Goal: Contribute content: Contribute content

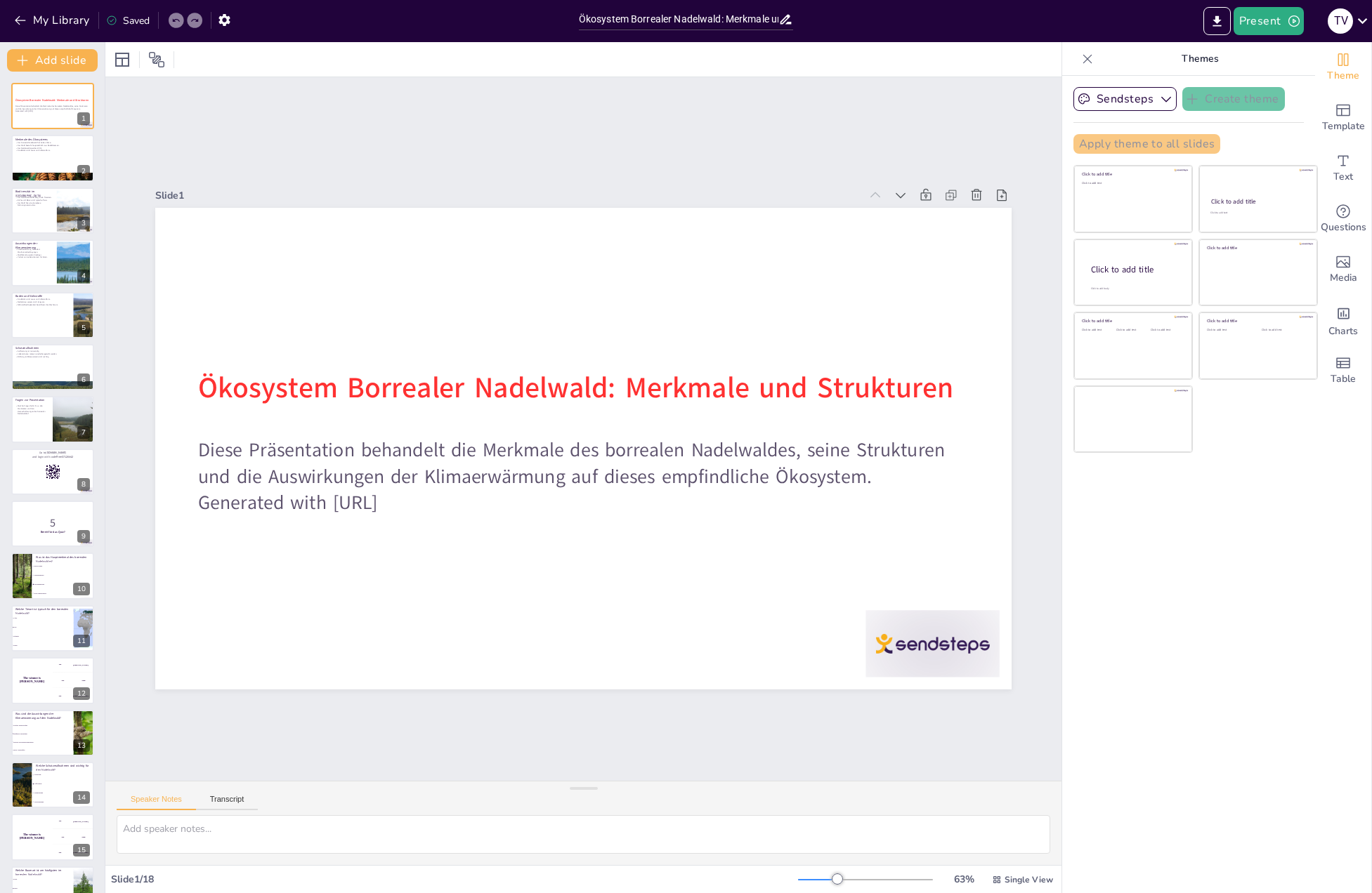
type input "Ökosystem Borrealer Nadelwald: Merkmale und Strukturen"
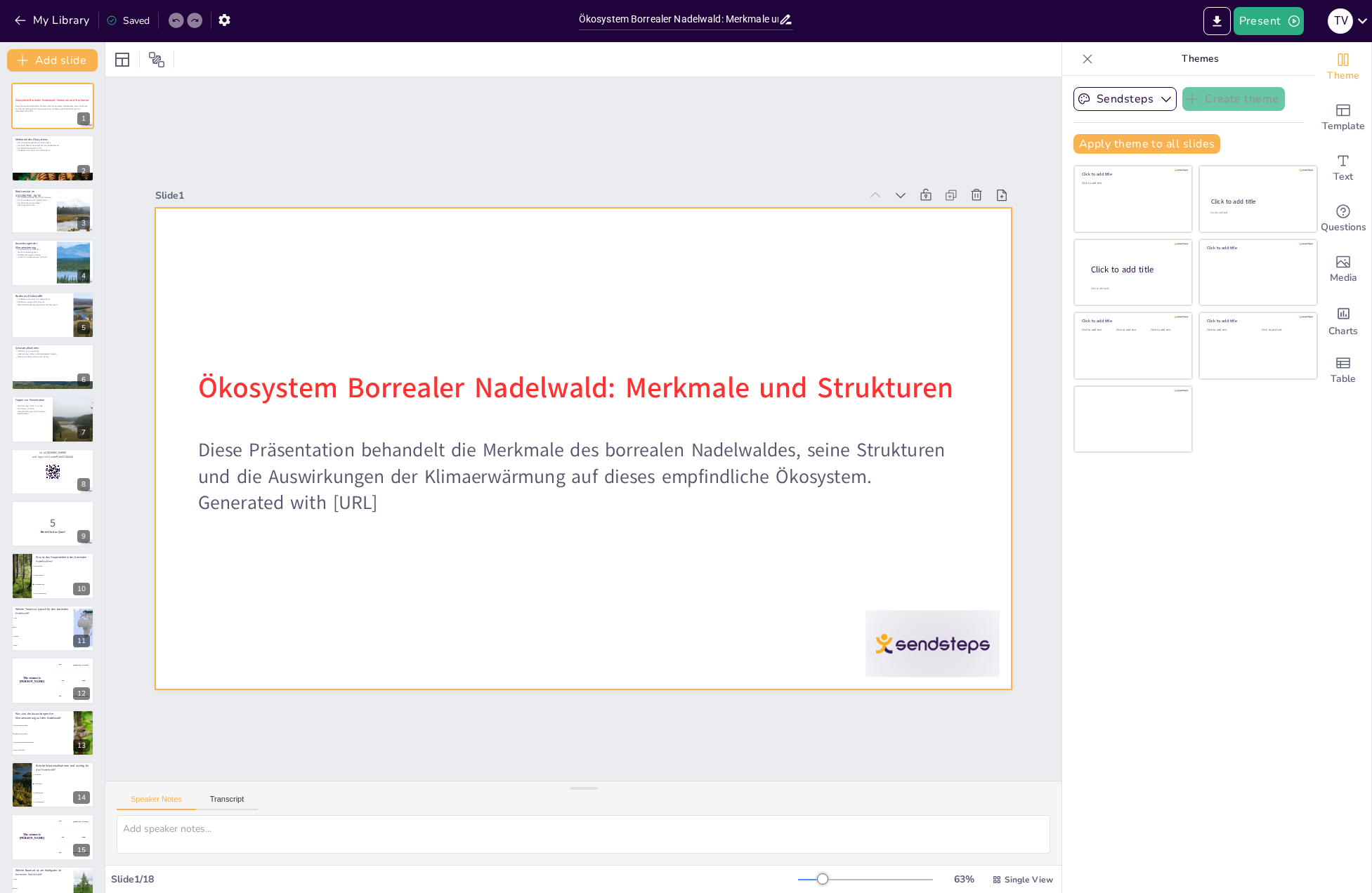
checkbox input "true"
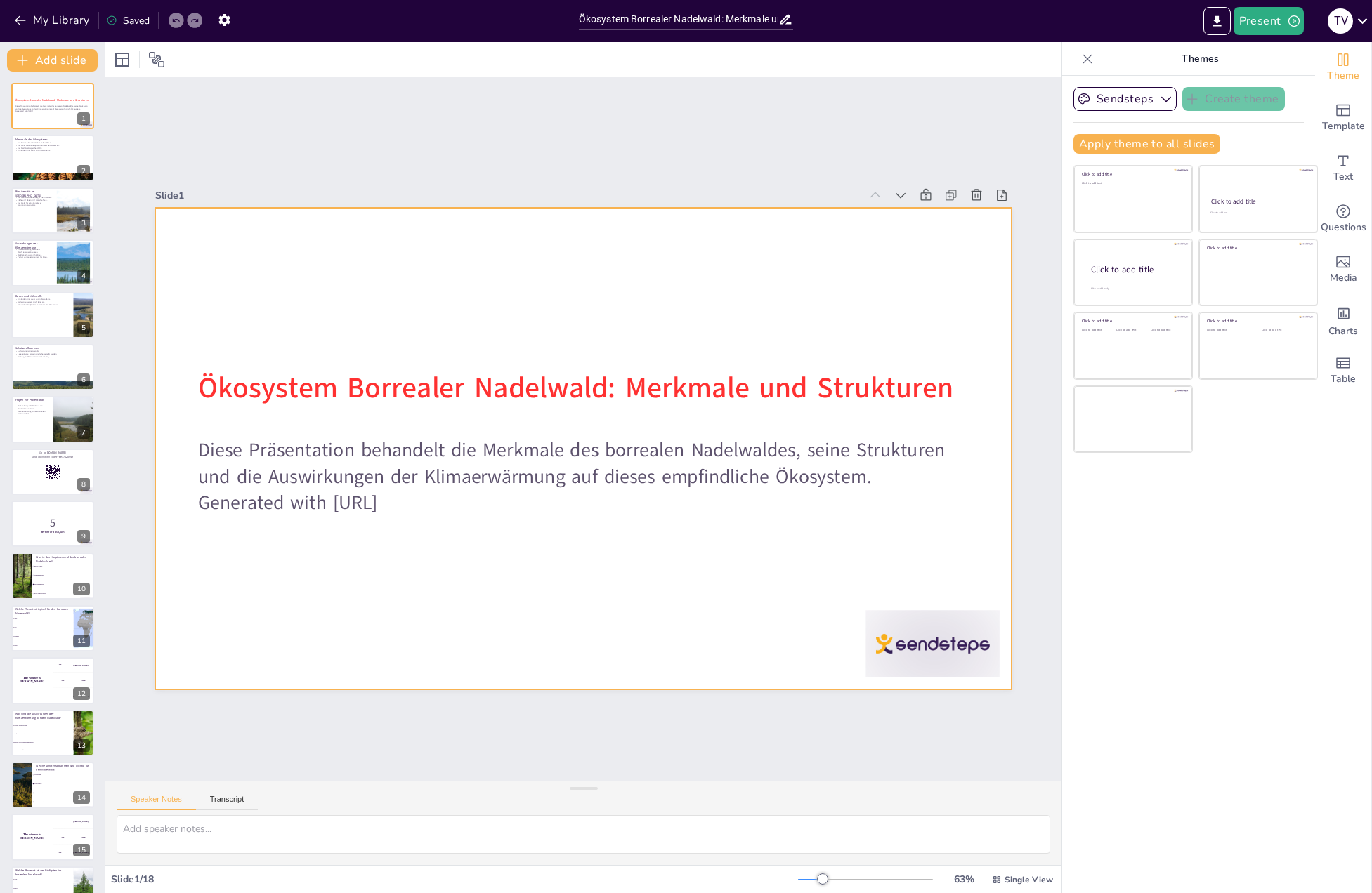
checkbox input "true"
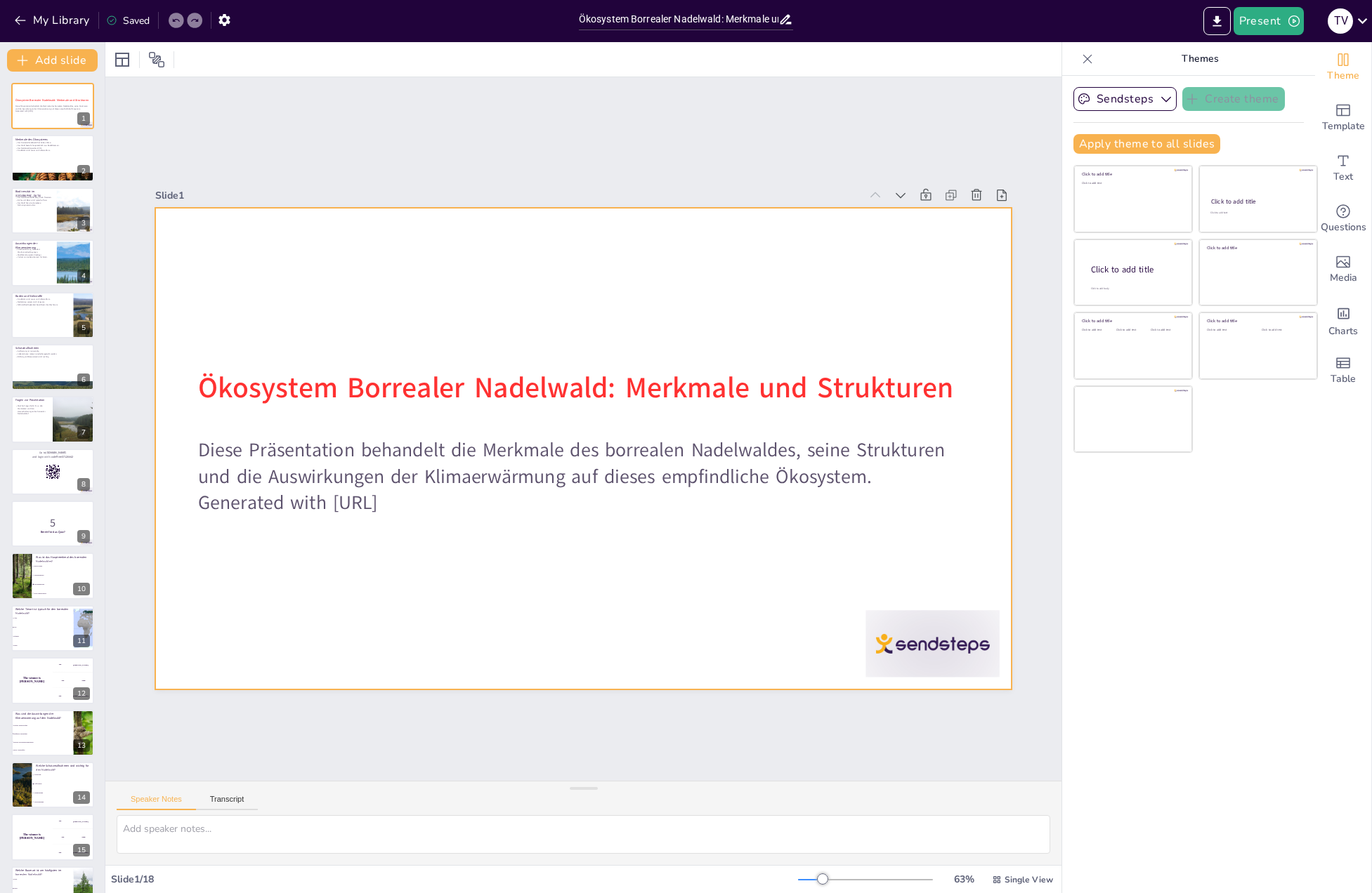
checkbox input "true"
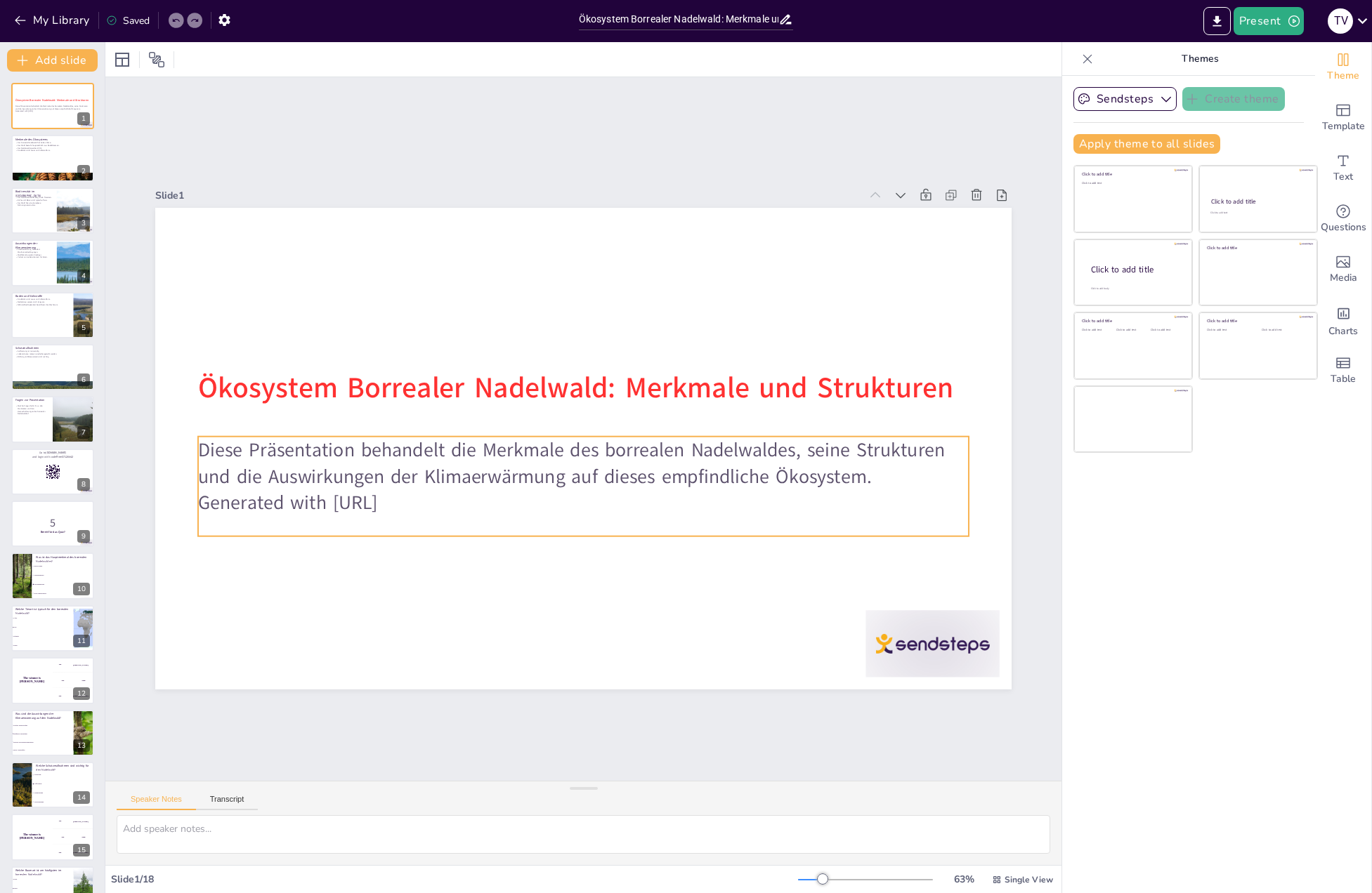
checkbox input "true"
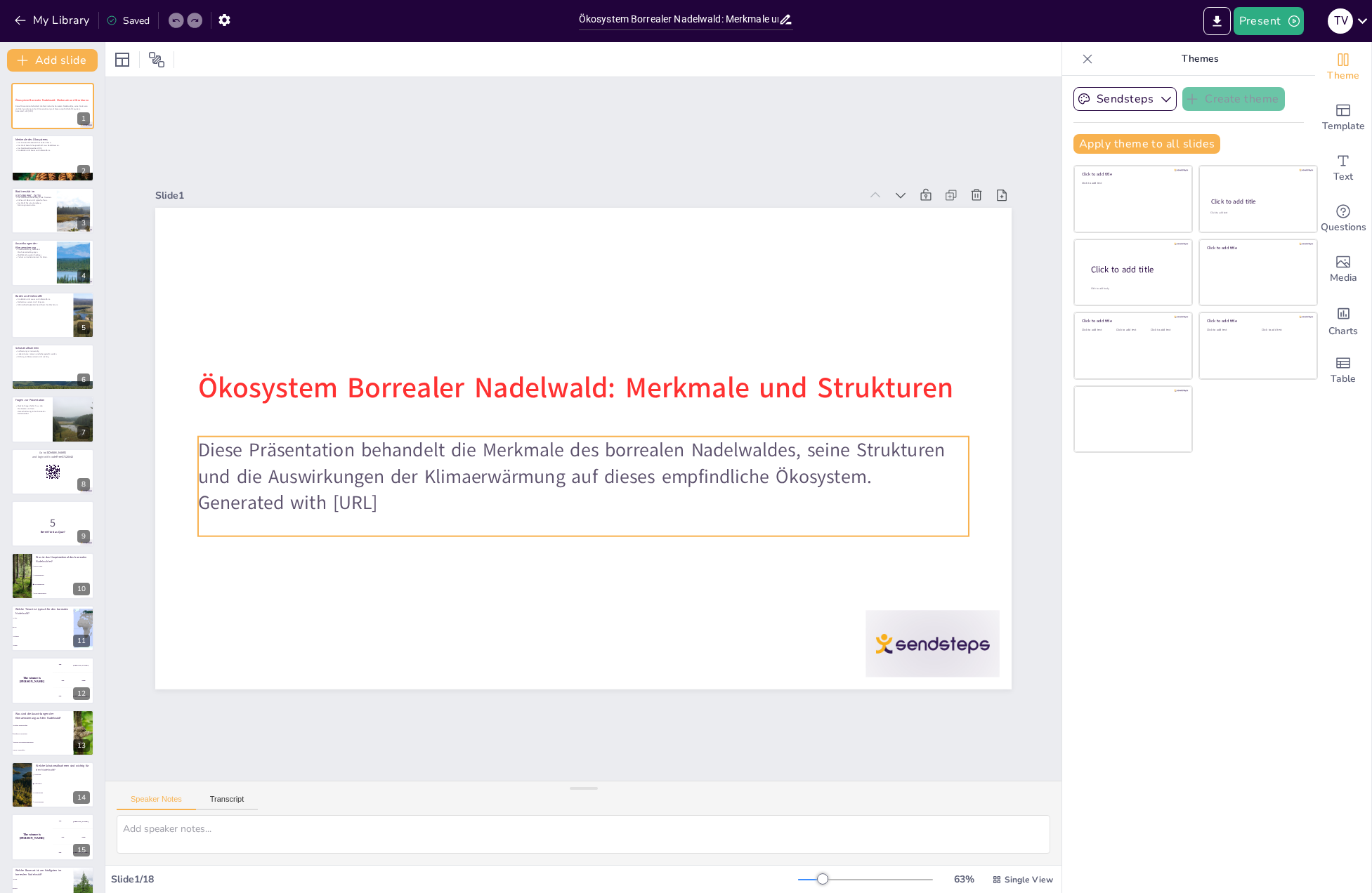
checkbox input "true"
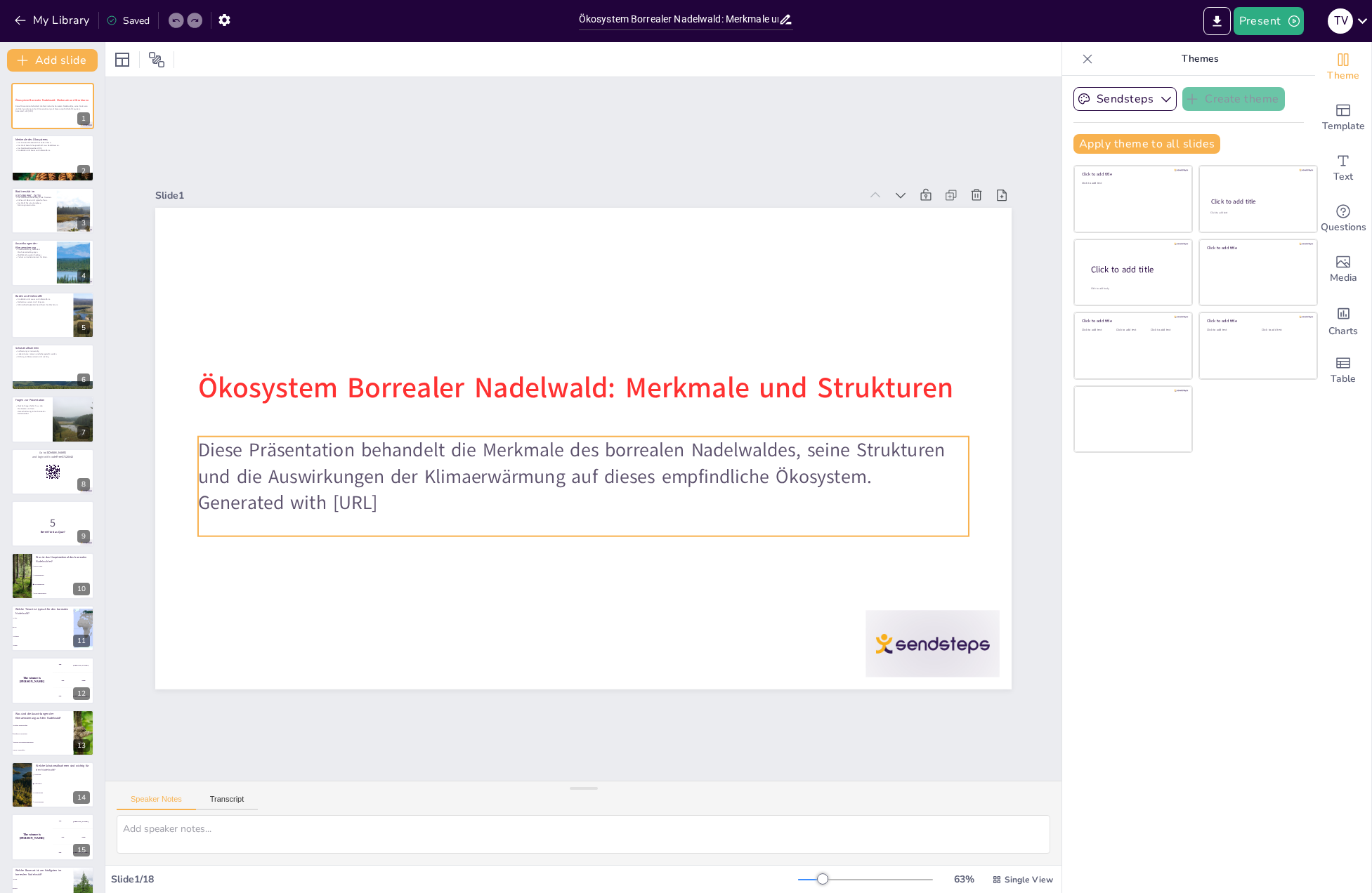
checkbox input "true"
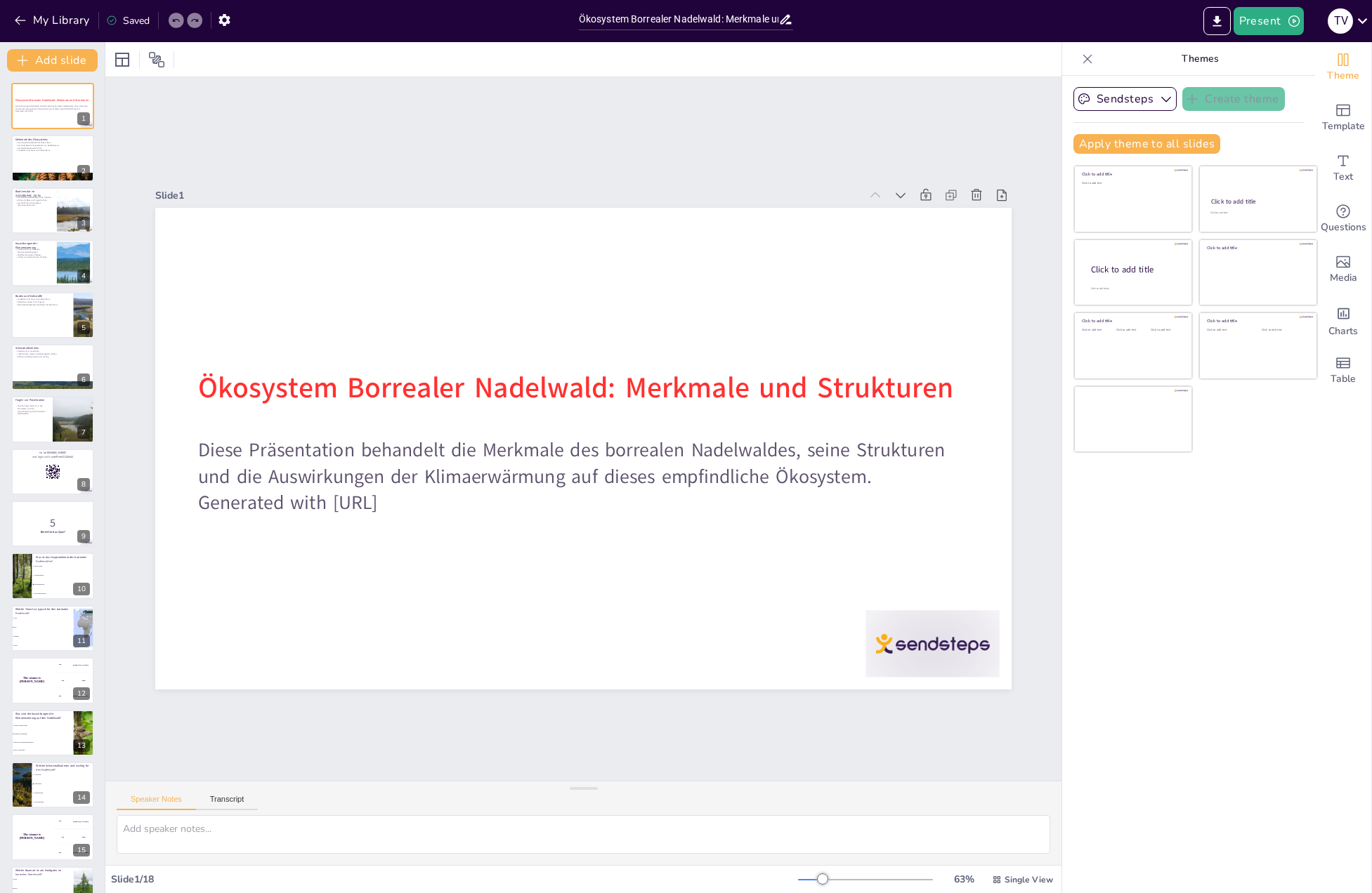
checkbox input "true"
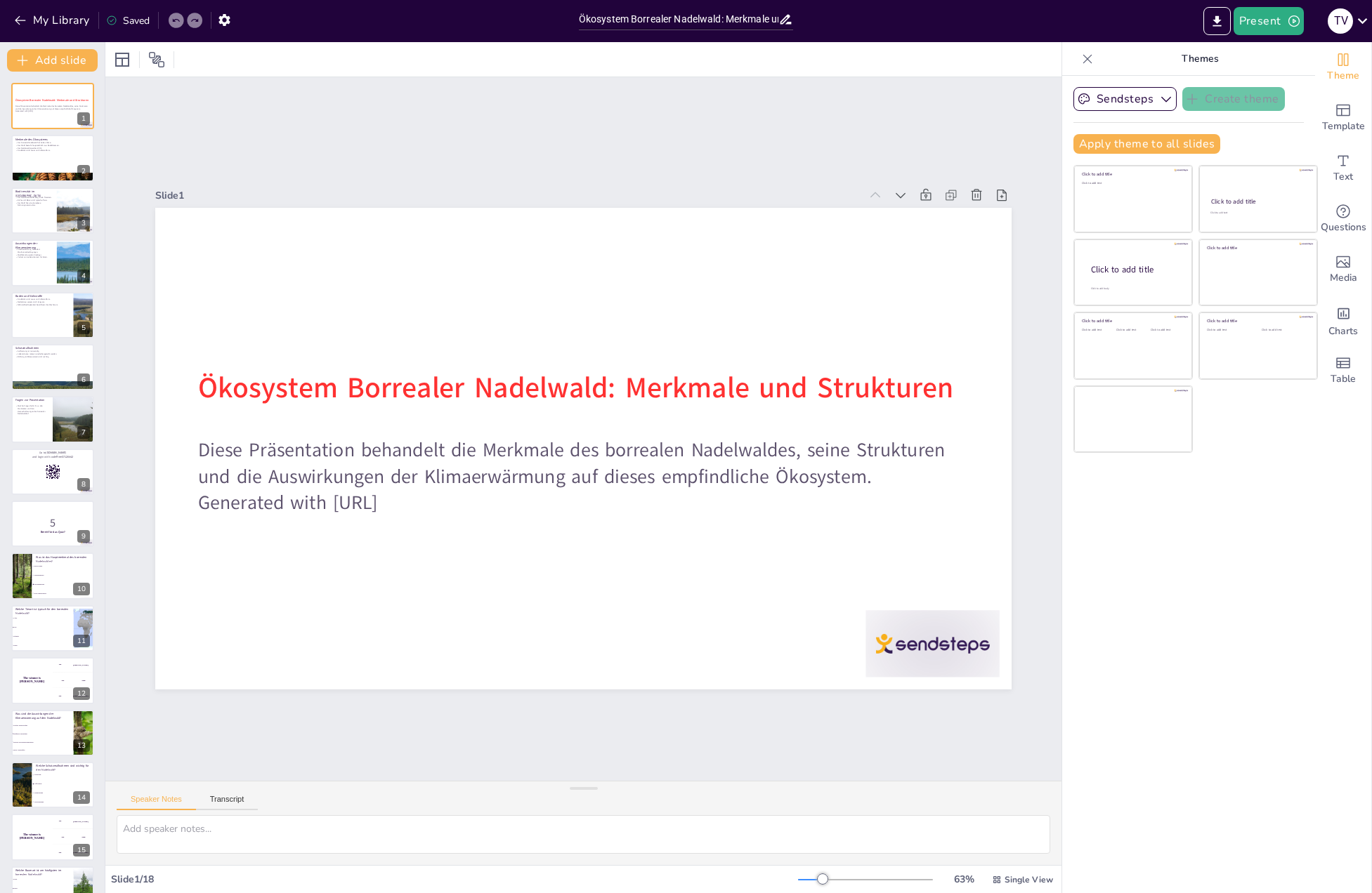
checkbox input "true"
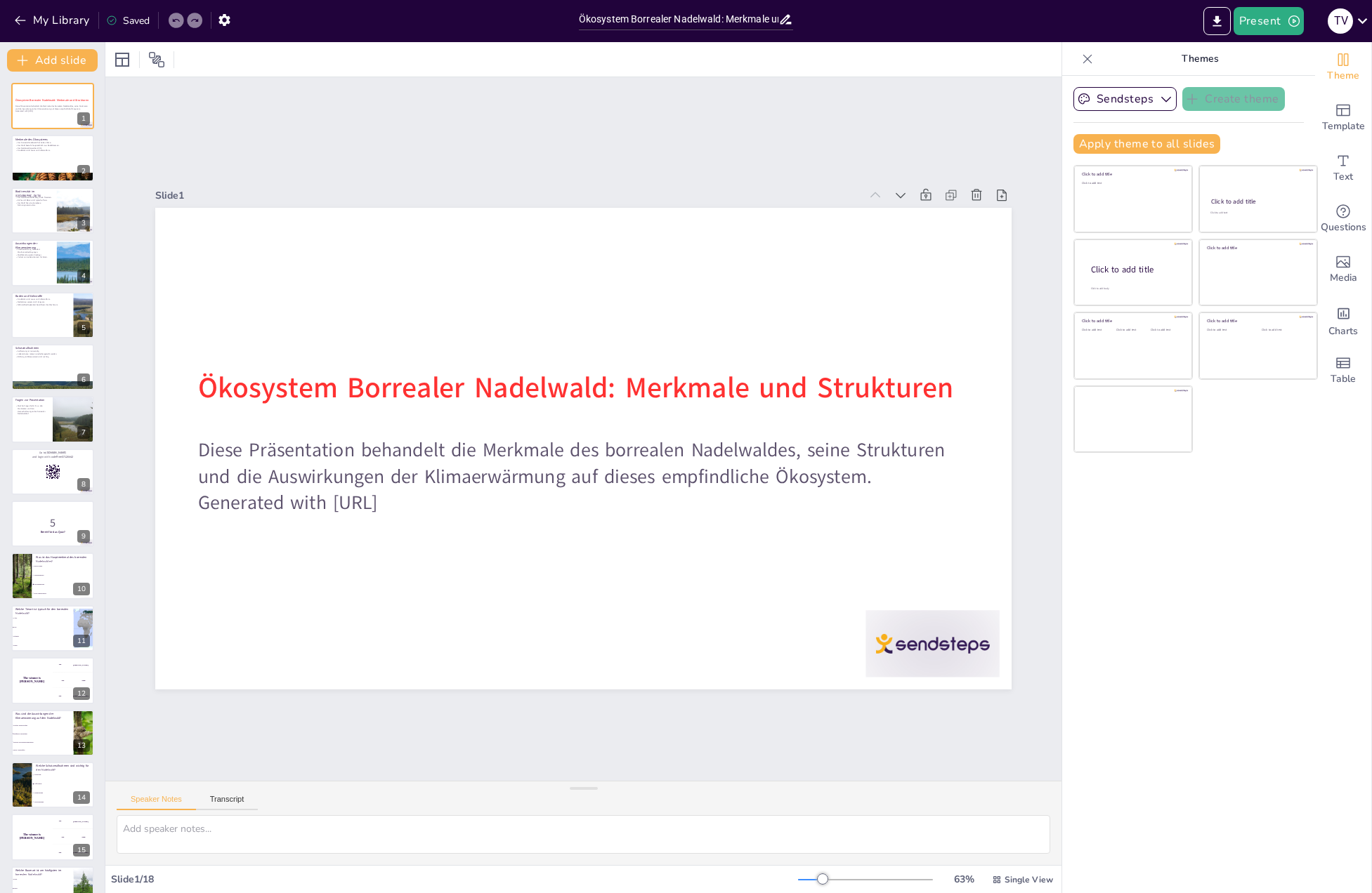
checkbox input "true"
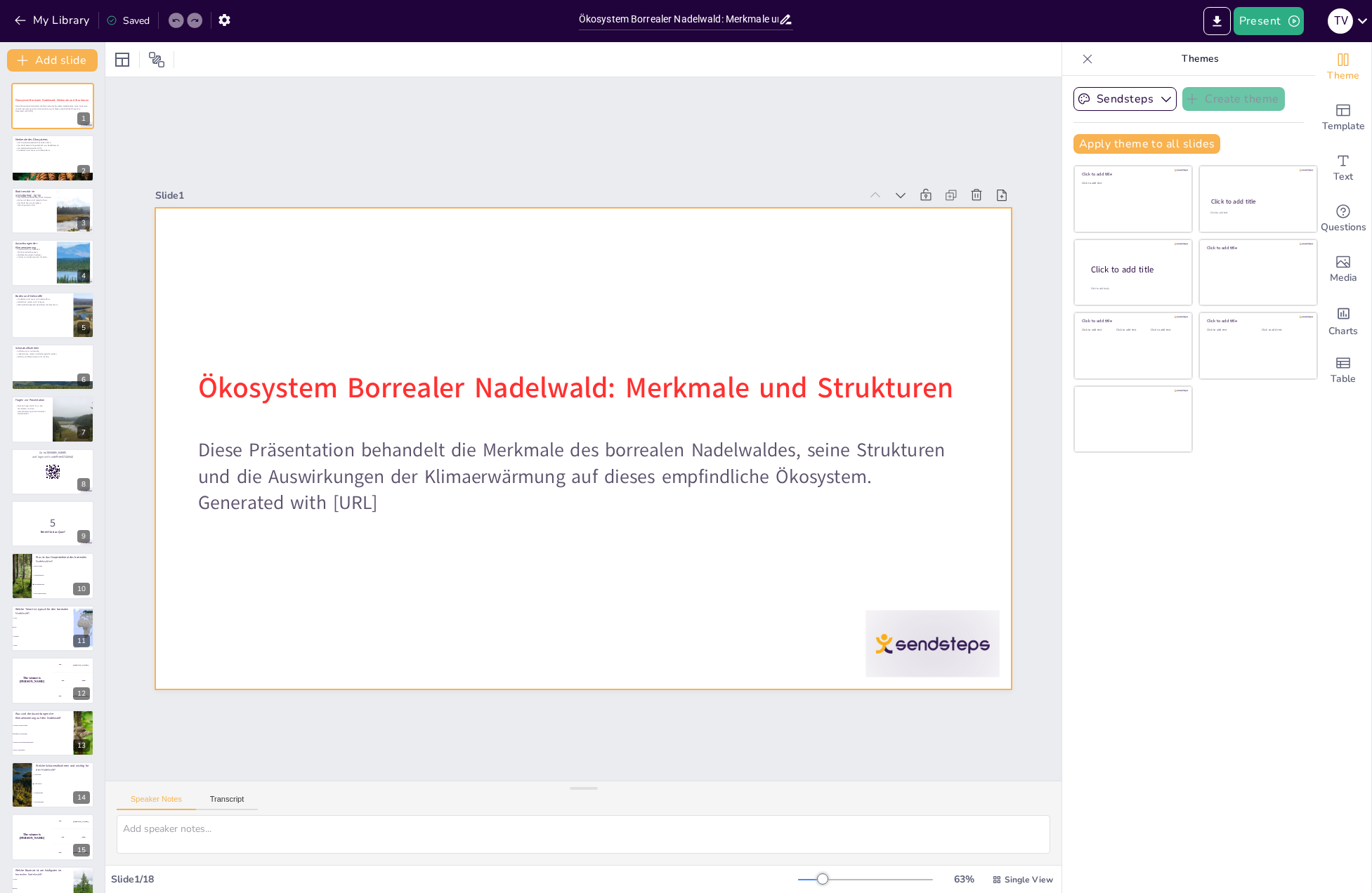
checkbox input "true"
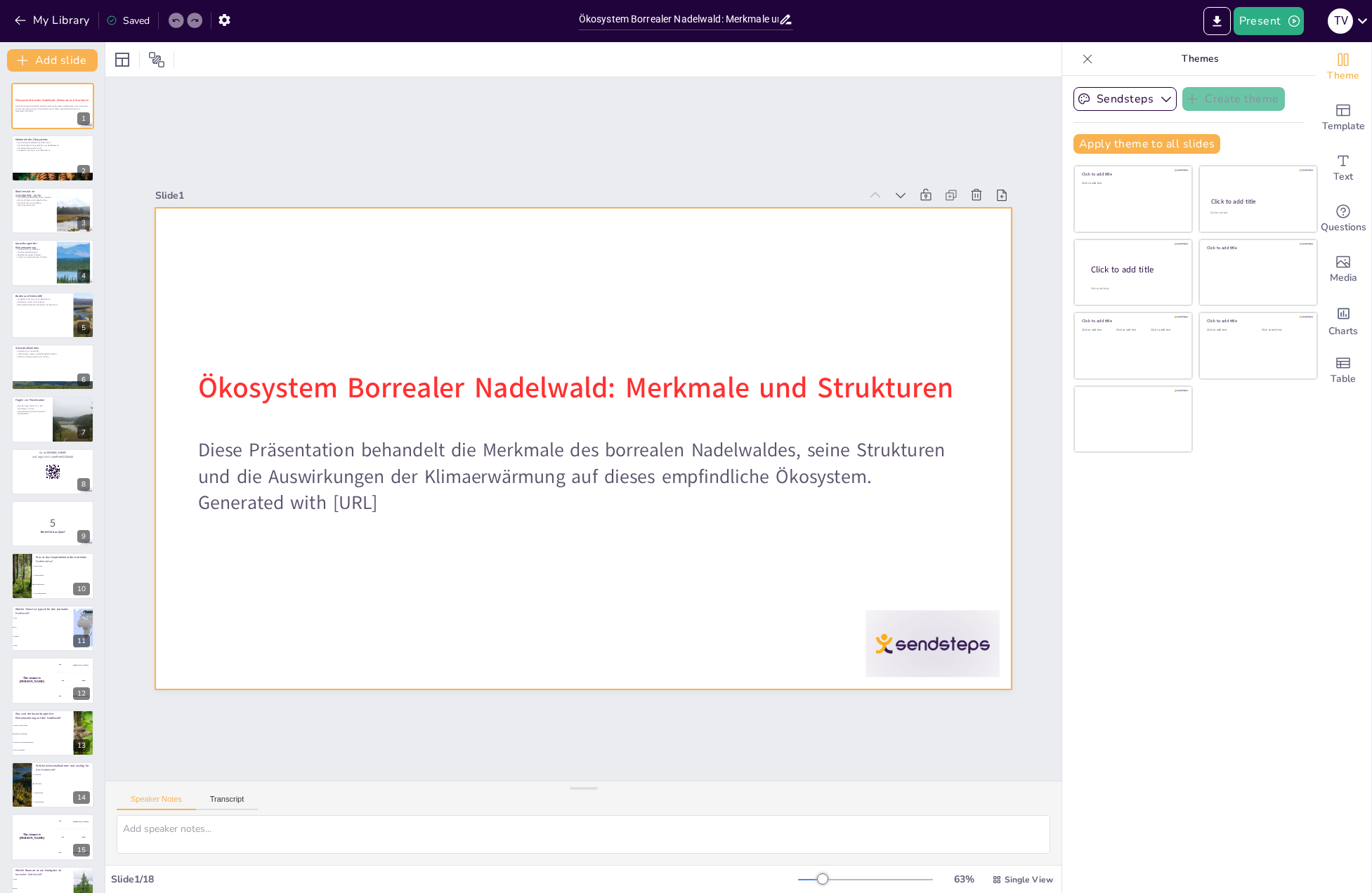
checkbox input "true"
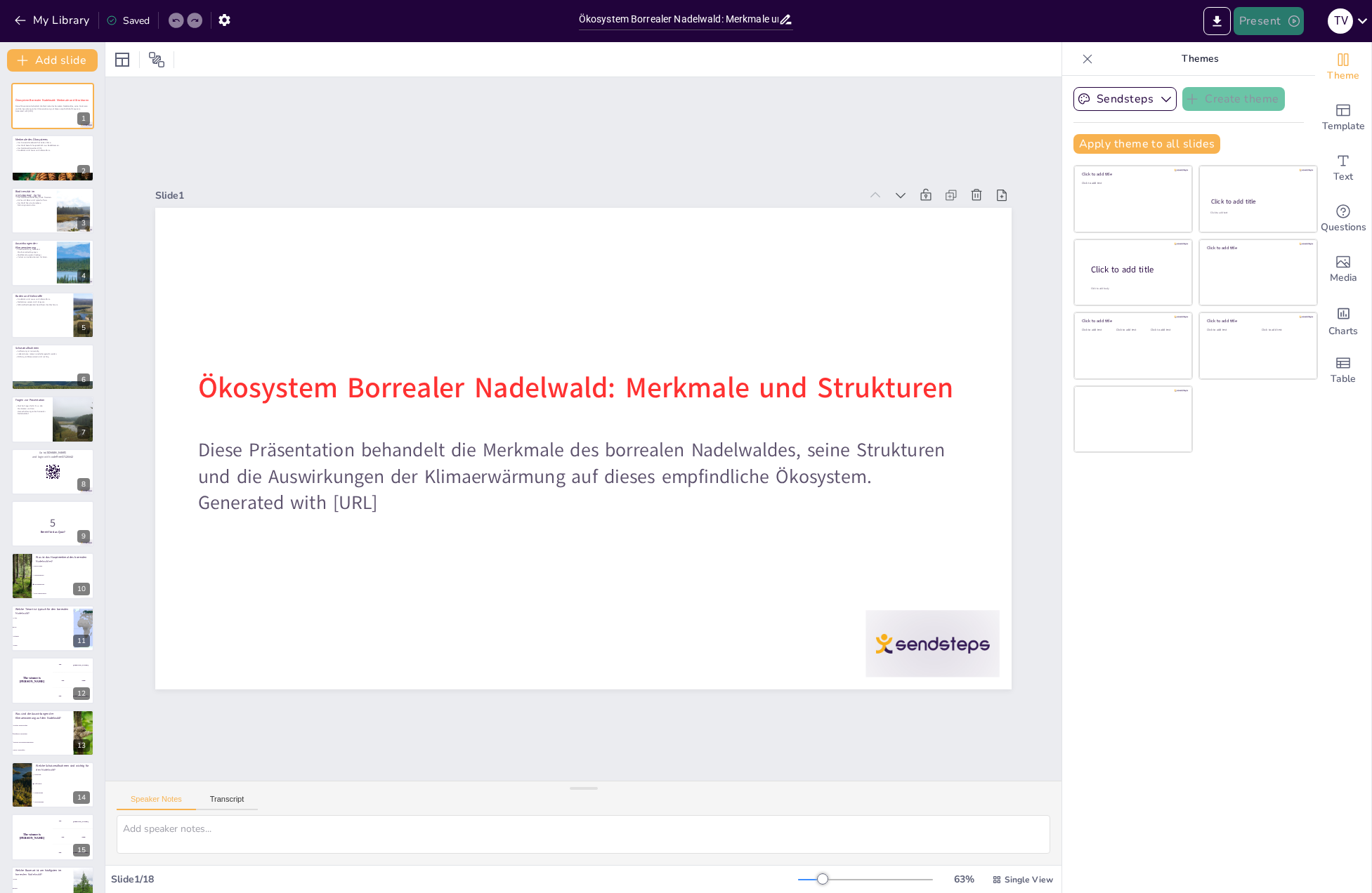
click at [1269, 23] on button "Present" at bounding box center [1268, 21] width 70 height 28
click at [1284, 54] on li "Preview presentation" at bounding box center [1289, 52] width 110 height 22
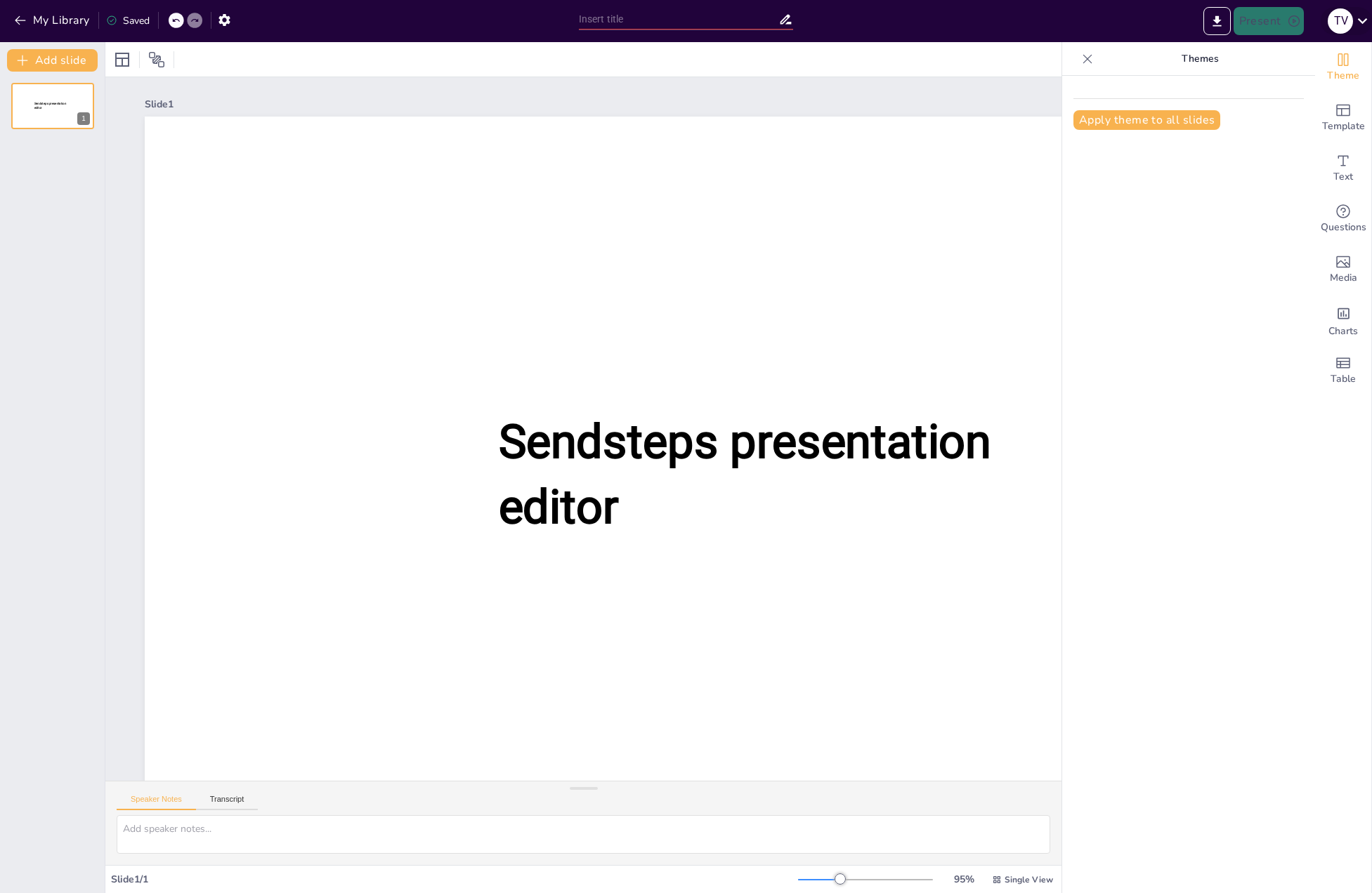
type input "Ökosystem Borrealer Nadelwald: Merkmale und Strukturen"
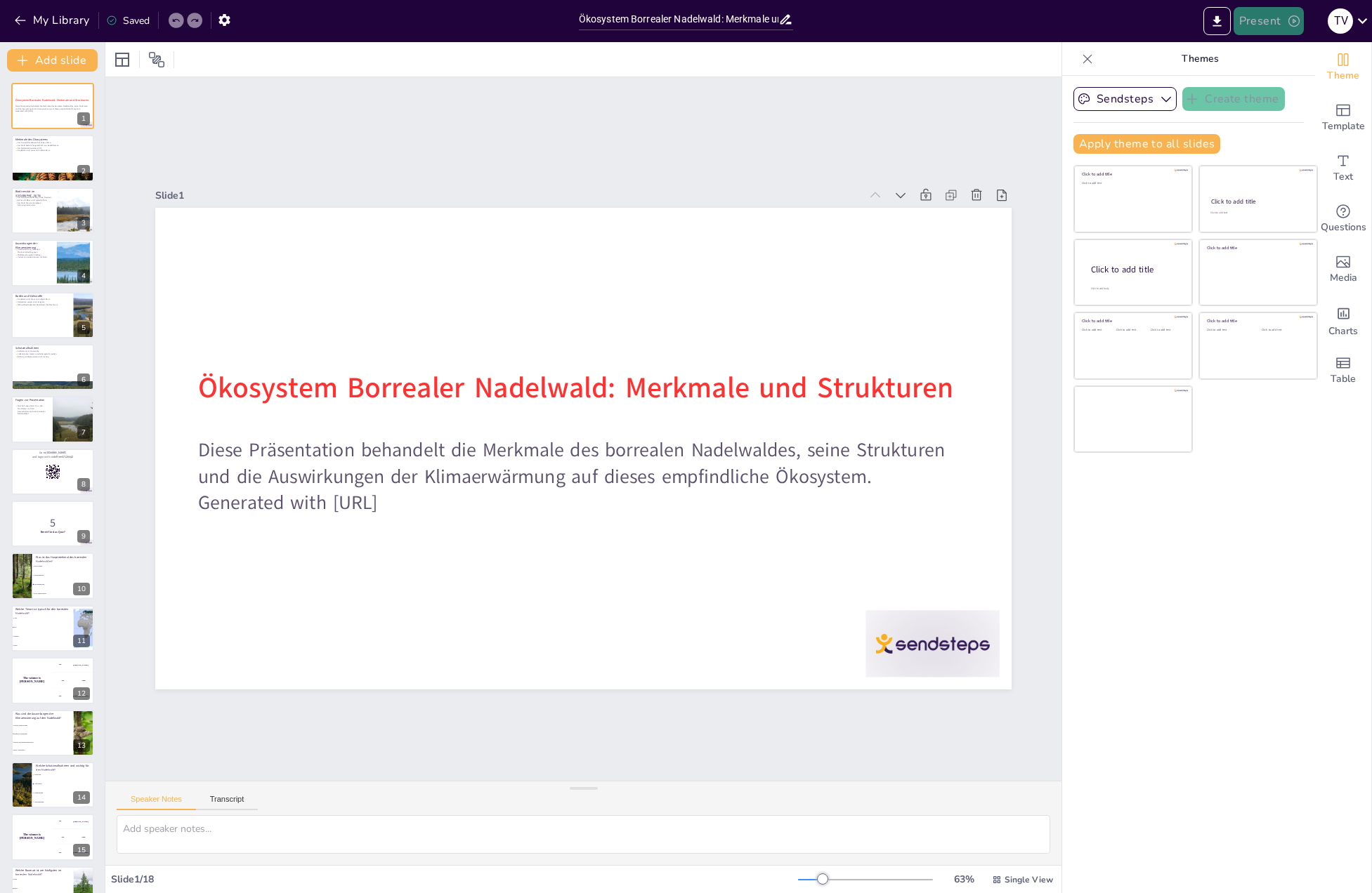
click at [1276, 21] on button "Present" at bounding box center [1268, 21] width 70 height 28
click at [1308, 83] on li "Play presentation" at bounding box center [1289, 86] width 110 height 22
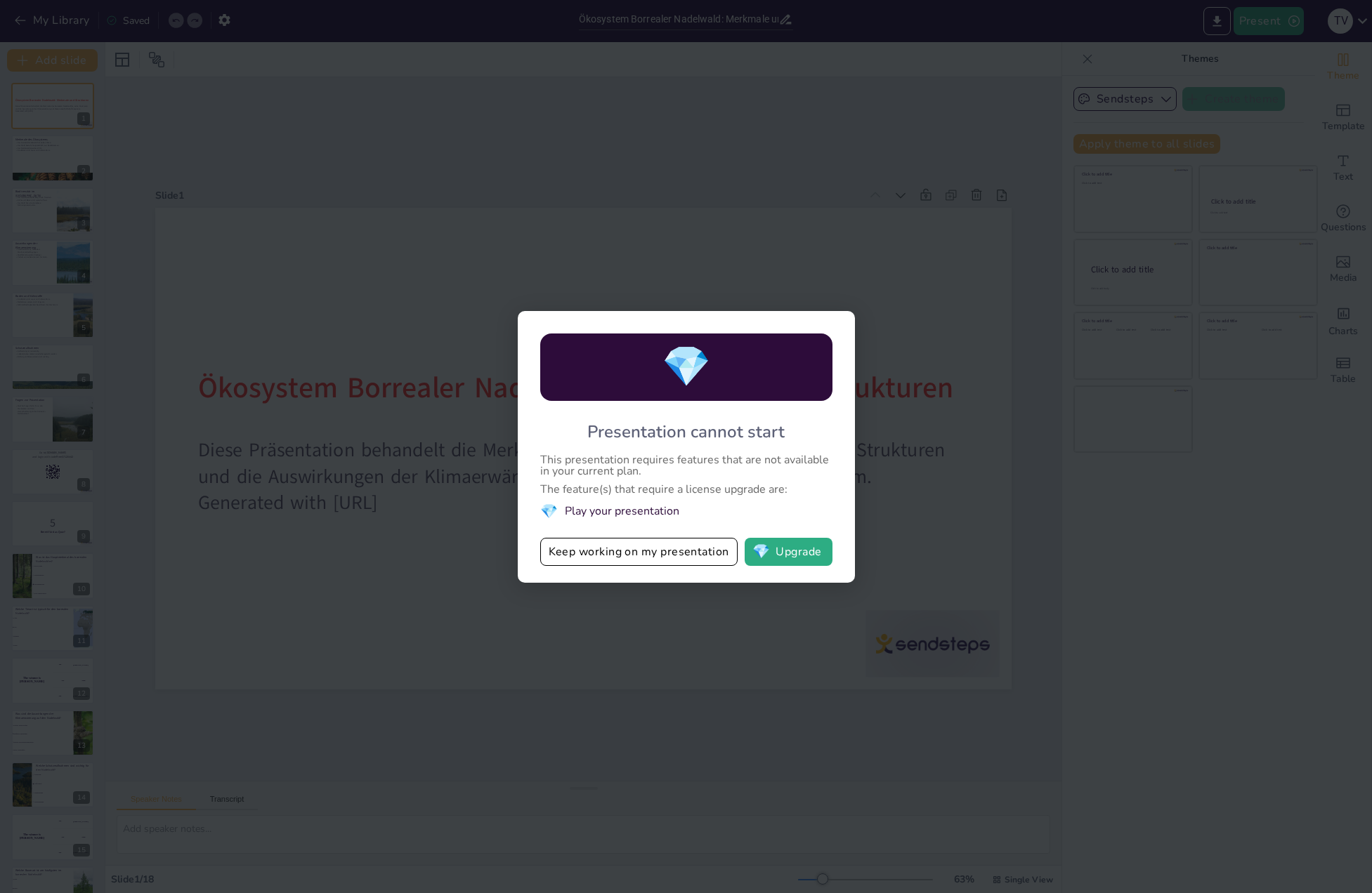
click at [677, 500] on div "💎 Presentation cannot start This presentation requires features that are not av…" at bounding box center [686, 447] width 337 height 272
click at [895, 555] on div "💎 Presentation cannot start This presentation requires features that are not av…" at bounding box center [686, 446] width 1372 height 893
click at [634, 558] on button "Keep working on my presentation" at bounding box center [638, 552] width 197 height 28
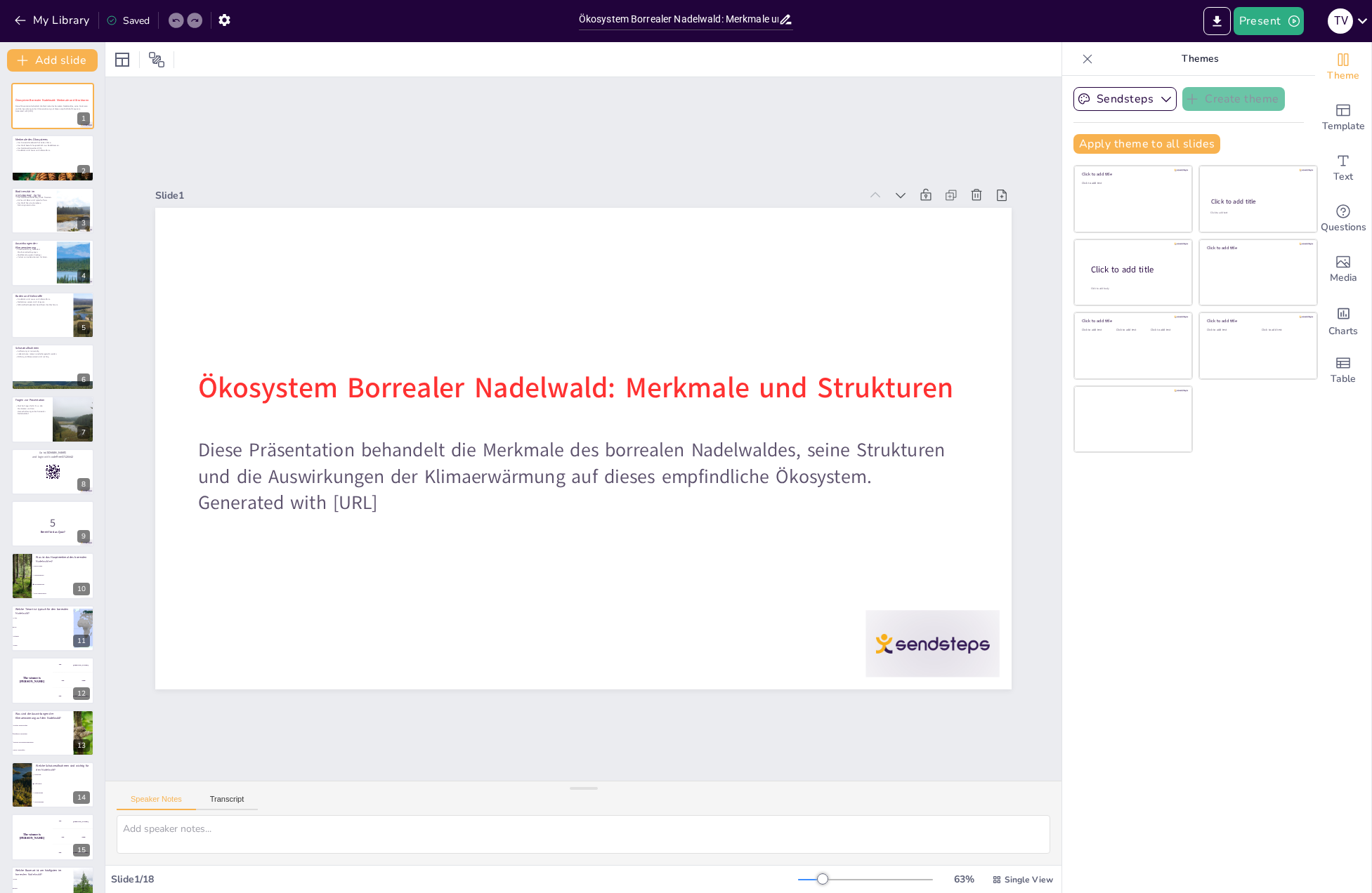
checkbox input "true"
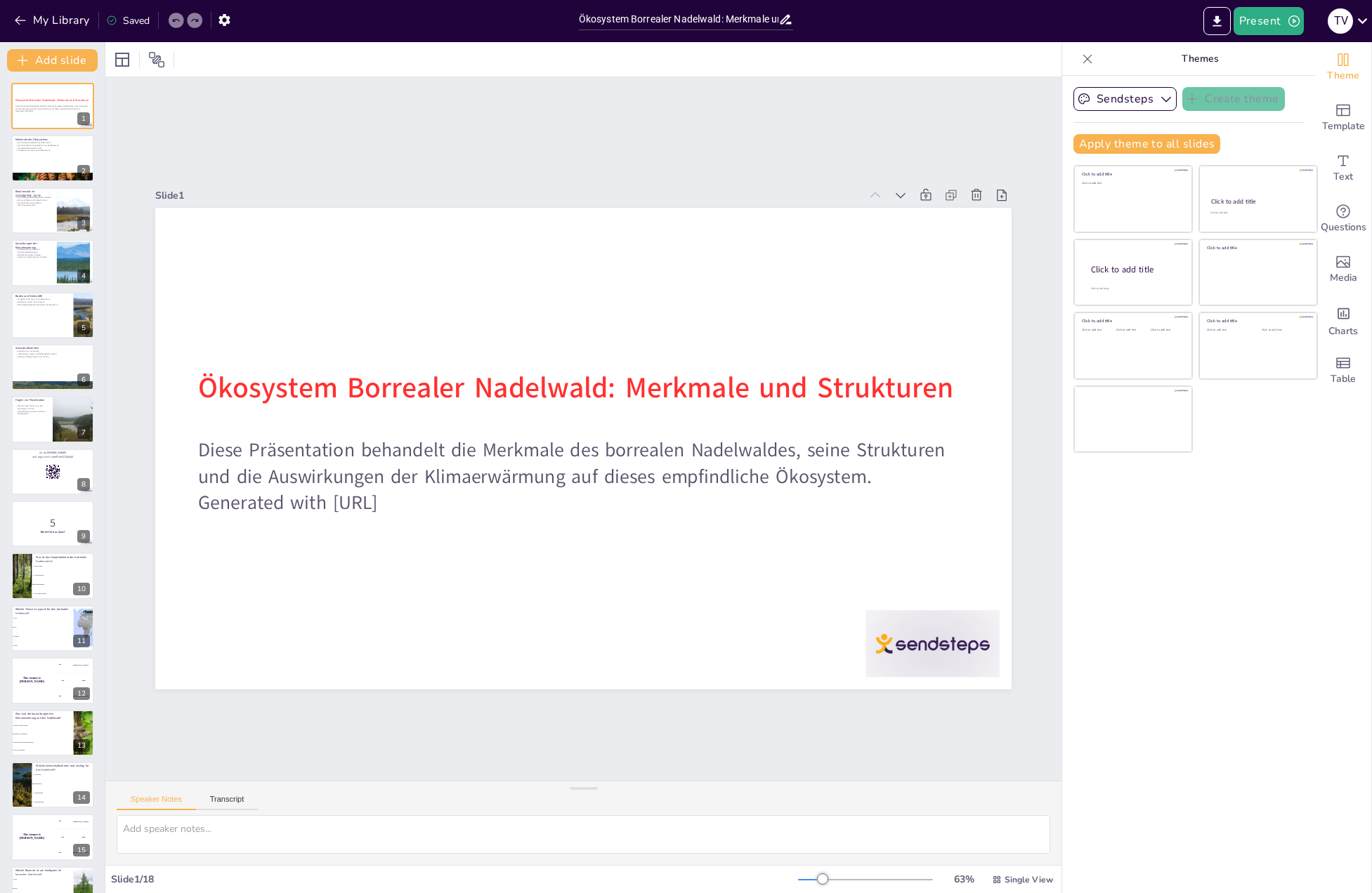
checkbox input "true"
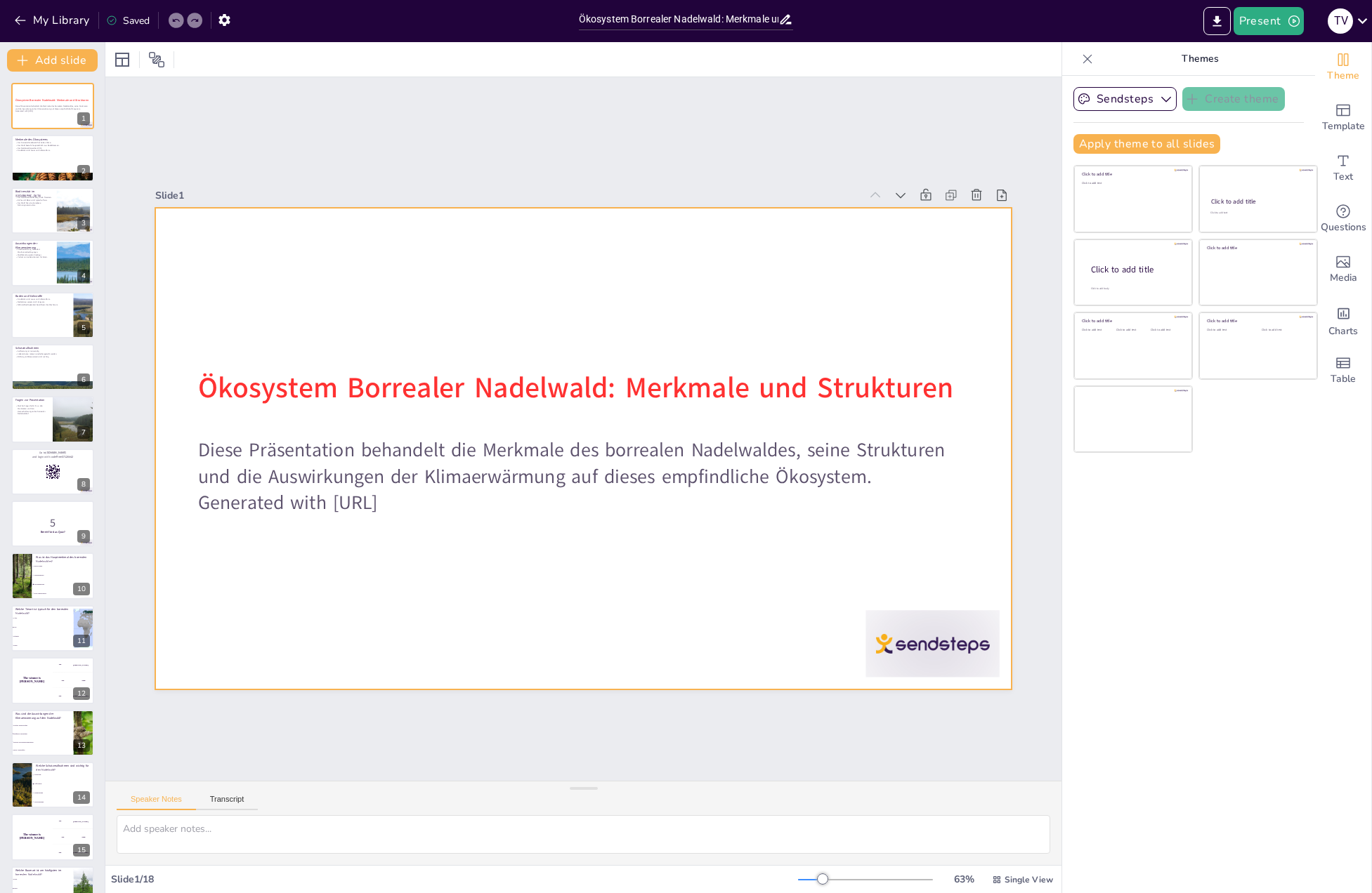
checkbox input "true"
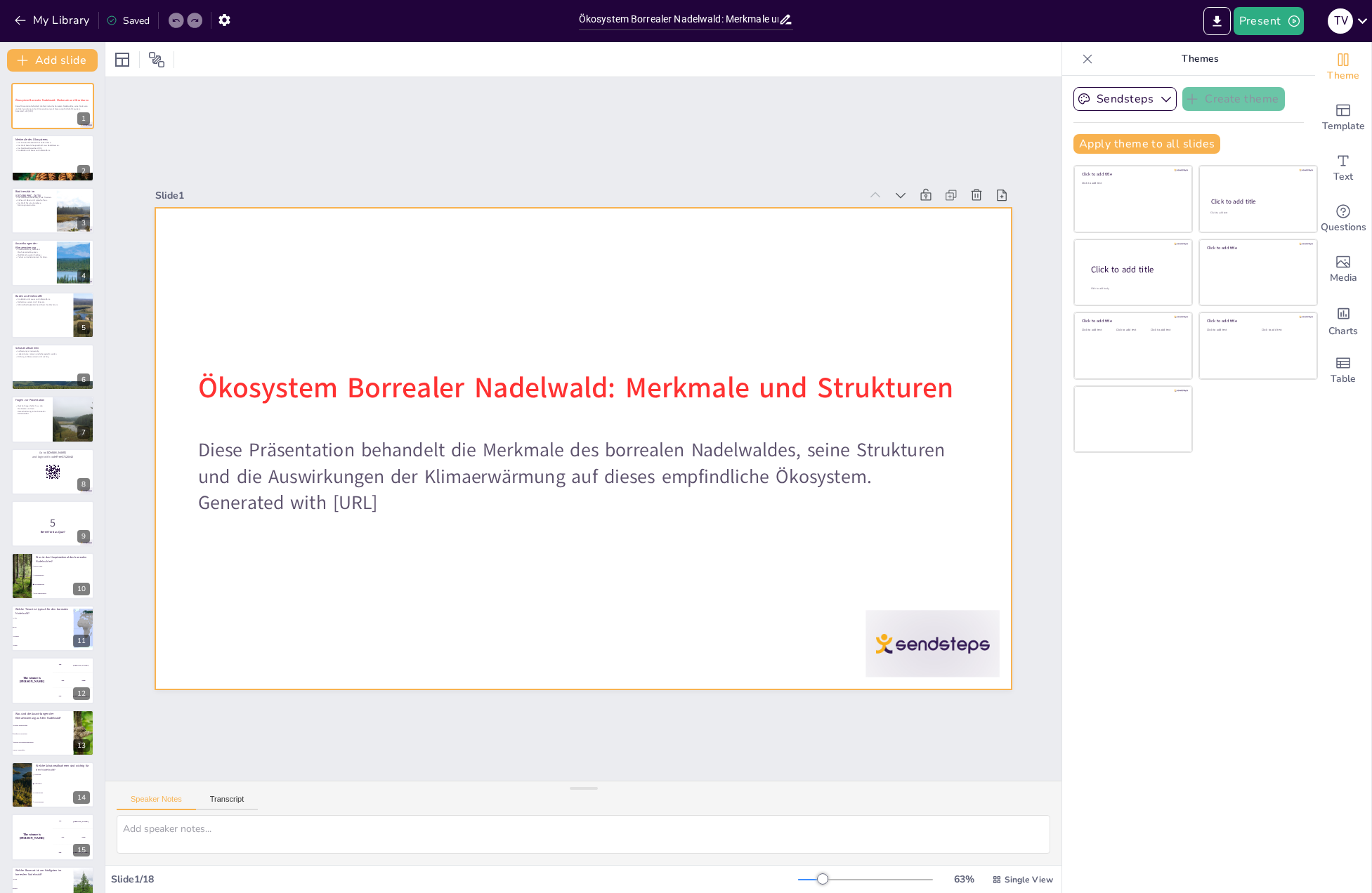
checkbox input "true"
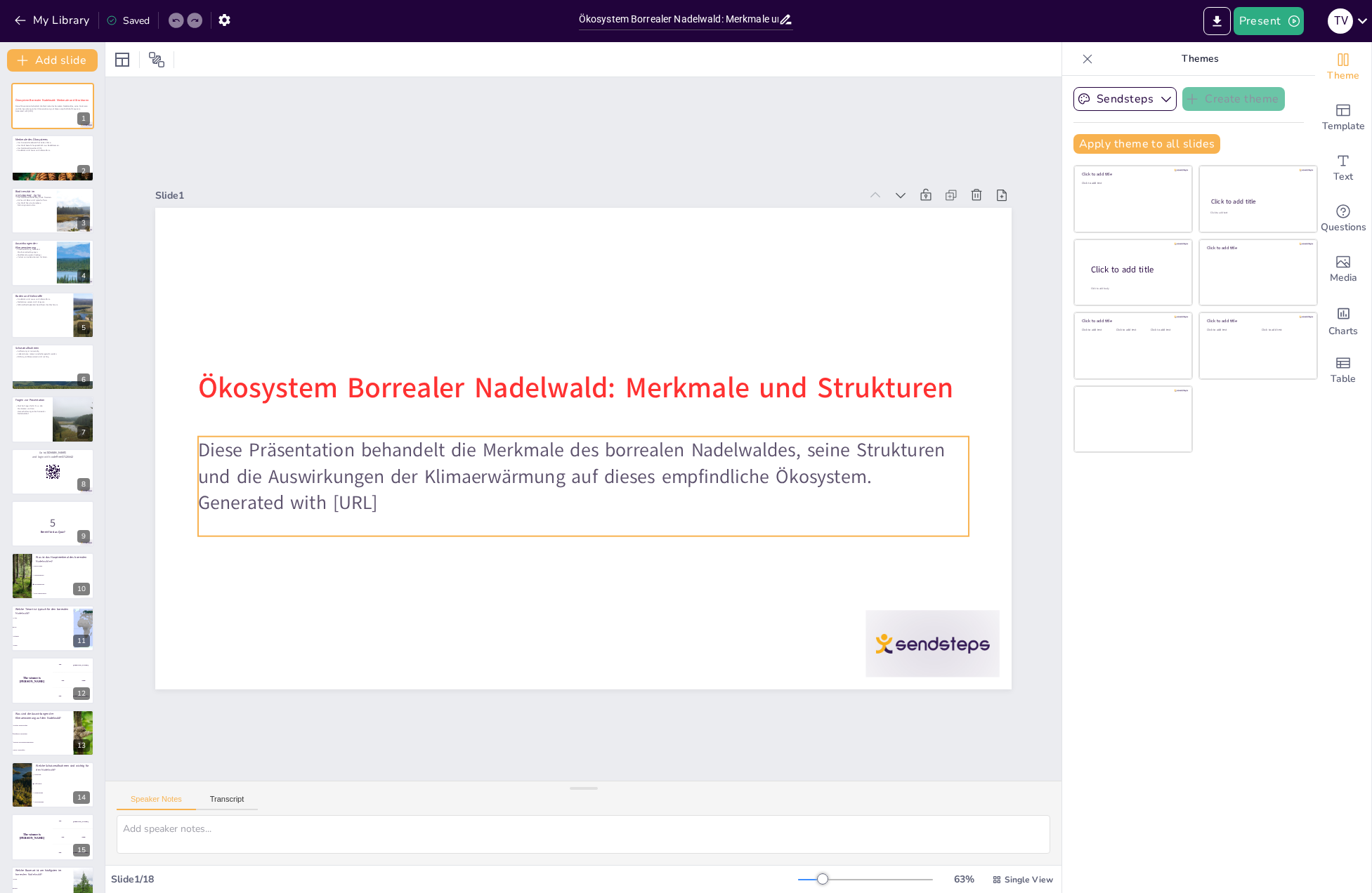
checkbox input "true"
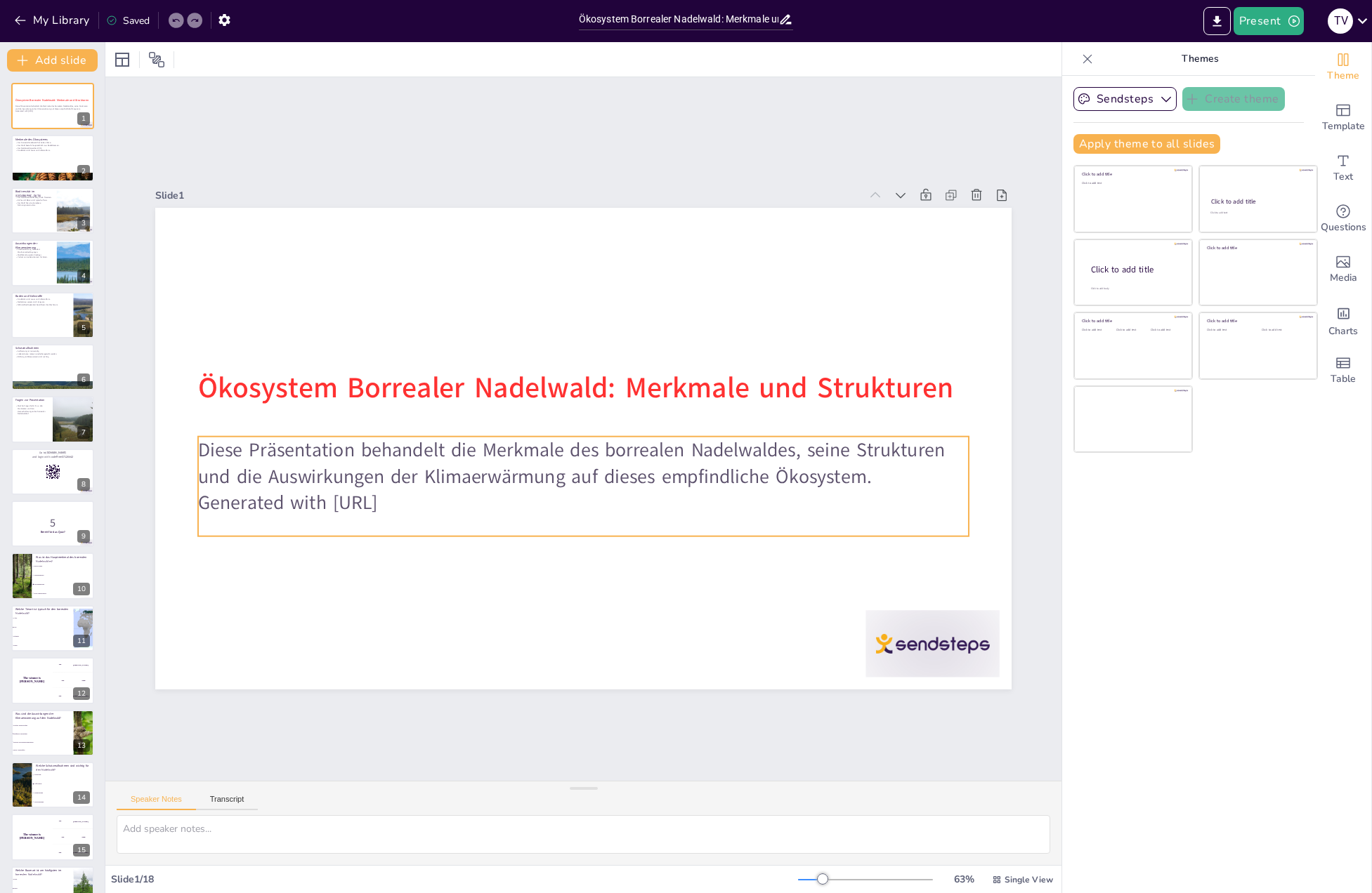
checkbox input "true"
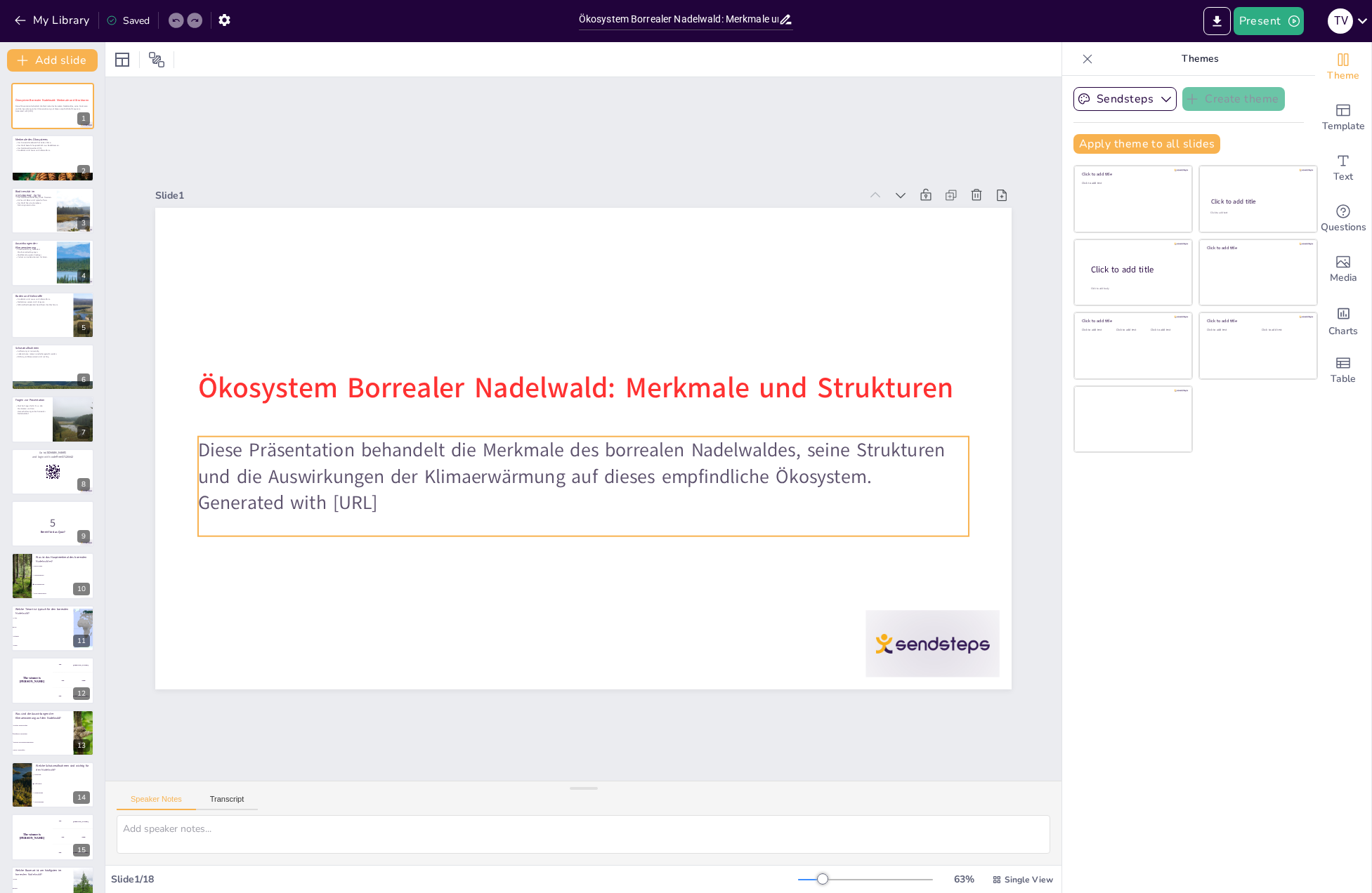
checkbox input "true"
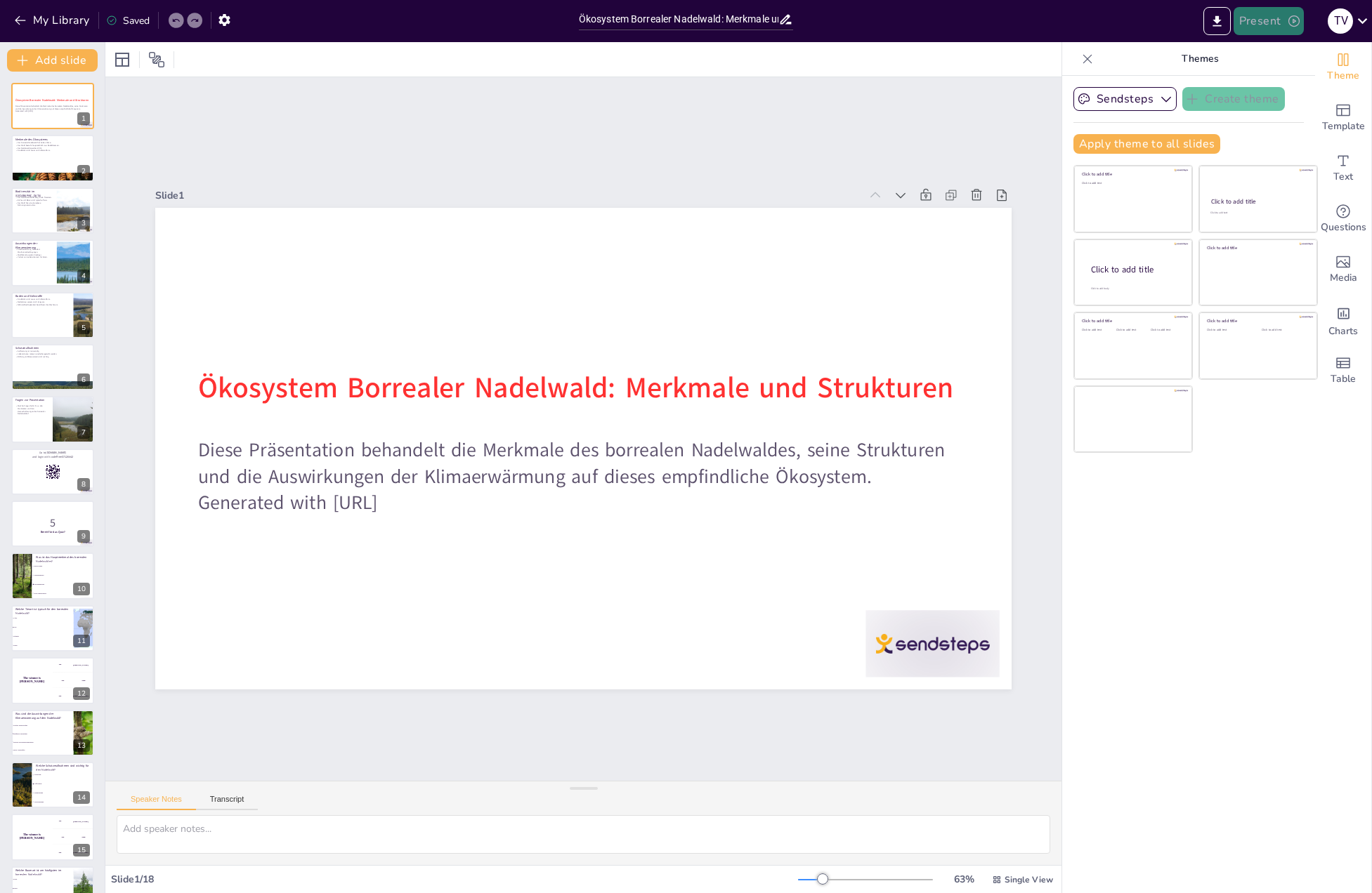
click at [1256, 28] on button "Present" at bounding box center [1268, 21] width 70 height 28
click at [342, 451] on div at bounding box center [686, 446] width 1372 height 893
checkbox input "true"
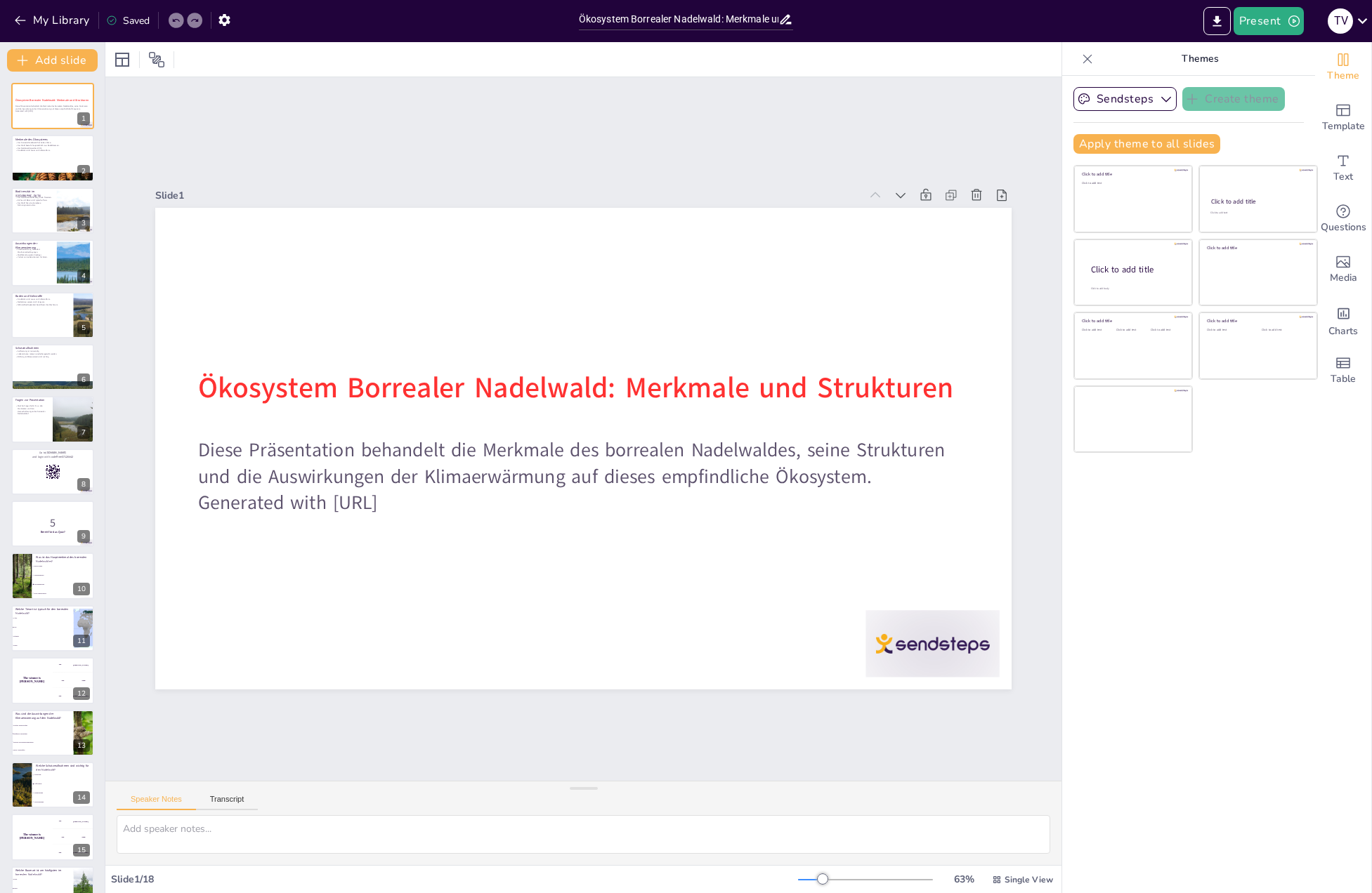
checkbox input "true"
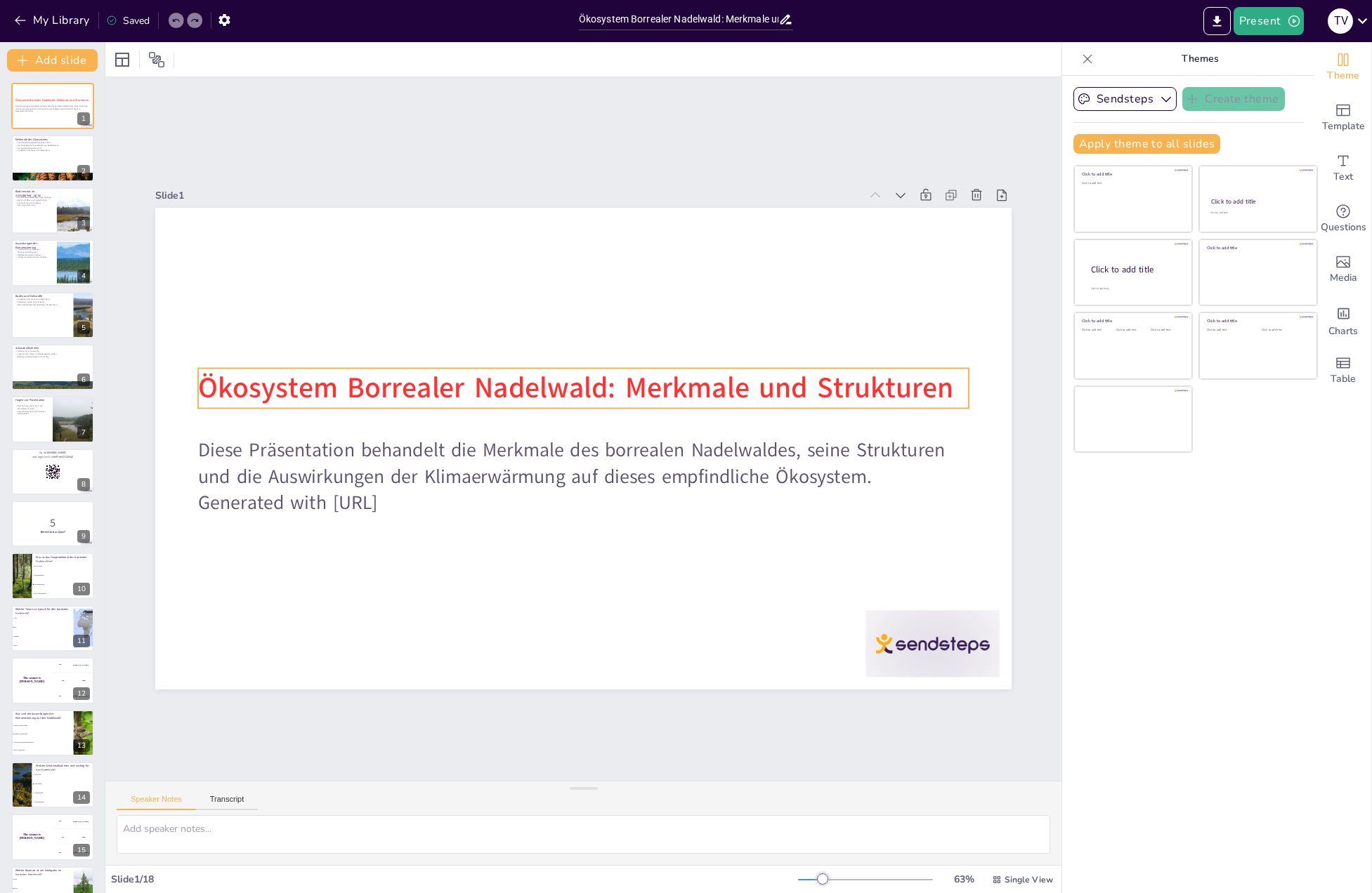
checkbox input "true"
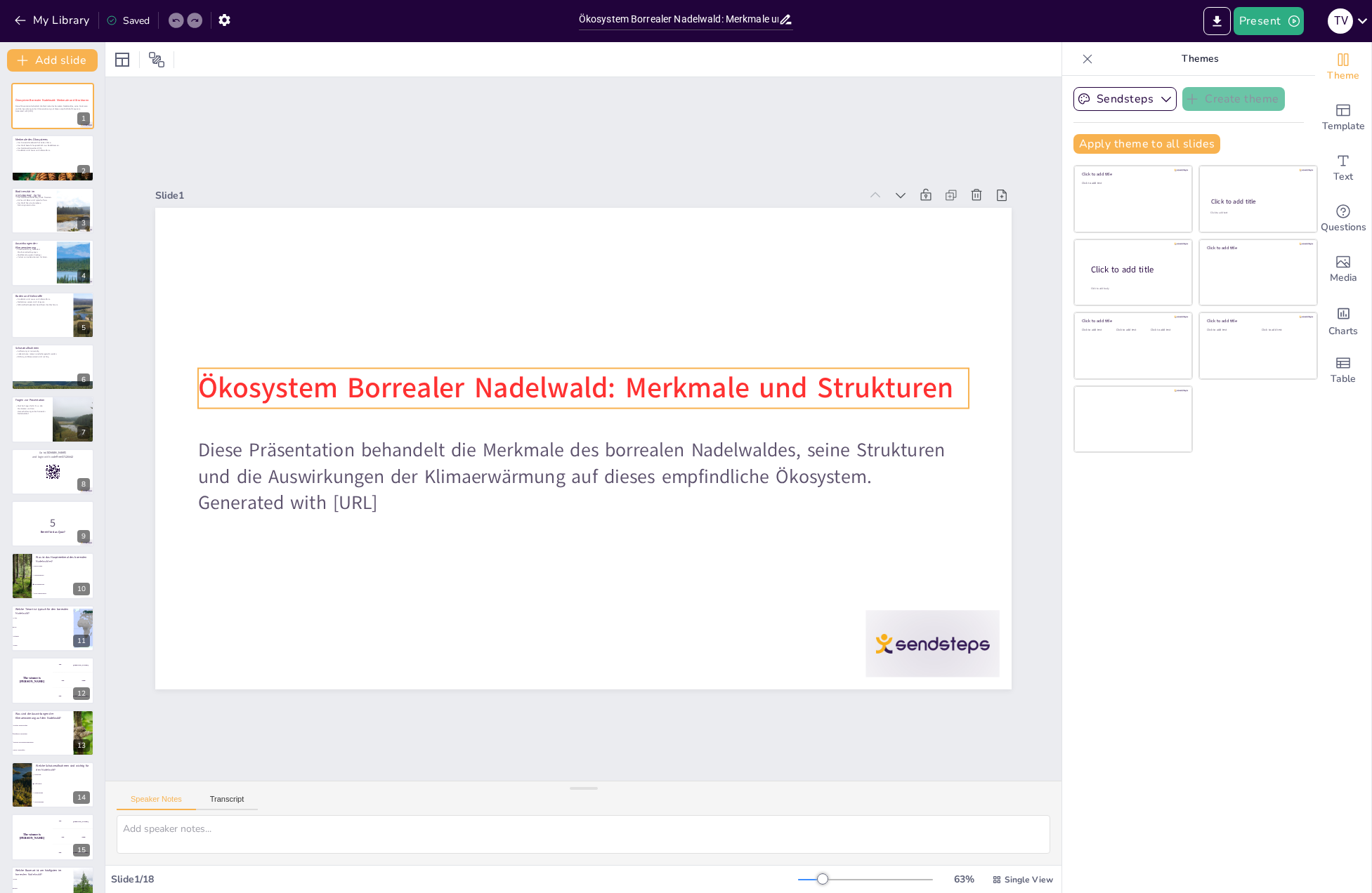
checkbox input "true"
click at [217, 373] on span "Ökosystem Borrealer Nadelwald: Merkmale und Strukturen" at bounding box center [576, 388] width 756 height 39
checkbox input "true"
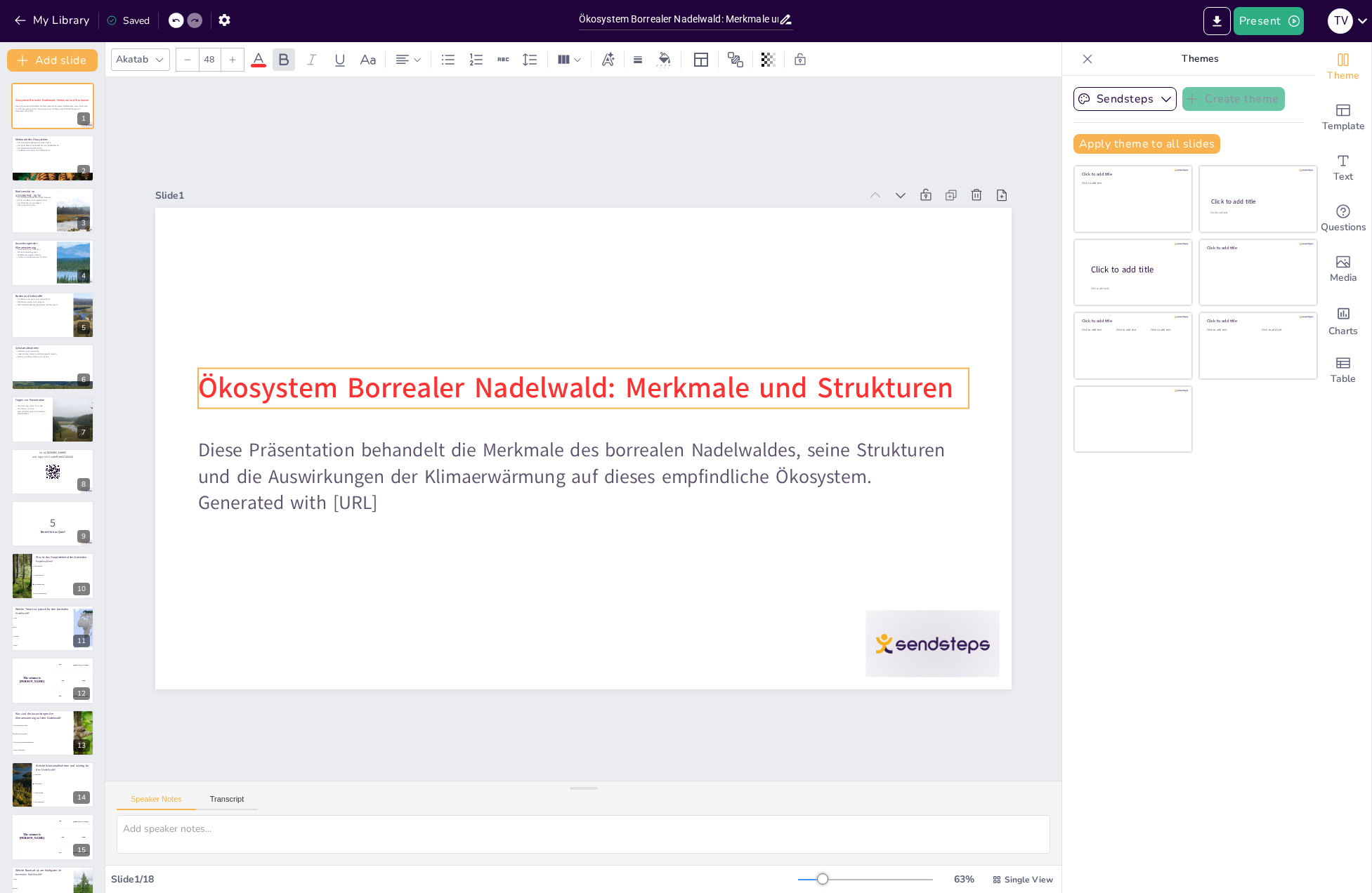
checkbox input "true"
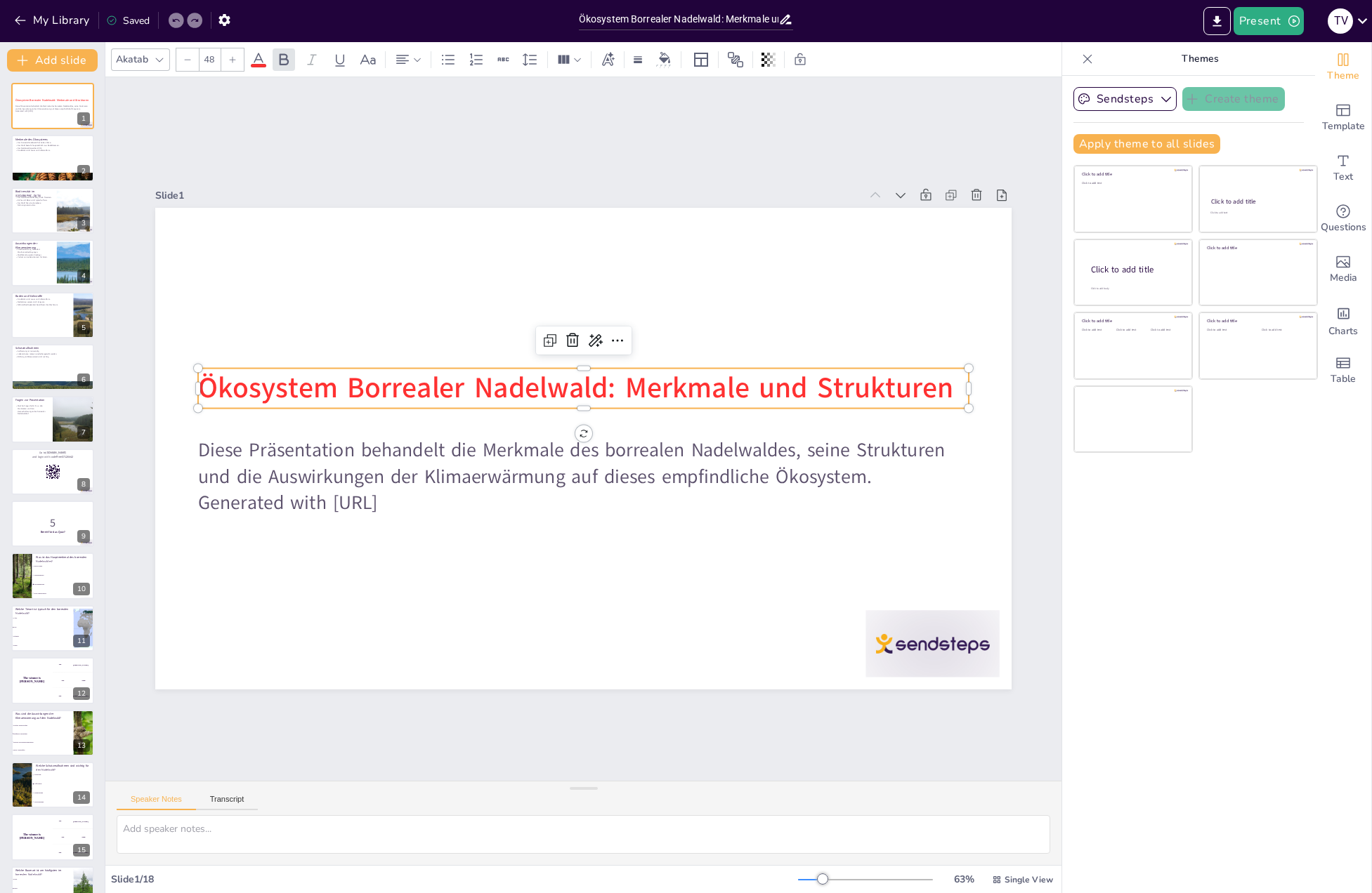
checkbox input "true"
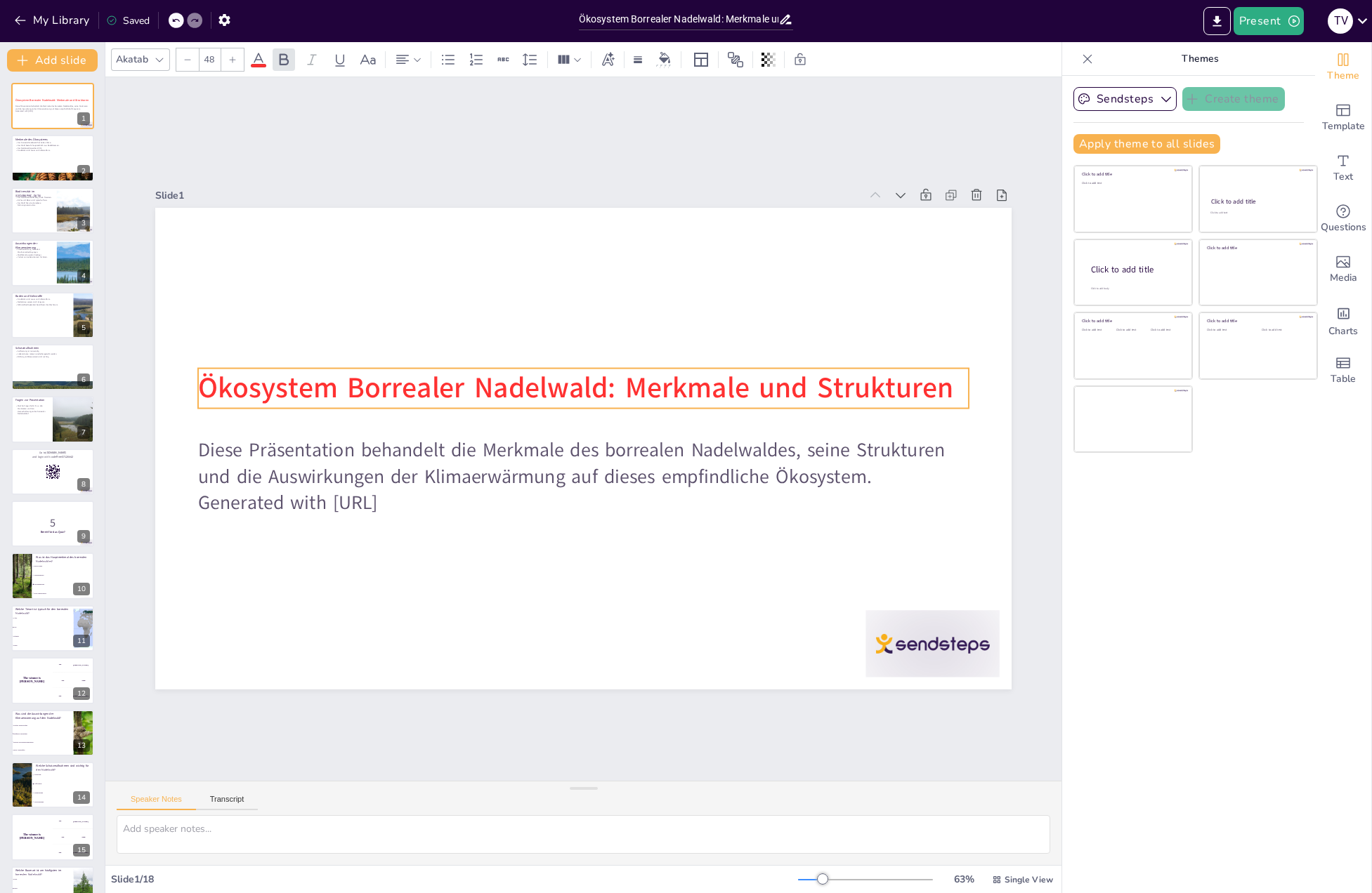
checkbox input "true"
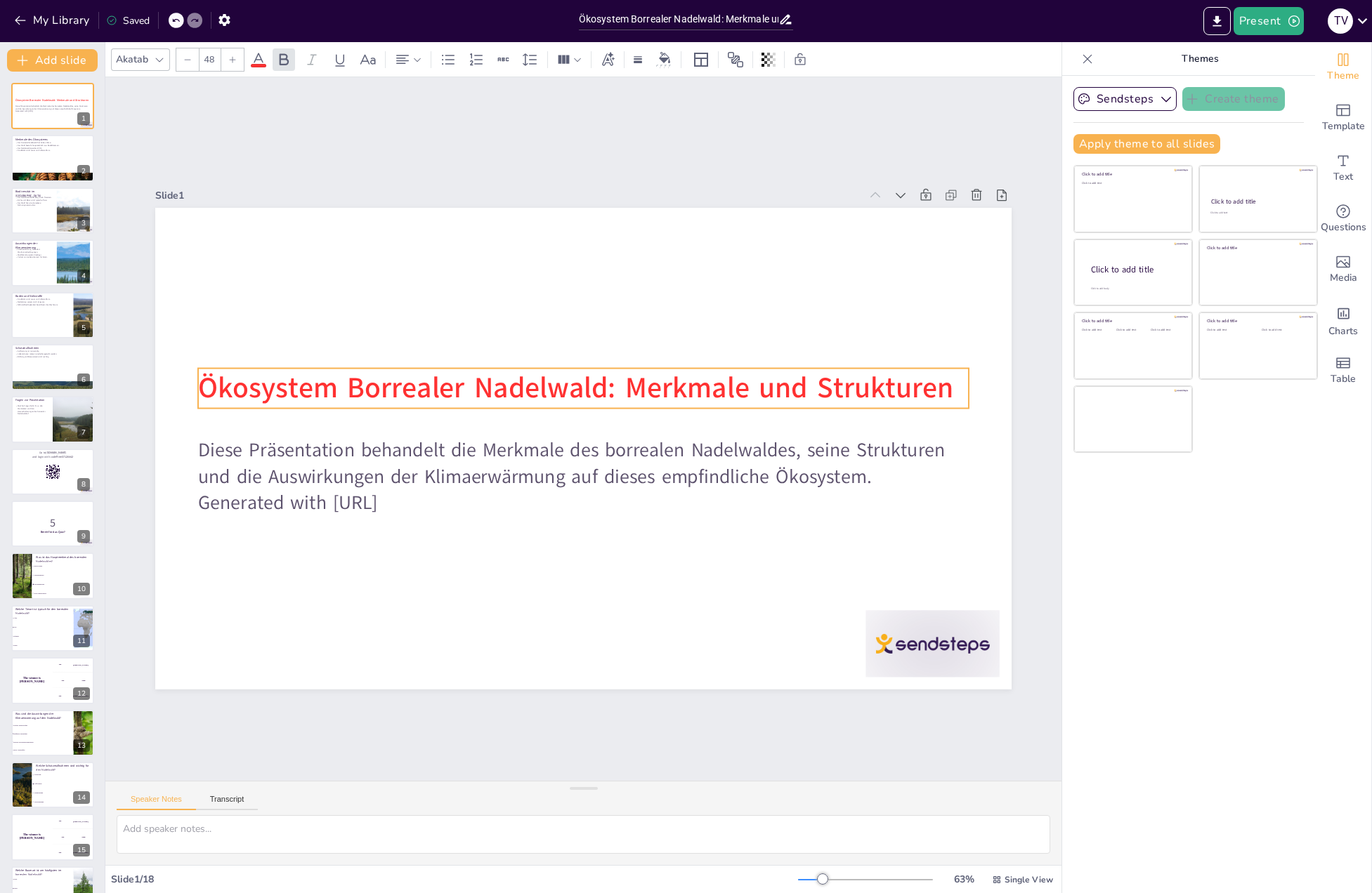
checkbox input "true"
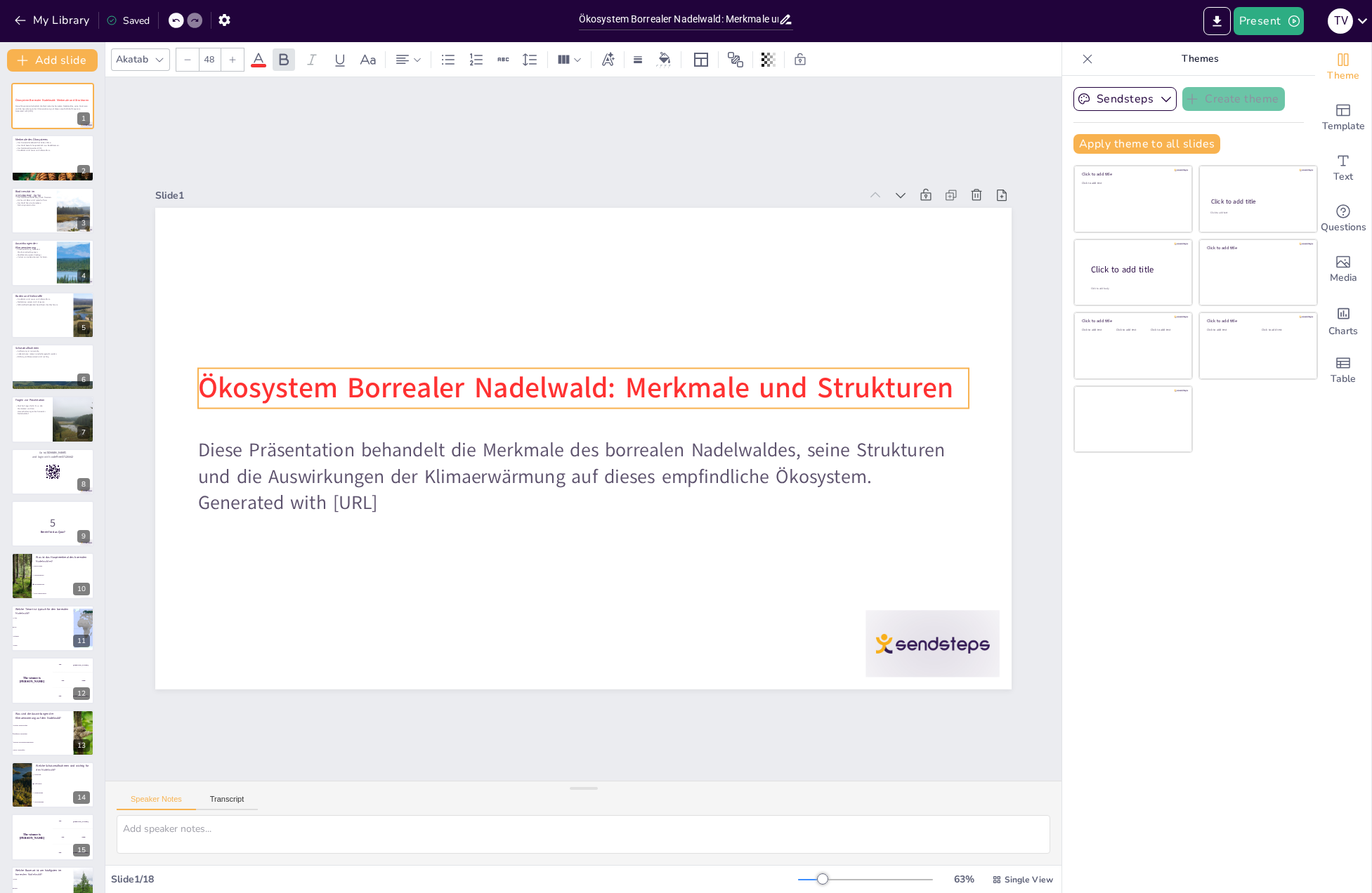
checkbox input "true"
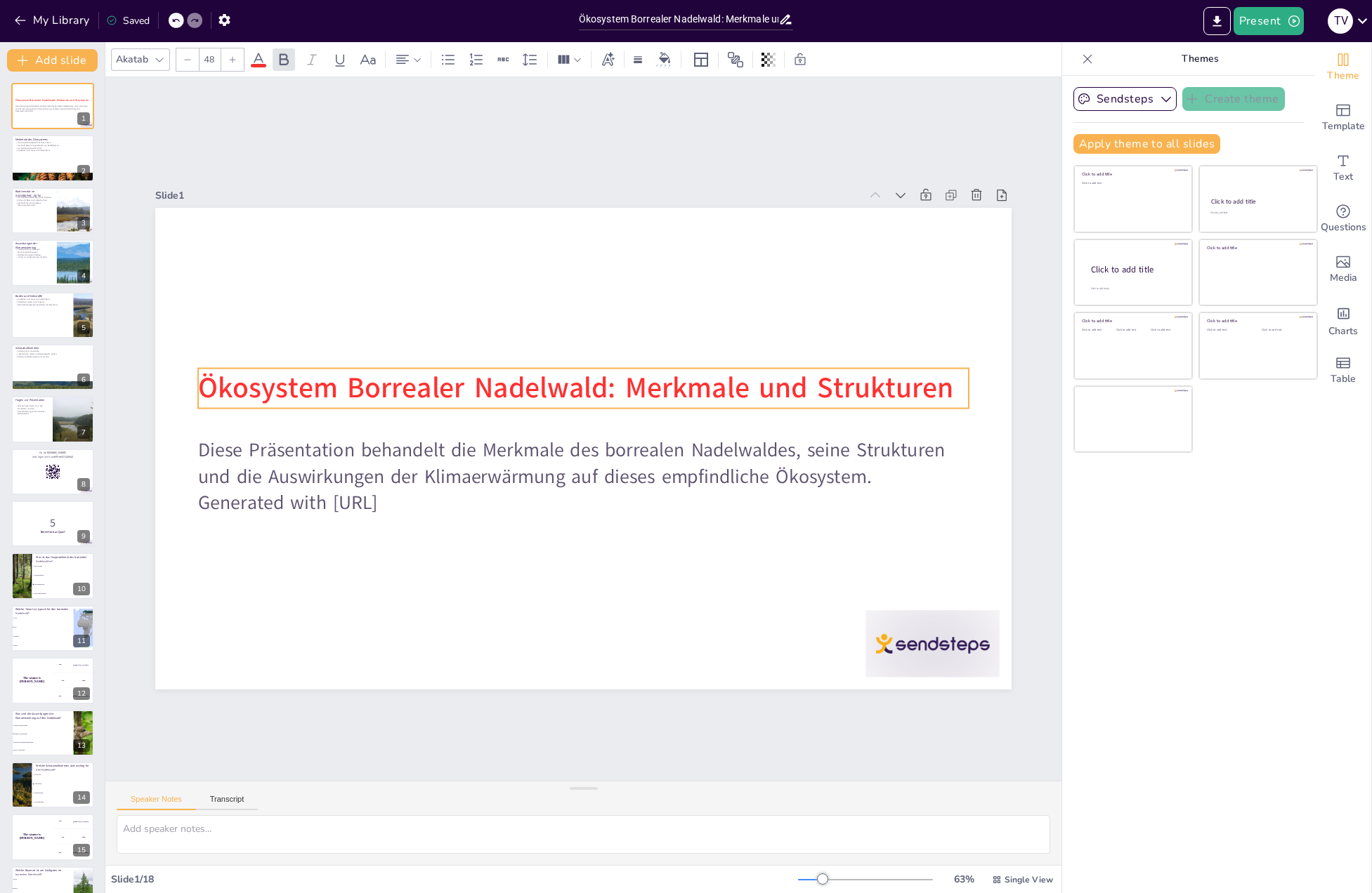
checkbox input "true"
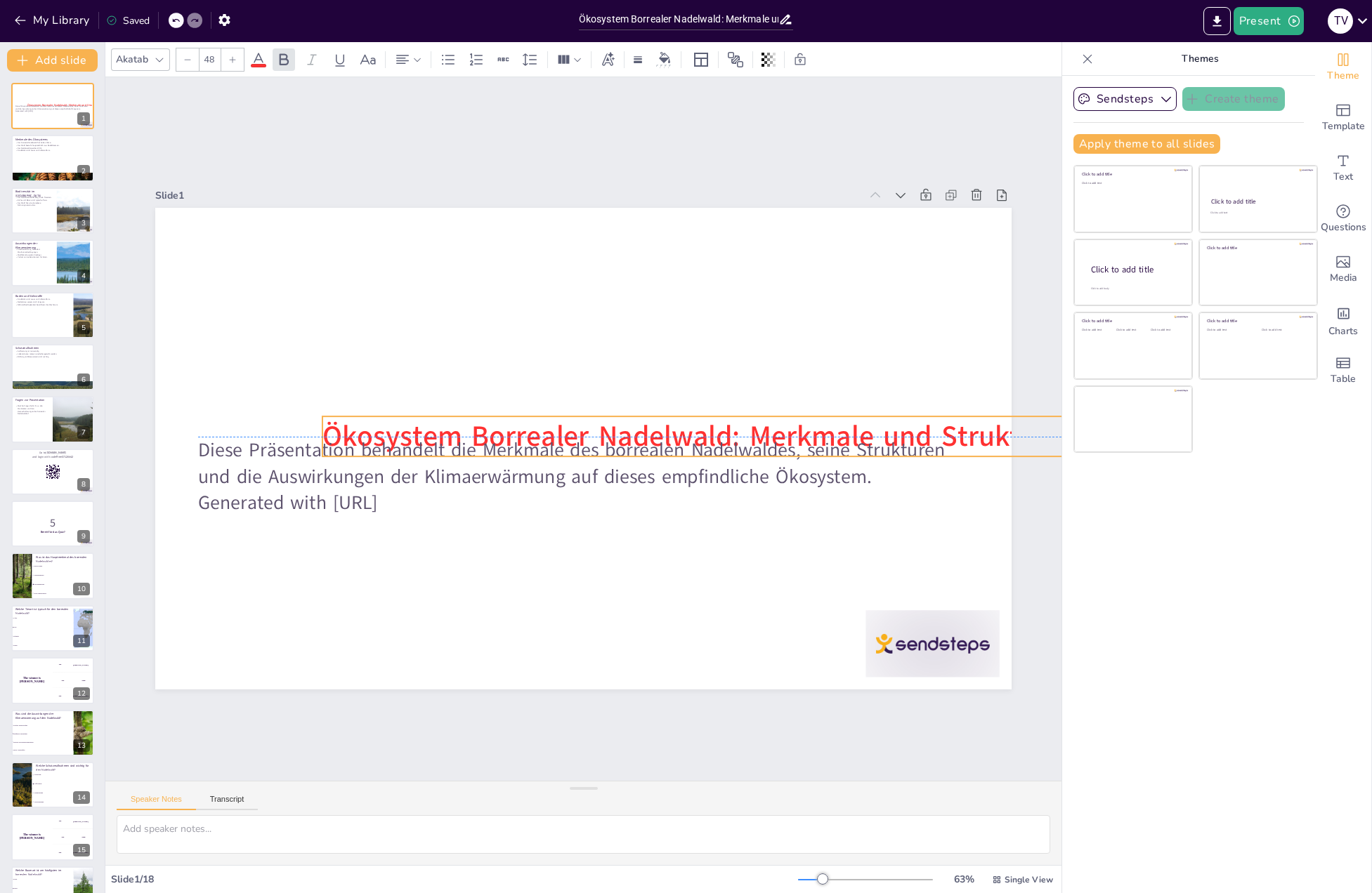
drag, startPoint x: 190, startPoint y: 377, endPoint x: 366, endPoint y: 452, distance: 191.3
click at [366, 208] on div "Ökosystem Borrealer Nadelwald: Merkmale und Strukturen Diese Präsentation behan…" at bounding box center [583, 208] width 856 height 0
checkbox input "true"
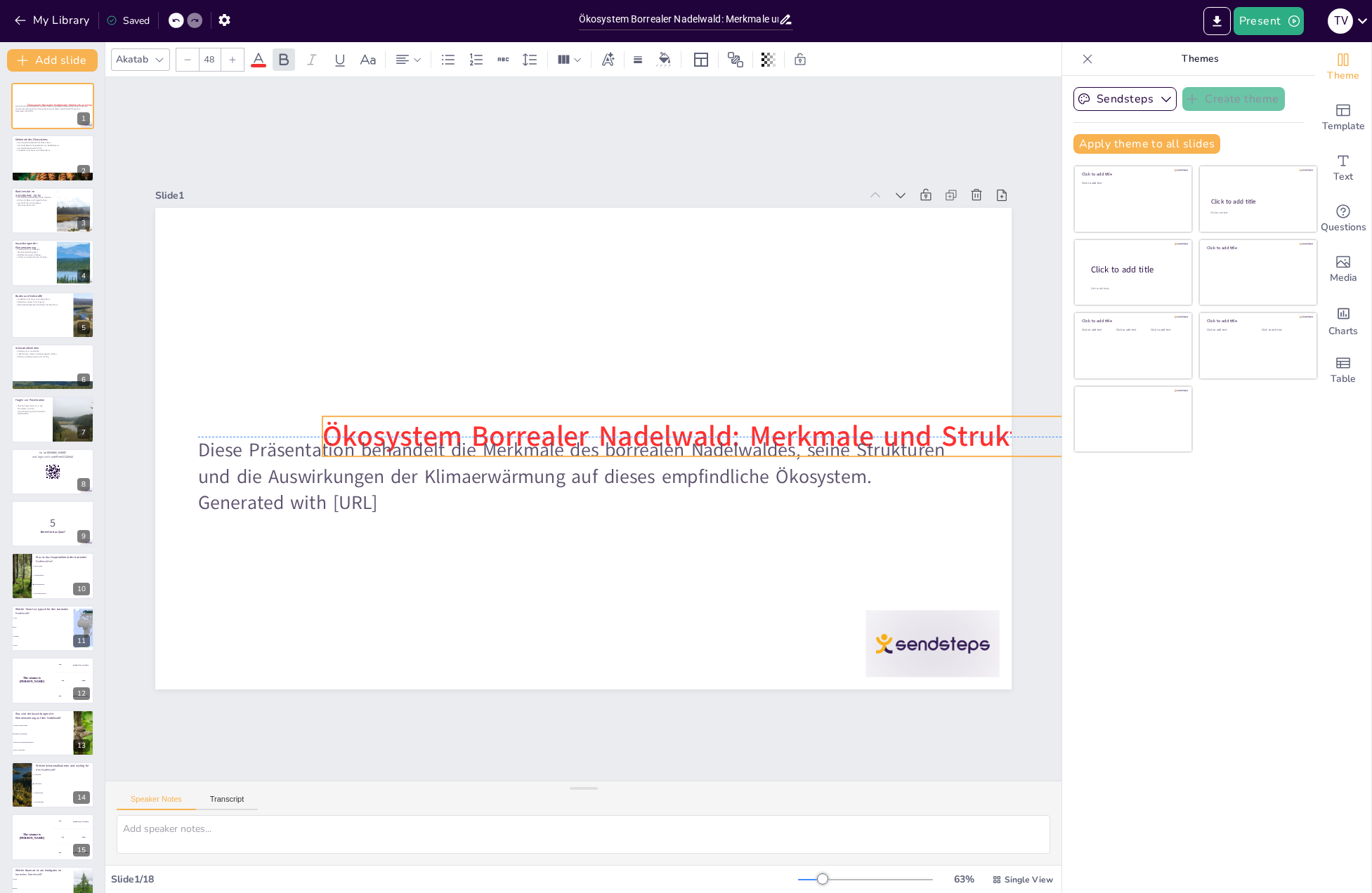
checkbox input "true"
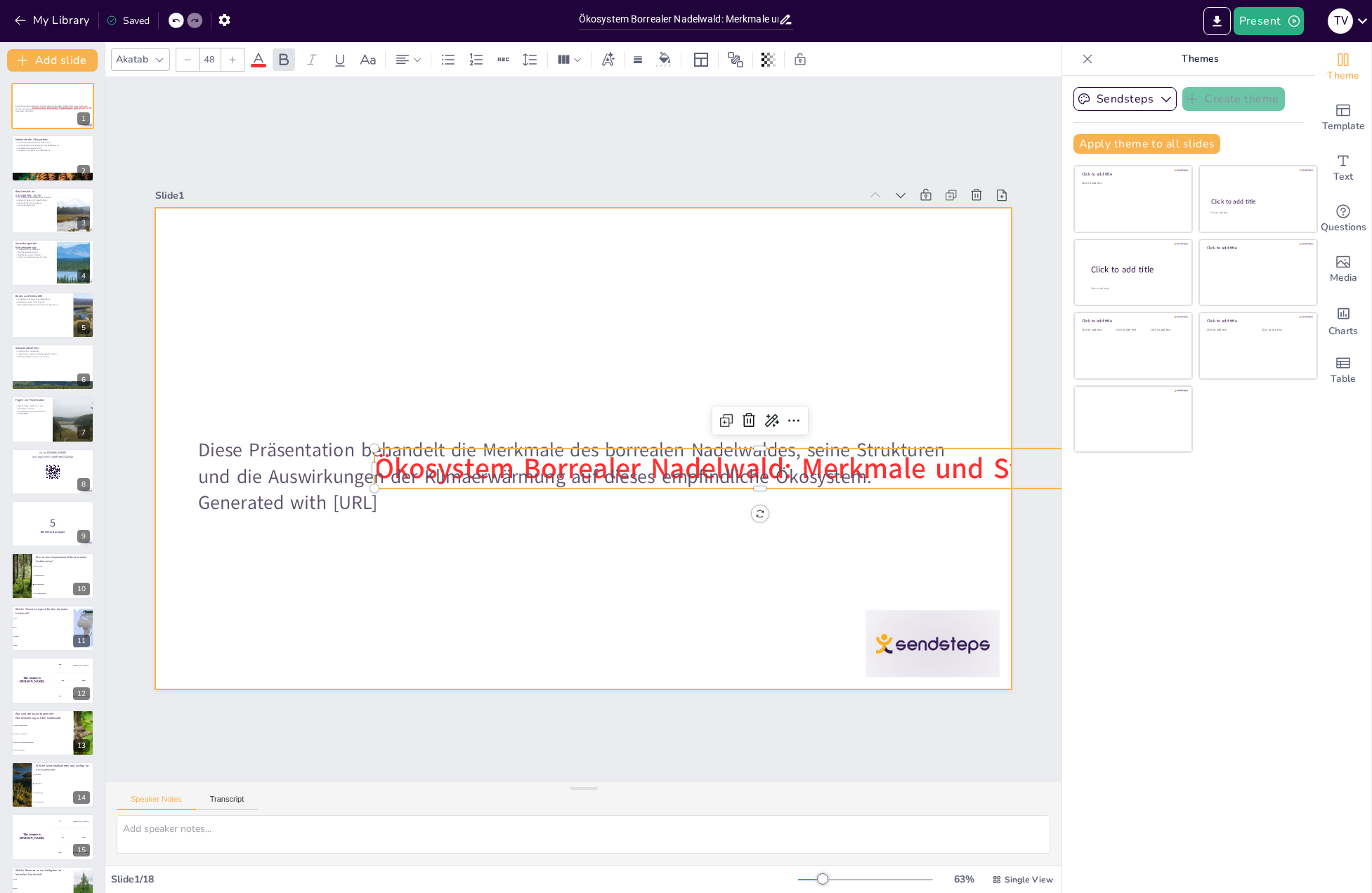
checkbox input "true"
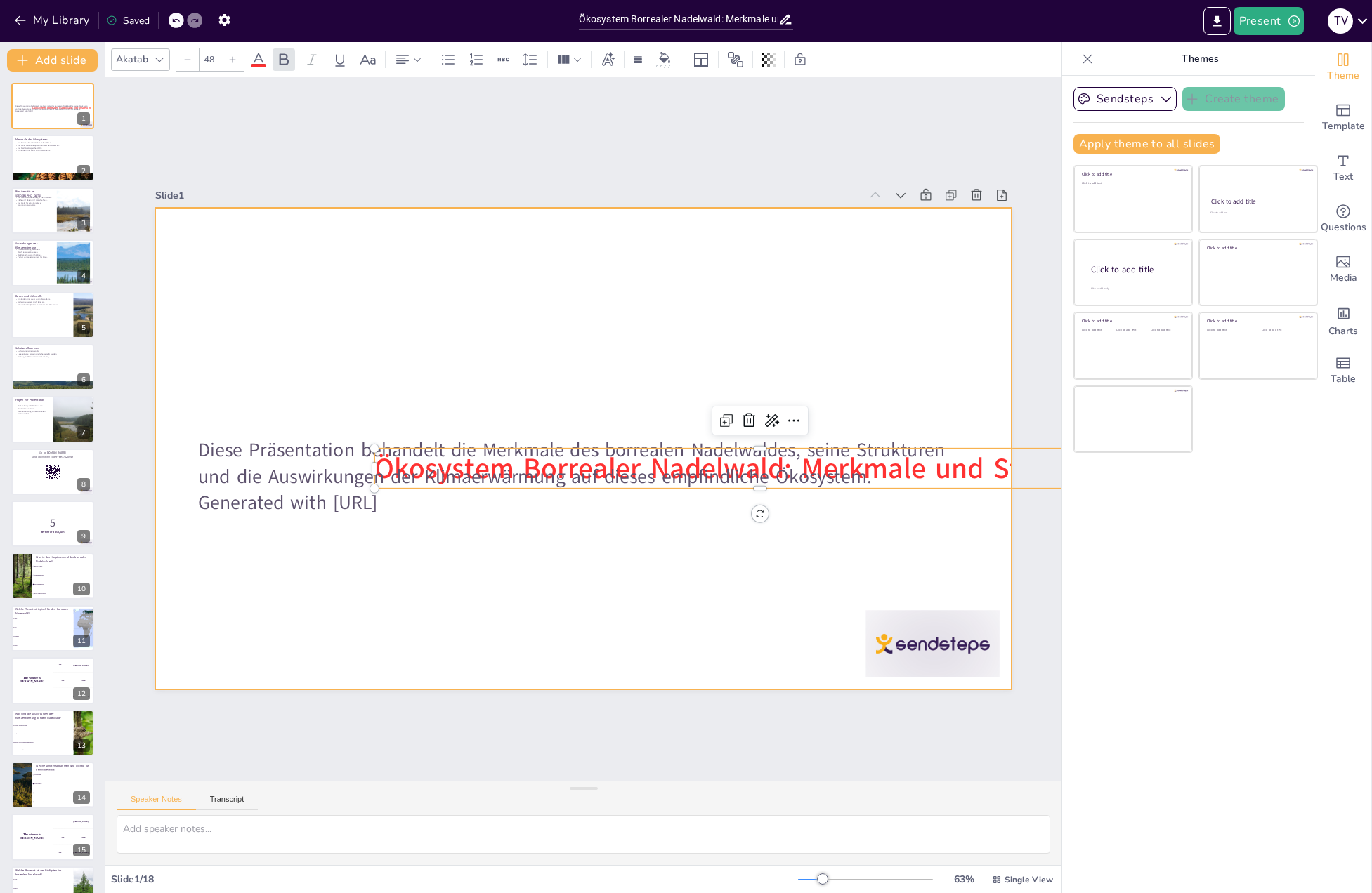
checkbox input "true"
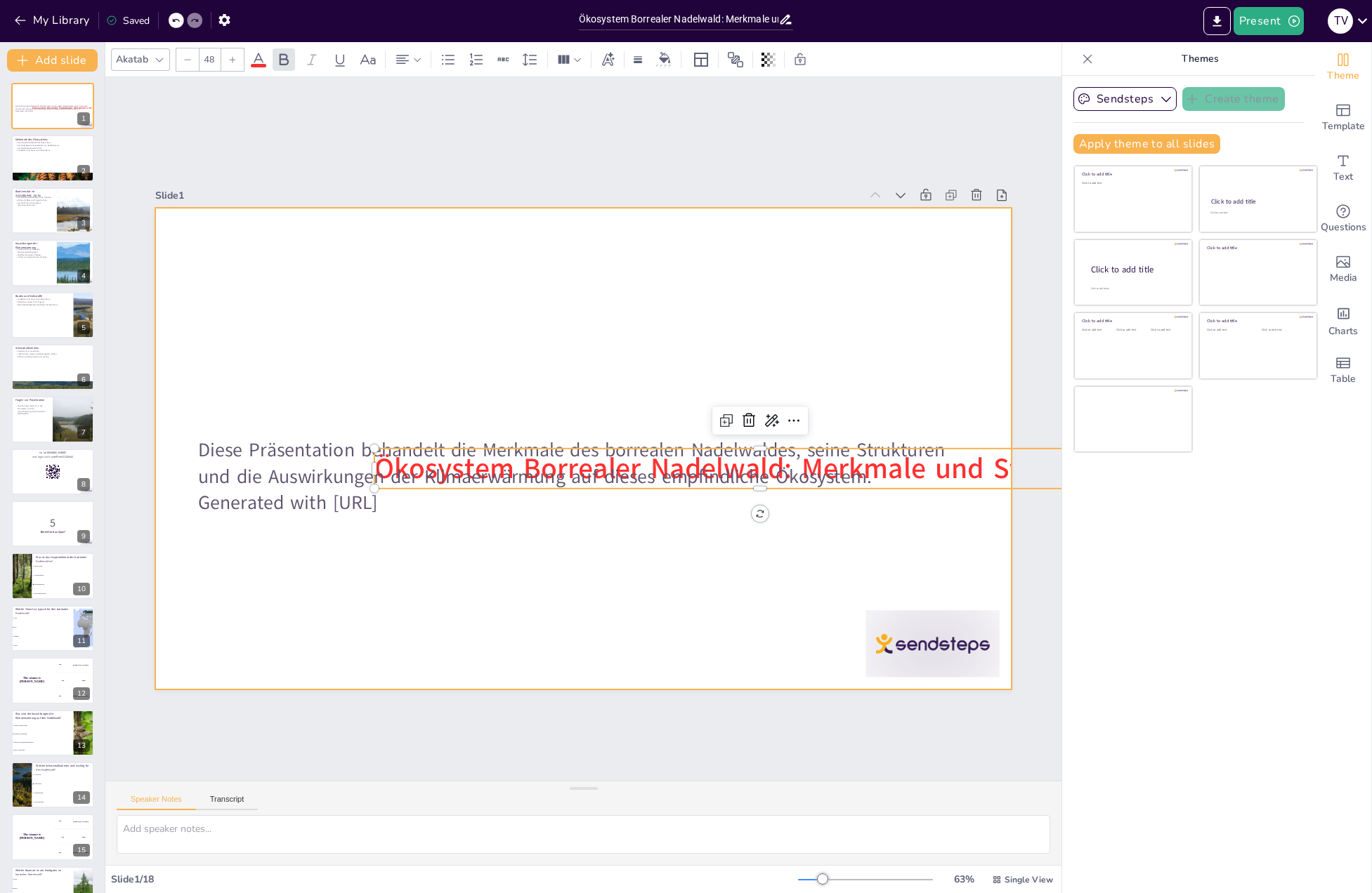
checkbox input "true"
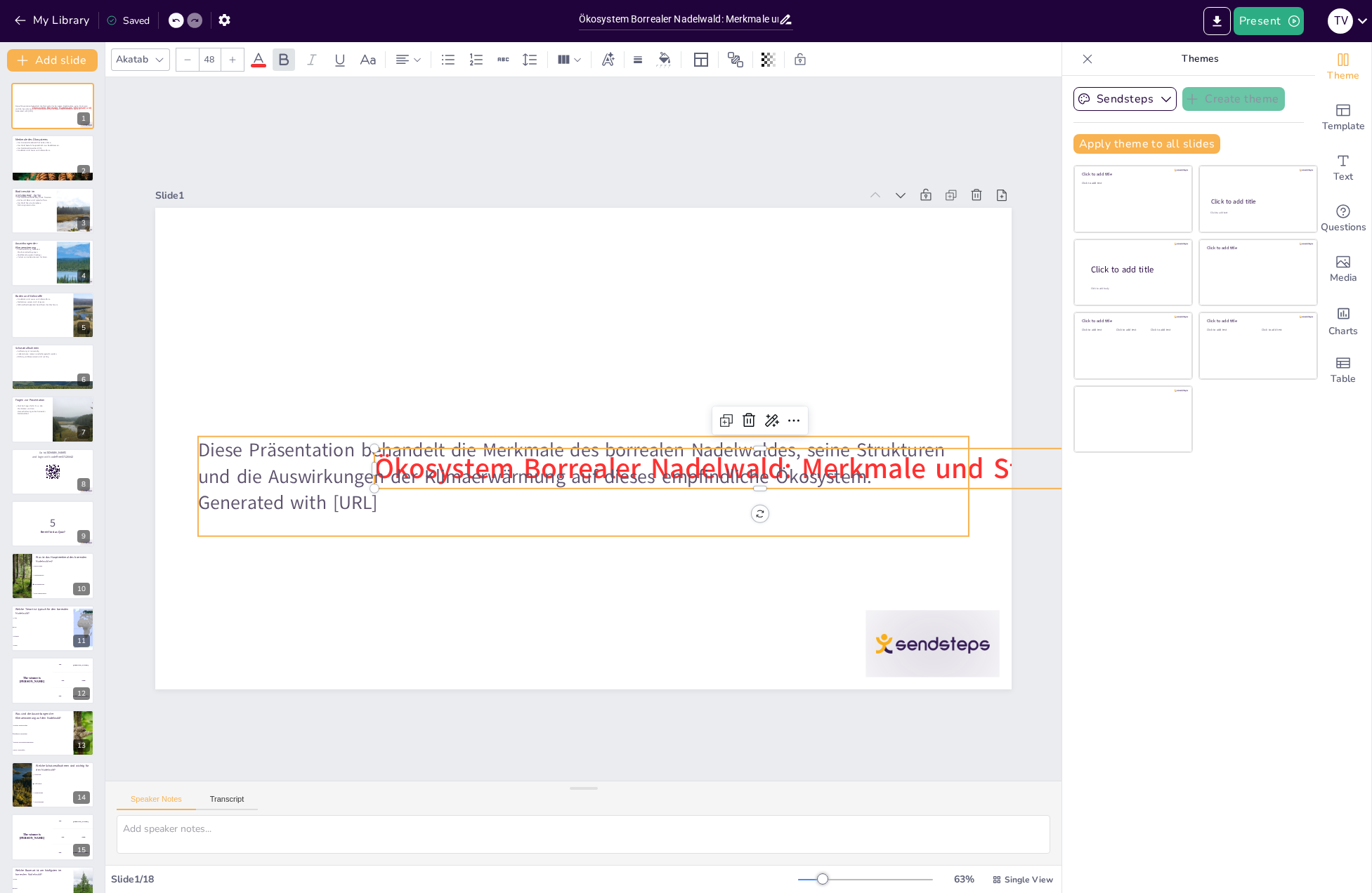
checkbox input "true"
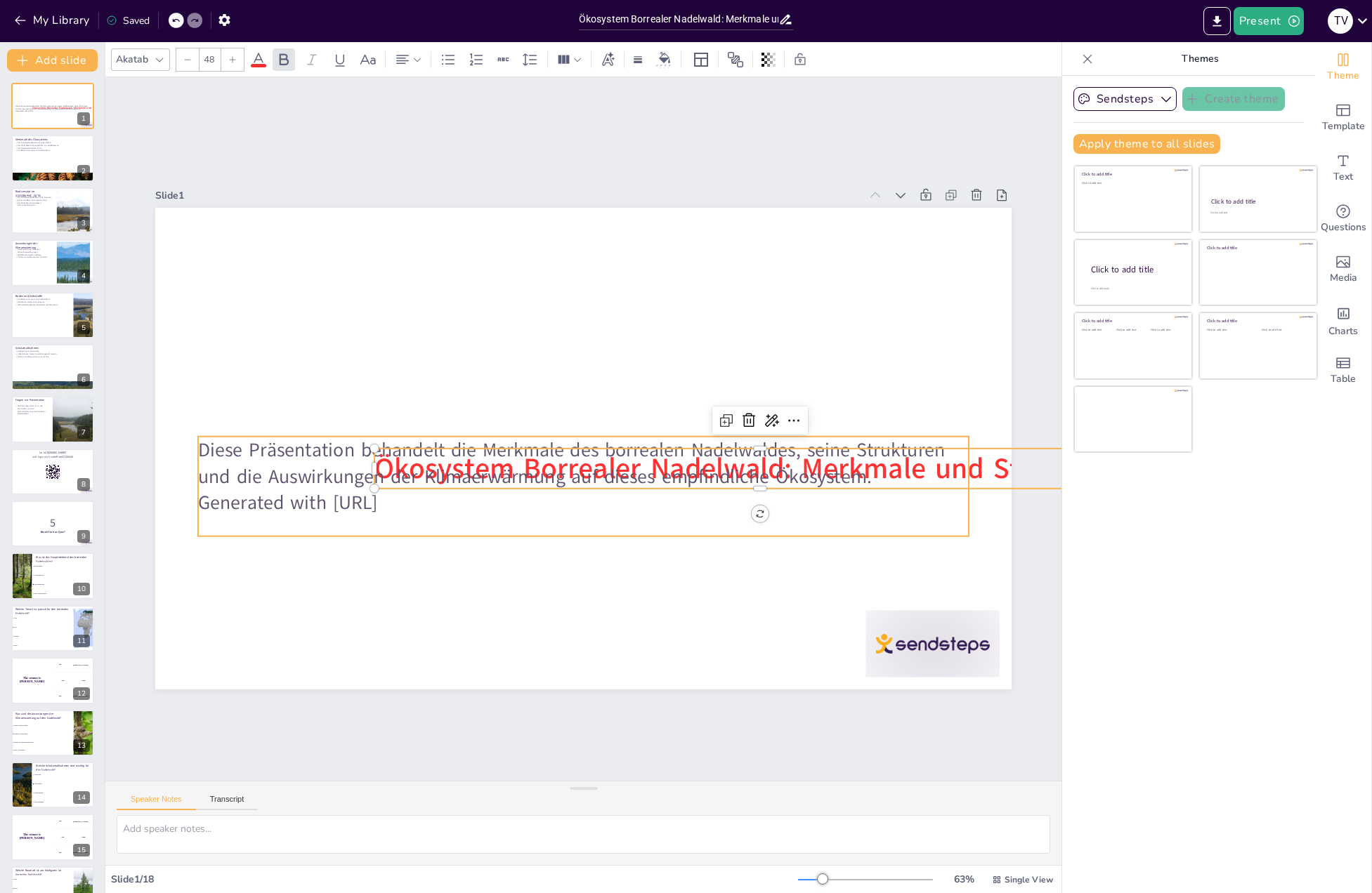
checkbox input "true"
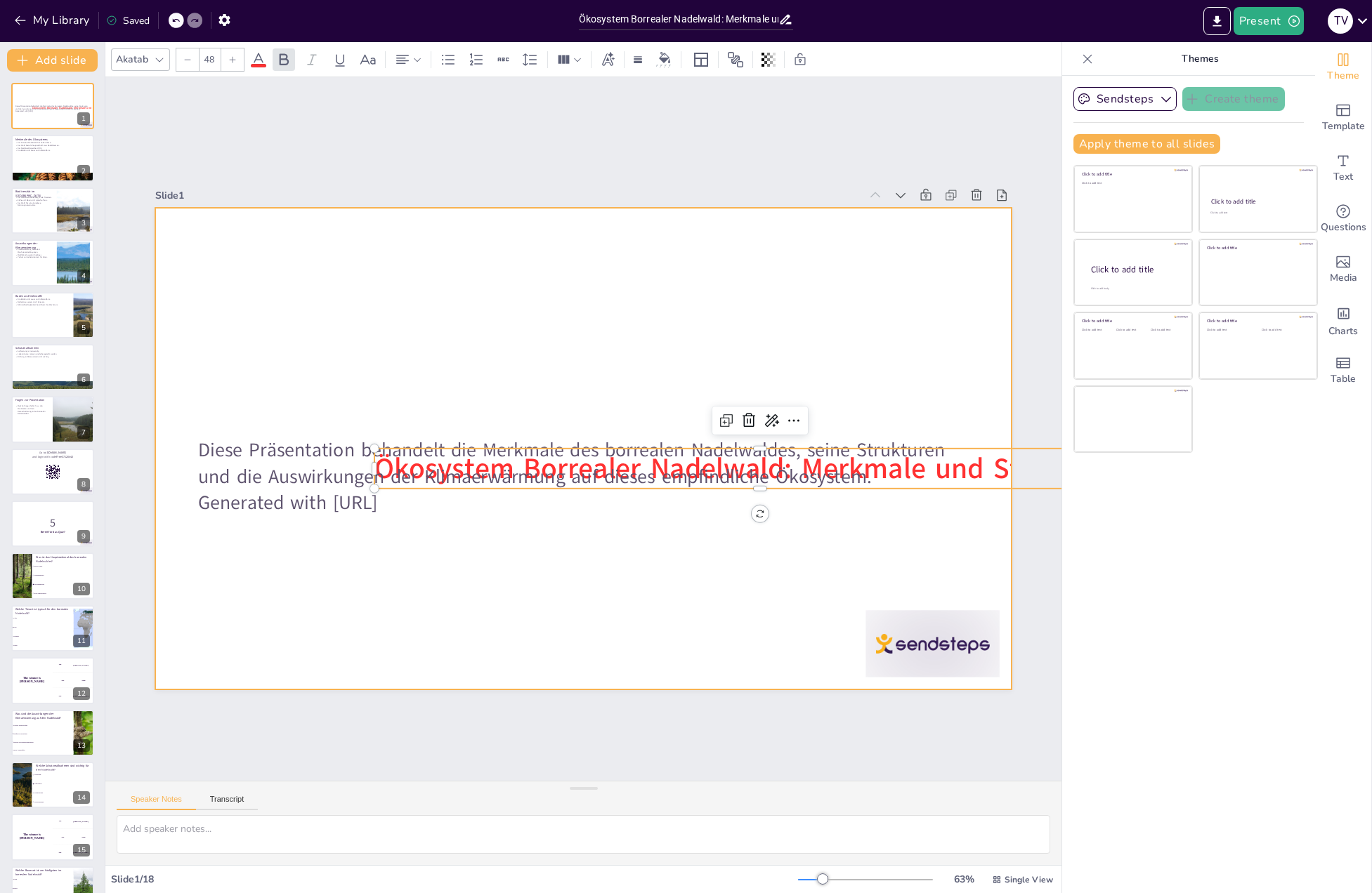
checkbox input "true"
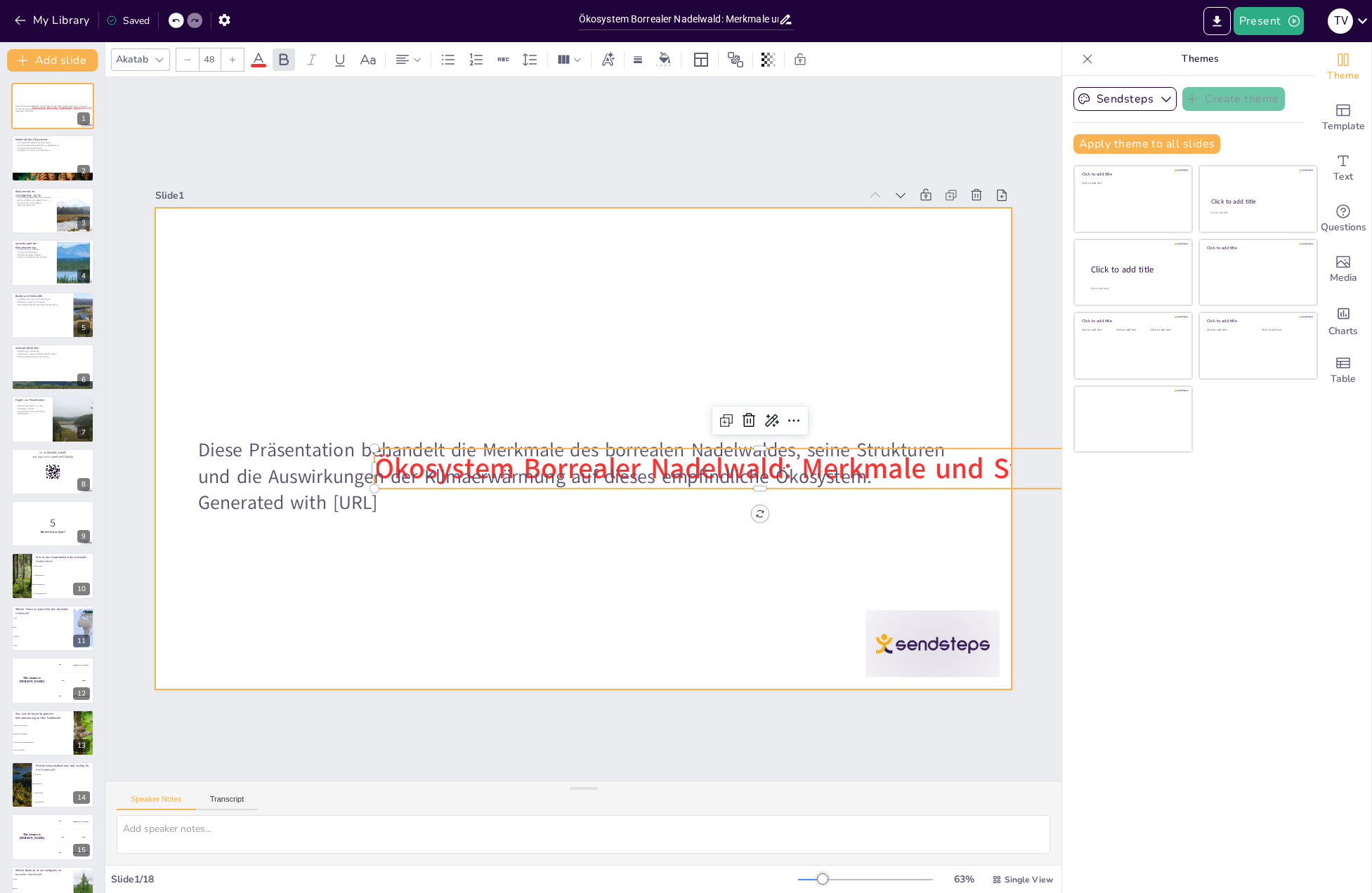
checkbox input "true"
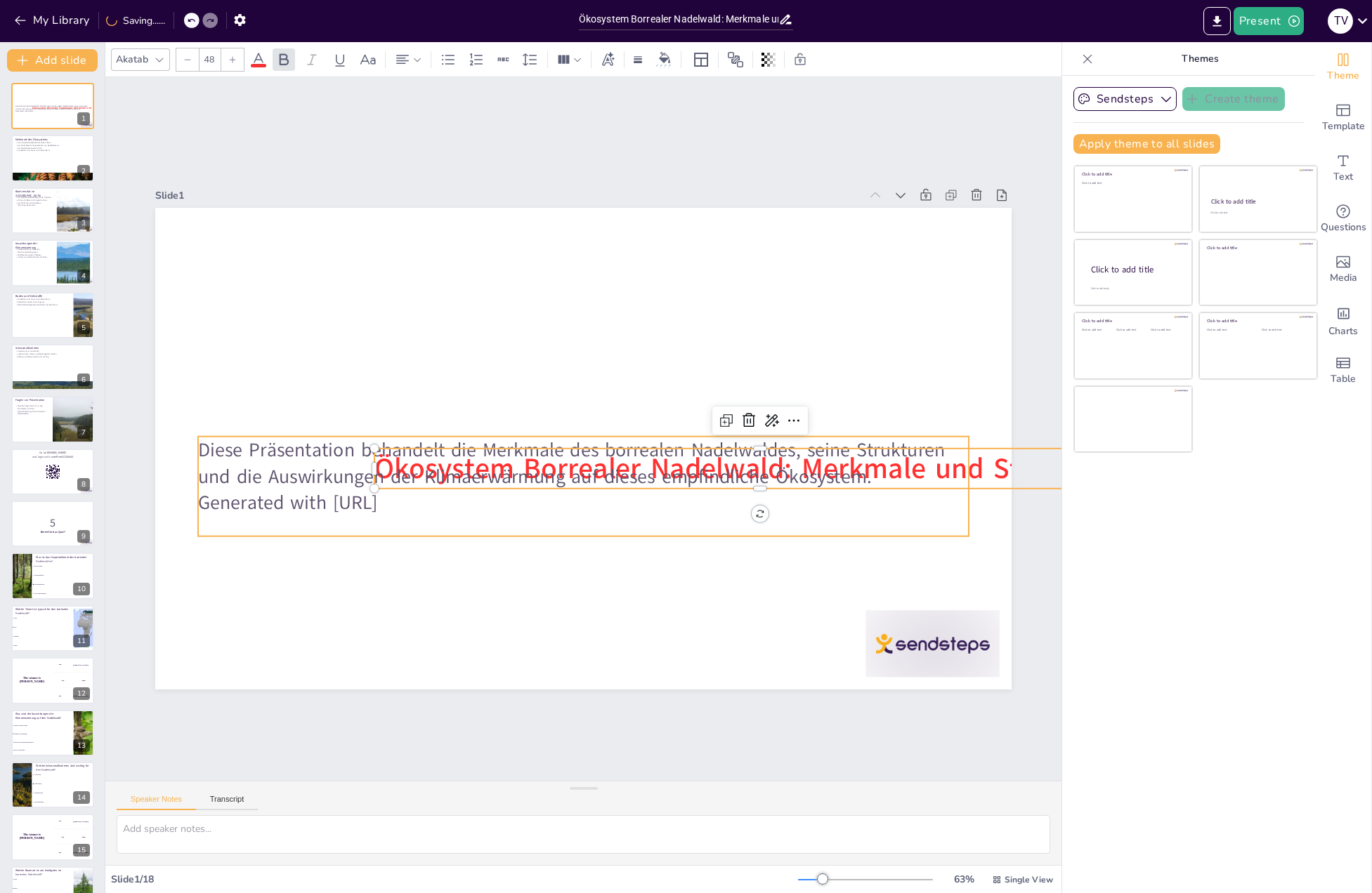
checkbox input "true"
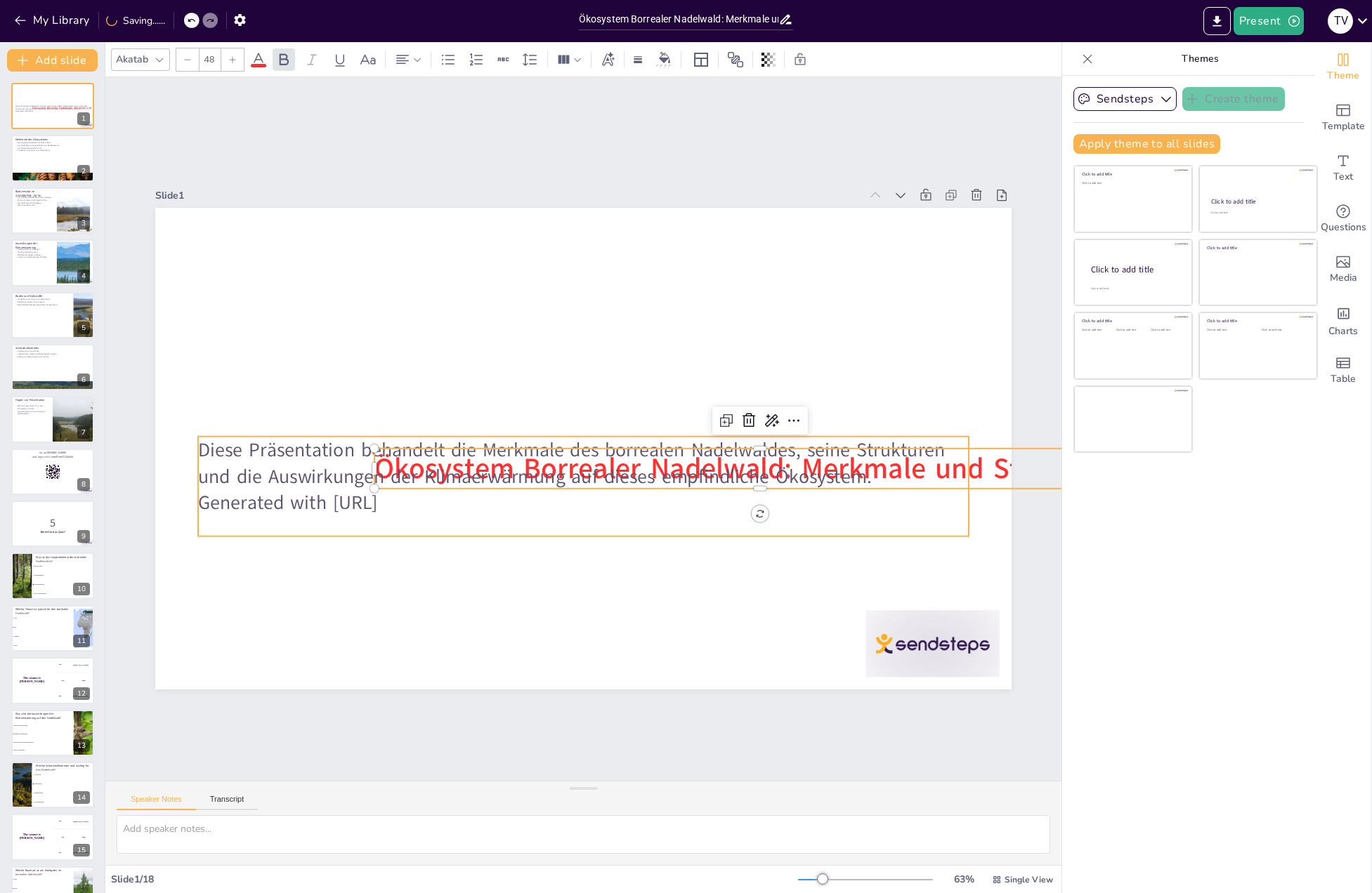
checkbox input "true"
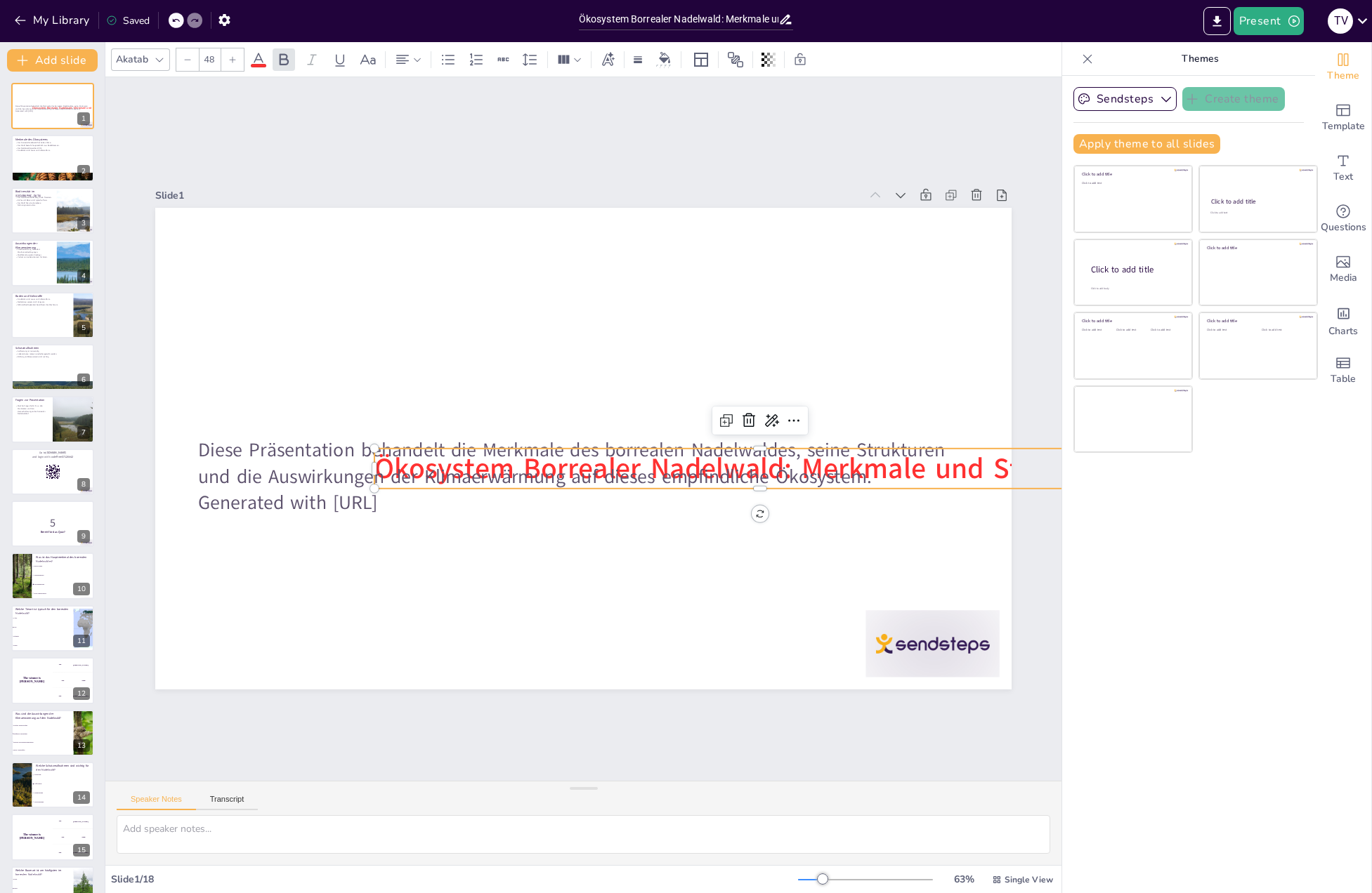
checkbox input "true"
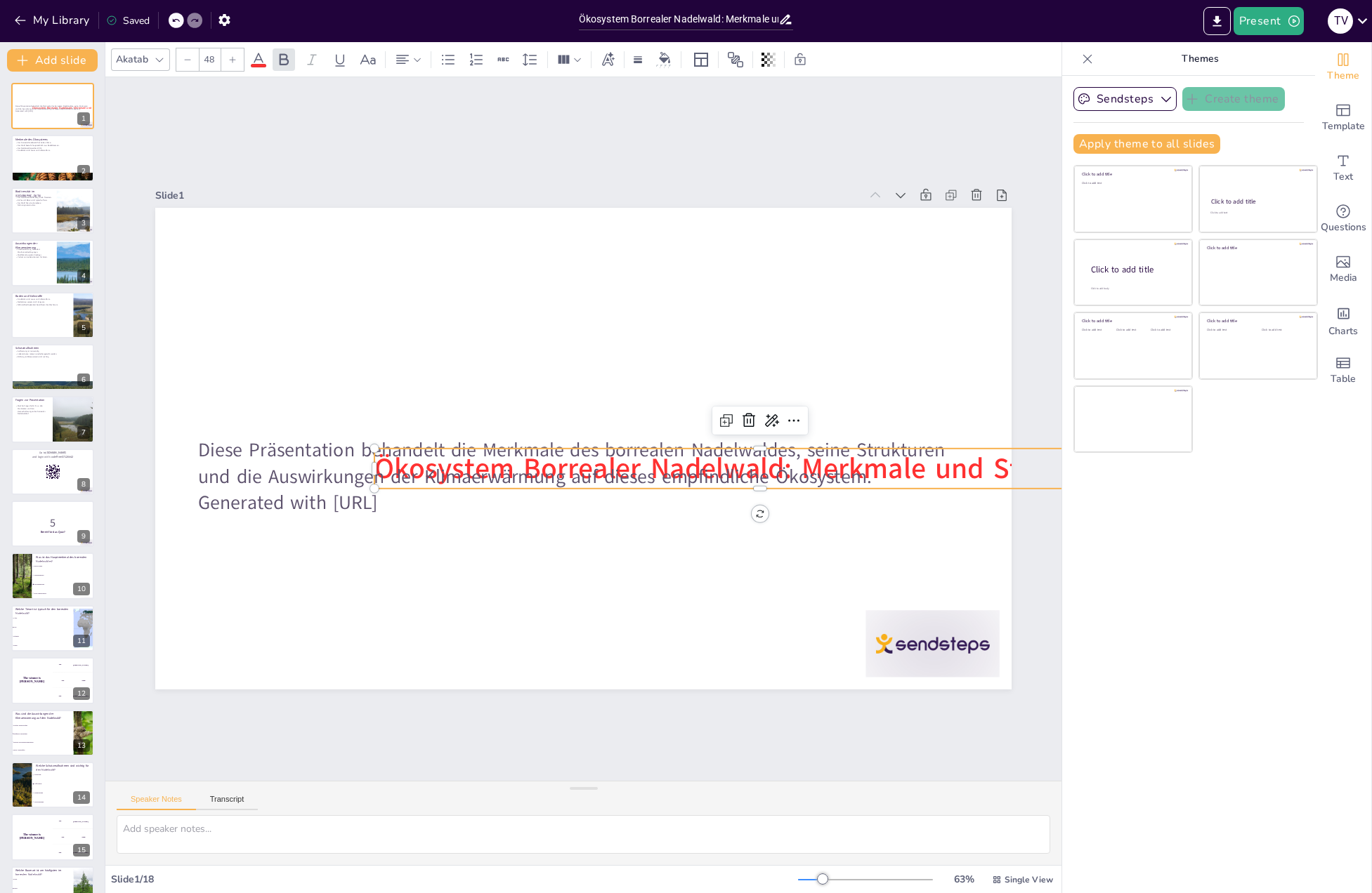
checkbox input "true"
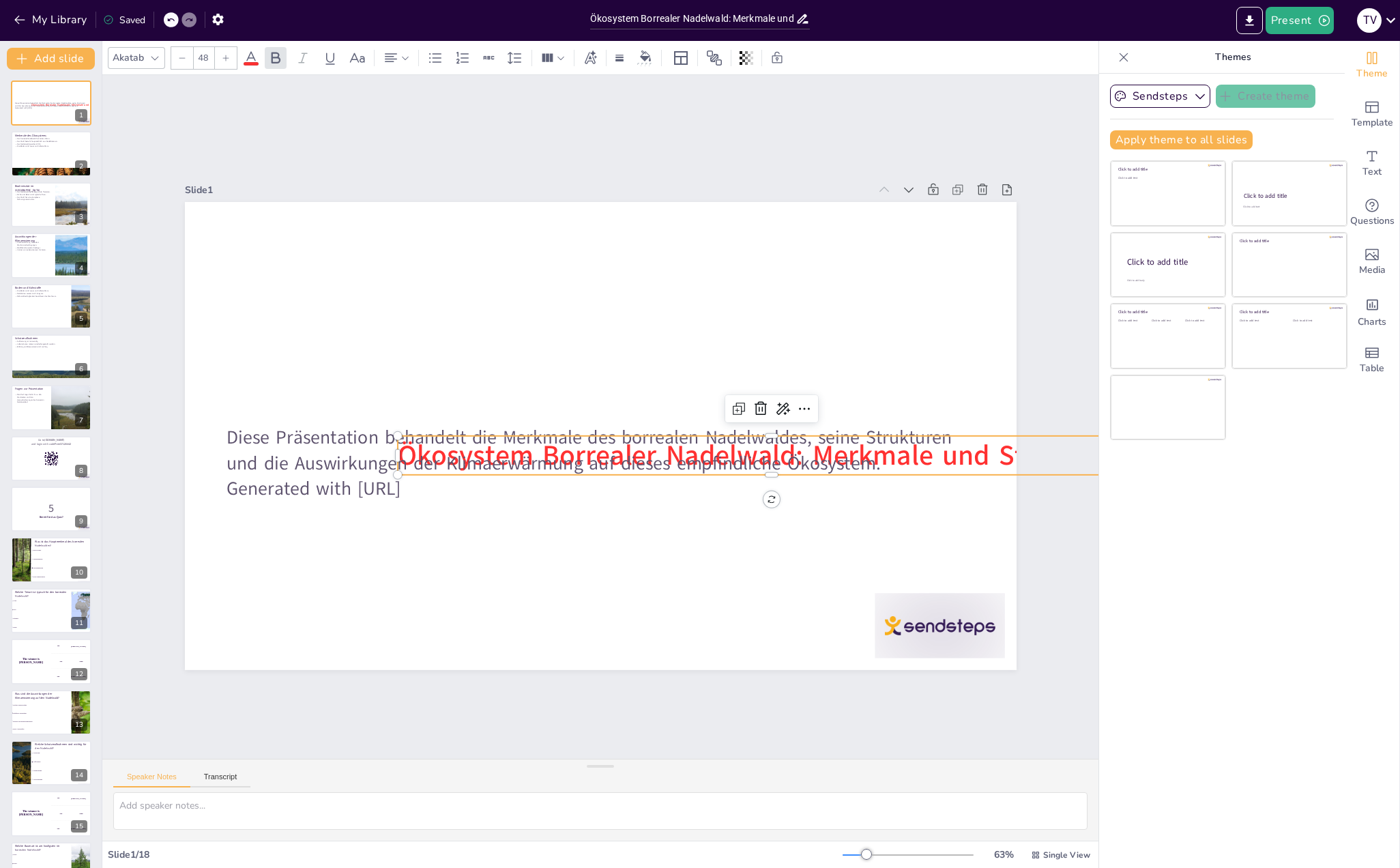
checkbox input "true"
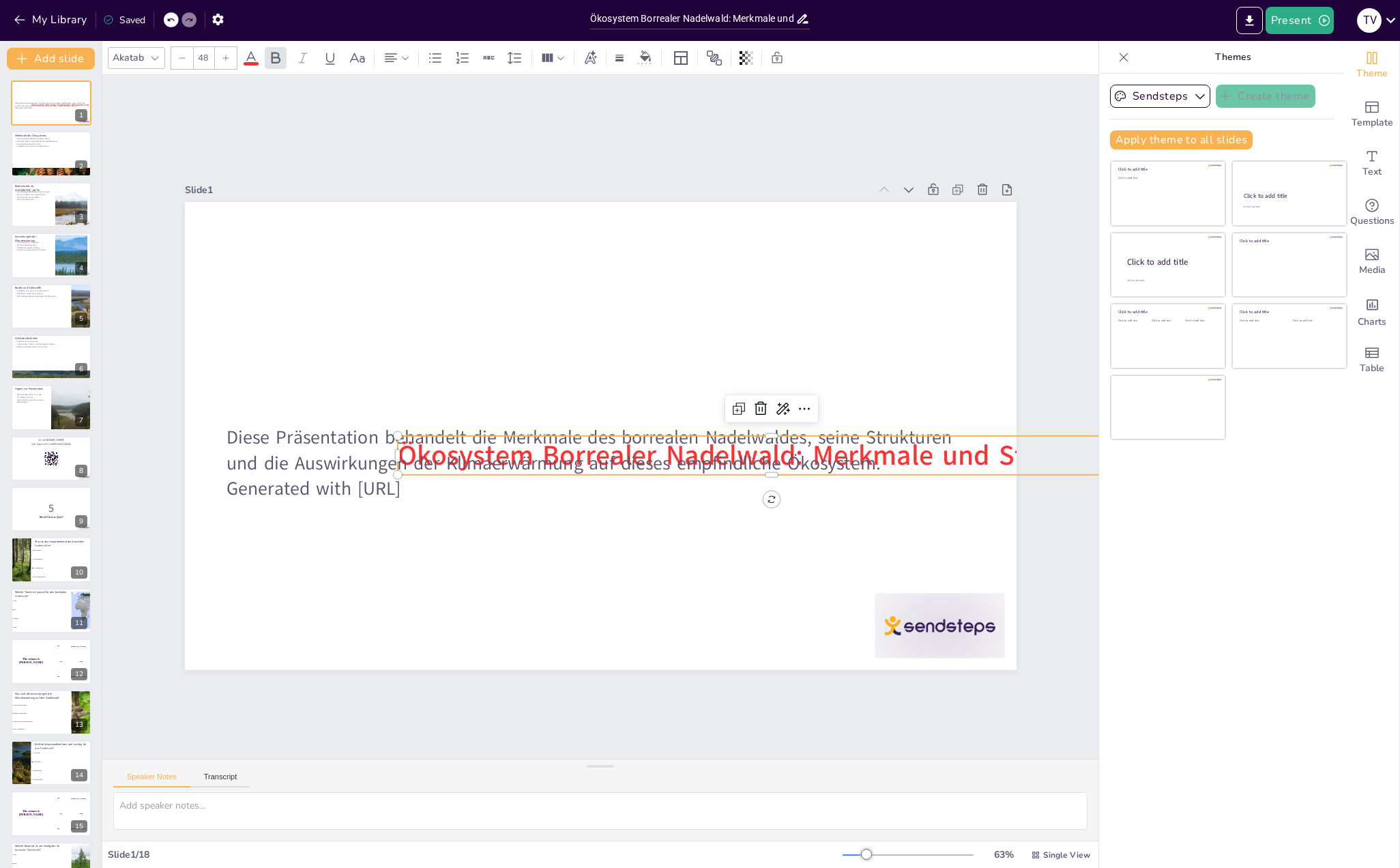
checkbox input "true"
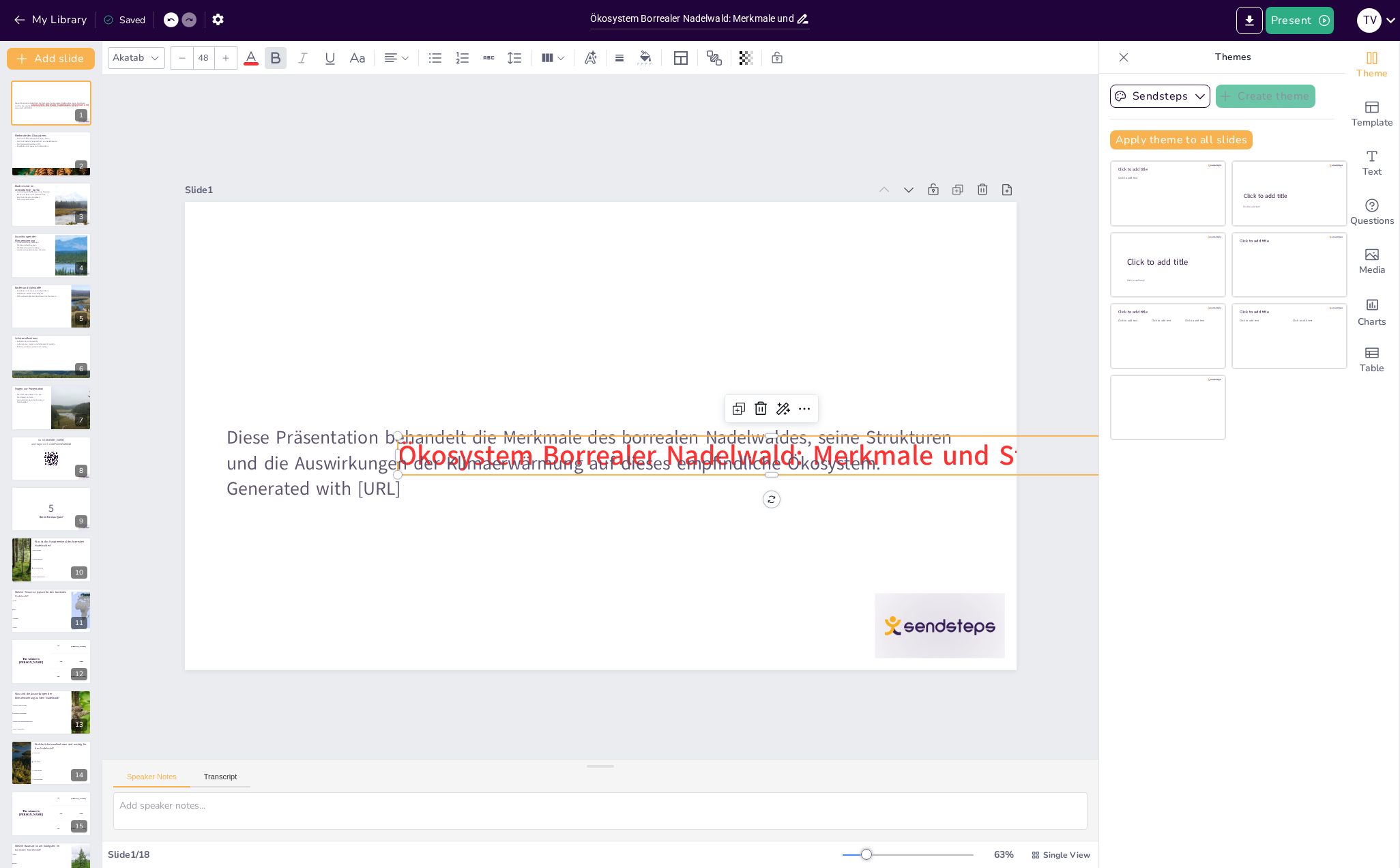
checkbox input "true"
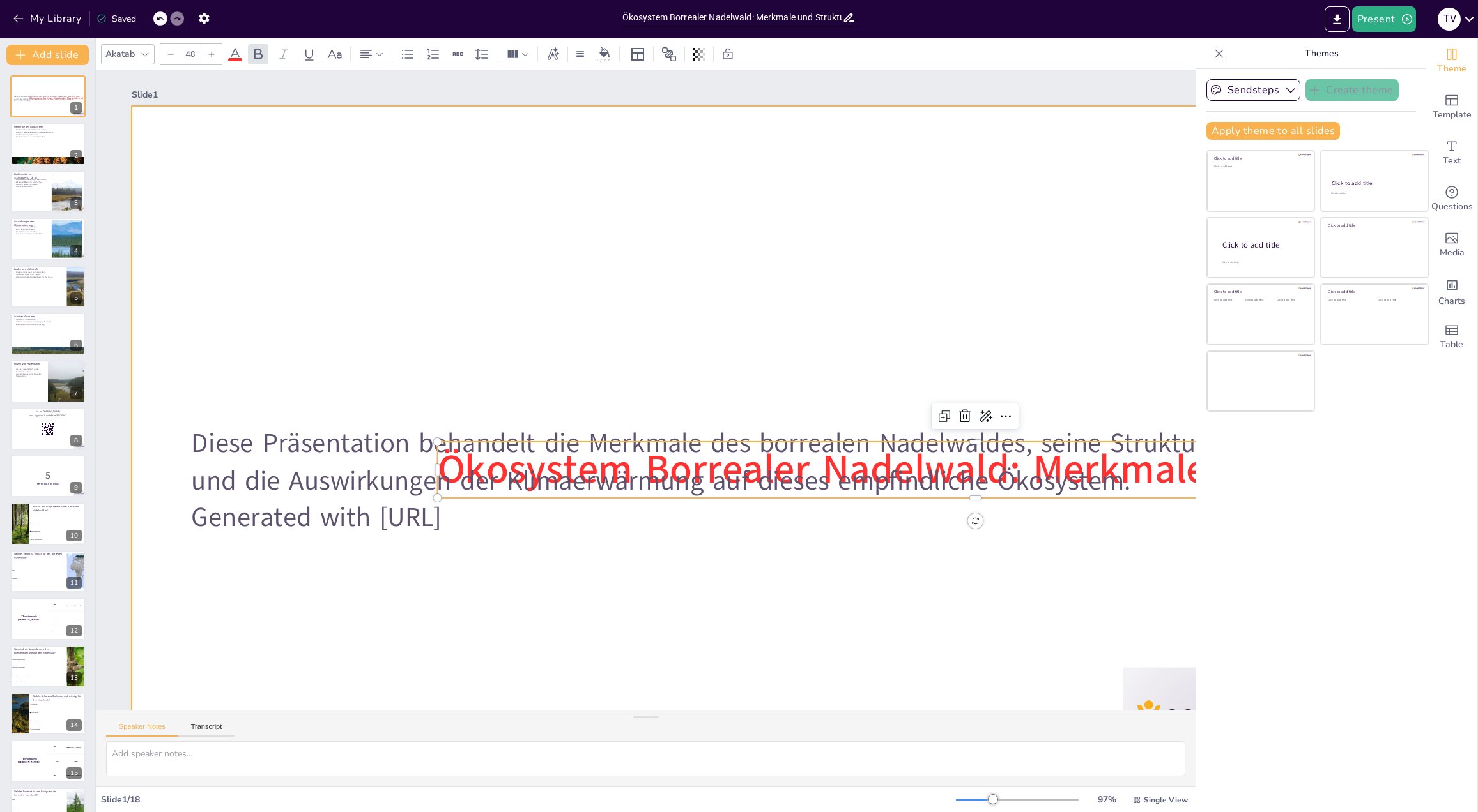
checkbox input "true"
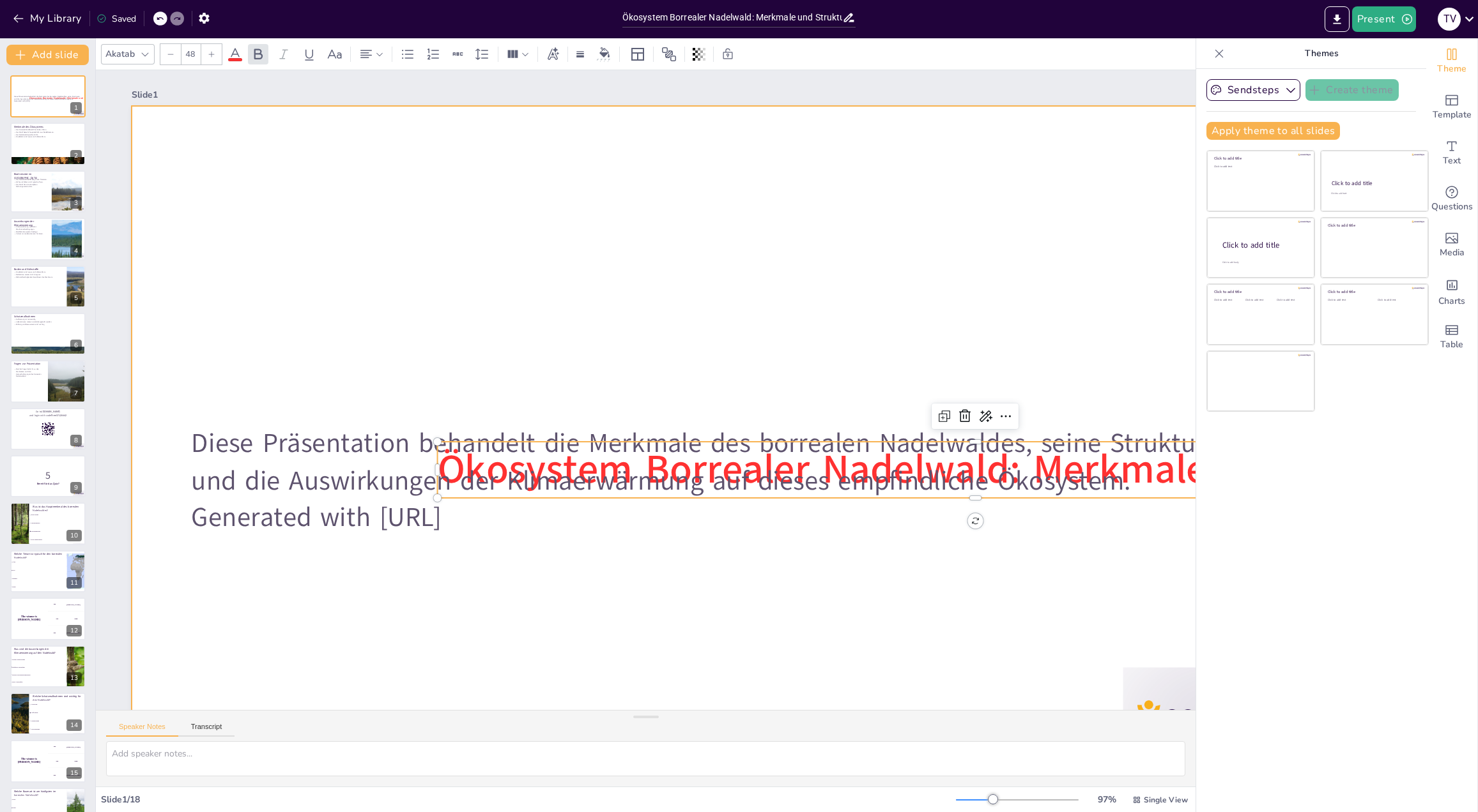
checkbox input "true"
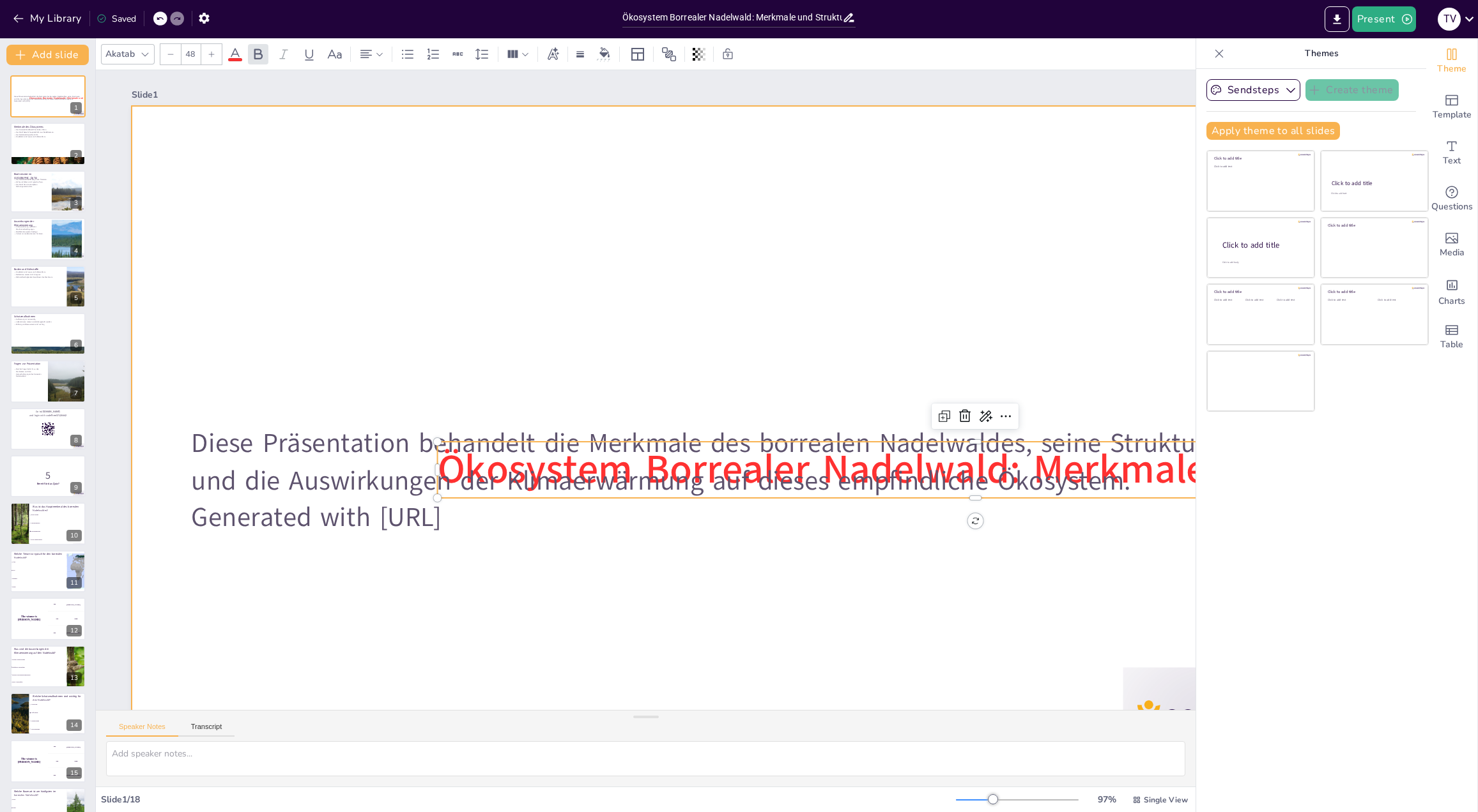
checkbox input "true"
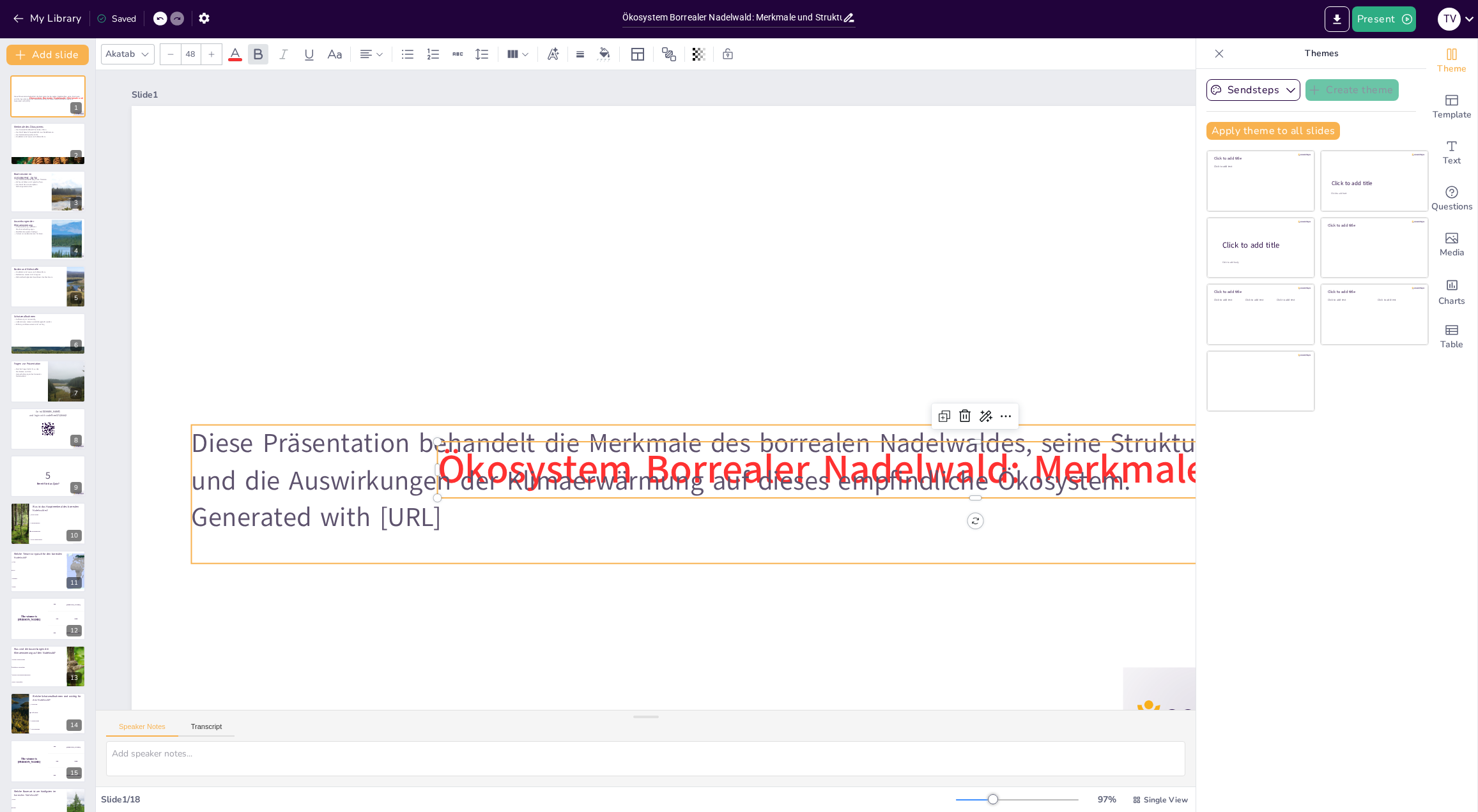
click at [688, 458] on p "Diese Präsentation behandelt die Merkmale des borrealen Nadelwaldes, seine Stru…" at bounding box center [729, 462] width 1076 height 74
checkbox input "true"
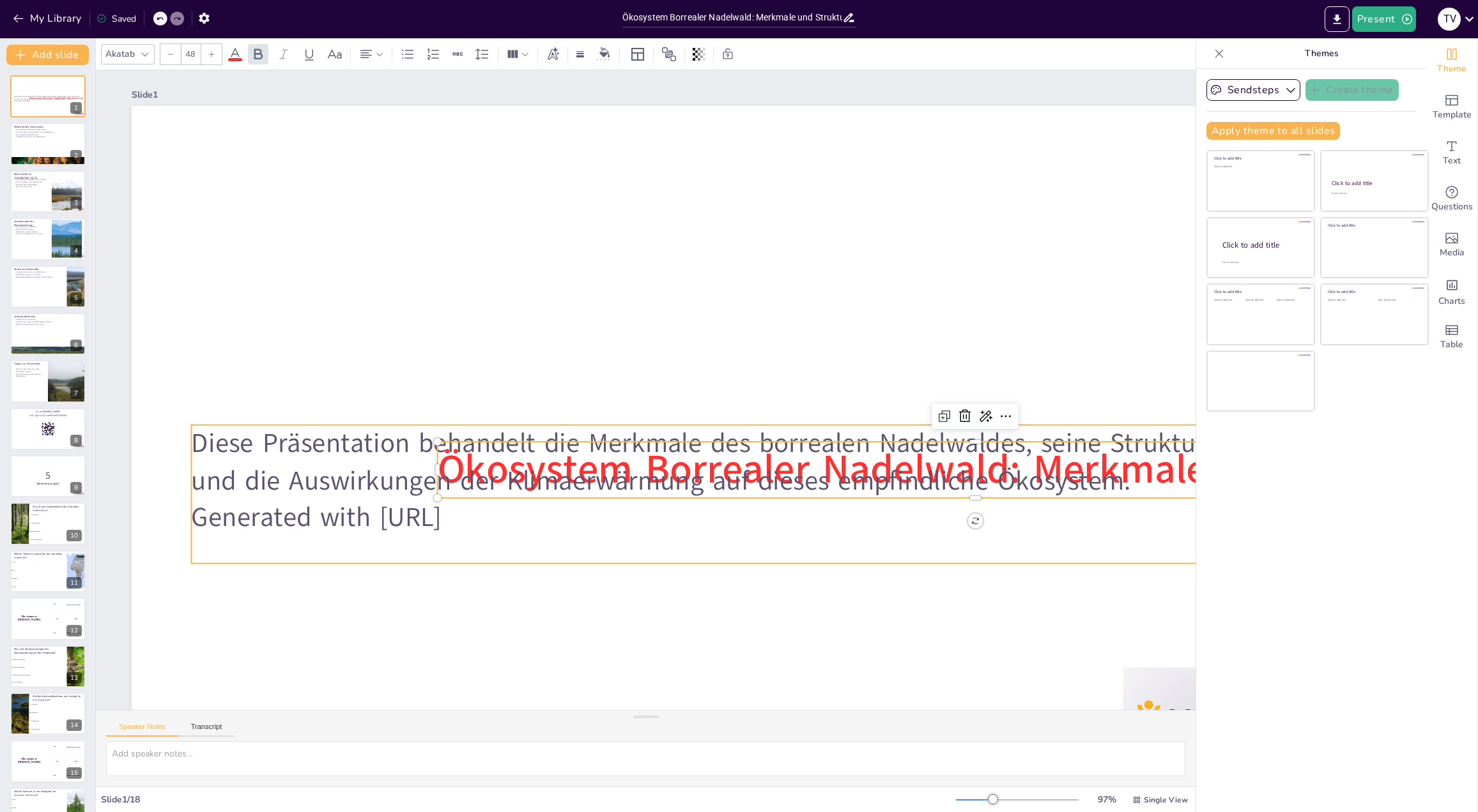
checkbox input "true"
type input "--"
checkbox input "true"
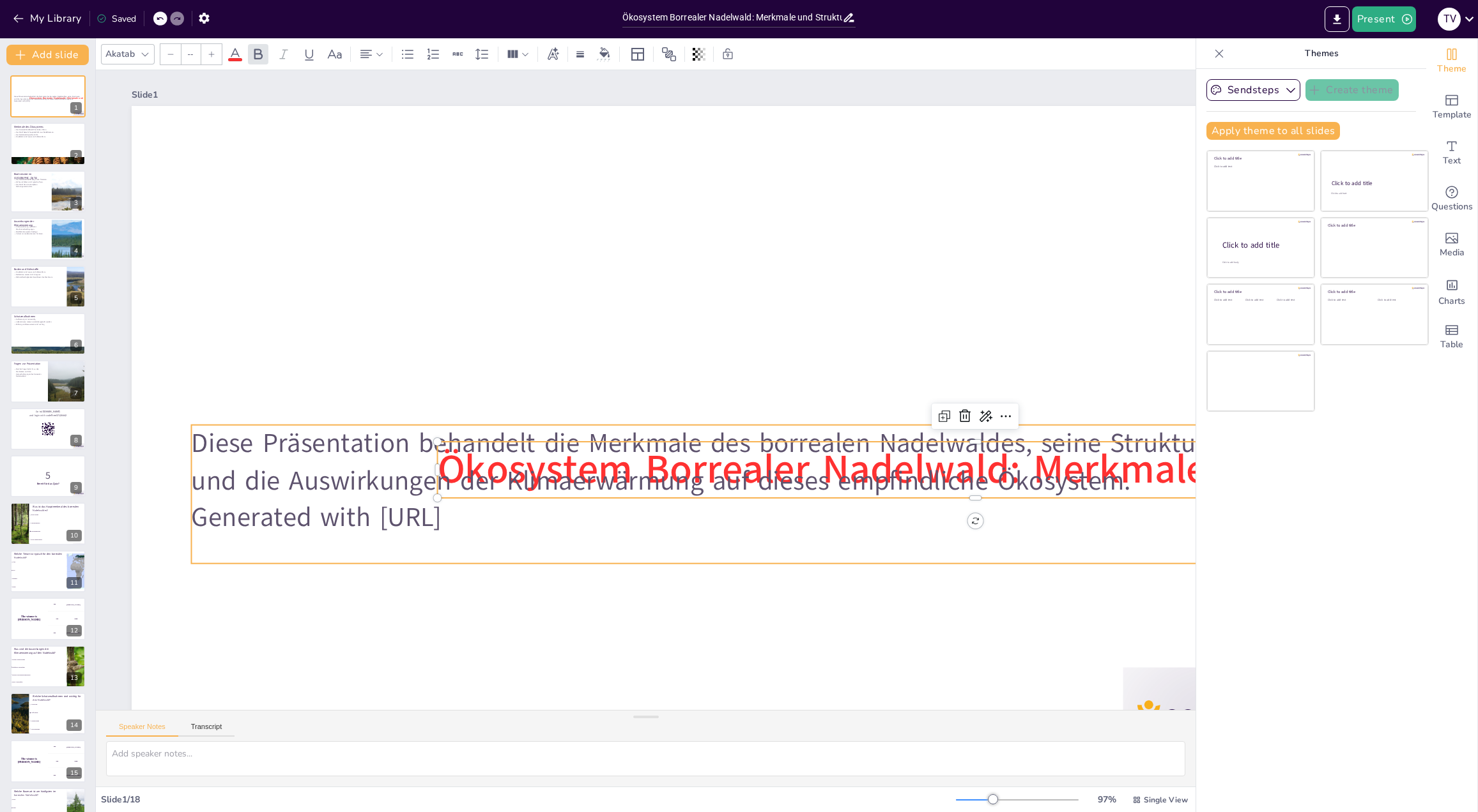
checkbox input "true"
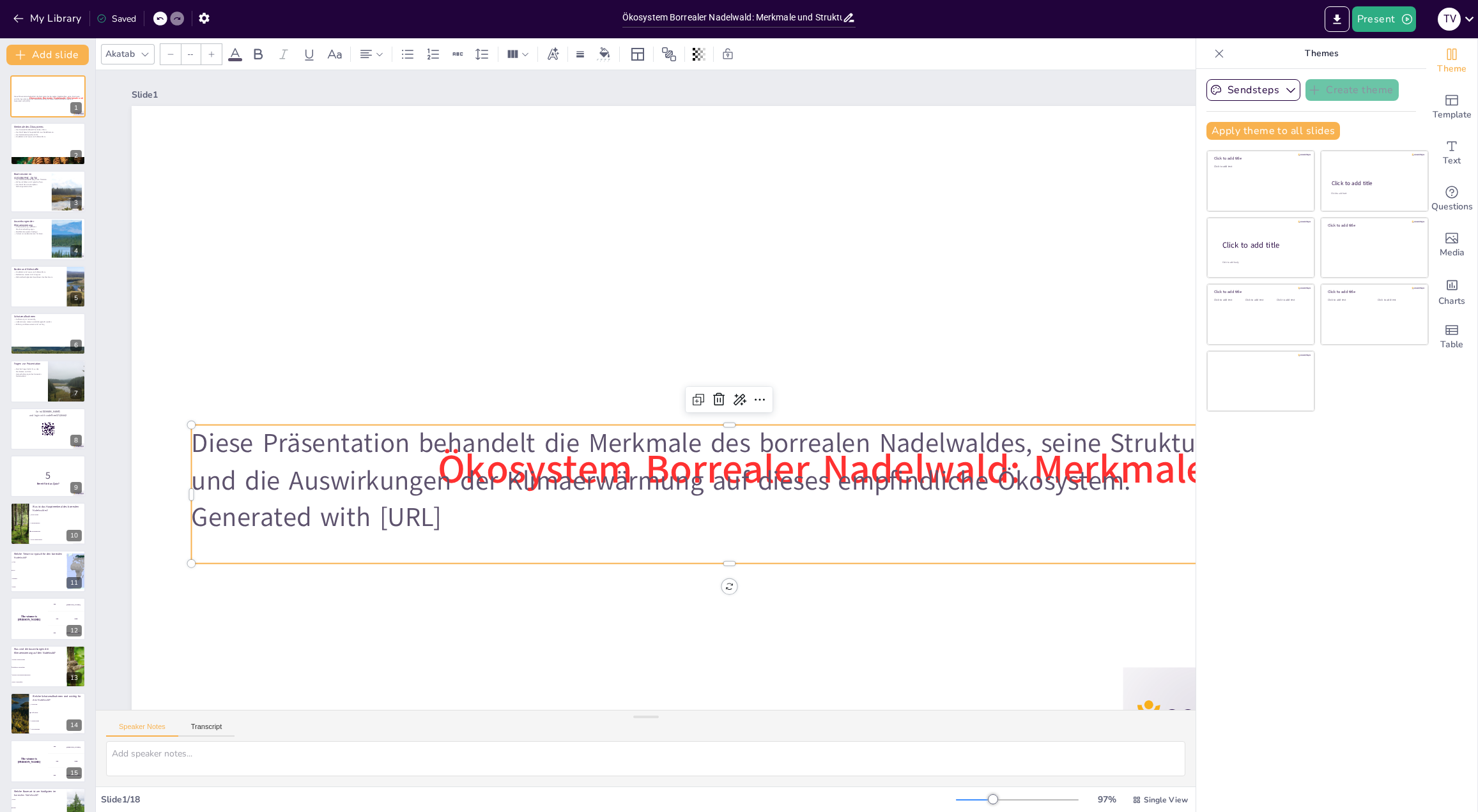
type input "32"
checkbox input "true"
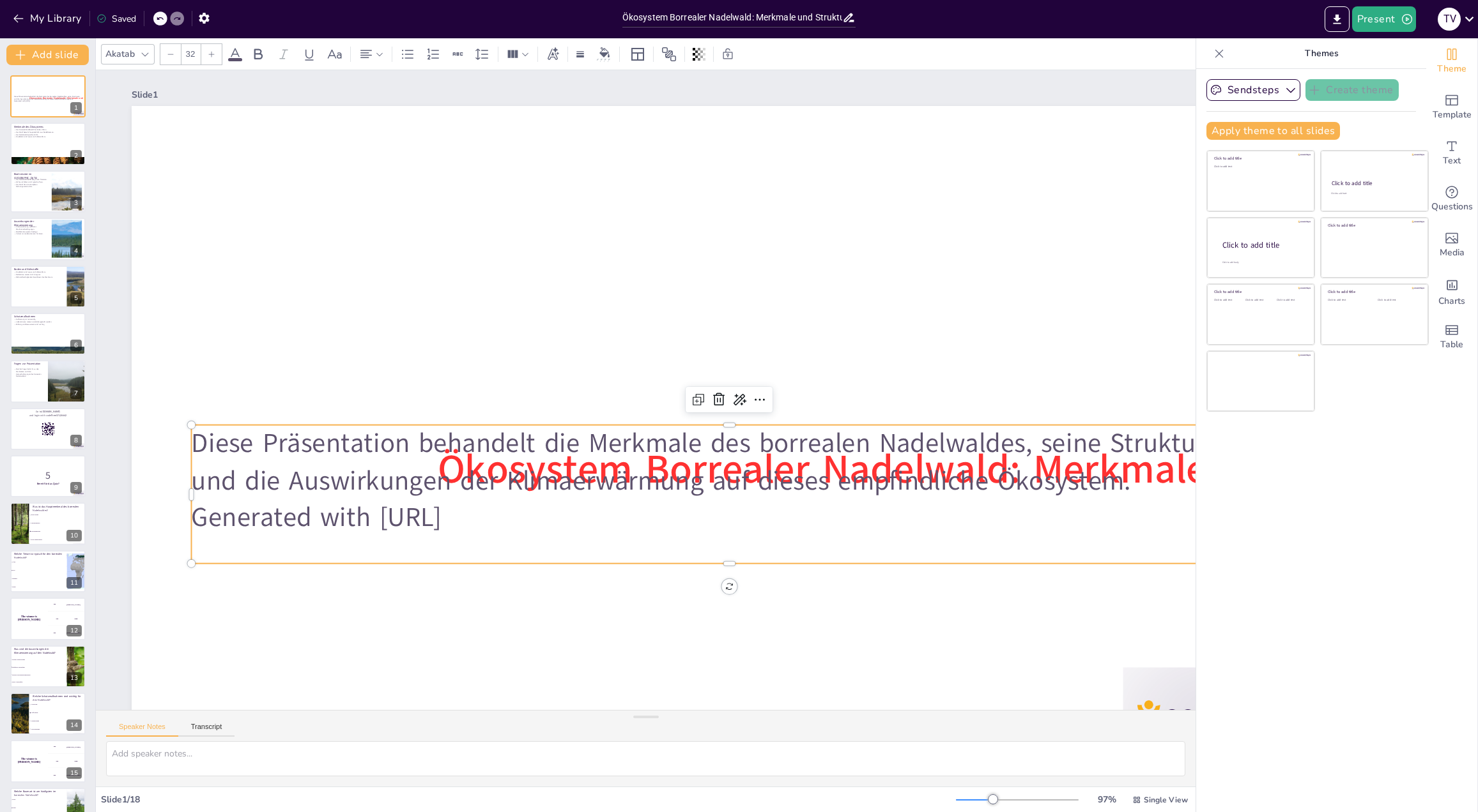
checkbox input "true"
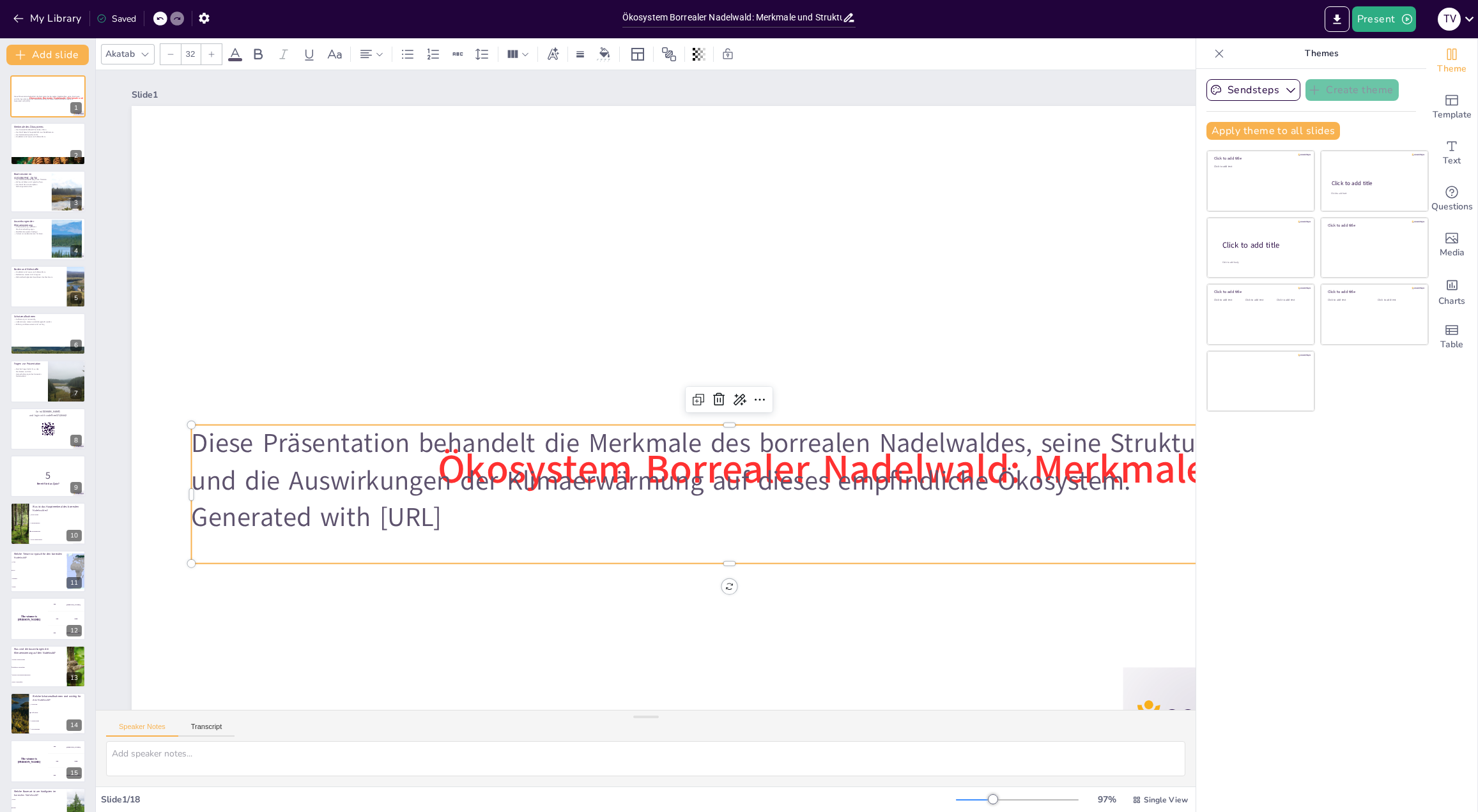
checkbox input "true"
click at [709, 498] on p "Diese Präsentation behandelt die Merkmale des borrealen Nadelwaldes, seine Stru…" at bounding box center [729, 462] width 1076 height 74
checkbox input "true"
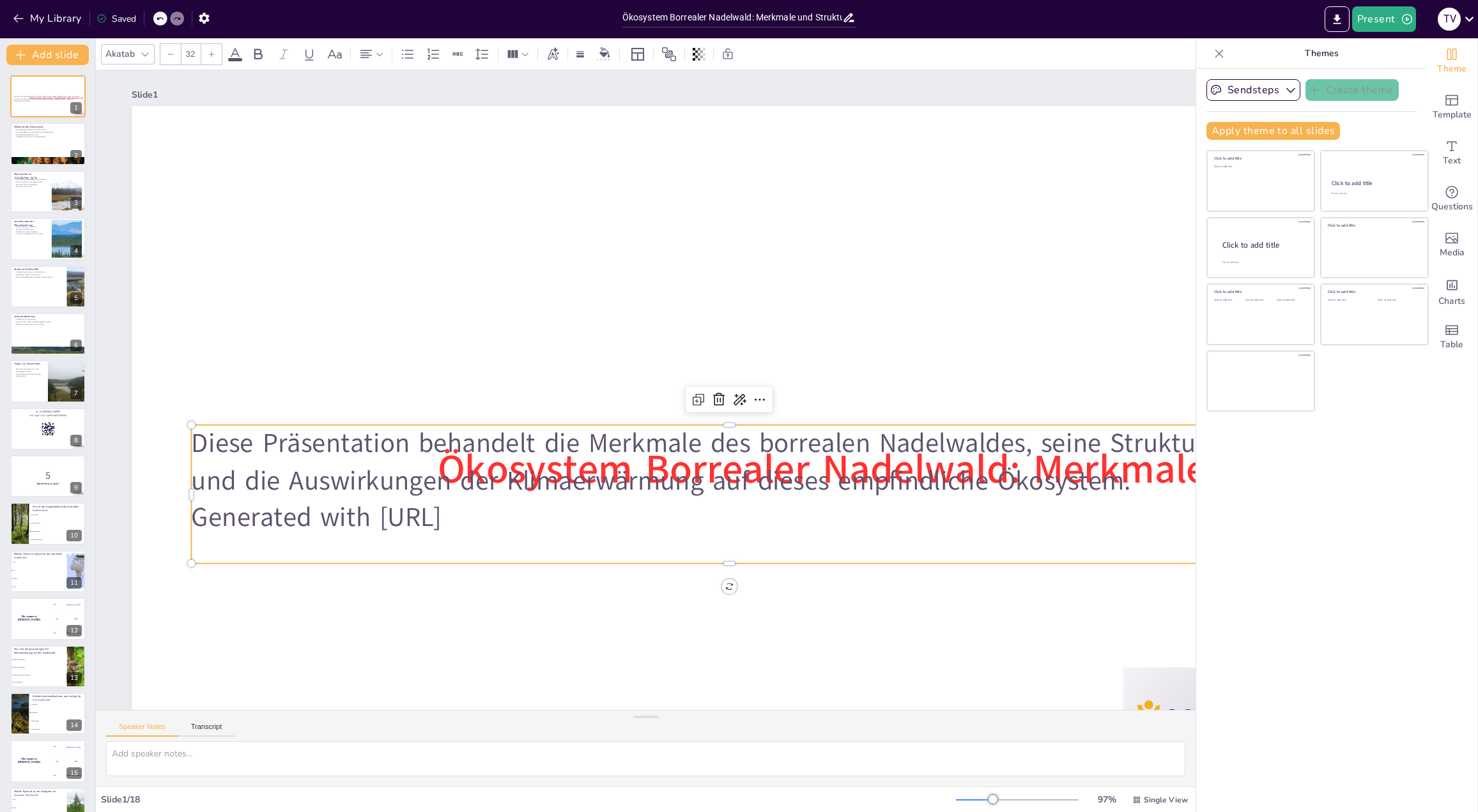
checkbox input "true"
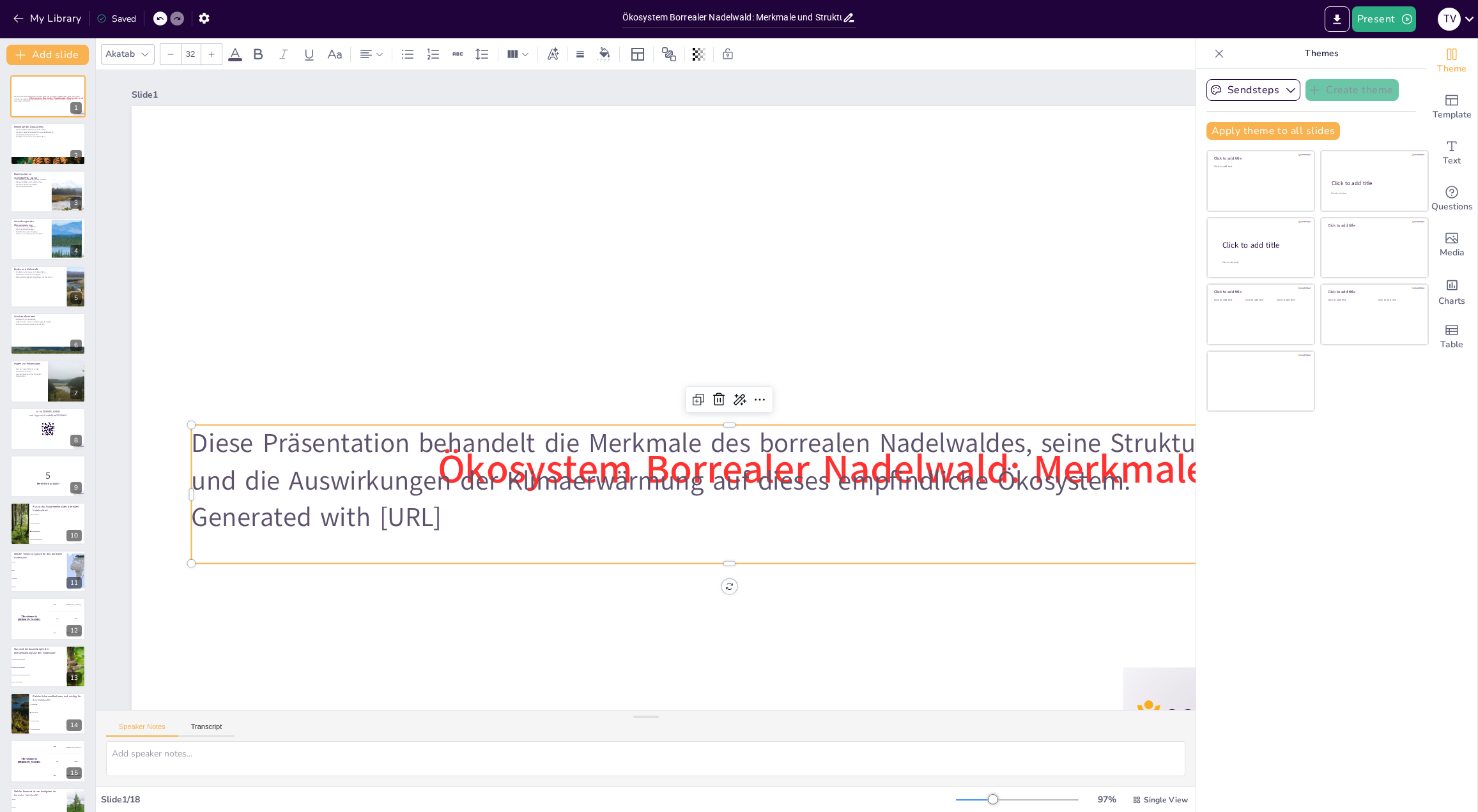
click at [798, 459] on p "Diese Präsentation behandelt die Merkmale des borrealen Nadelwaldes, seine Stru…" at bounding box center [729, 462] width 1076 height 74
checkbox input "true"
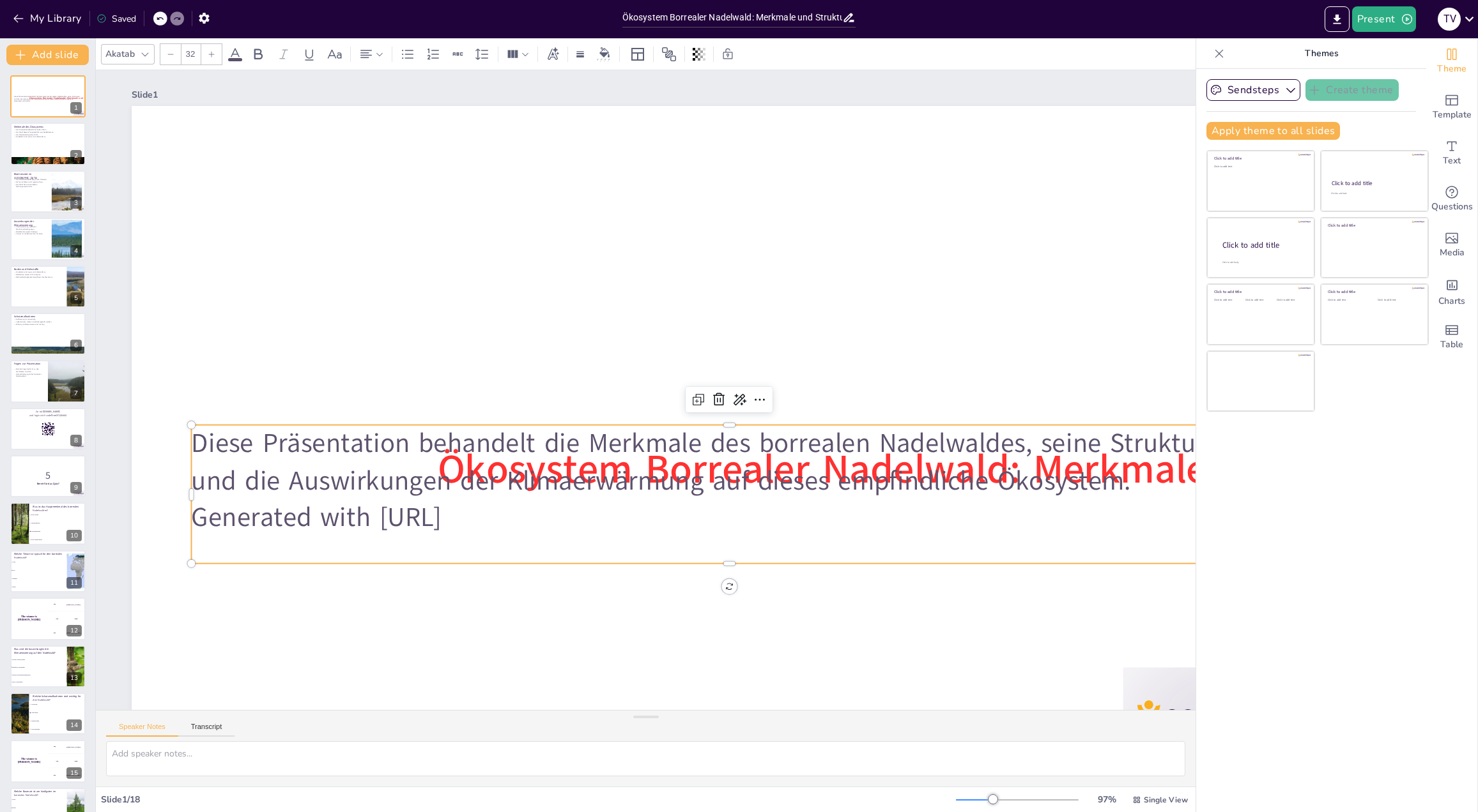
checkbox input "true"
click at [542, 466] on p "Diese Präsentation behandelt die Merkmale des borrealen Nadelwaldes, seine Stru…" at bounding box center [729, 462] width 1076 height 74
checkbox input "true"
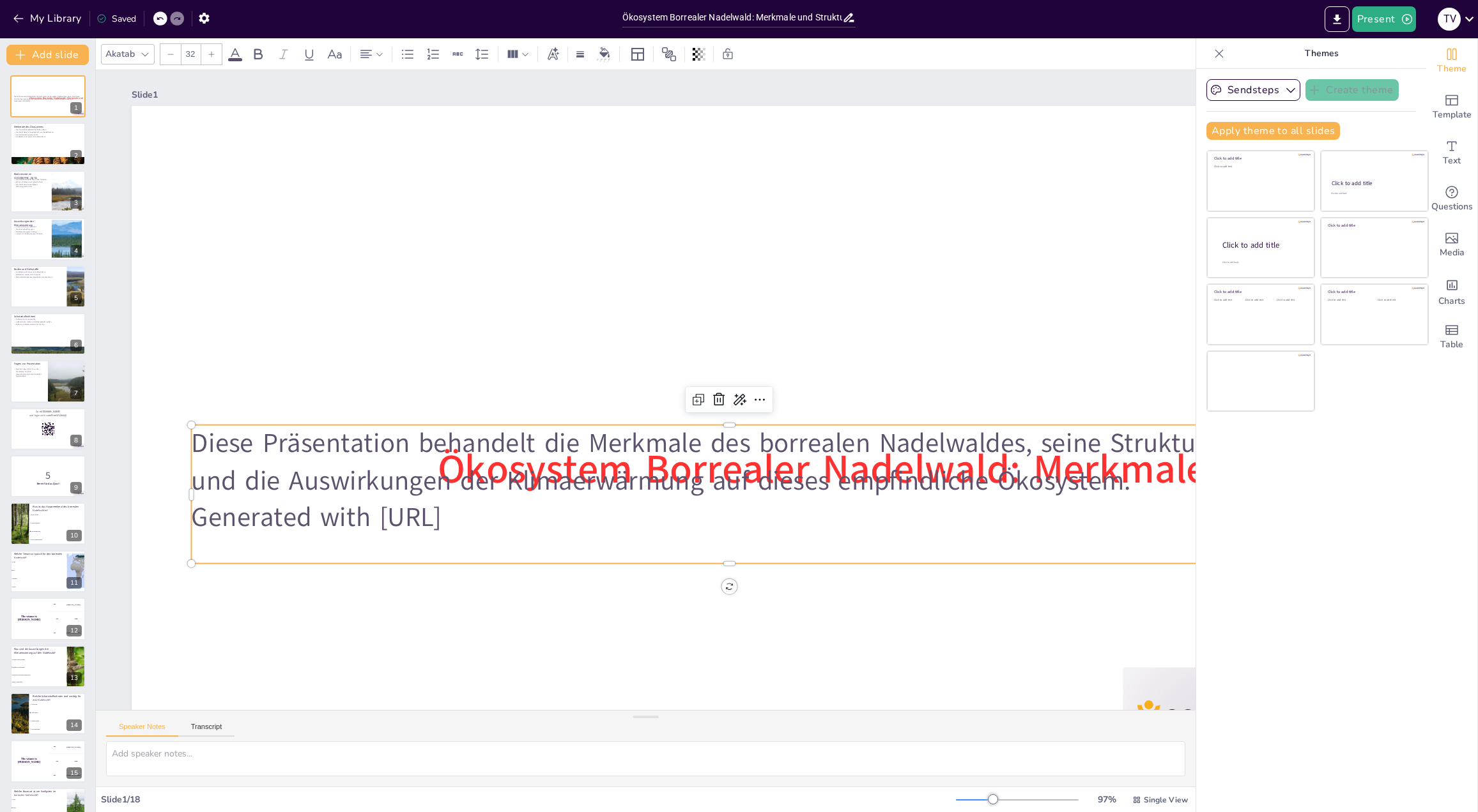
checkbox input "true"
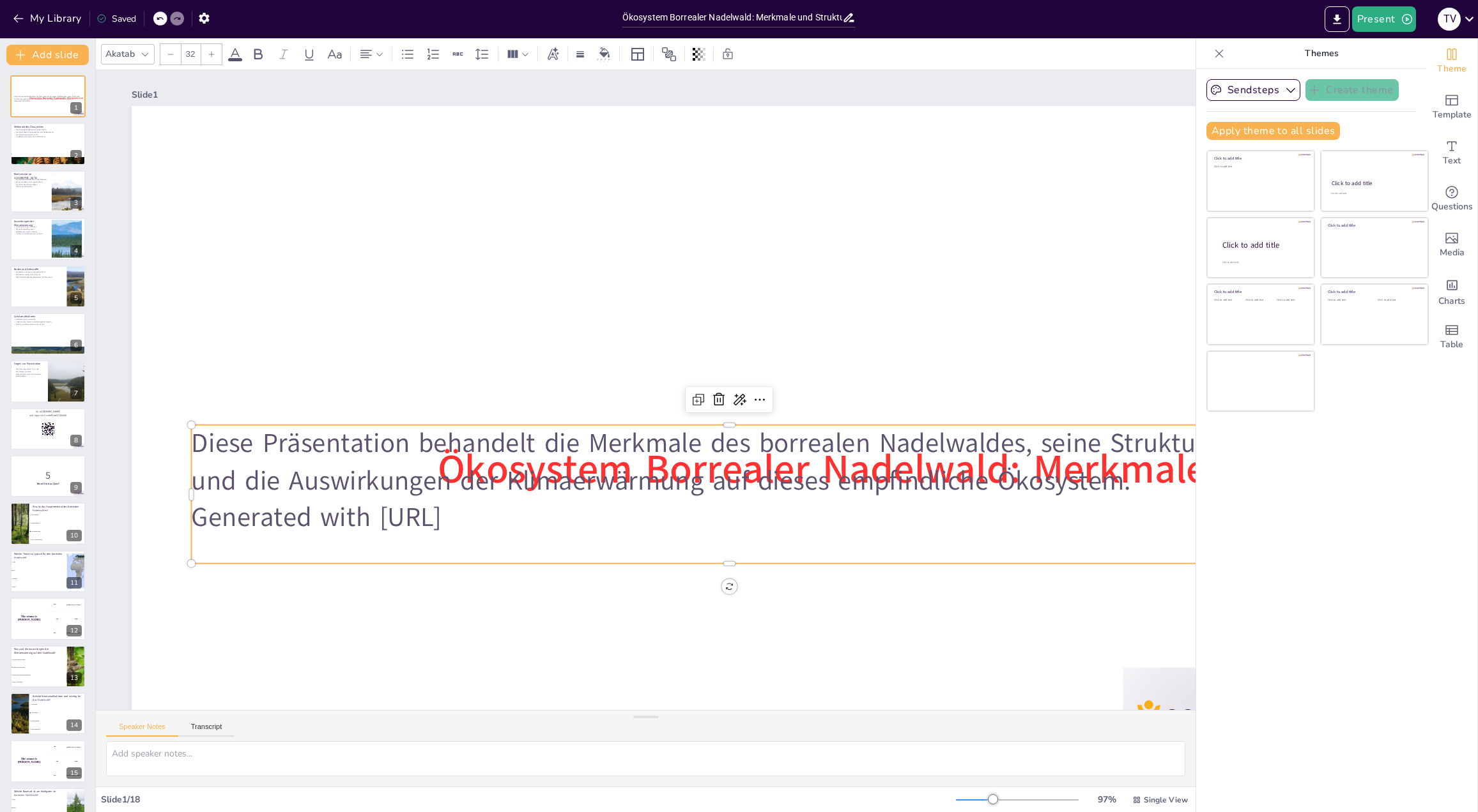
checkbox input "true"
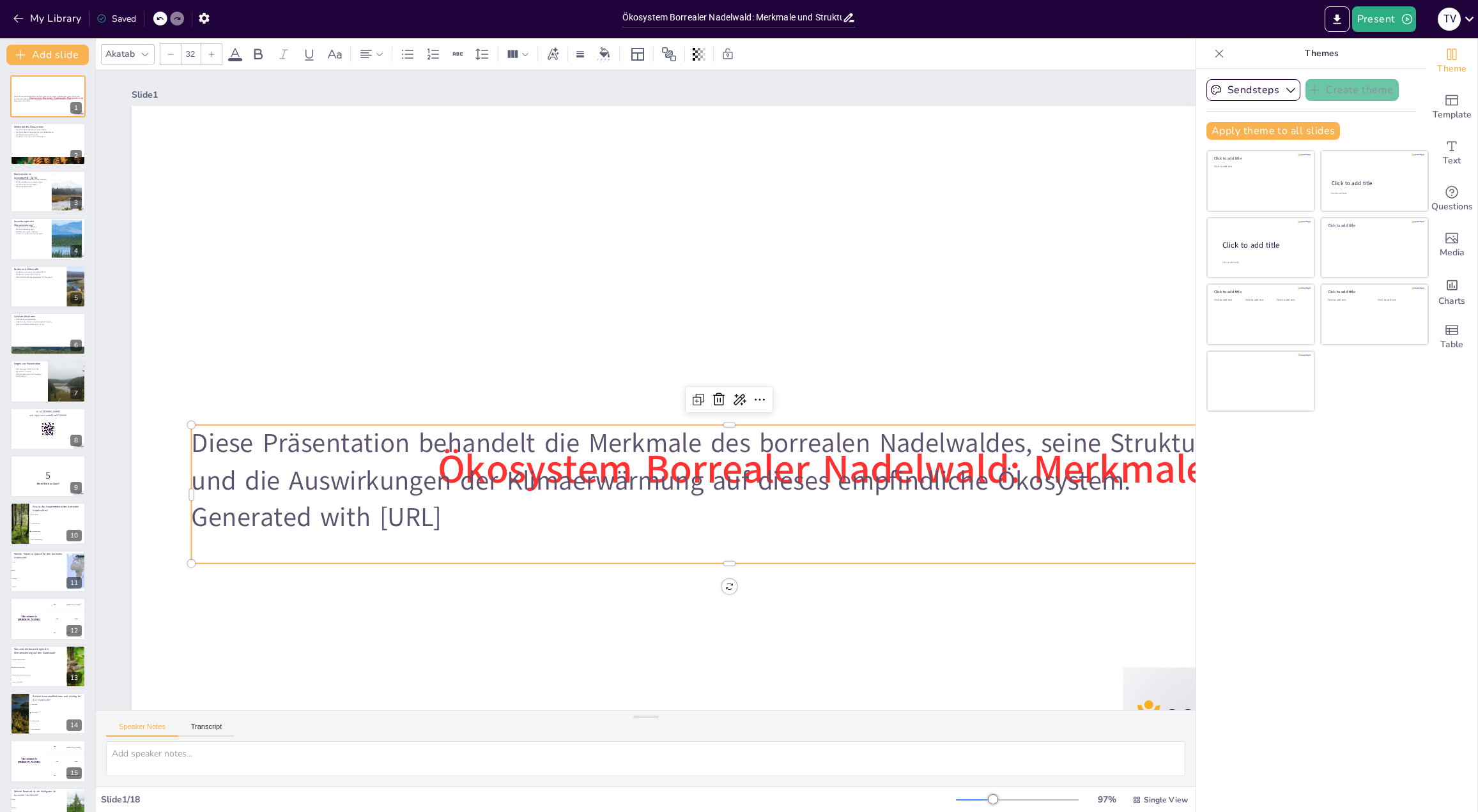
checkbox input "true"
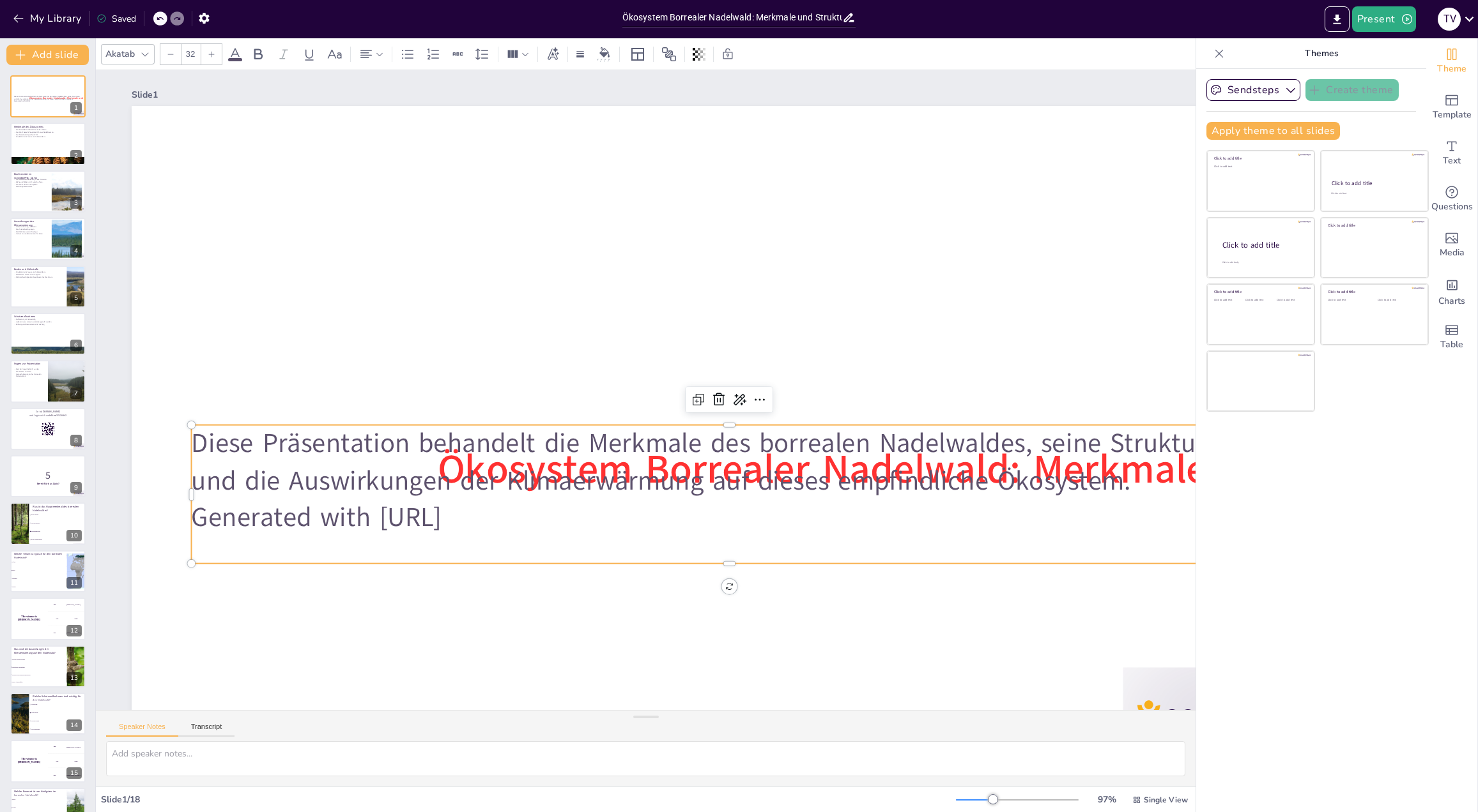
checkbox input "true"
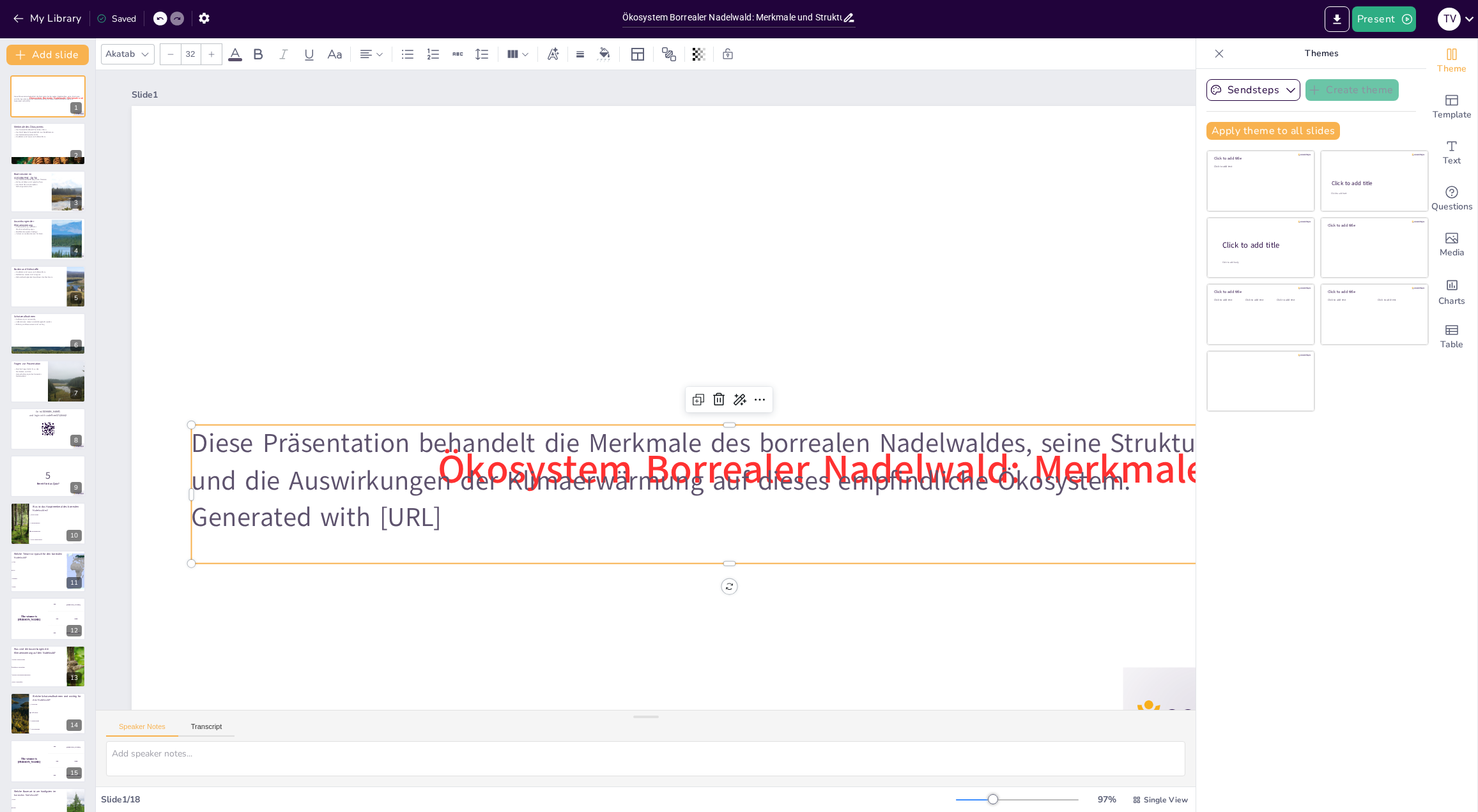
checkbox input "true"
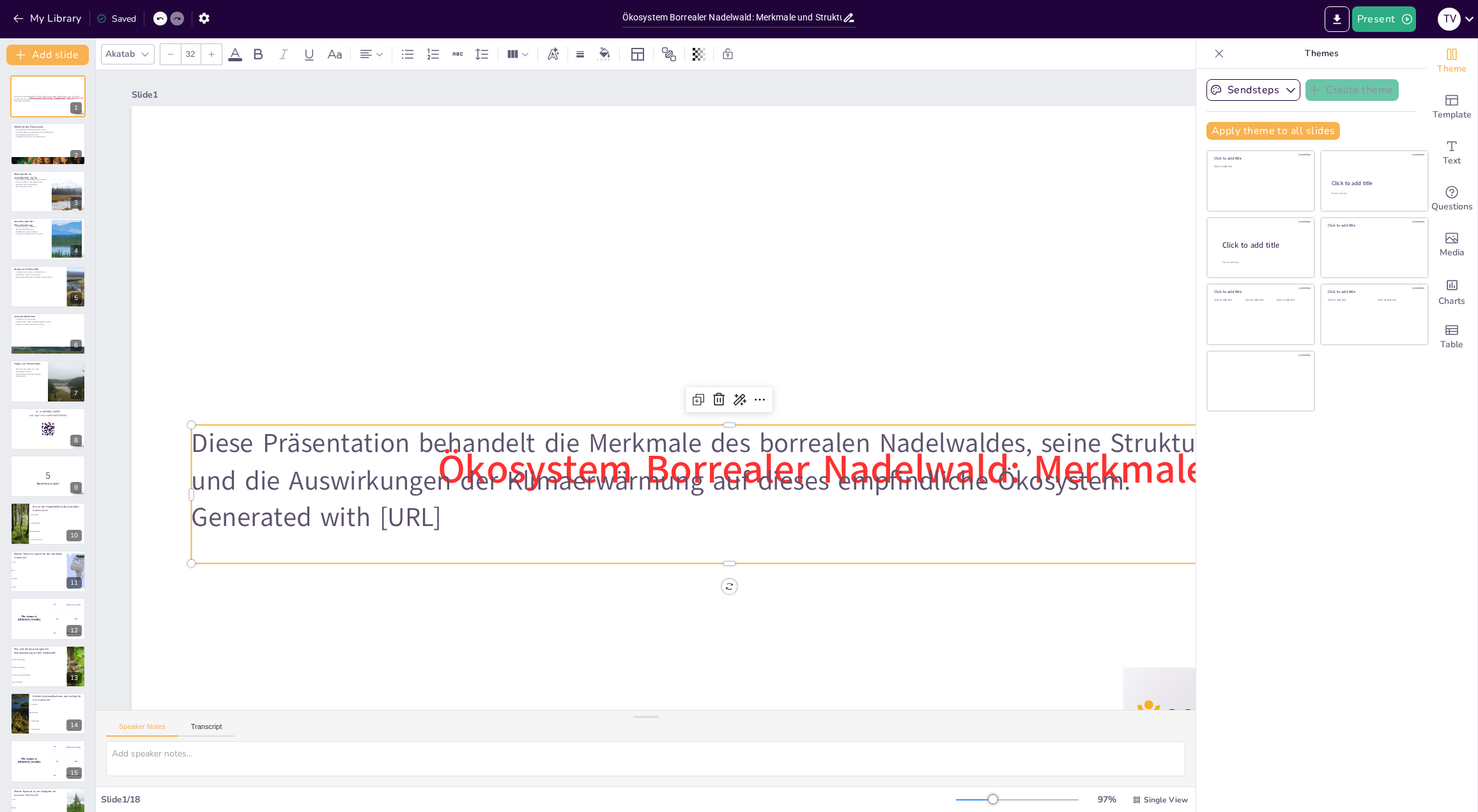
checkbox input "true"
click at [847, 479] on p "Diese Präsentation behandelt die Merkmale des borrealen Nadelwaldes, seine Stru…" at bounding box center [729, 462] width 1076 height 74
click at [869, 462] on p "Diese Präsentation behandelt die Merkmale des borrealen Nadelwaldes, seine Stru…" at bounding box center [729, 462] width 1076 height 74
click at [1152, 466] on p "Diese Präsentation behandelt die Merkmale des borrealen Nadelwaldes, seine Stru…" at bounding box center [729, 462] width 1076 height 74
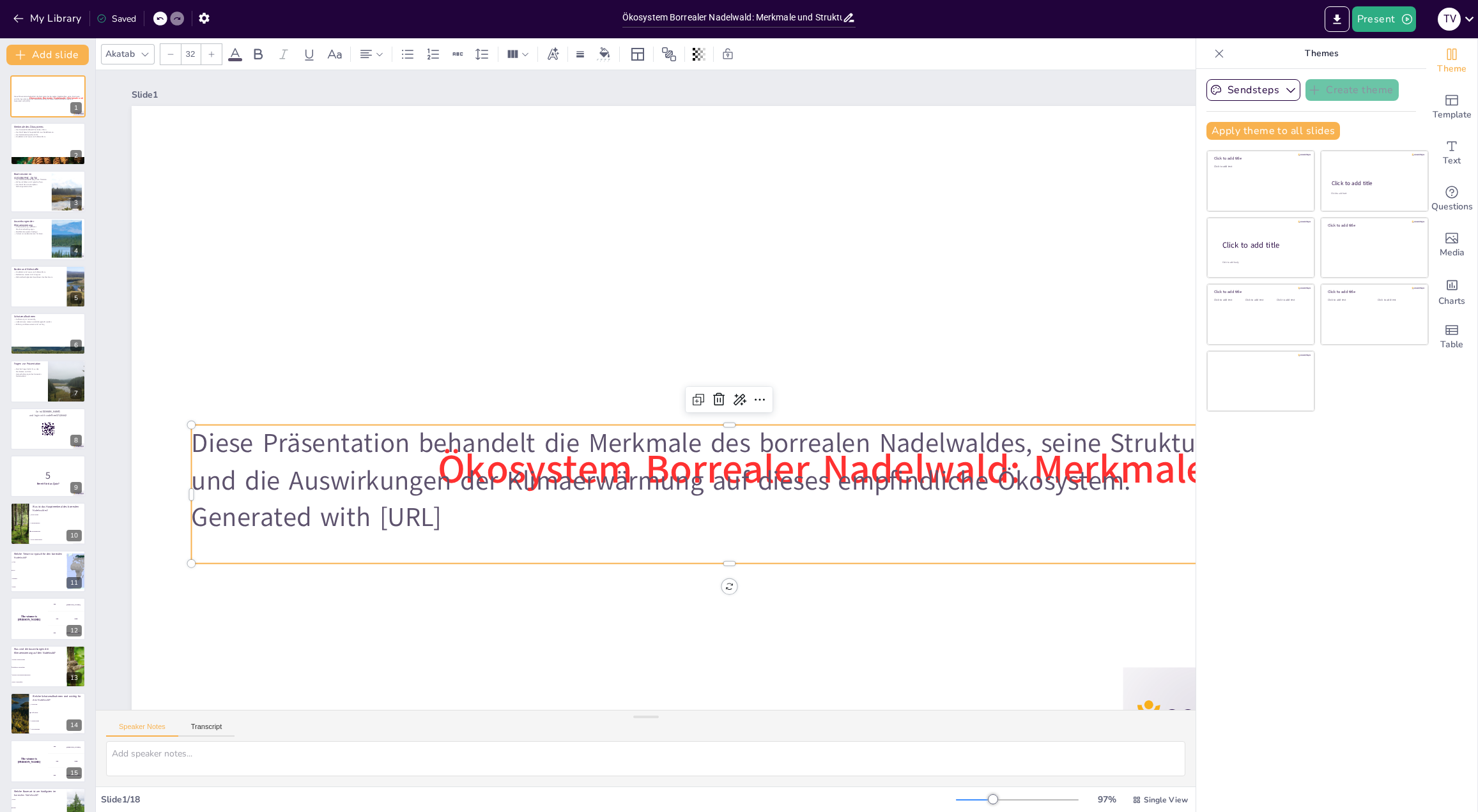
click at [487, 464] on p "Diese Präsentation behandelt die Merkmale des borrealen Nadelwaldes, seine Stru…" at bounding box center [729, 462] width 1076 height 74
click at [428, 466] on p "Diese Präsentation behandelt die Merkmale des borrealen Nadelwaldes, seine Stru…" at bounding box center [729, 462] width 1076 height 74
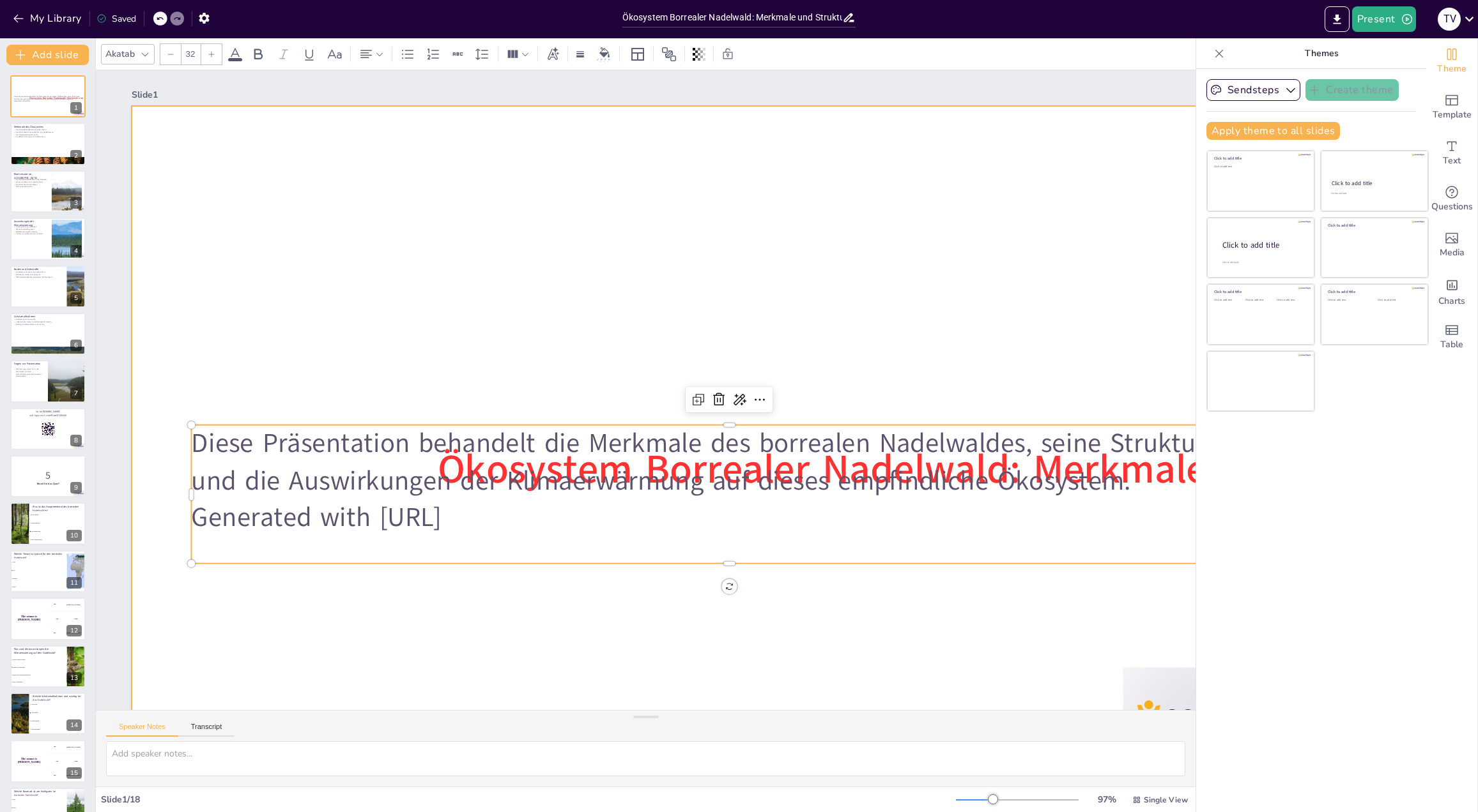
click at [452, 328] on div at bounding box center [729, 442] width 1195 height 672
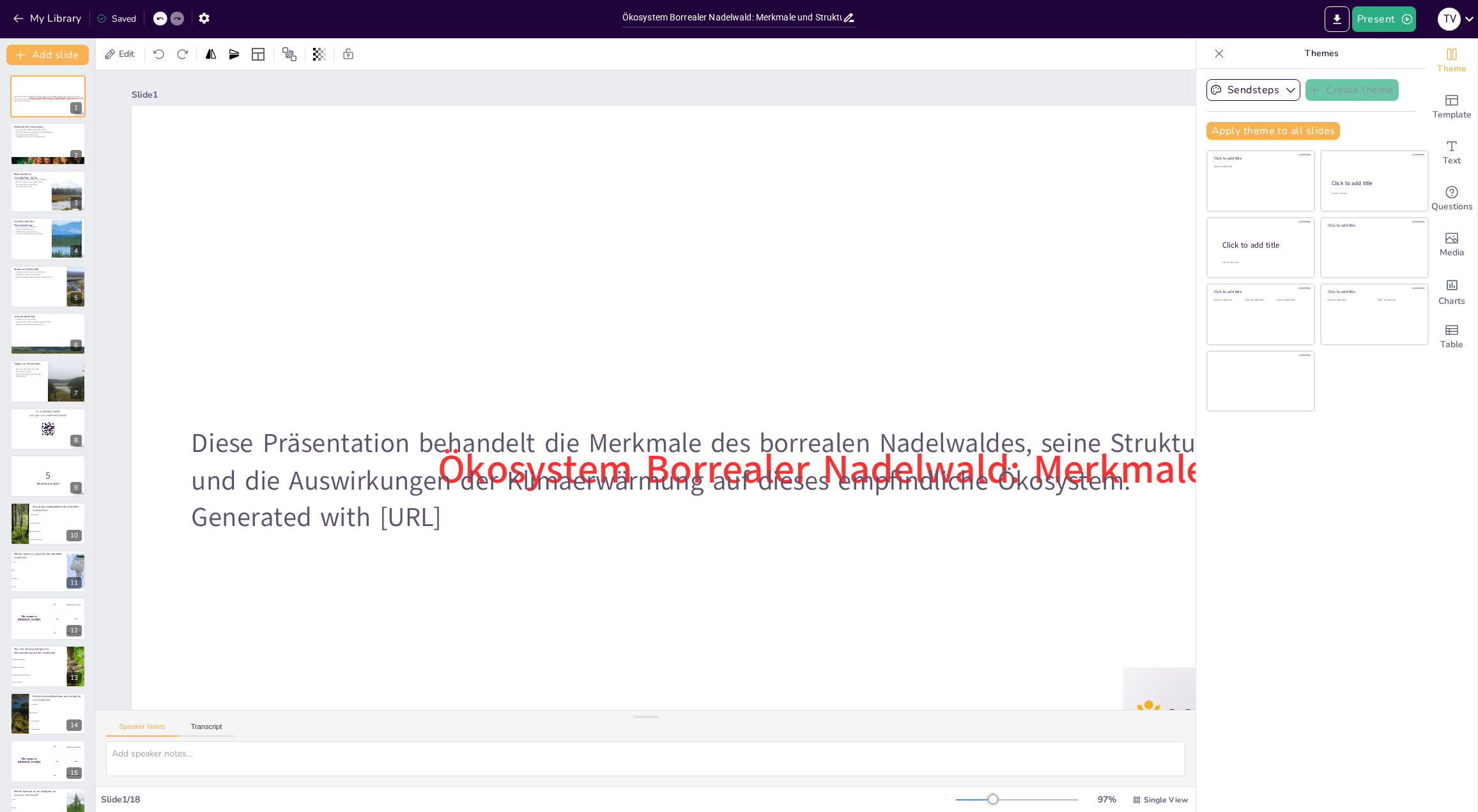
click at [156, 18] on div at bounding box center [160, 18] width 14 height 14
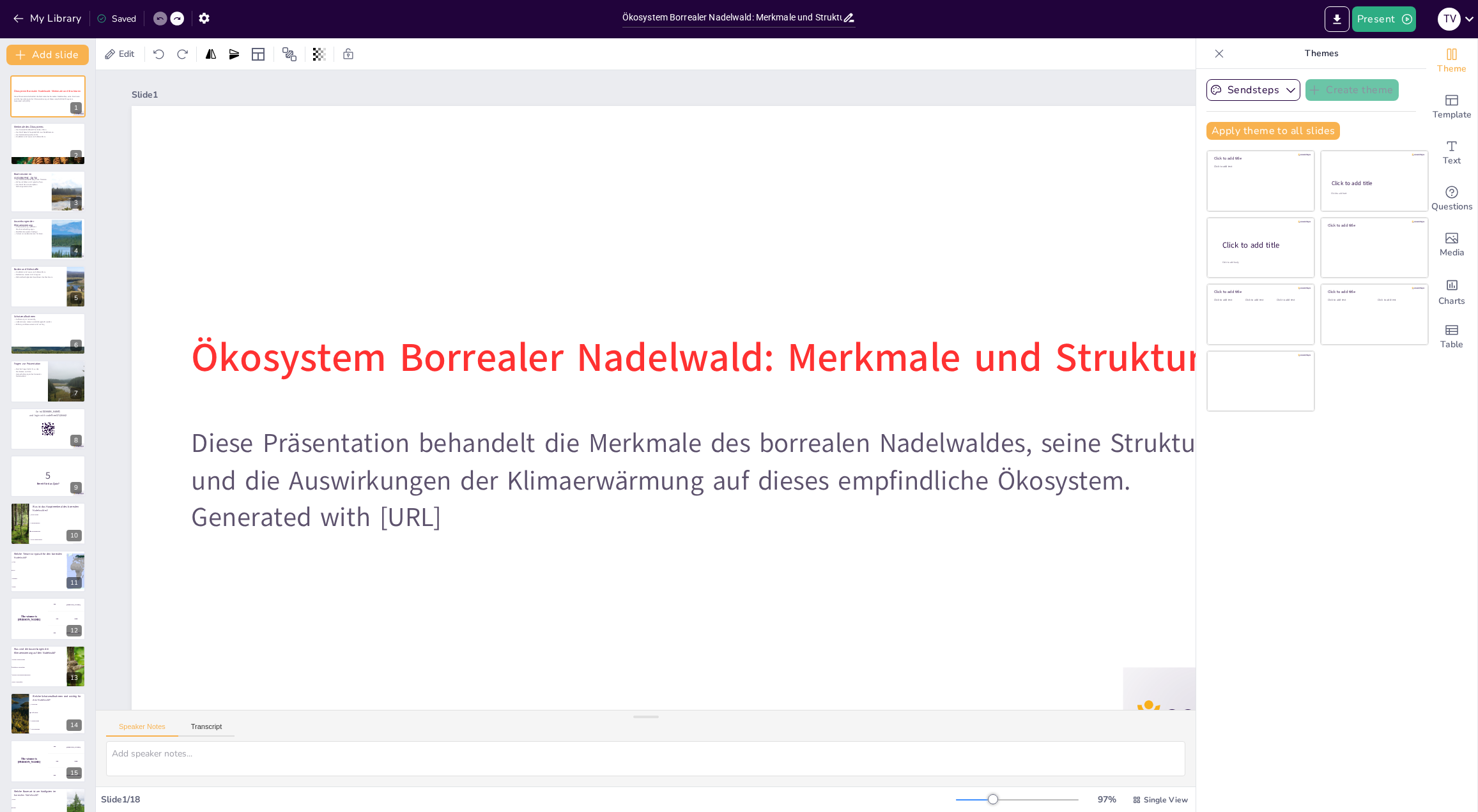
click at [1209, 53] on div at bounding box center [1219, 53] width 20 height 20
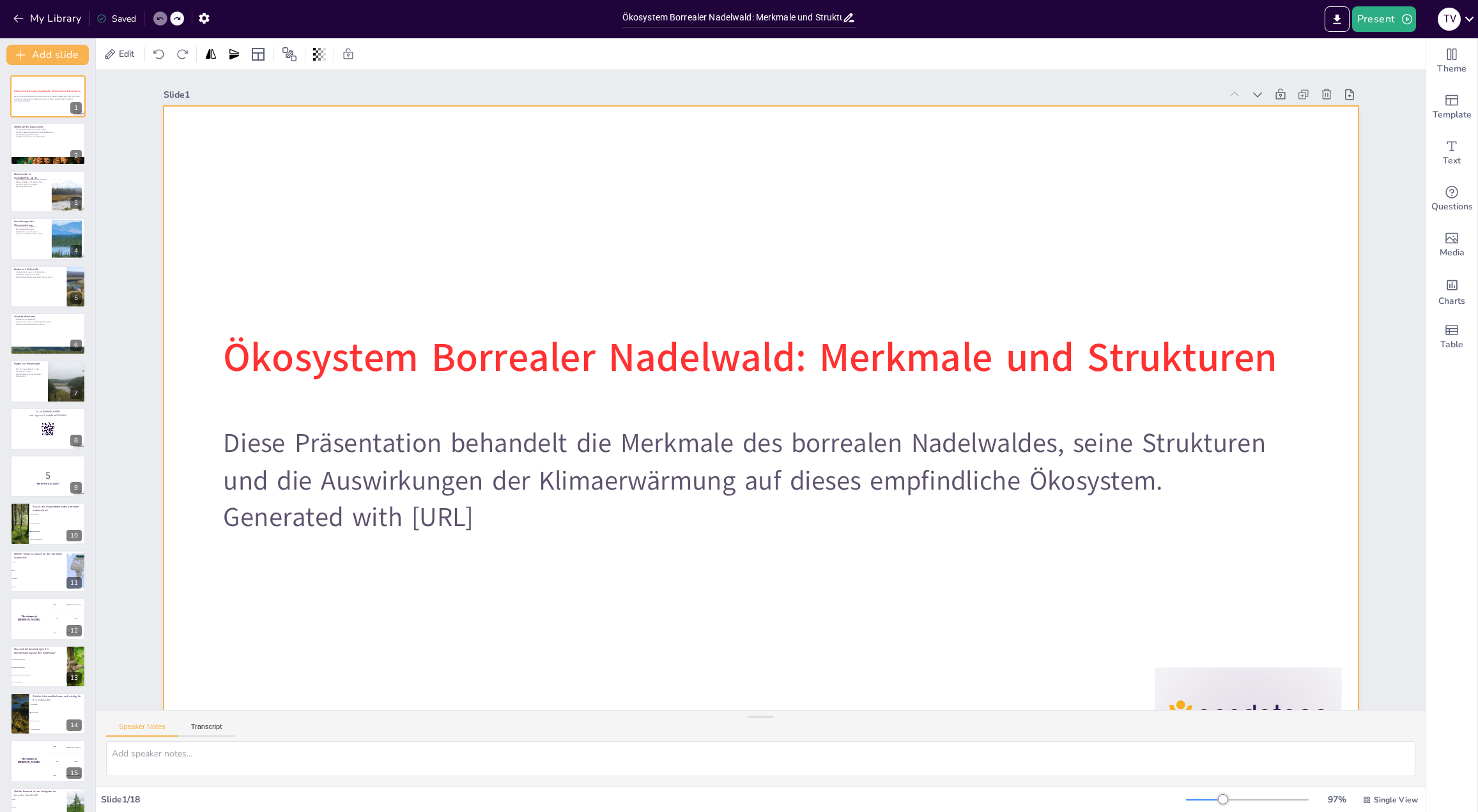
scroll to position [16, 0]
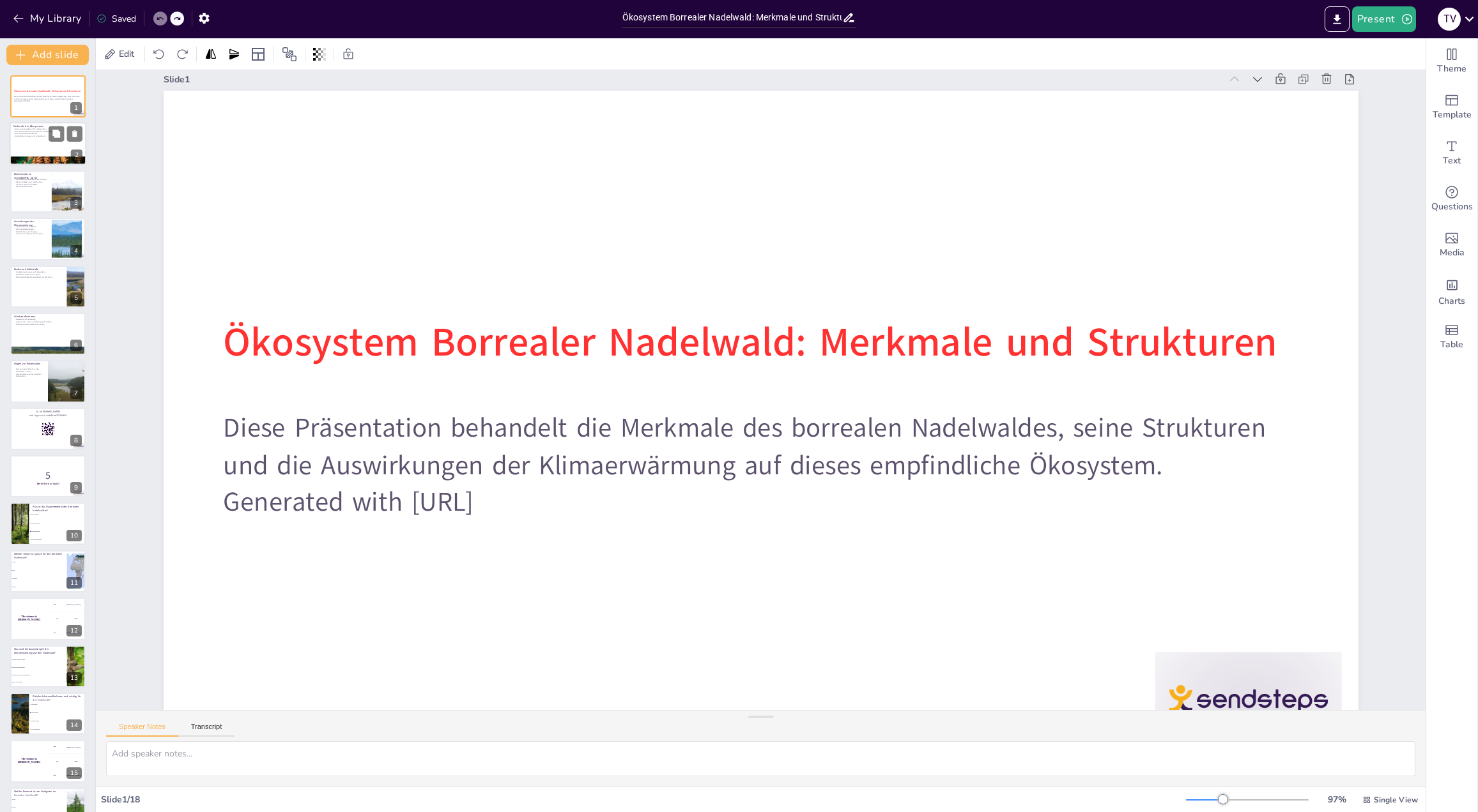
click at [45, 143] on div at bounding box center [47, 144] width 76 height 43
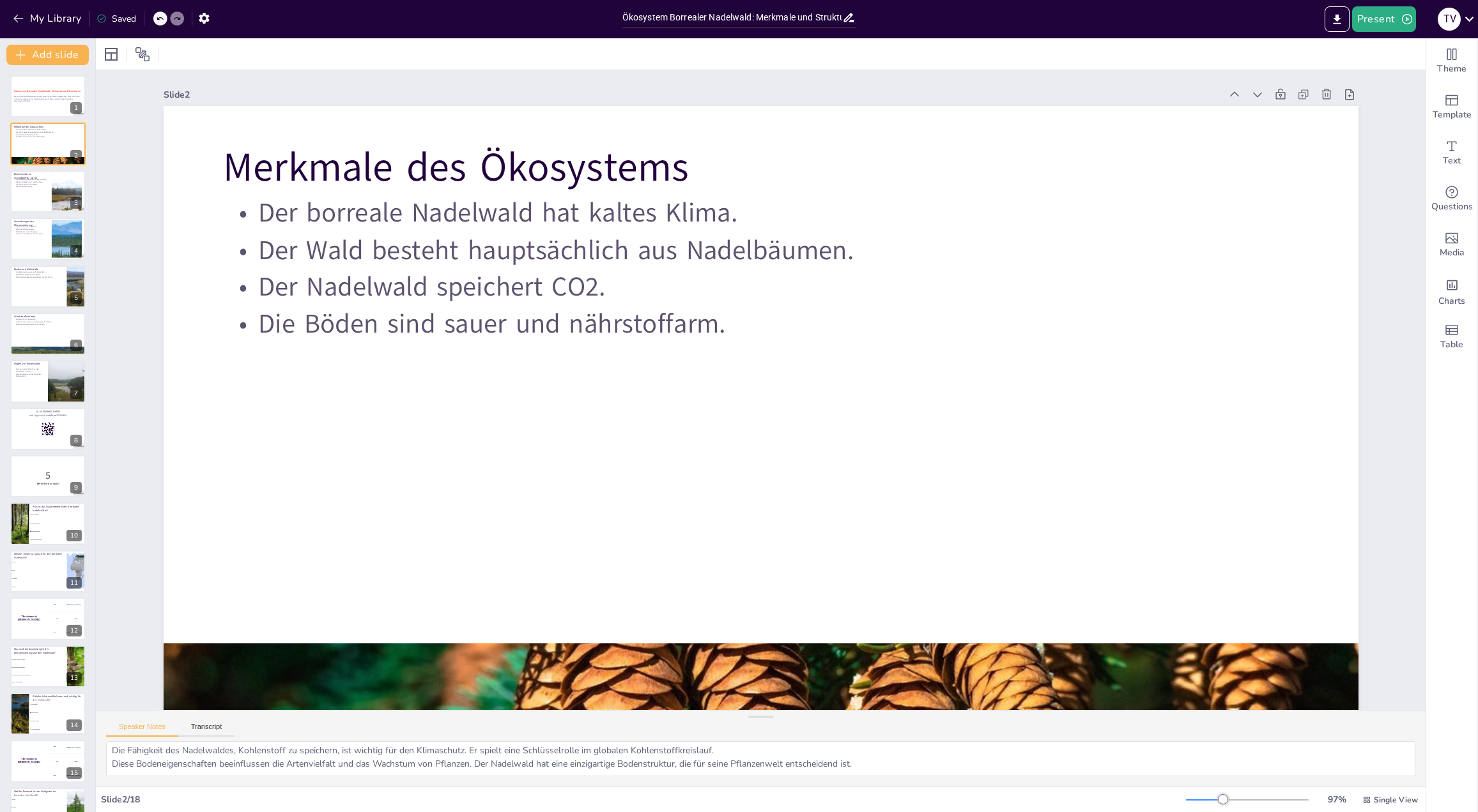
scroll to position [0, 0]
click at [75, 186] on icon at bounding box center [74, 181] width 9 height 9
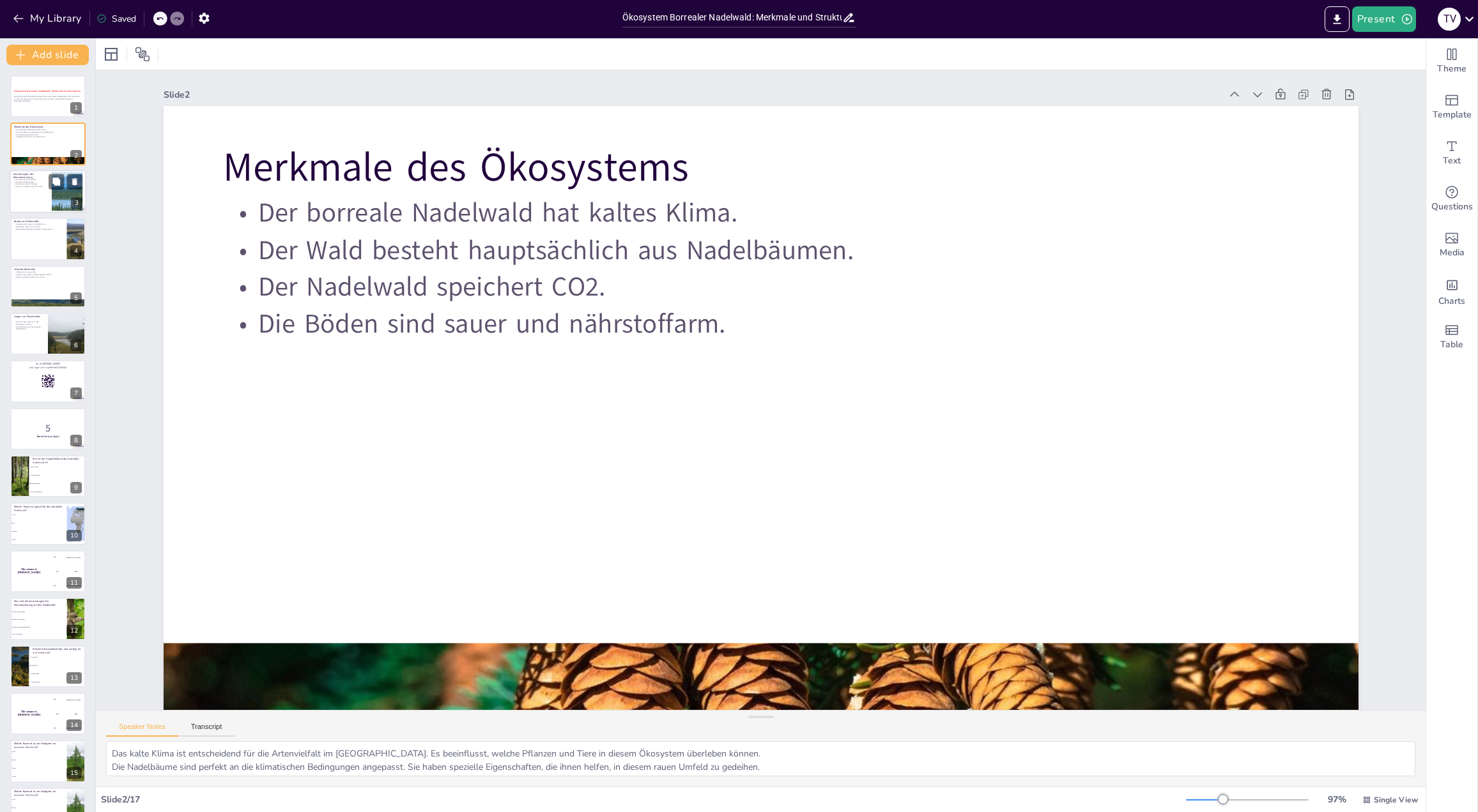
click at [74, 197] on div at bounding box center [66, 191] width 94 height 39
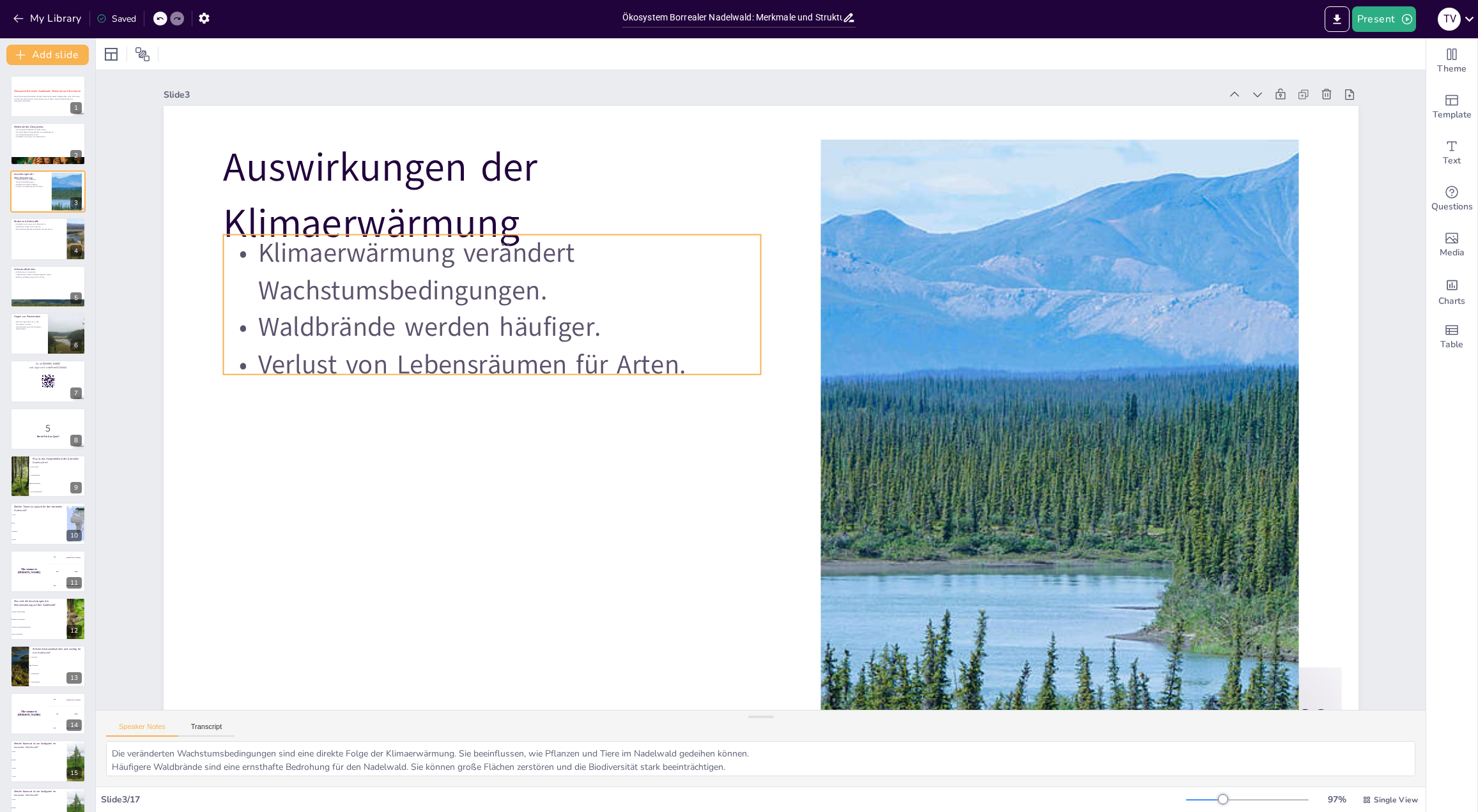
click at [467, 364] on p "Verlust von Lebensräumen für Arten." at bounding box center [492, 364] width 537 height 37
click at [478, 232] on div at bounding box center [492, 229] width 538 height 10
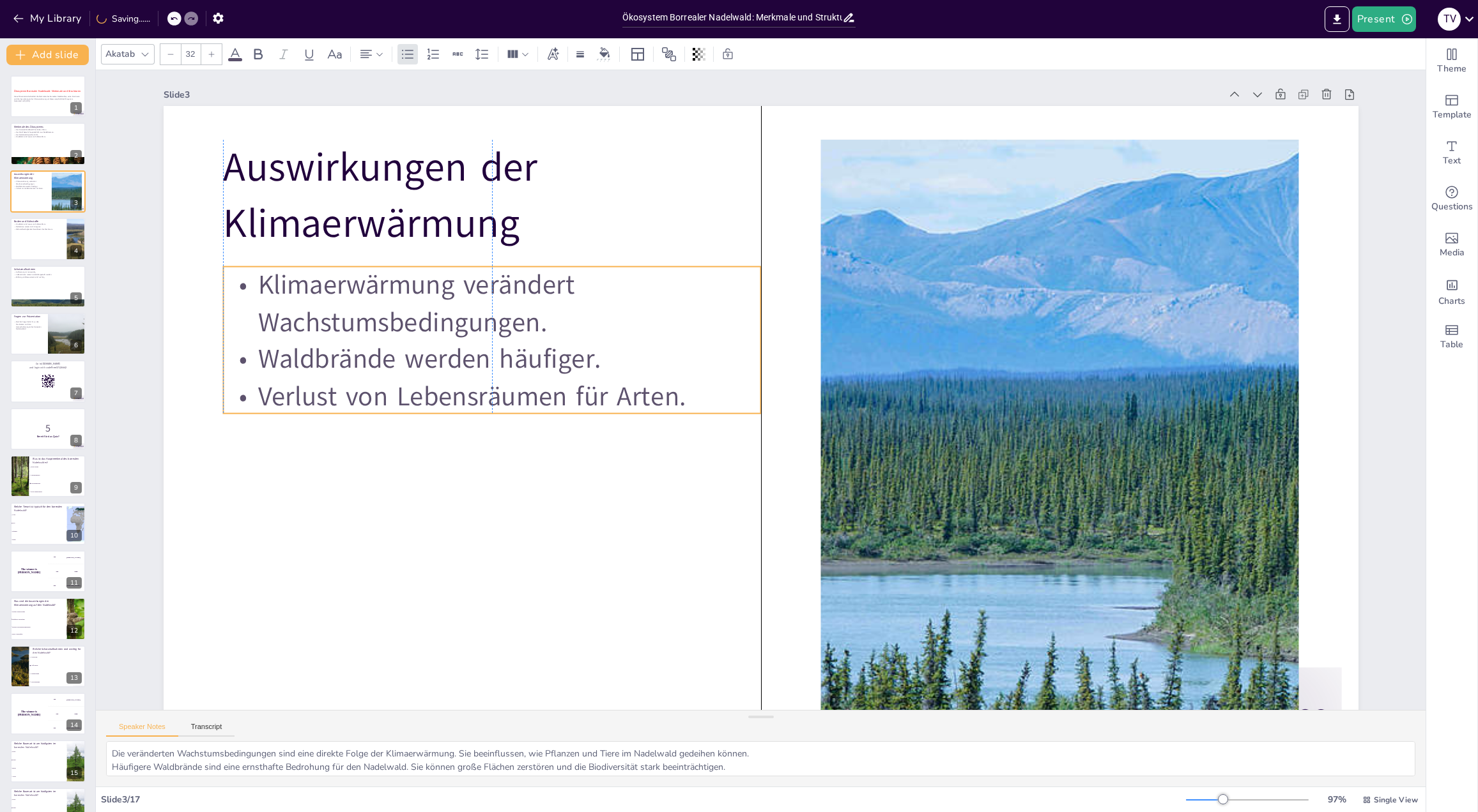
drag, startPoint x: 480, startPoint y: 235, endPoint x: 486, endPoint y: 267, distance: 32.6
click at [486, 267] on p "Klimaerwärmung verändert Wachstumsbedingungen." at bounding box center [492, 304] width 537 height 74
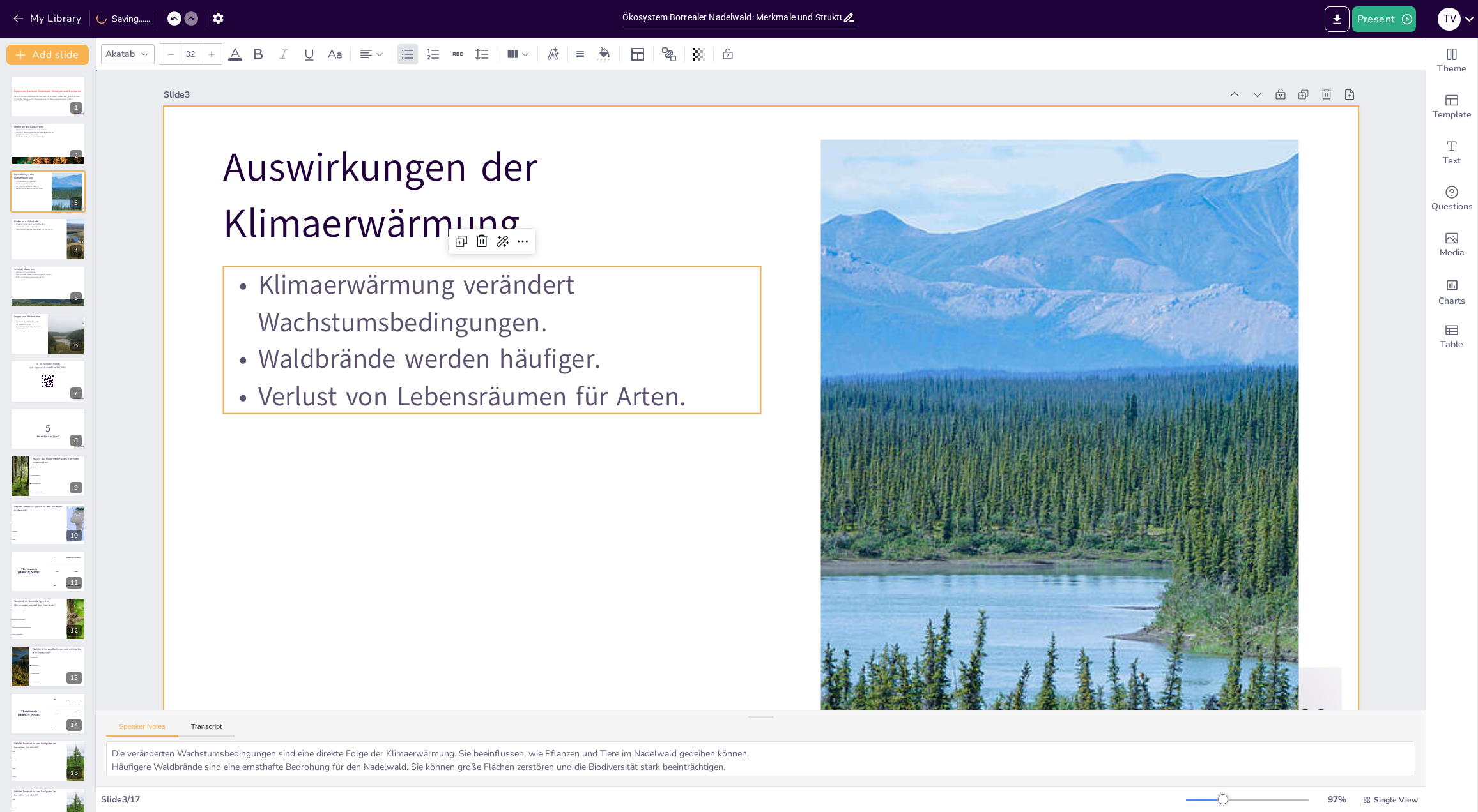
click at [545, 533] on div at bounding box center [761, 442] width 1195 height 672
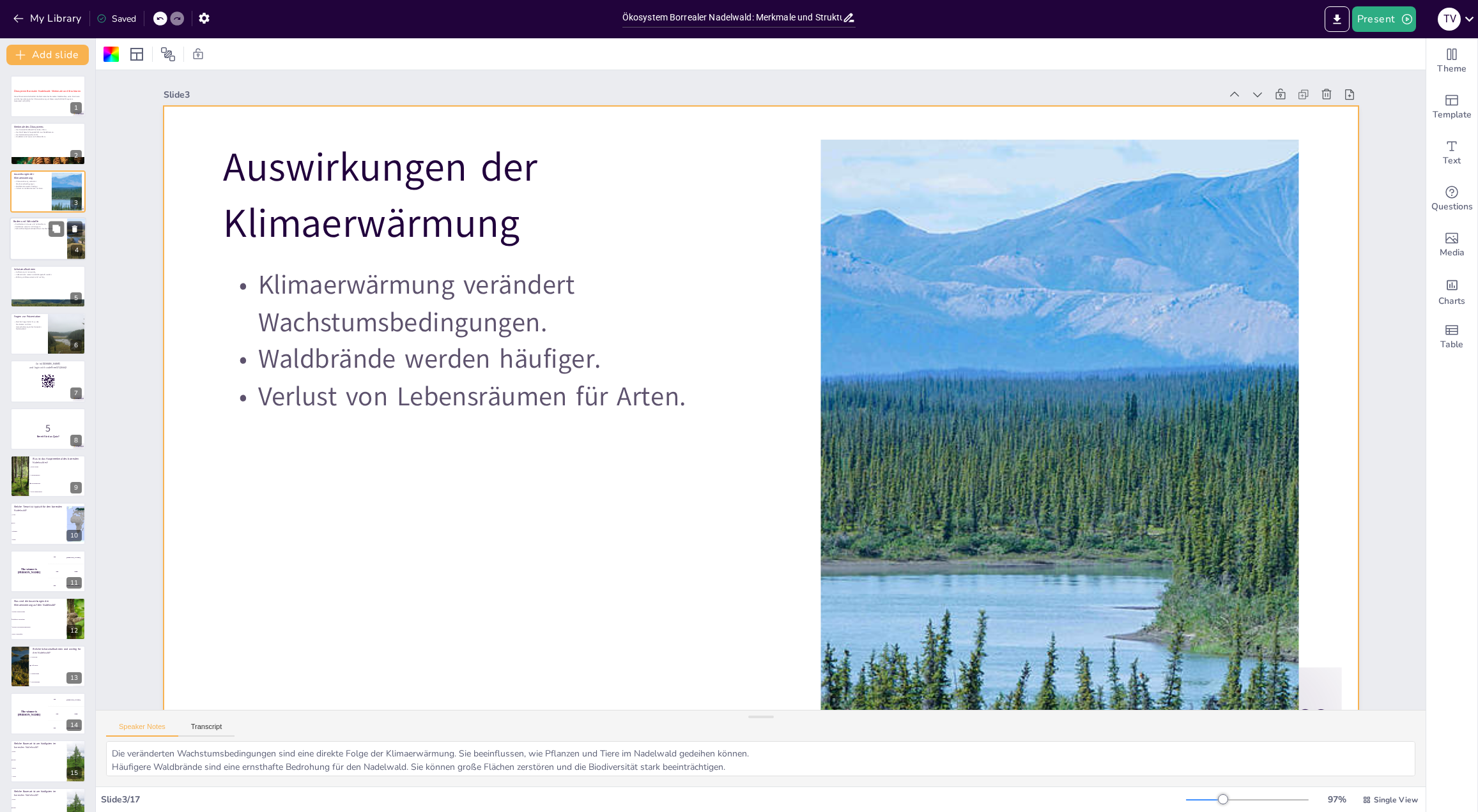
click at [32, 244] on div at bounding box center [47, 239] width 76 height 43
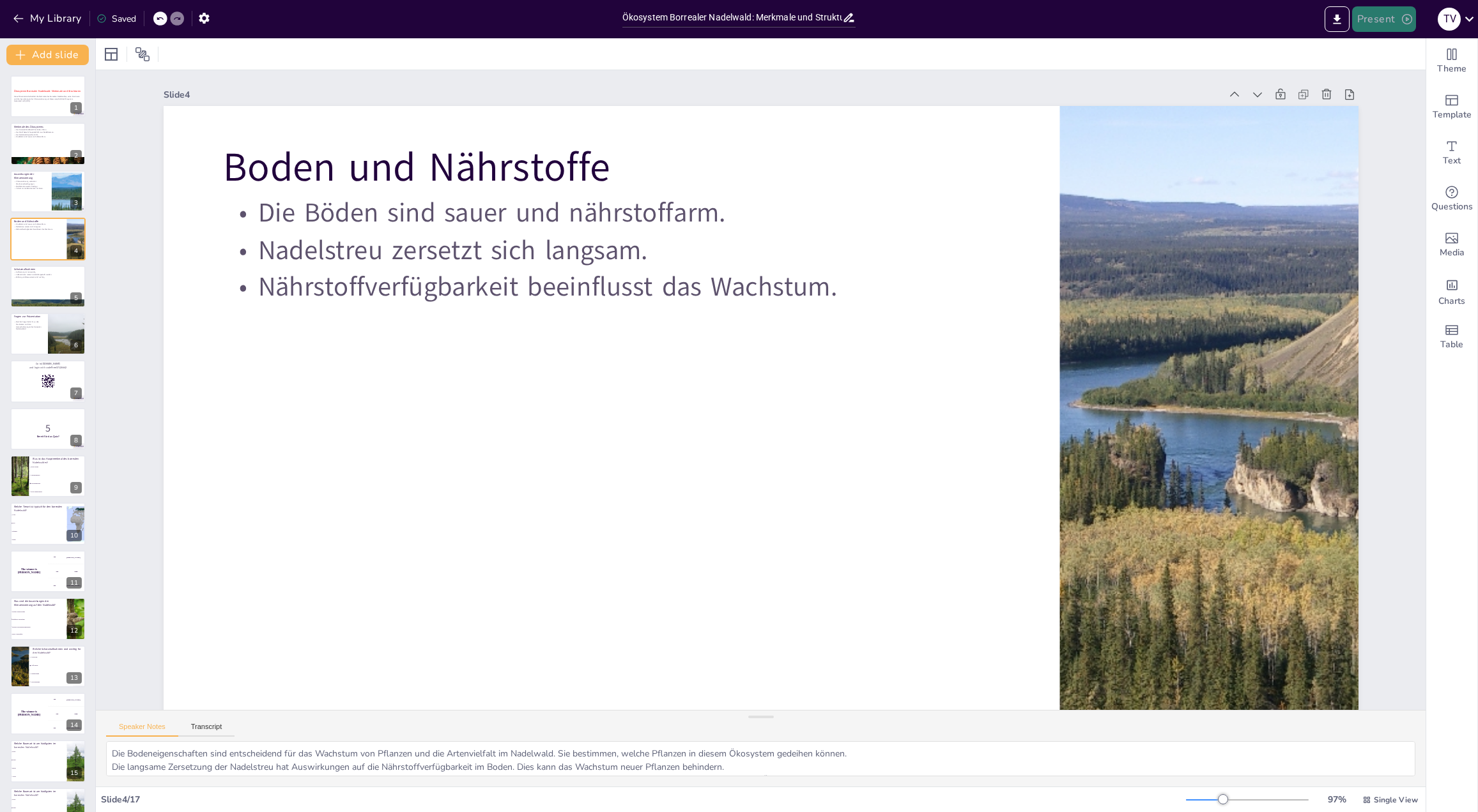
click at [1247, 25] on button "Present" at bounding box center [1383, 19] width 64 height 26
click at [1247, 50] on li "Preview presentation" at bounding box center [1403, 47] width 100 height 20
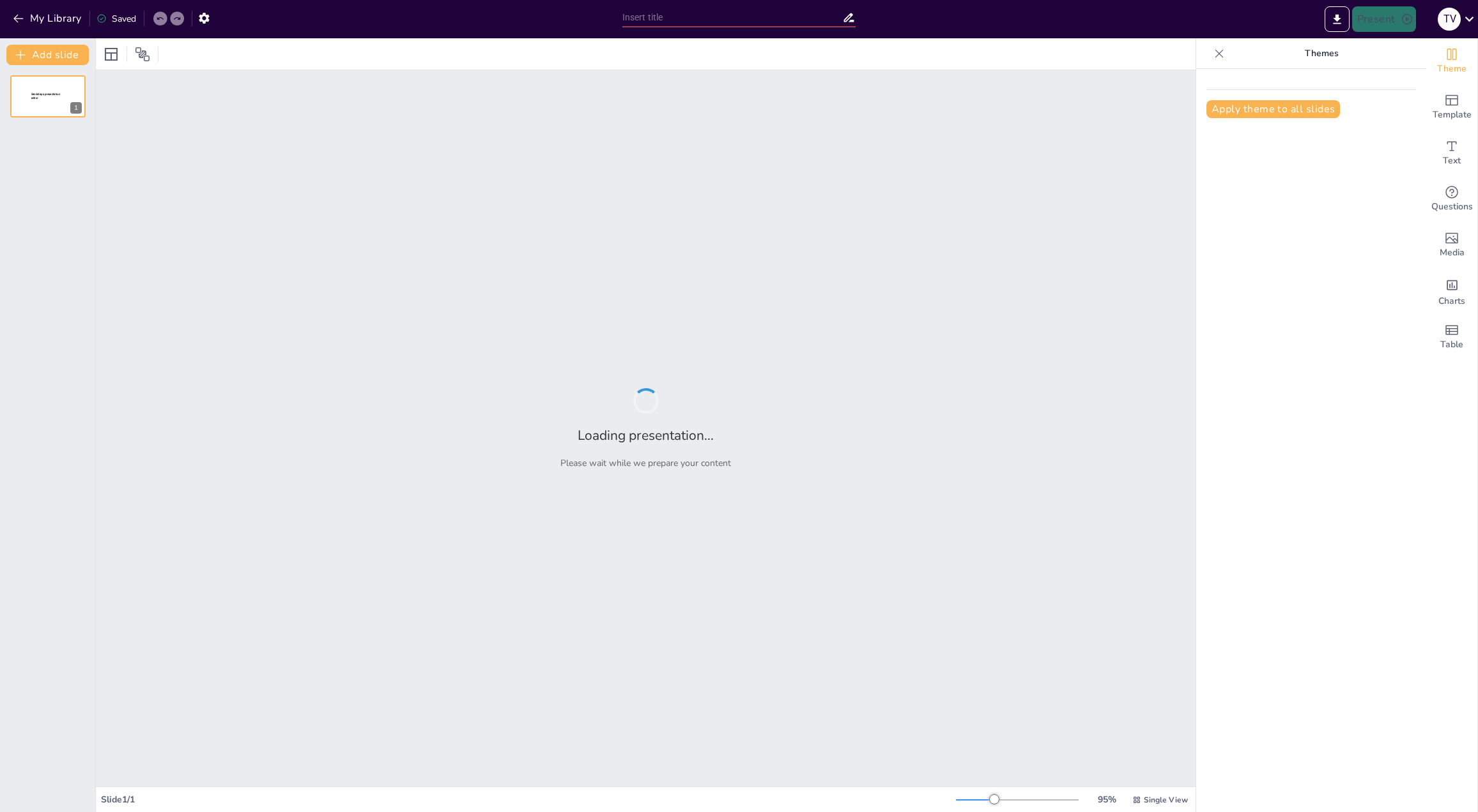
type input "Ökosystem Borrealer Nadelwald: Merkmale und Strukturen"
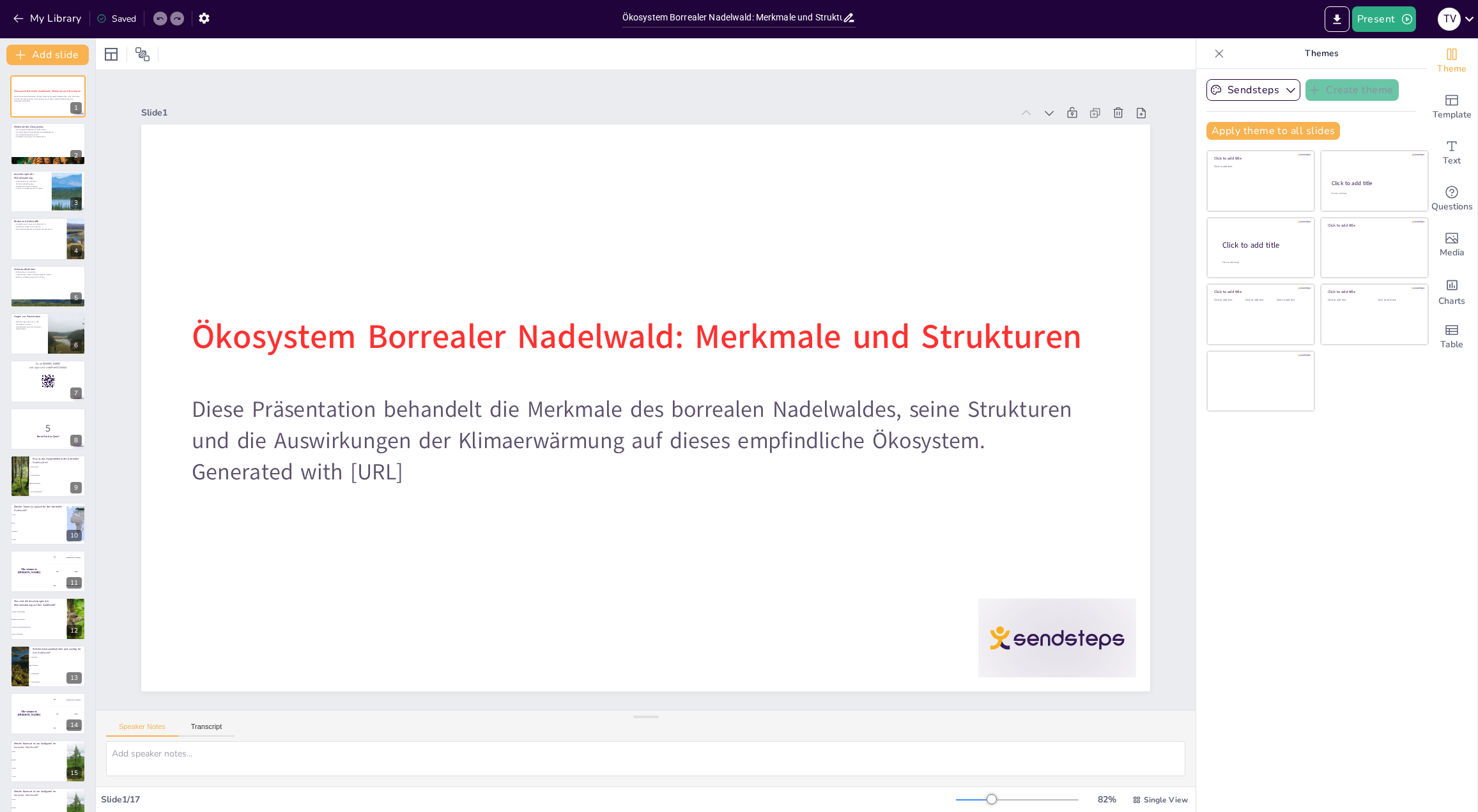
checkbox input "true"
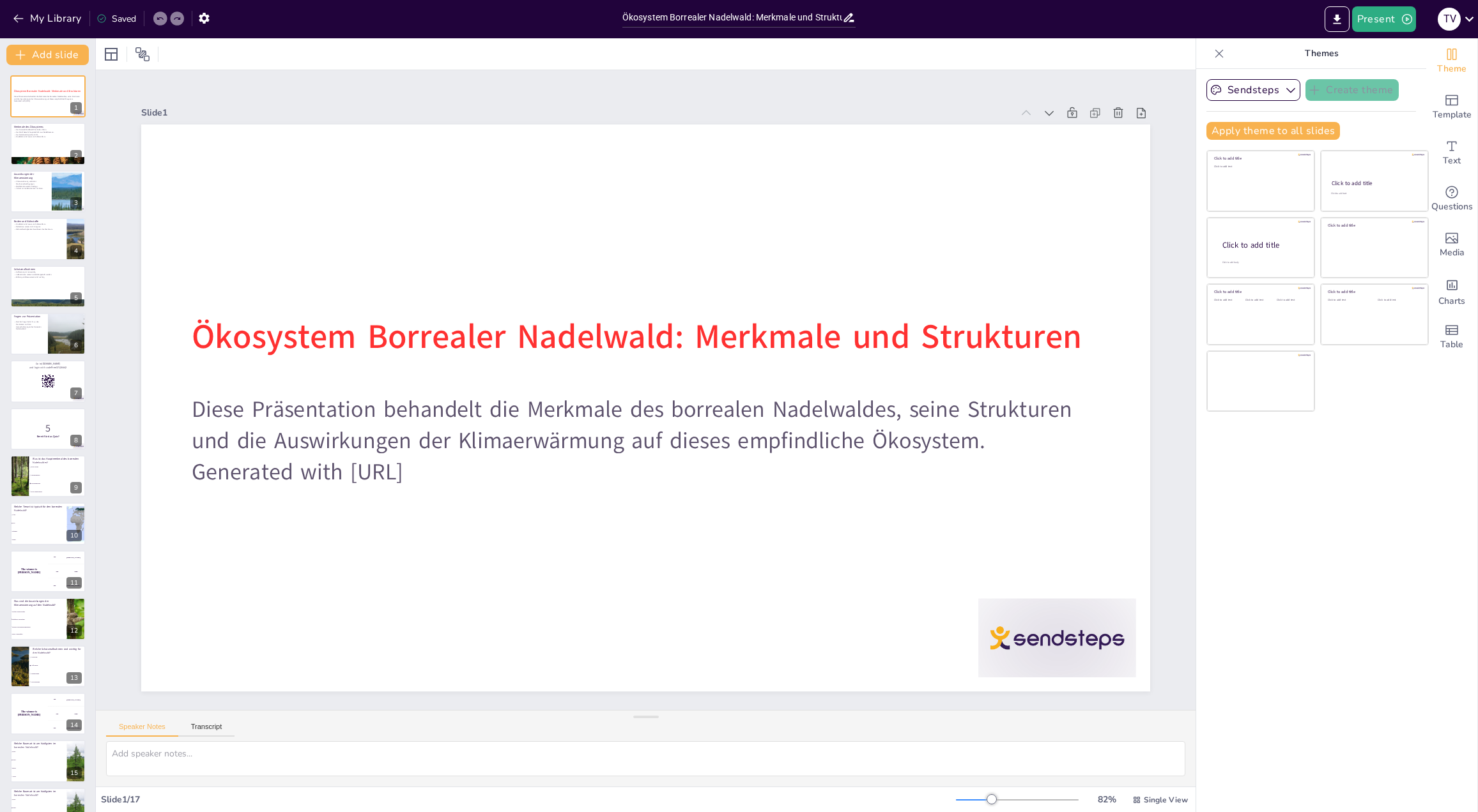
checkbox input "true"
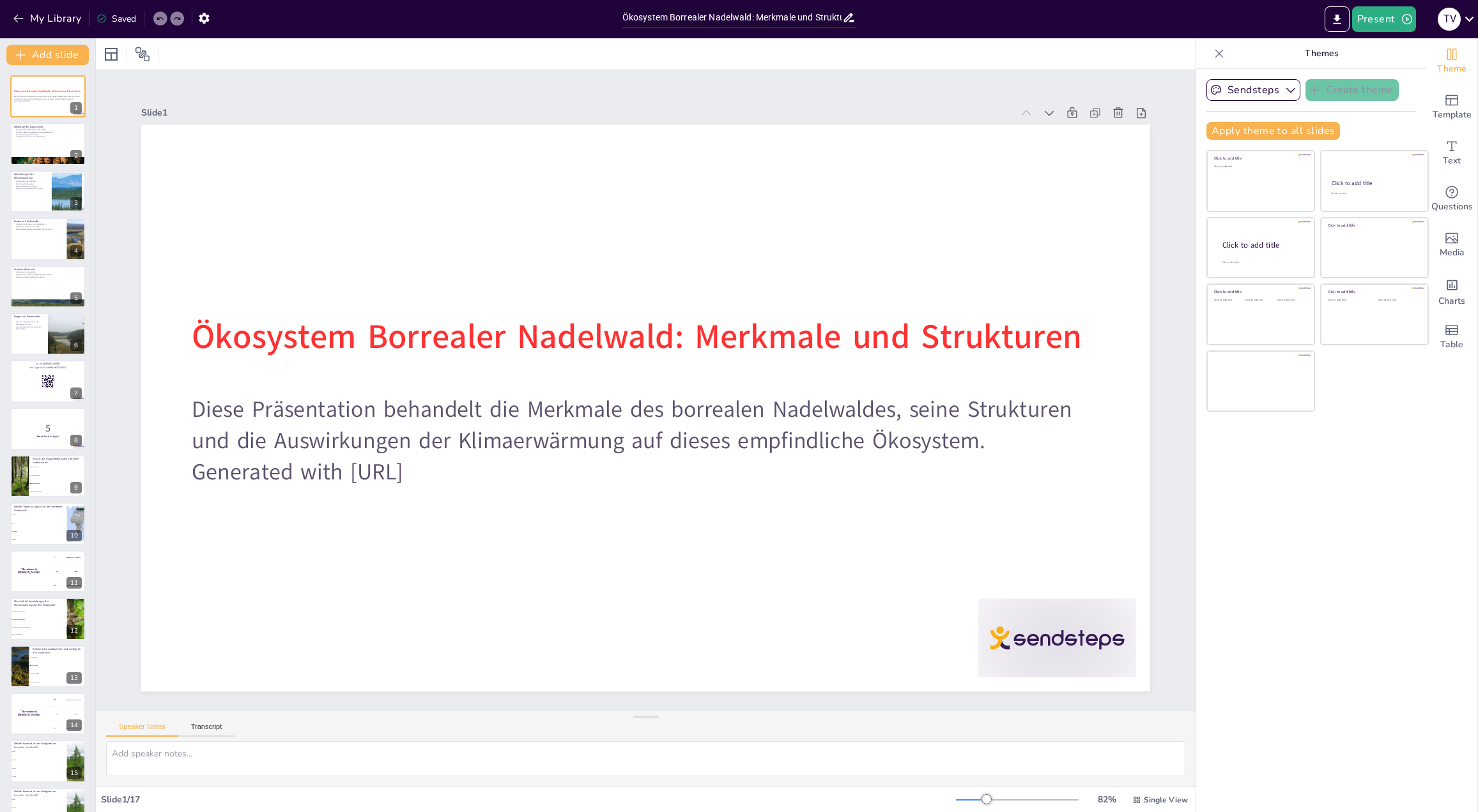
checkbox input "true"
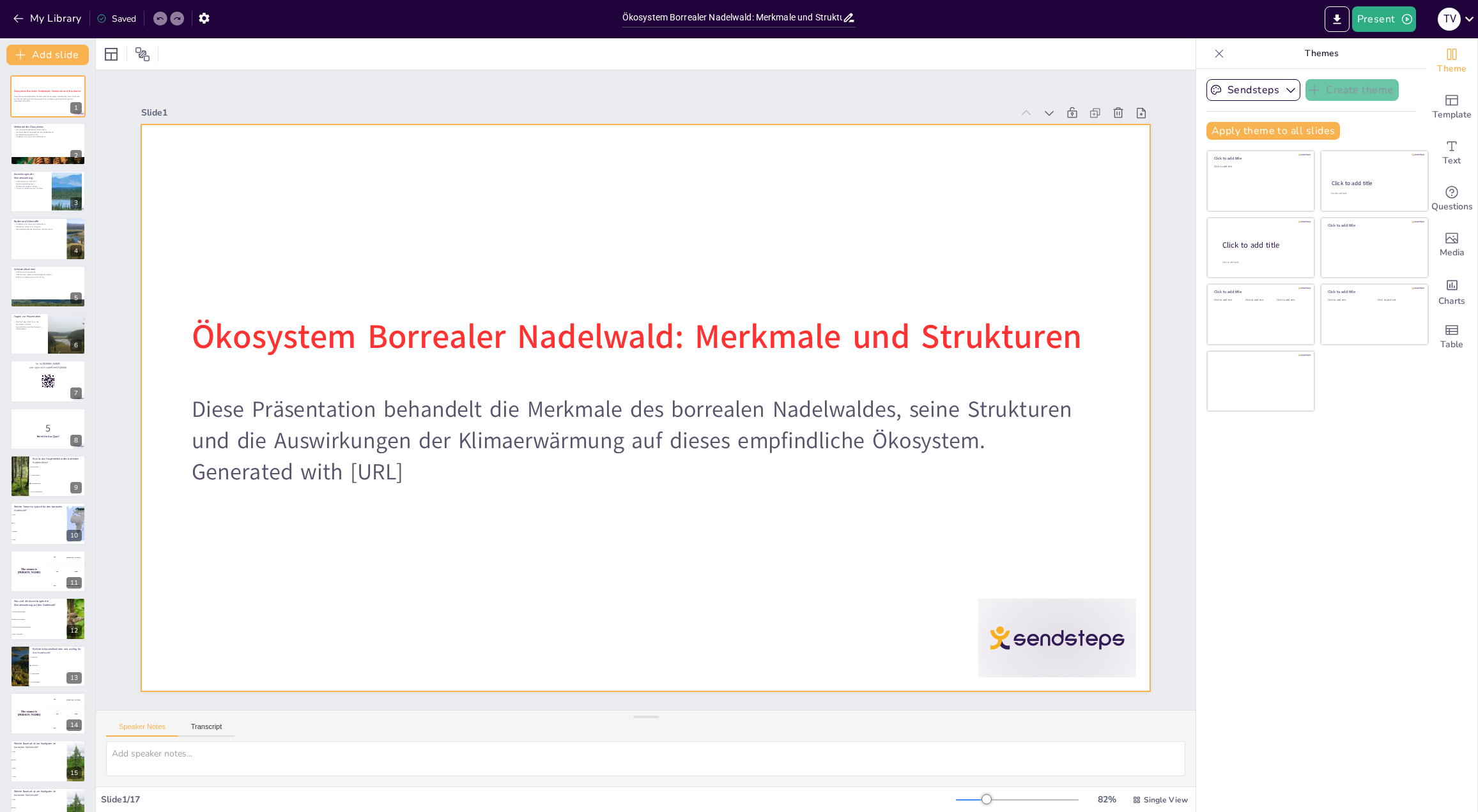
checkbox input "true"
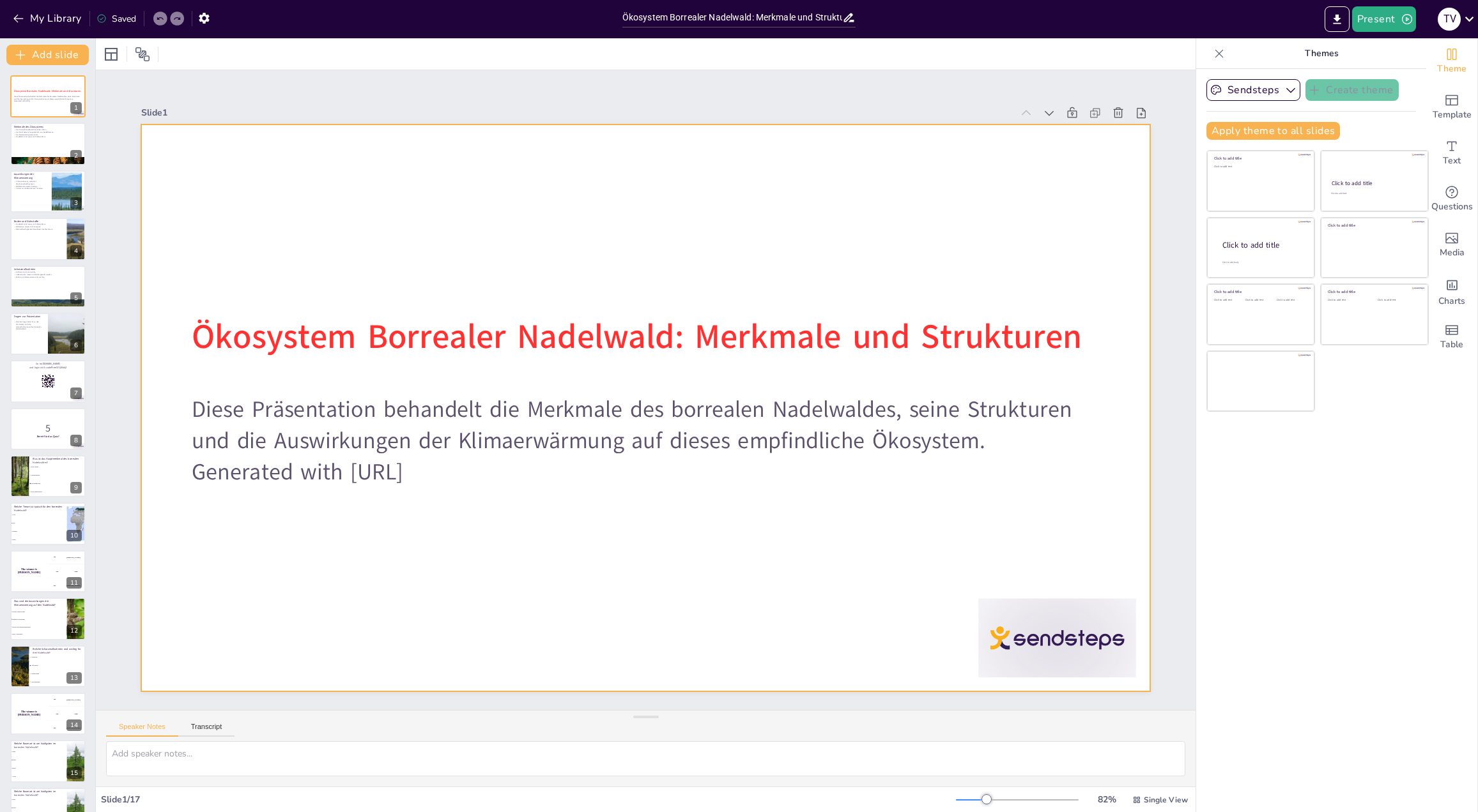
checkbox input "true"
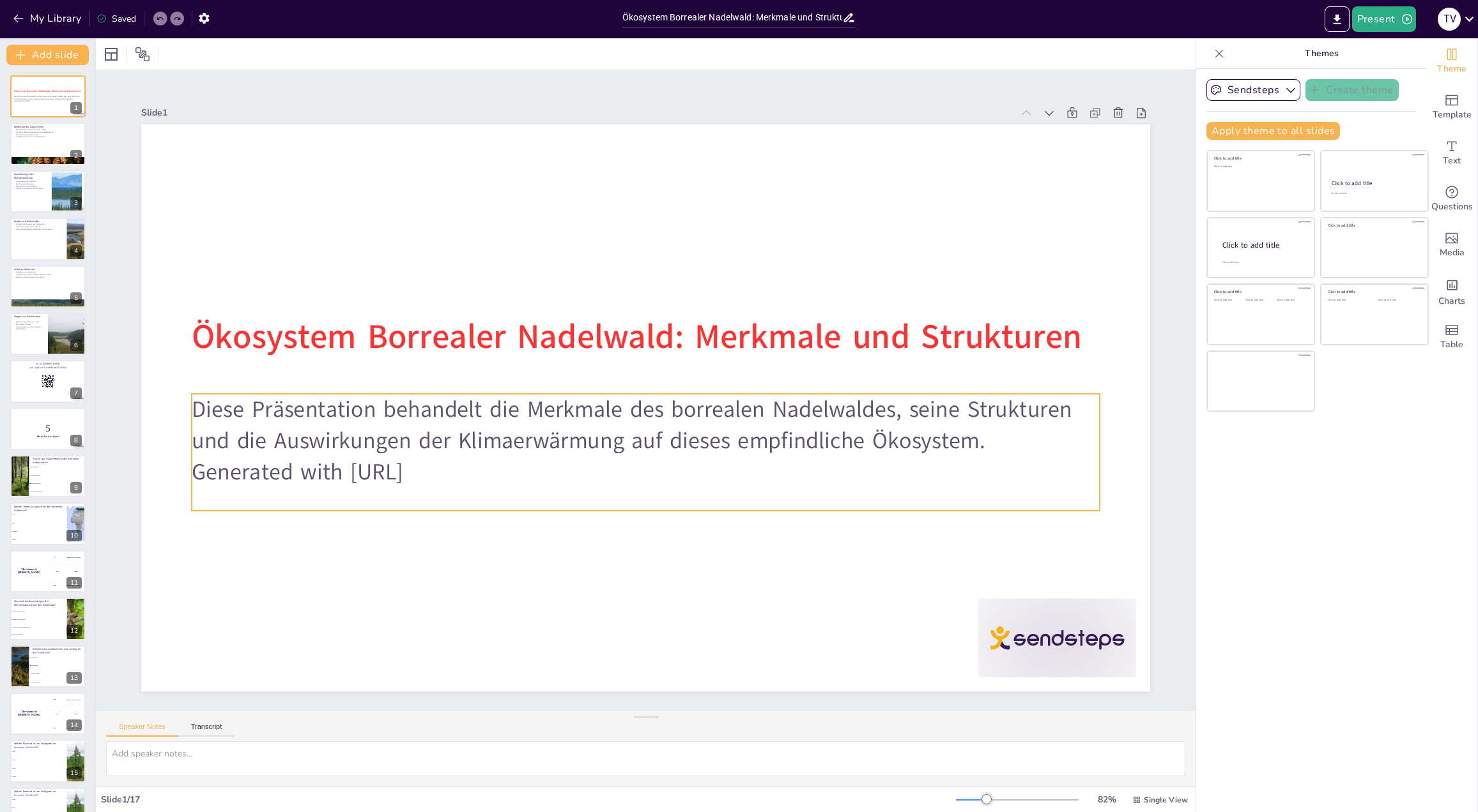
checkbox input "true"
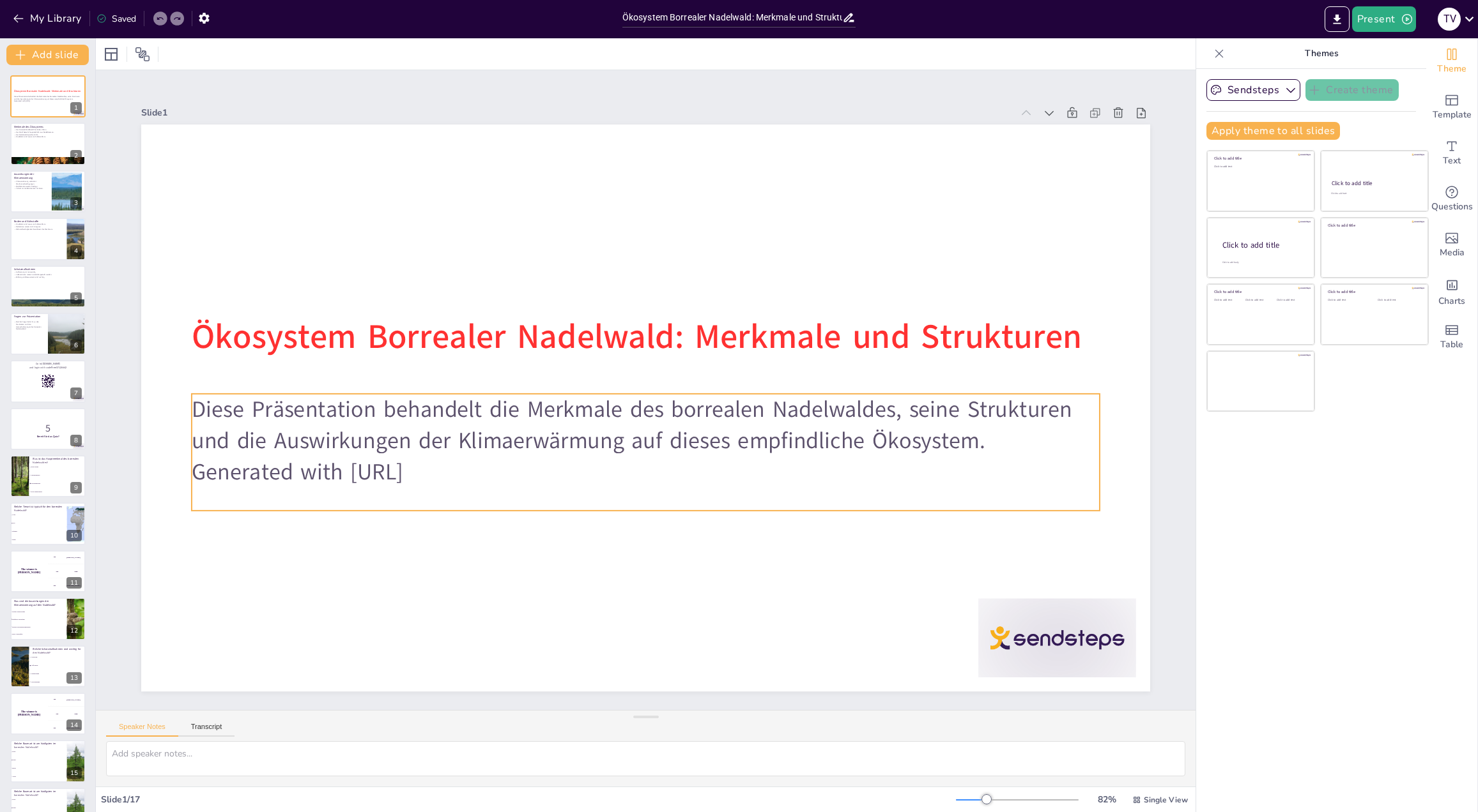
checkbox input "true"
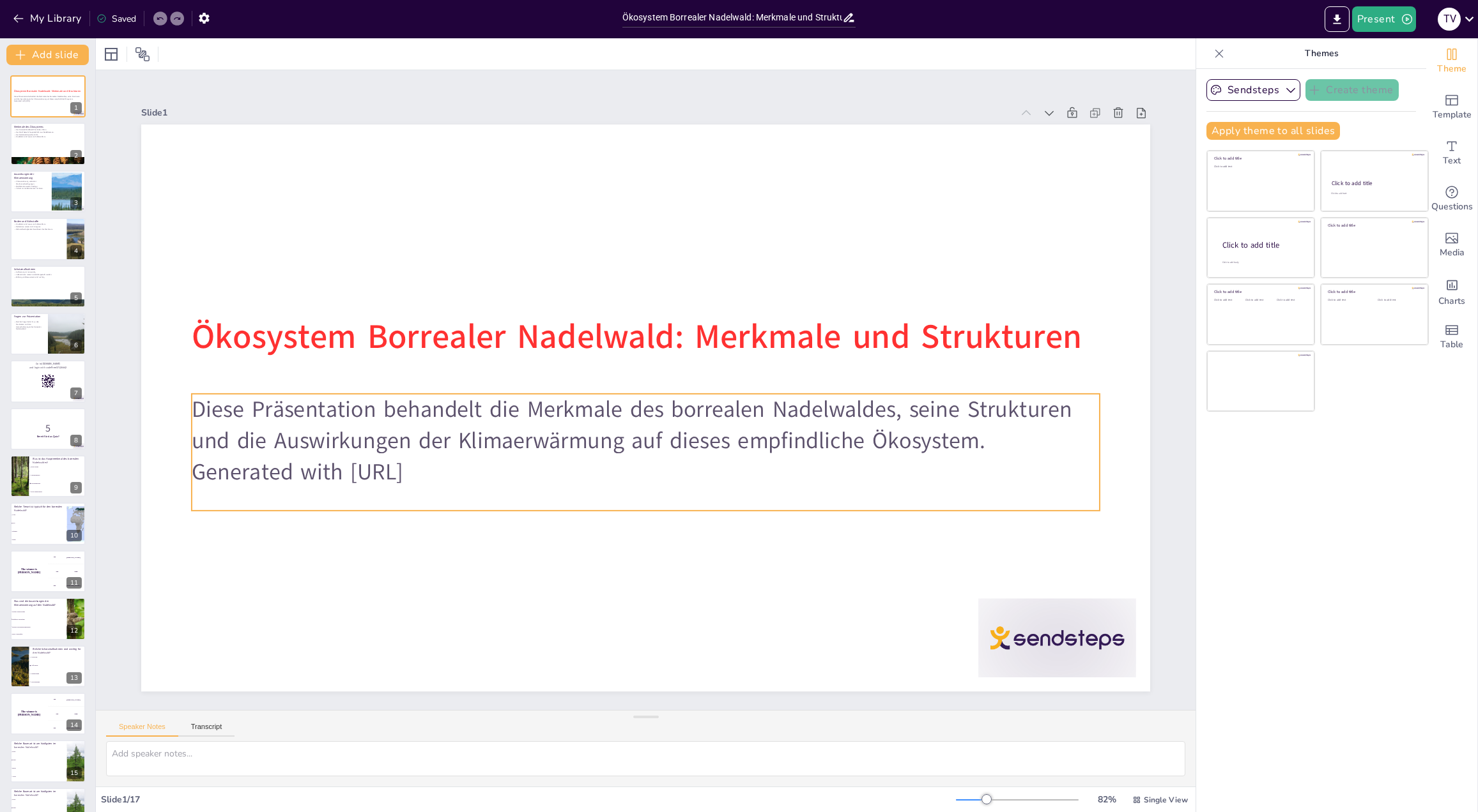
checkbox input "true"
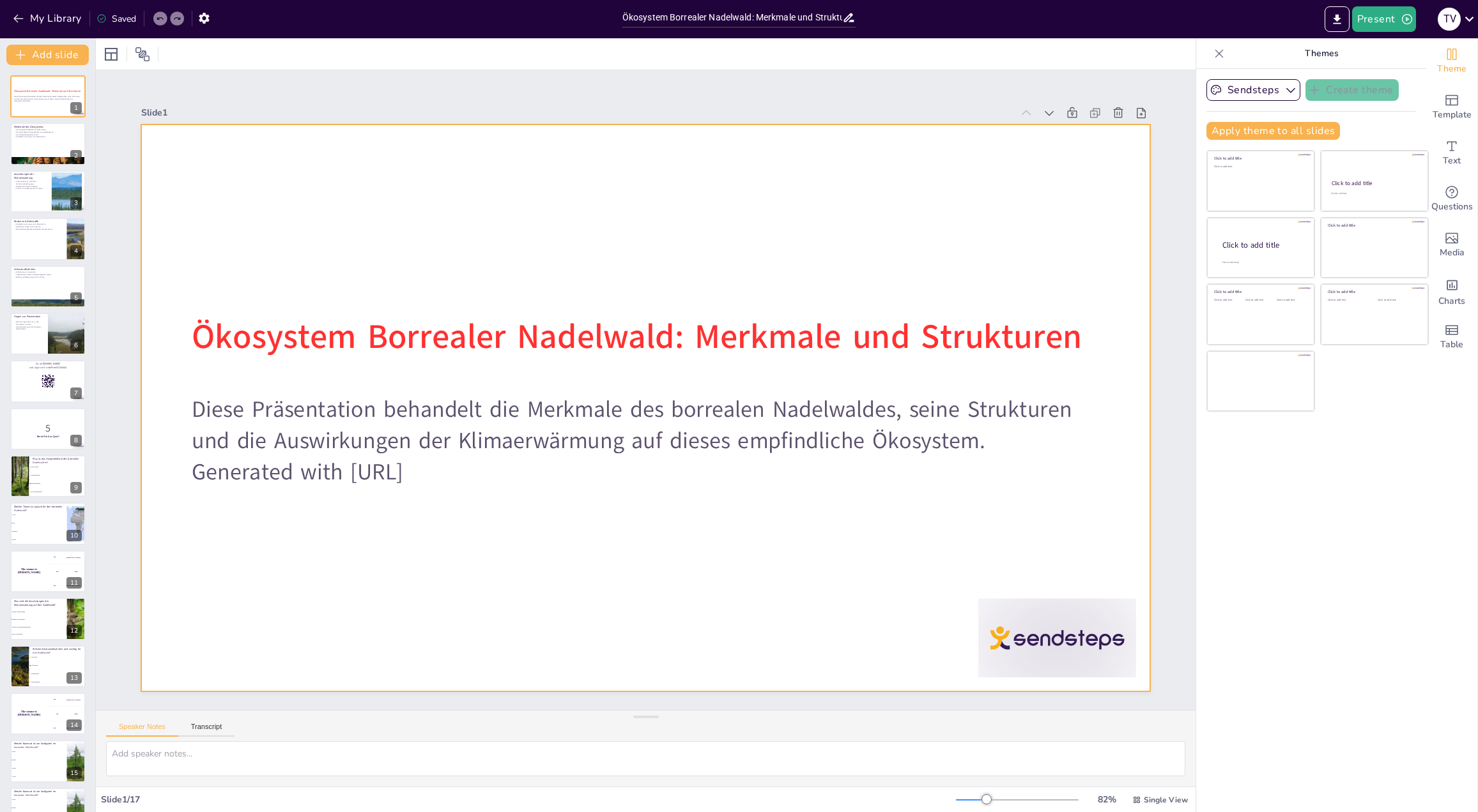
checkbox input "true"
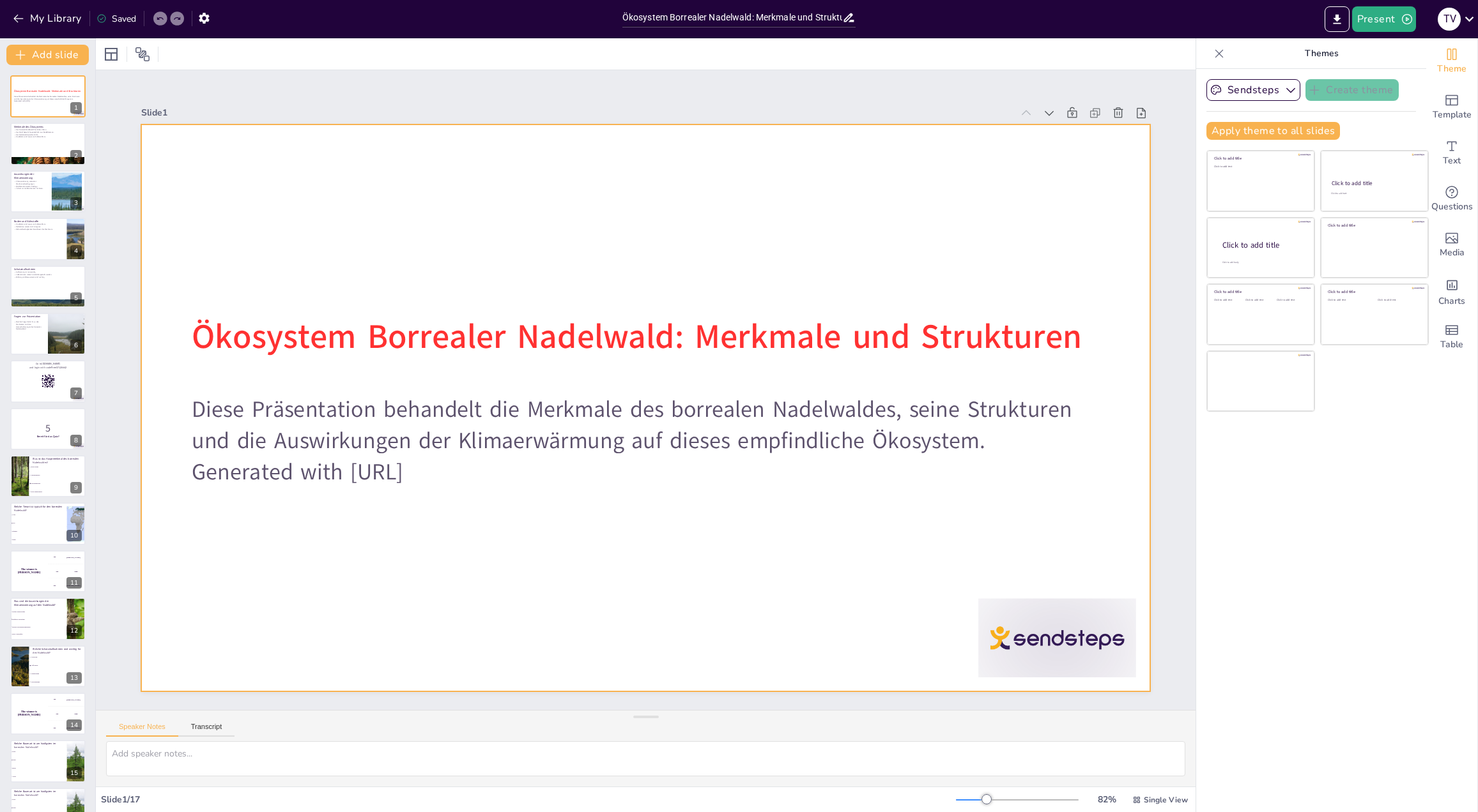
checkbox input "true"
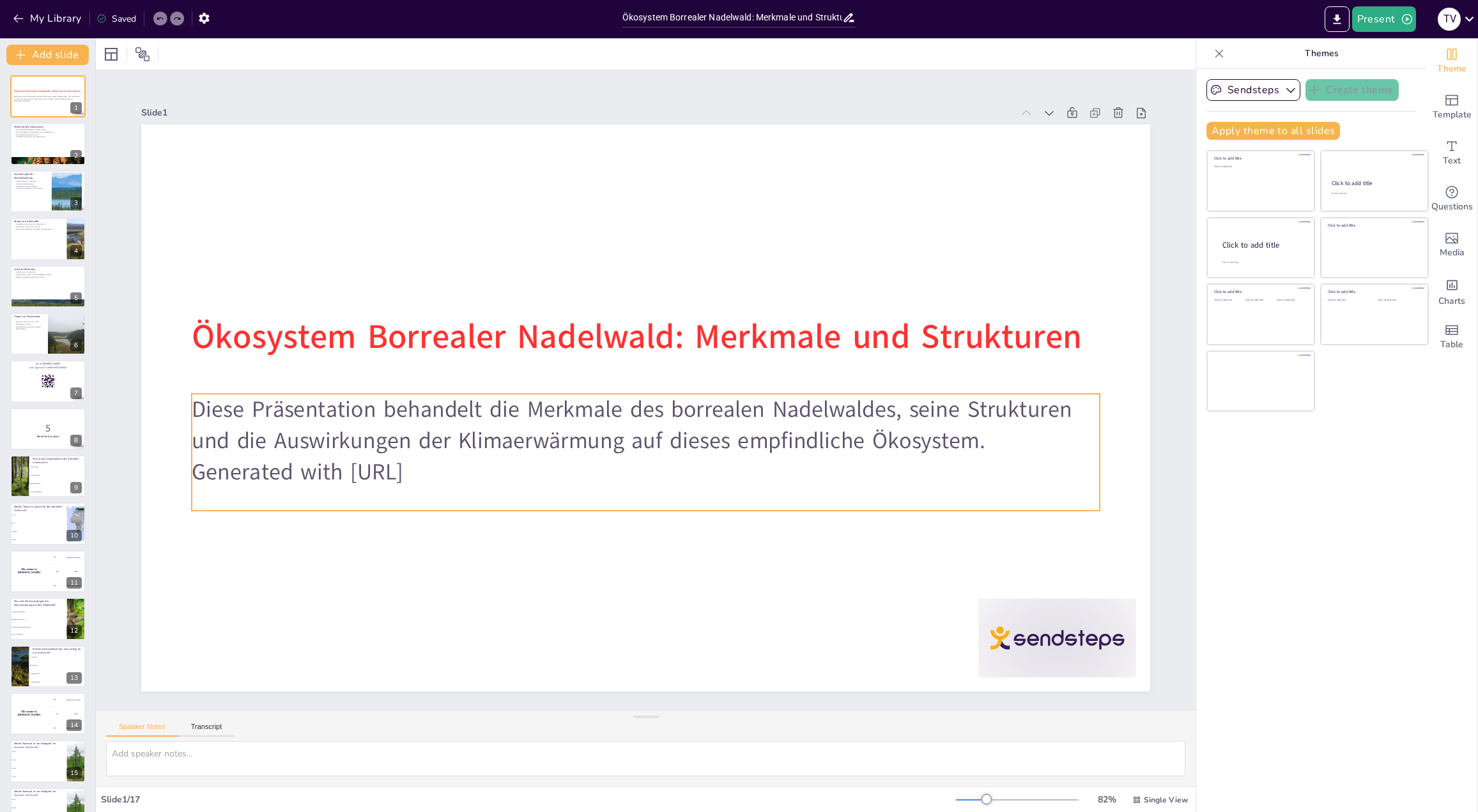
checkbox input "true"
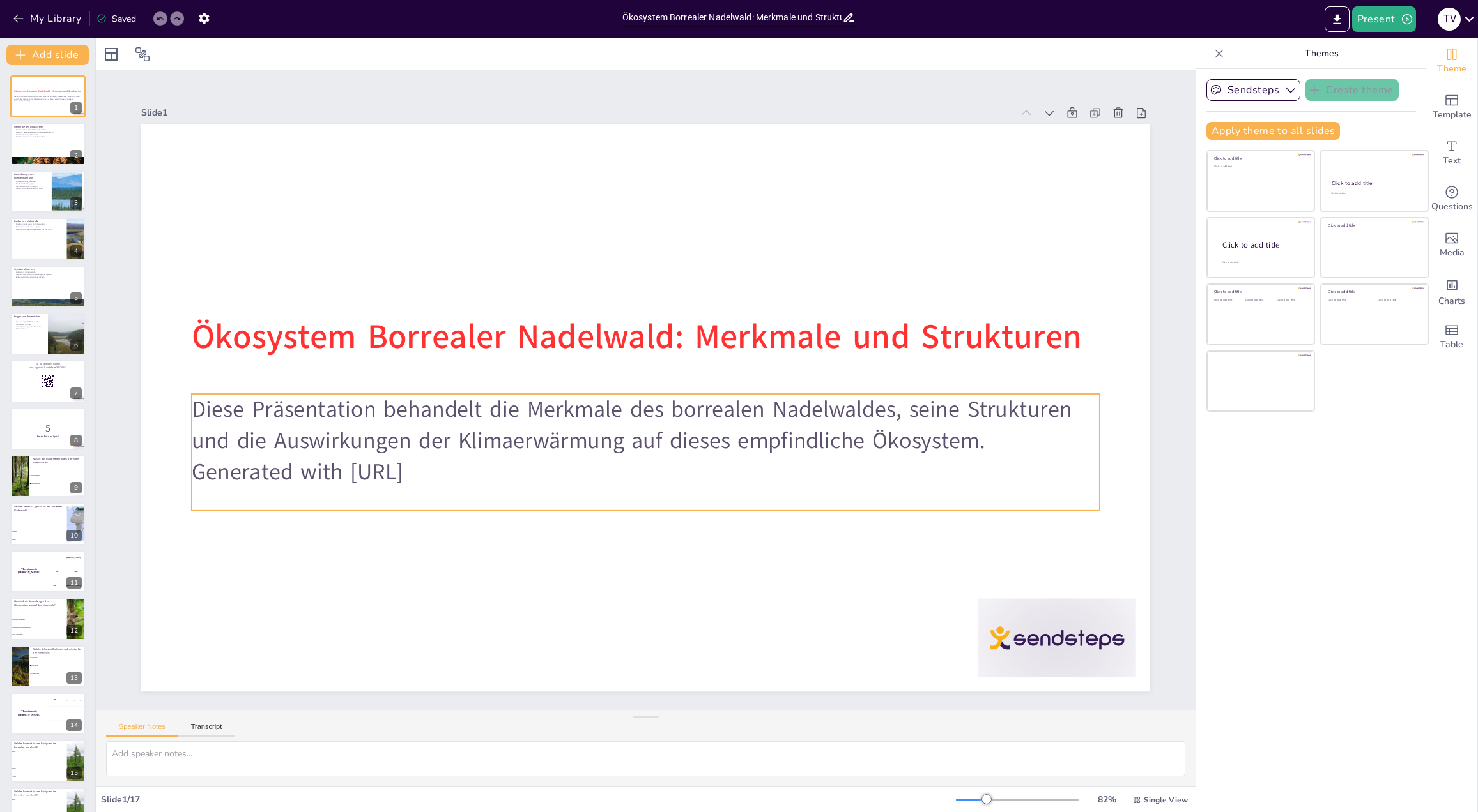
checkbox input "true"
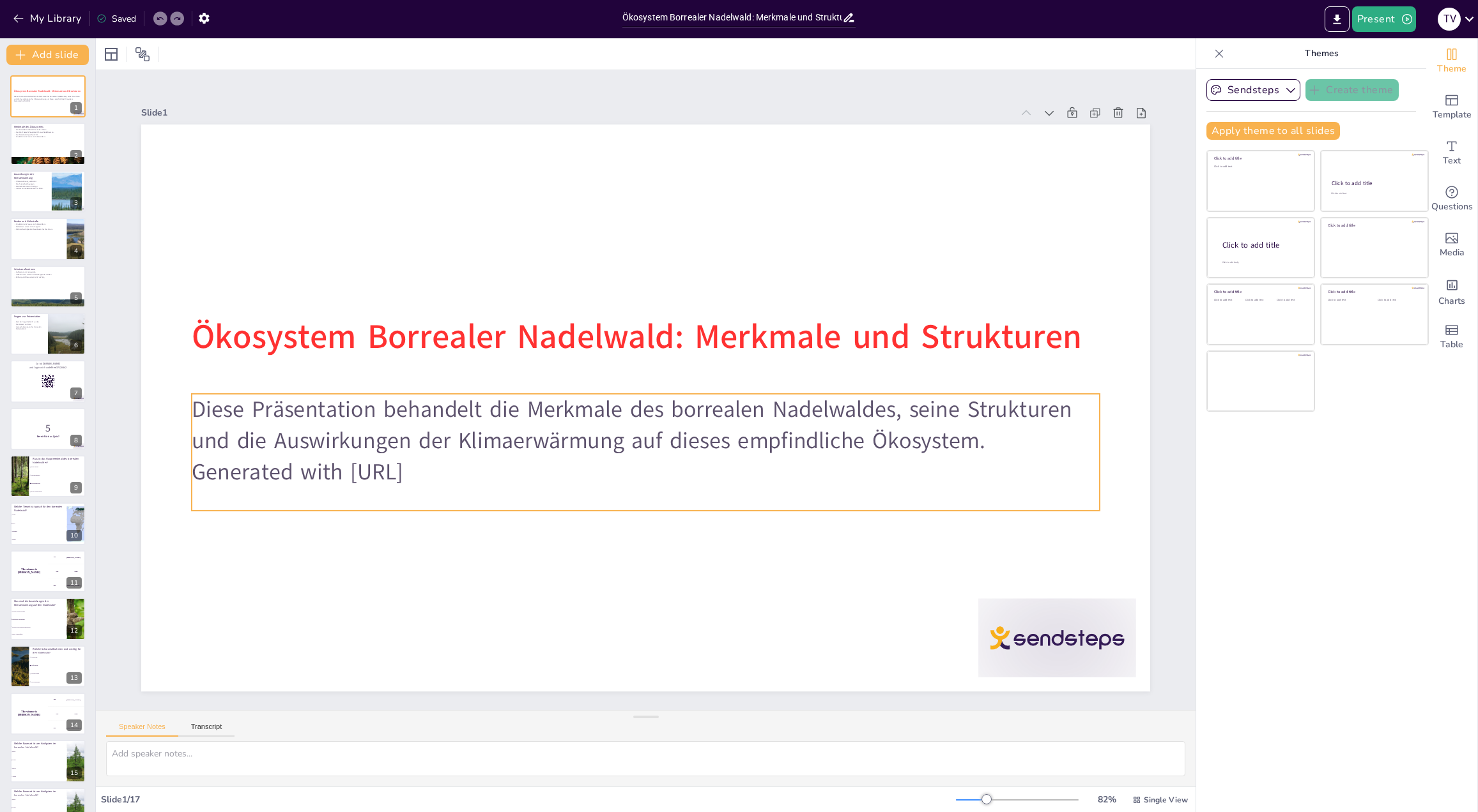
checkbox input "true"
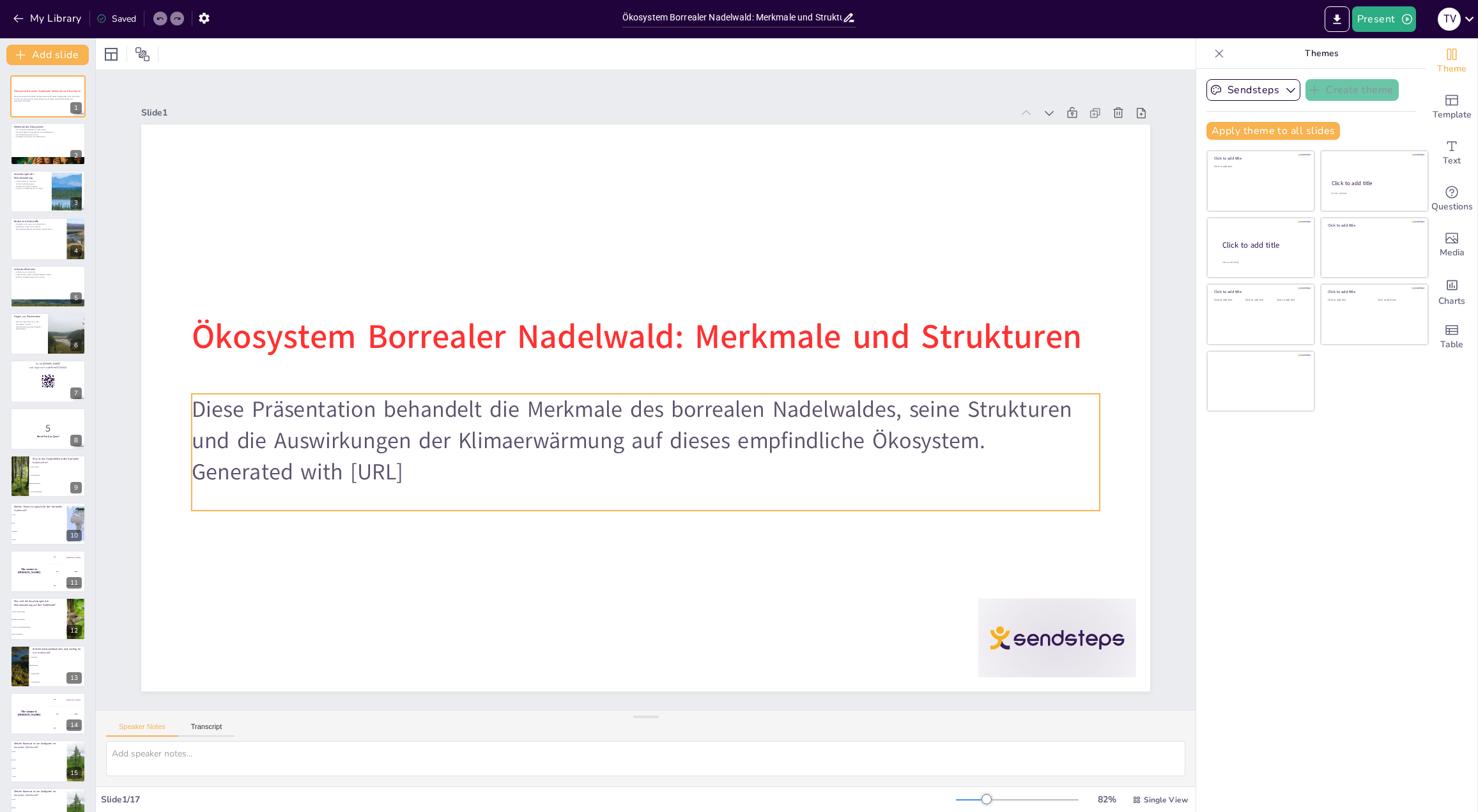
checkbox input "true"
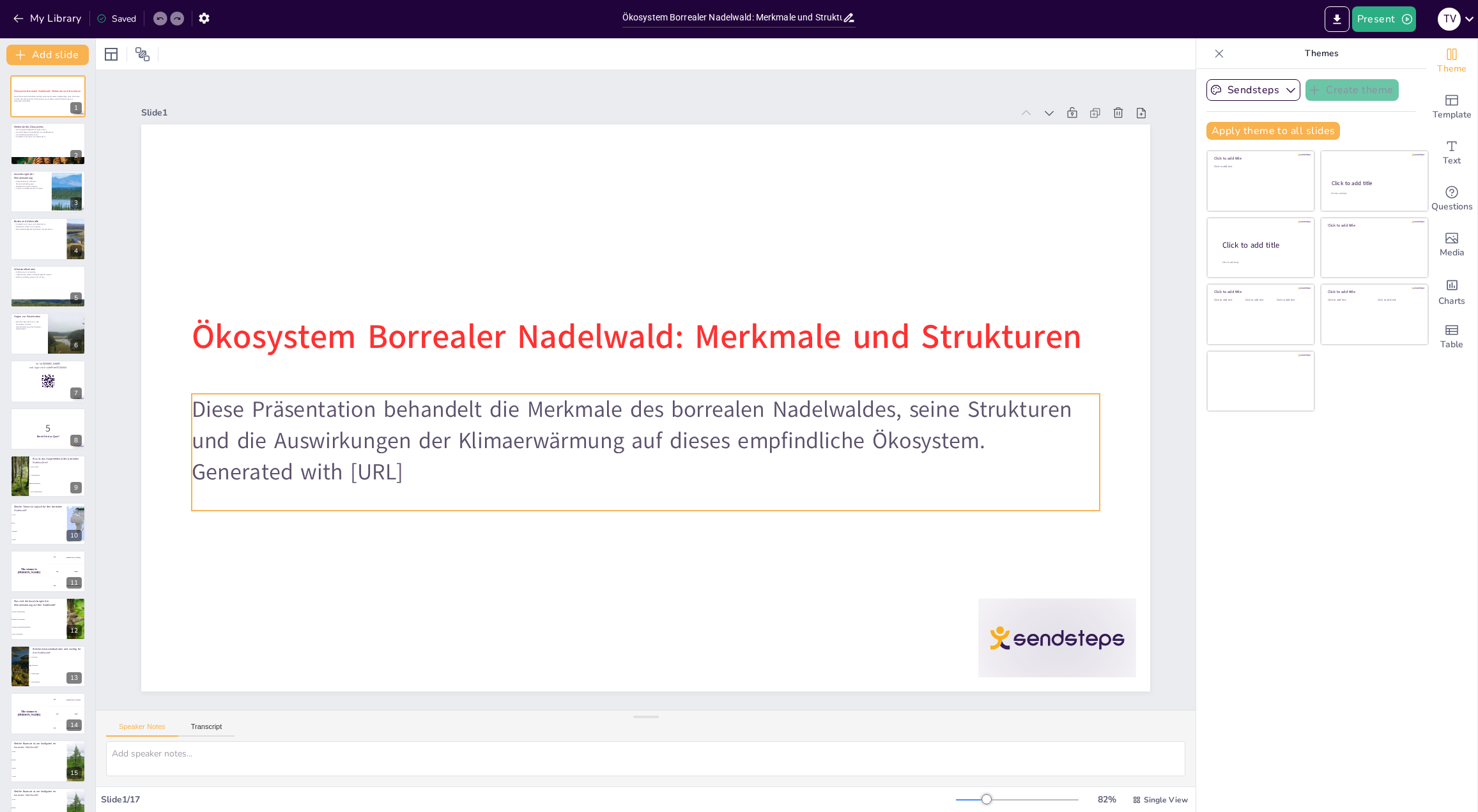
checkbox input "true"
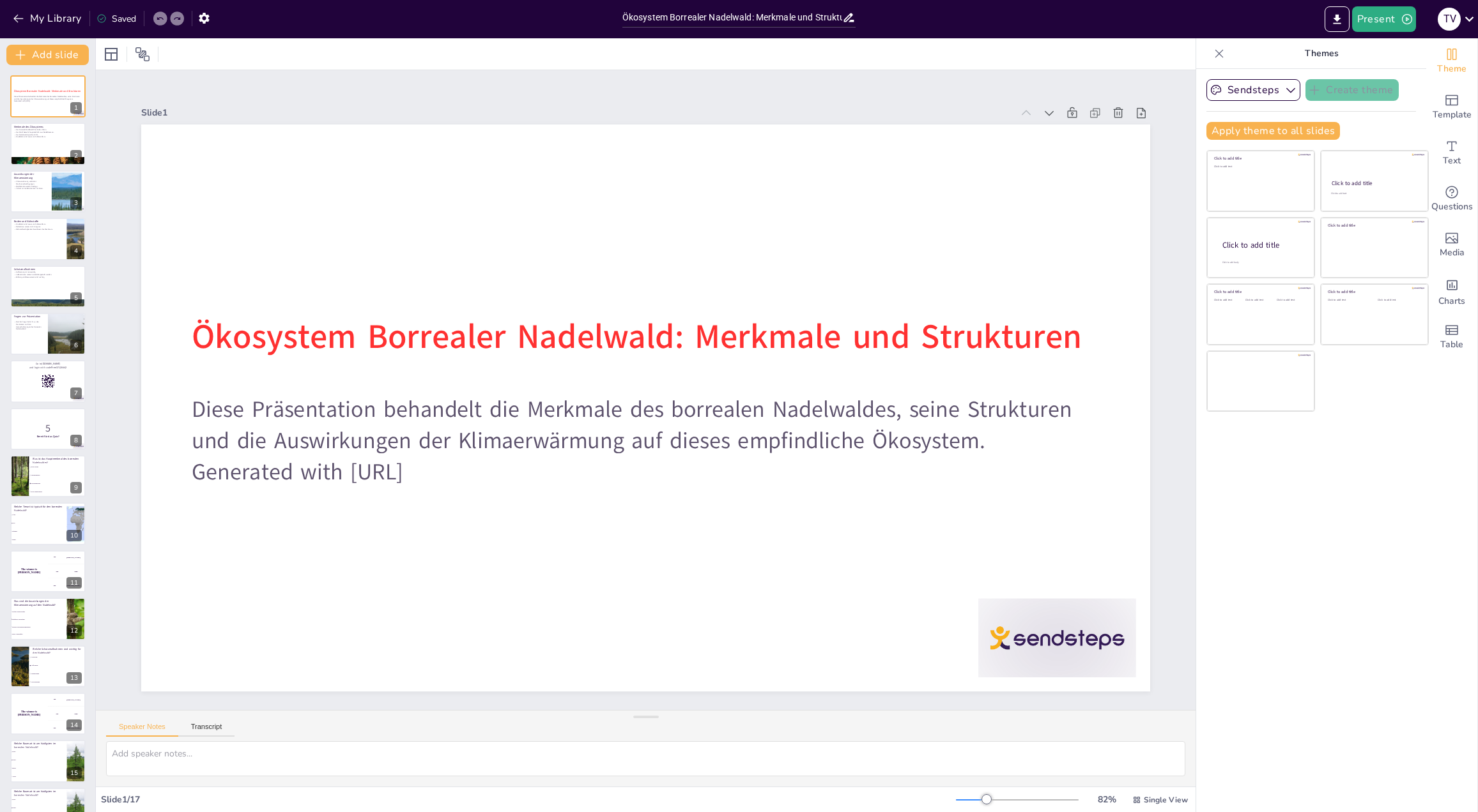
checkbox input "true"
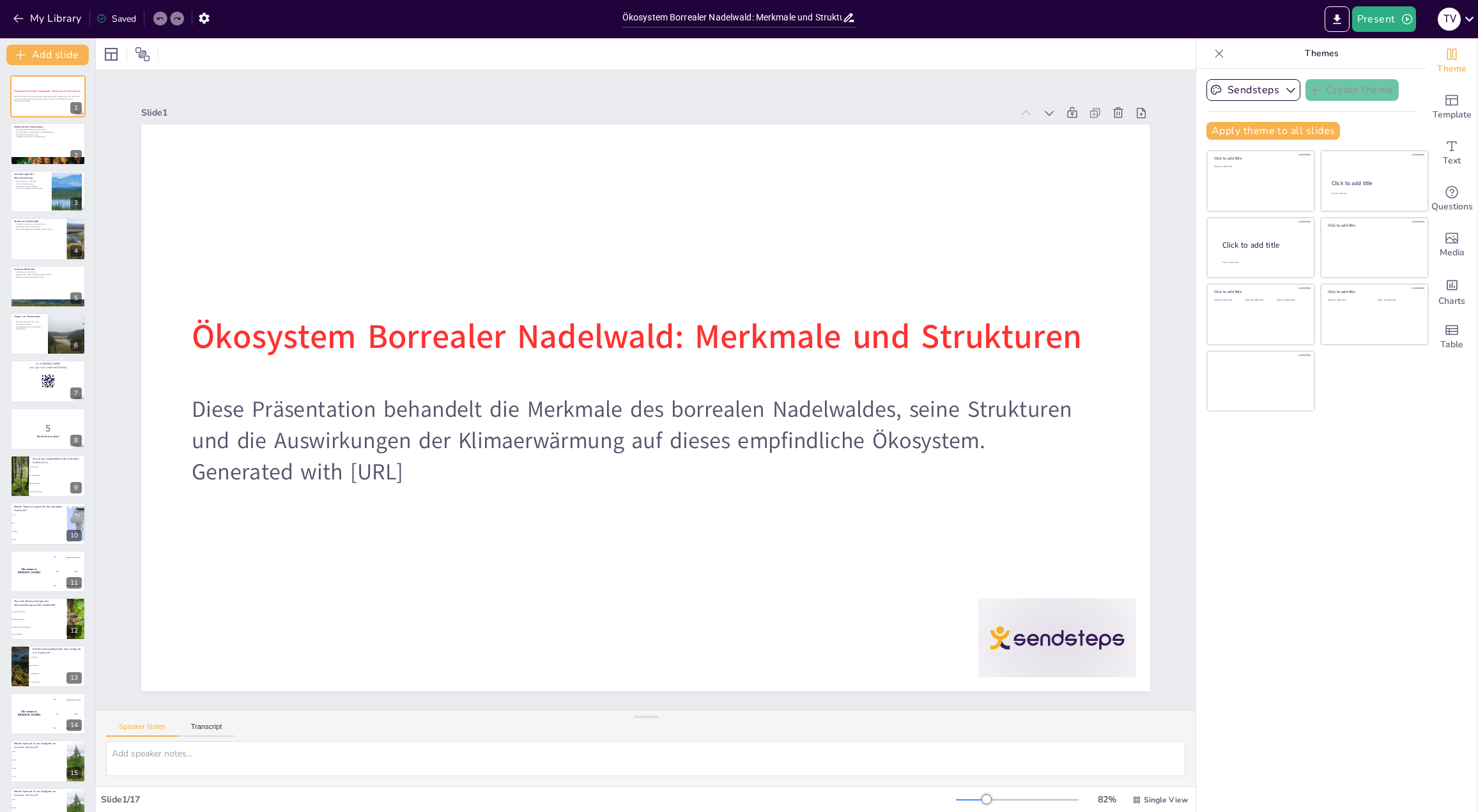
checkbox input "true"
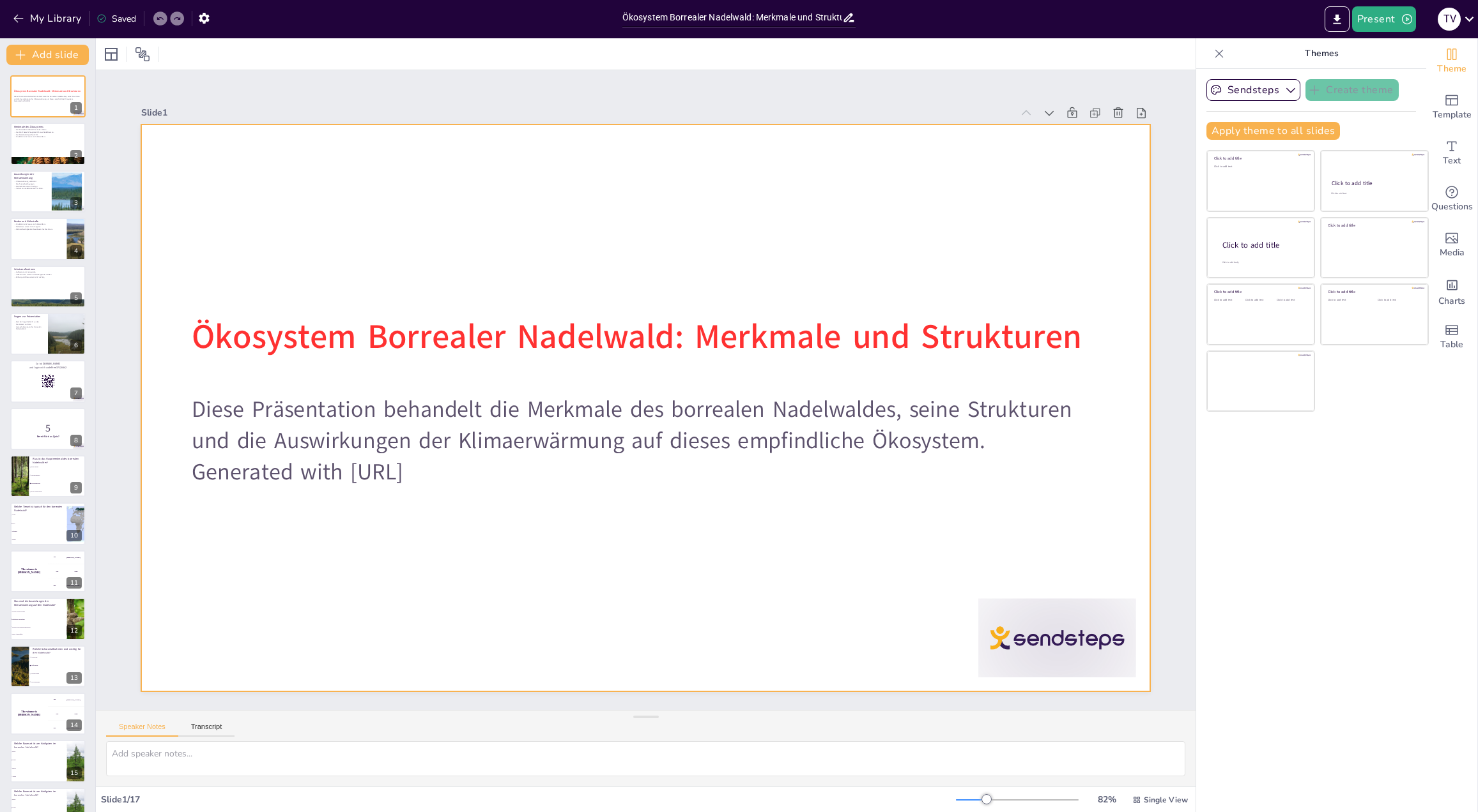
checkbox input "true"
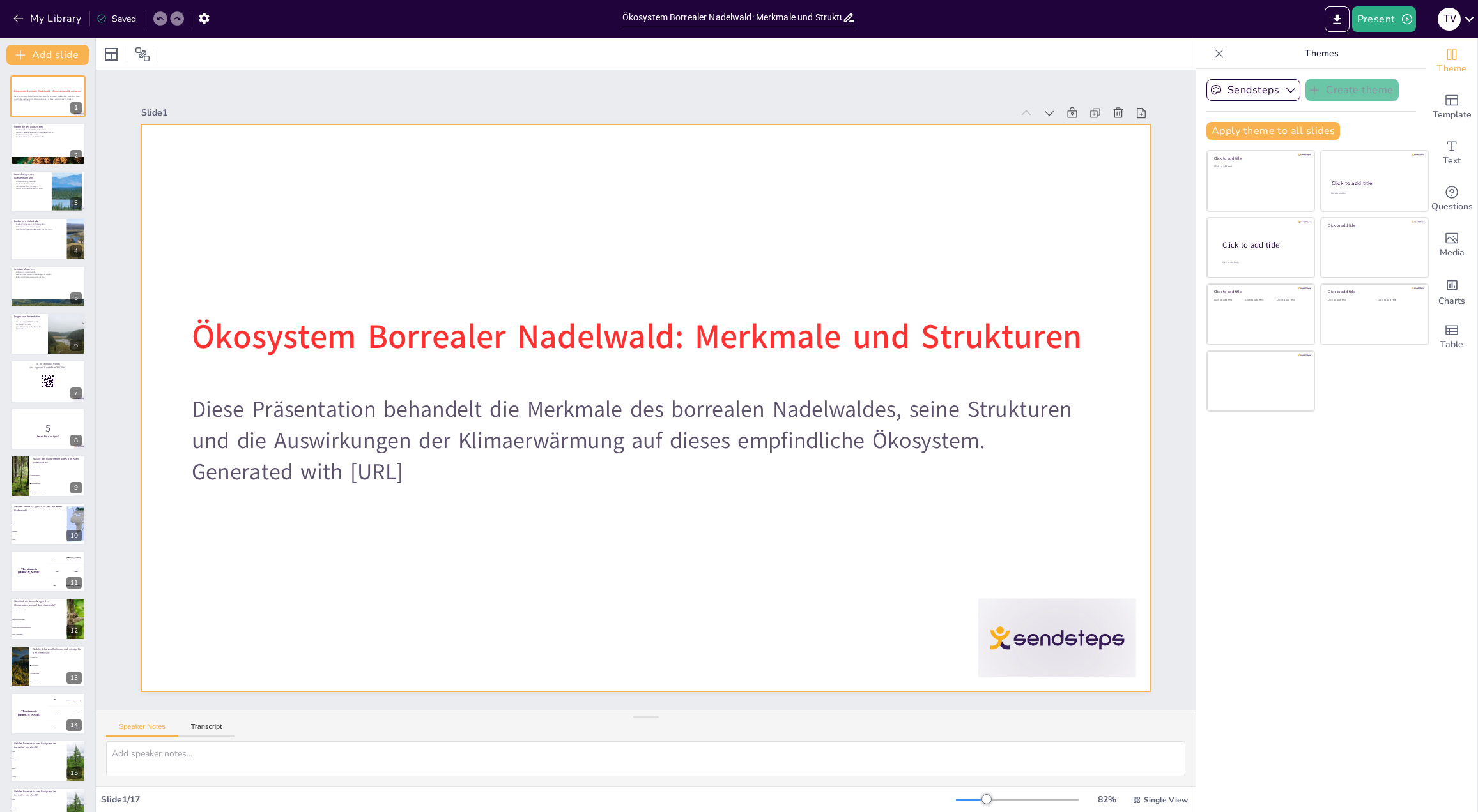
checkbox input "true"
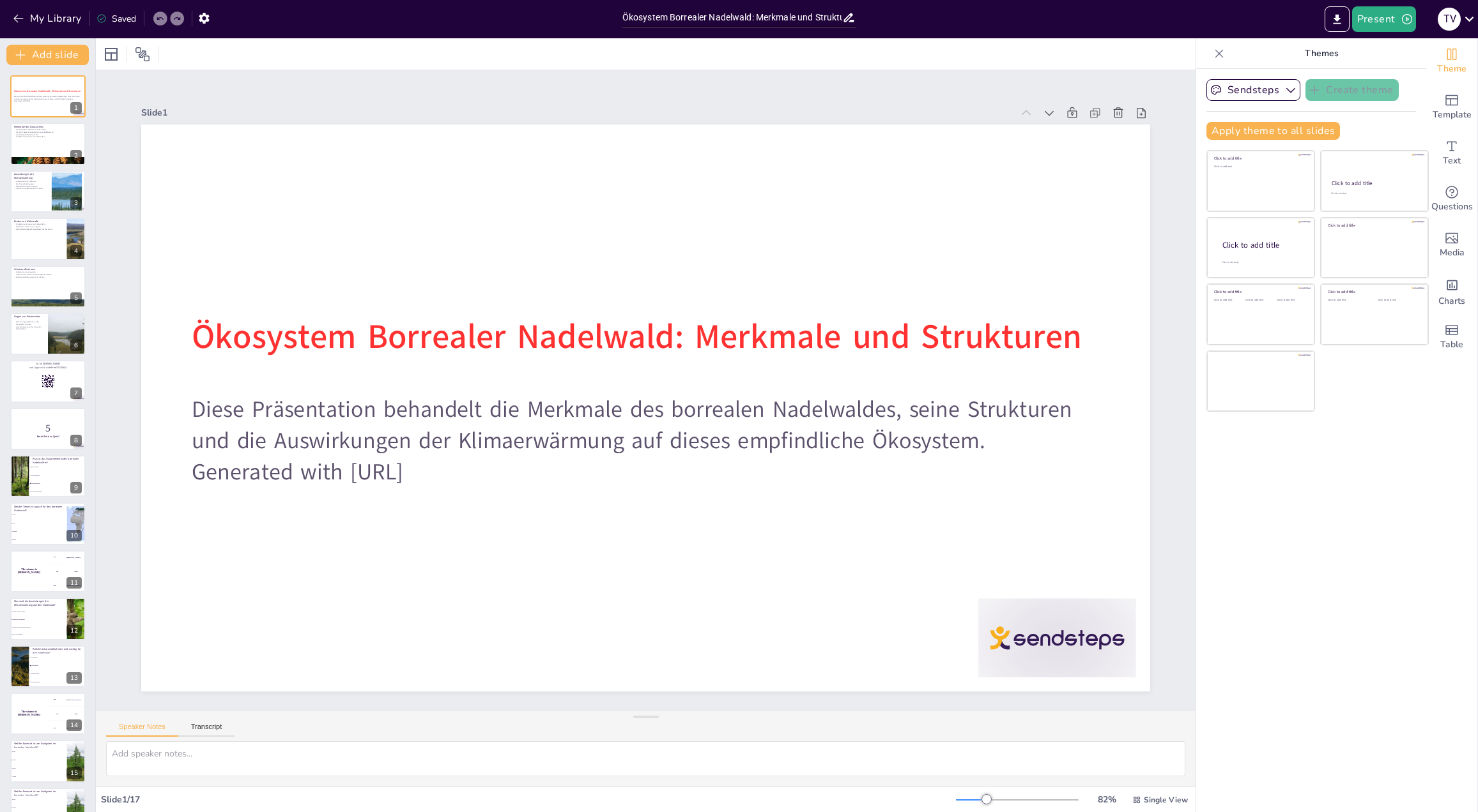
checkbox input "true"
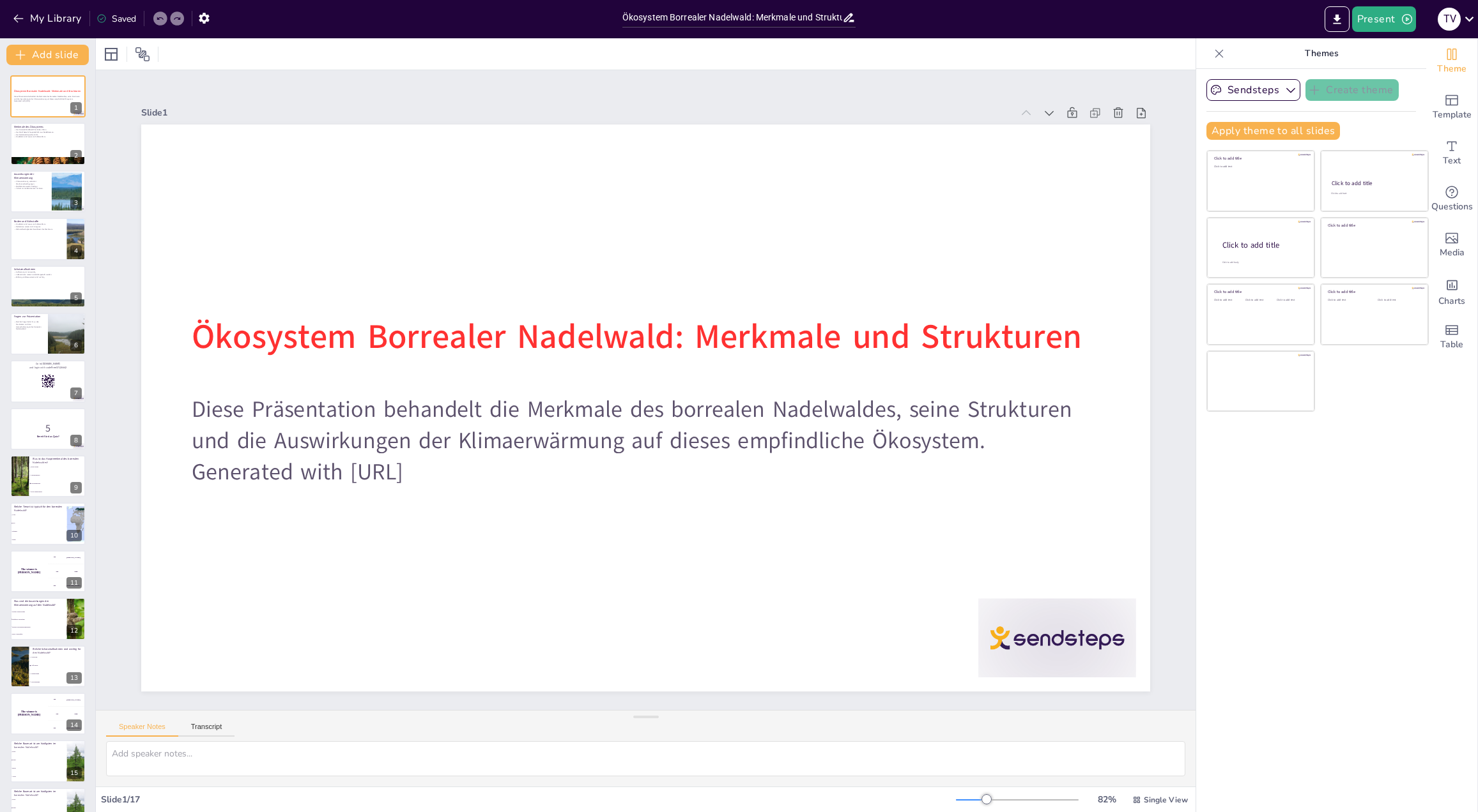
checkbox input "true"
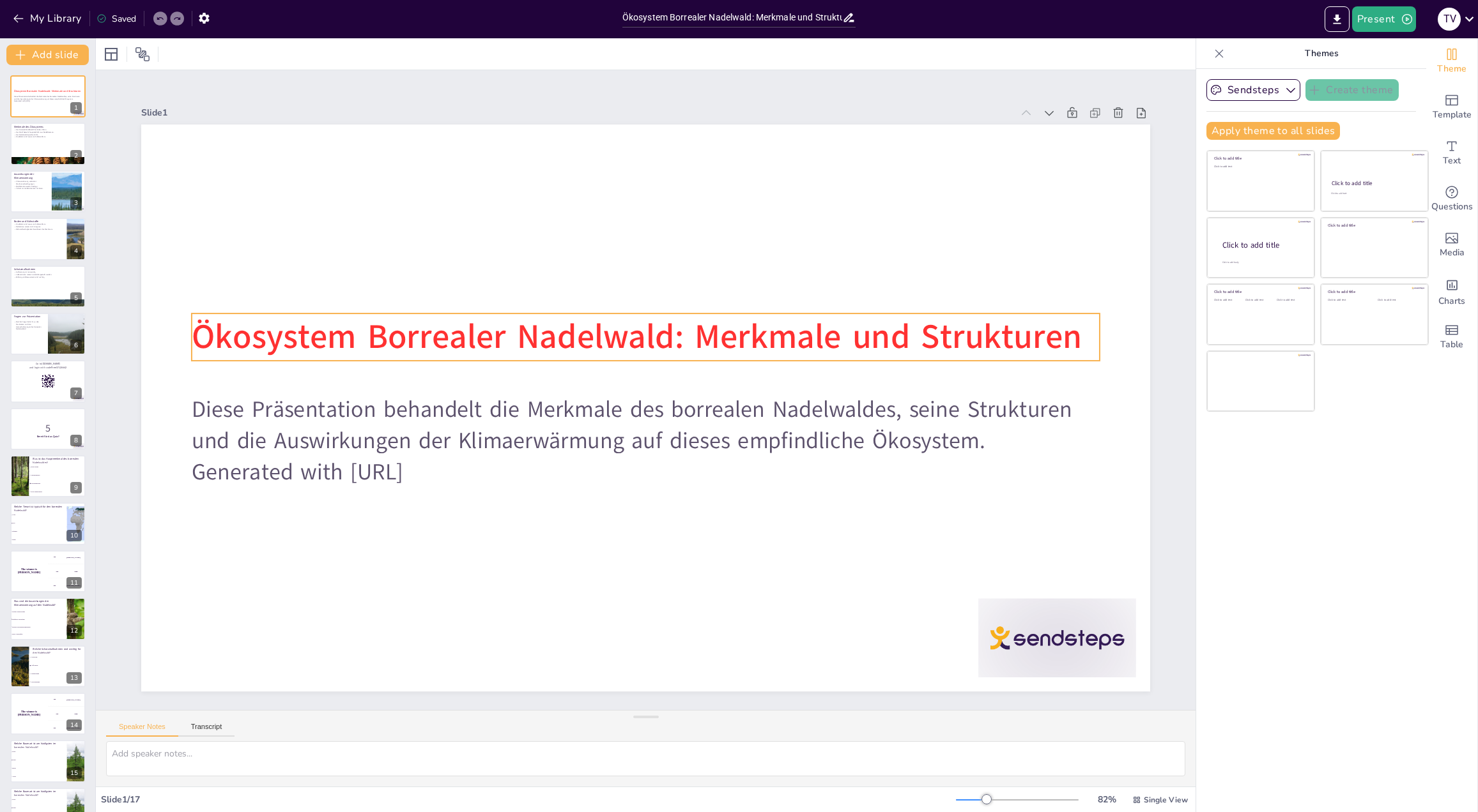
checkbox input "true"
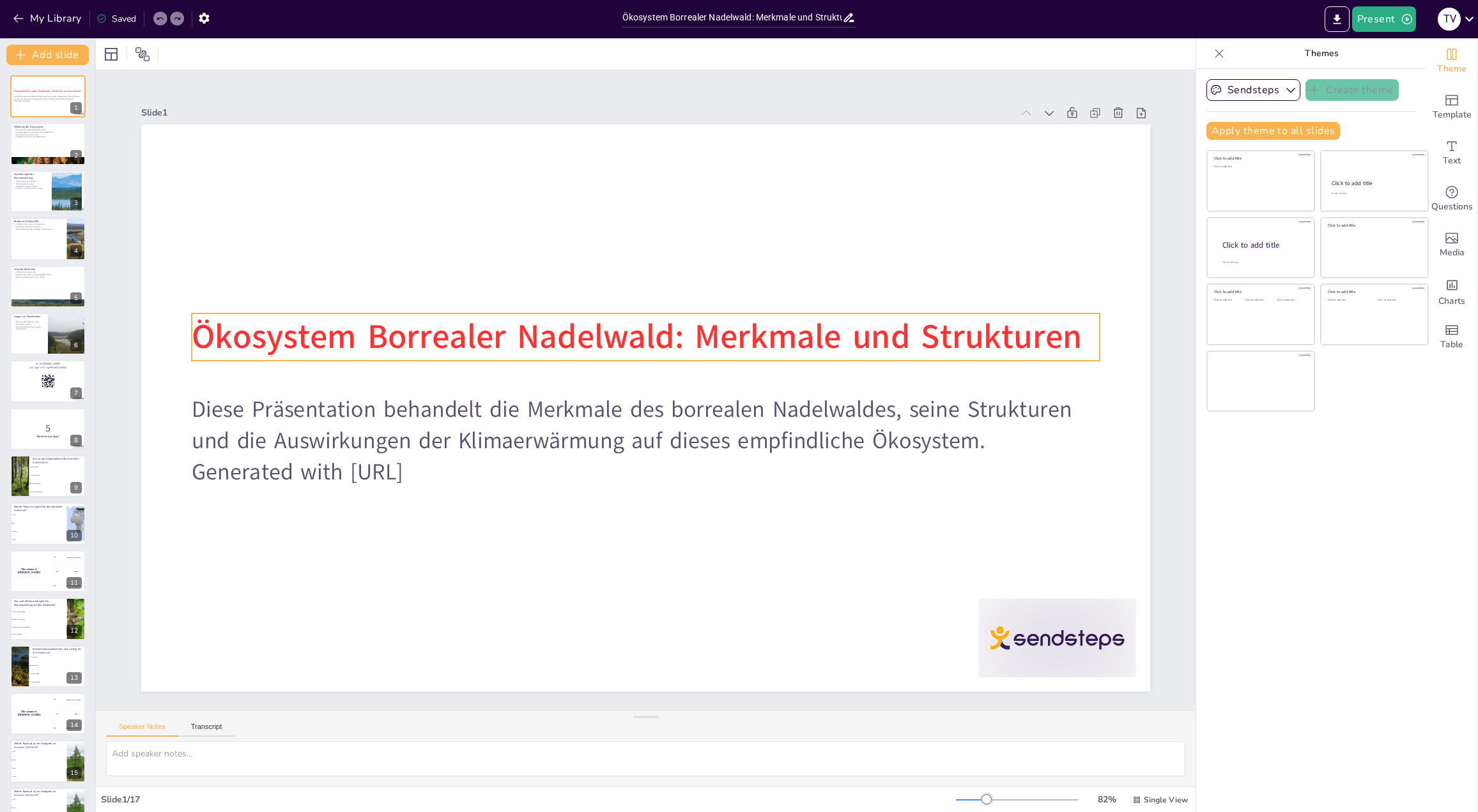
checkbox input "true"
click at [676, 332] on span "Ökosystem Borrealer Nadelwald: Merkmale und Strukturen" at bounding box center [699, 381] width 46 height 890
checkbox input "true"
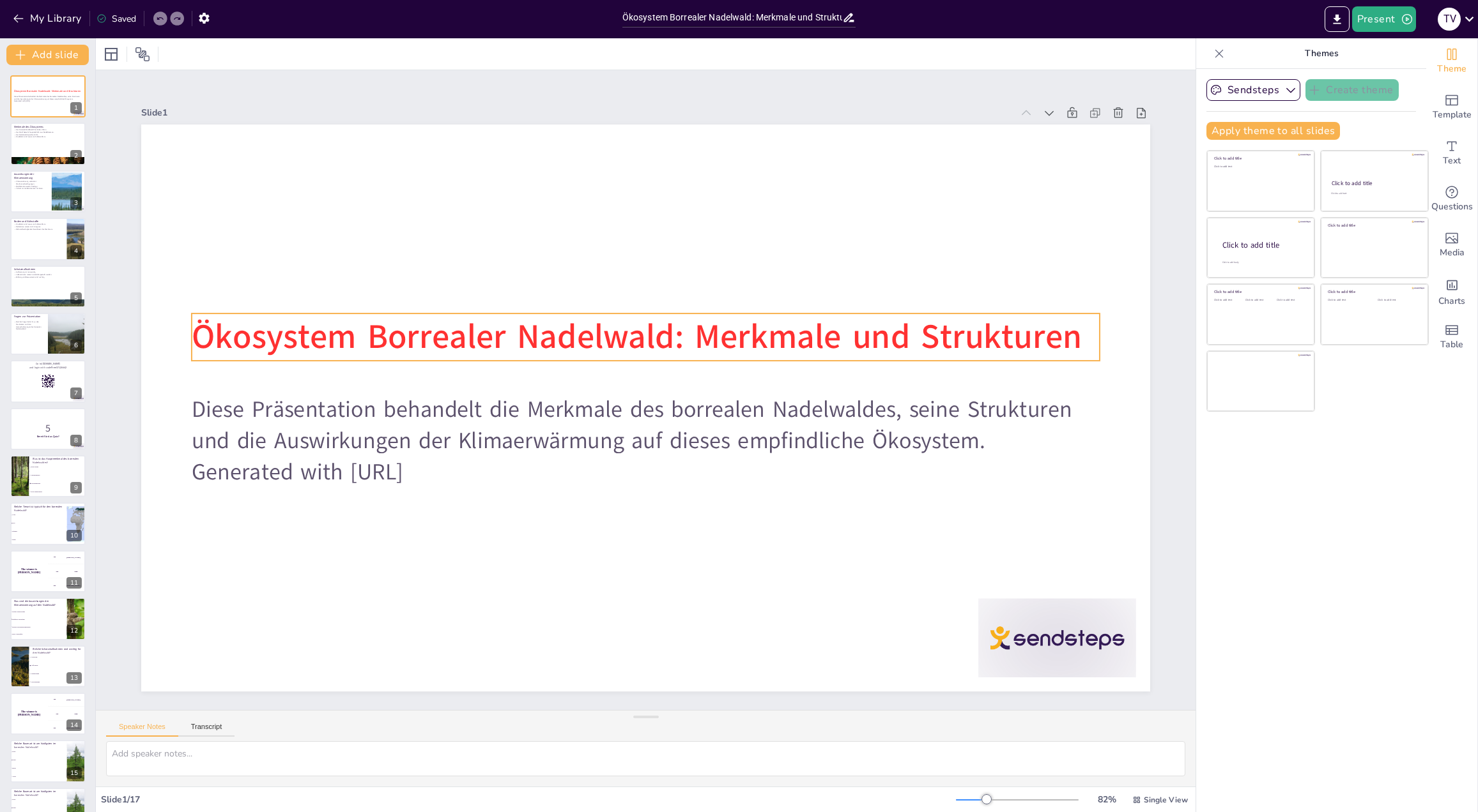
checkbox input "true"
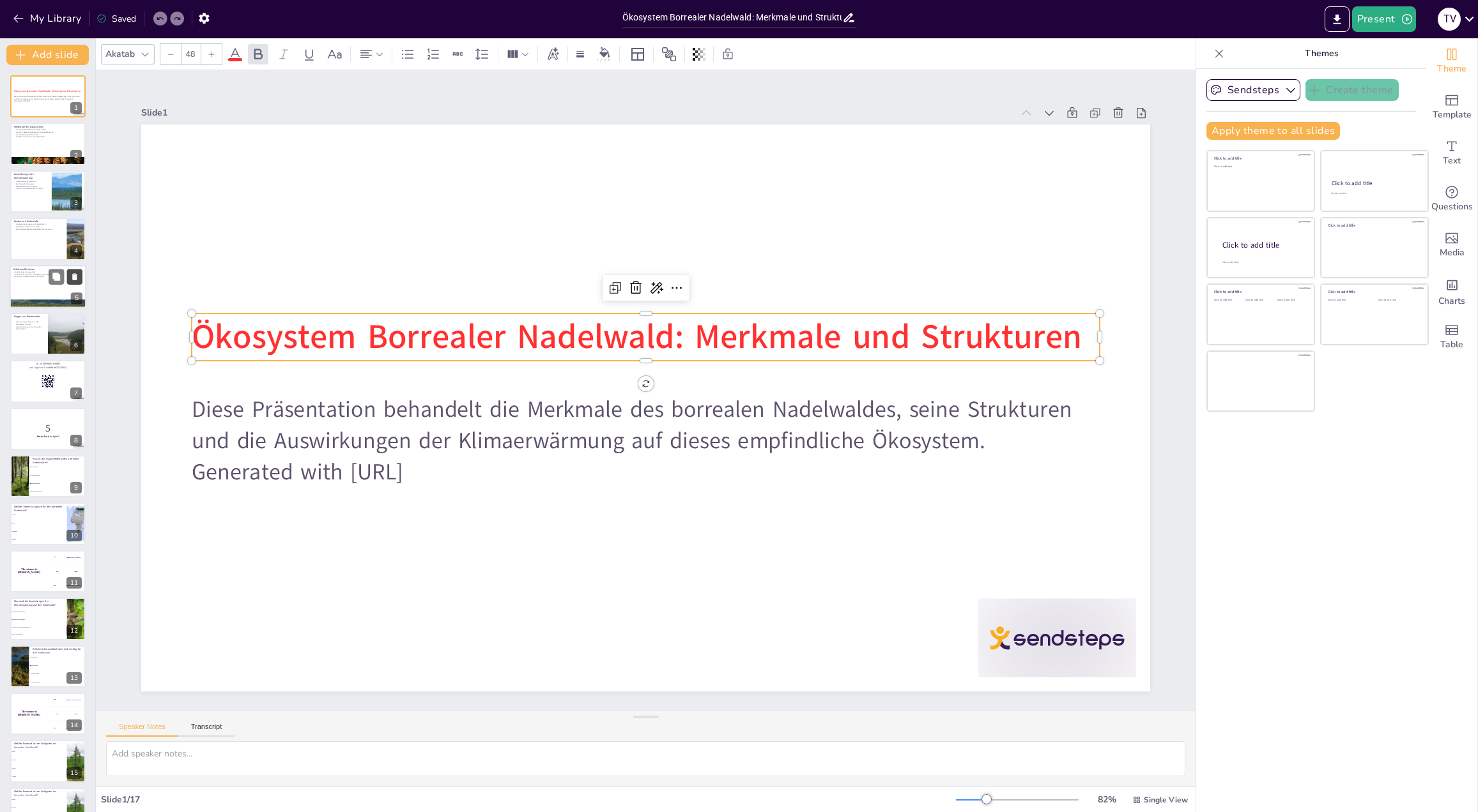
checkbox input "true"
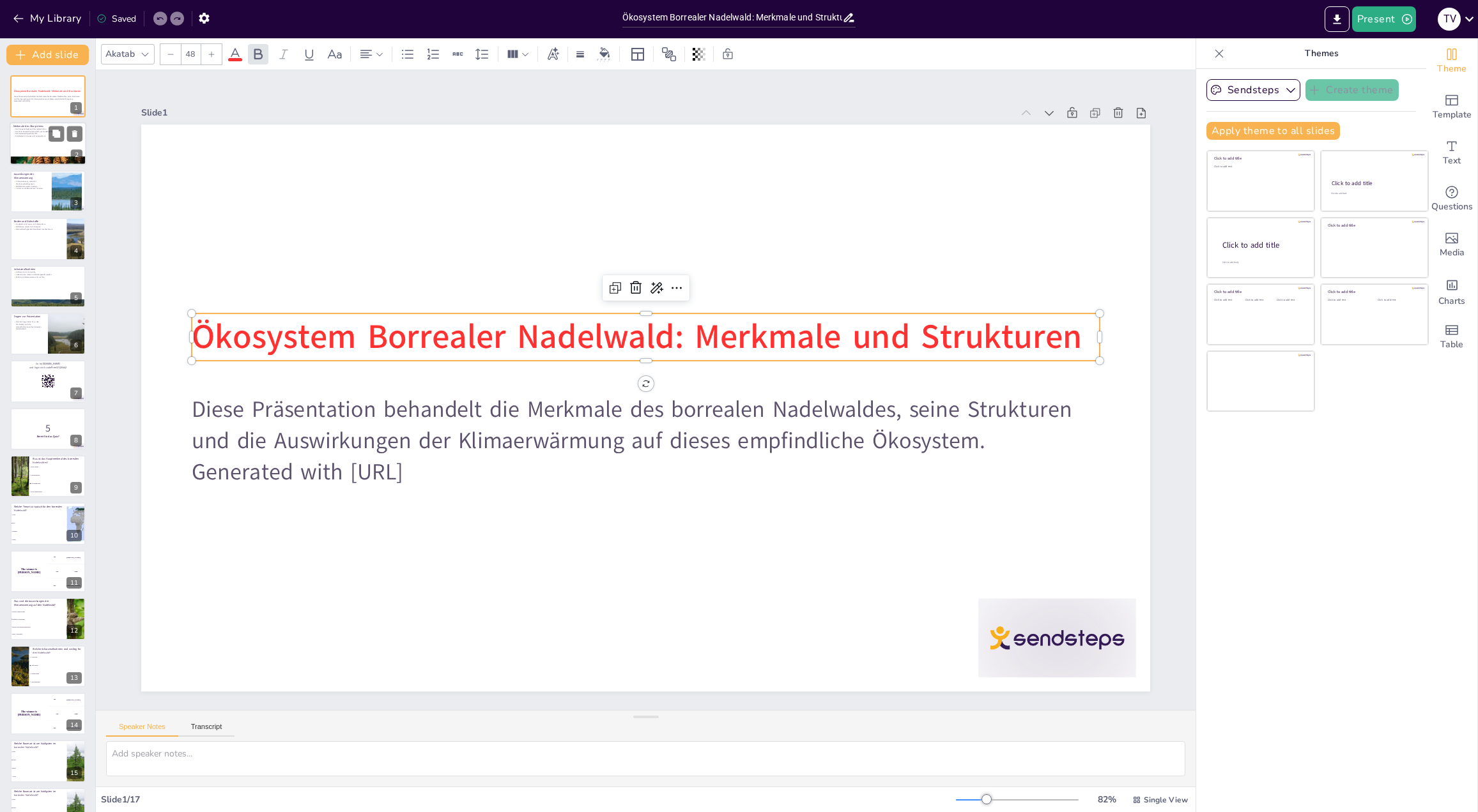
checkbox input "true"
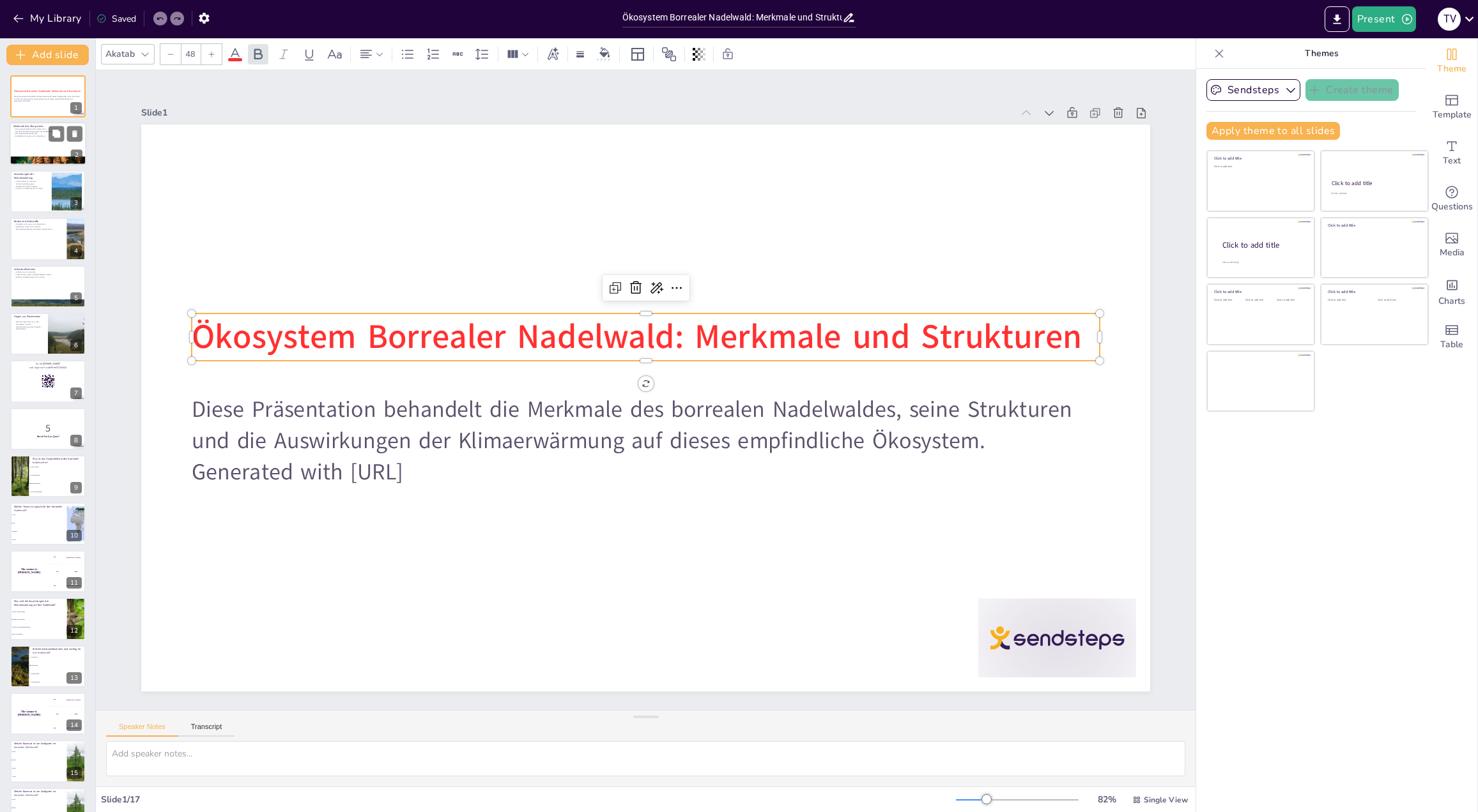
click at [28, 142] on div at bounding box center [47, 144] width 76 height 43
type textarea "Das kalte Klima ist entscheidend für die Artenvielfalt im Nadelwald. Es beeinfl…"
checkbox input "true"
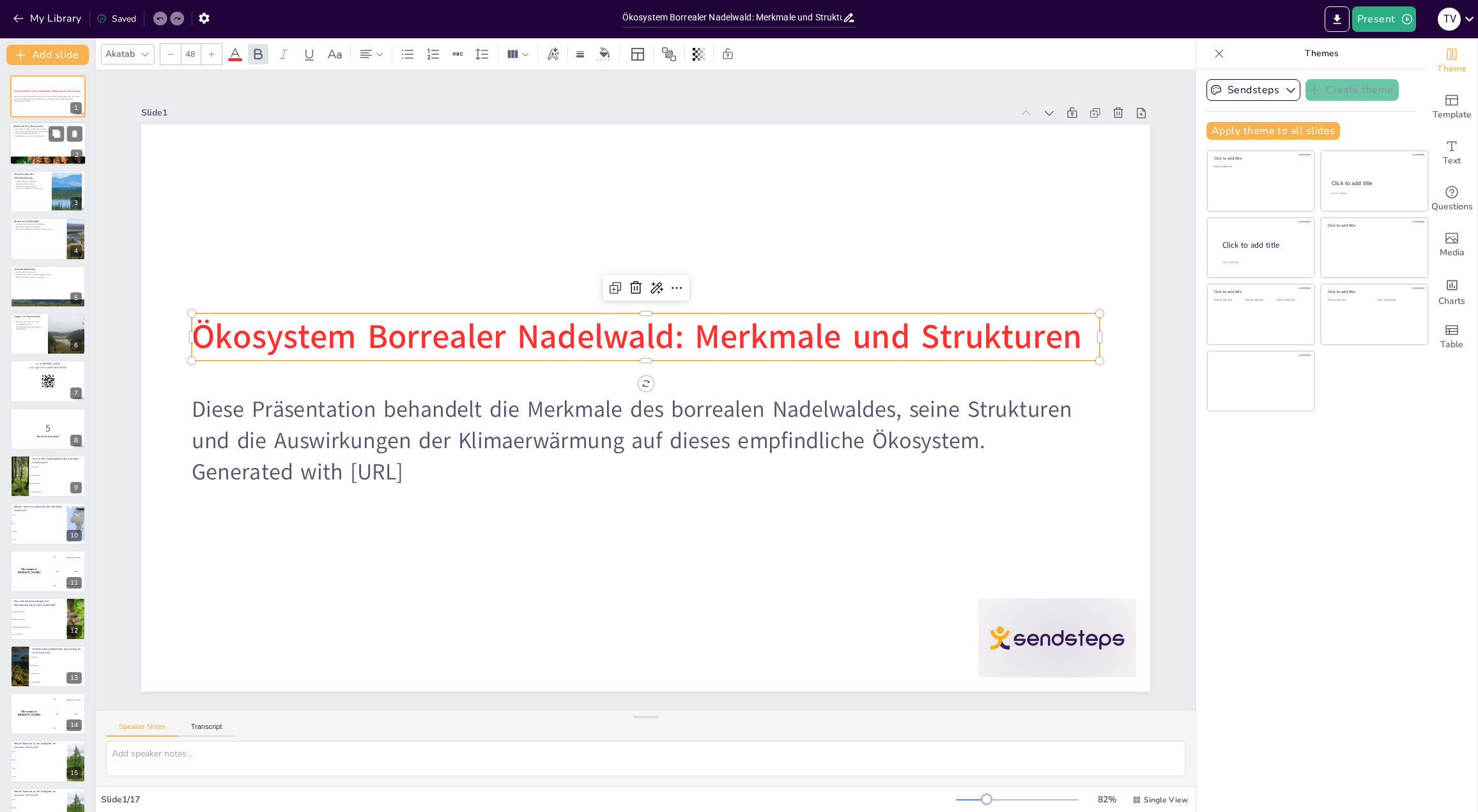
checkbox input "true"
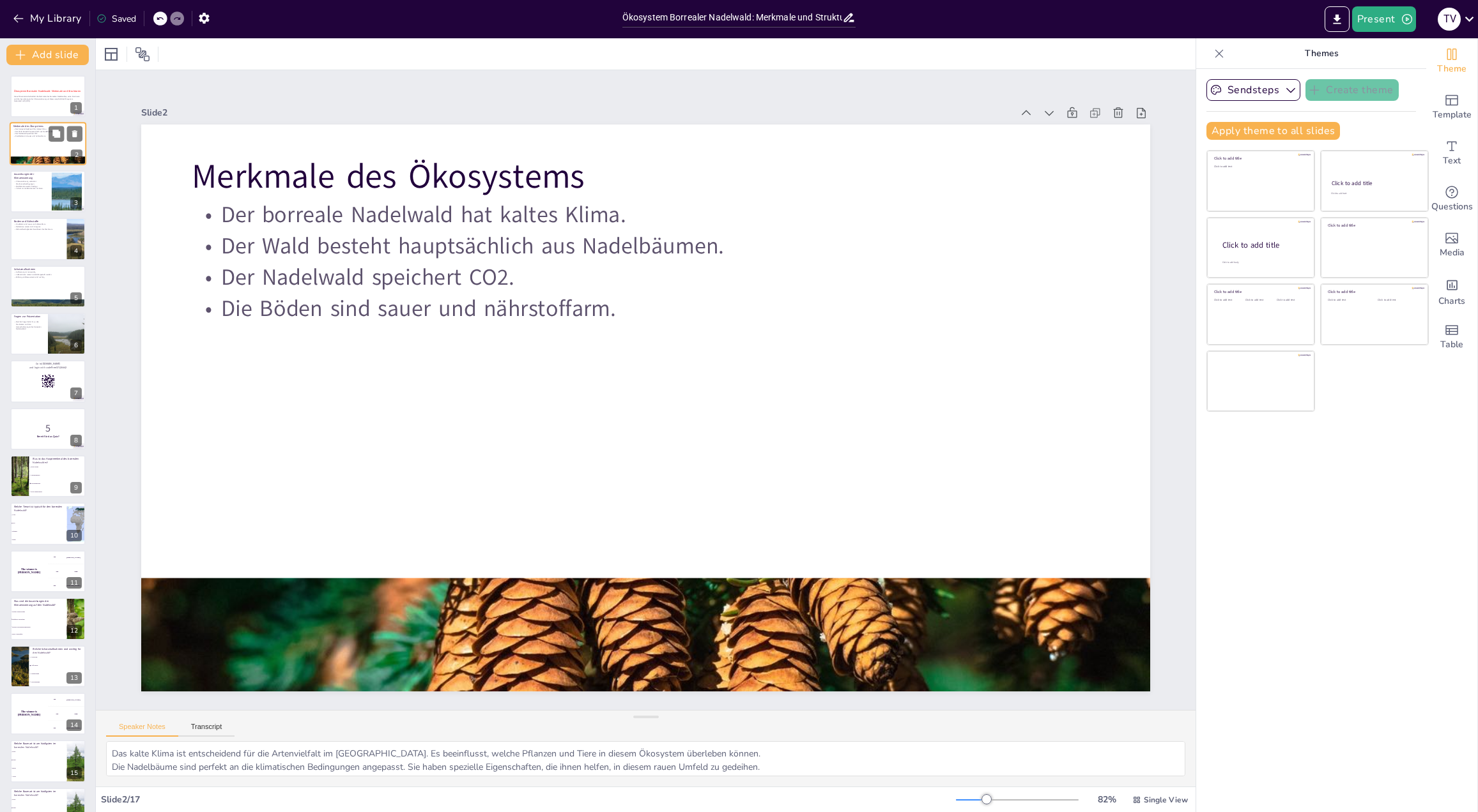
checkbox input "true"
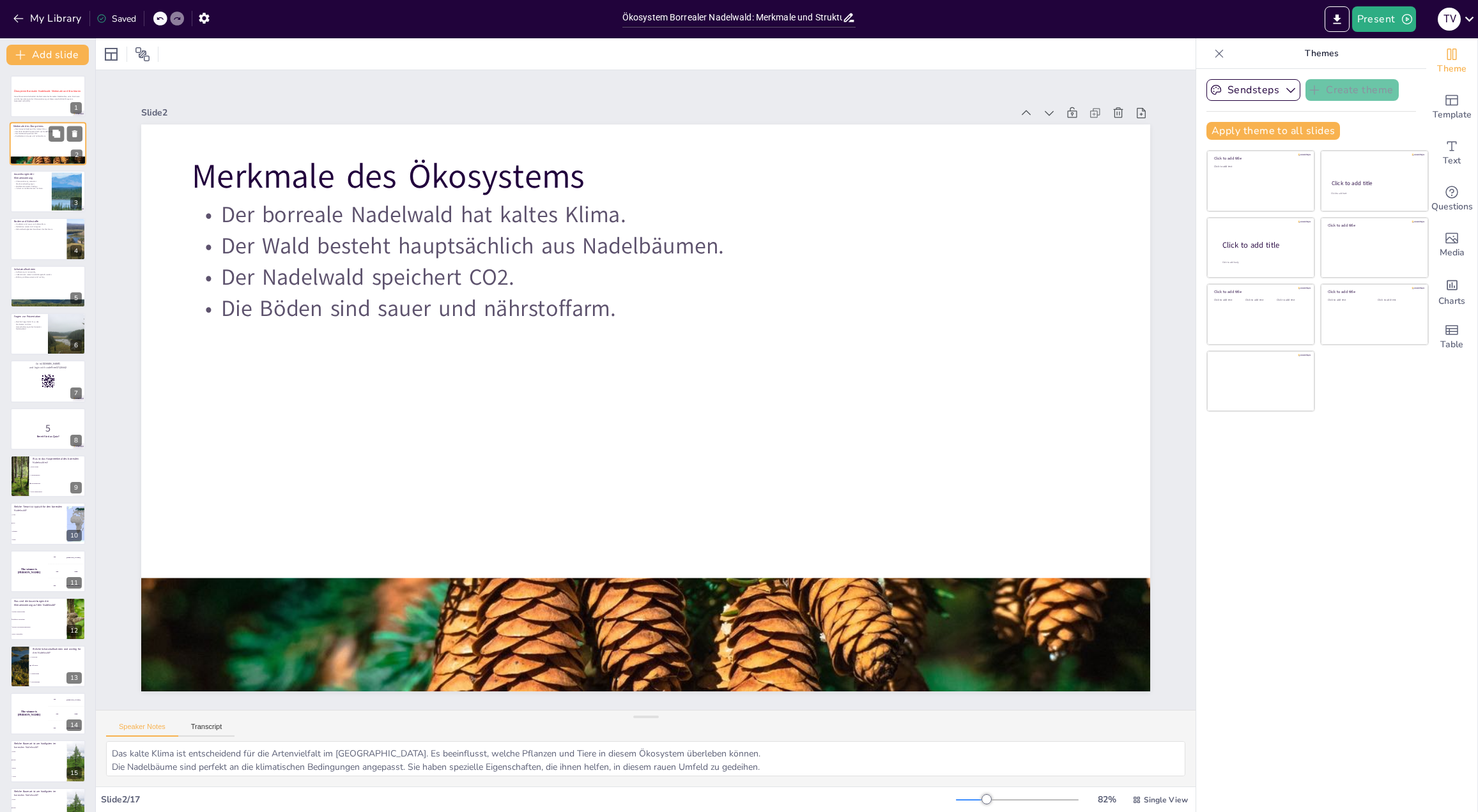
checkbox input "true"
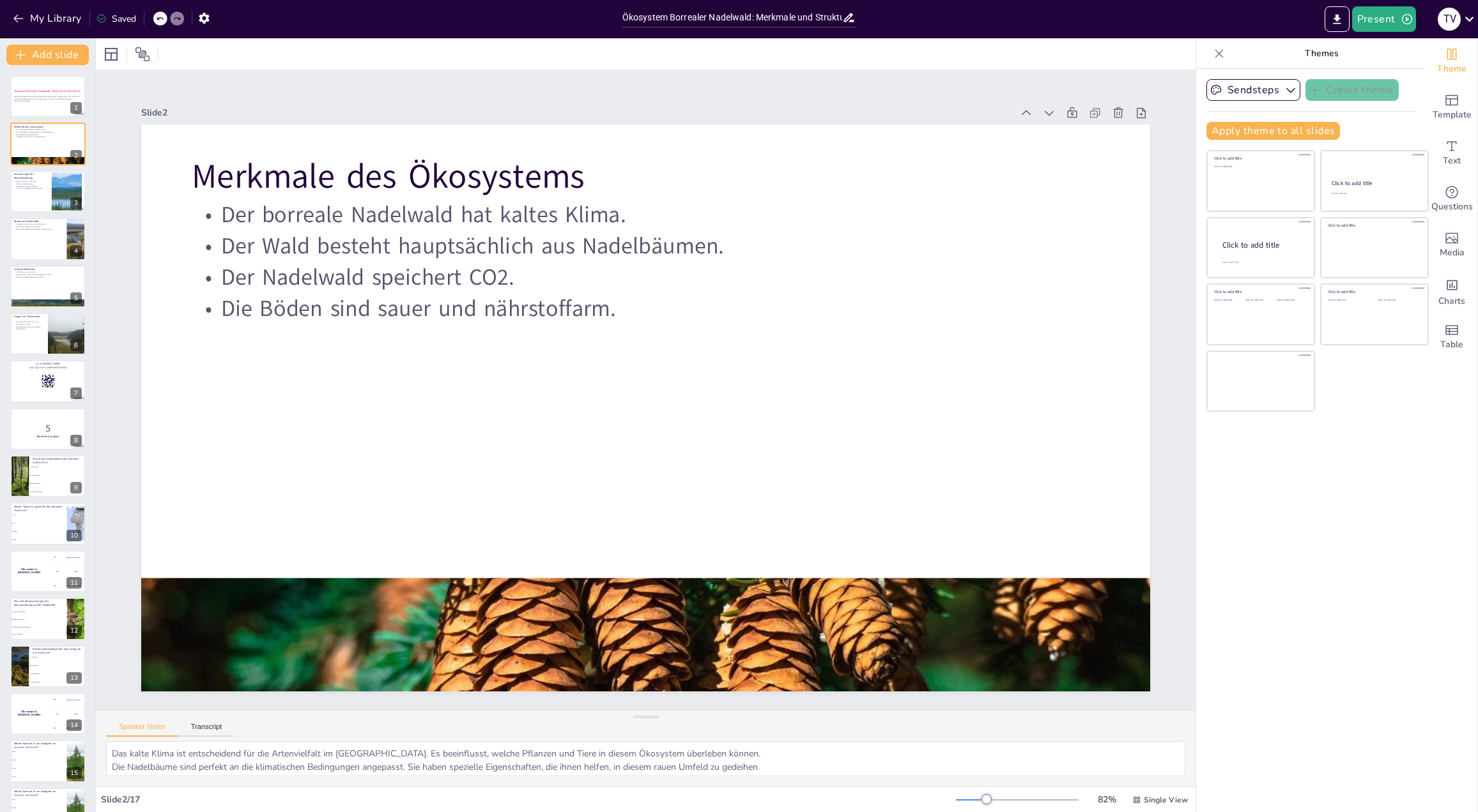
checkbox input "true"
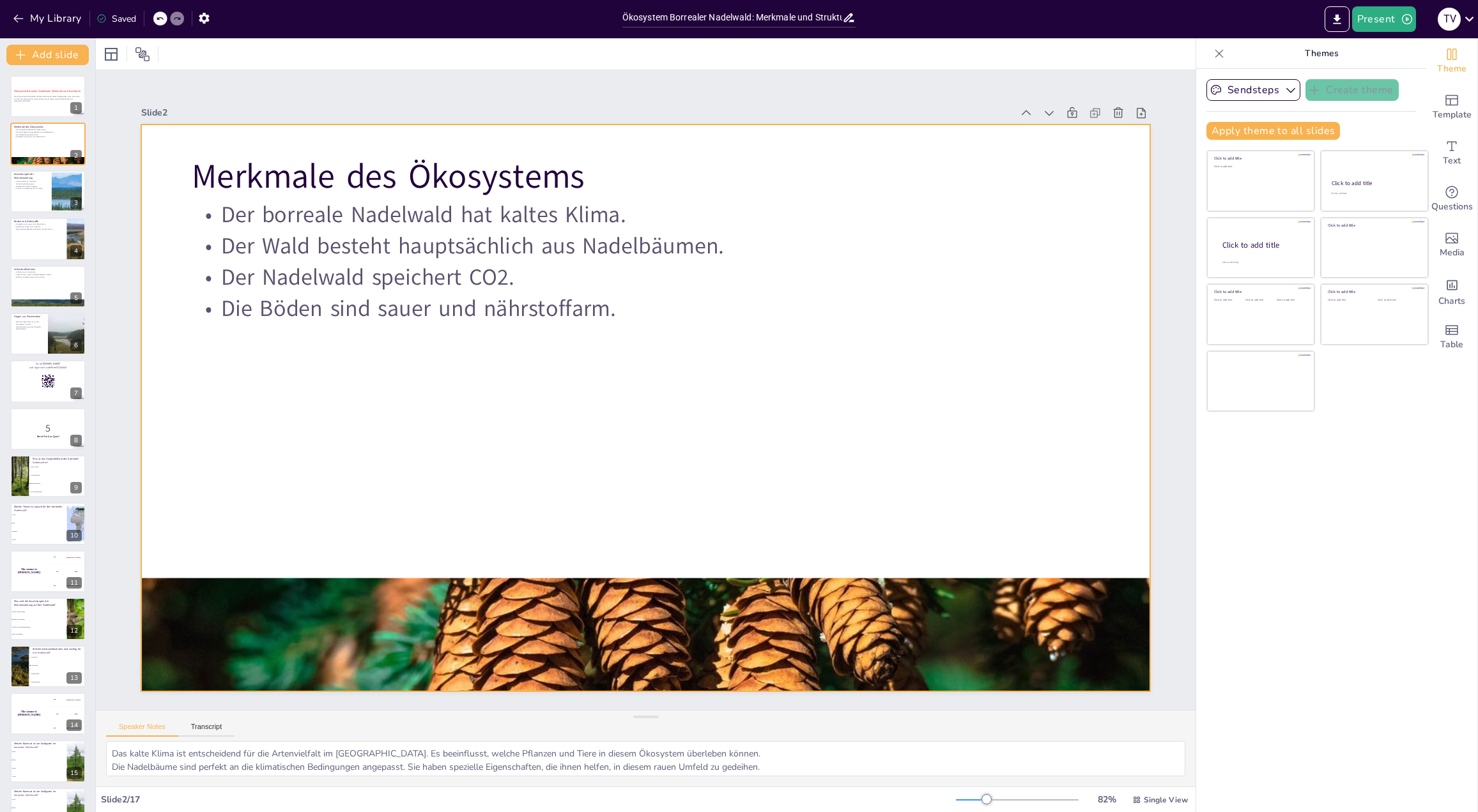
checkbox input "true"
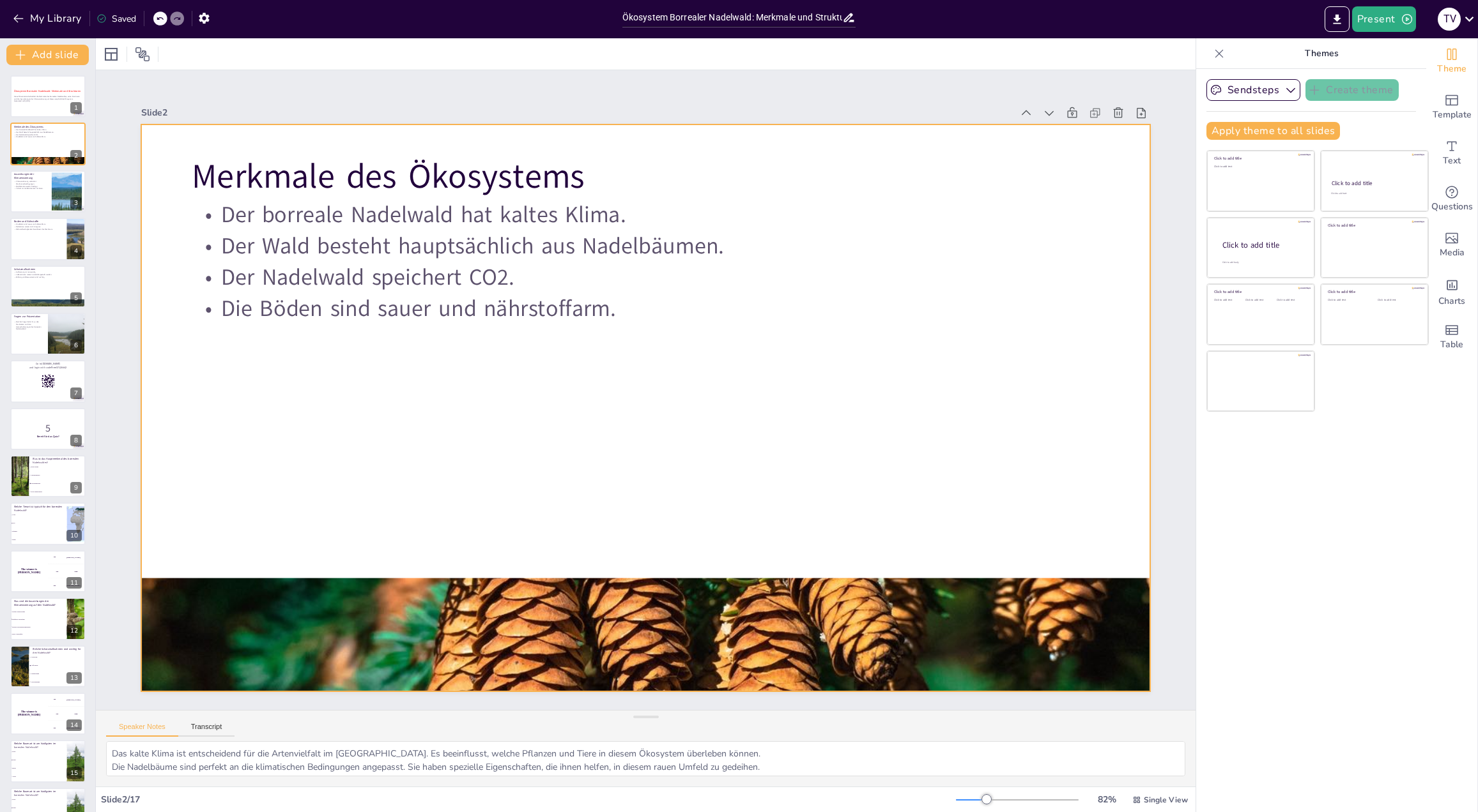
checkbox input "true"
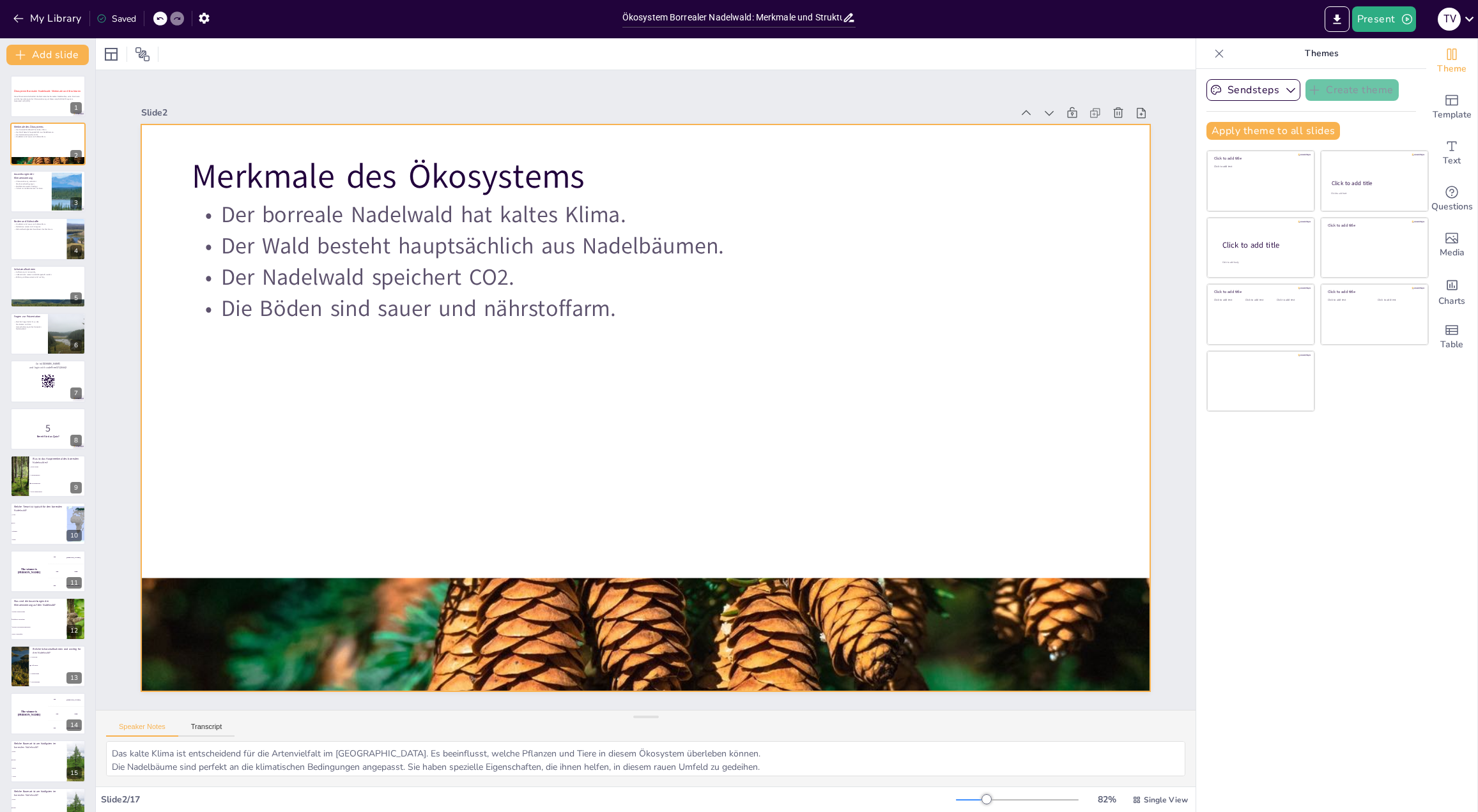
checkbox input "true"
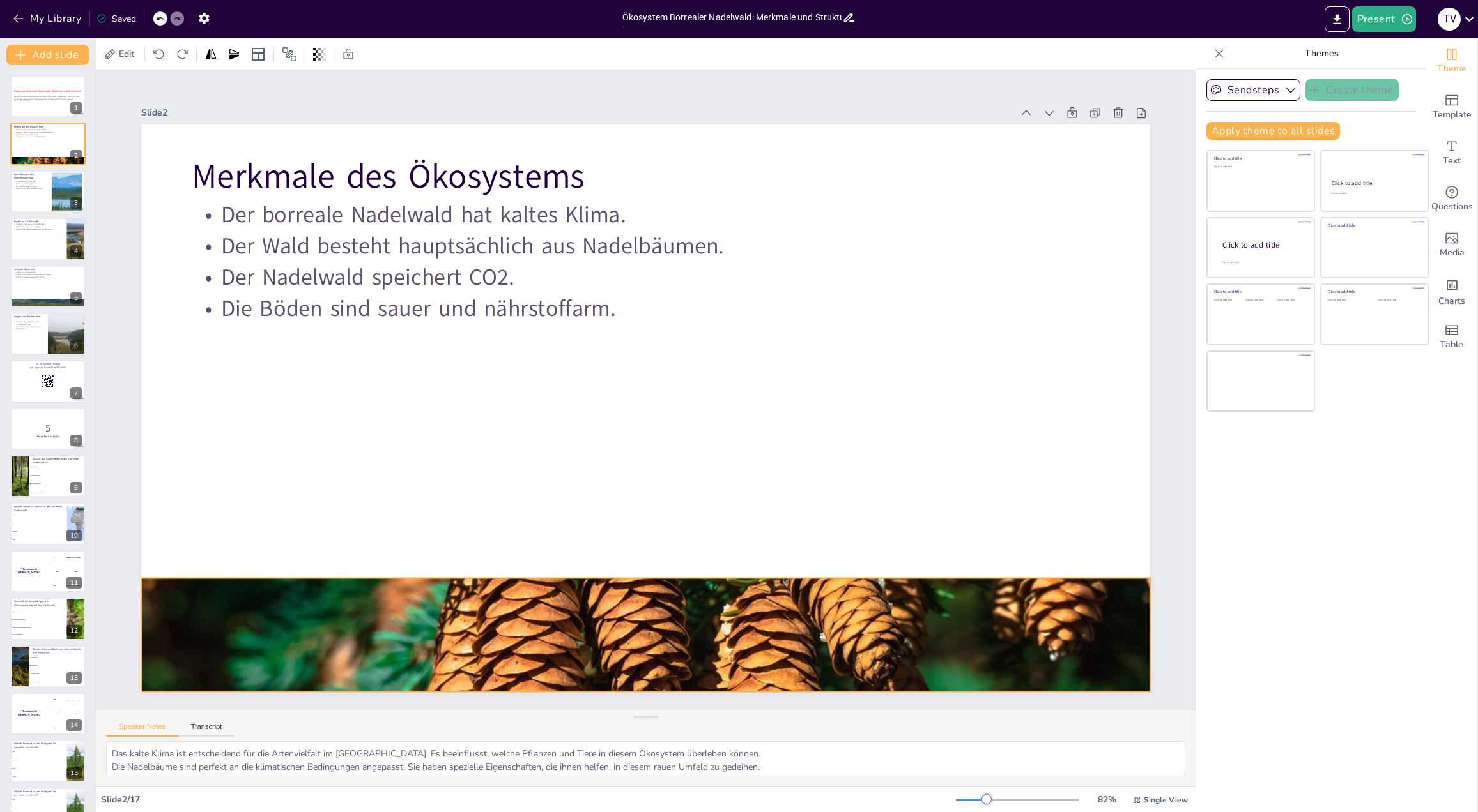
click at [336, 583] on div at bounding box center [447, 533] width 1136 height 1211
checkbox input "true"
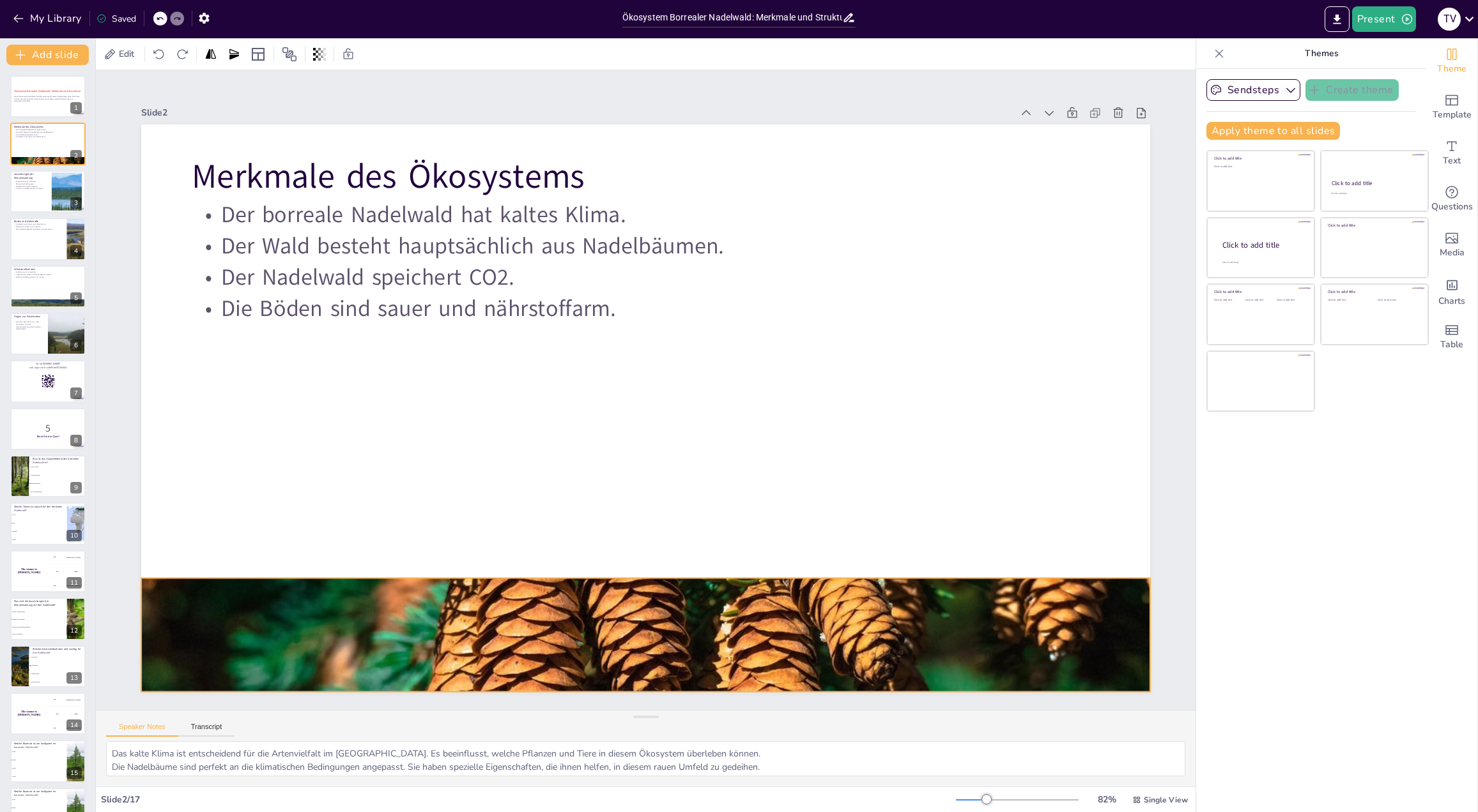
checkbox input "true"
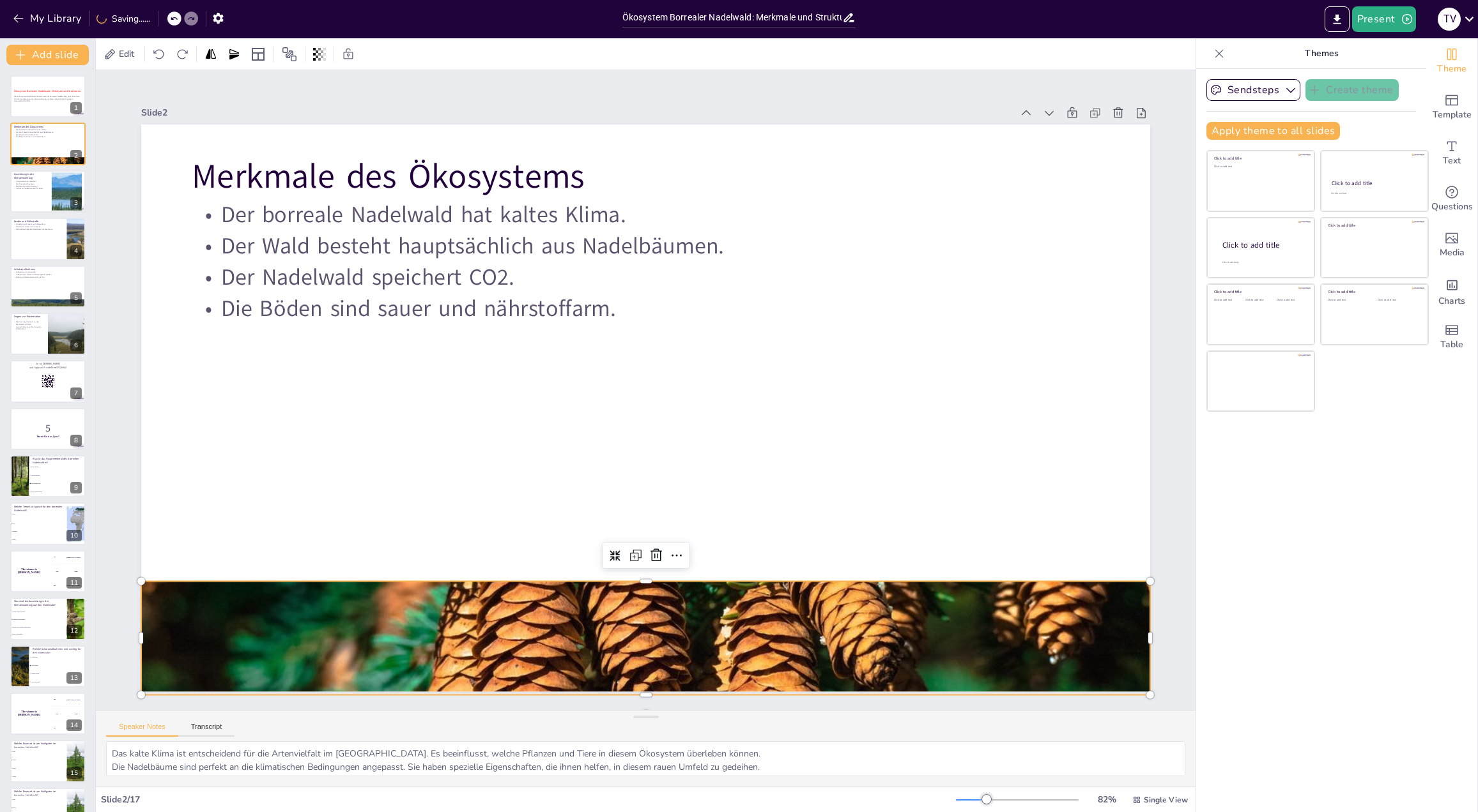
click at [406, 626] on div at bounding box center [881, 314] width 951 height 1167
checkbox input "true"
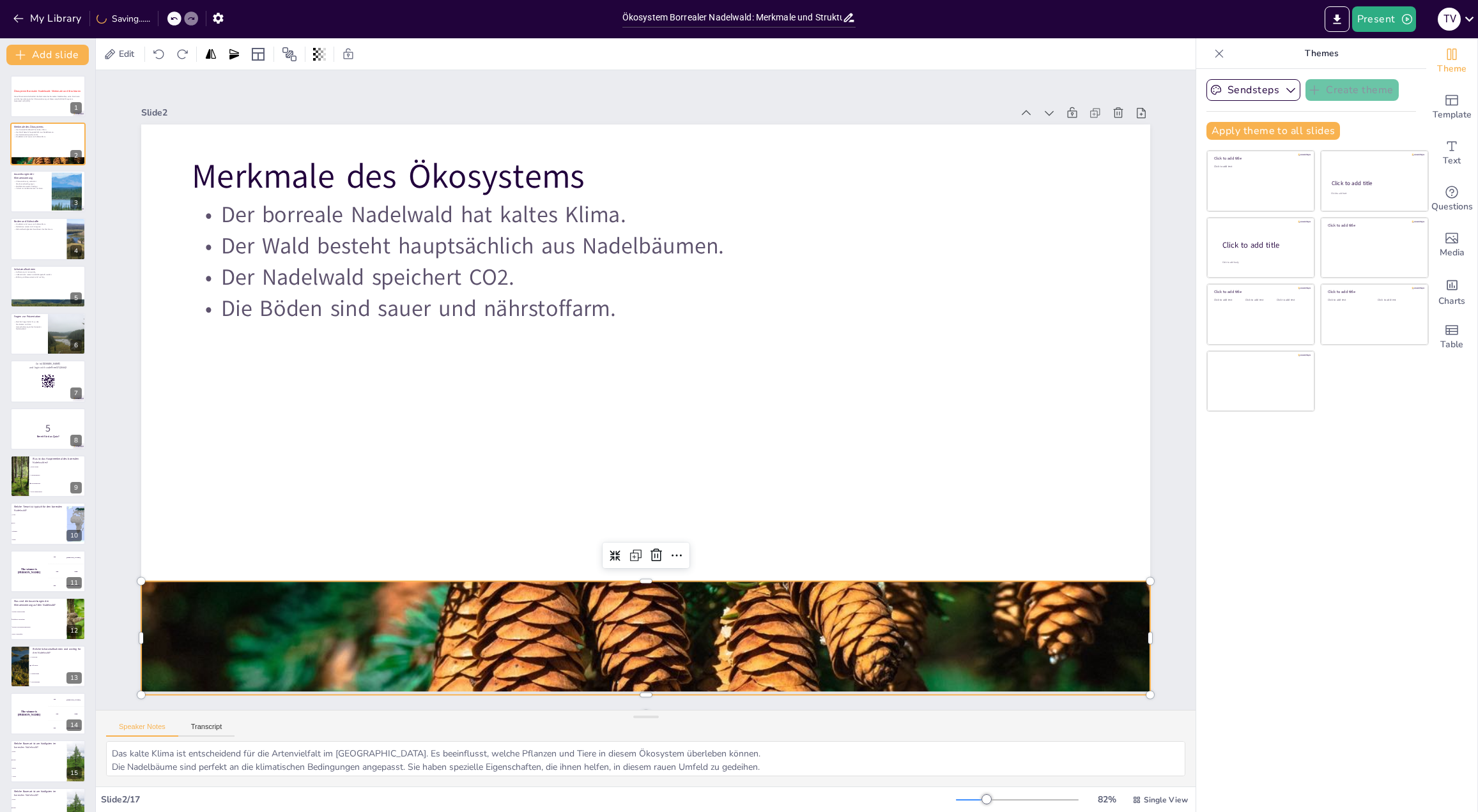
checkbox input "true"
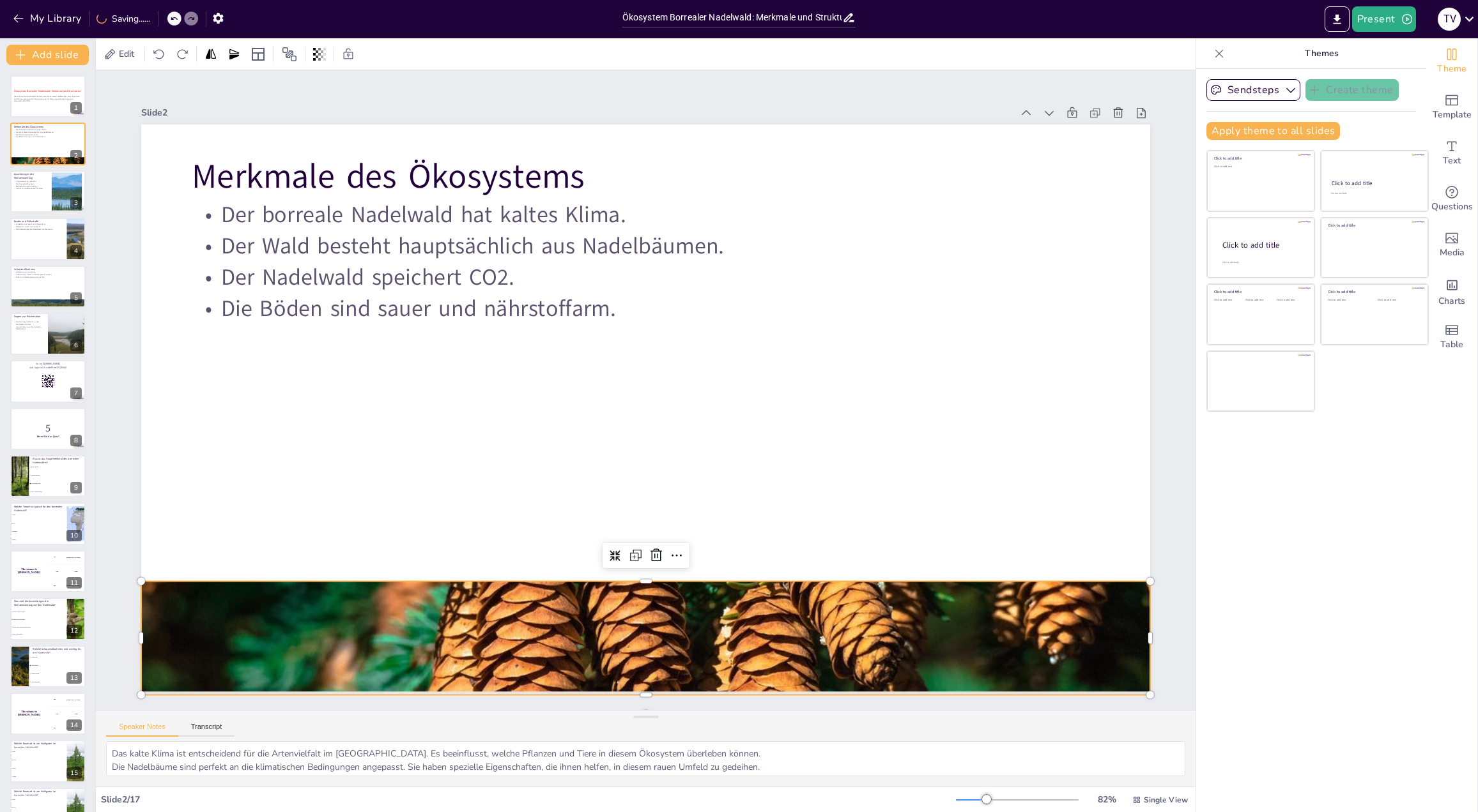
checkbox input "true"
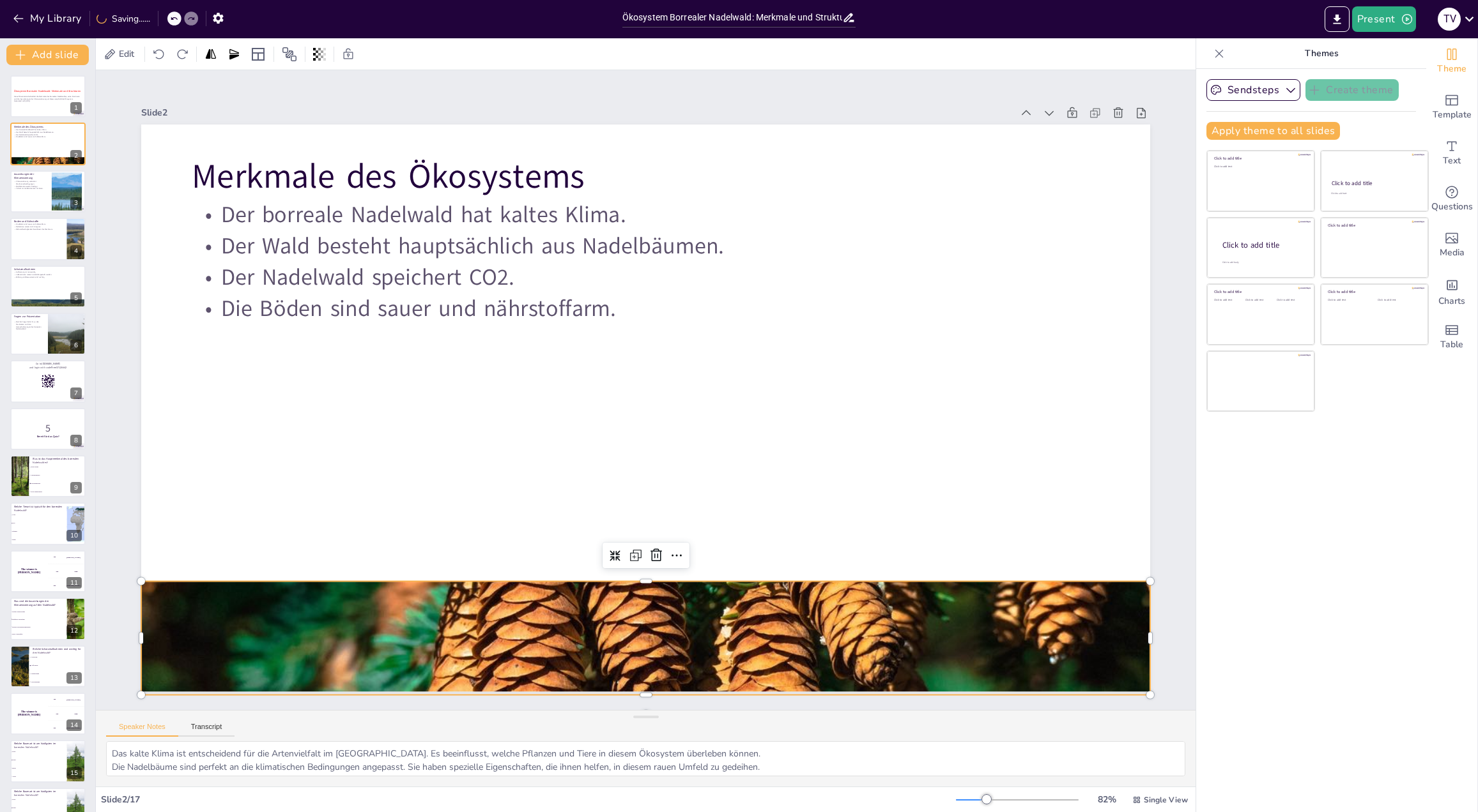
checkbox input "true"
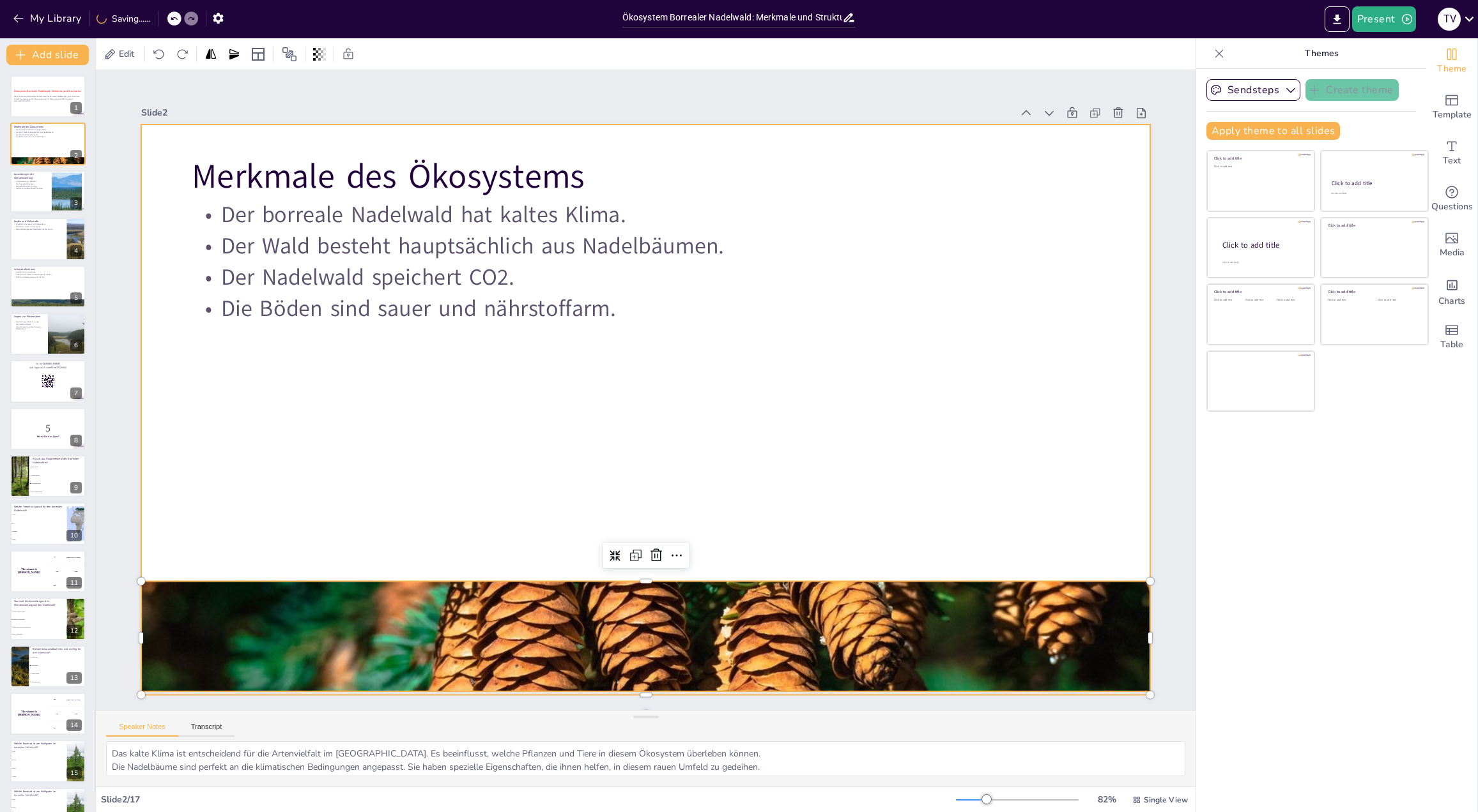
checkbox input "true"
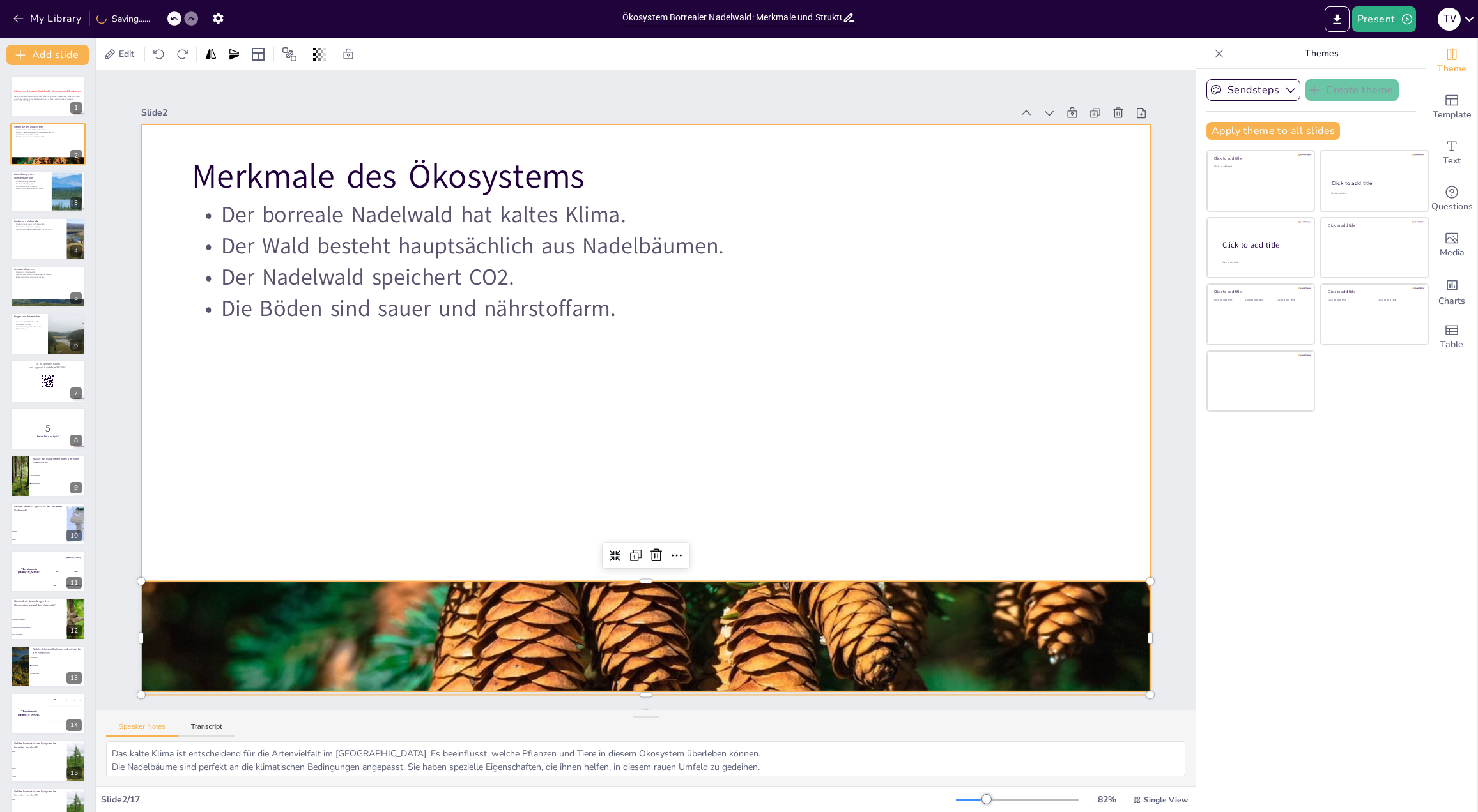
checkbox input "true"
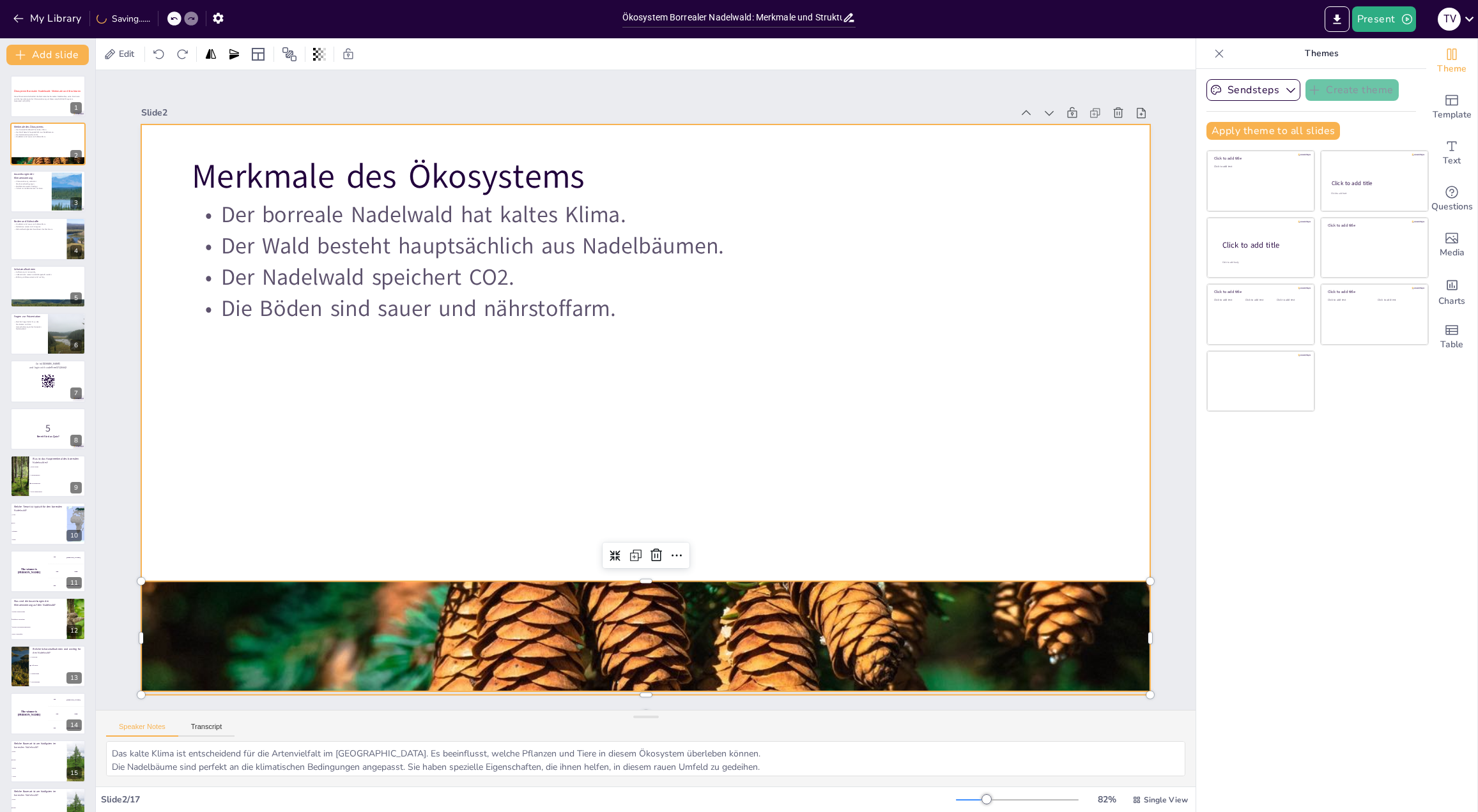
checkbox input "true"
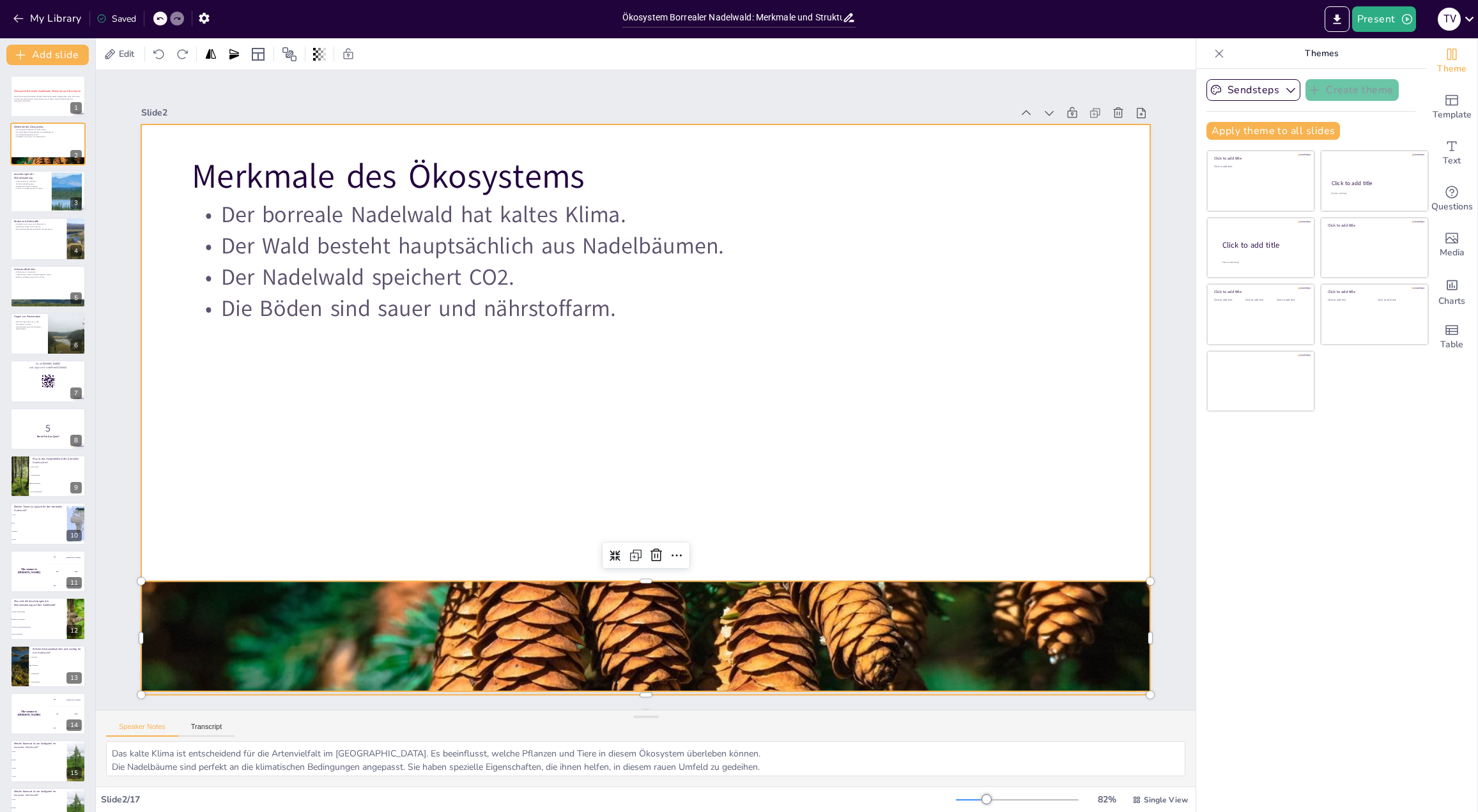
checkbox input "true"
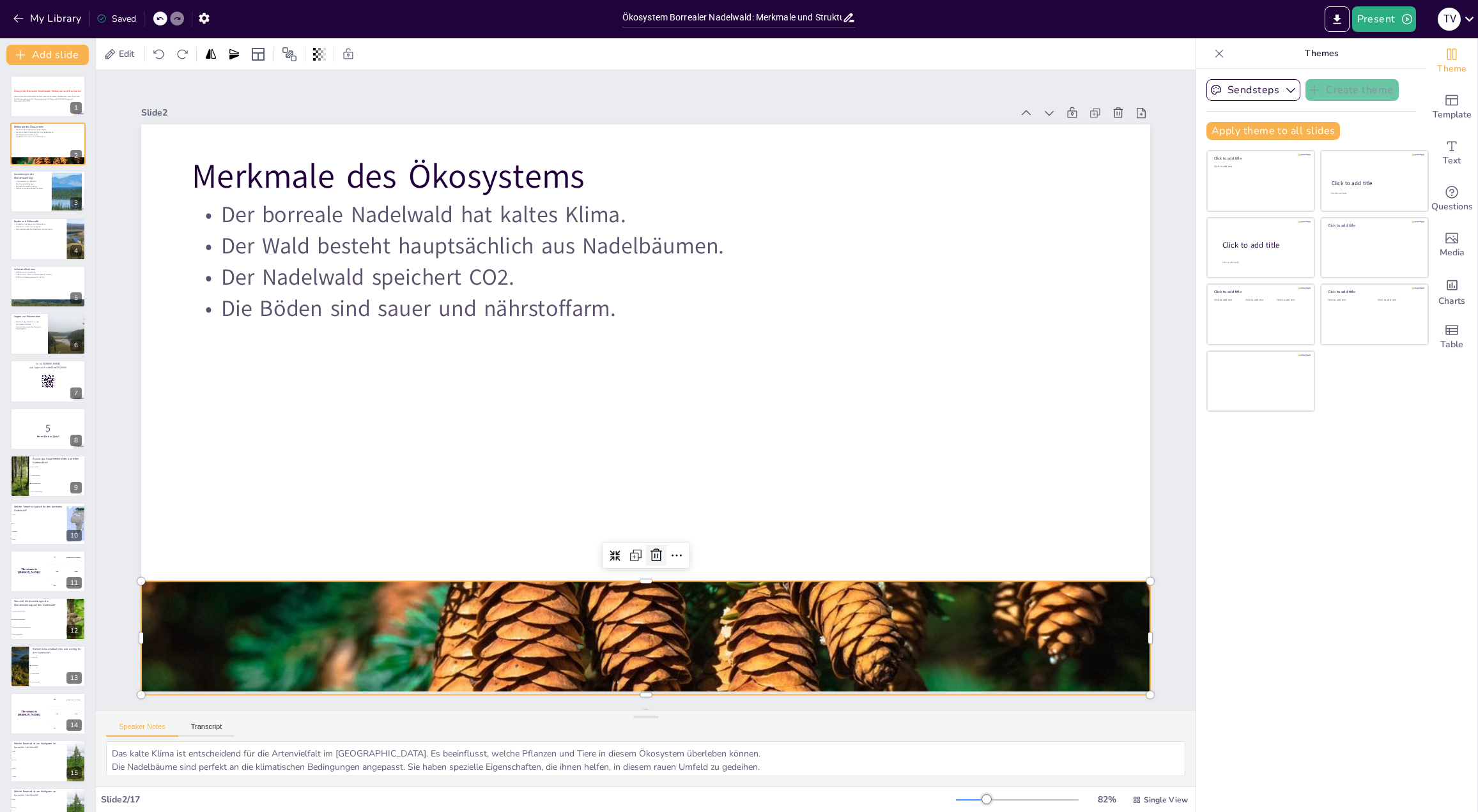
checkbox input "true"
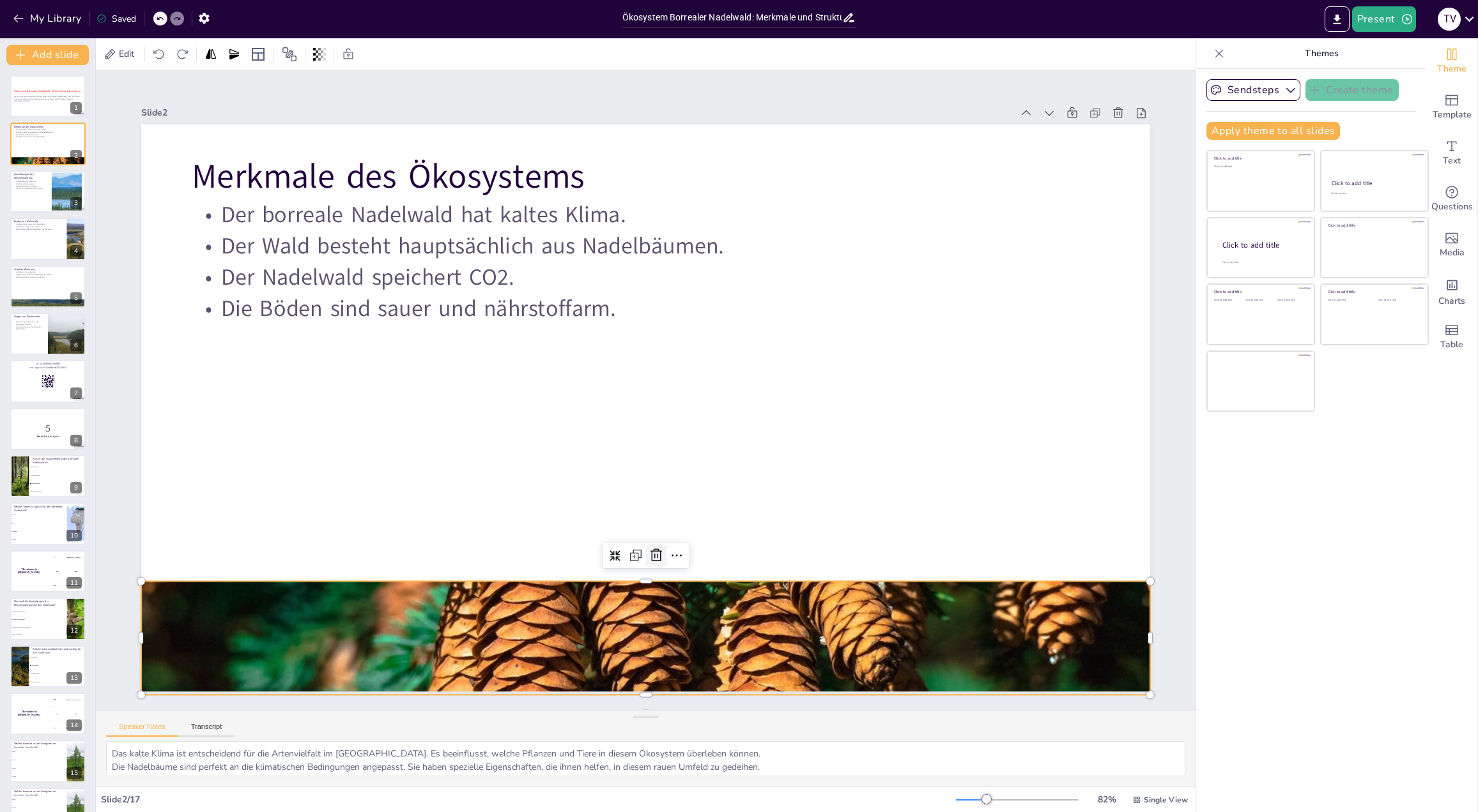
checkbox input "true"
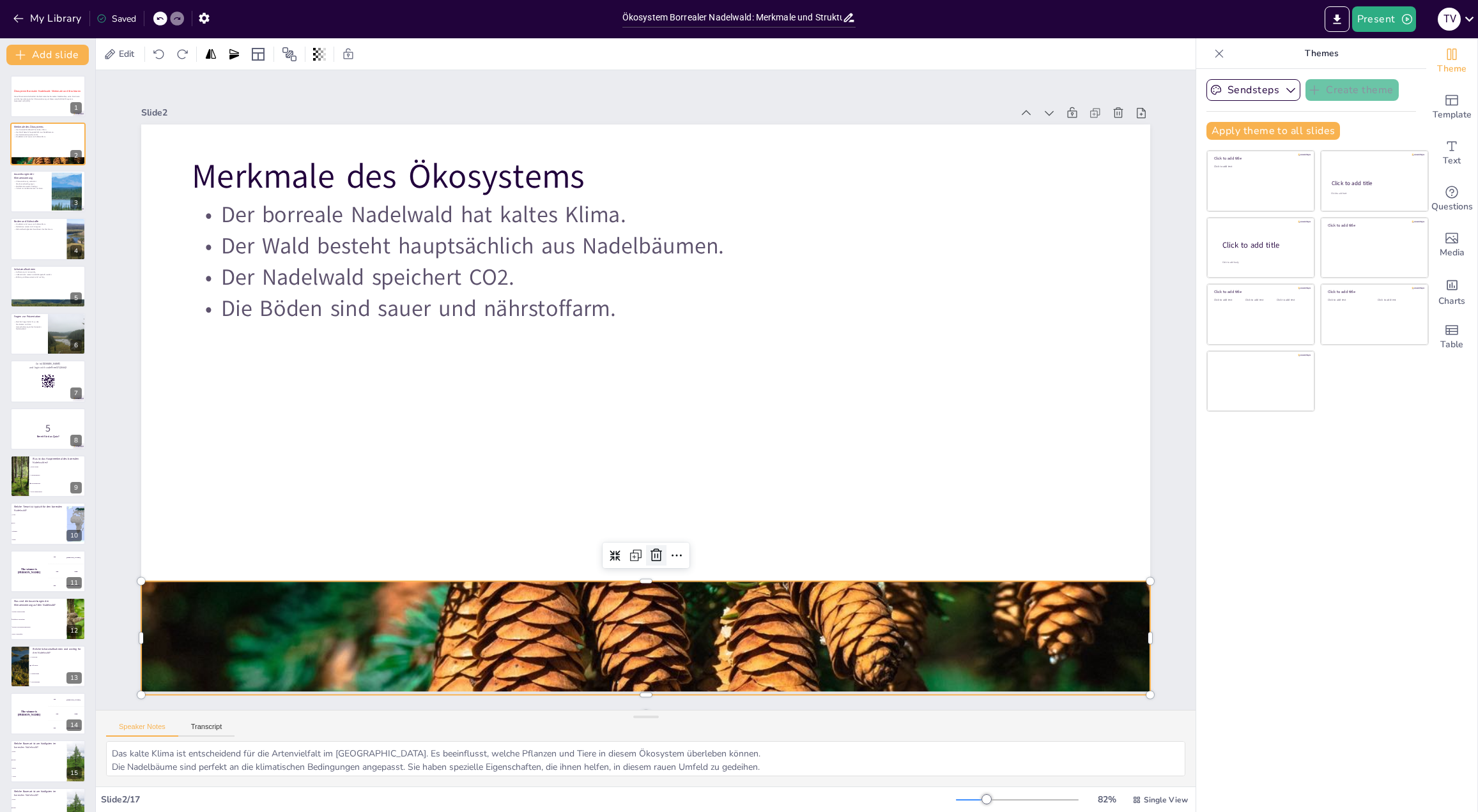
checkbox input "true"
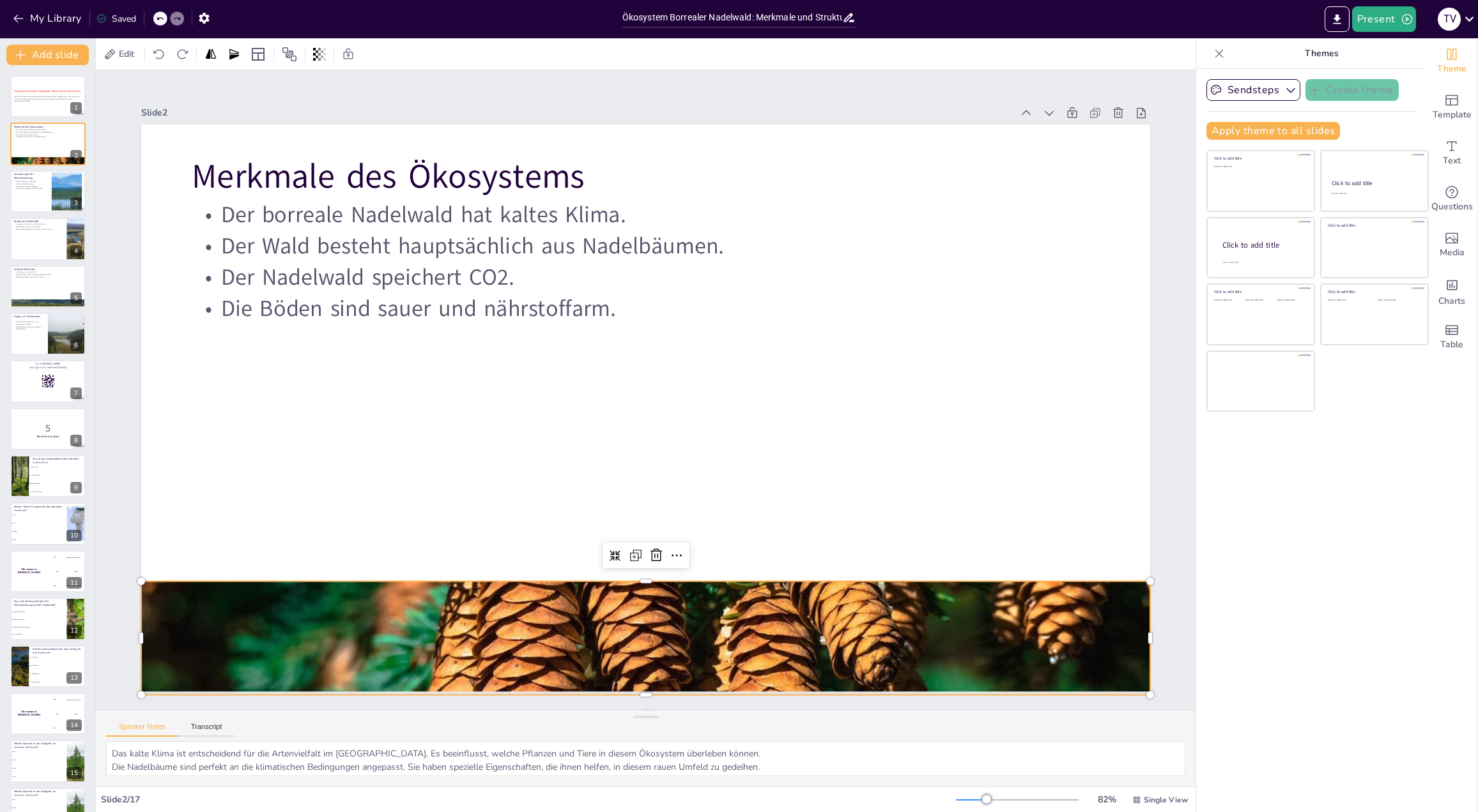
checkbox input "true"
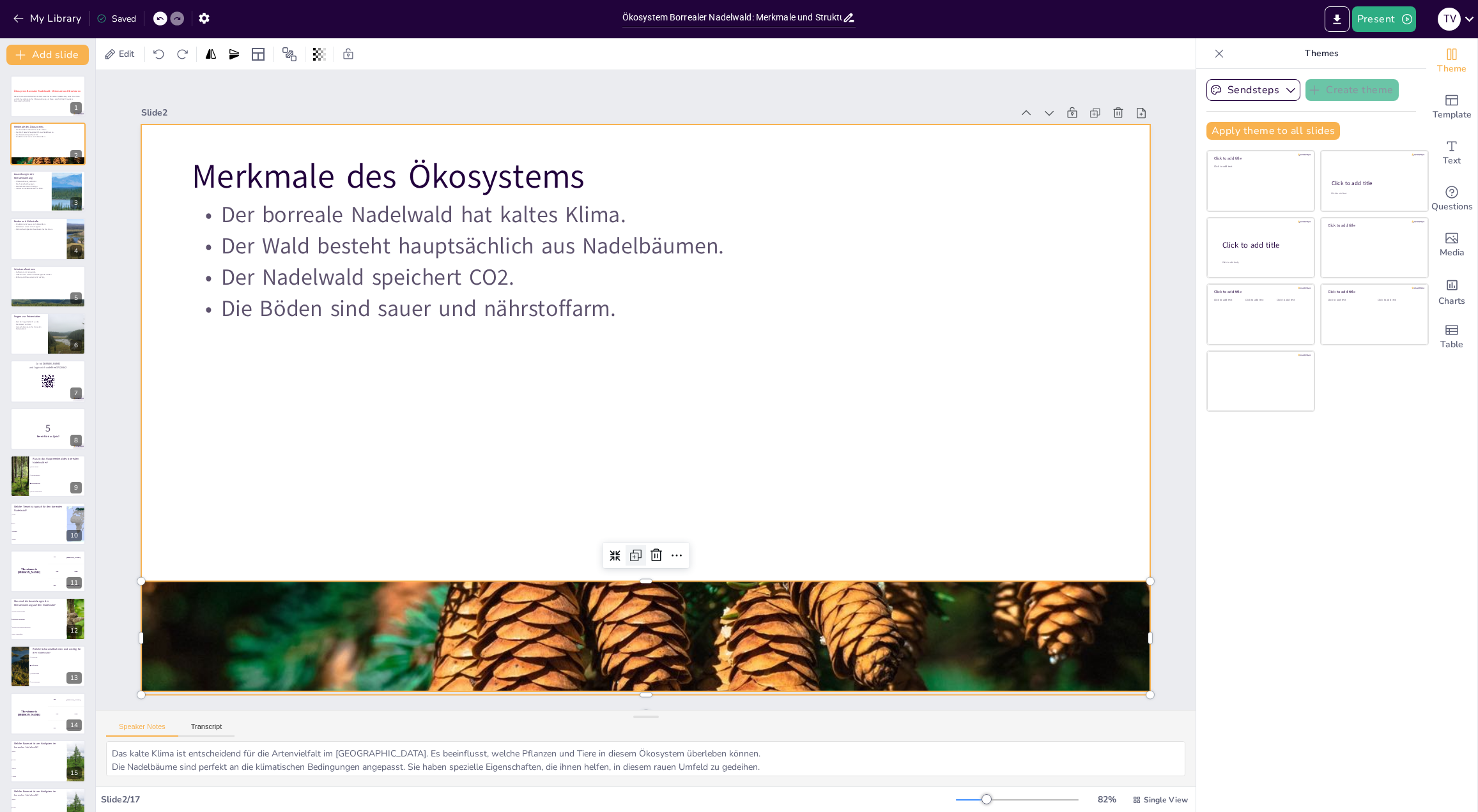
checkbox input "true"
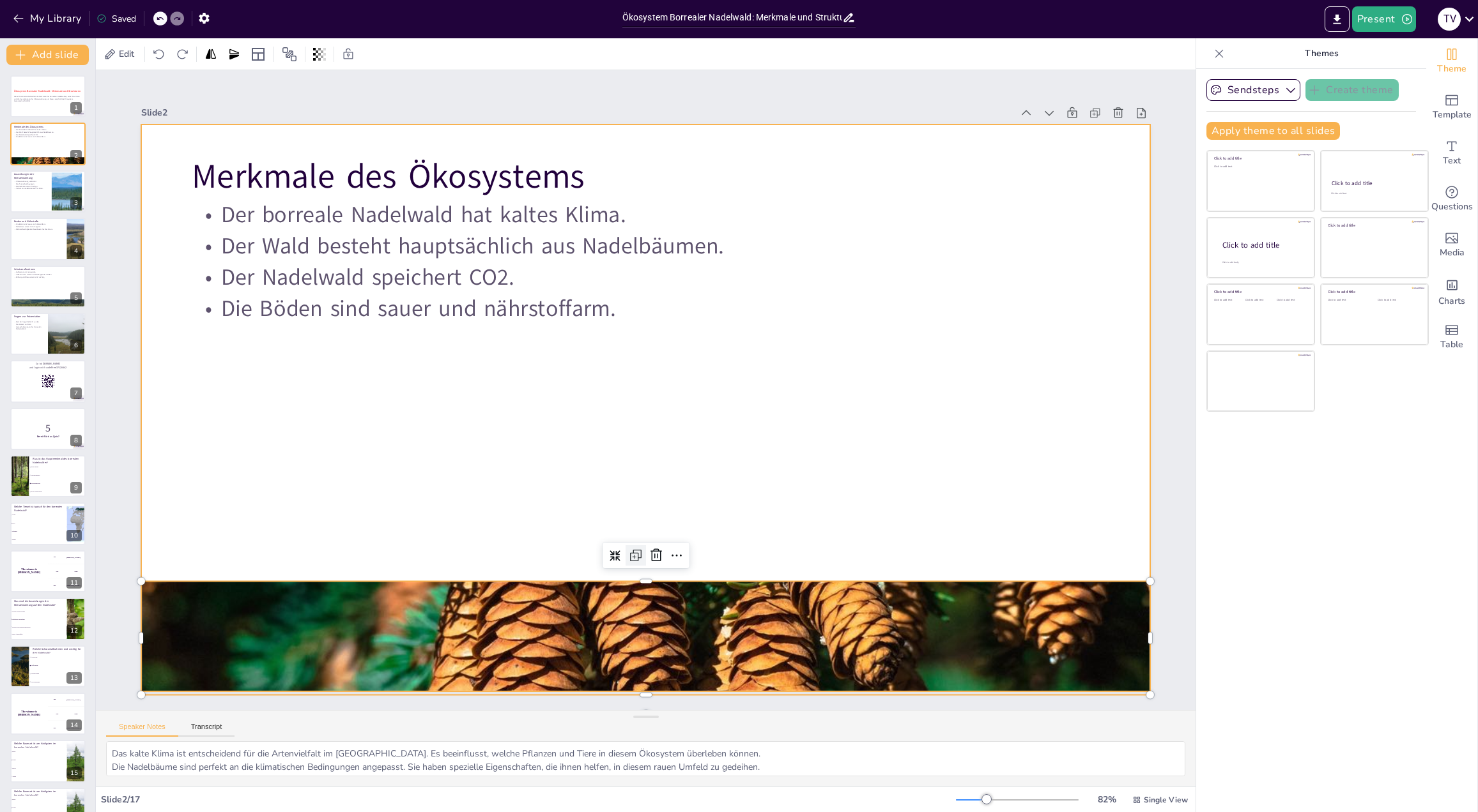
checkbox input "true"
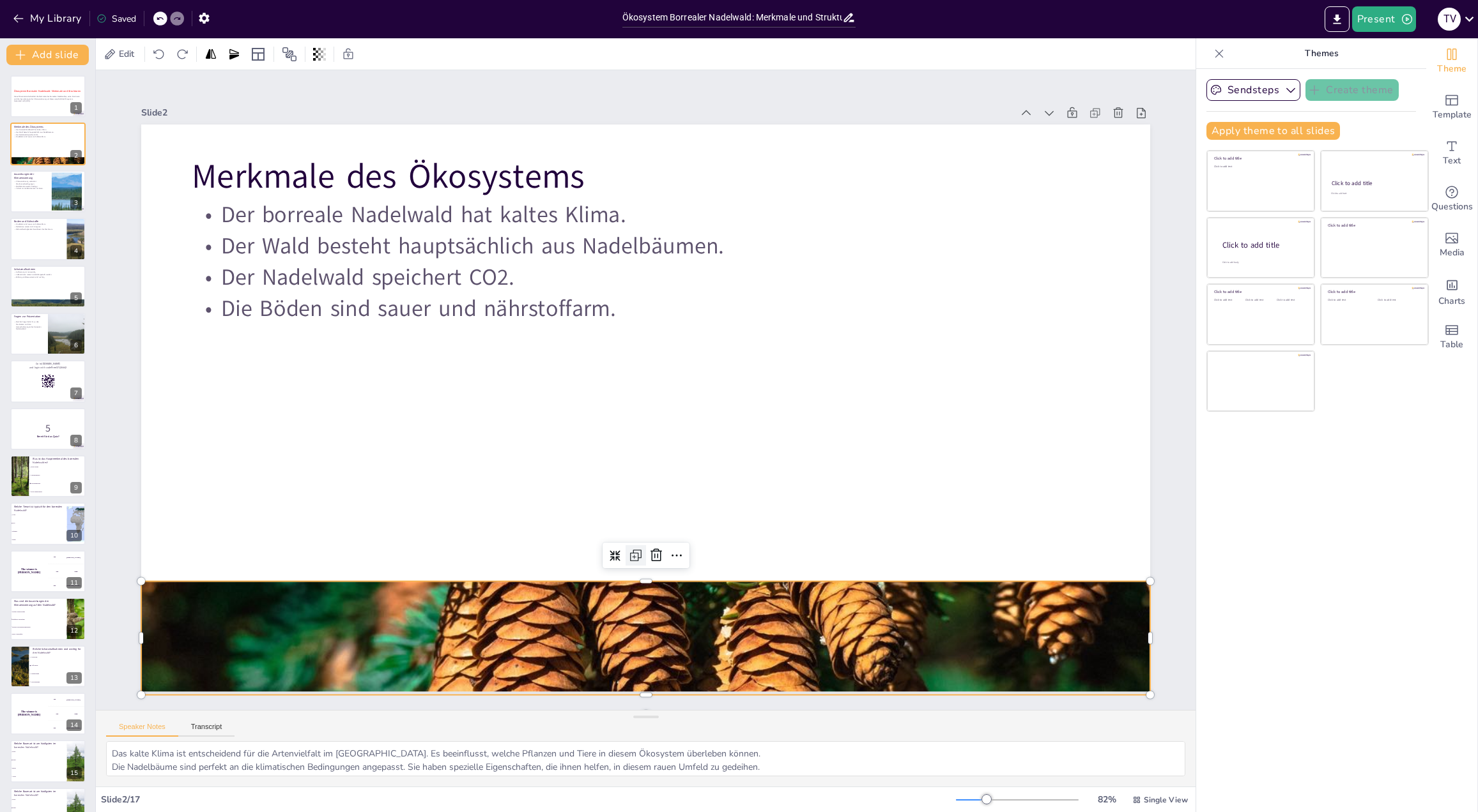
click at [538, 517] on icon at bounding box center [527, 506] width 22 height 22
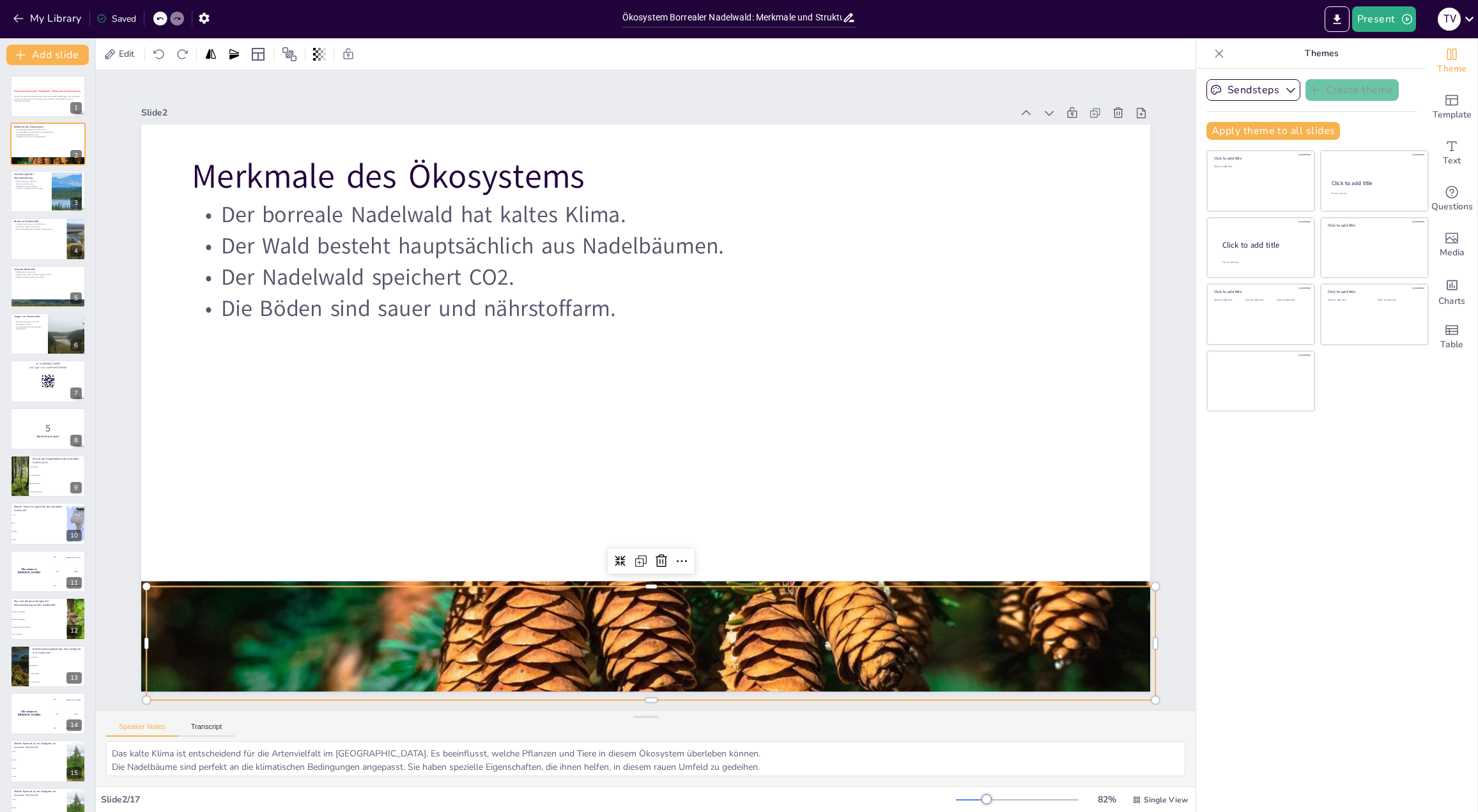
click at [162, 20] on icon at bounding box center [159, 18] width 7 height 7
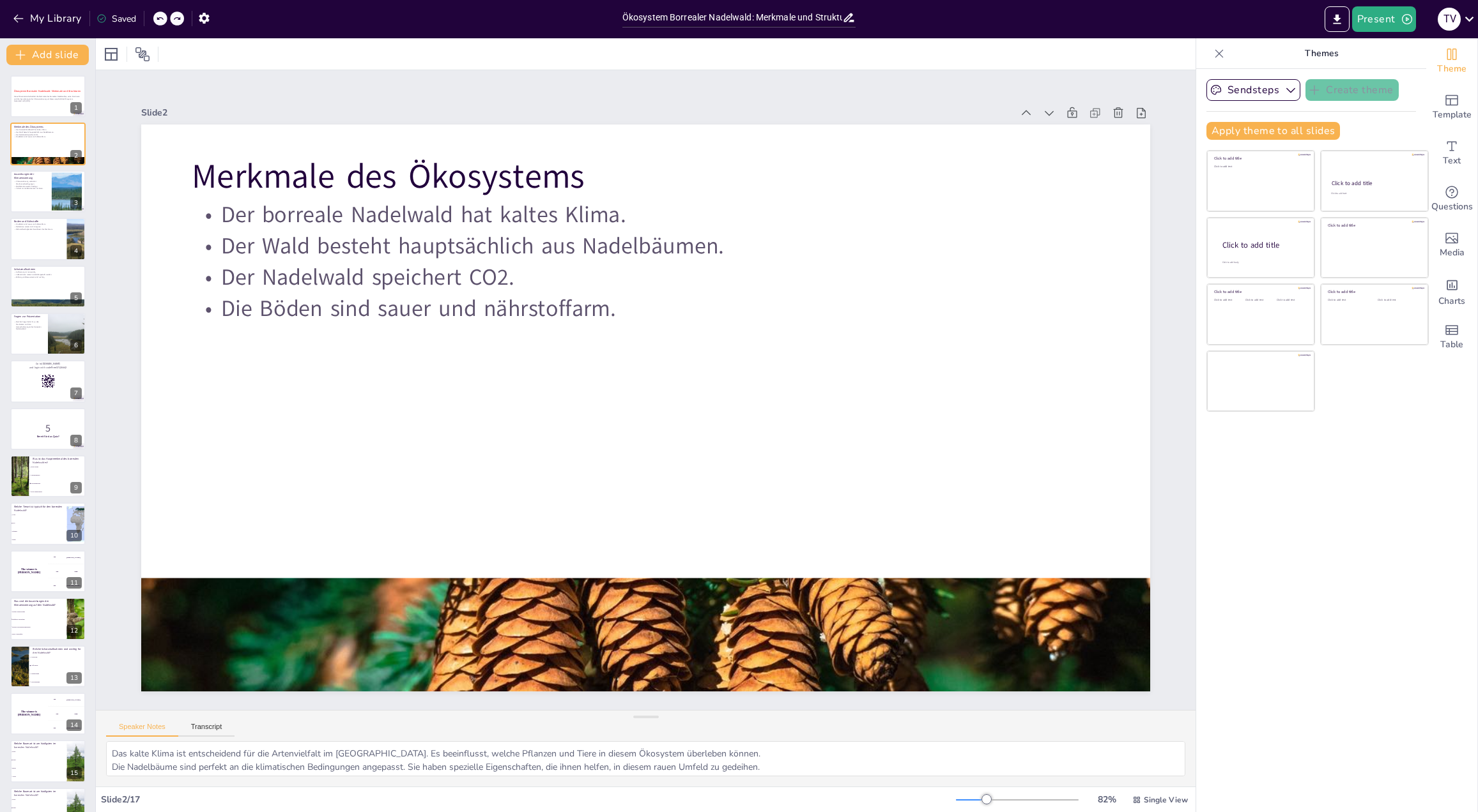
click at [162, 20] on icon at bounding box center [159, 18] width 7 height 7
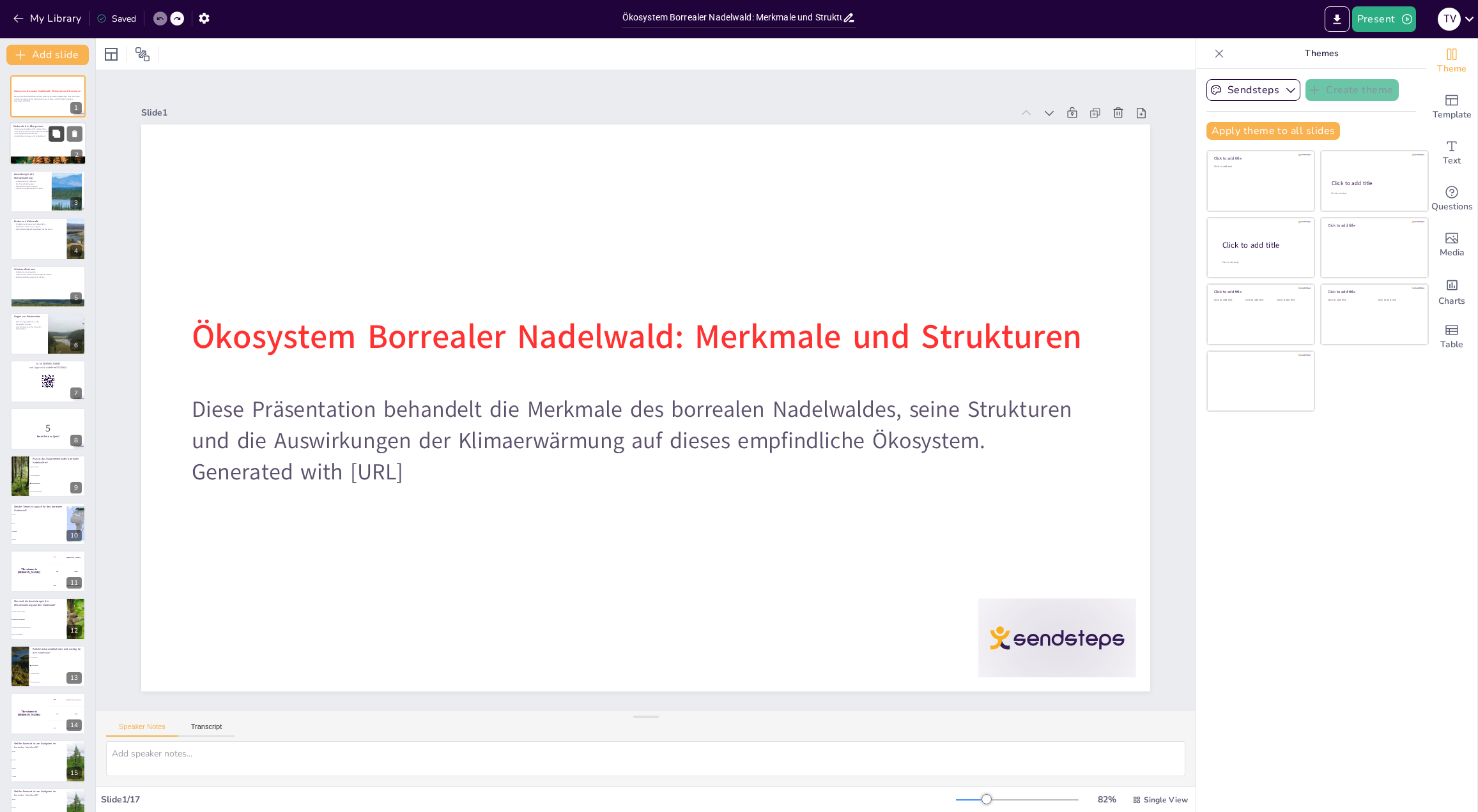
click at [57, 139] on button at bounding box center [56, 134] width 16 height 16
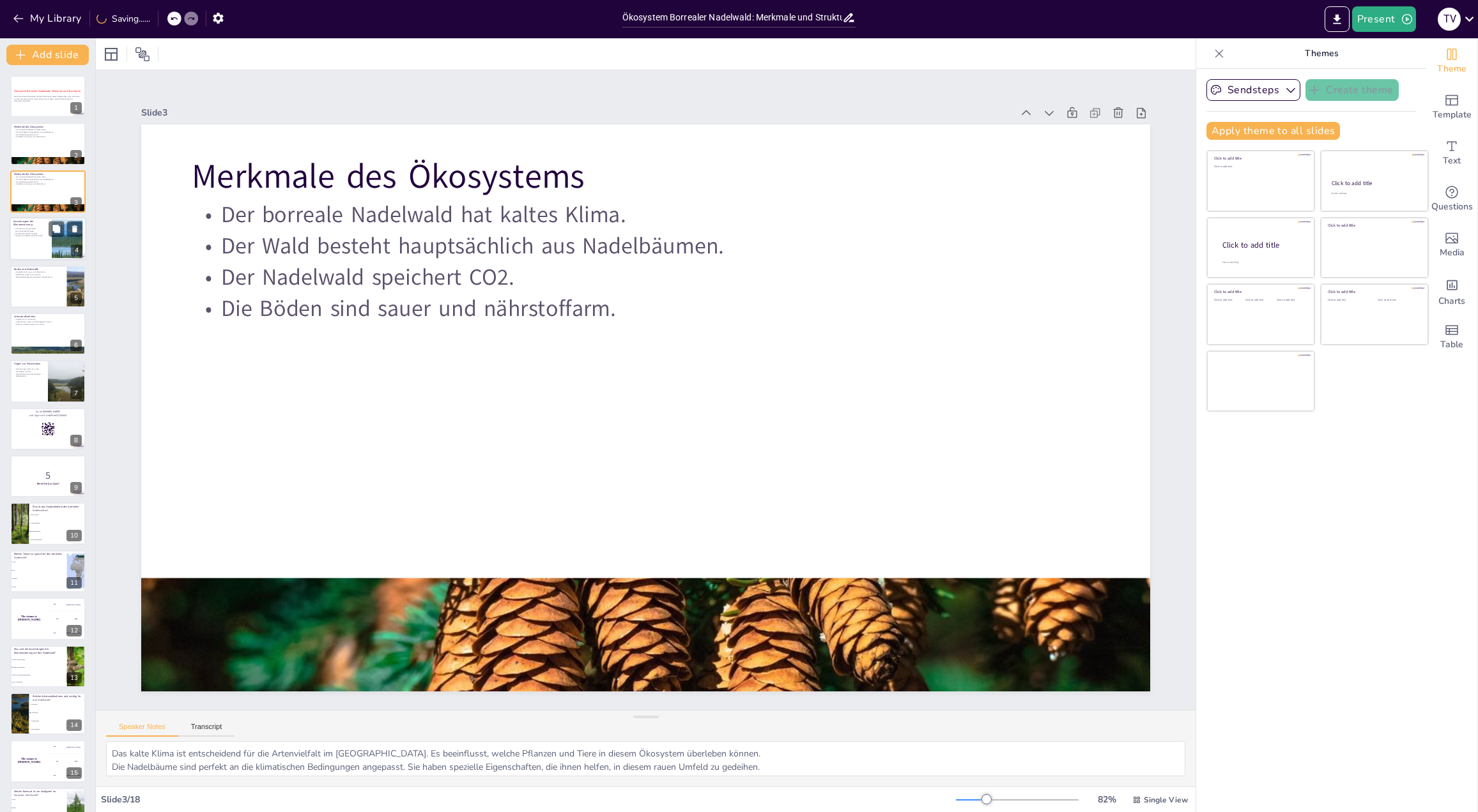
click at [35, 237] on p "Verlust von Lebensräumen für Arten." at bounding box center [30, 237] width 34 height 3
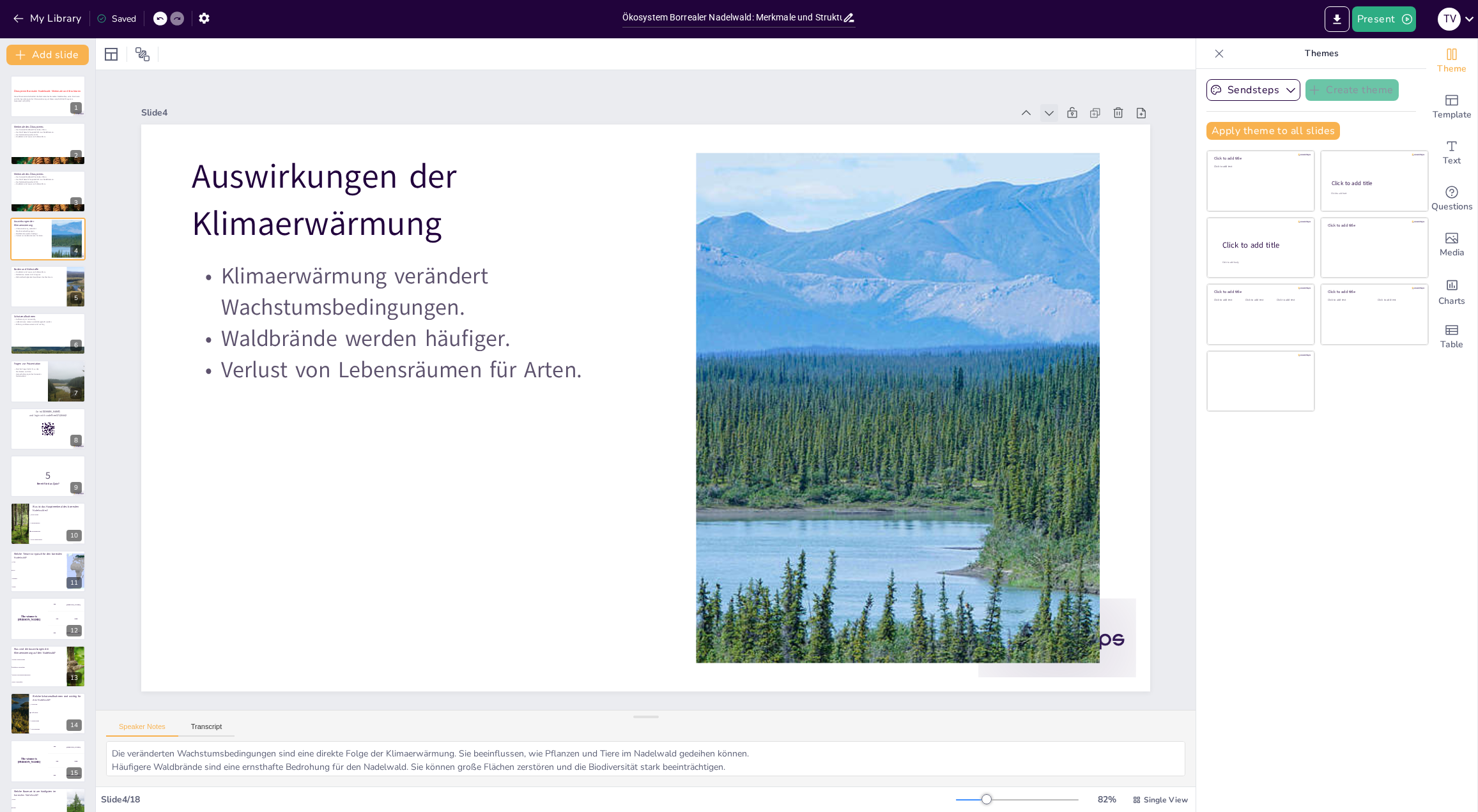
click at [951, 9] on icon at bounding box center [944, 2] width 16 height 16
click at [1078, 592] on icon at bounding box center [1087, 601] width 18 height 18
click at [1067, 572] on icon at bounding box center [1076, 581] width 18 height 18
click at [193, 480] on icon at bounding box center [185, 488] width 17 height 17
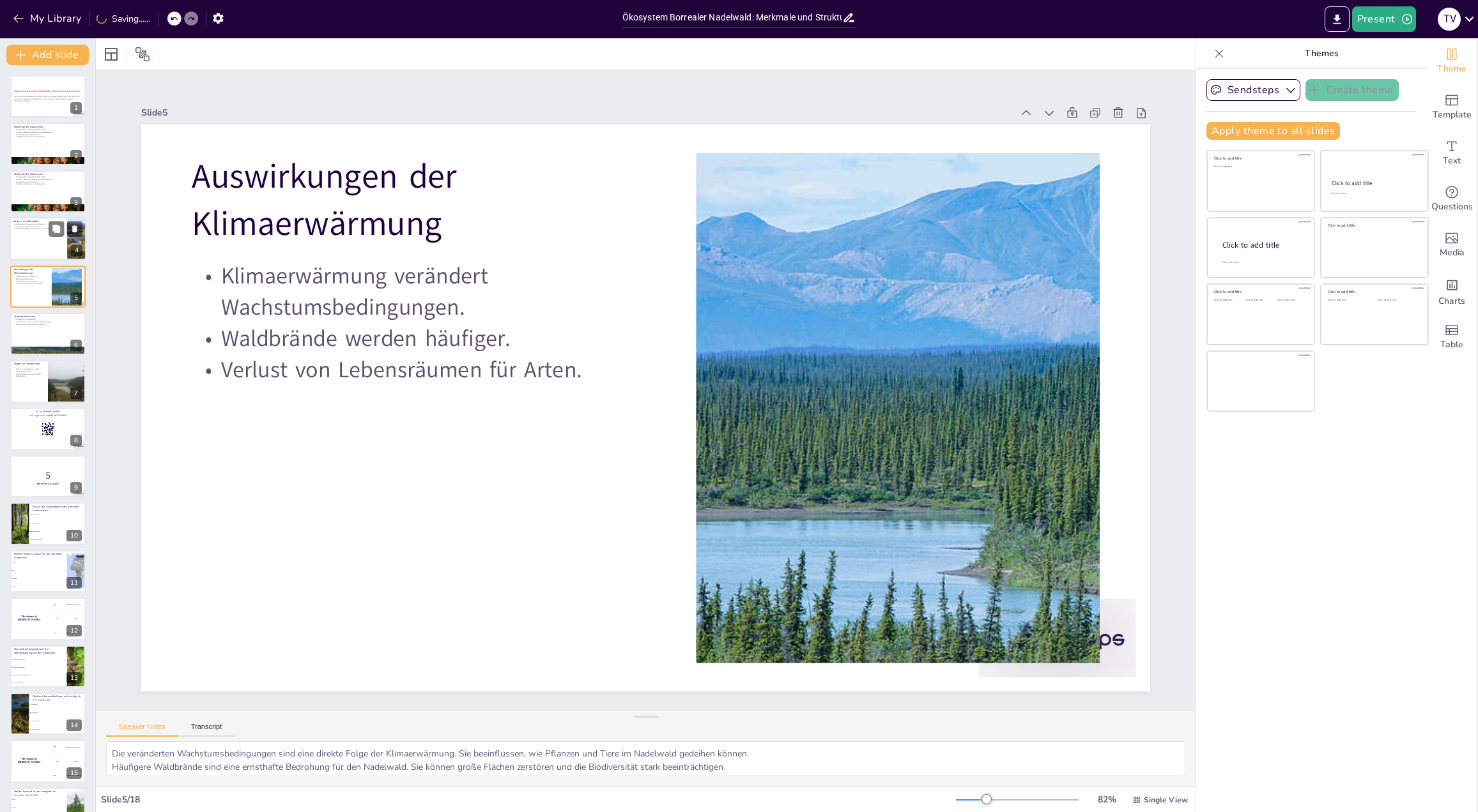
click at [26, 258] on div at bounding box center [47, 239] width 76 height 43
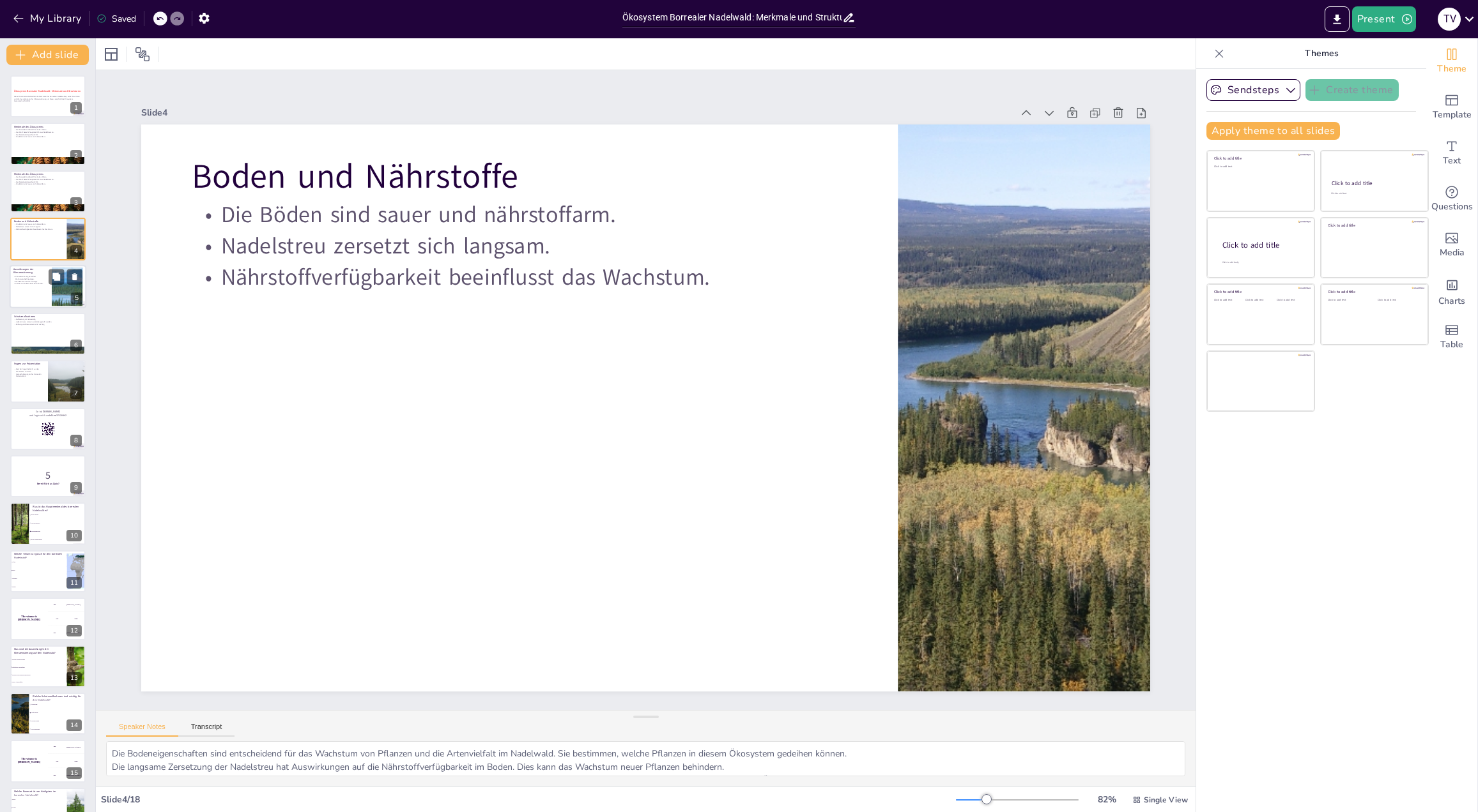
click at [28, 285] on div at bounding box center [47, 287] width 76 height 43
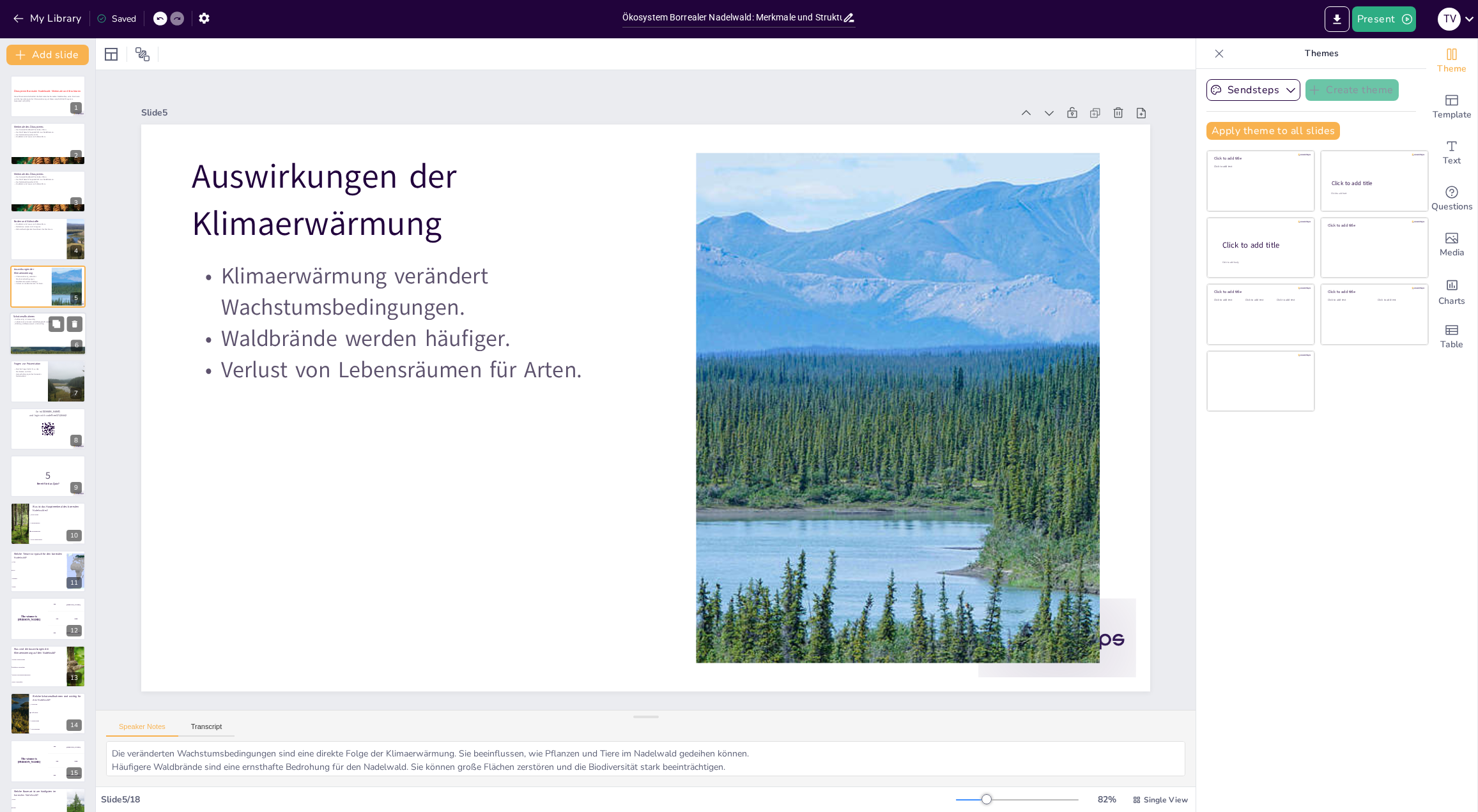
click at [37, 329] on div at bounding box center [47, 334] width 76 height 43
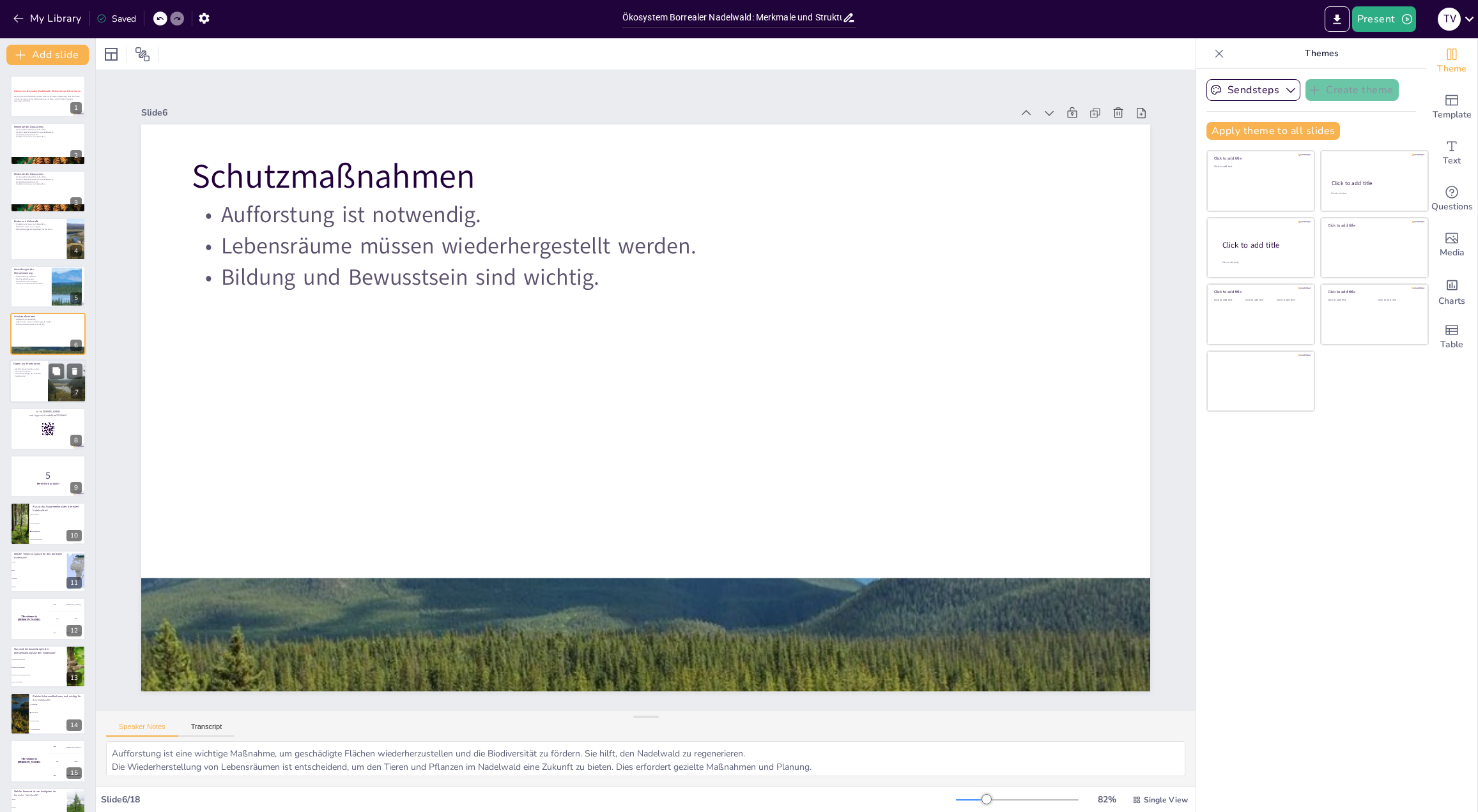
click at [41, 387] on div at bounding box center [47, 382] width 76 height 43
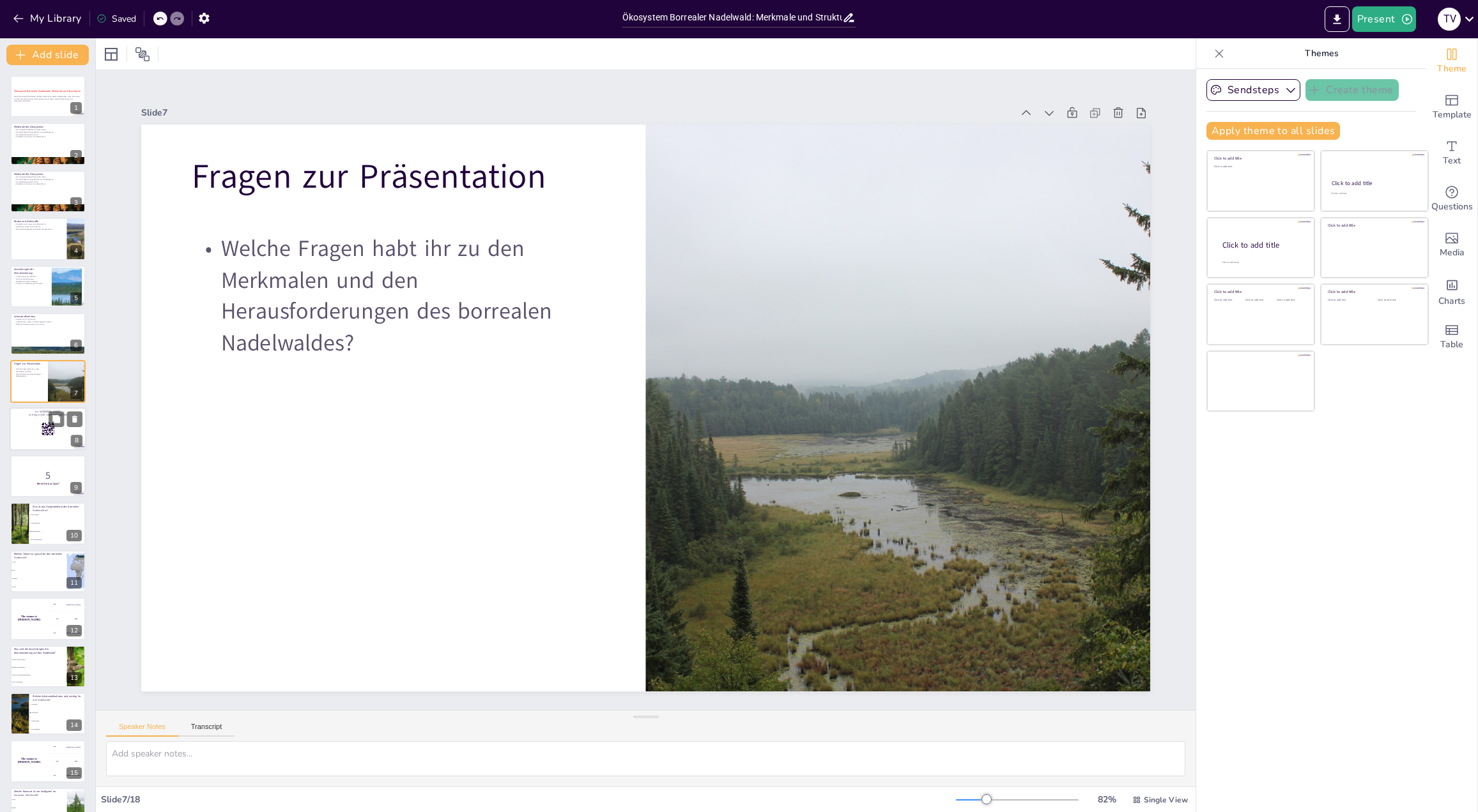
click at [36, 431] on div at bounding box center [47, 429] width 76 height 43
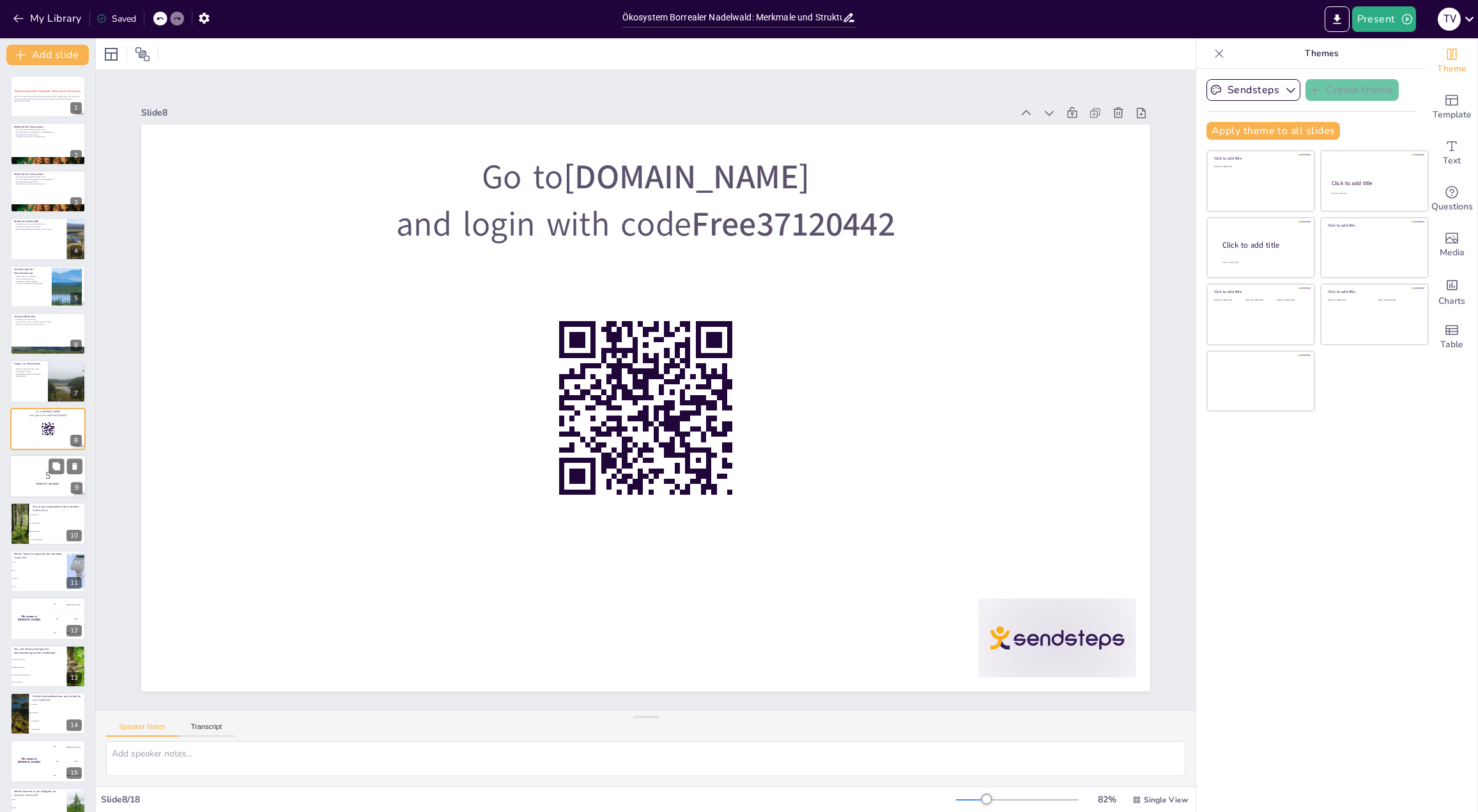
click at [48, 477] on p "5" at bounding box center [48, 475] width 69 height 14
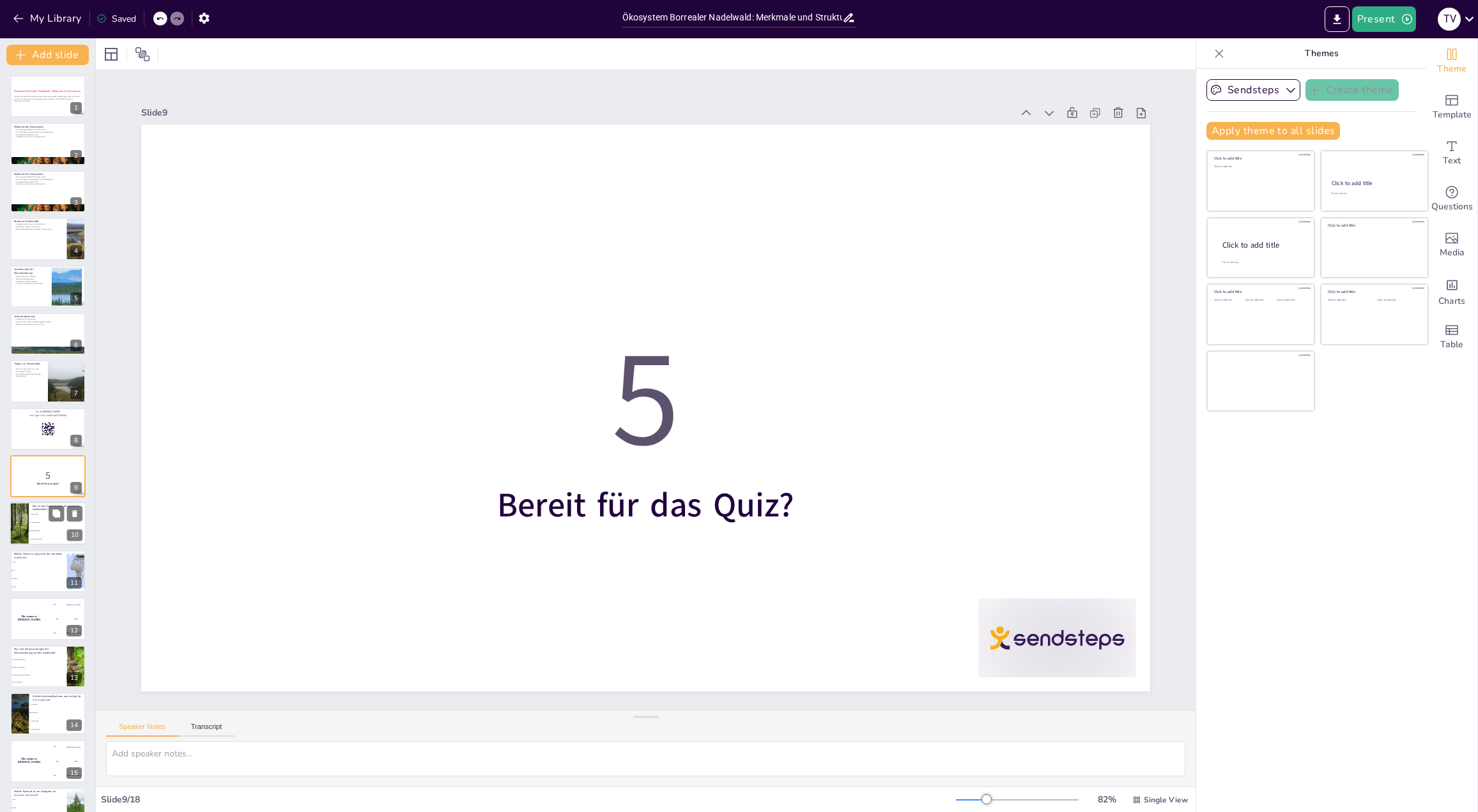
scroll to position [38, 0]
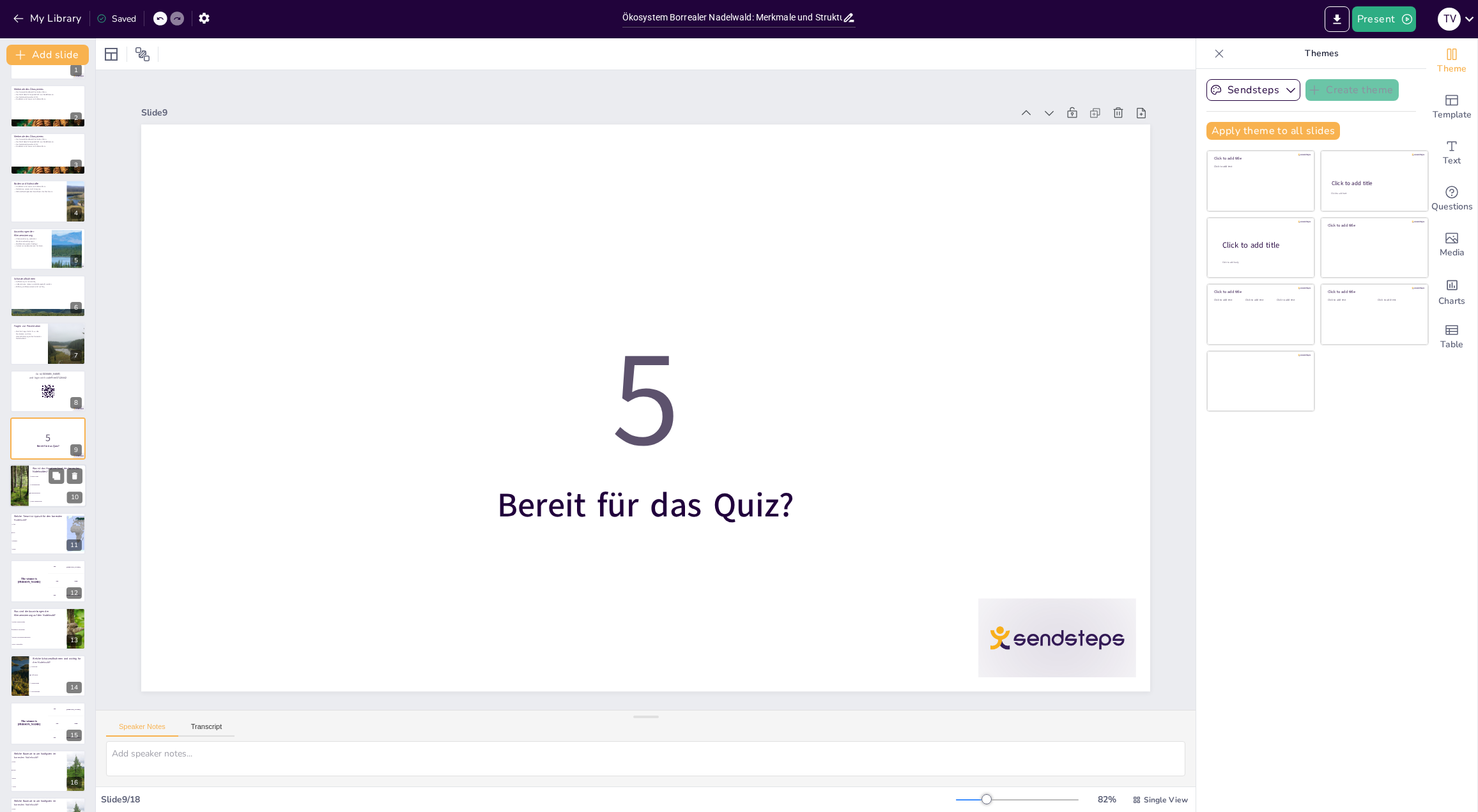
click at [54, 490] on li "Nadelbaumarten" at bounding box center [57, 494] width 57 height 8
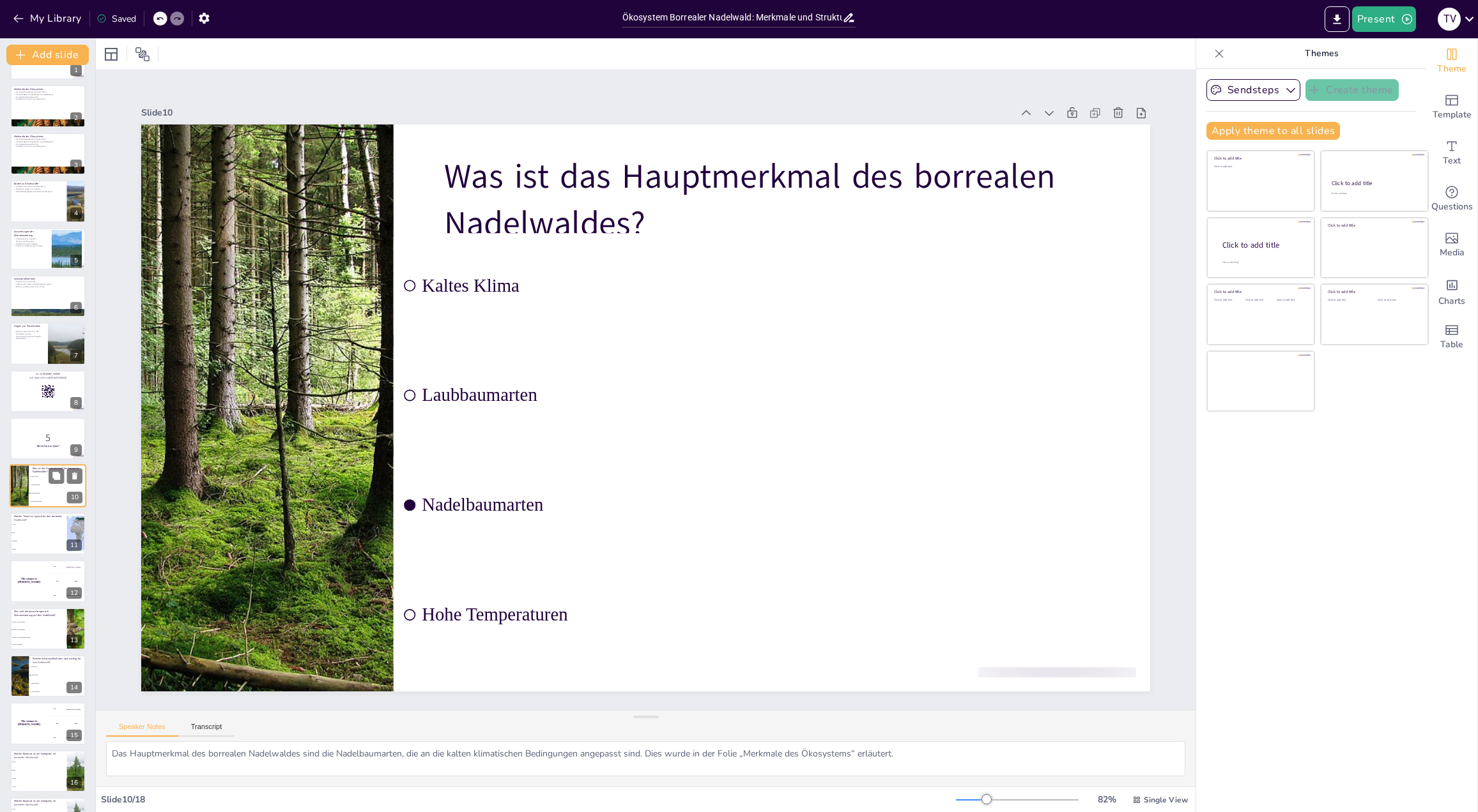
scroll to position [85, 0]
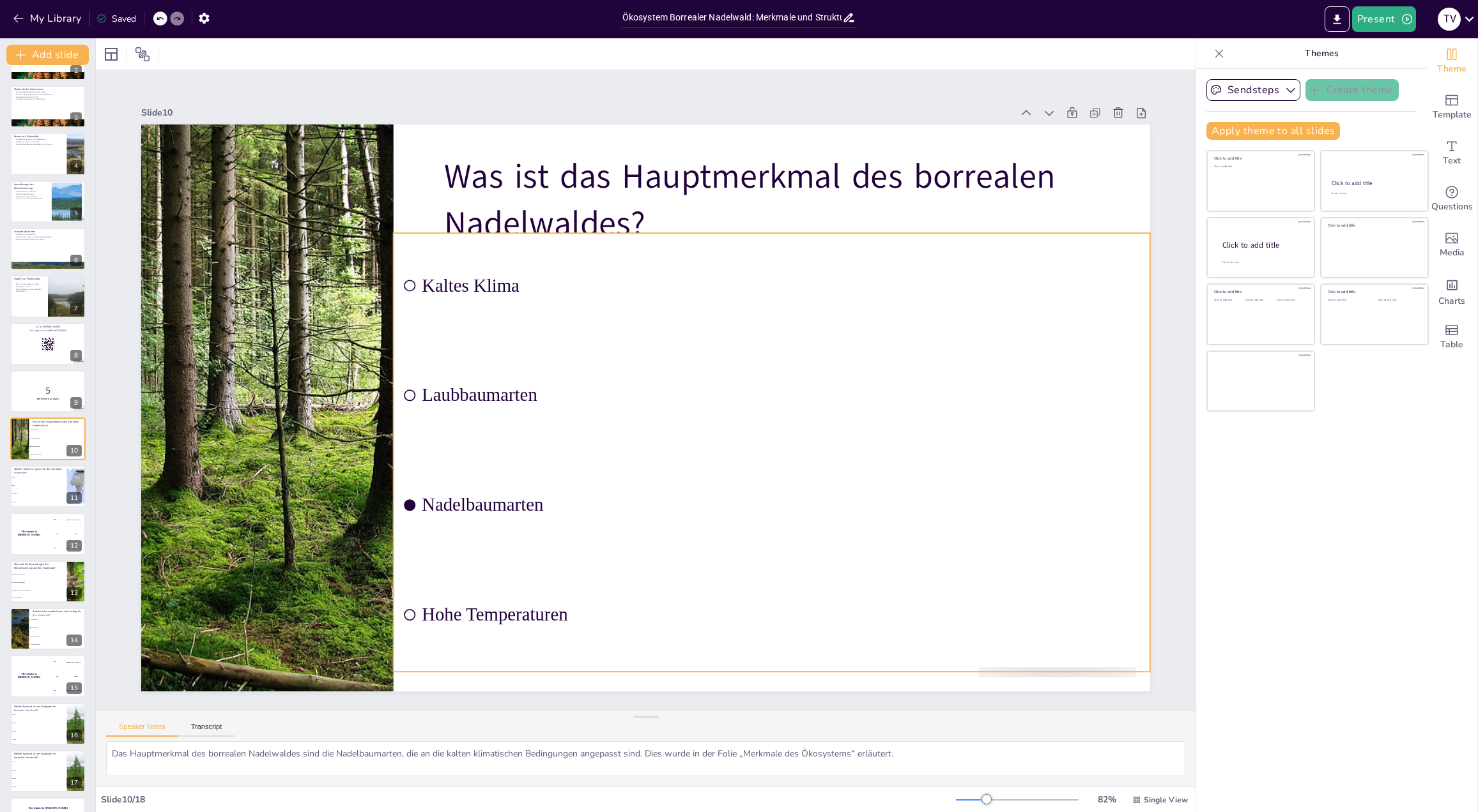
click at [460, 500] on span "Nadelbaumarten" at bounding box center [505, 499] width 170 height 708
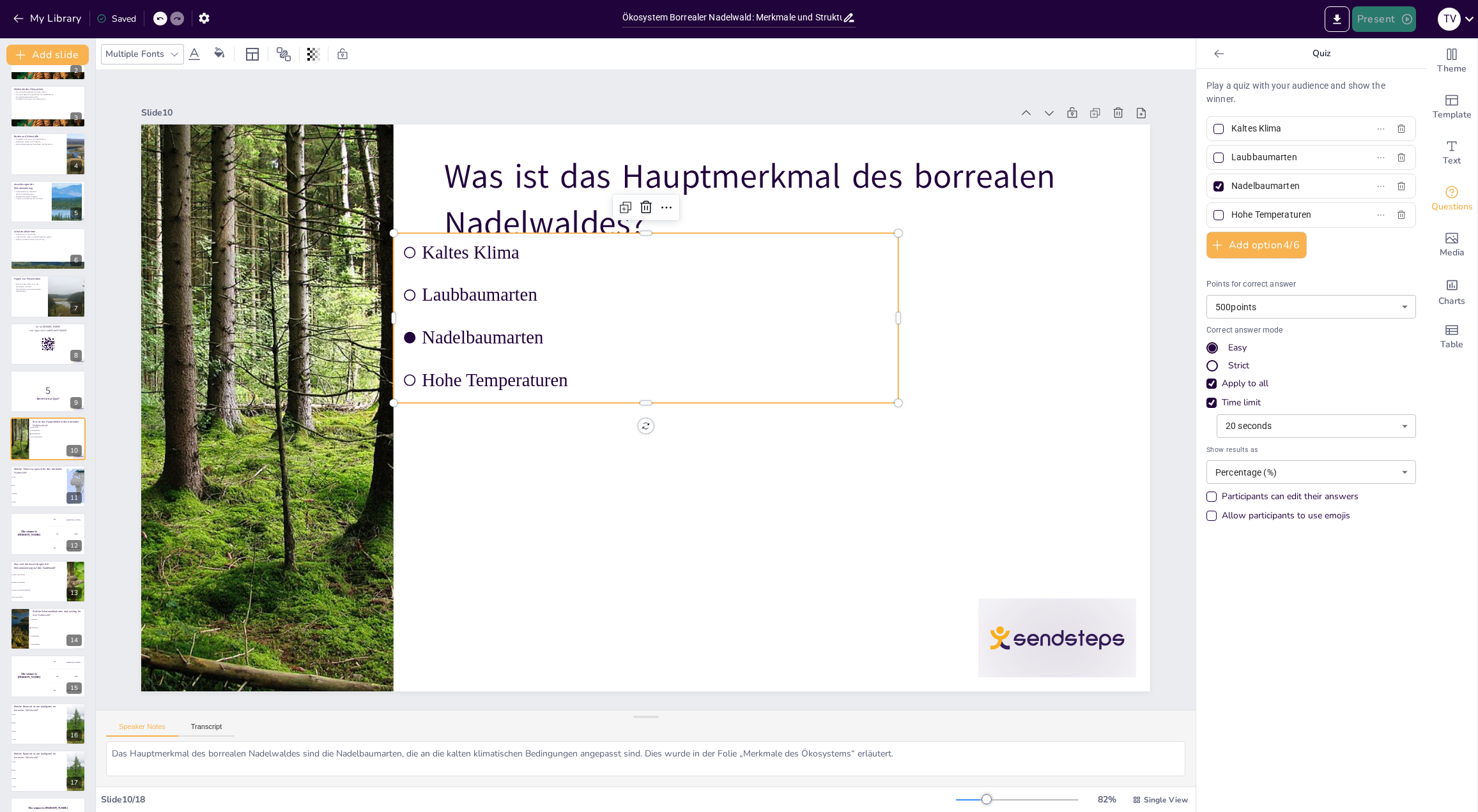
click at [1393, 24] on button "Present" at bounding box center [1383, 19] width 64 height 26
click at [1389, 78] on li "Play presentation" at bounding box center [1403, 78] width 100 height 20
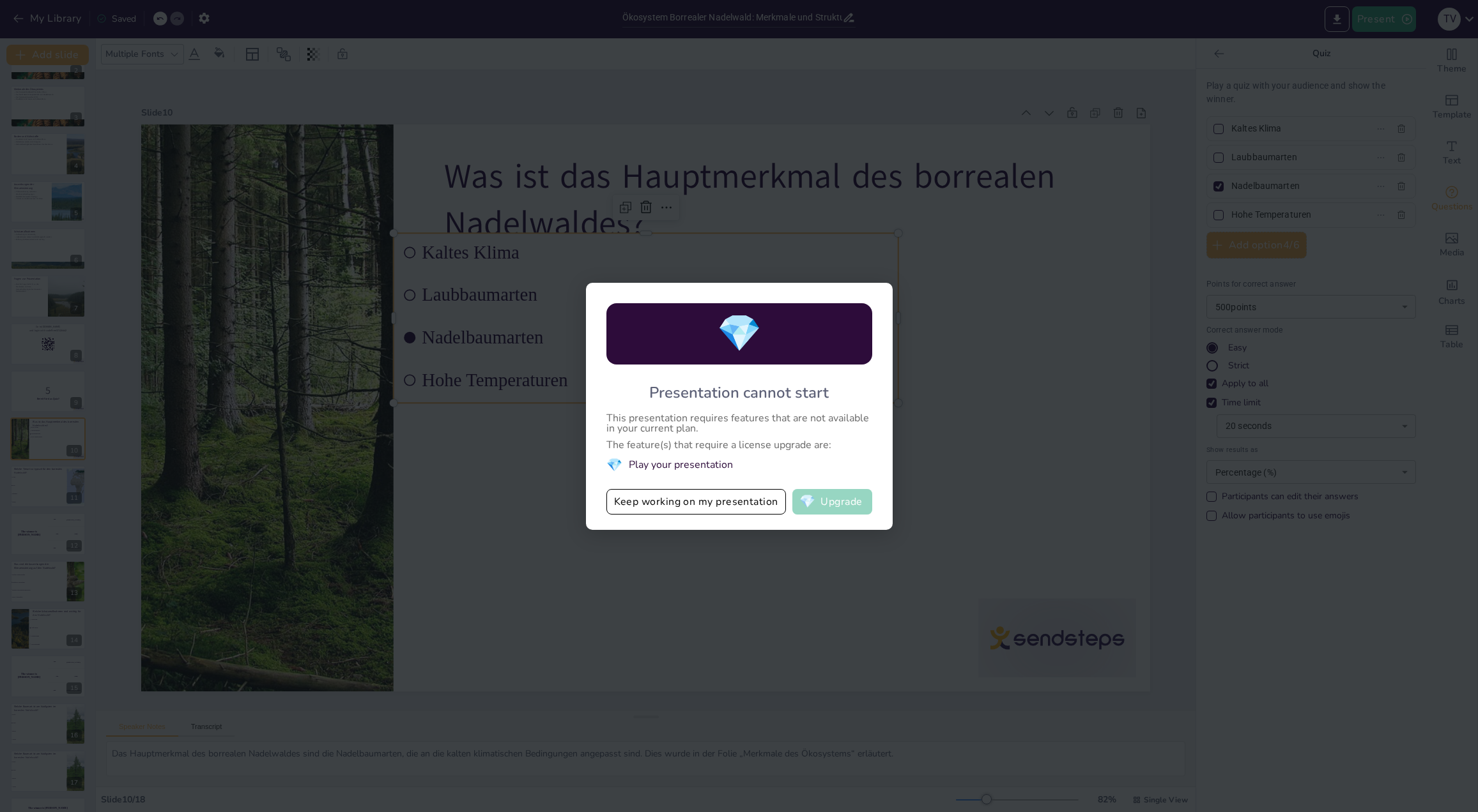
click at [857, 502] on button "💎 Upgrade" at bounding box center [832, 502] width 80 height 26
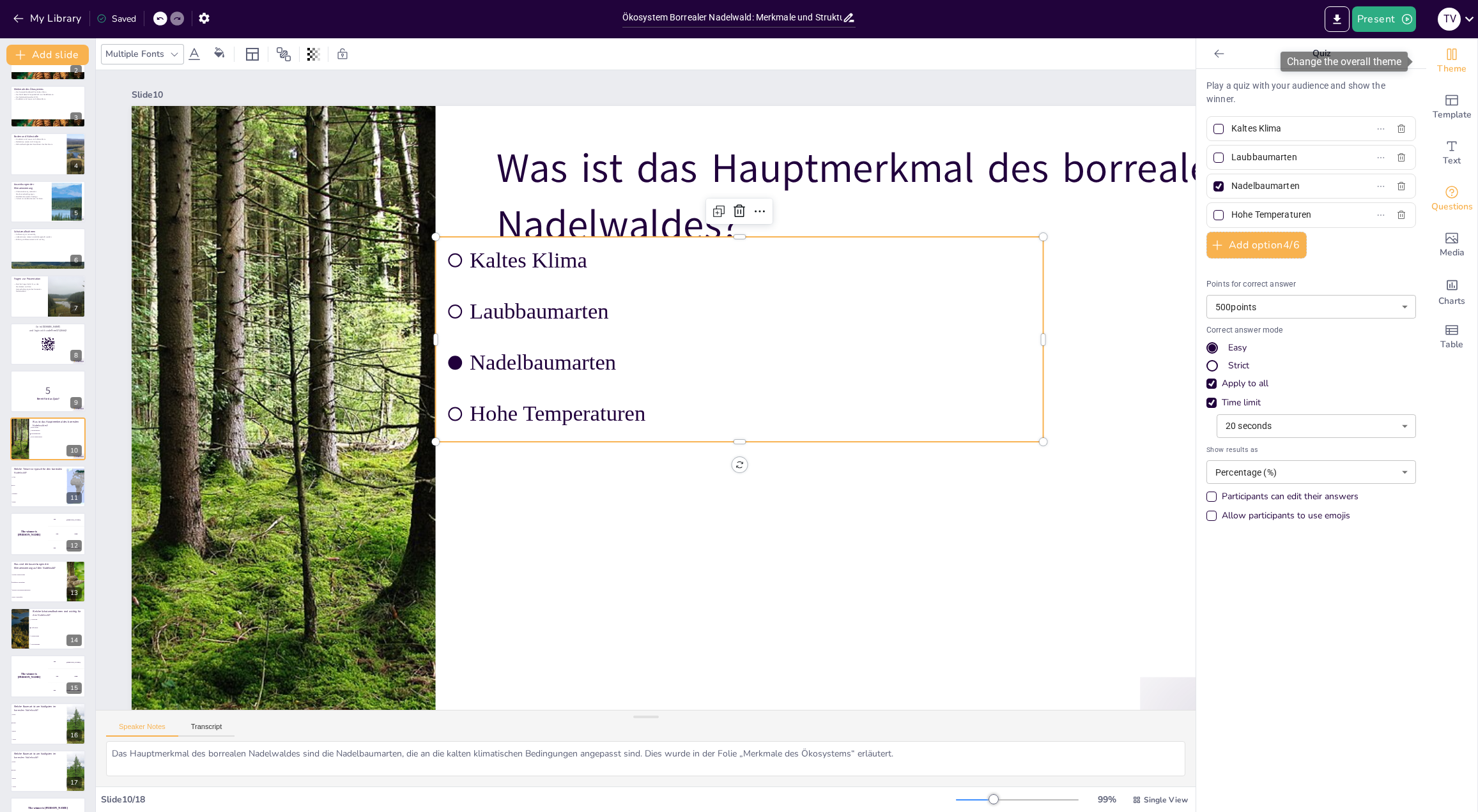
click at [1455, 63] on span "Theme" at bounding box center [1451, 69] width 29 height 14
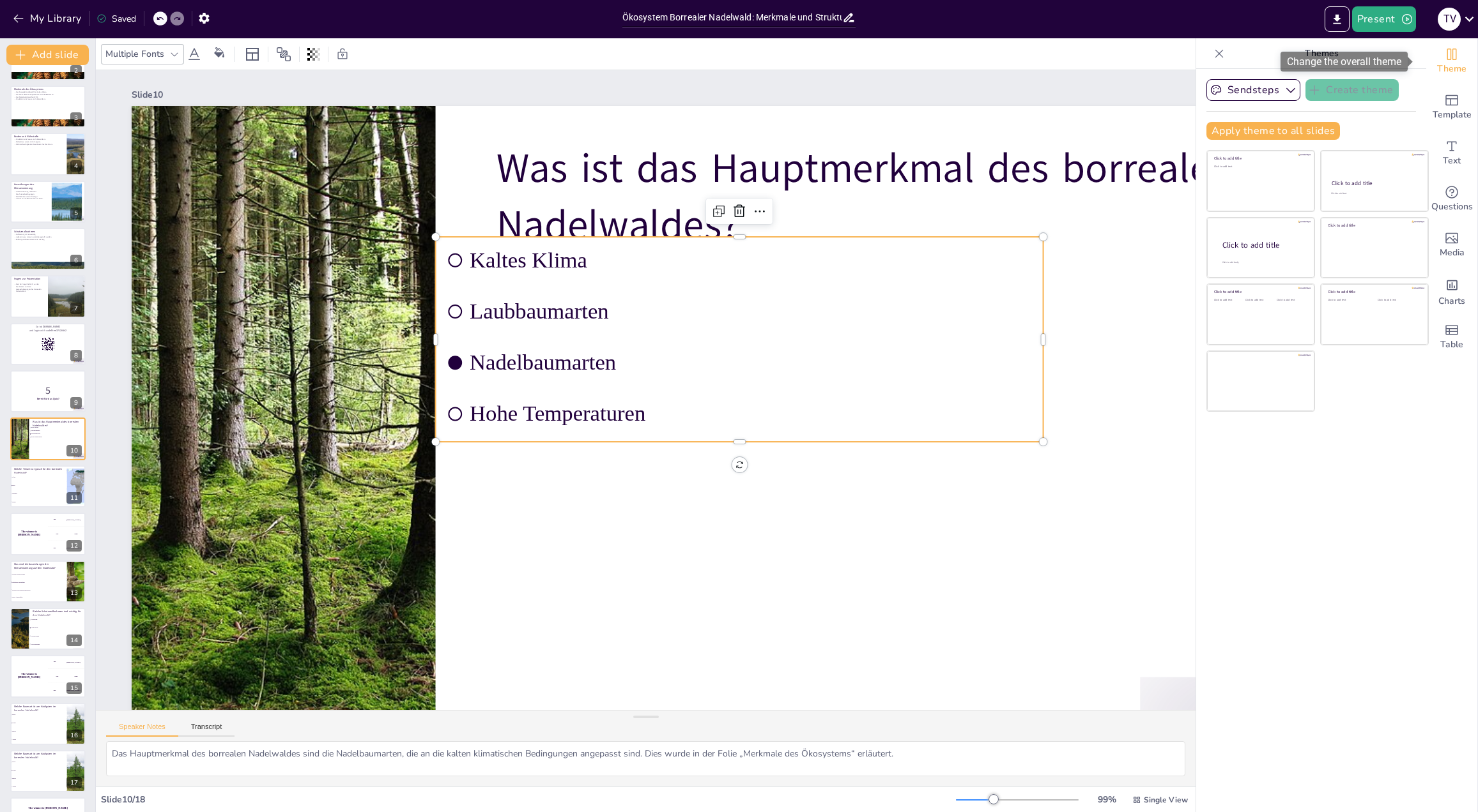
click at [1453, 61] on div "Theme" at bounding box center [1452, 62] width 51 height 46
click at [1215, 54] on icon at bounding box center [1219, 53] width 8 height 8
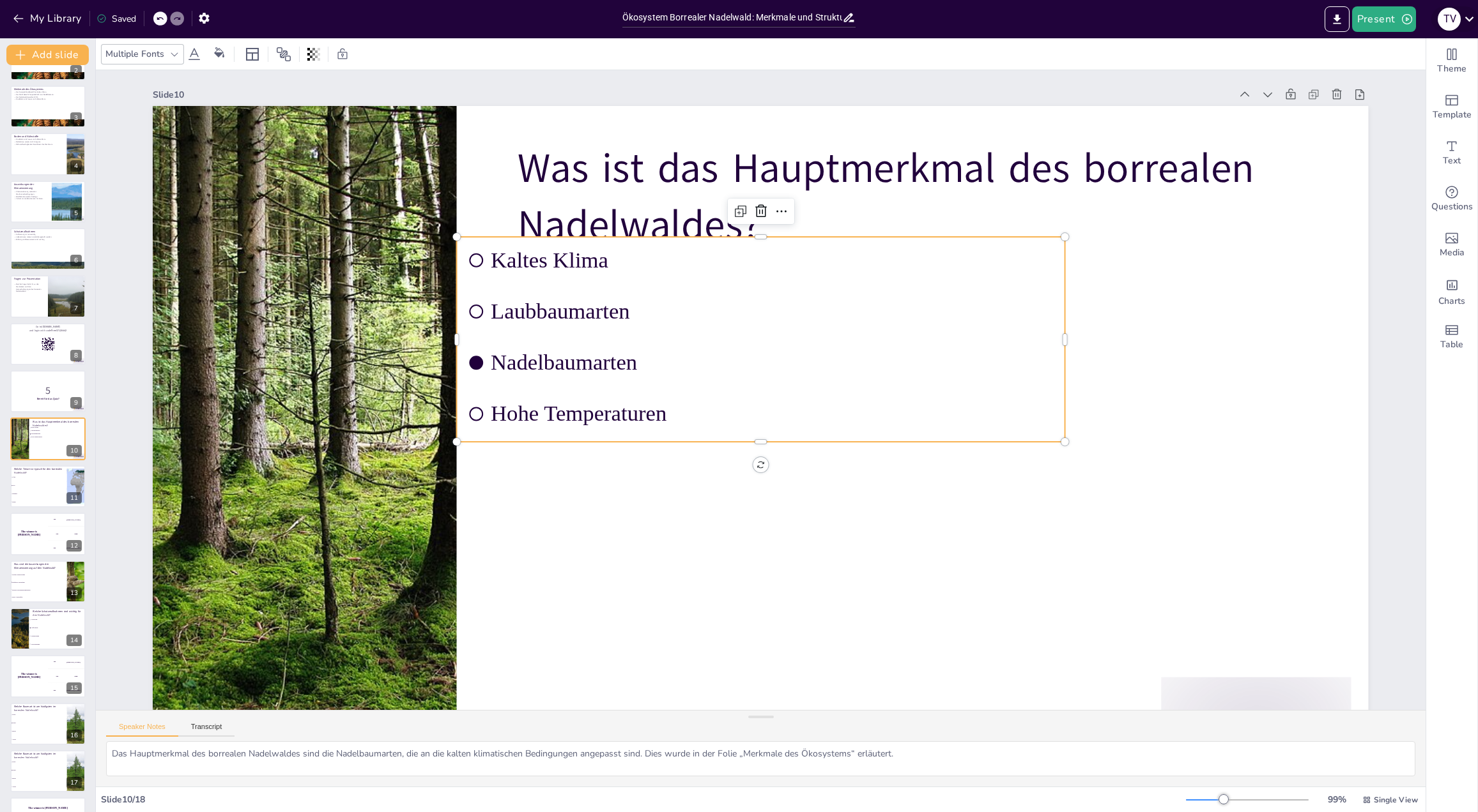
click at [1434, 21] on div "T V" at bounding box center [1454, 19] width 47 height 26
click at [1441, 22] on div at bounding box center [739, 406] width 1478 height 812
click at [1442, 23] on div "T V" at bounding box center [1449, 19] width 23 height 23
click at [1332, 20] on div at bounding box center [739, 406] width 1478 height 812
click at [1337, 27] on button "Export to PowerPoint" at bounding box center [1337, 19] width 25 height 26
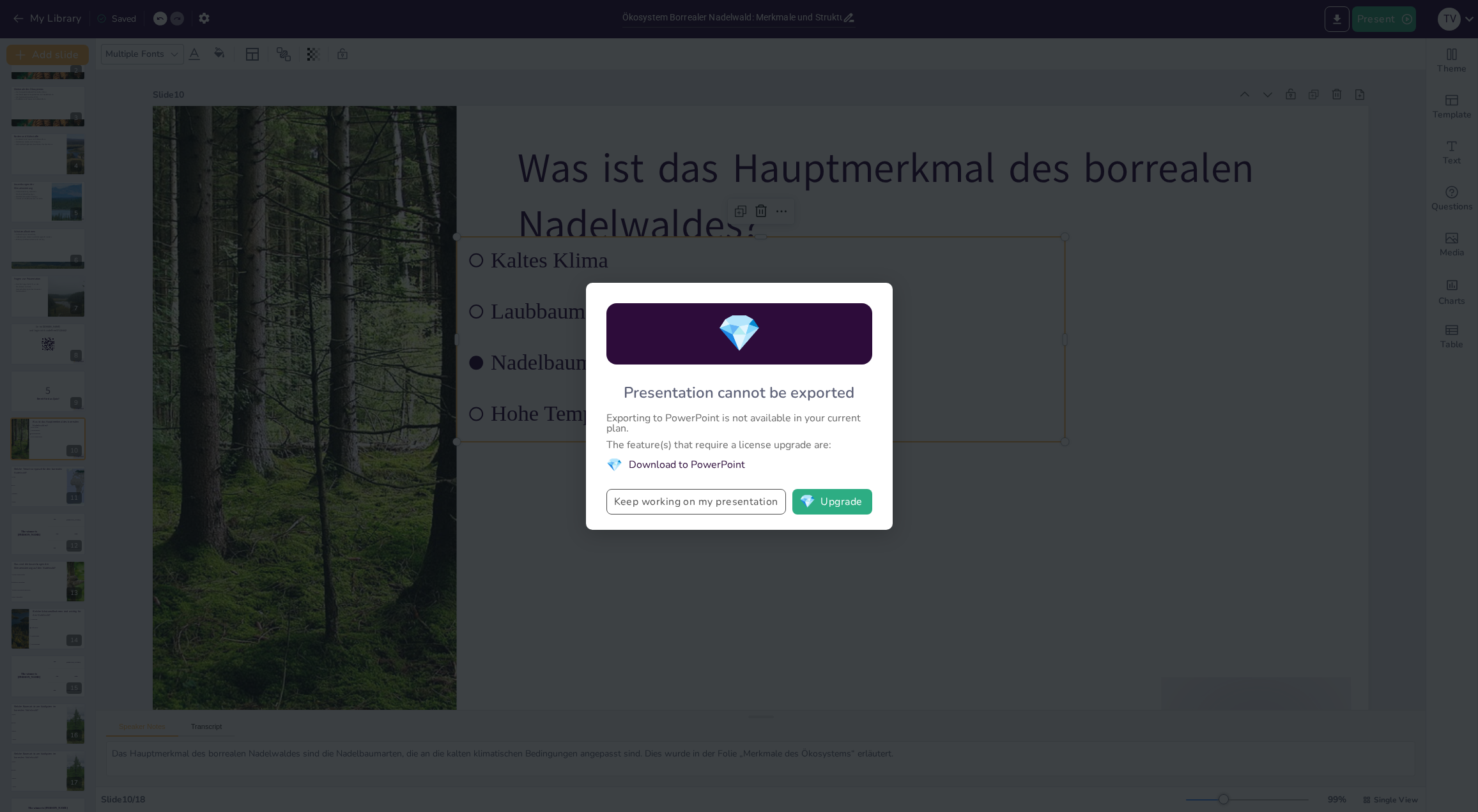
click at [705, 507] on button "Keep working on my presentation" at bounding box center [695, 502] width 179 height 26
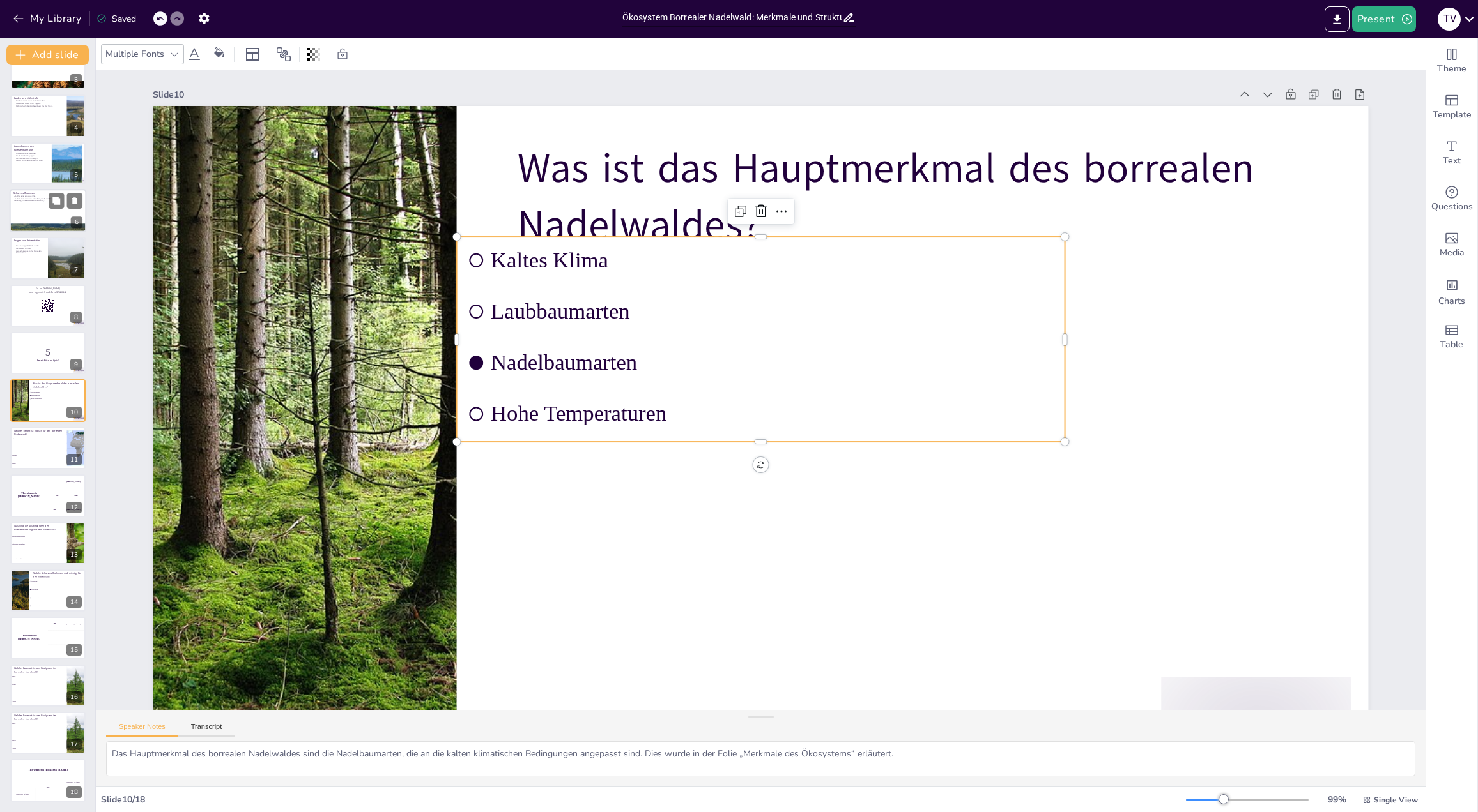
scroll to position [0, 0]
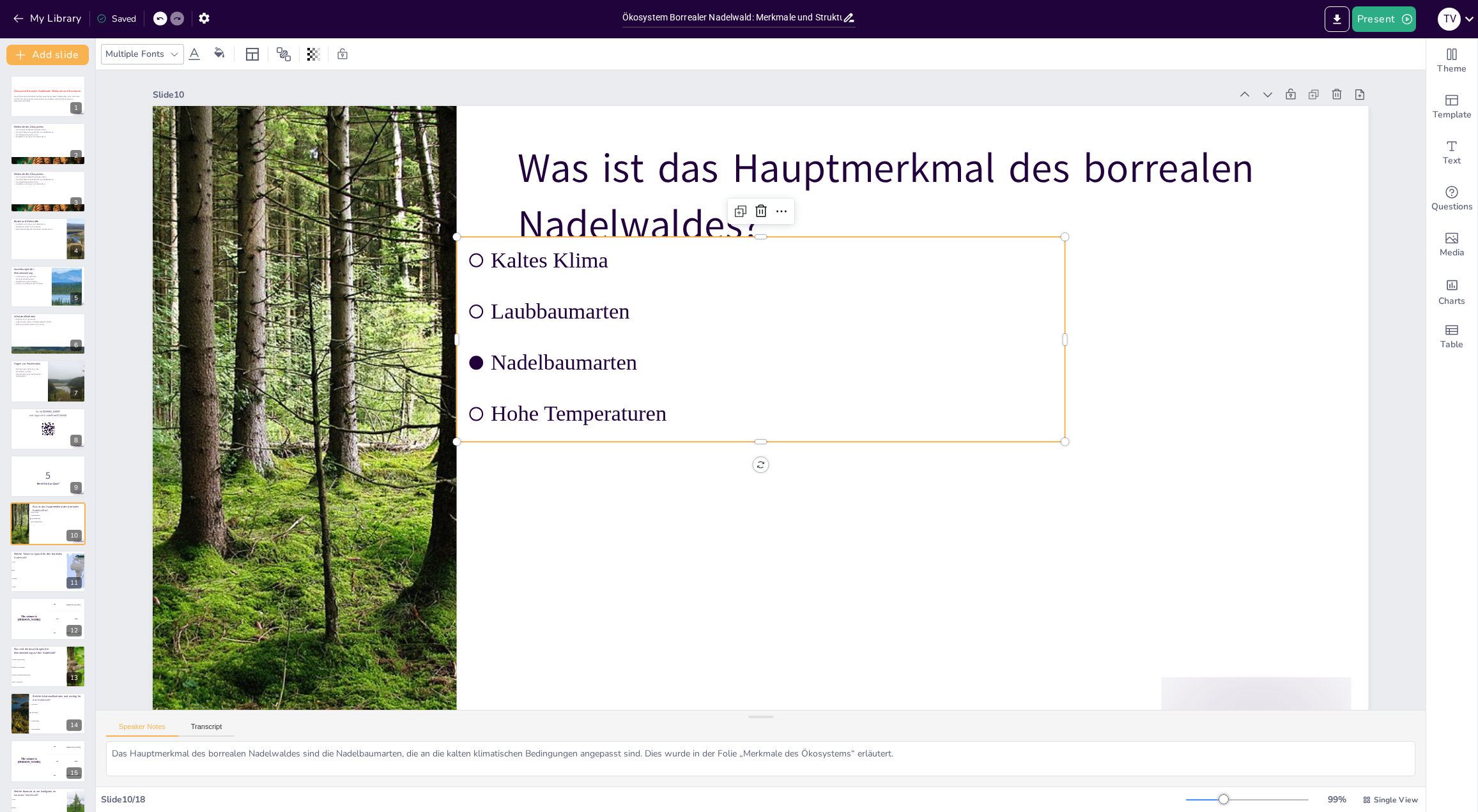
click at [166, 52] on div "Multiple Fonts" at bounding box center [135, 54] width 64 height 18
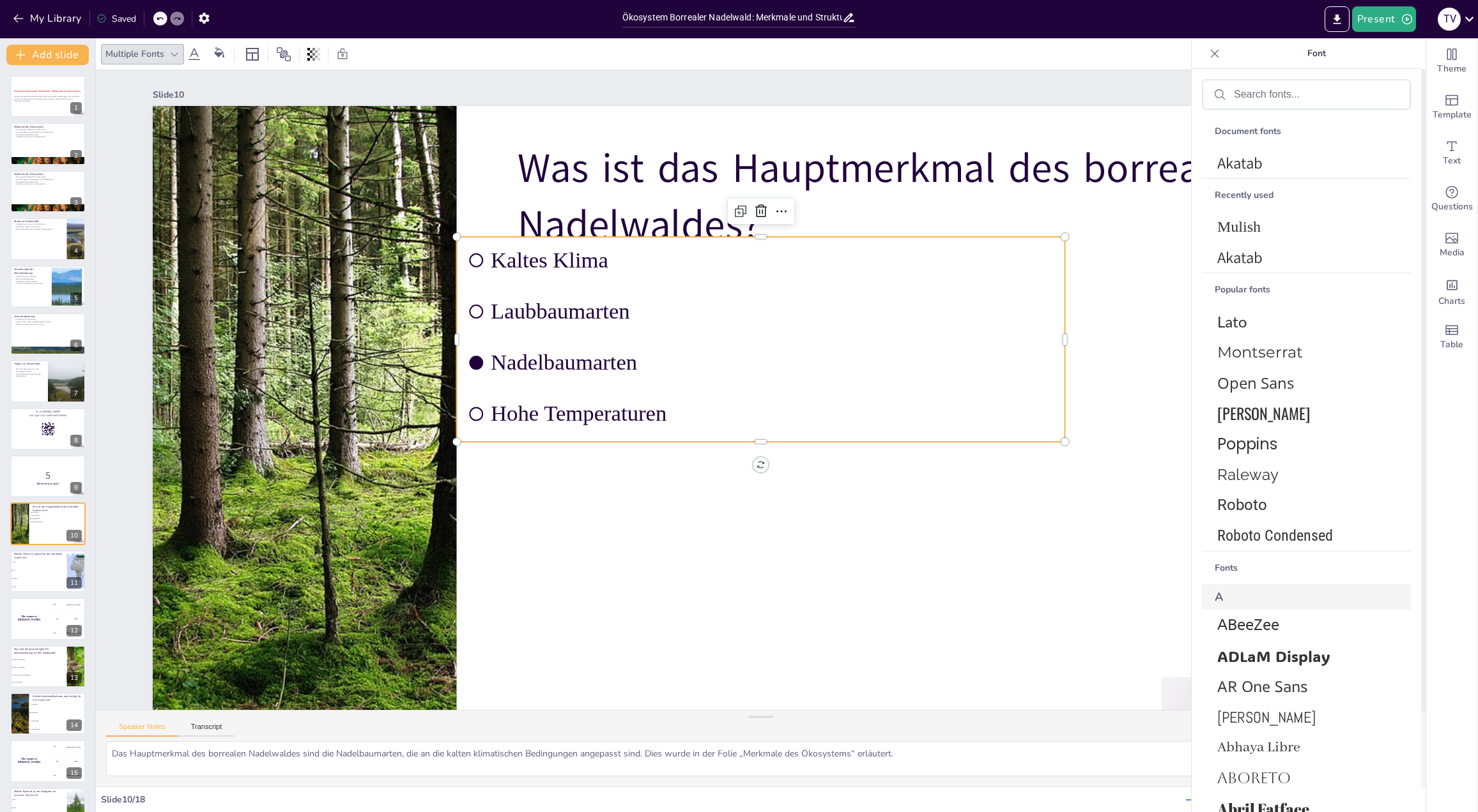
click at [169, 56] on icon at bounding box center [174, 54] width 10 height 10
click at [1272, 355] on span "Montserrat" at bounding box center [1303, 352] width 173 height 18
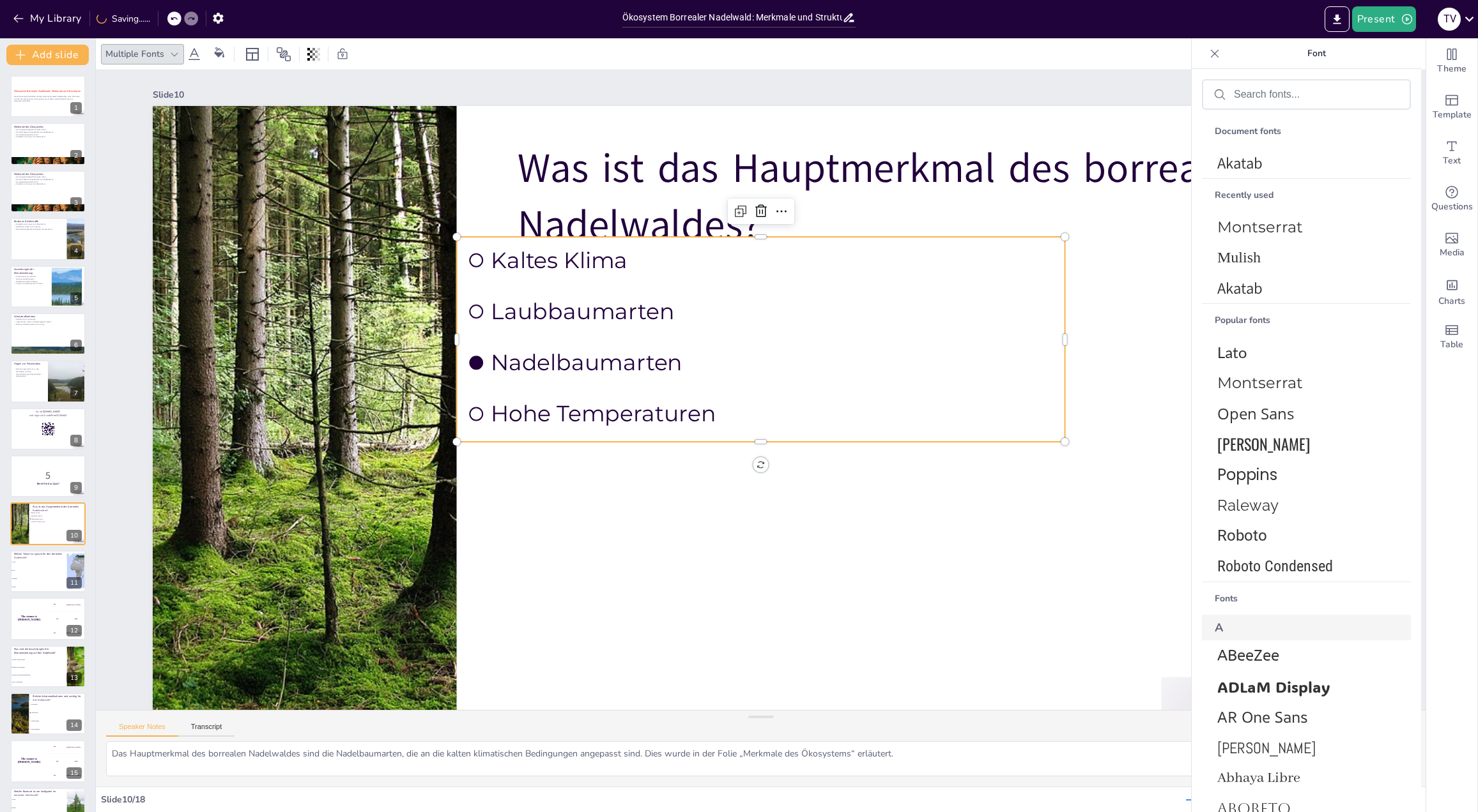
click at [778, 238] on li "Kaltes Klima" at bounding box center [642, 443] width 290 height 573
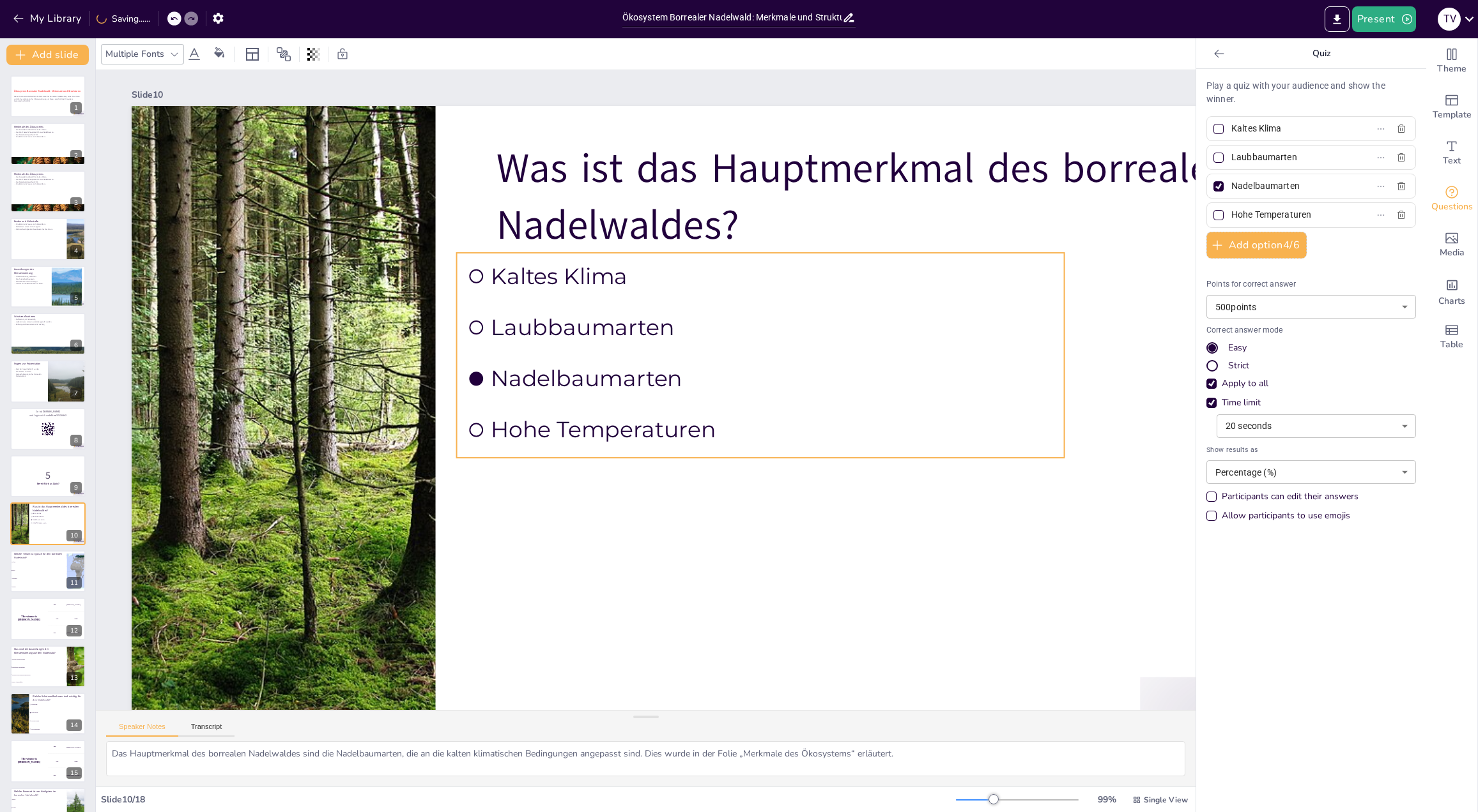
drag, startPoint x: 758, startPoint y: 442, endPoint x: 816, endPoint y: 483, distance: 71.0
click at [816, 106] on div "Was ist das Hauptmerkmal des borrealen Nadelwaldes? Kaltes Klima Laubbaumarten …" at bounding box center [739, 106] width 1215 height 0
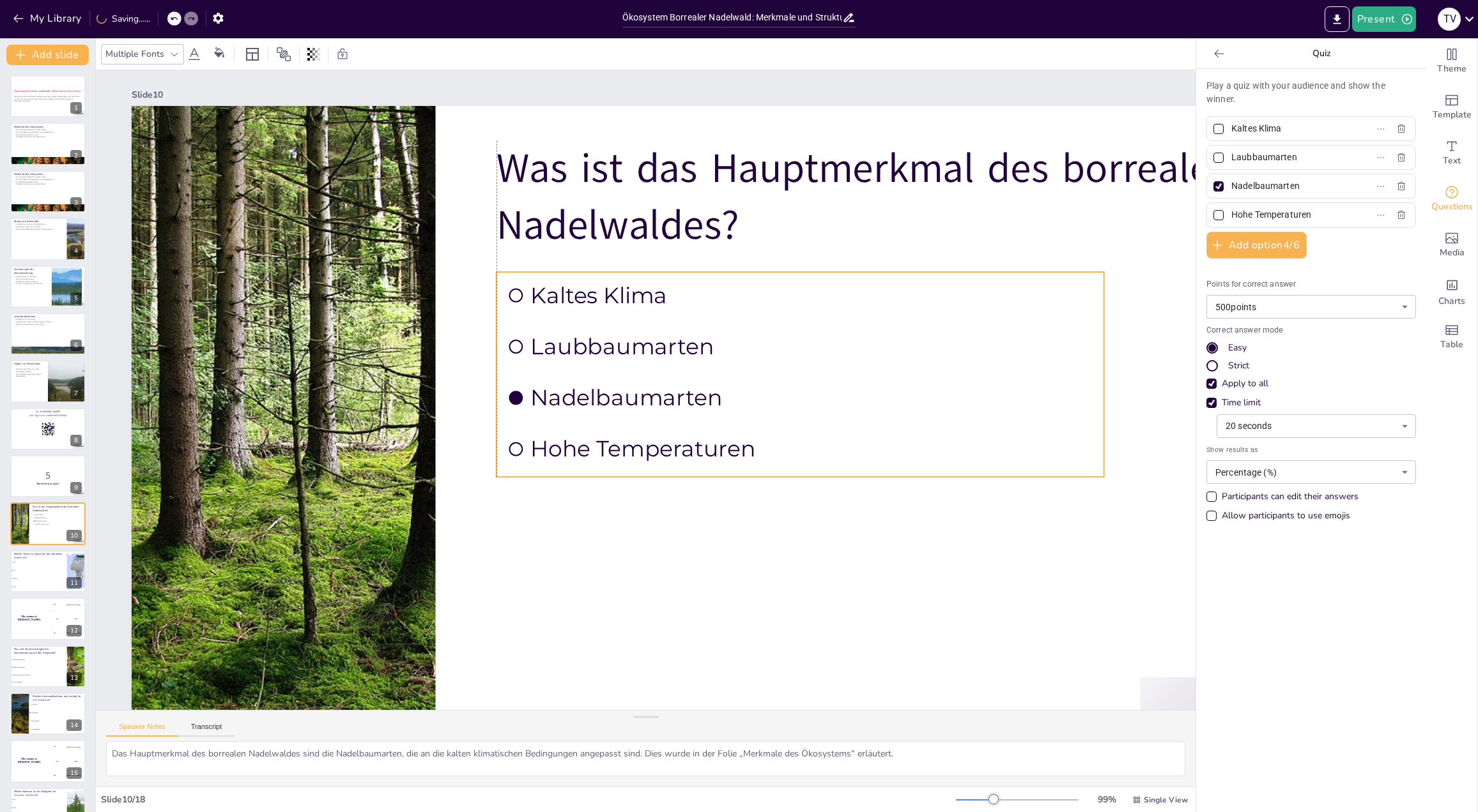
click at [764, 444] on span "Hohe Temperaturen" at bounding box center [721, 231] width 86 height 563
click at [850, 560] on div at bounding box center [552, 333] width 1215 height 684
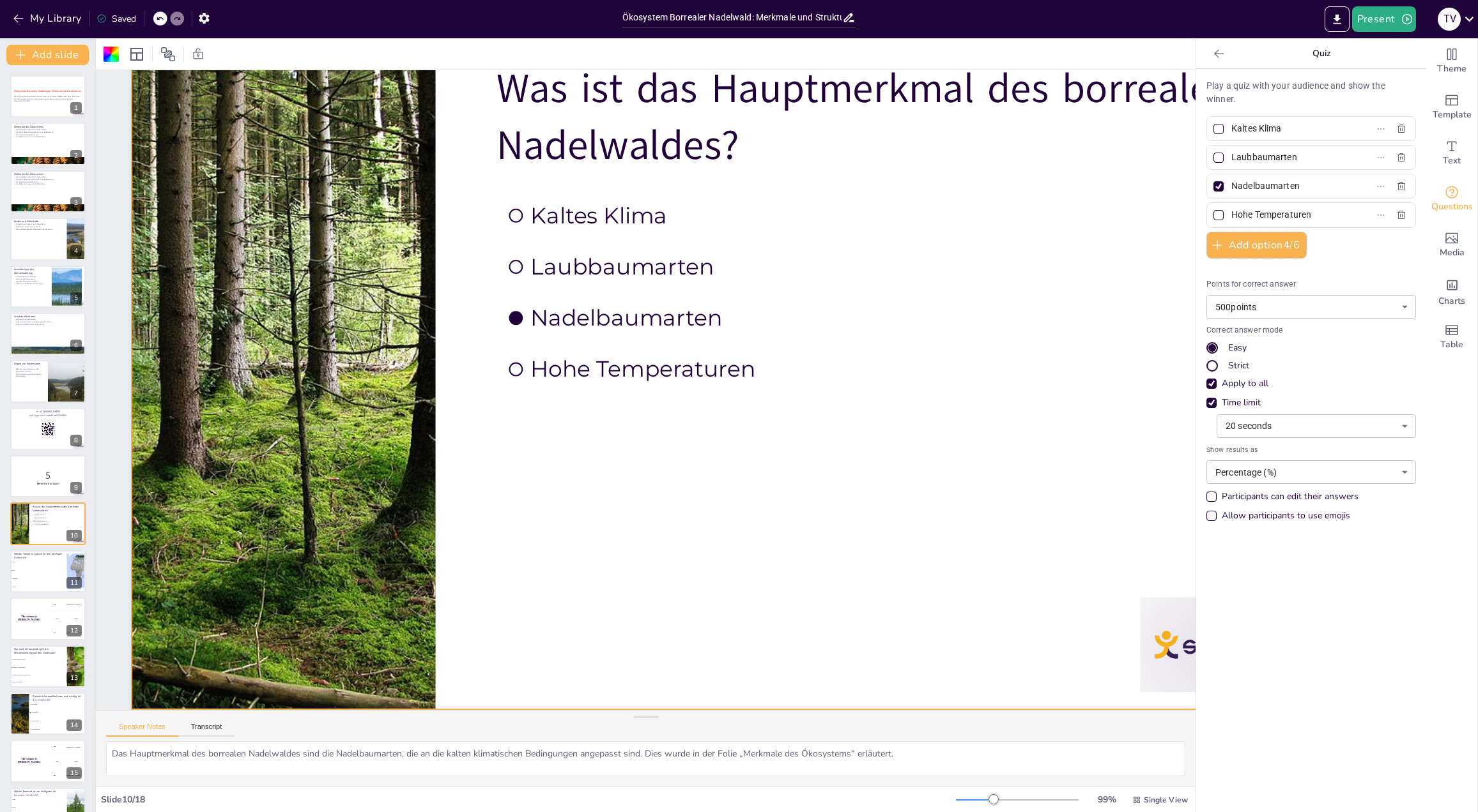
scroll to position [1, 0]
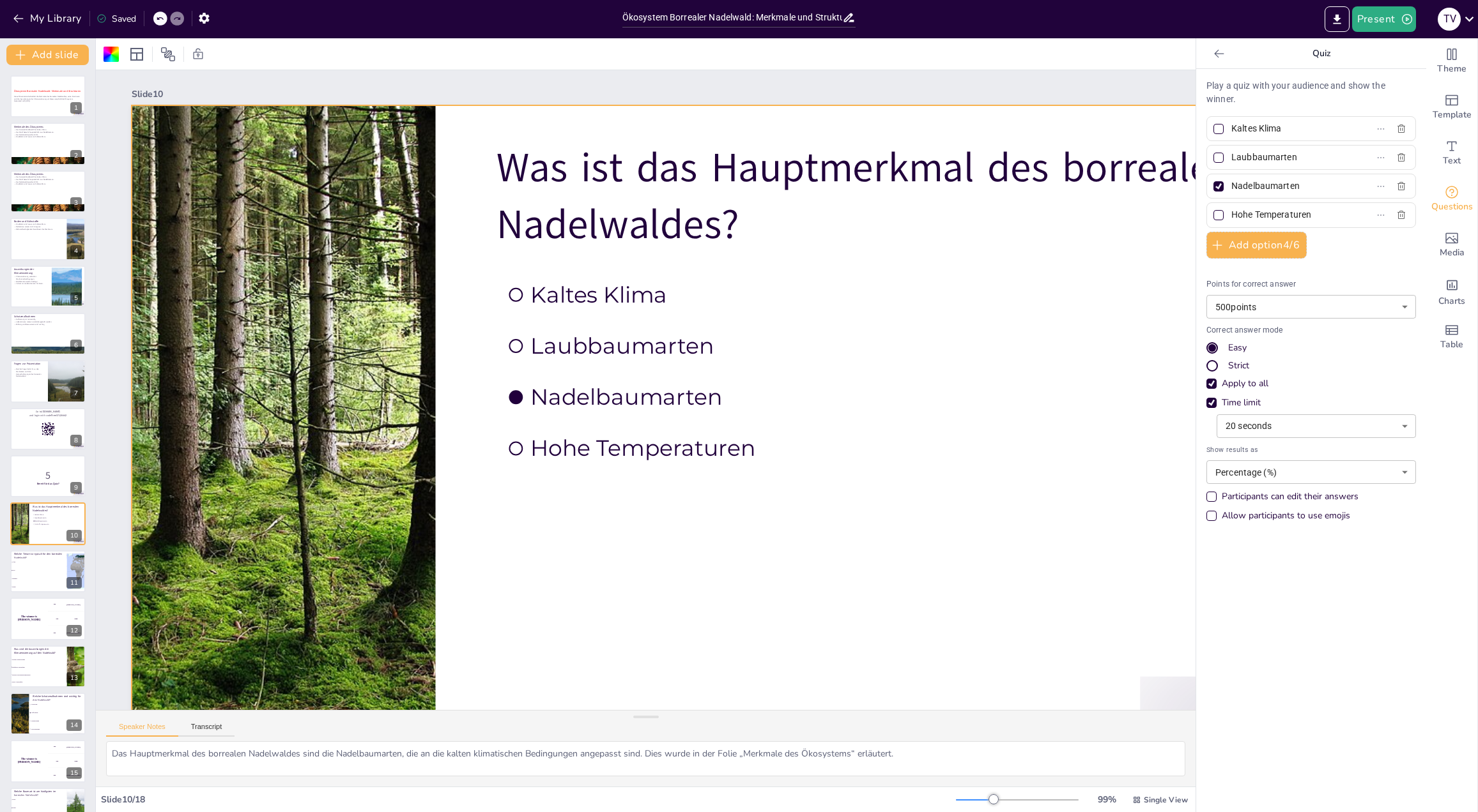
click at [977, 802] on div at bounding box center [1017, 800] width 122 height 10
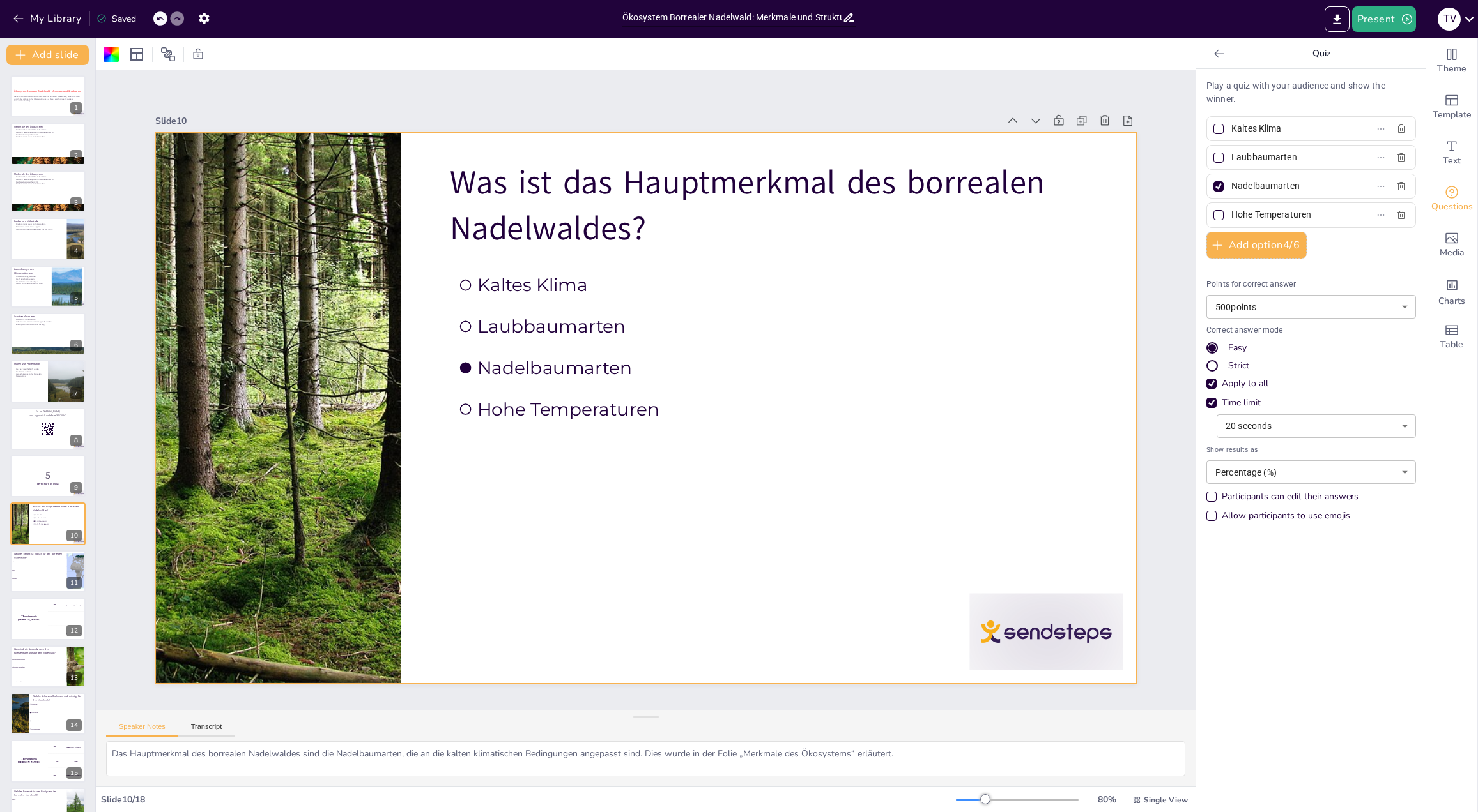
scroll to position [0, 0]
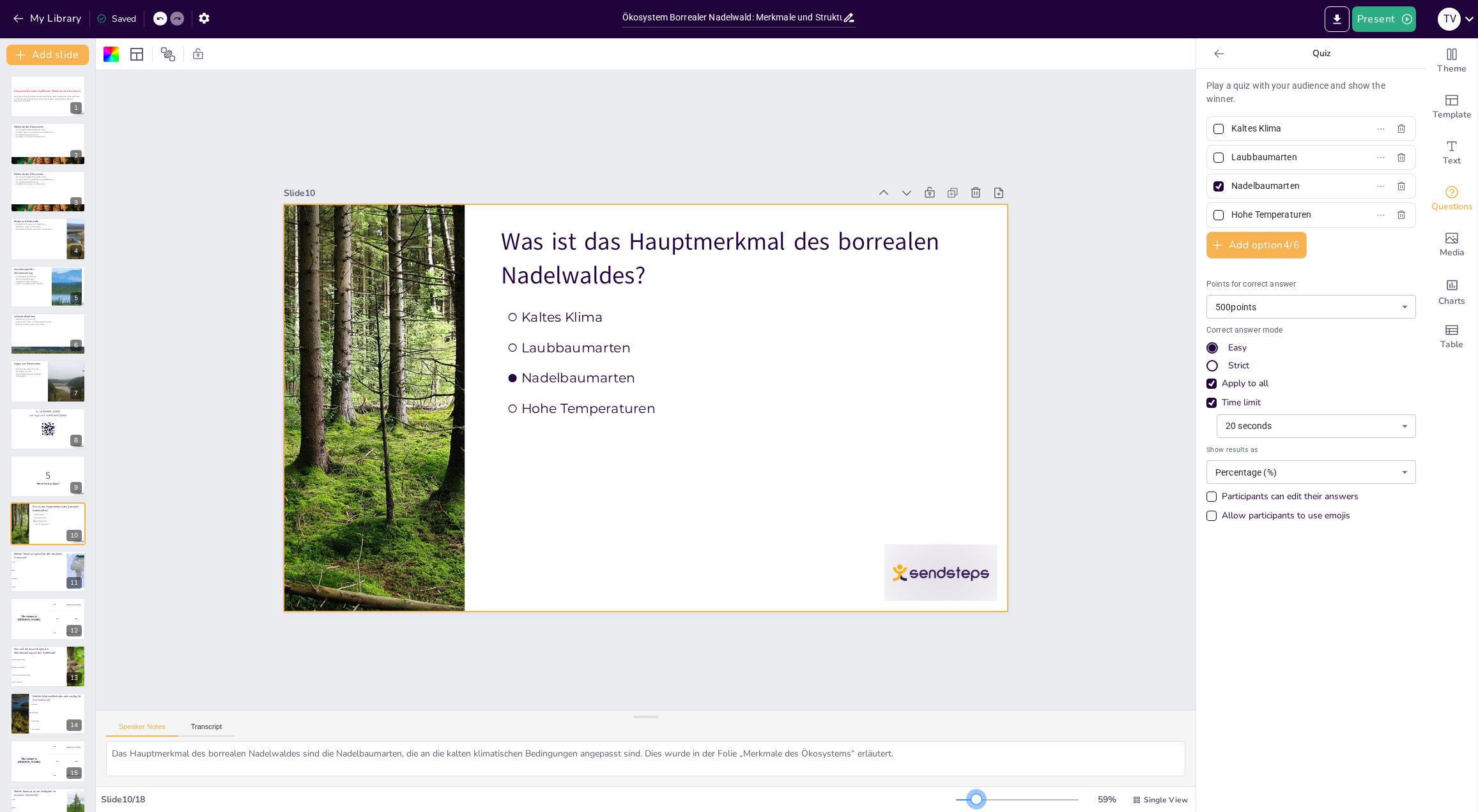
click at [968, 801] on div at bounding box center [1017, 800] width 122 height 10
click at [1093, 289] on div "Slide 1 Ökosystem Borrealer Nadelwald: Merkmale und Strukturen Diese Präsentati…" at bounding box center [645, 390] width 949 height 1243
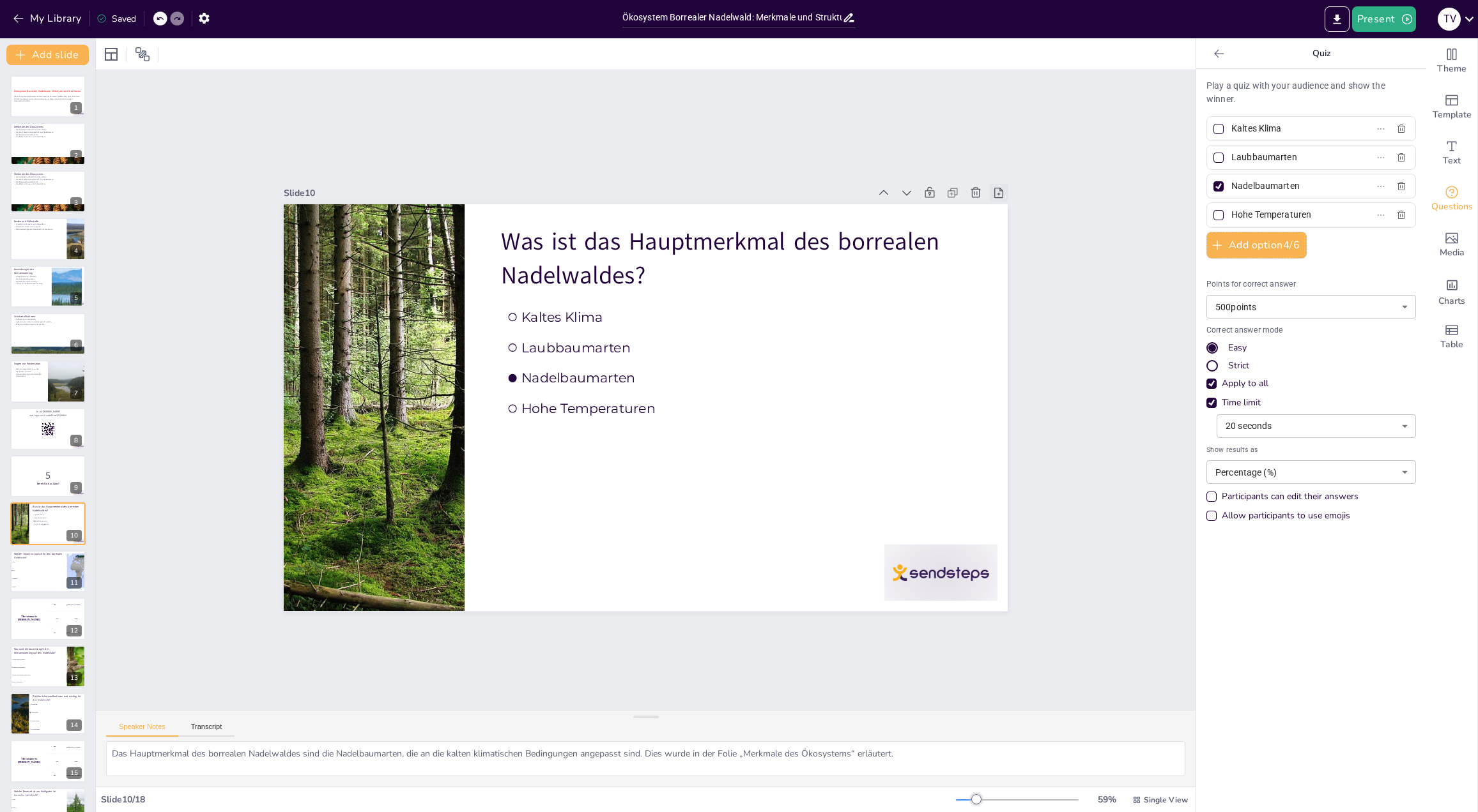
click at [257, 460] on icon at bounding box center [249, 469] width 16 height 16
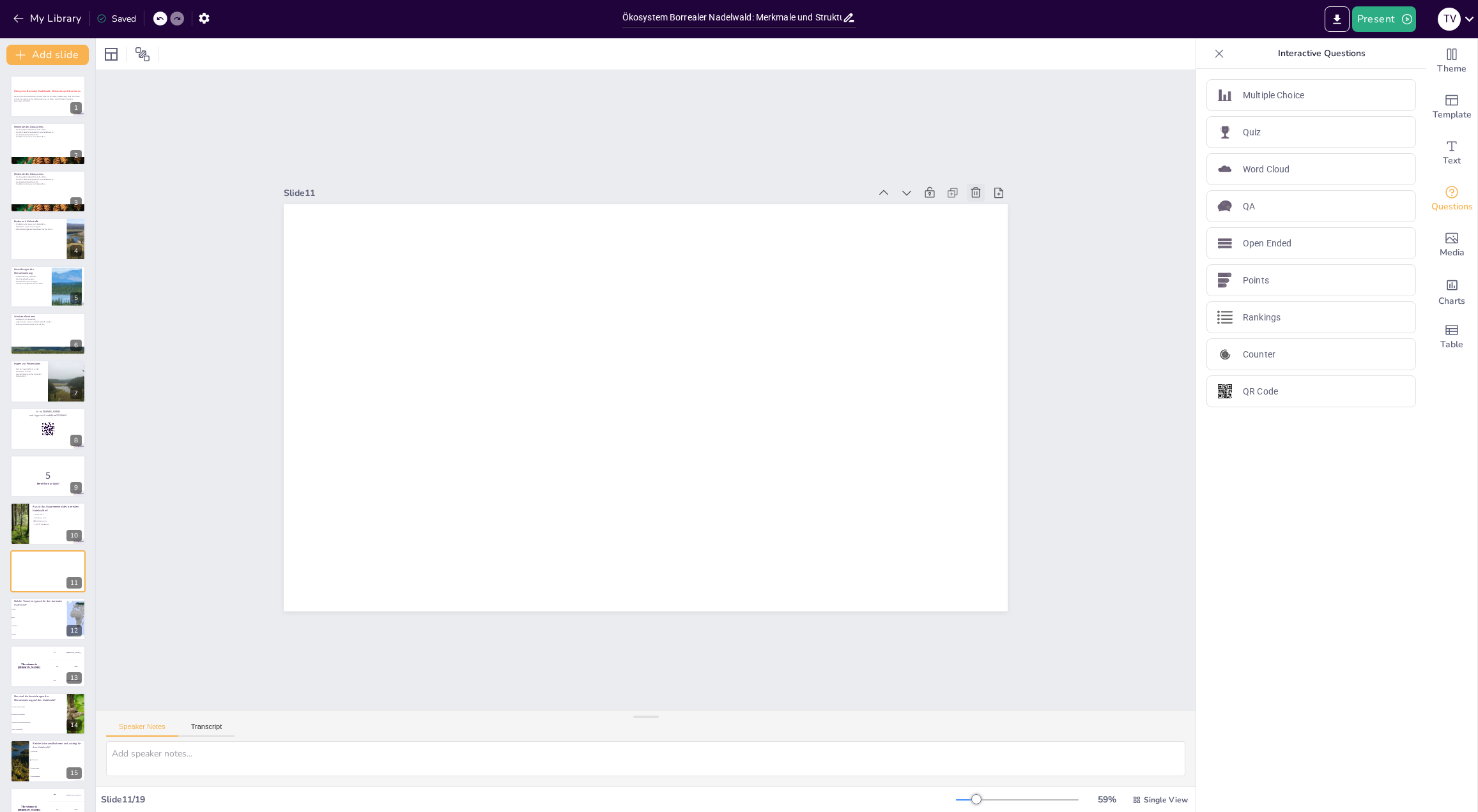
click at [277, 469] on icon at bounding box center [271, 475] width 12 height 13
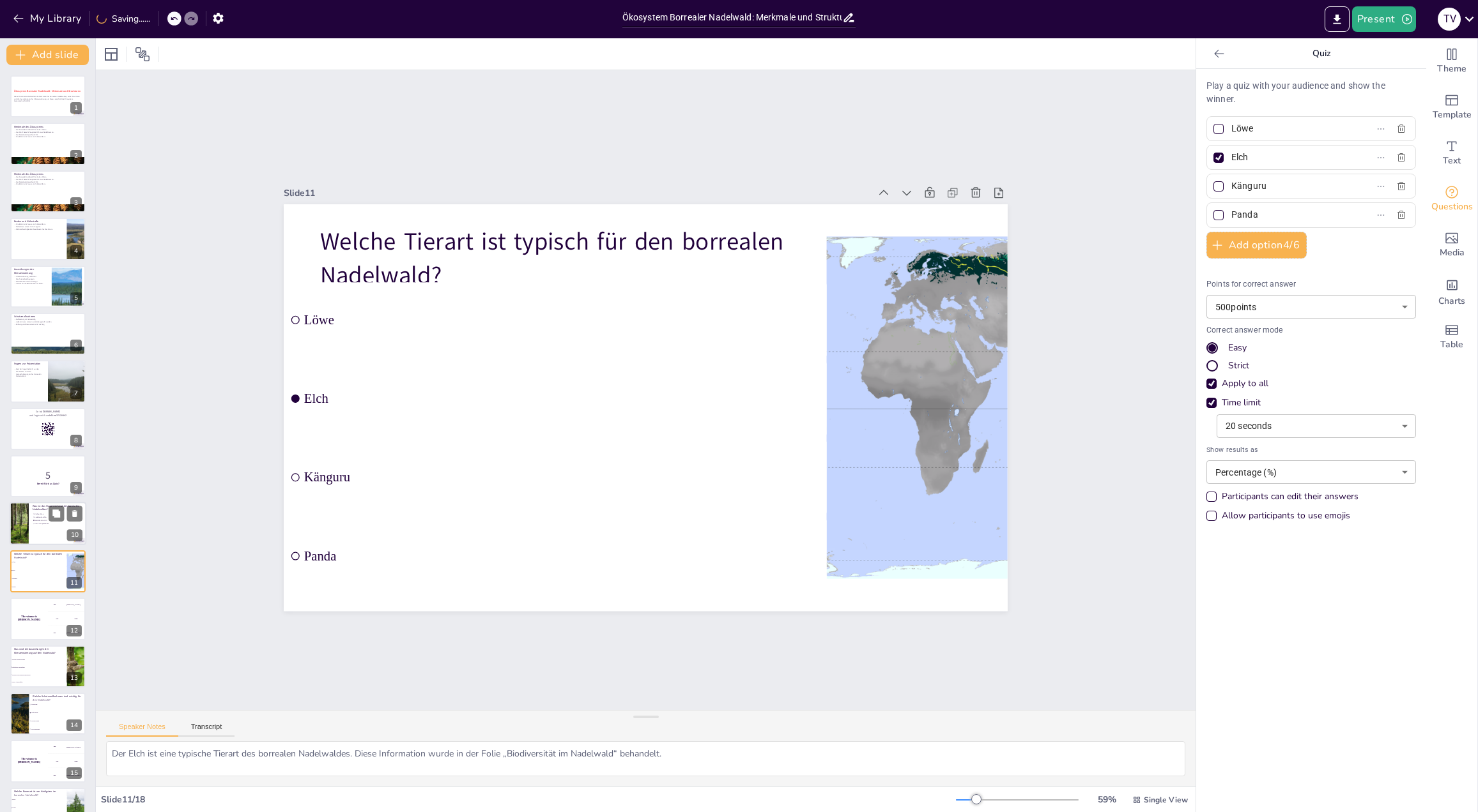
click at [29, 513] on div at bounding box center [47, 524] width 76 height 43
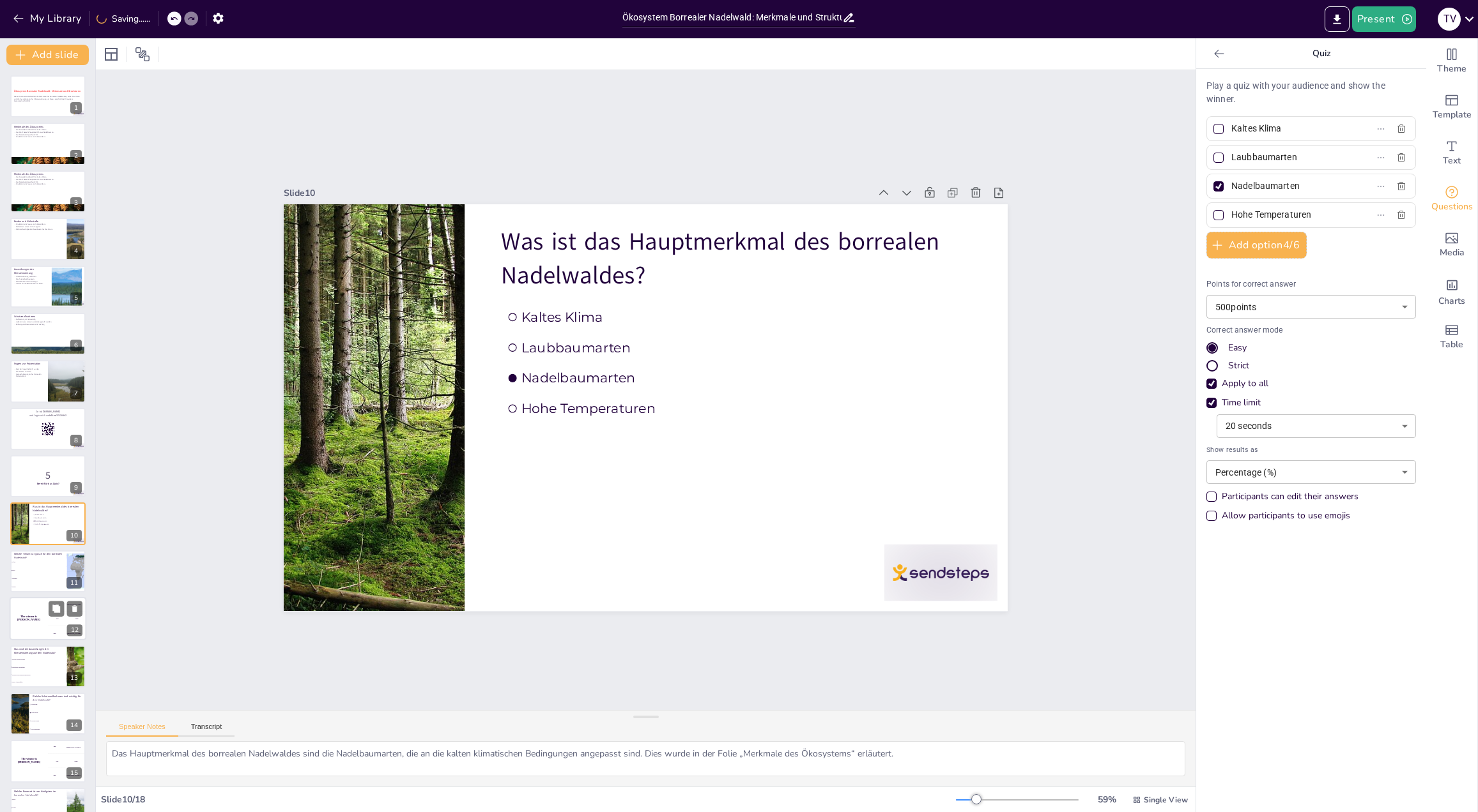
scroll to position [85, 0]
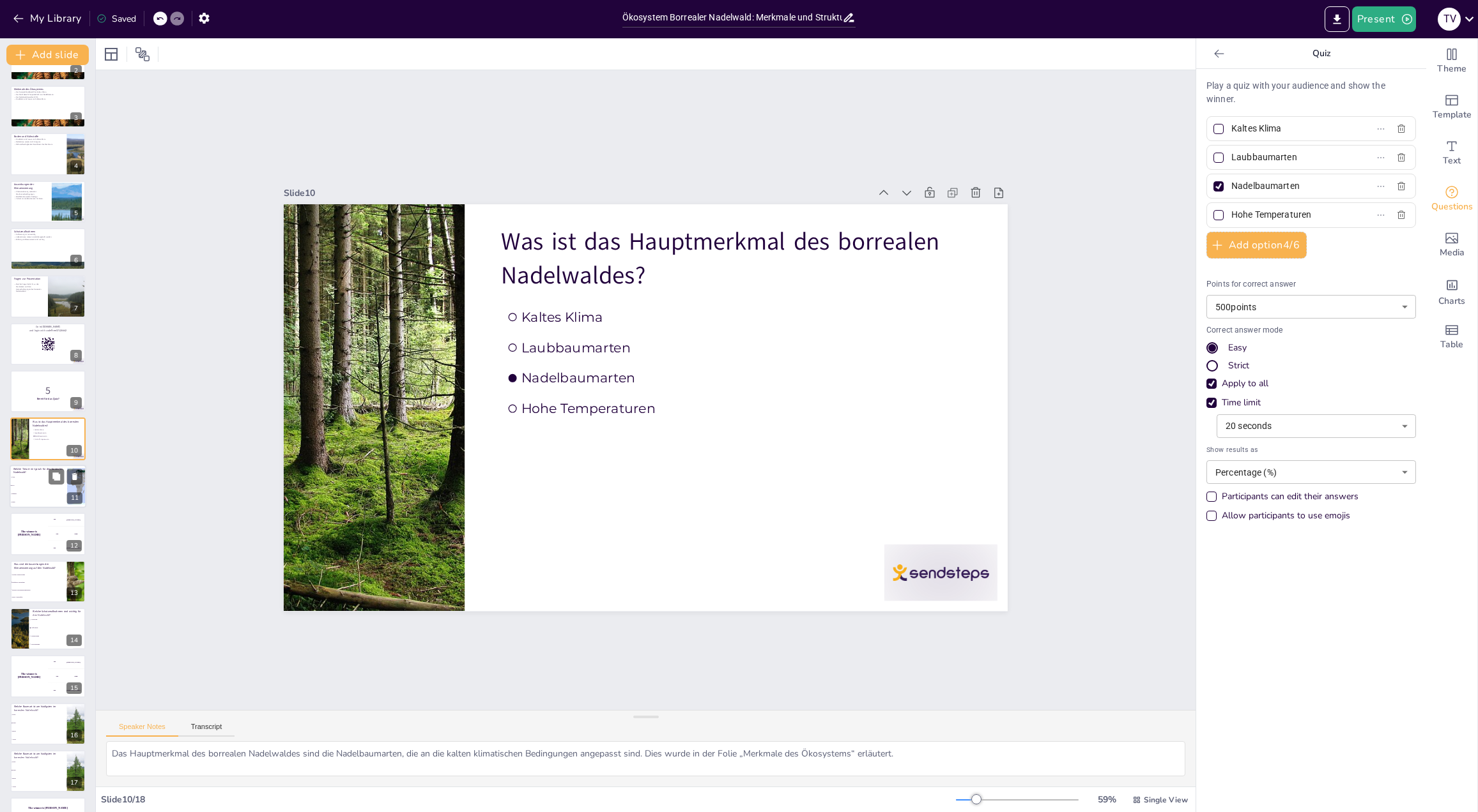
click at [39, 480] on li "Löwe" at bounding box center [38, 477] width 57 height 8
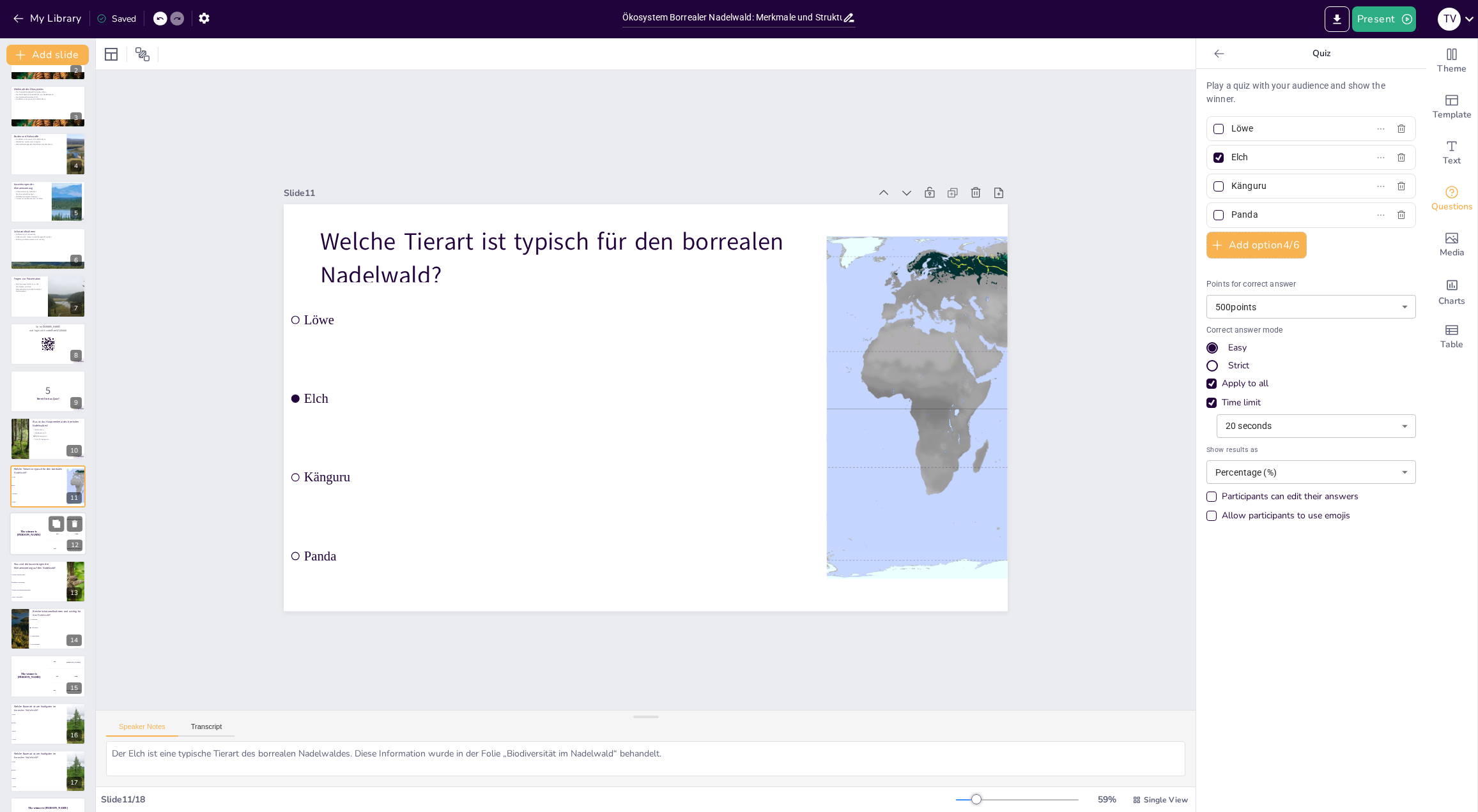
scroll to position [123, 0]
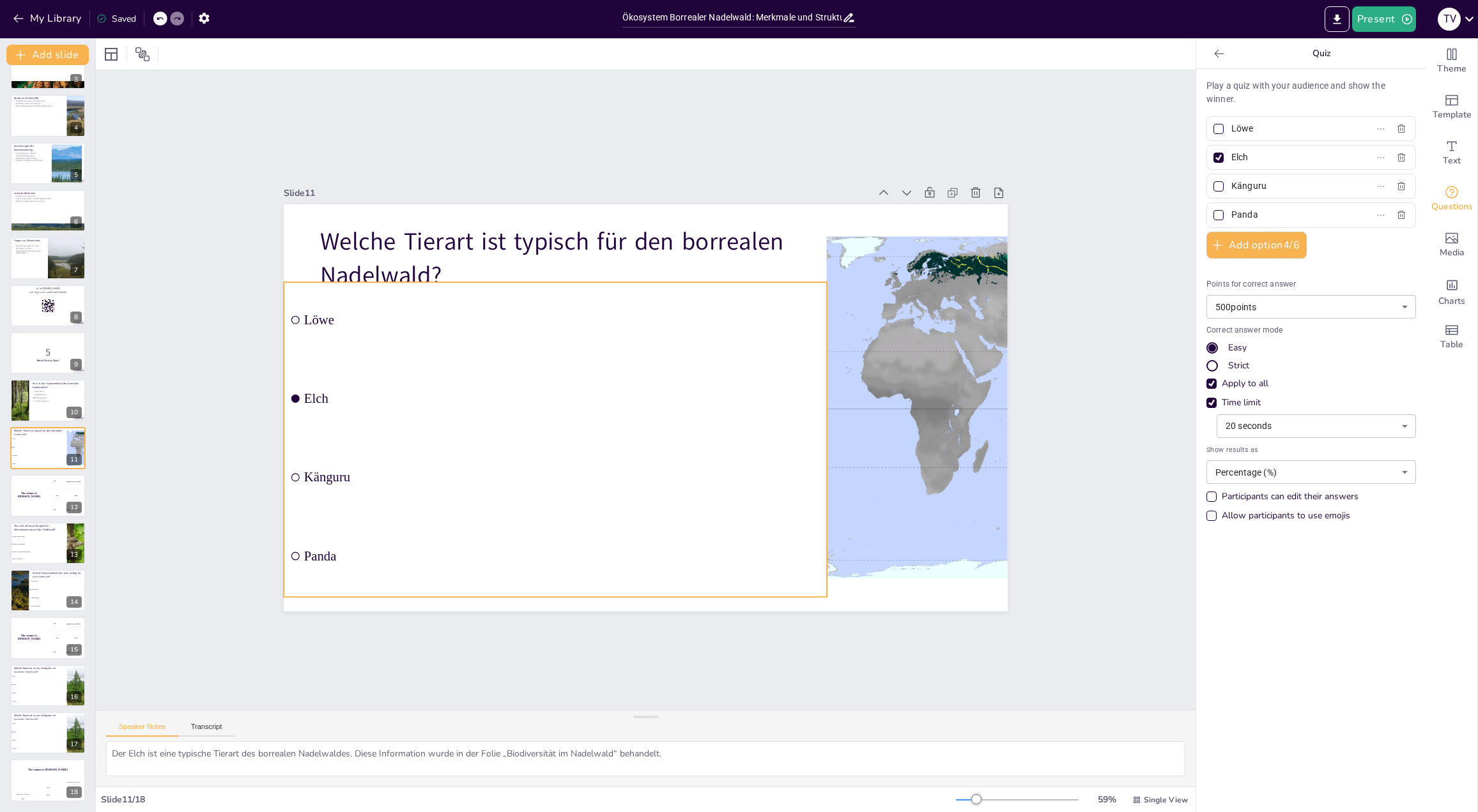
click at [533, 323] on span "Löwe" at bounding box center [568, 465] width 69 height 515
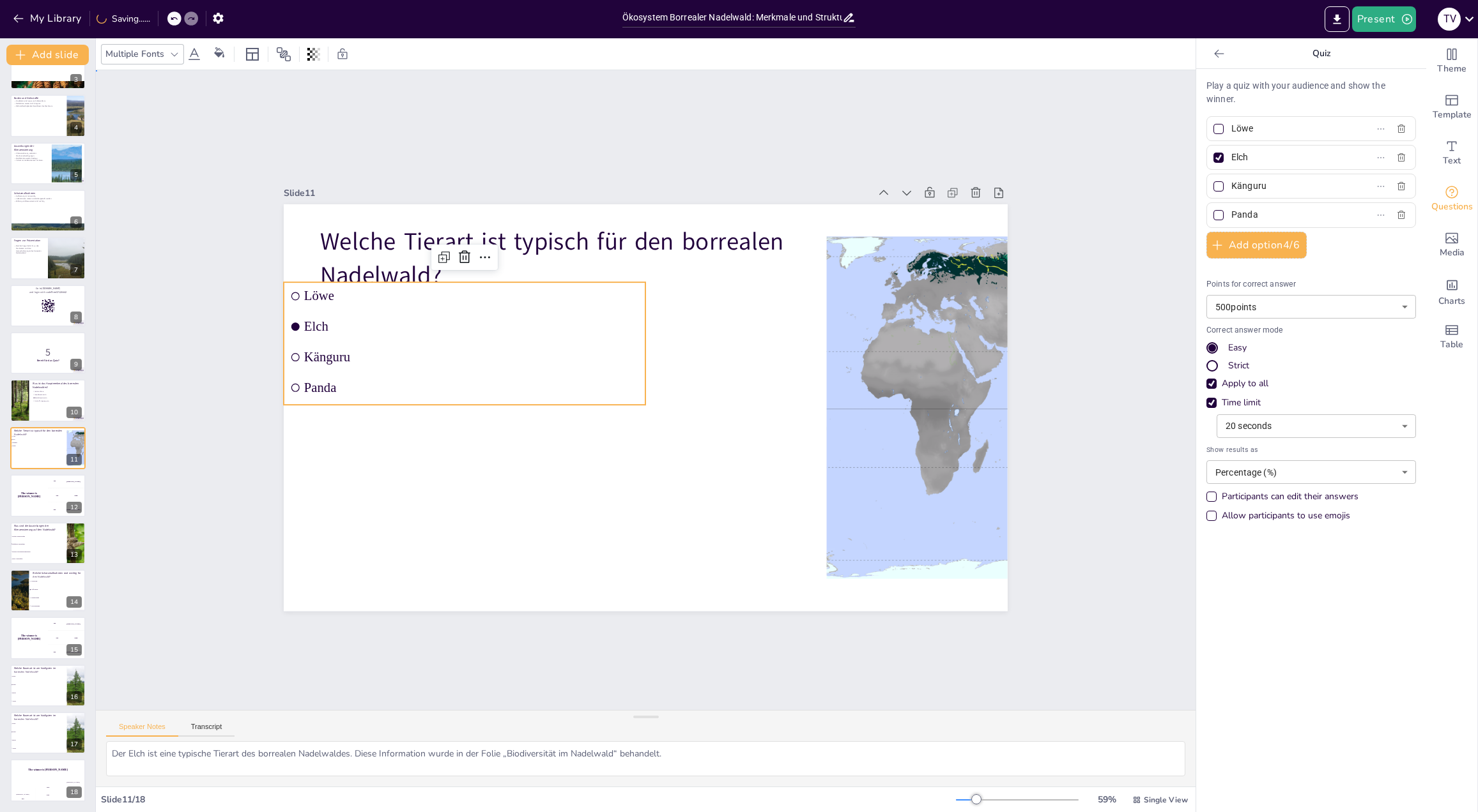
click at [481, 120] on div "Slide 1 Ökosystem Borrealer Nadelwald: Merkmale und Strukturen Diese Präsentati…" at bounding box center [645, 390] width 855 height 1208
click at [662, 364] on li "Känguru" at bounding box center [764, 250] width 205 height 327
drag, startPoint x: 272, startPoint y: 341, endPoint x: 313, endPoint y: 341, distance: 41.0
click at [313, 423] on div at bounding box center [328, 480] width 59 height 116
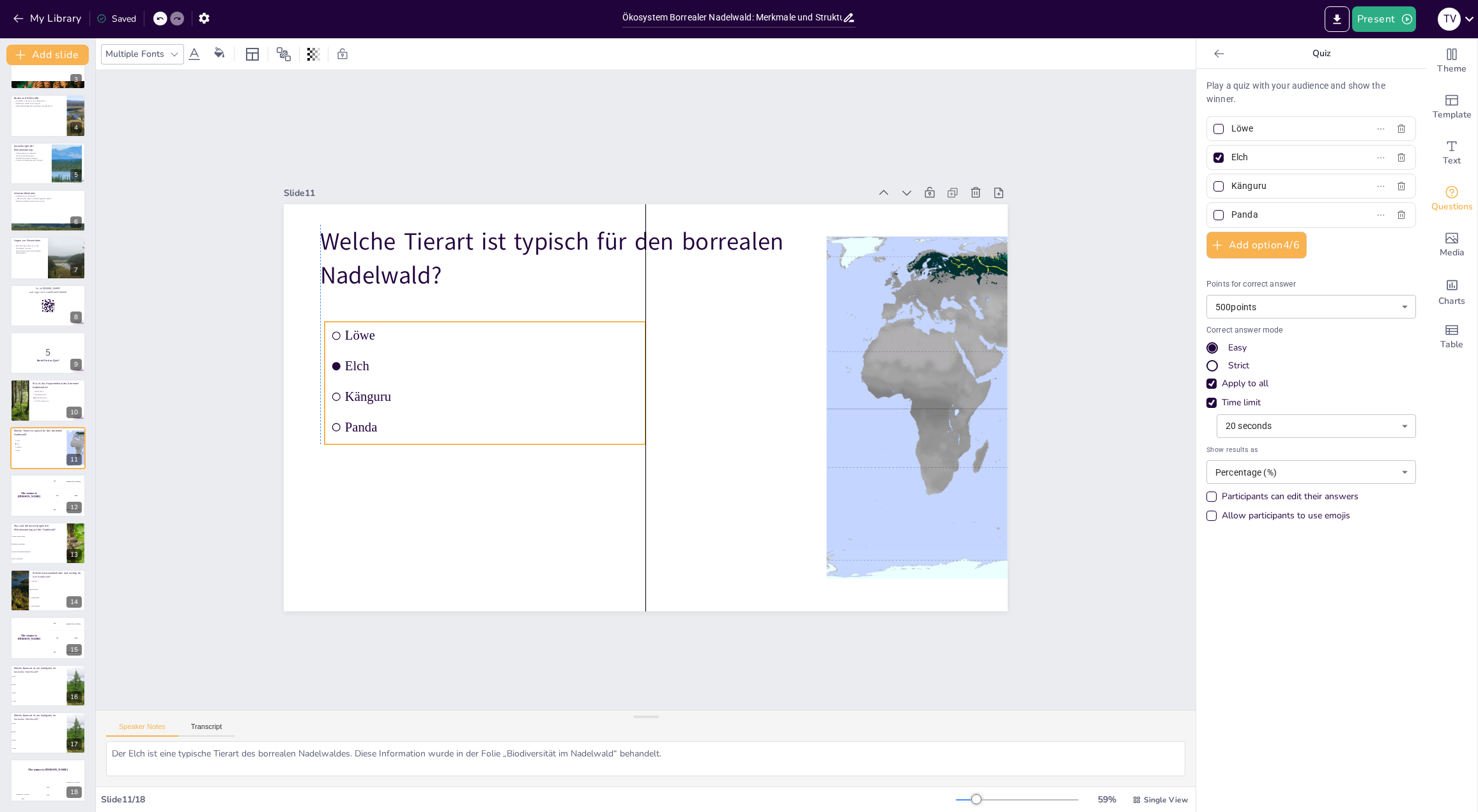
click at [271, 395] on div "Slide 1 Ökosystem Borrealer Nadelwald: Merkmale und Strukturen Diese Präsentati…" at bounding box center [645, 389] width 826 height 903
click at [64, 538] on div at bounding box center [66, 533] width 34 height 16
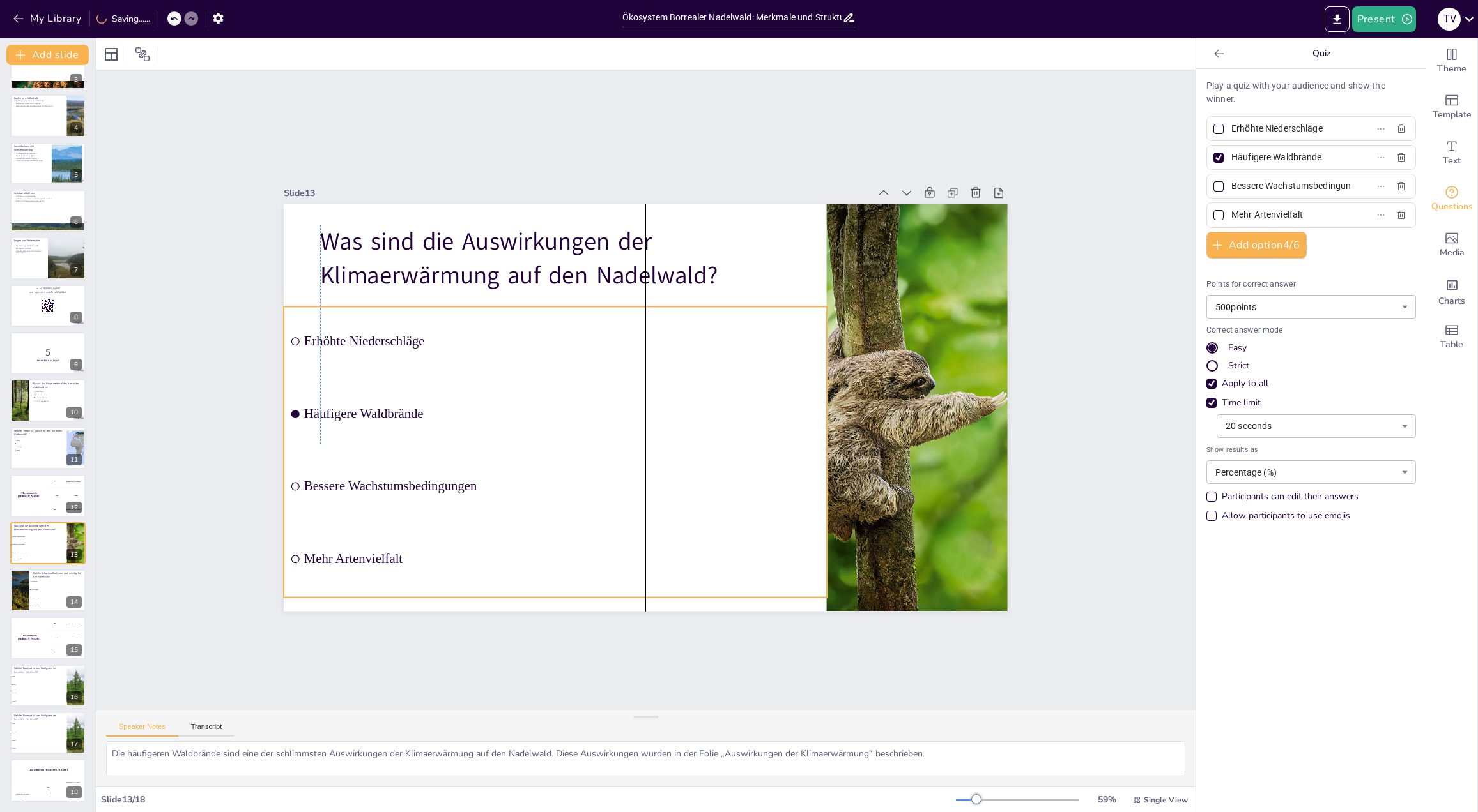
click at [550, 378] on li "Häufigere Waldbrände" at bounding box center [640, 297] width 181 height 546
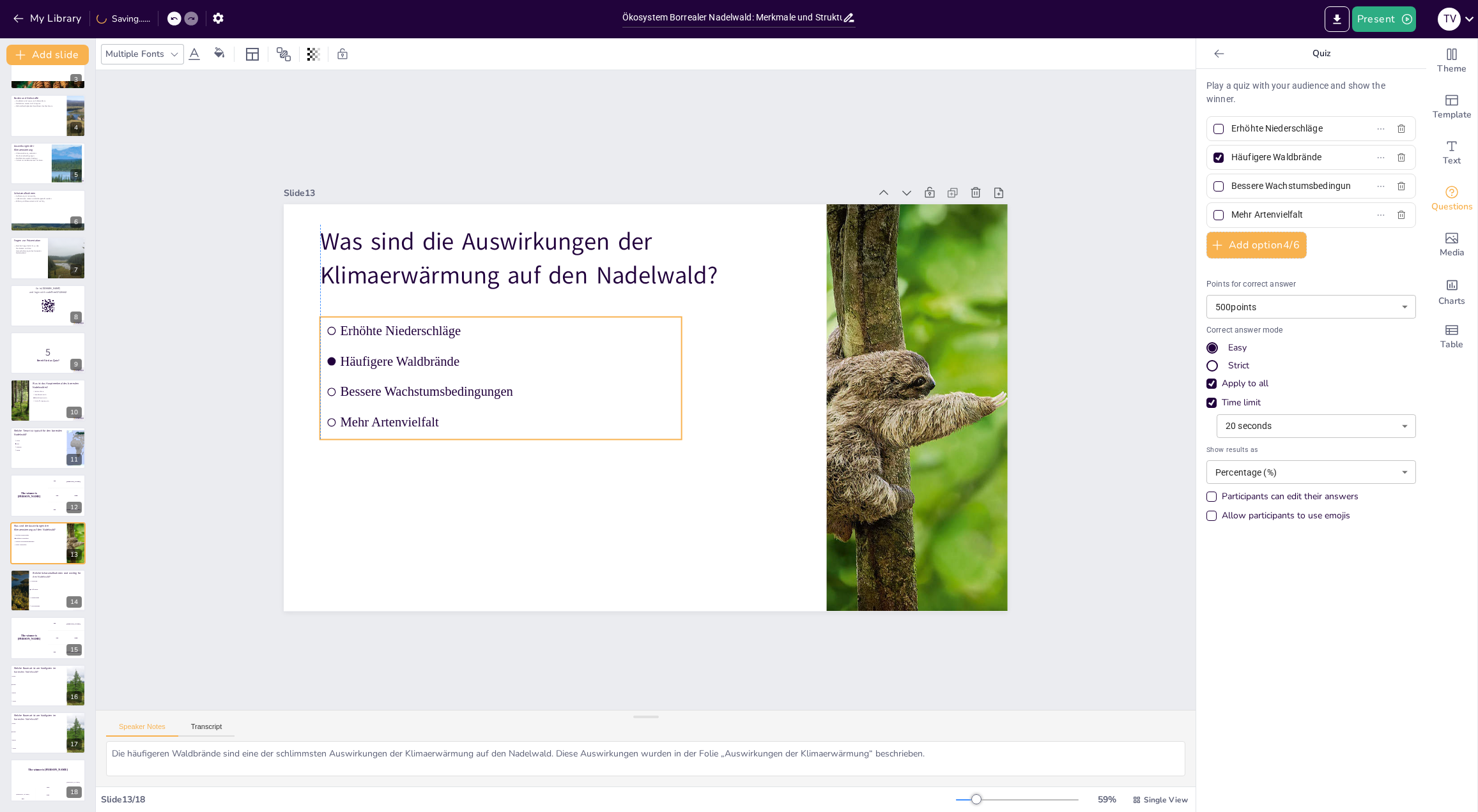
drag, startPoint x: 275, startPoint y: 362, endPoint x: 314, endPoint y: 373, distance: 40.5
click at [586, 373] on ul "Erhöhte Niederschläge Häufigere Waldbrände Bessere Wachstumsbedingungen Mehr Ar…" at bounding box center [761, 302] width 351 height 333
click at [45, 598] on span "Urbanisierung" at bounding box center [57, 598] width 55 height 2
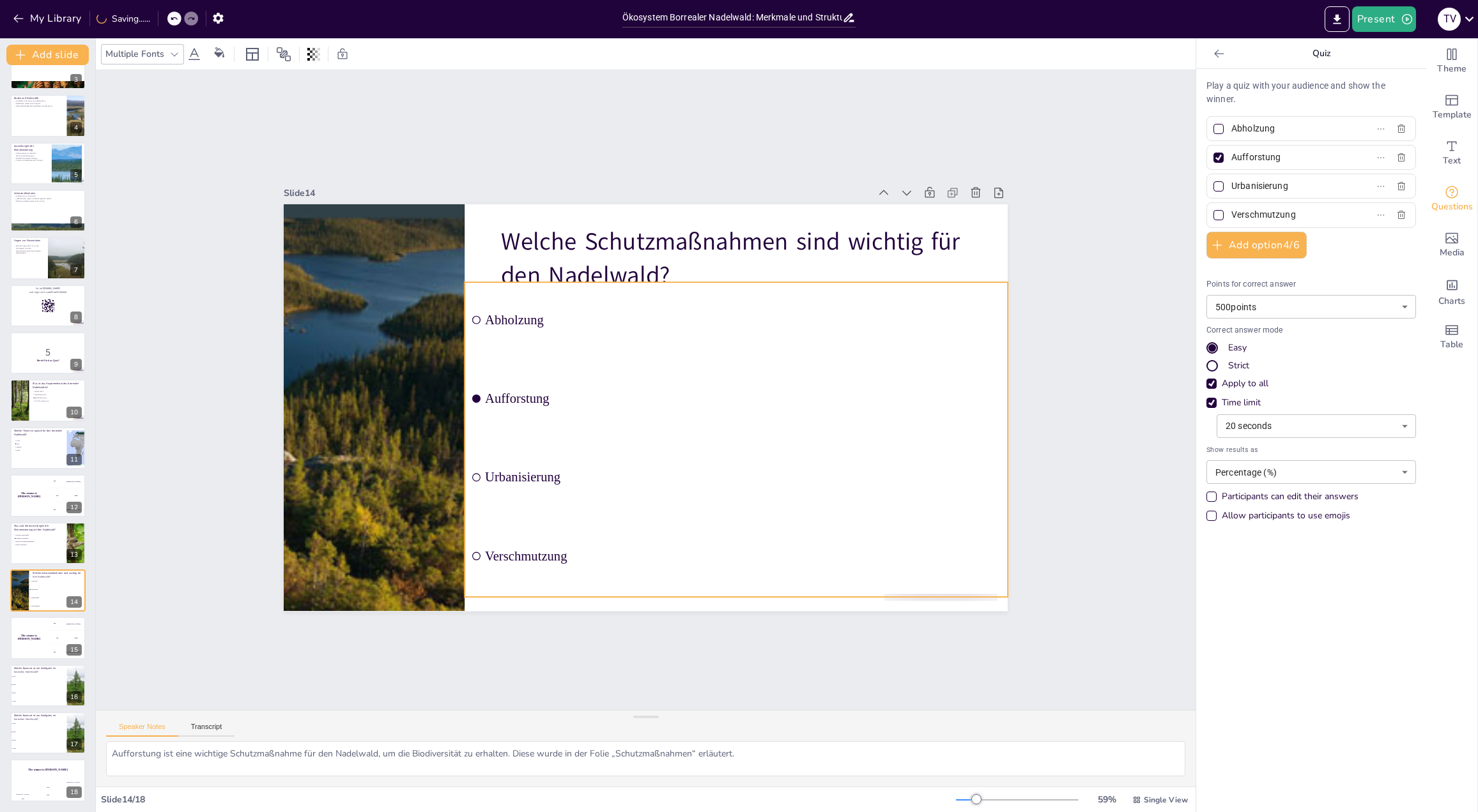
click at [616, 381] on li "Aufforstung" at bounding box center [654, 300] width 76 height 543
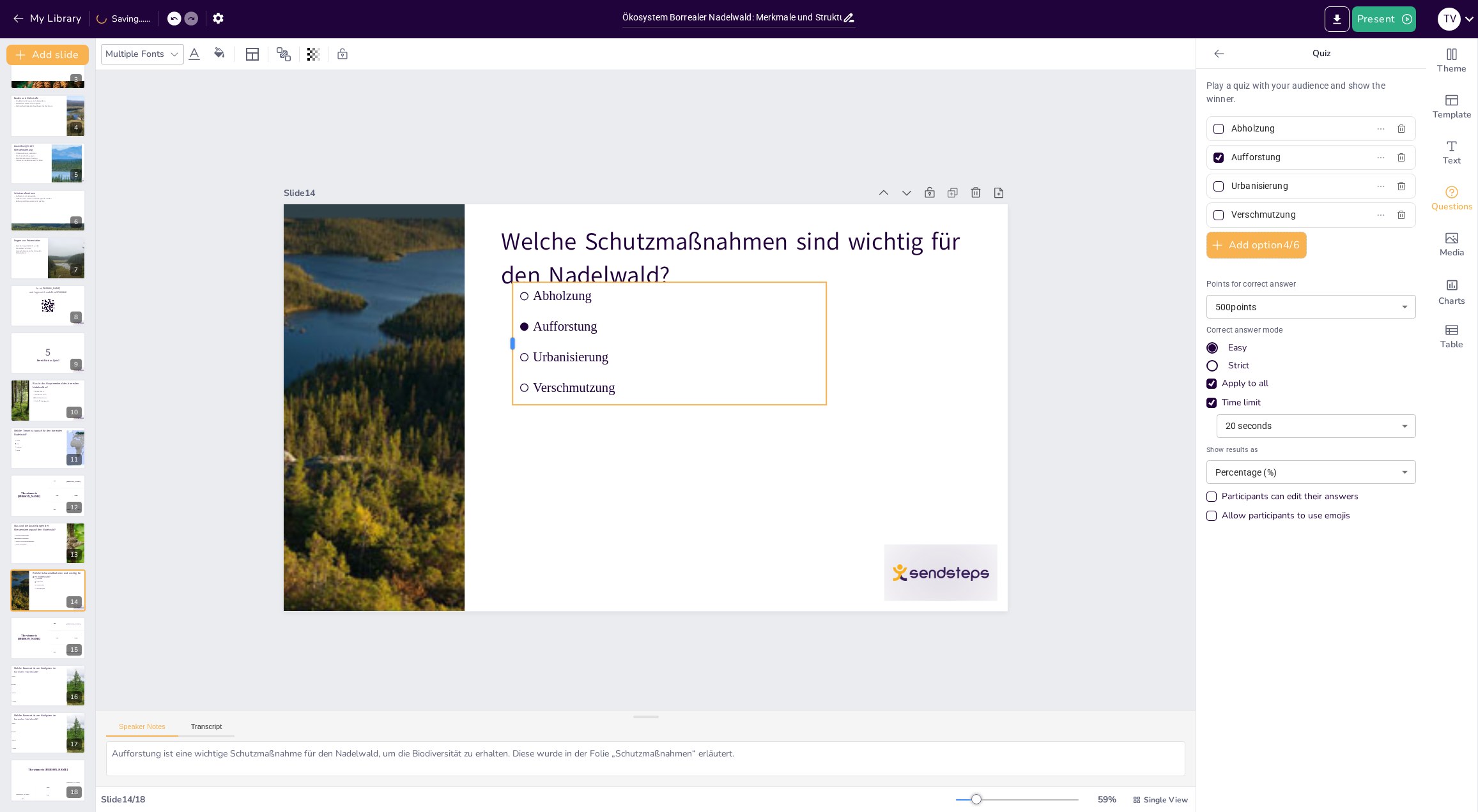
drag, startPoint x: 455, startPoint y: 338, endPoint x: 503, endPoint y: 343, distance: 48.3
click at [745, 343] on div at bounding box center [785, 346] width 80 height 105
click at [618, 399] on ul "Abholzung Aufforstung Urbanisierung Verschmutzung" at bounding box center [674, 347] width 325 height 154
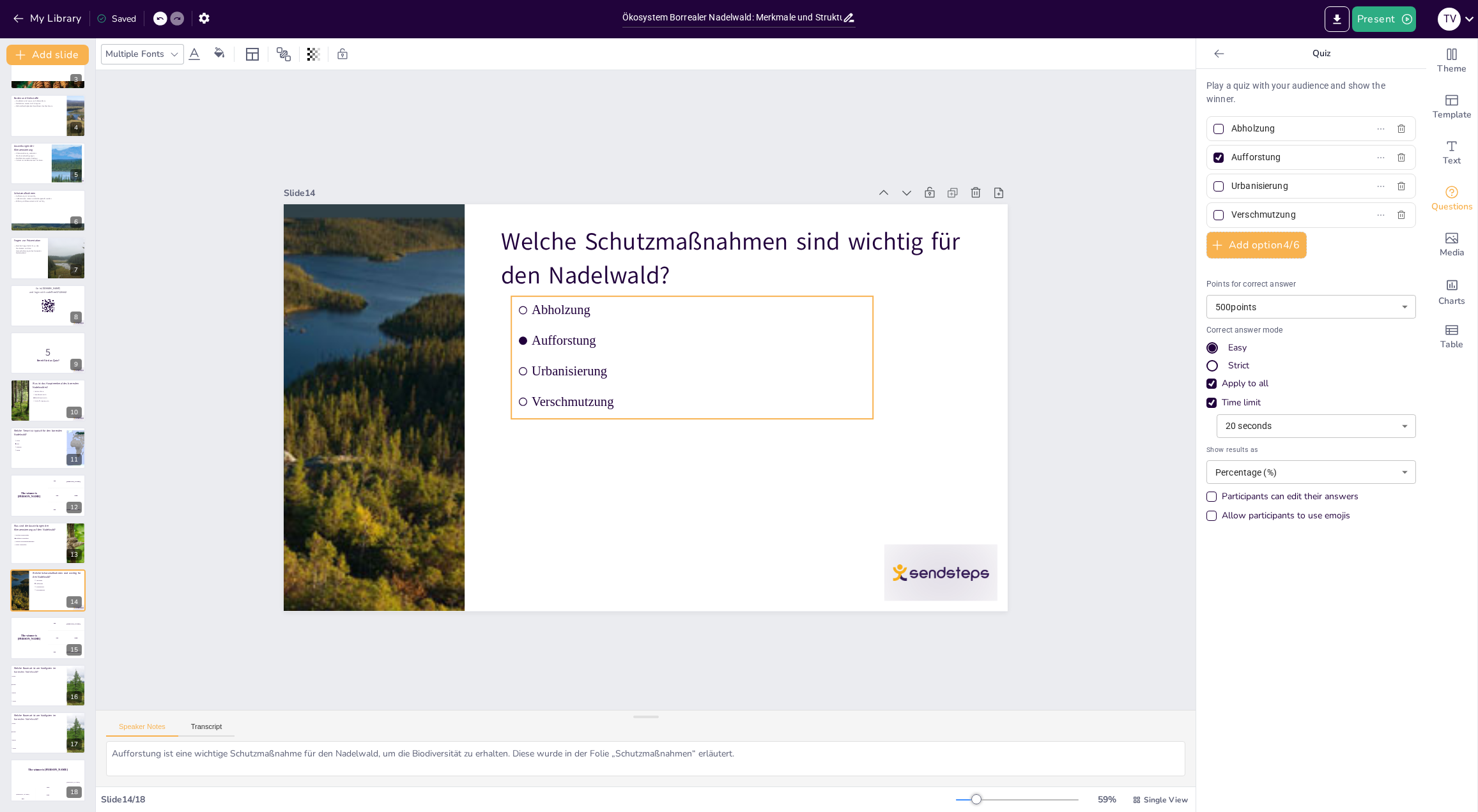
drag, startPoint x: 618, startPoint y: 399, endPoint x: 606, endPoint y: 375, distance: 26.8
click at [607, 423] on ul "Abholzung Aufforstung Urbanisierung Verschmutzung" at bounding box center [668, 442] width 195 height 379
click at [202, 352] on div "Slide 1 Ökosystem Borrealer Nadelwald: Merkmale und Strukturen Diese Präsentati…" at bounding box center [646, 390] width 1246 height 1211
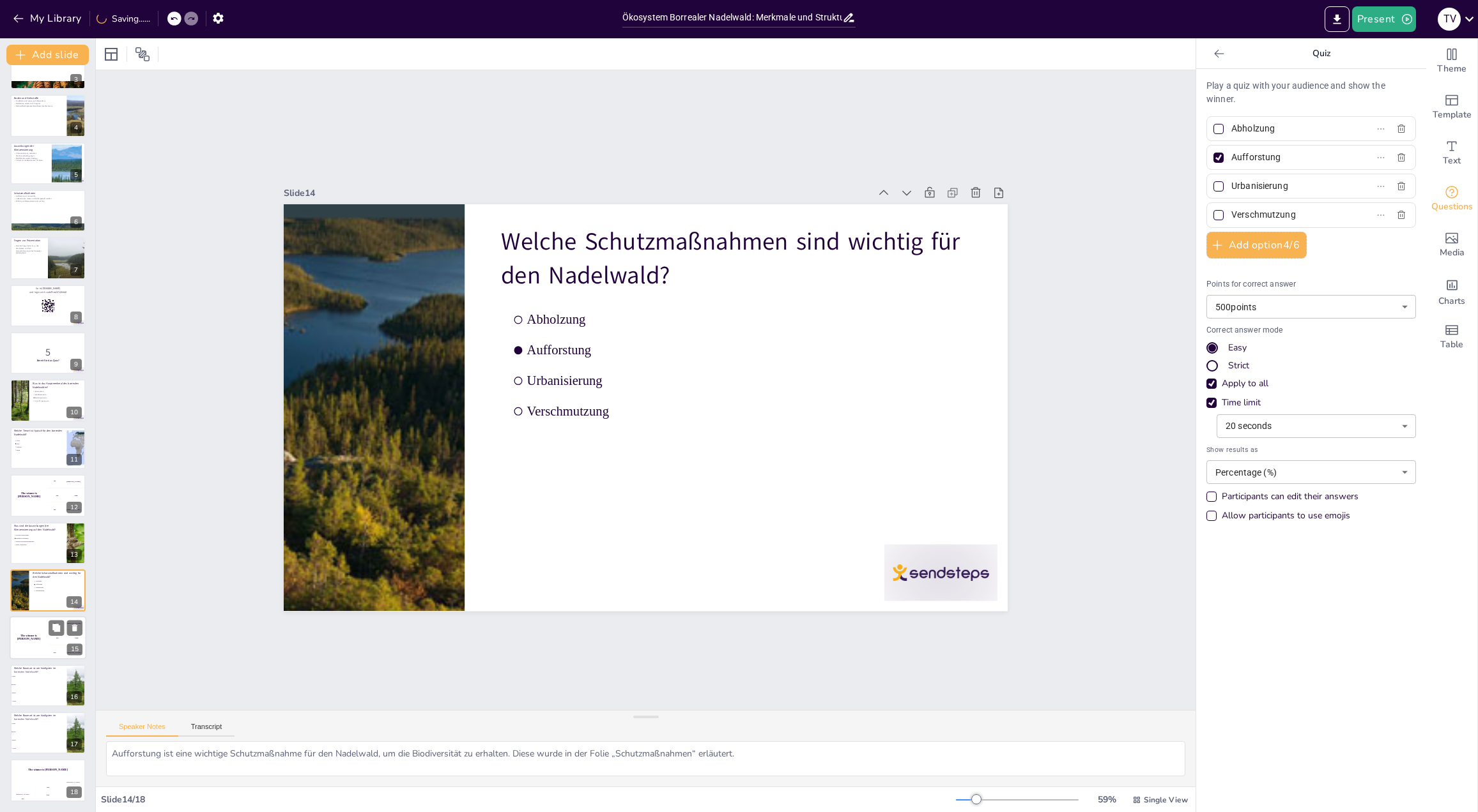
click at [38, 626] on div "The winner is Niels 🏆" at bounding box center [28, 638] width 39 height 43
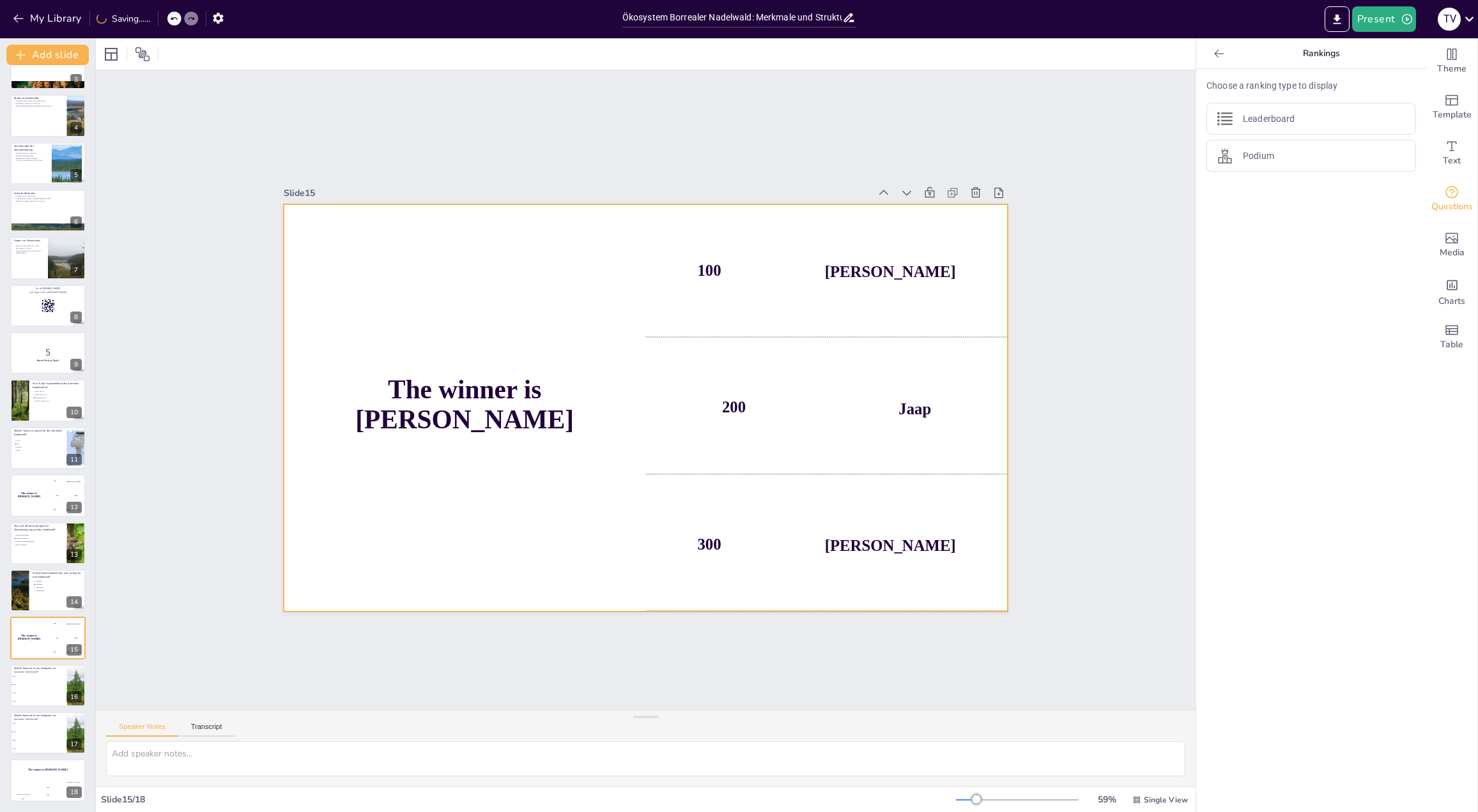
click at [533, 412] on h4 "The winner is Niels 🏆" at bounding box center [464, 404] width 362 height 60
click at [563, 395] on h4 "The winner is Niels 🏆" at bounding box center [611, 212] width 98 height 366
click at [41, 700] on span "Ahorn" at bounding box center [39, 701] width 55 height 2
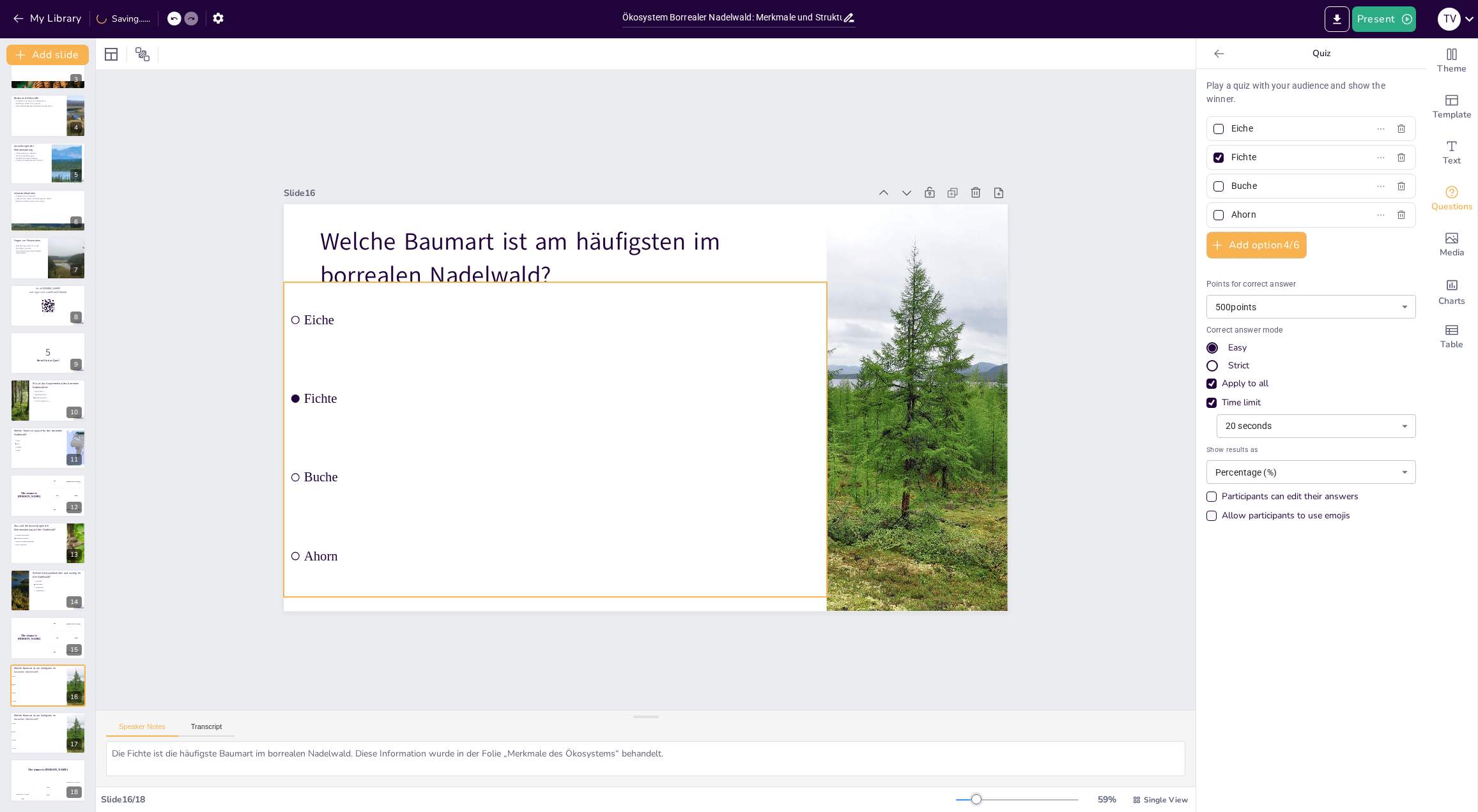
click at [459, 429] on li "Fichte" at bounding box center [732, 363] width 547 height 187
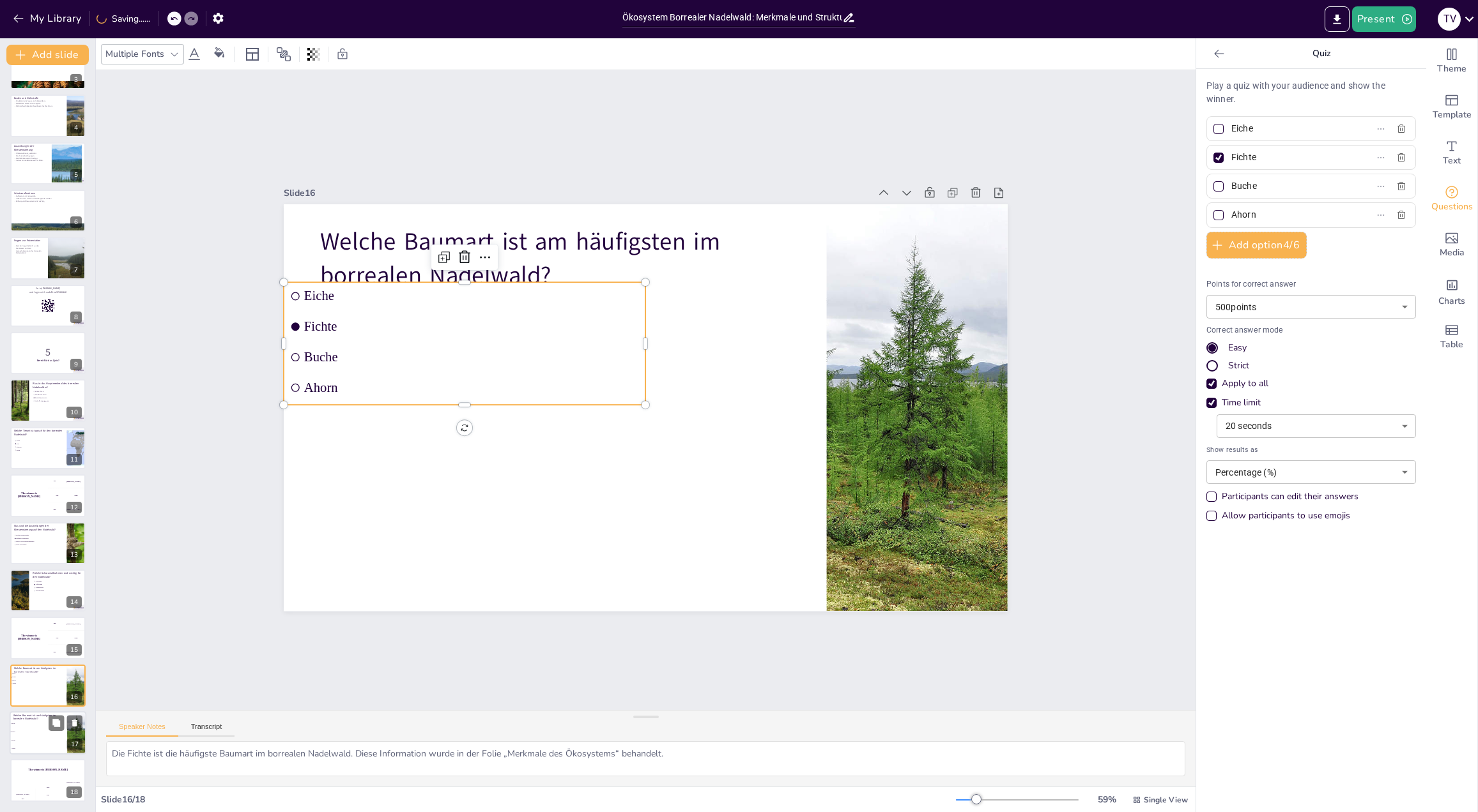
click at [53, 738] on li "Buche" at bounding box center [38, 740] width 57 height 8
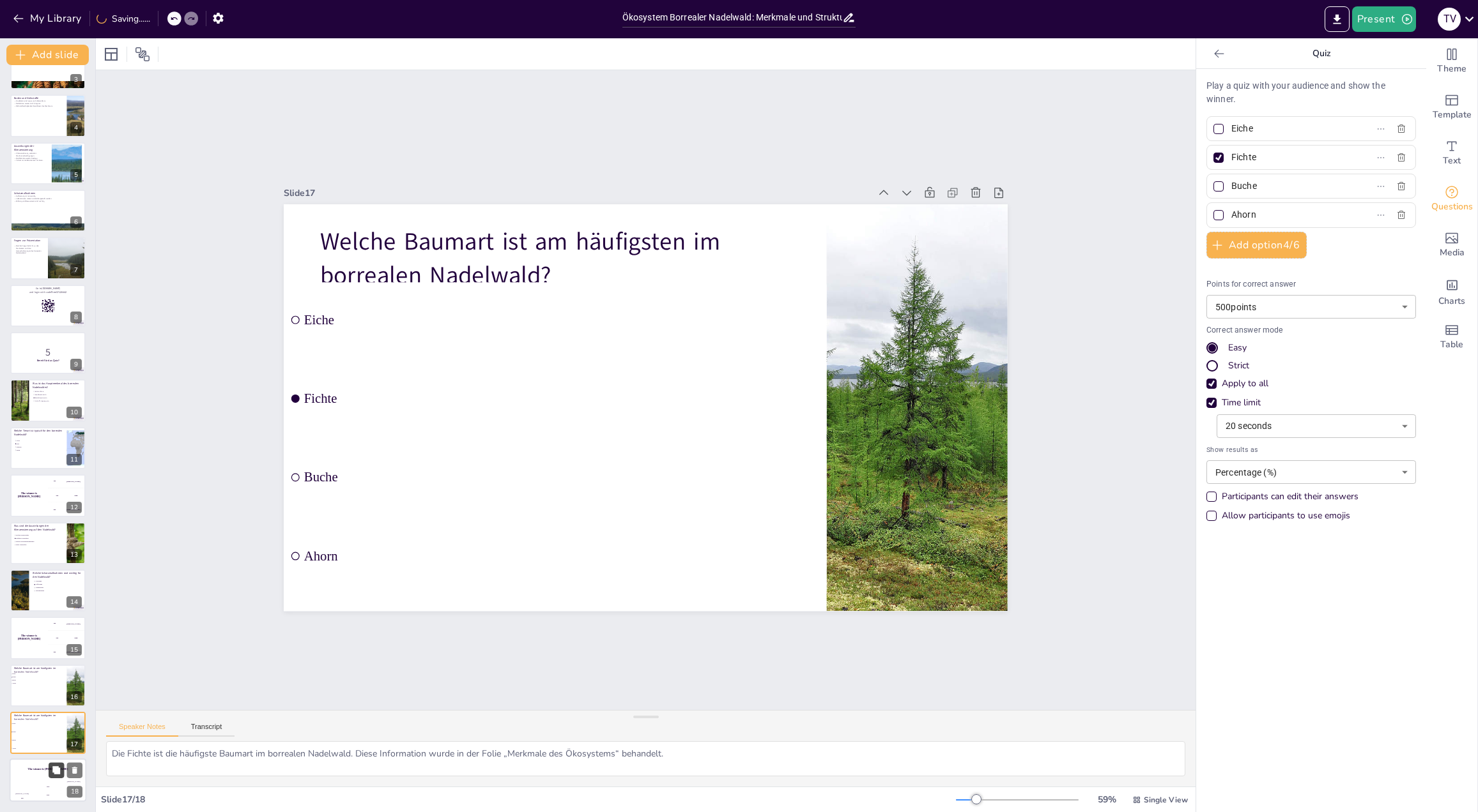
click at [53, 776] on button at bounding box center [56, 771] width 16 height 16
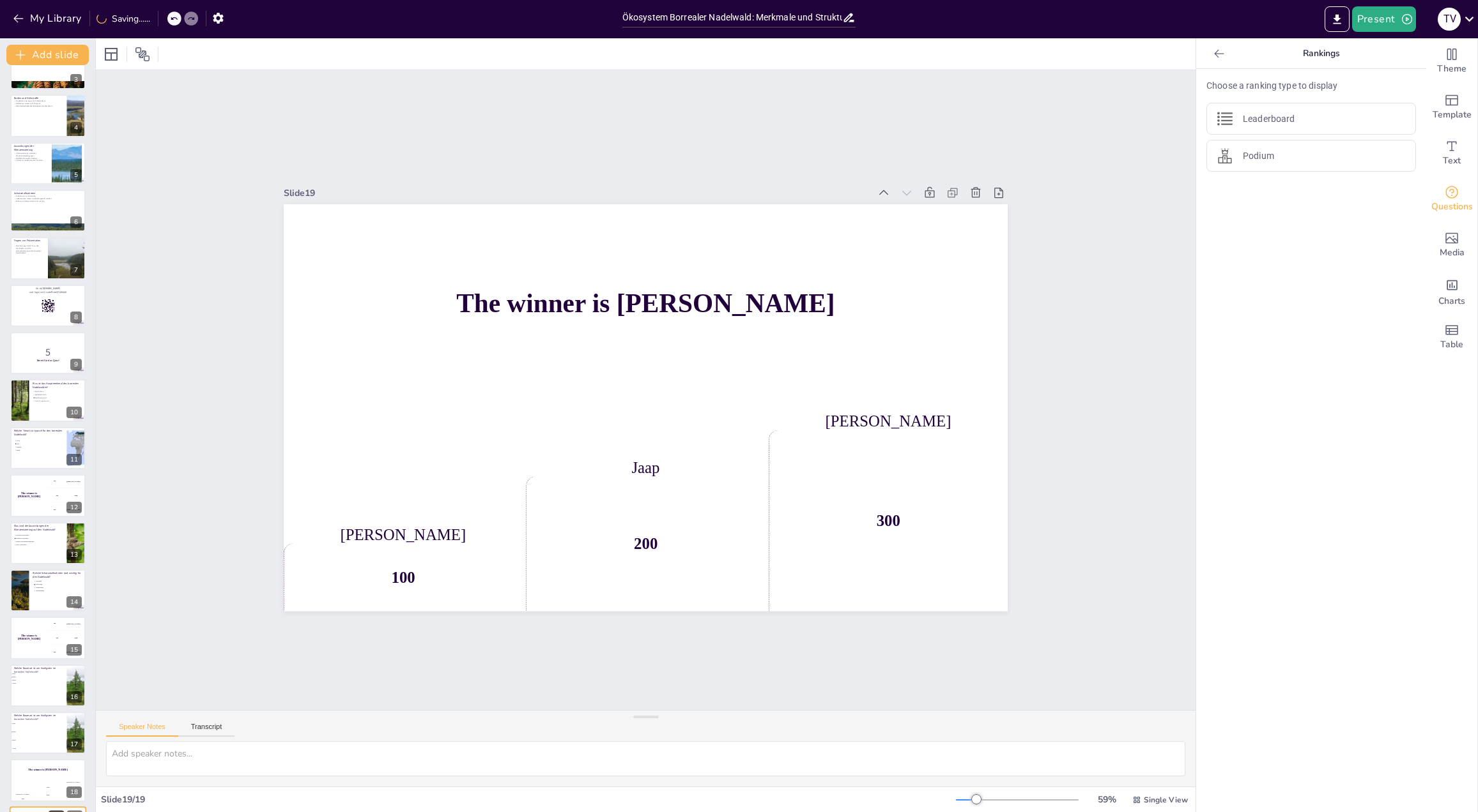
scroll to position [170, 0]
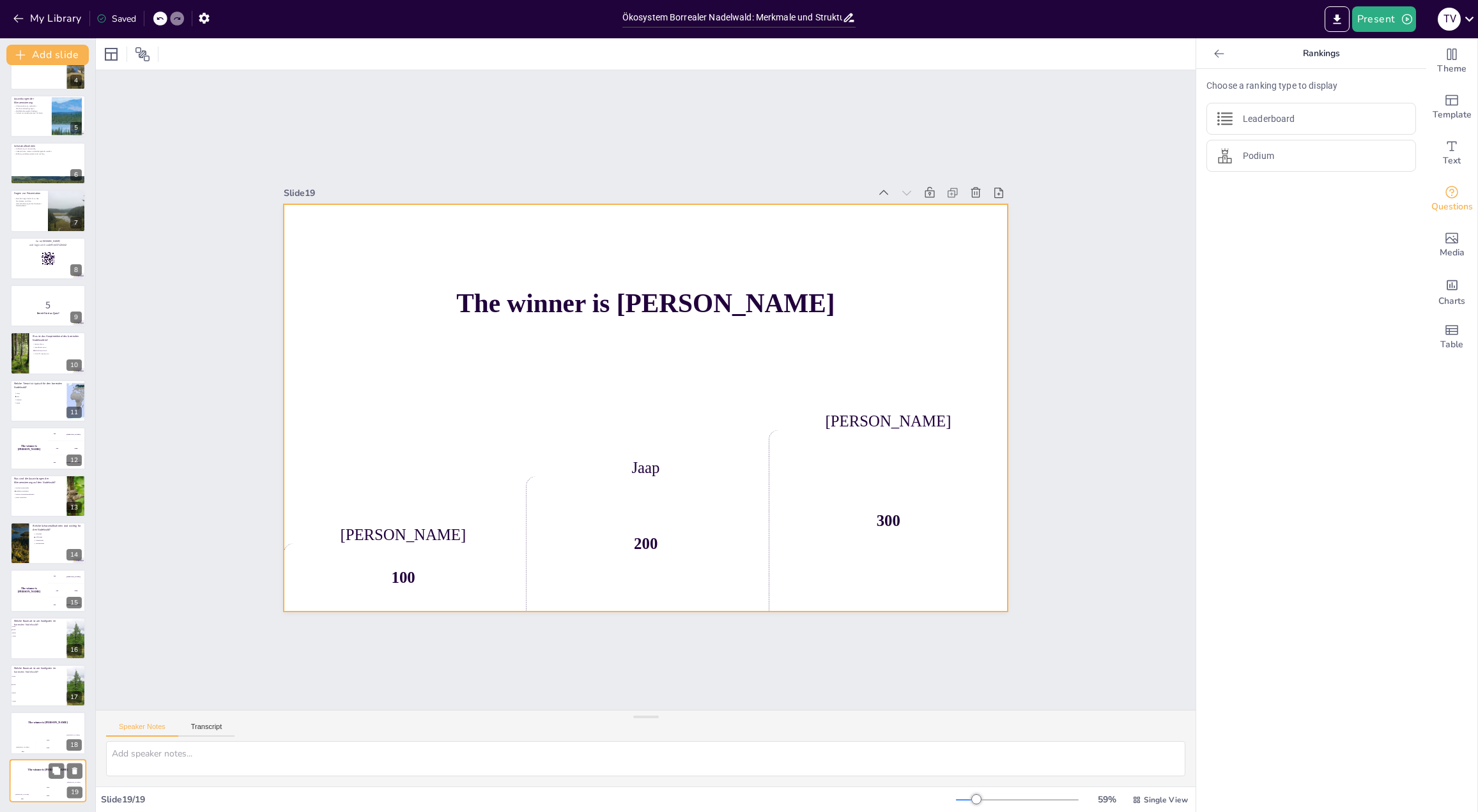
click at [22, 782] on div "Hasan 100" at bounding box center [22, 792] width 26 height 22
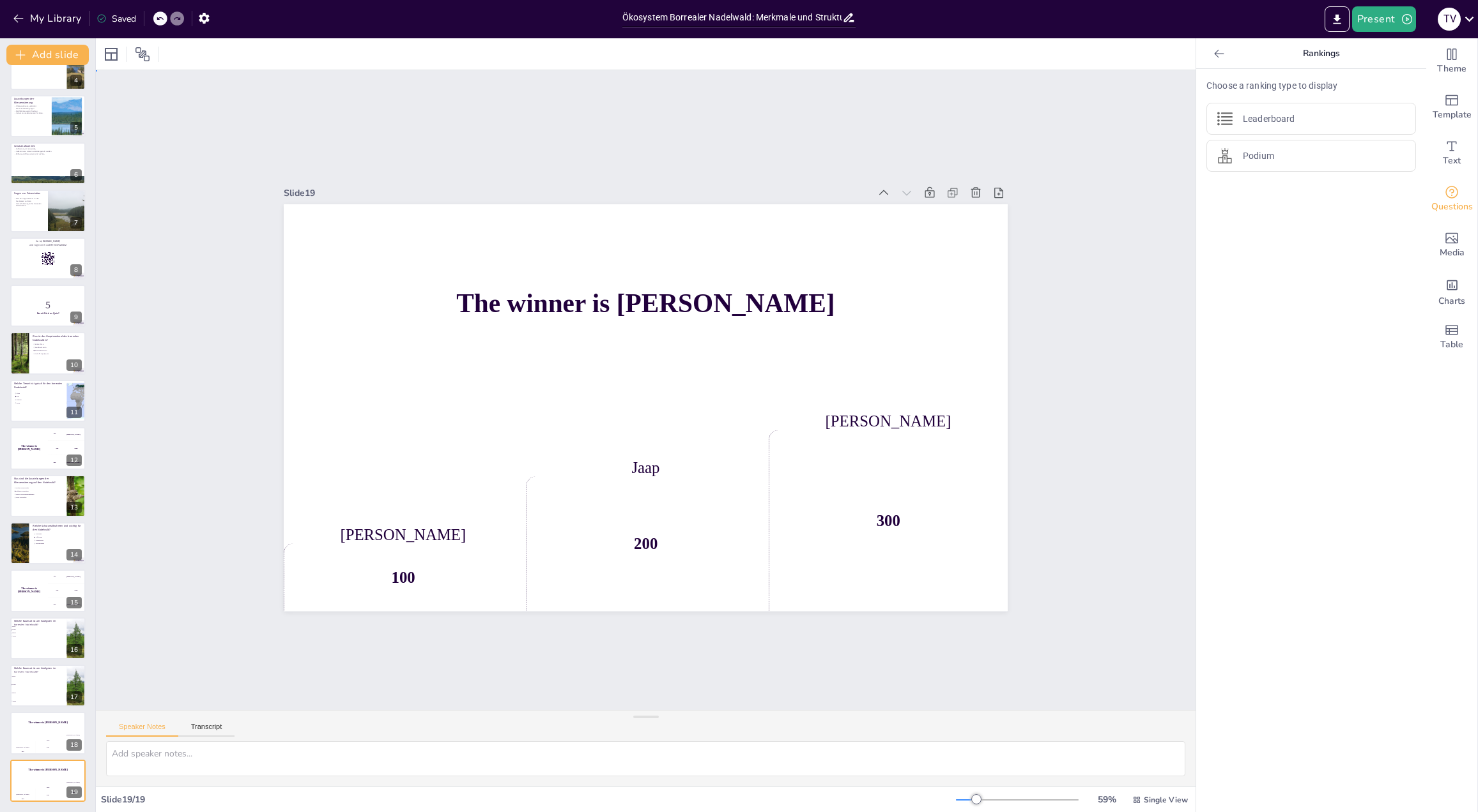
click at [229, 575] on div "Slide 1 Ökosystem Borrealer Nadelwald: Merkmale und Strukturen Diese Präsentati…" at bounding box center [646, 389] width 1104 height 1271
click at [43, 732] on div "The winner is Niels 🏆" at bounding box center [47, 723] width 76 height 22
click at [43, 790] on div "200" at bounding box center [48, 794] width 26 height 14
click at [75, 774] on icon at bounding box center [75, 771] width 5 height 7
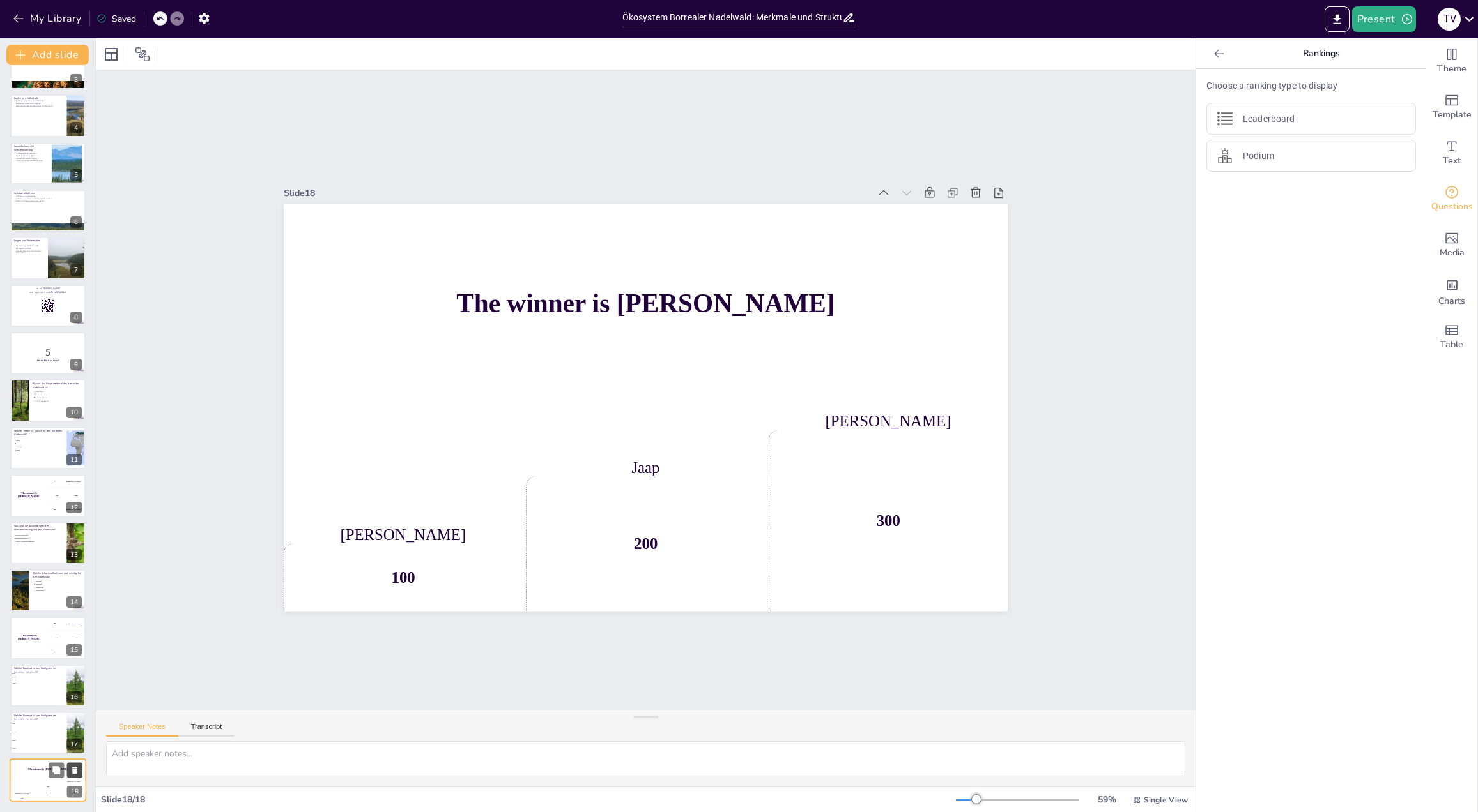
scroll to position [123, 0]
click at [28, 16] on button "My Library" at bounding box center [48, 18] width 77 height 20
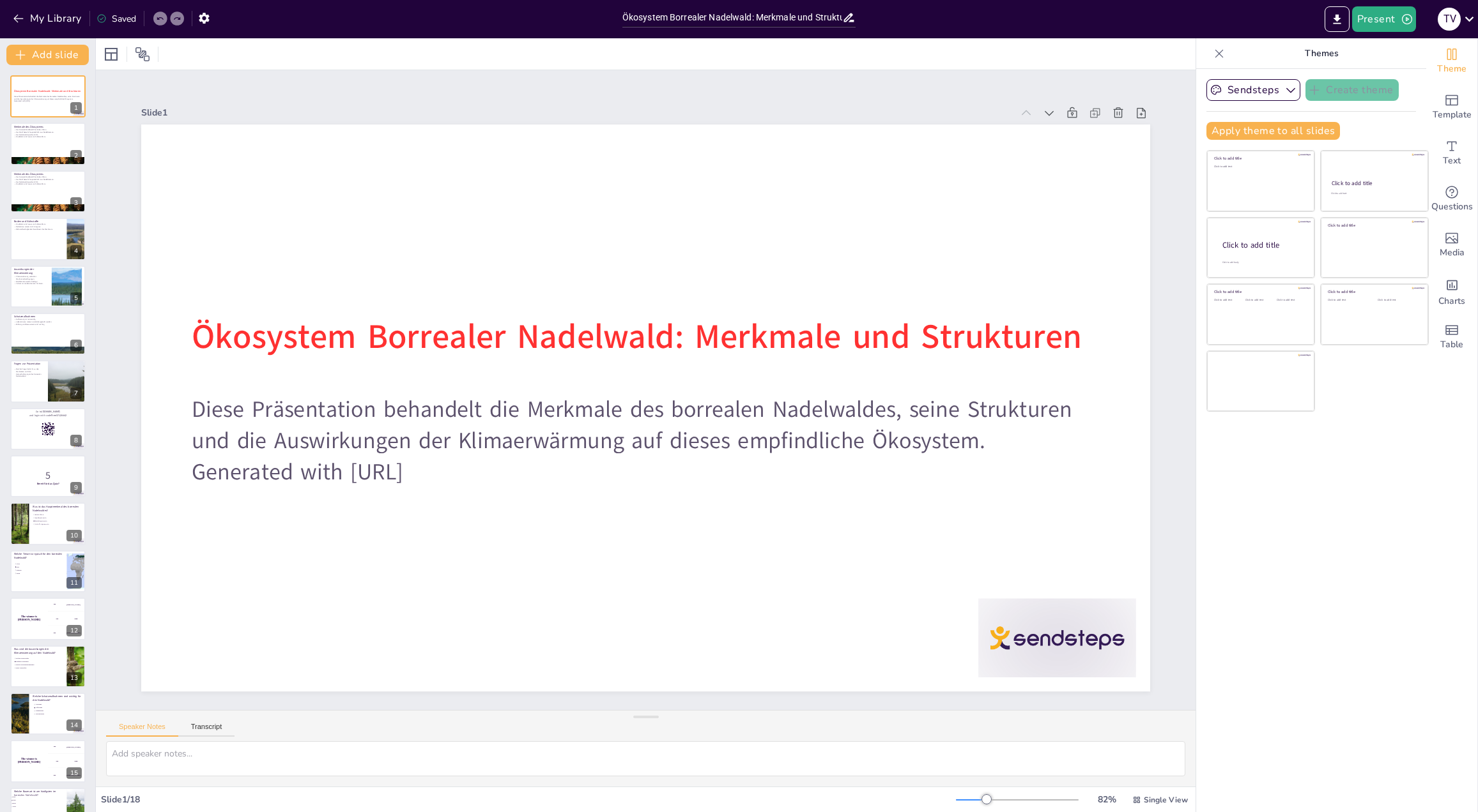
checkbox input "true"
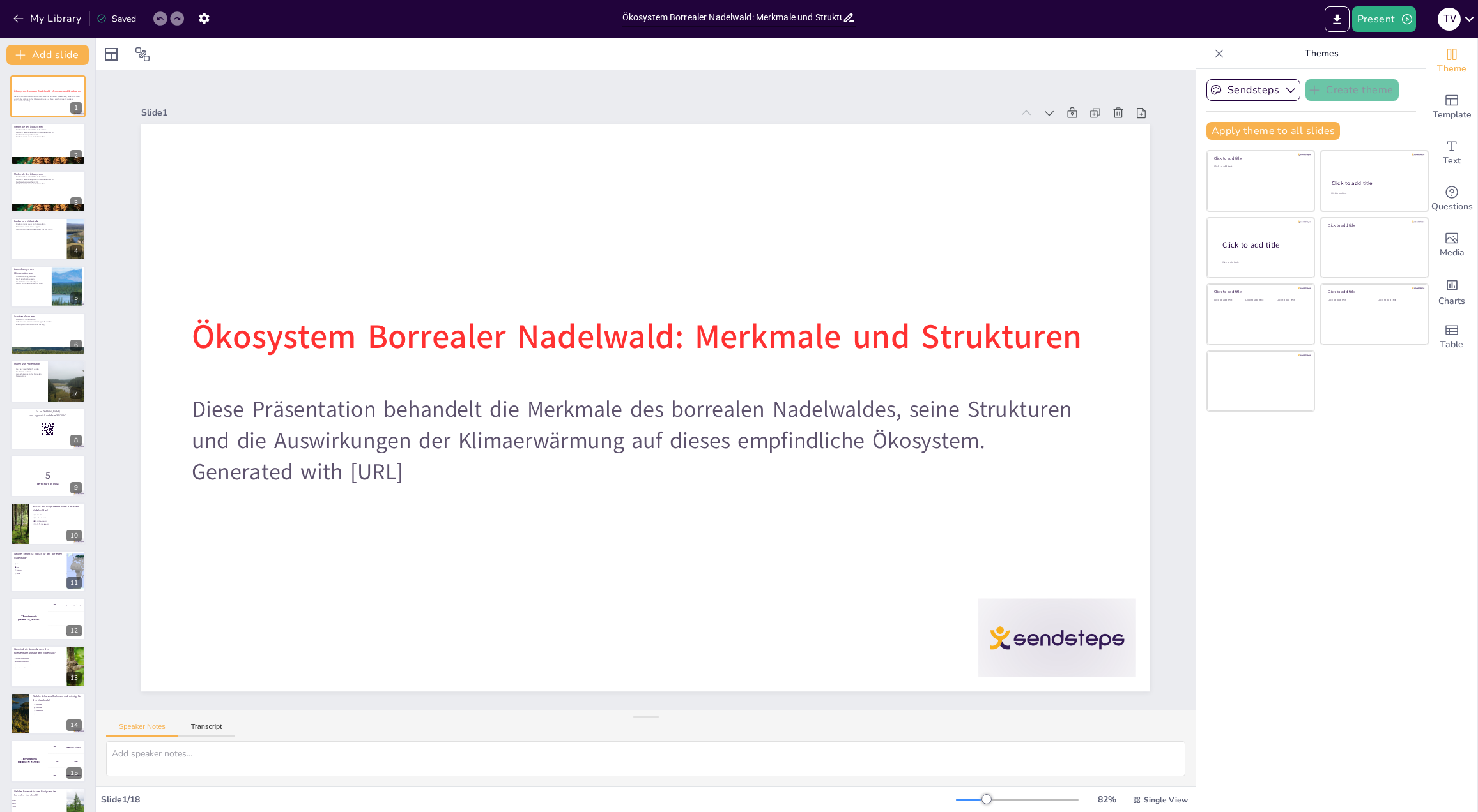
checkbox input "true"
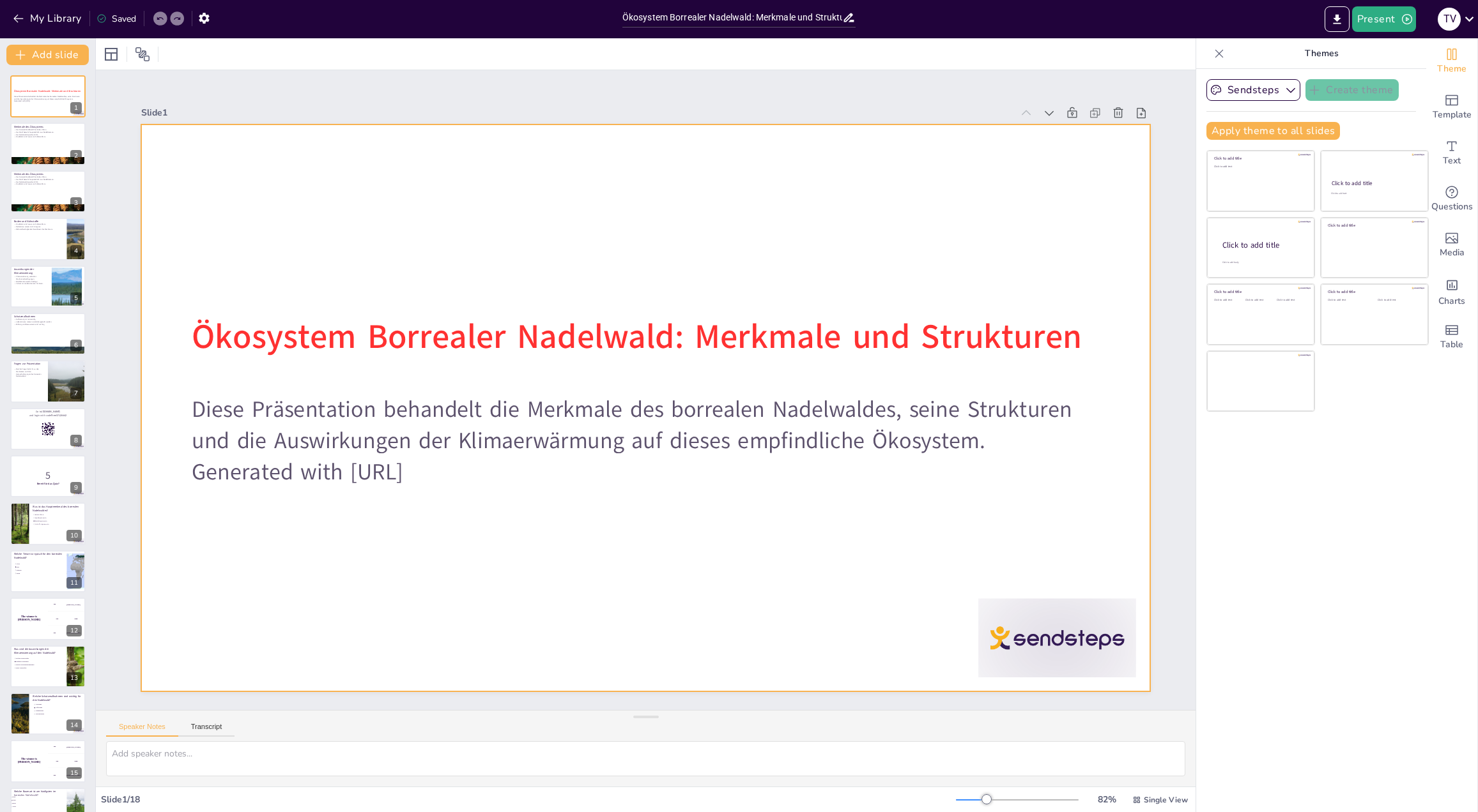
checkbox input "true"
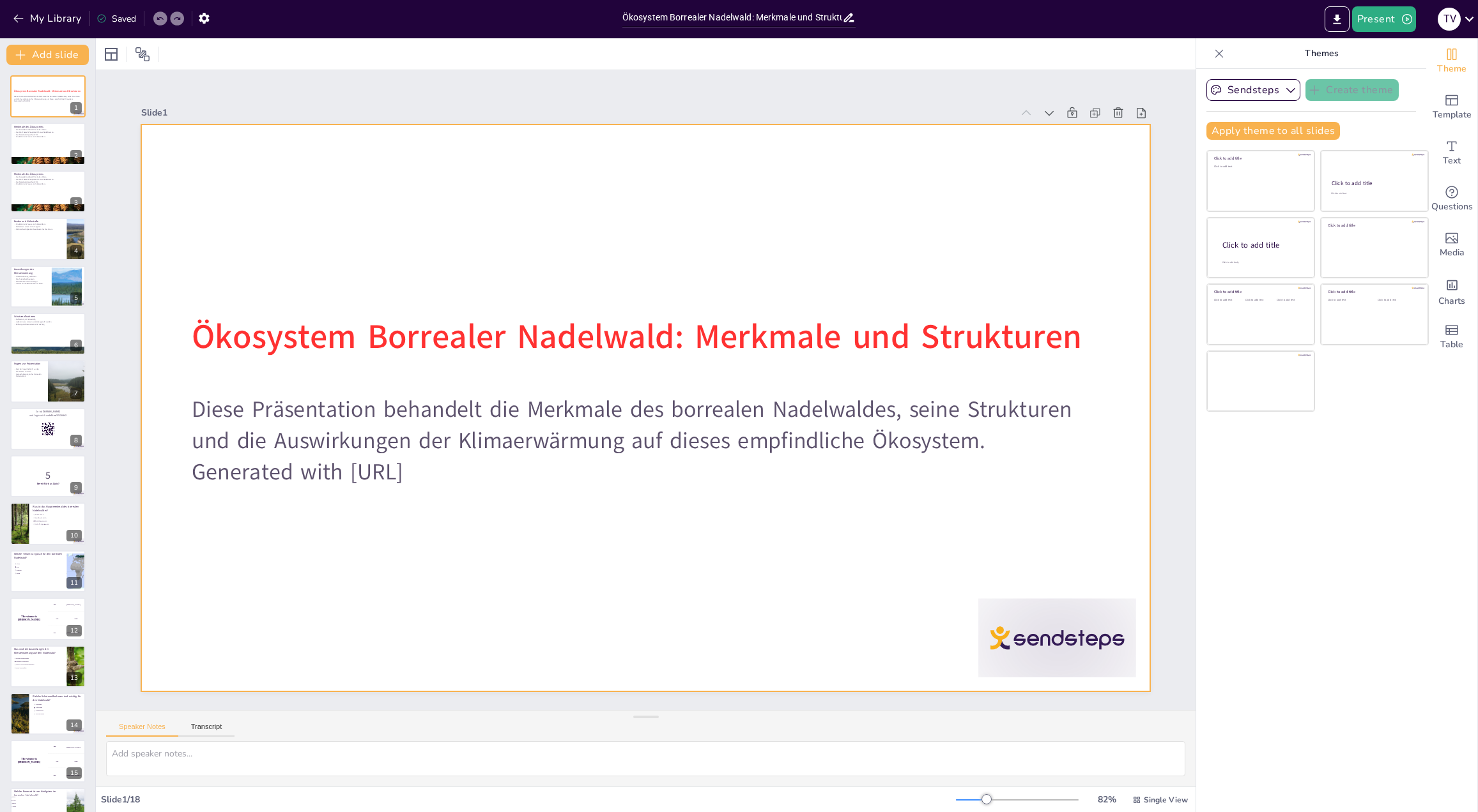
checkbox input "true"
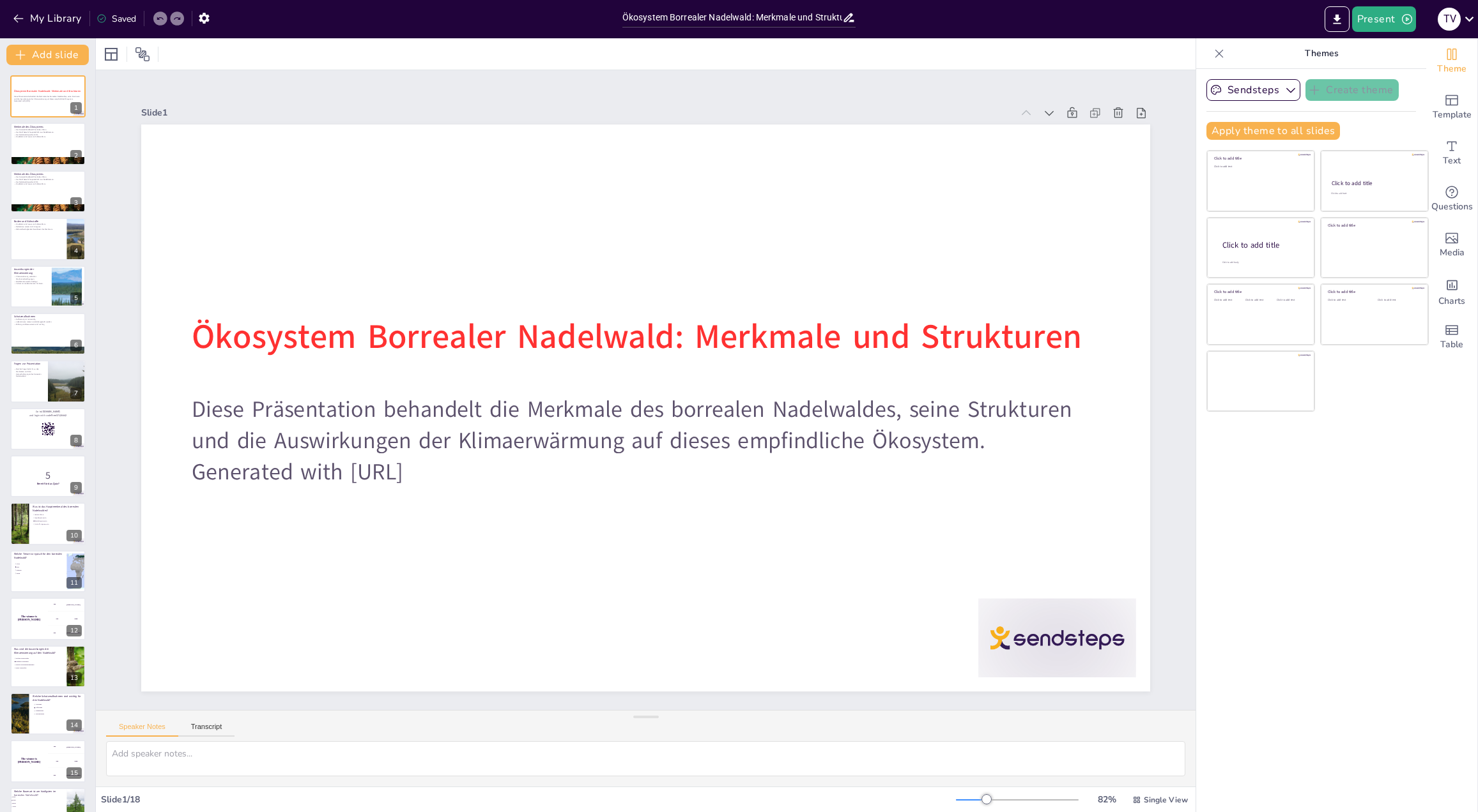
checkbox input "true"
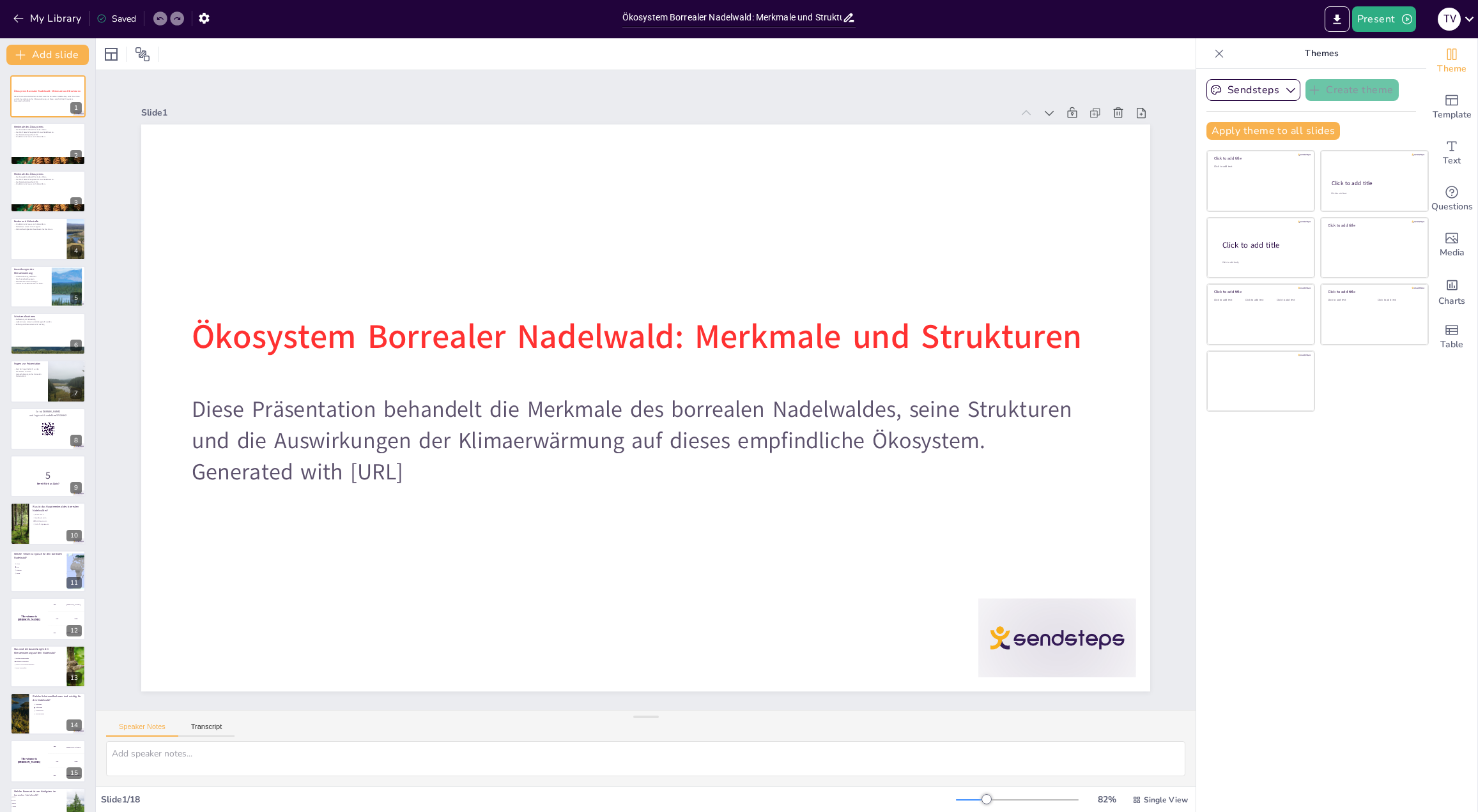
checkbox input "true"
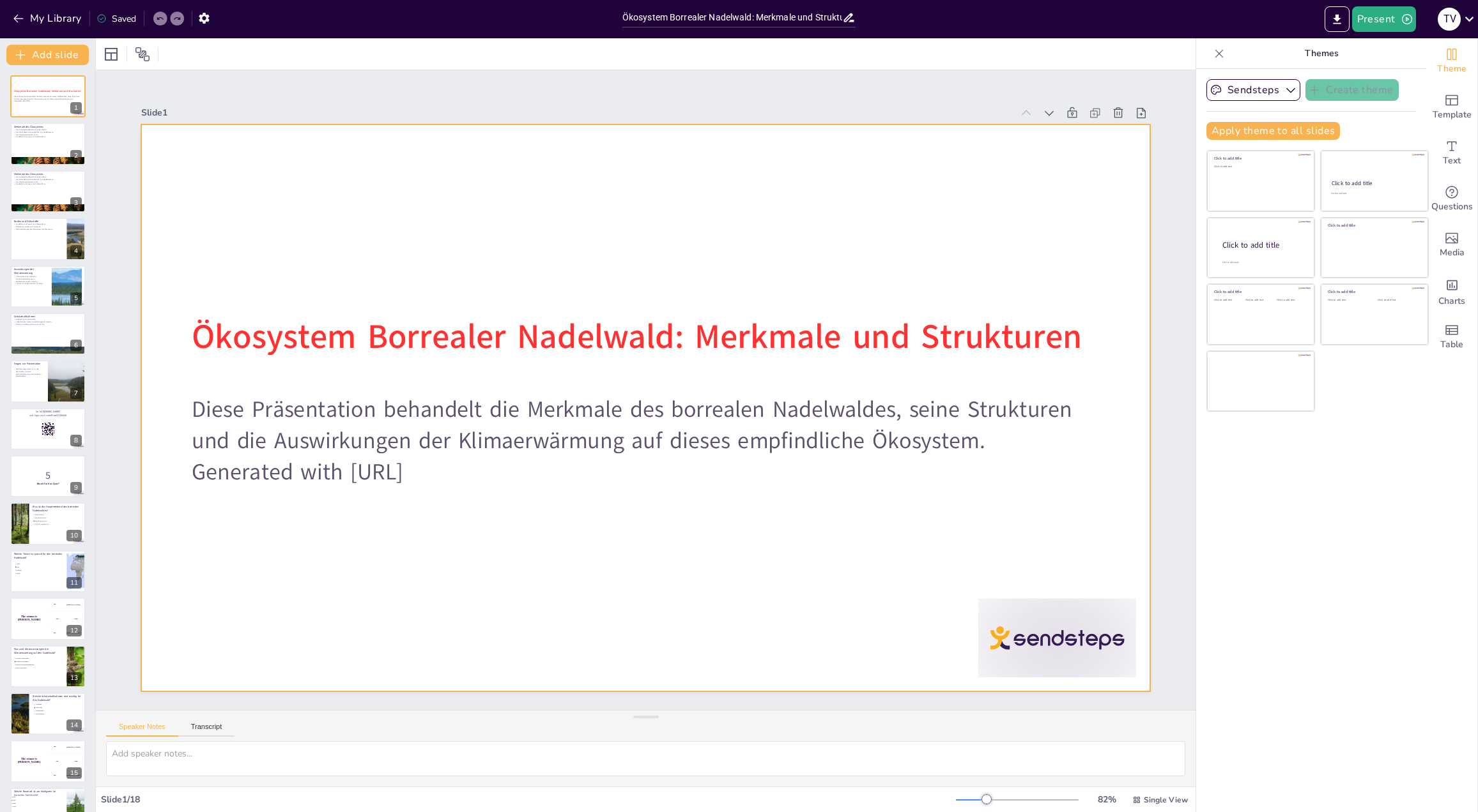
checkbox input "true"
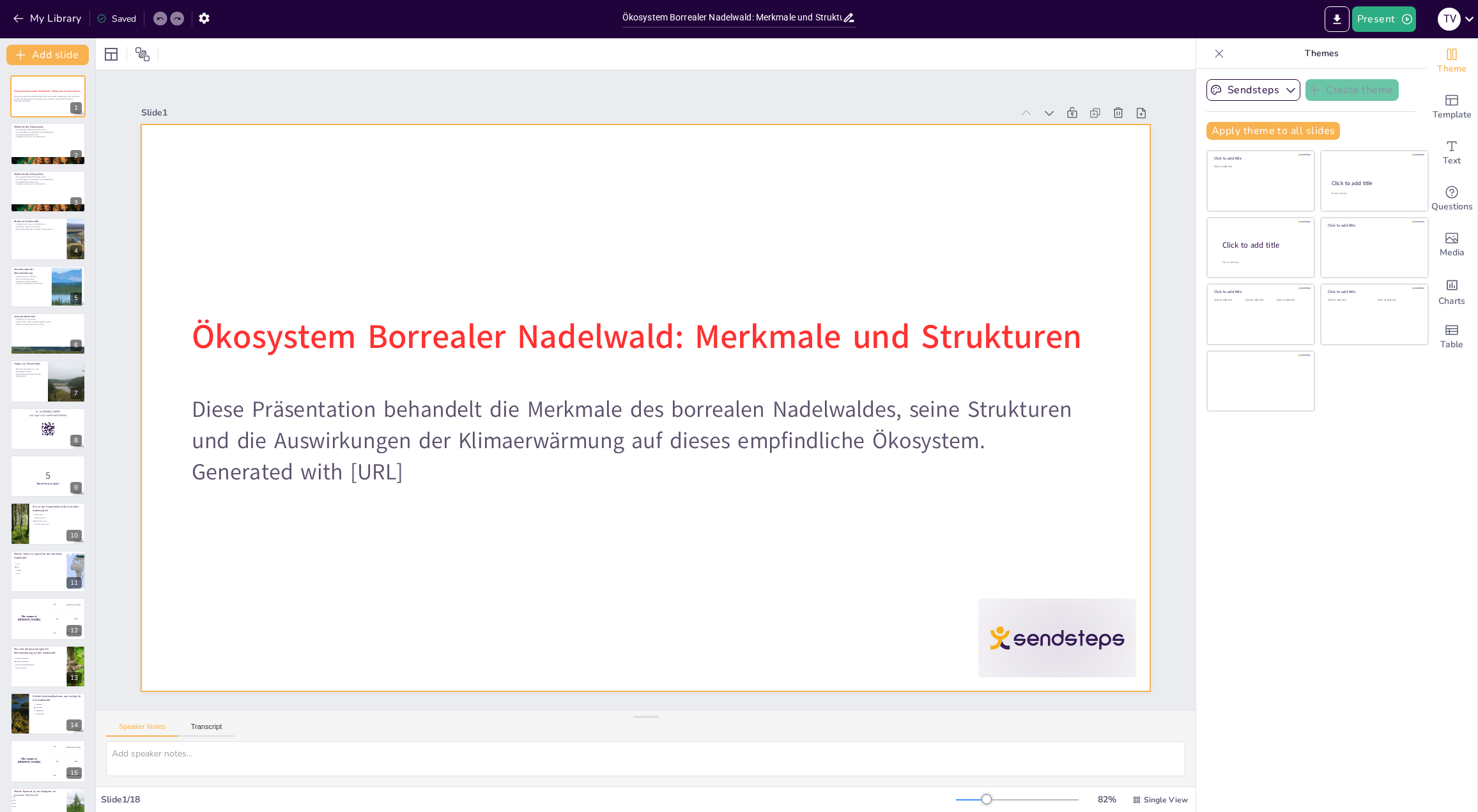
checkbox input "true"
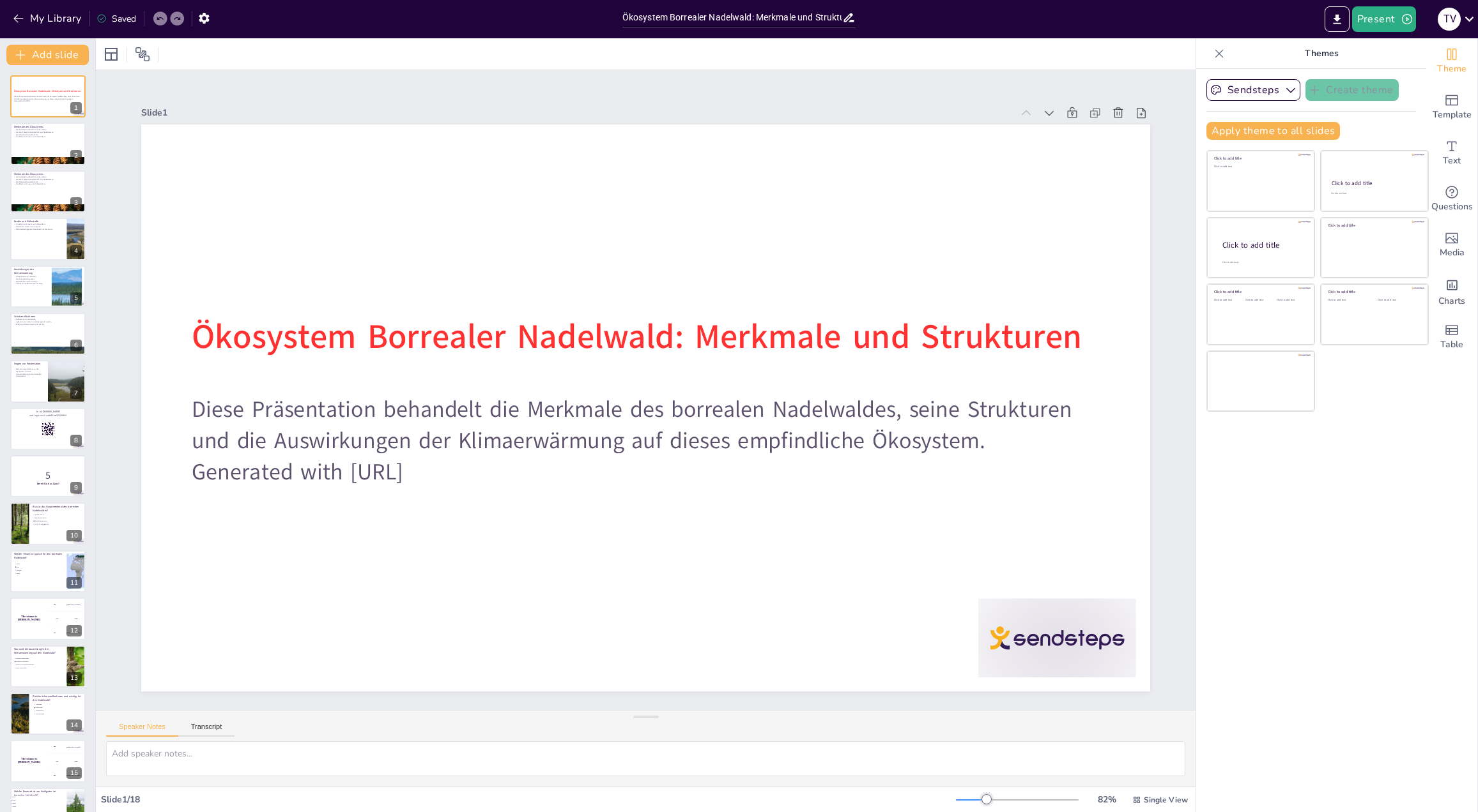
checkbox input "true"
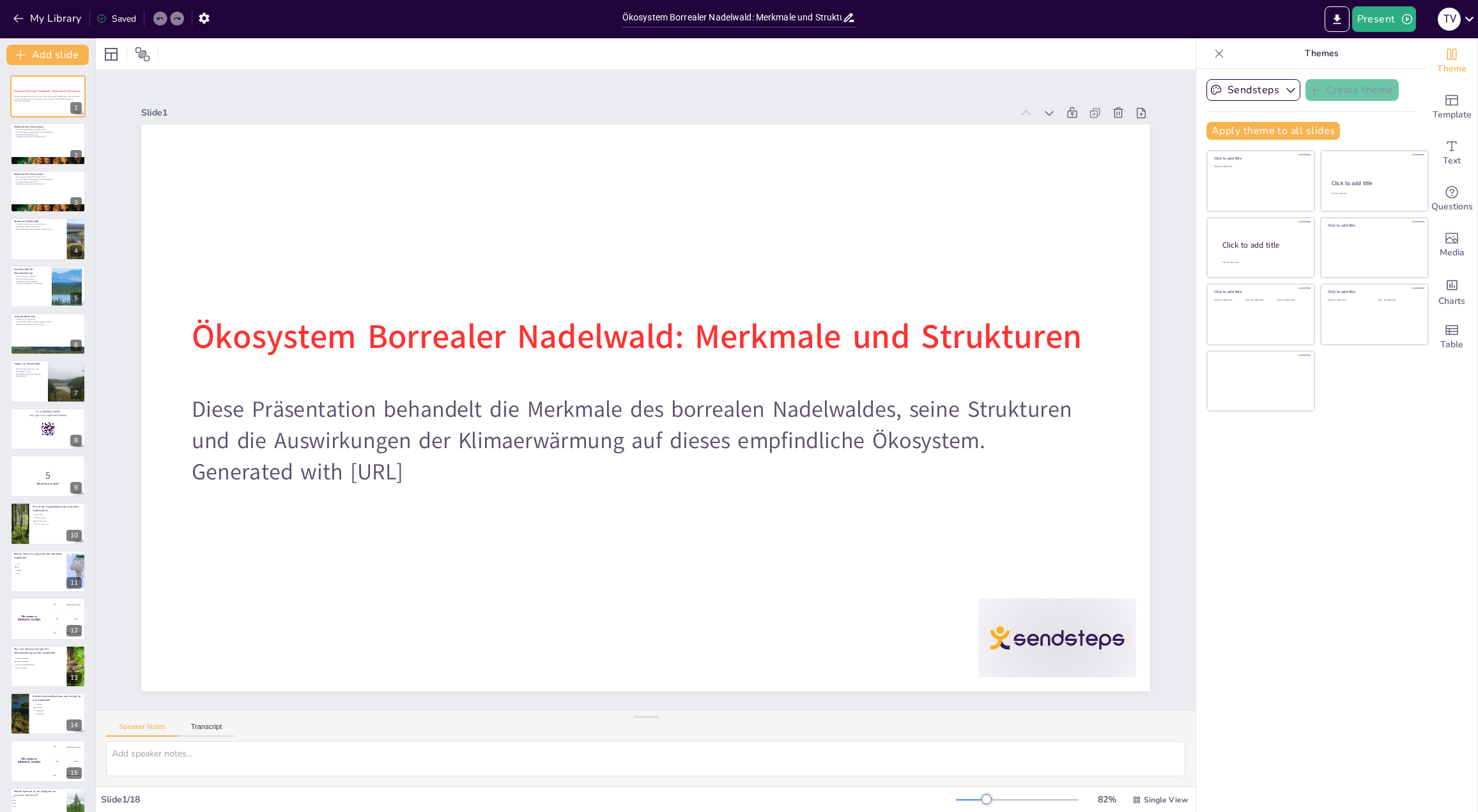
checkbox input "true"
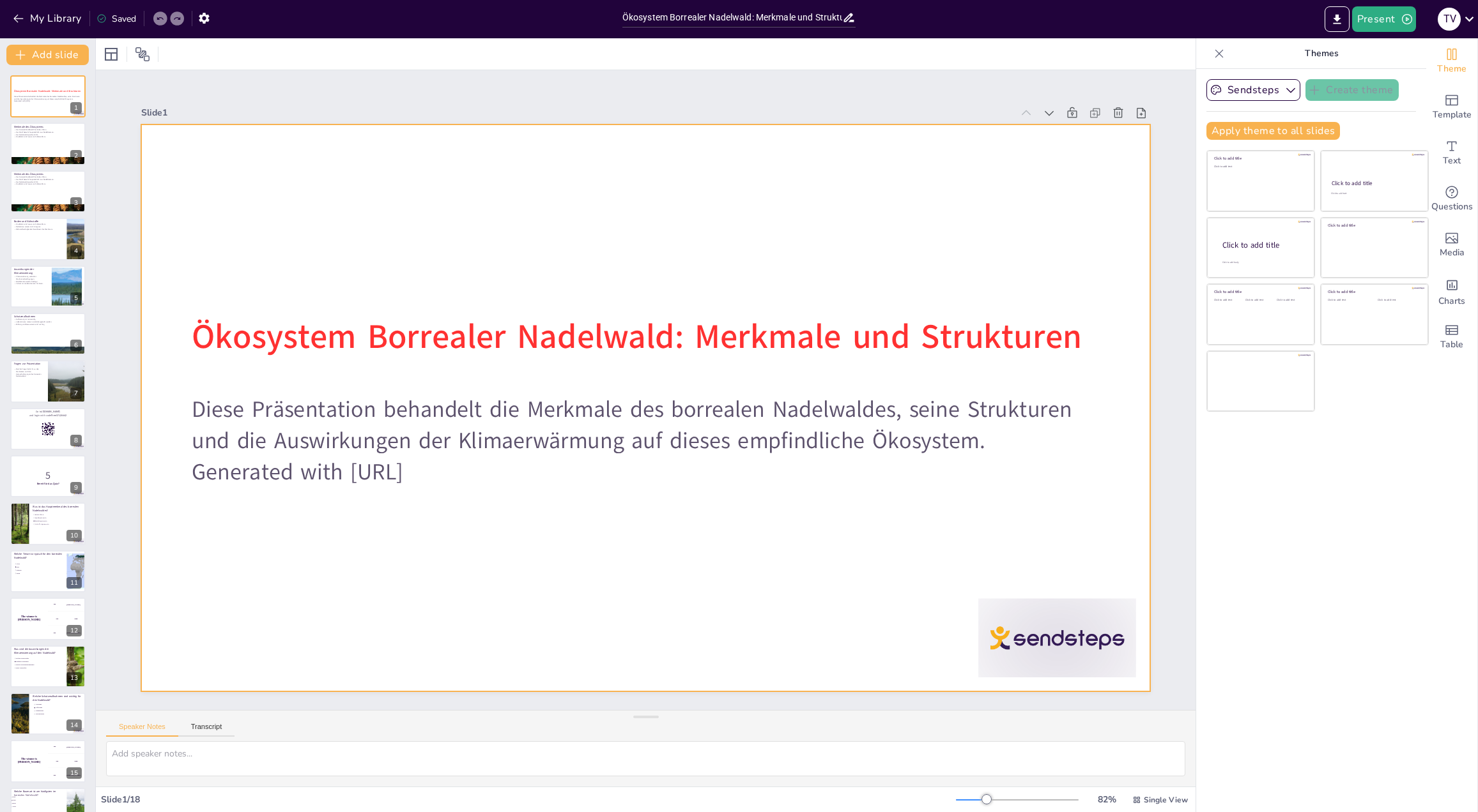
checkbox input "true"
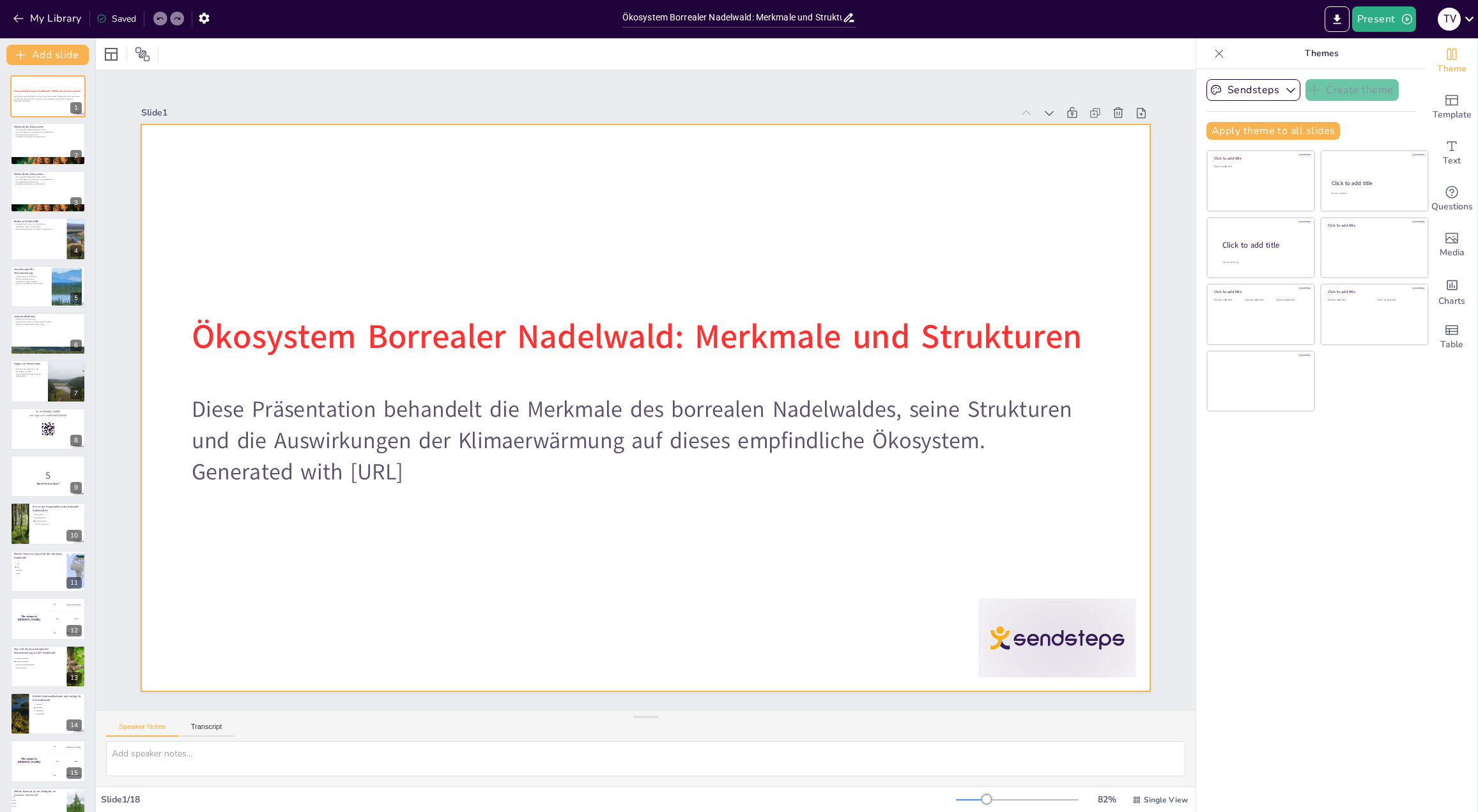
checkbox input "true"
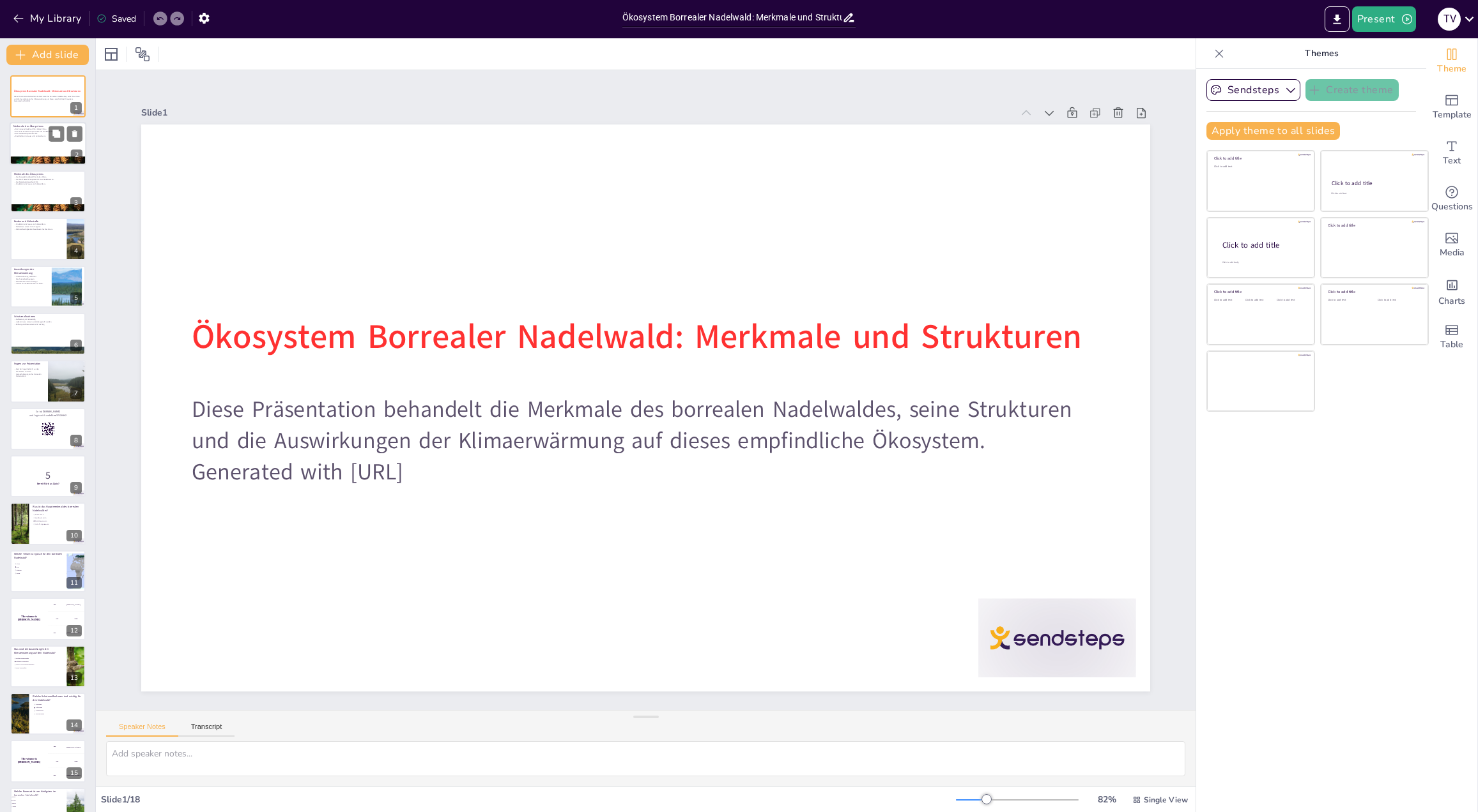
checkbox input "true"
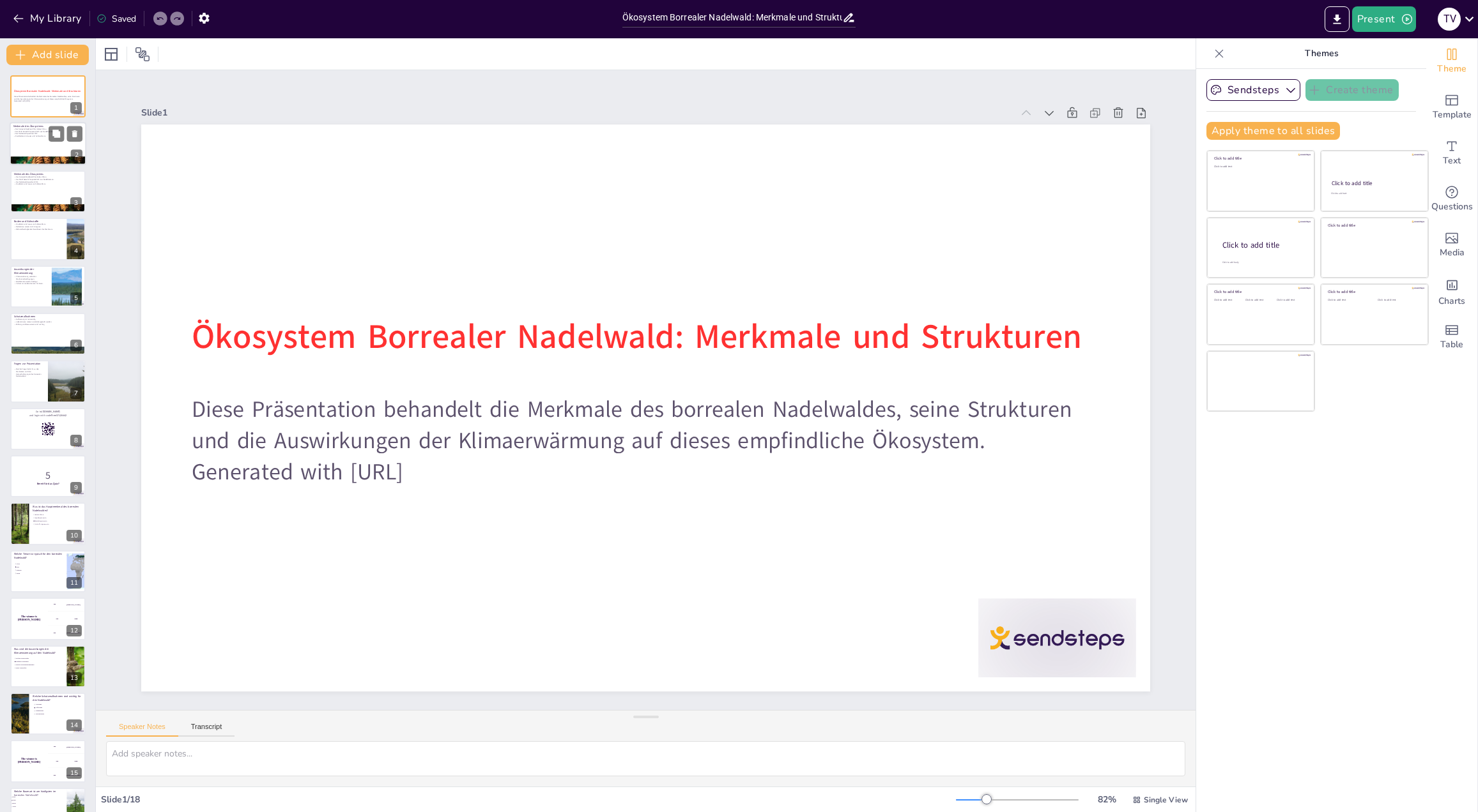
checkbox input "true"
click at [41, 147] on div at bounding box center [47, 144] width 76 height 43
type textarea "Das kalte Klima ist entscheidend für die Artenvielfalt im [GEOGRAPHIC_DATA]. Es…"
checkbox input "true"
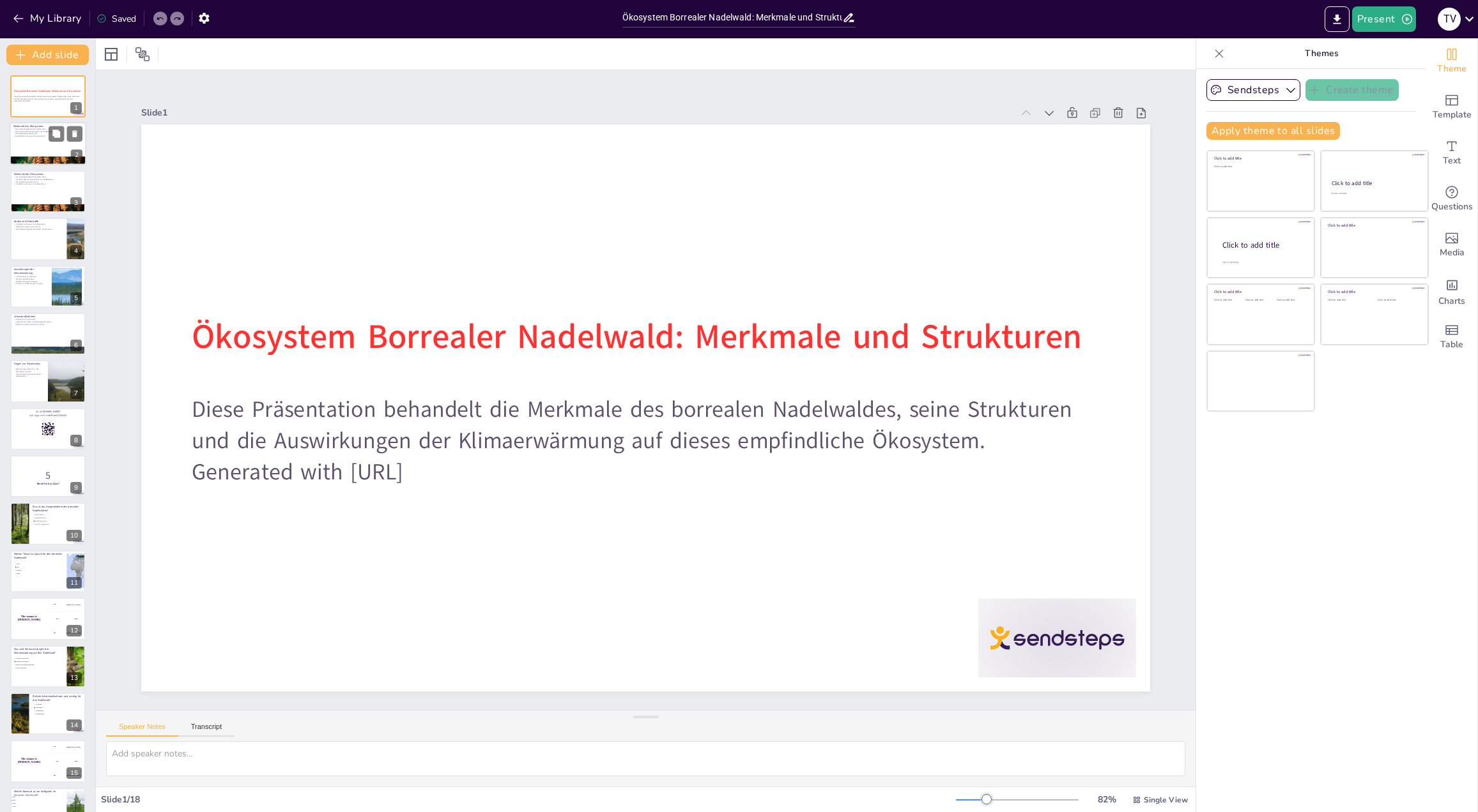
checkbox input "true"
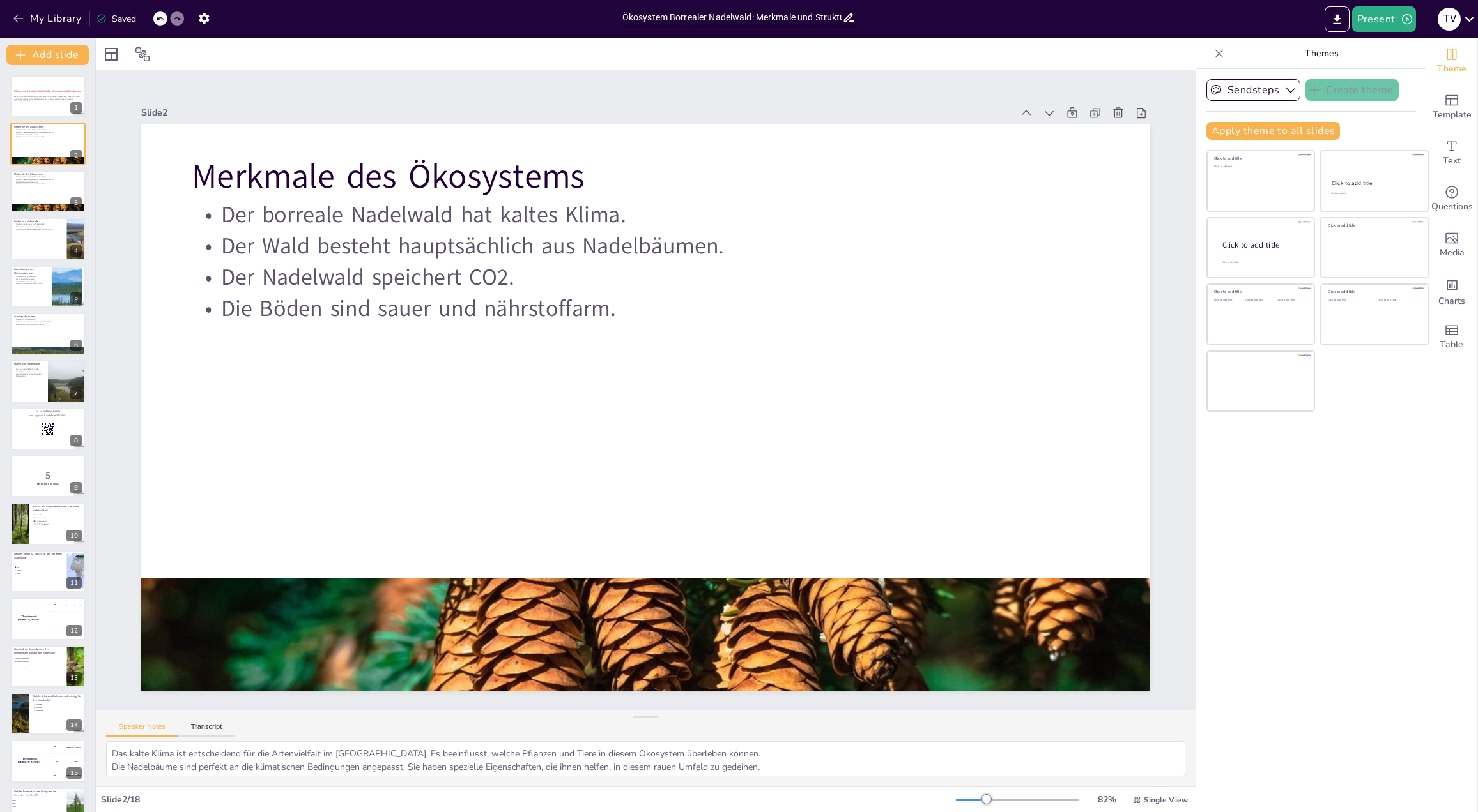
checkbox input "true"
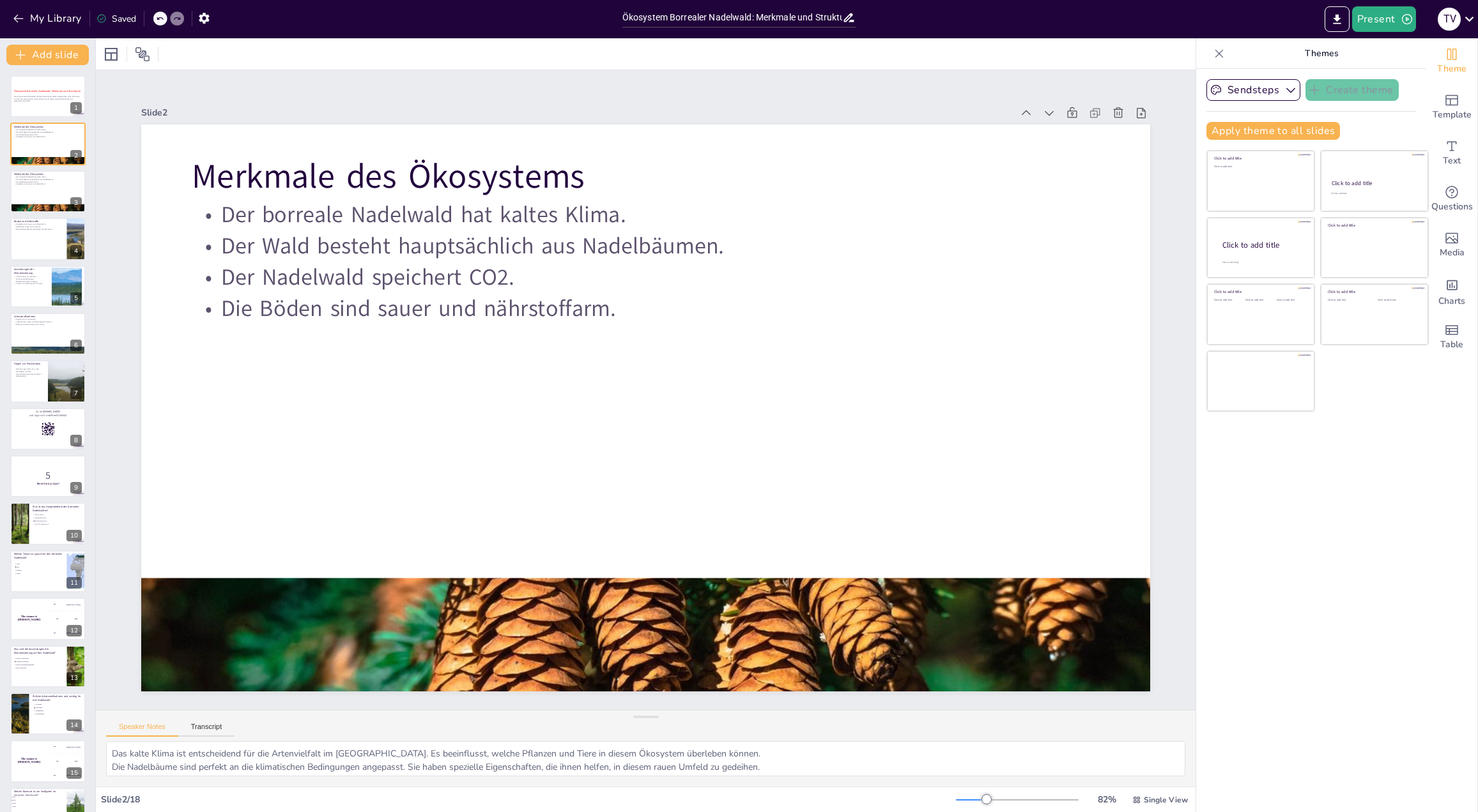
checkbox input "true"
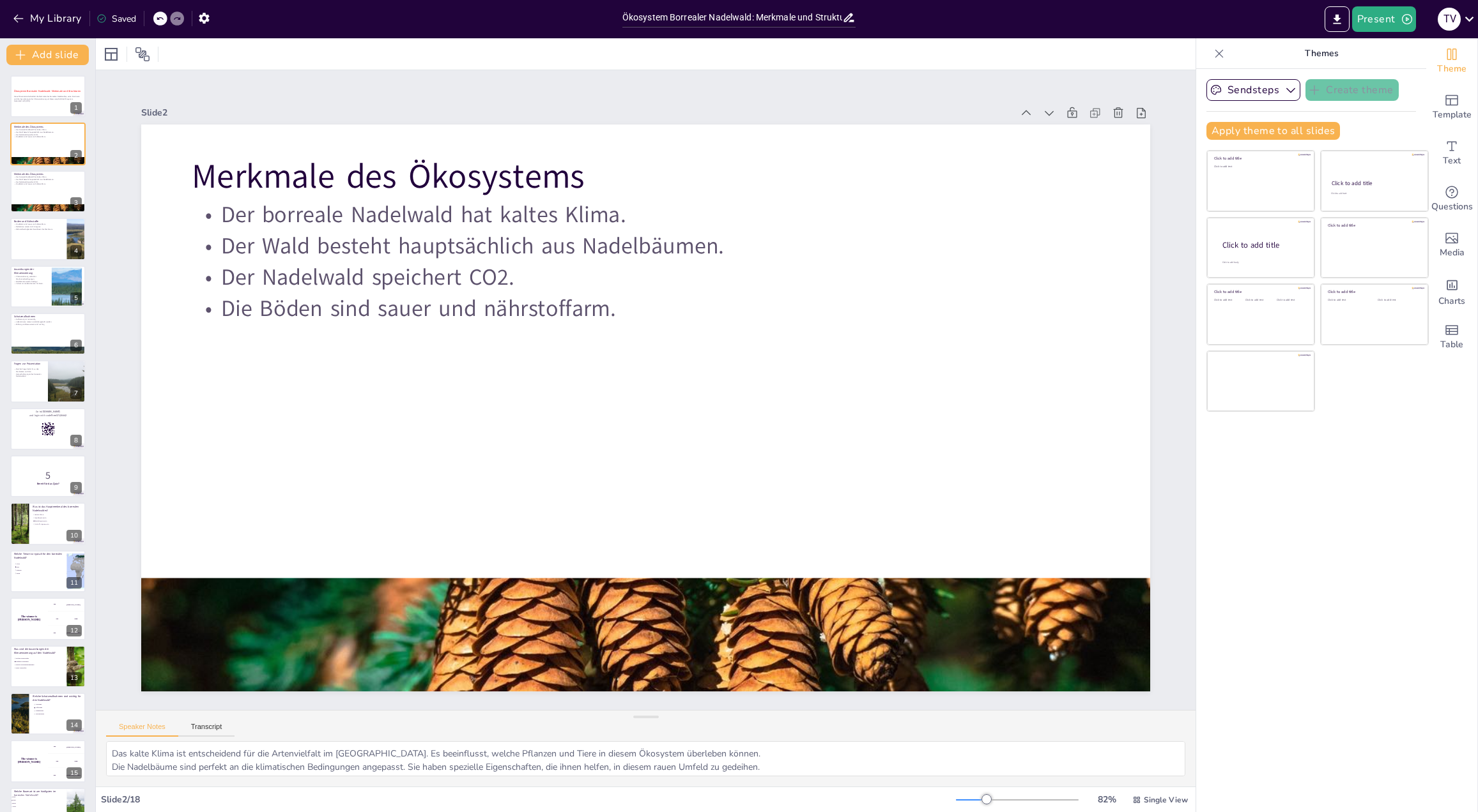
checkbox input "true"
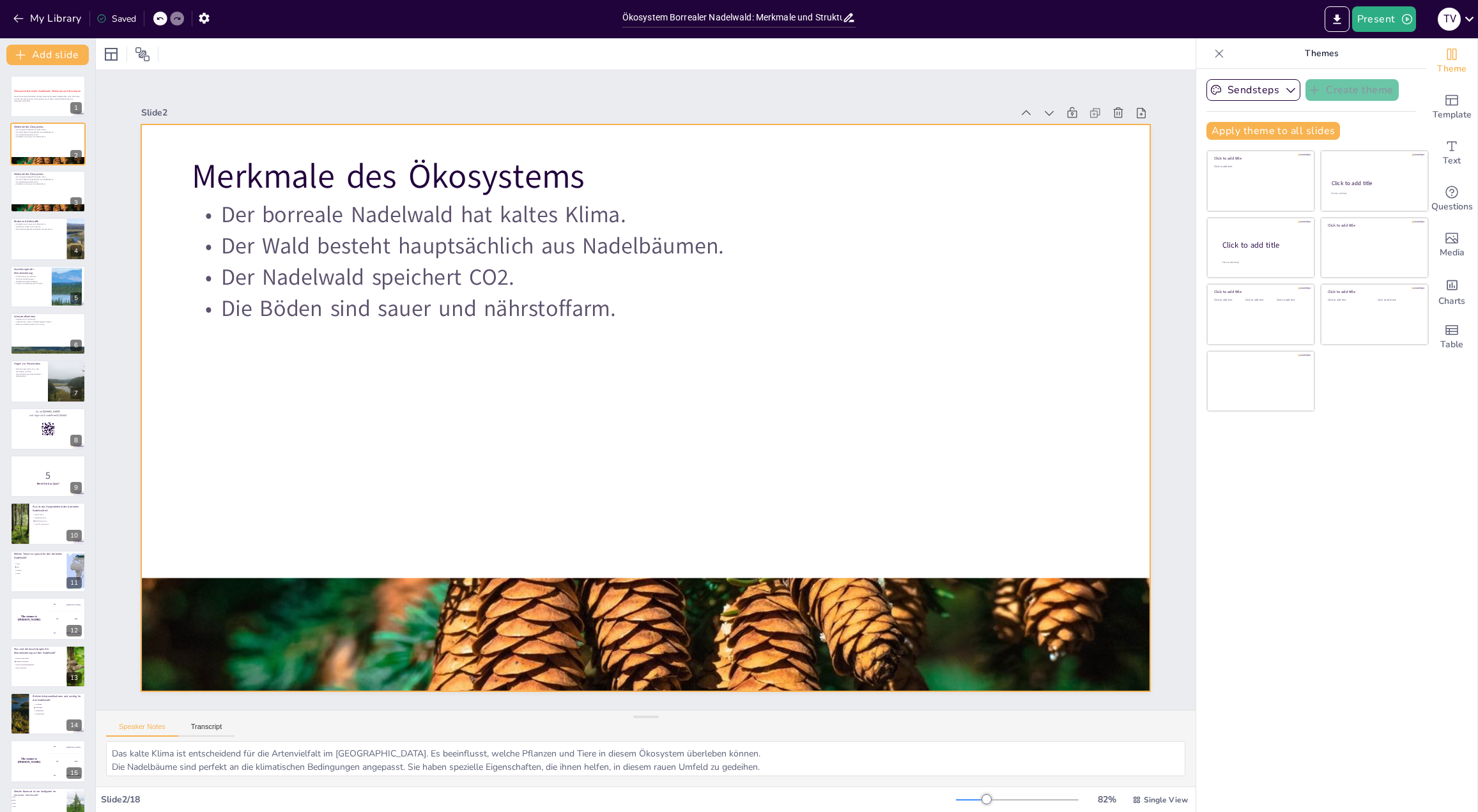
checkbox input "true"
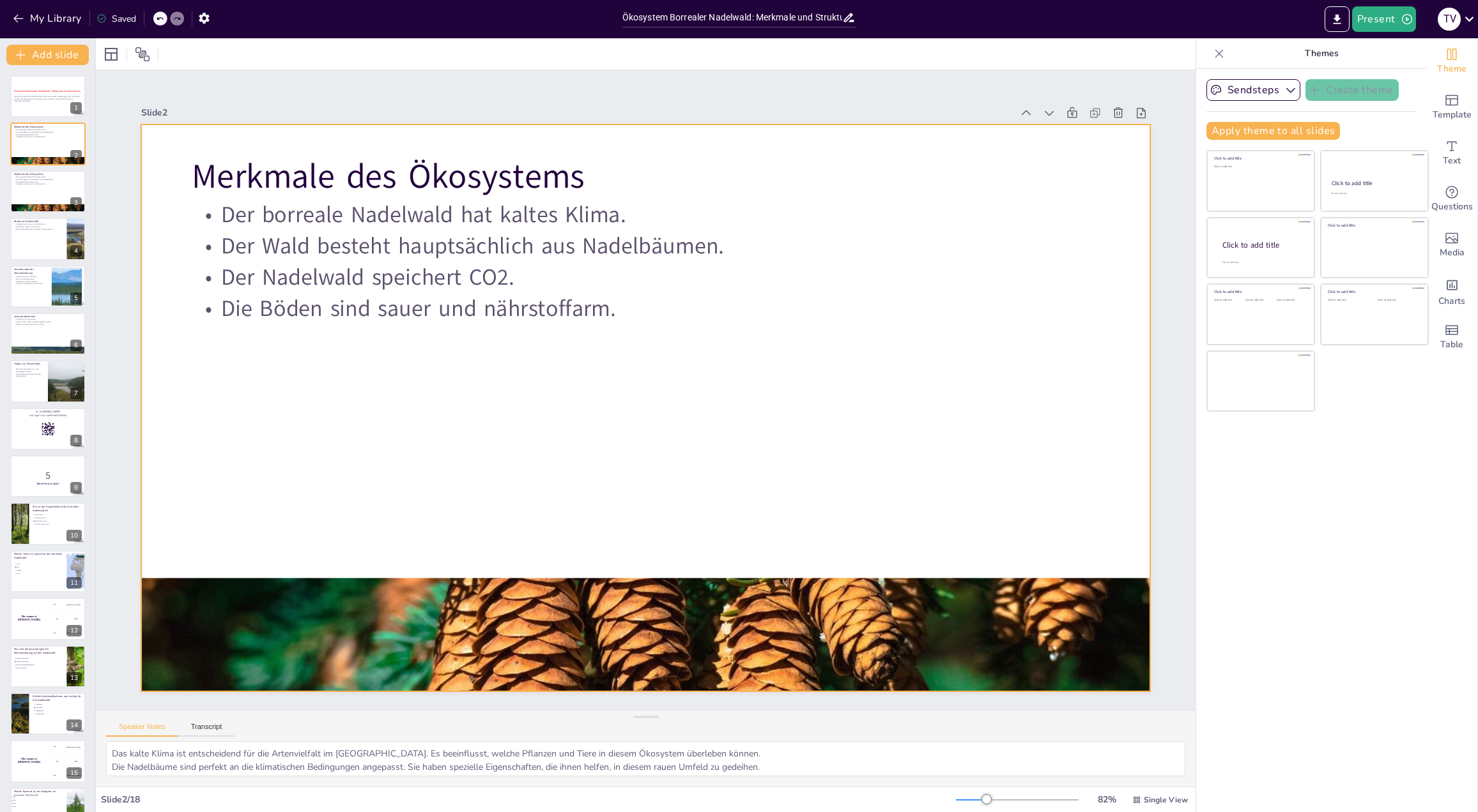
checkbox input "true"
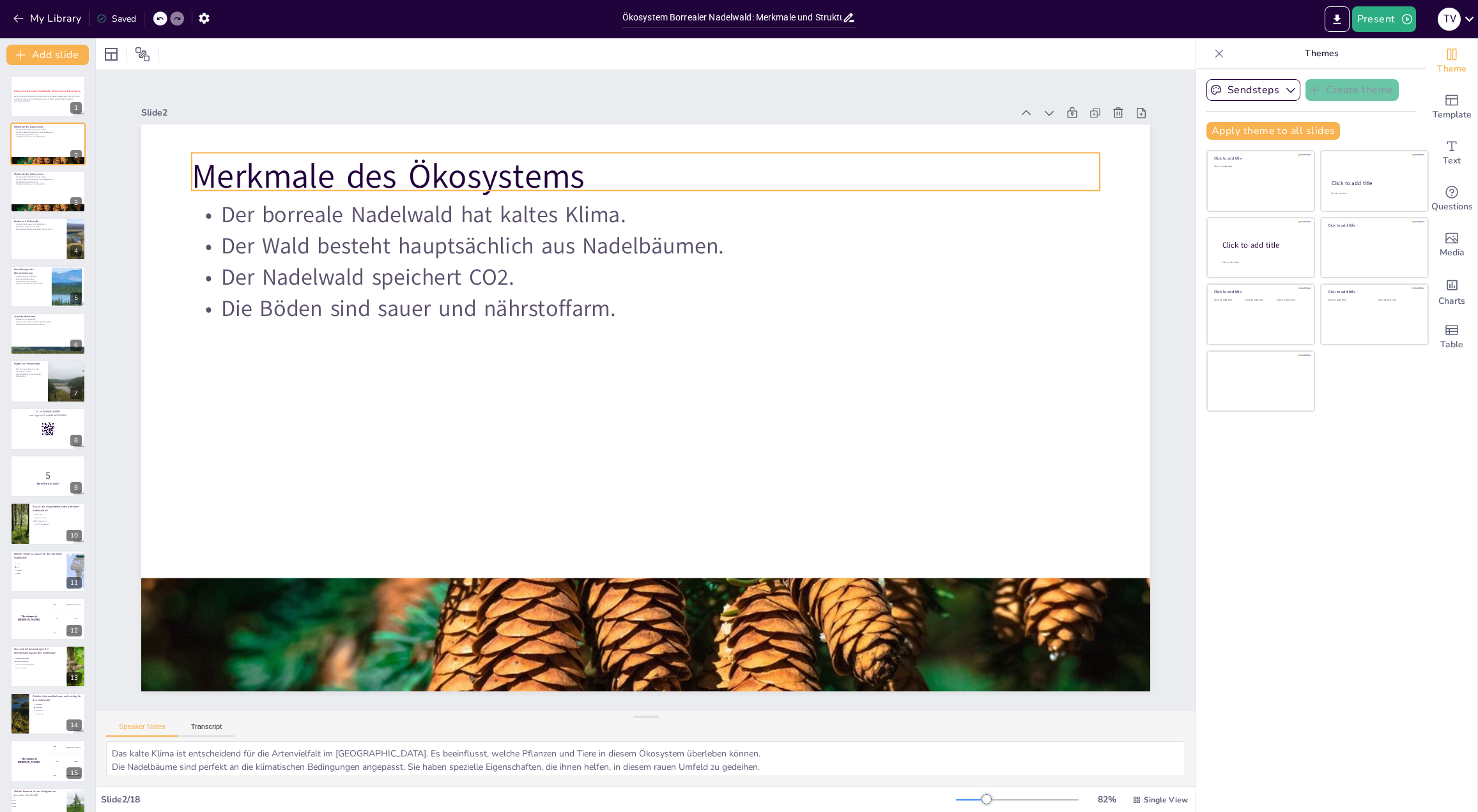
checkbox input "true"
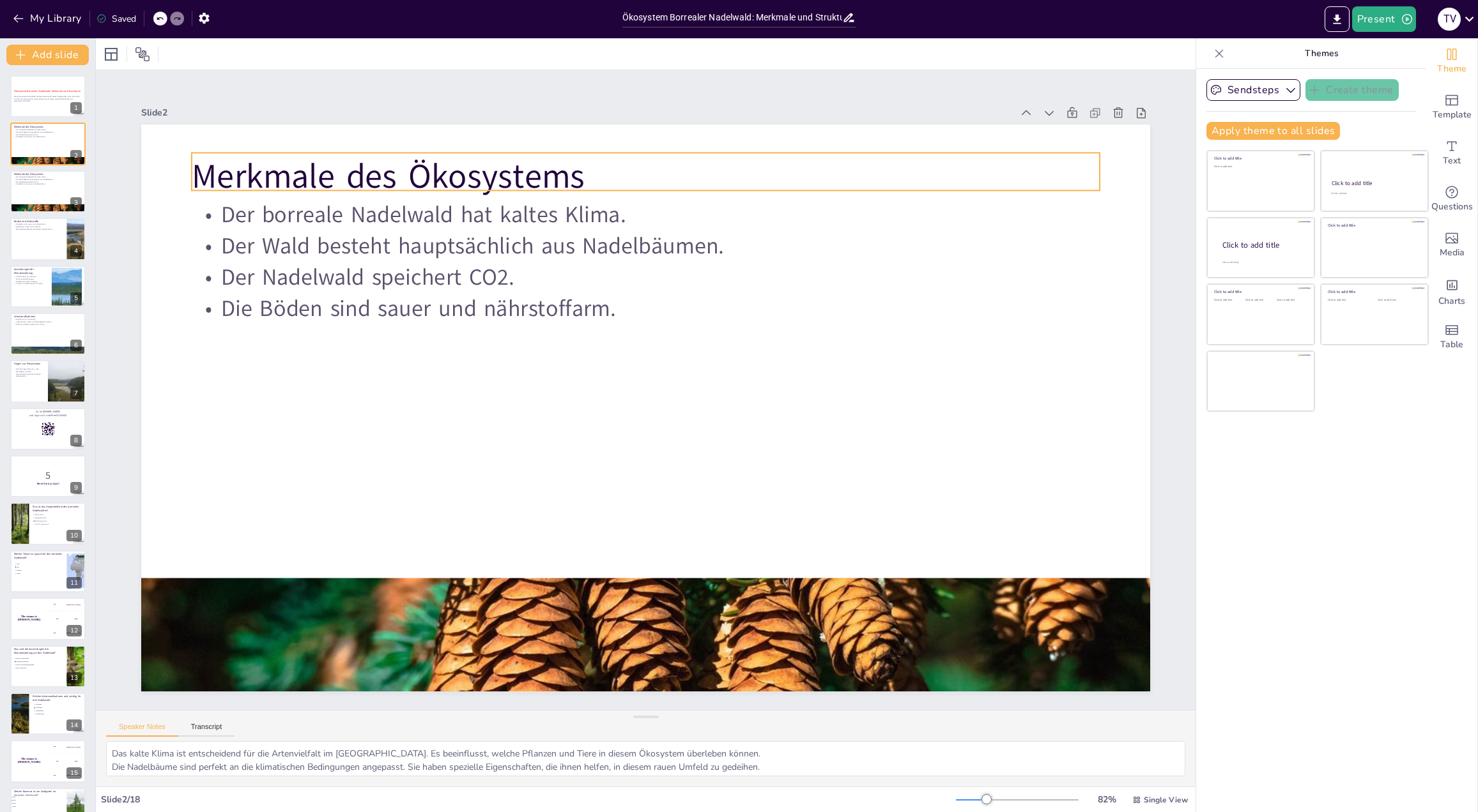
checkbox input "true"
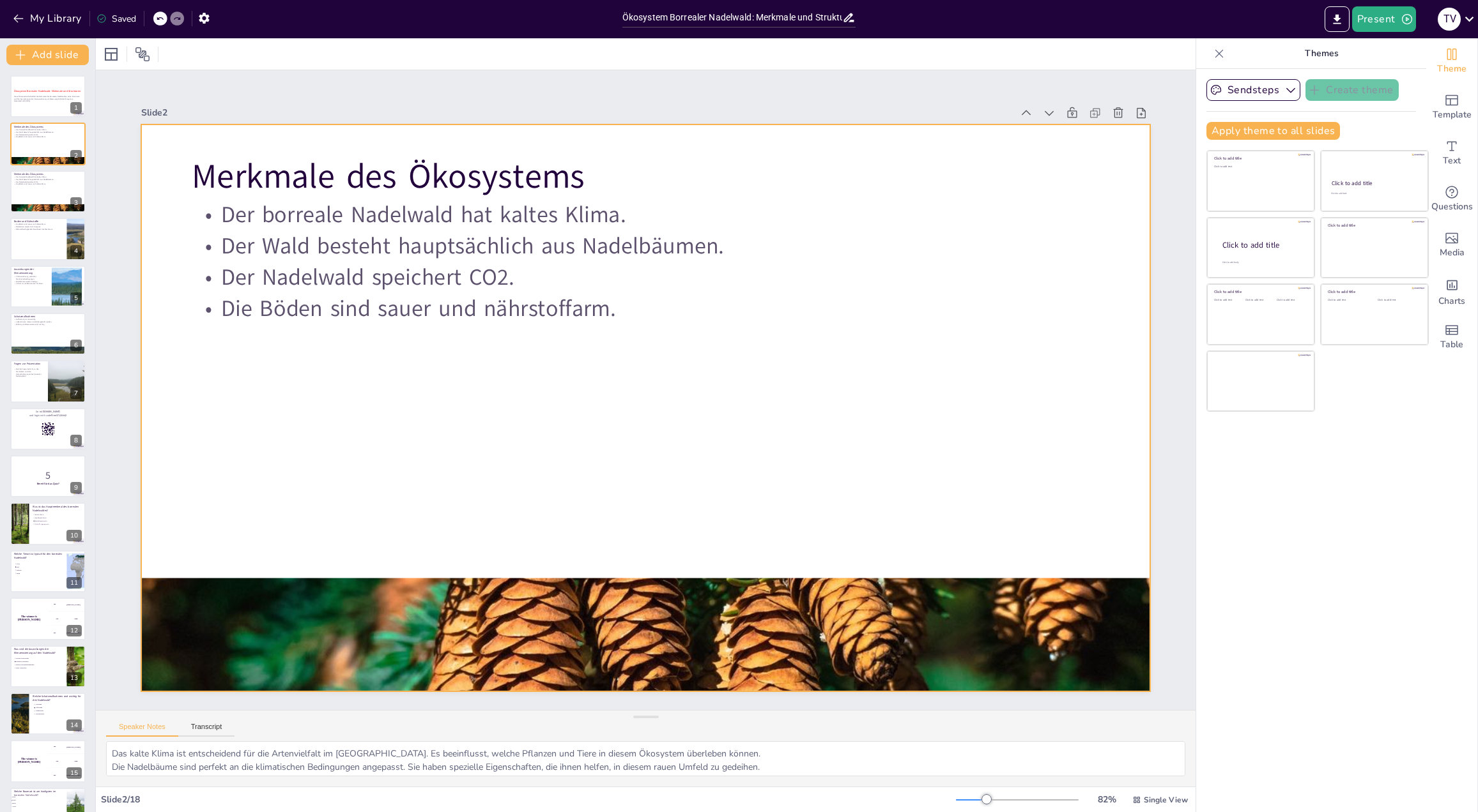
checkbox input "true"
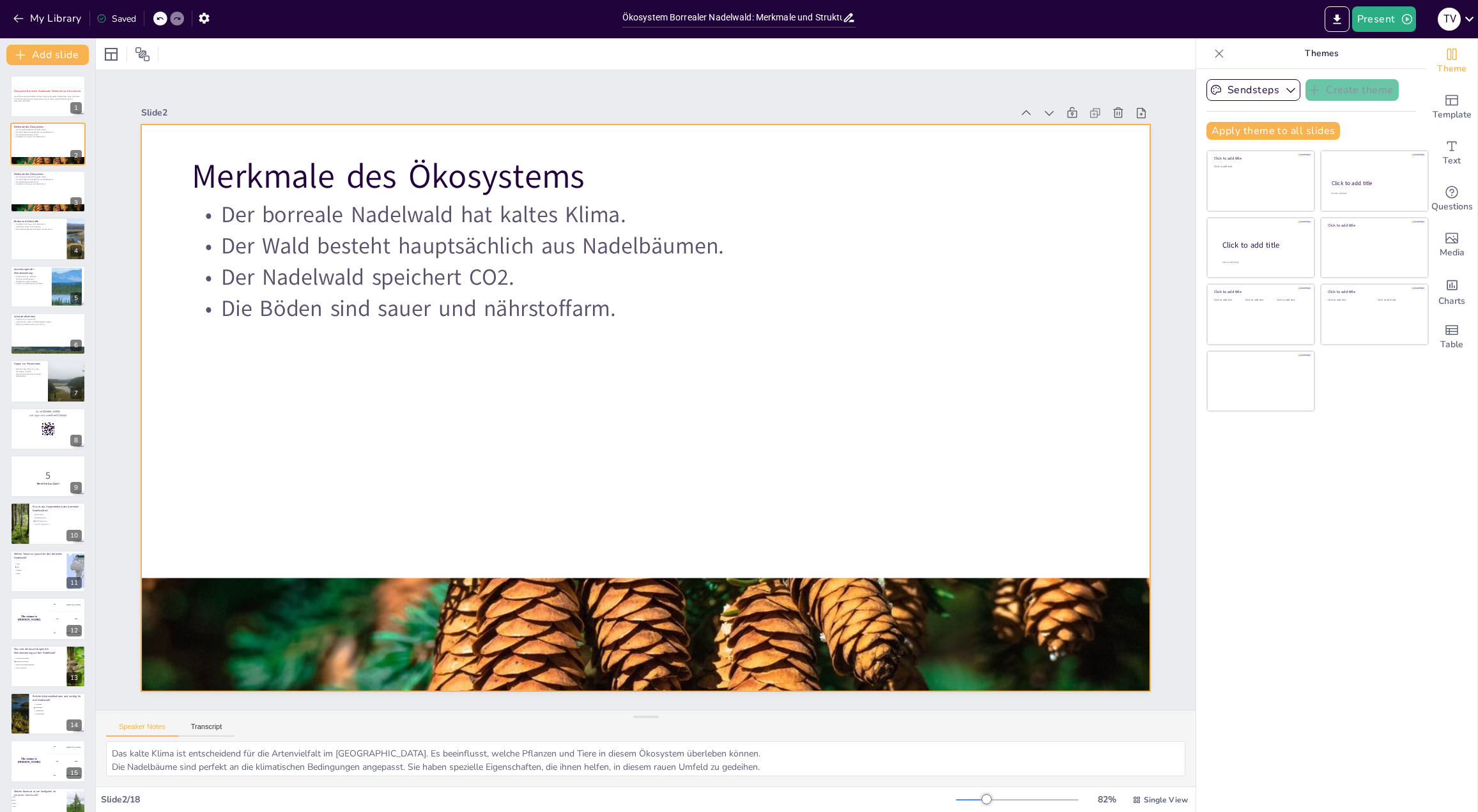
checkbox input "true"
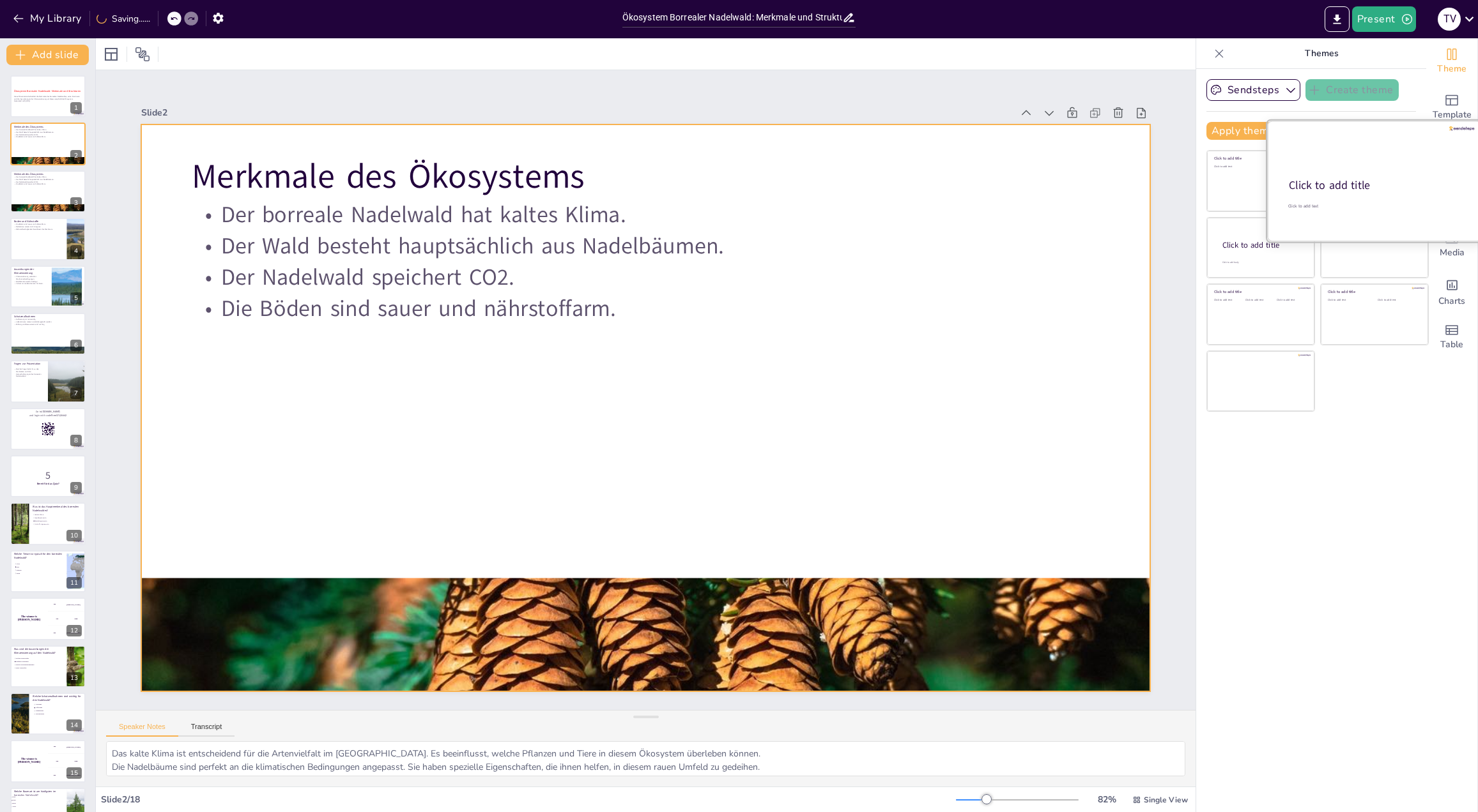
checkbox input "true"
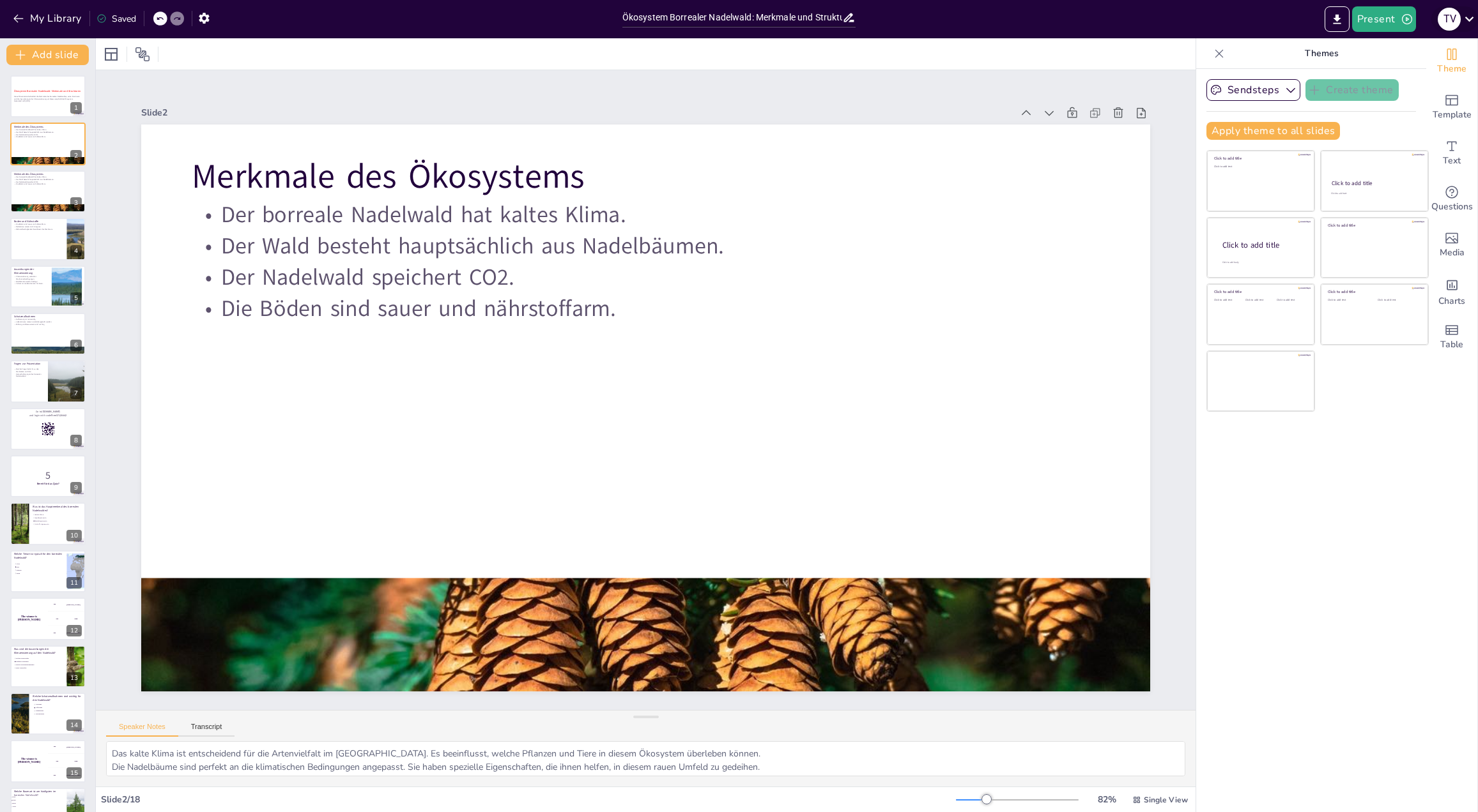
click at [1472, 20] on icon at bounding box center [1469, 19] width 18 height 18
click at [344, 226] on div at bounding box center [739, 406] width 1478 height 812
checkbox input "true"
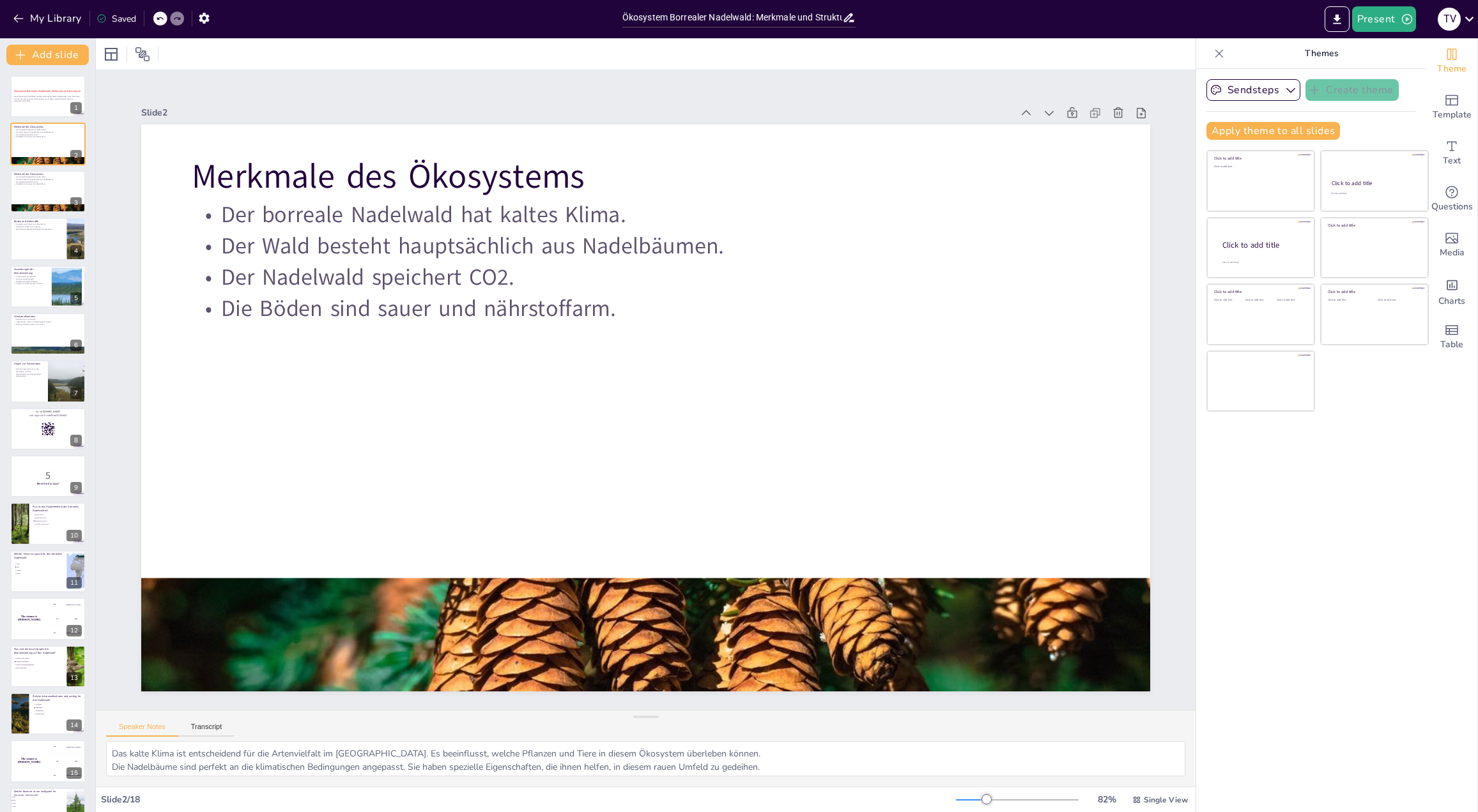
checkbox input "true"
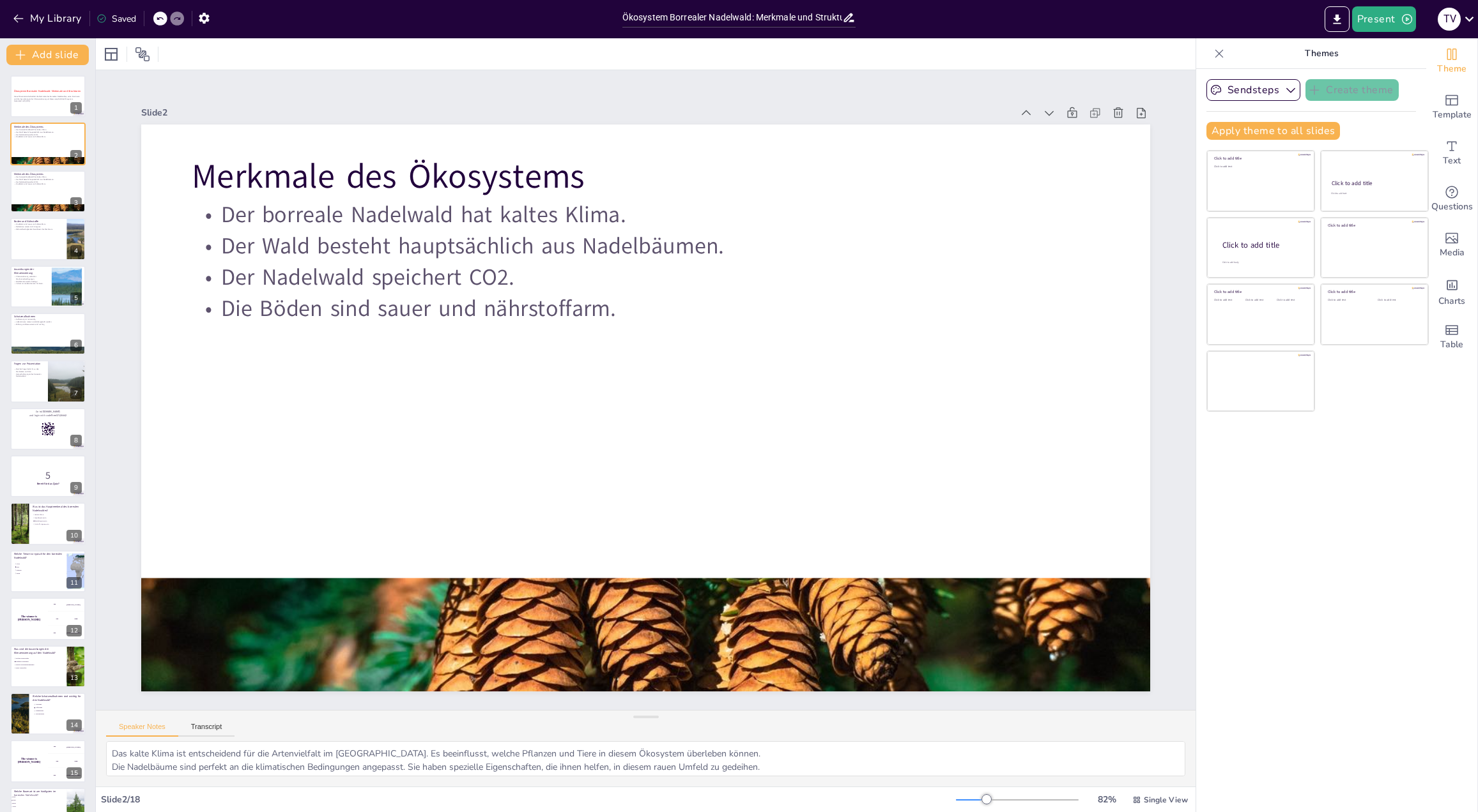
checkbox input "true"
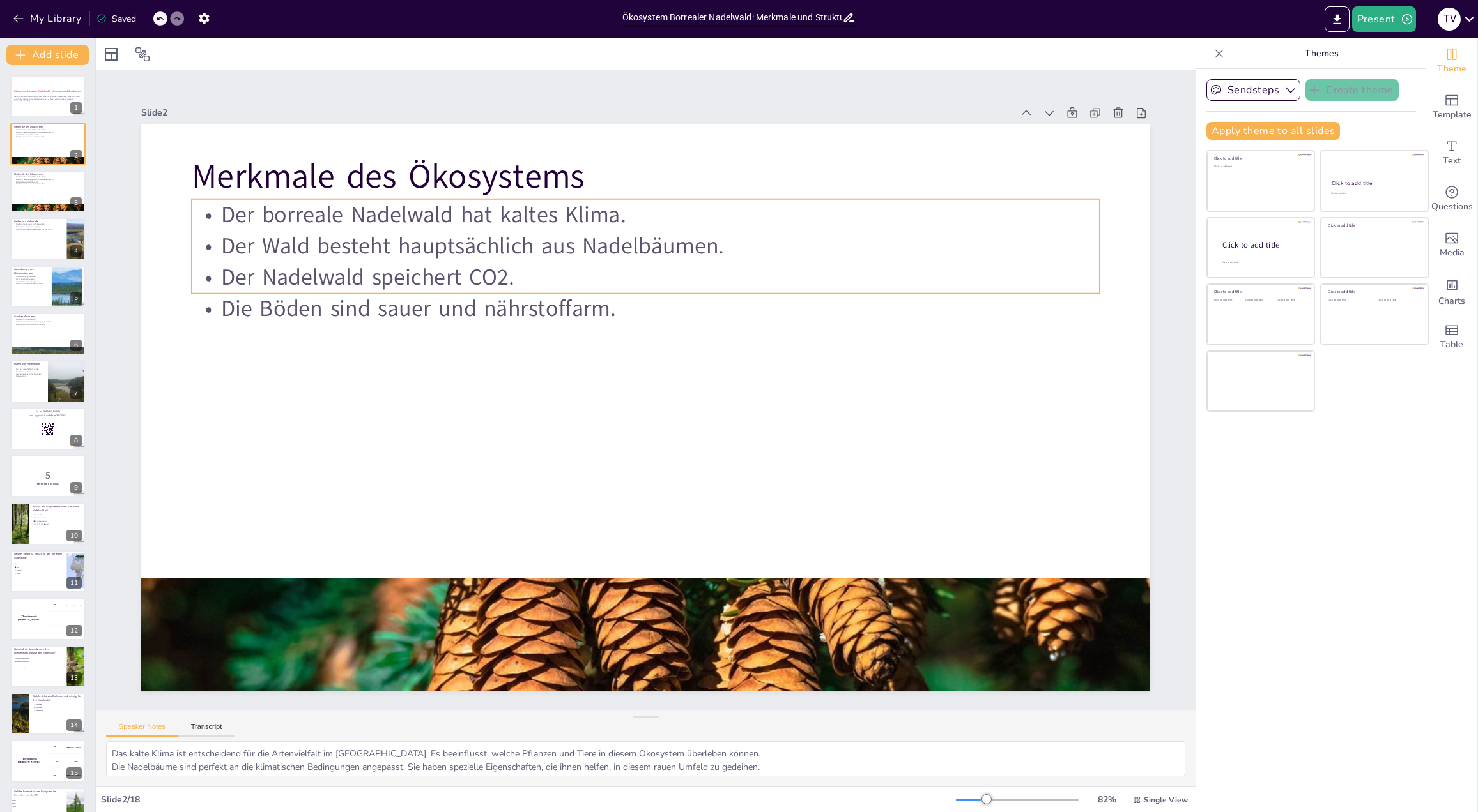
checkbox input "true"
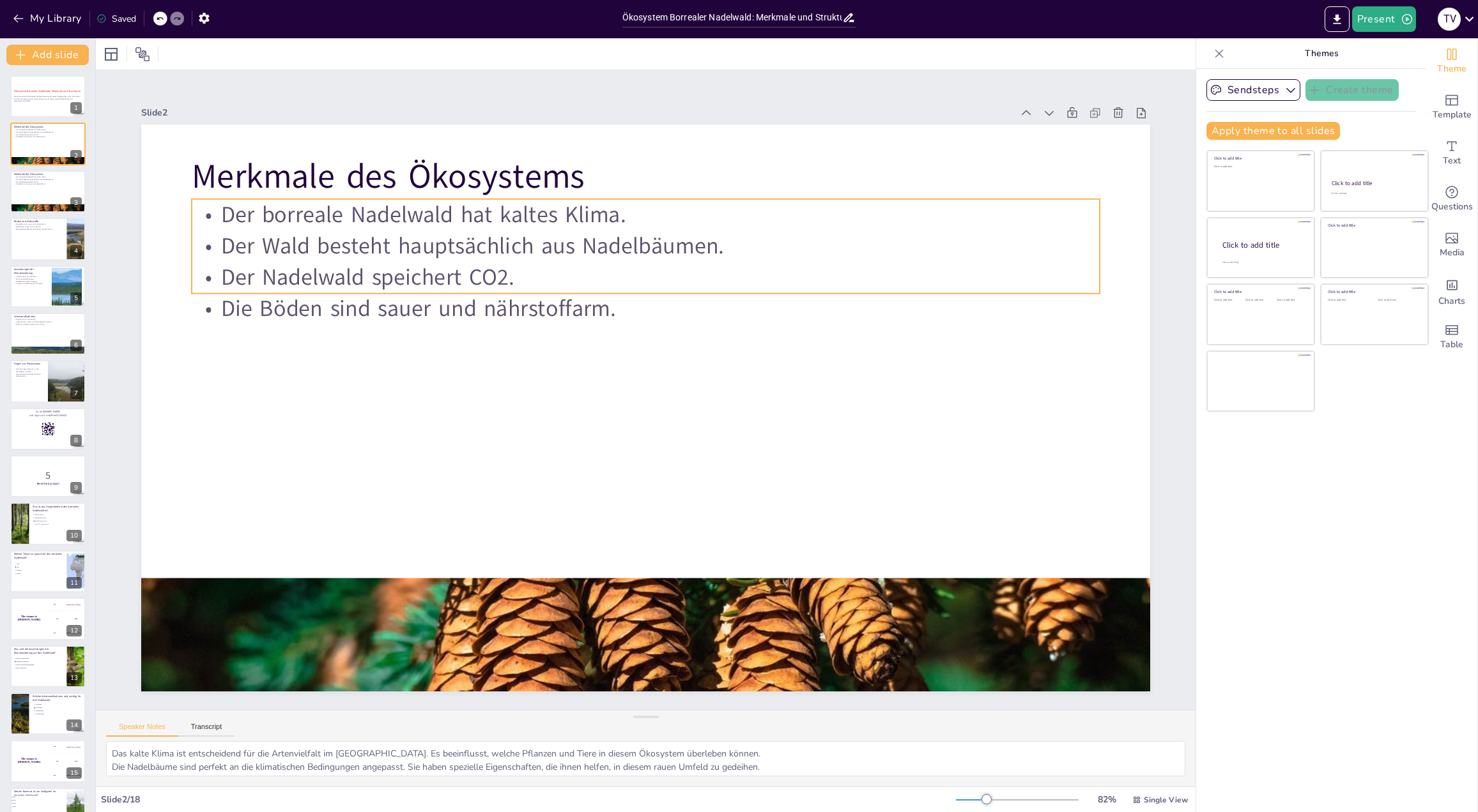
click at [272, 208] on p "Der borreale Nadelwald hat kaltes Klima." at bounding box center [645, 215] width 908 height 31
checkbox input "true"
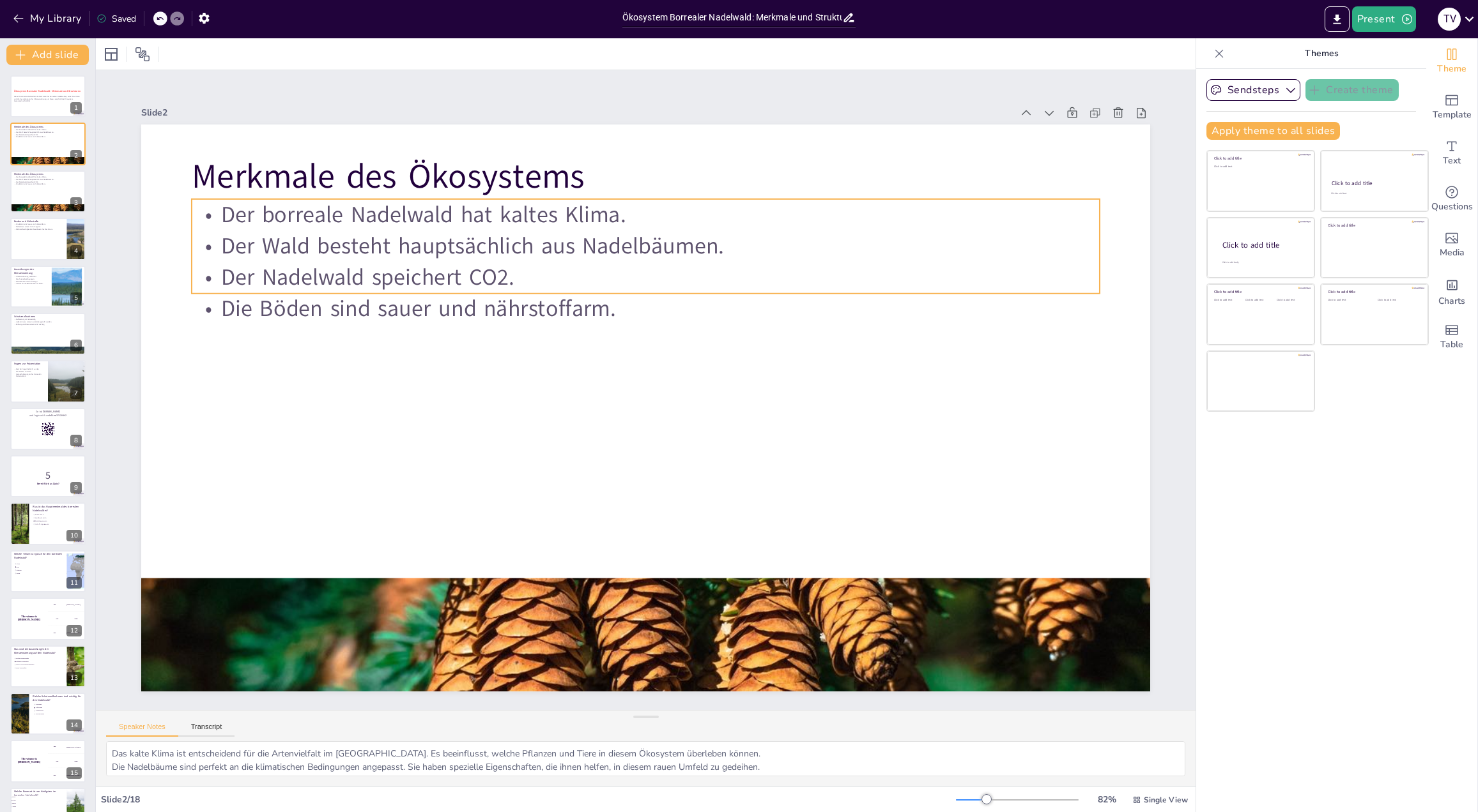
checkbox input "true"
type input "32"
checkbox input "true"
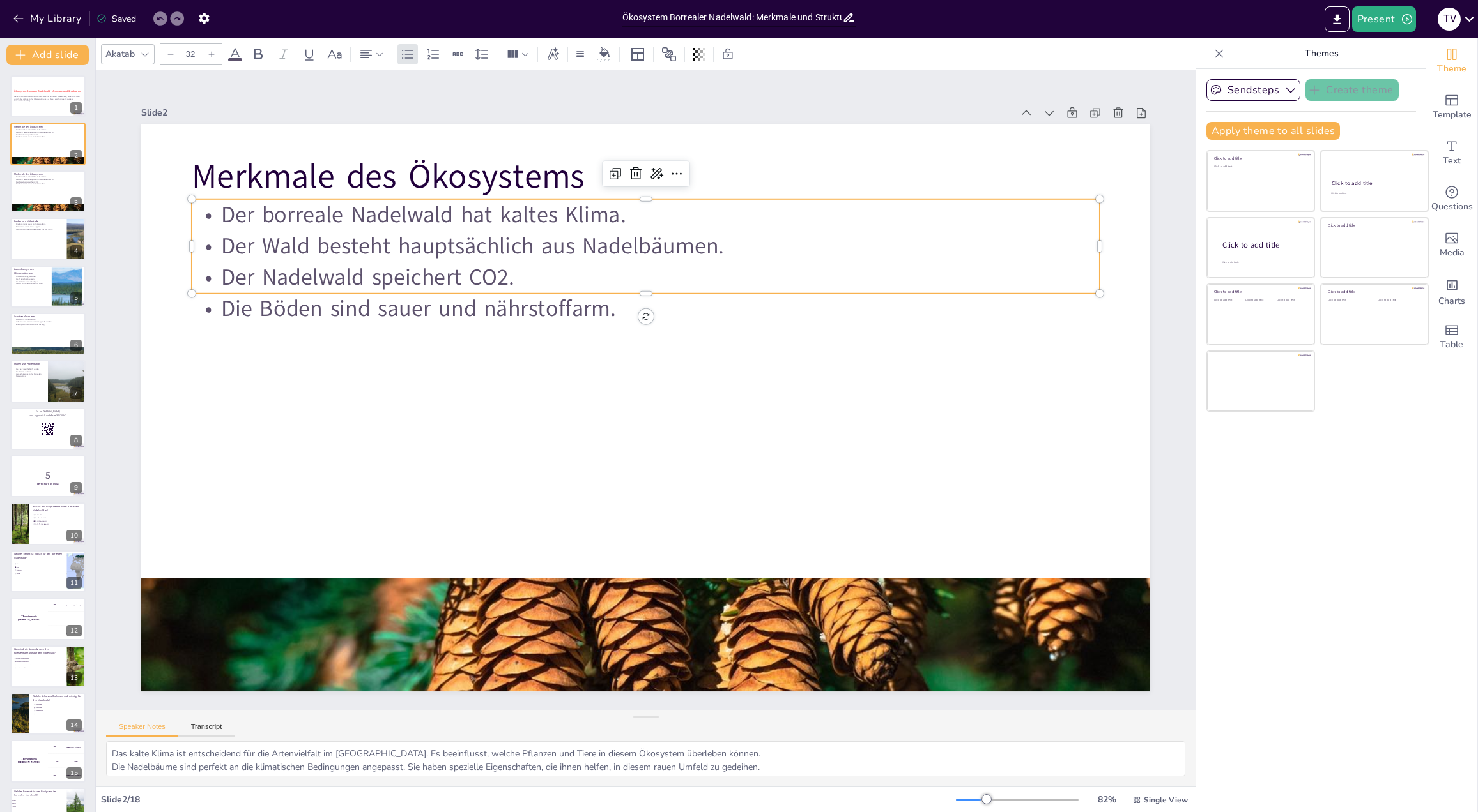
checkbox input "true"
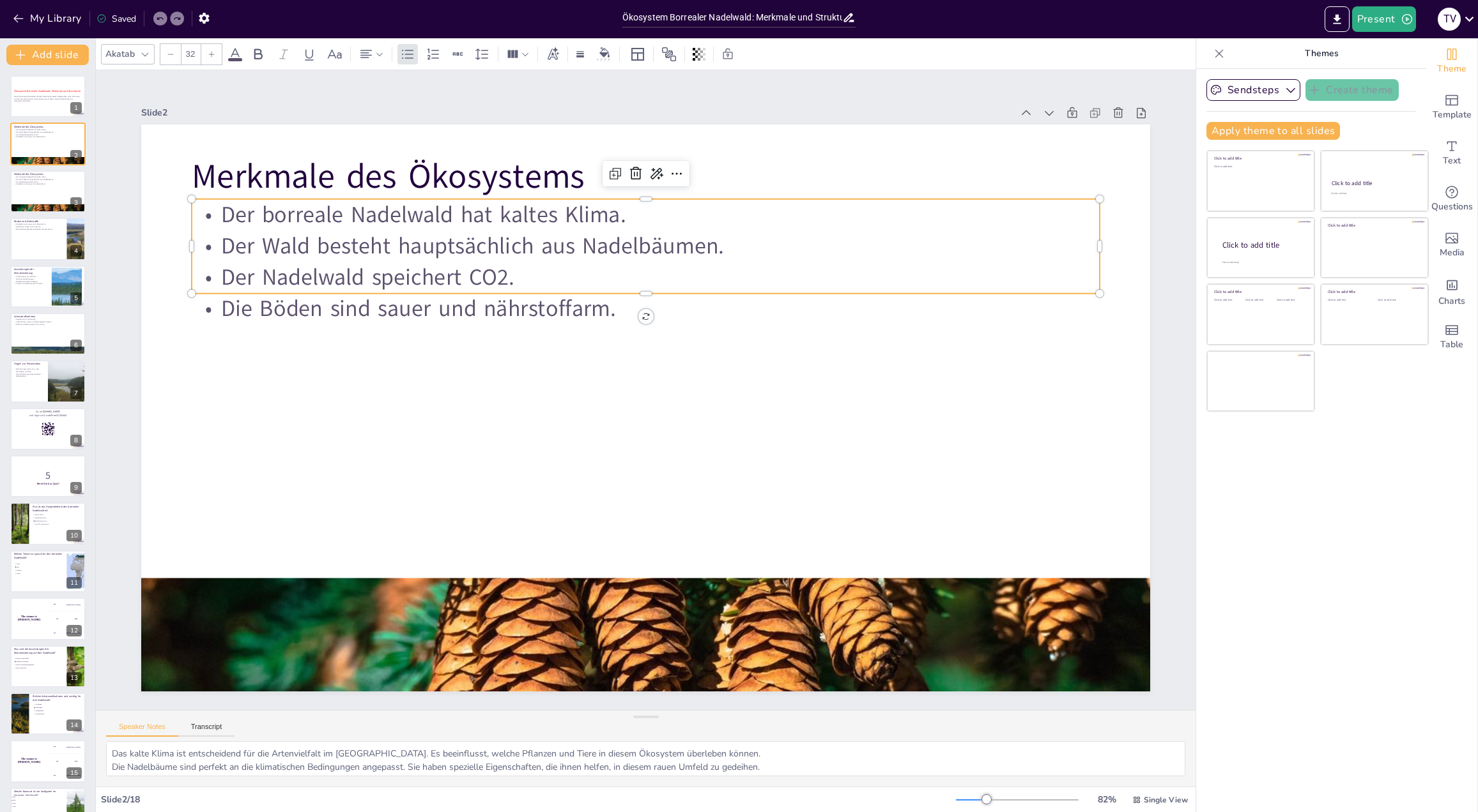
checkbox input "true"
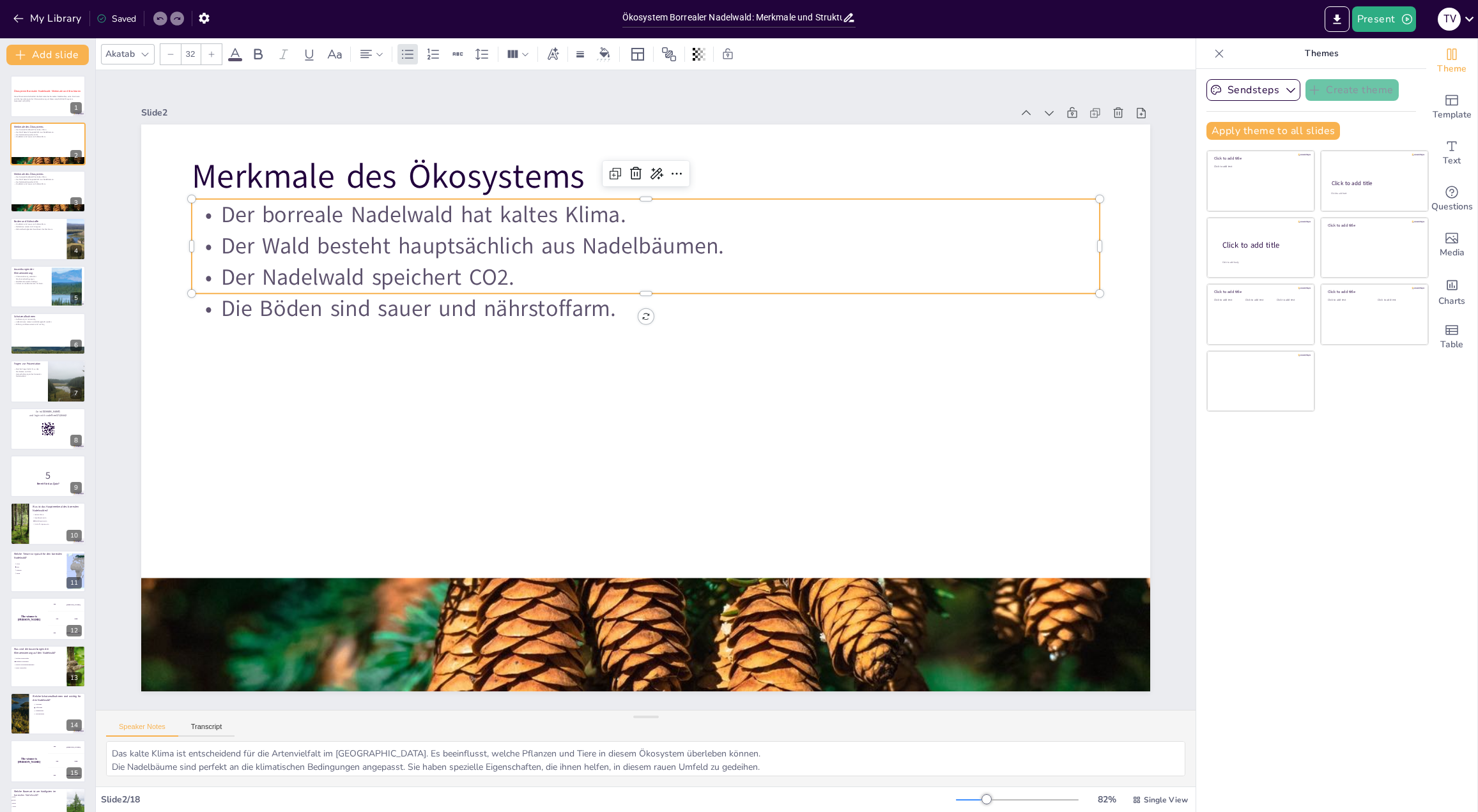
click at [512, 269] on p "Der Nadelwald speichert CO2." at bounding box center [645, 277] width 908 height 31
checkbox input "true"
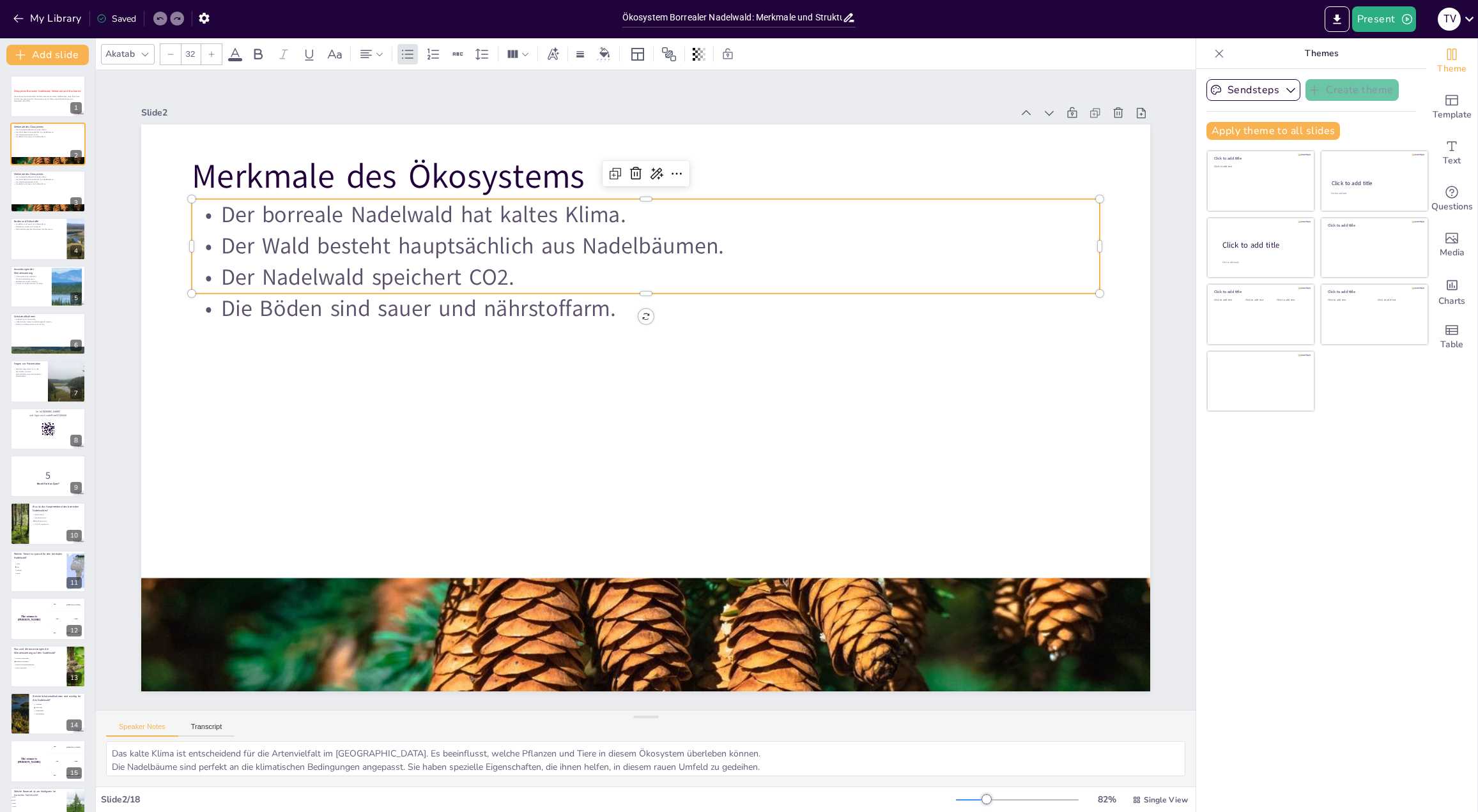
checkbox input "true"
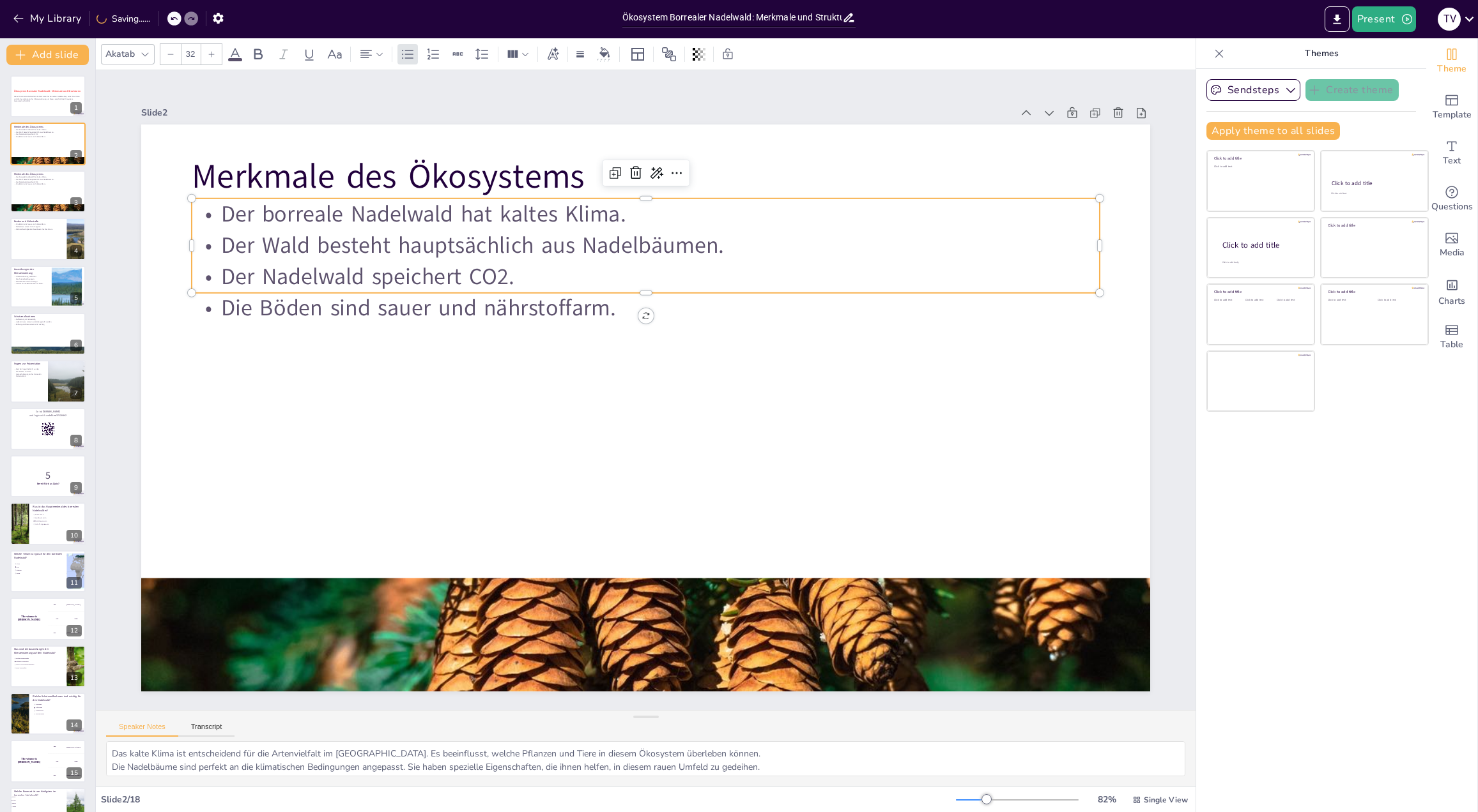
checkbox input "true"
click at [503, 270] on p "Der Nadelwald speichert CO2." at bounding box center [645, 277] width 908 height 31
checkbox input "true"
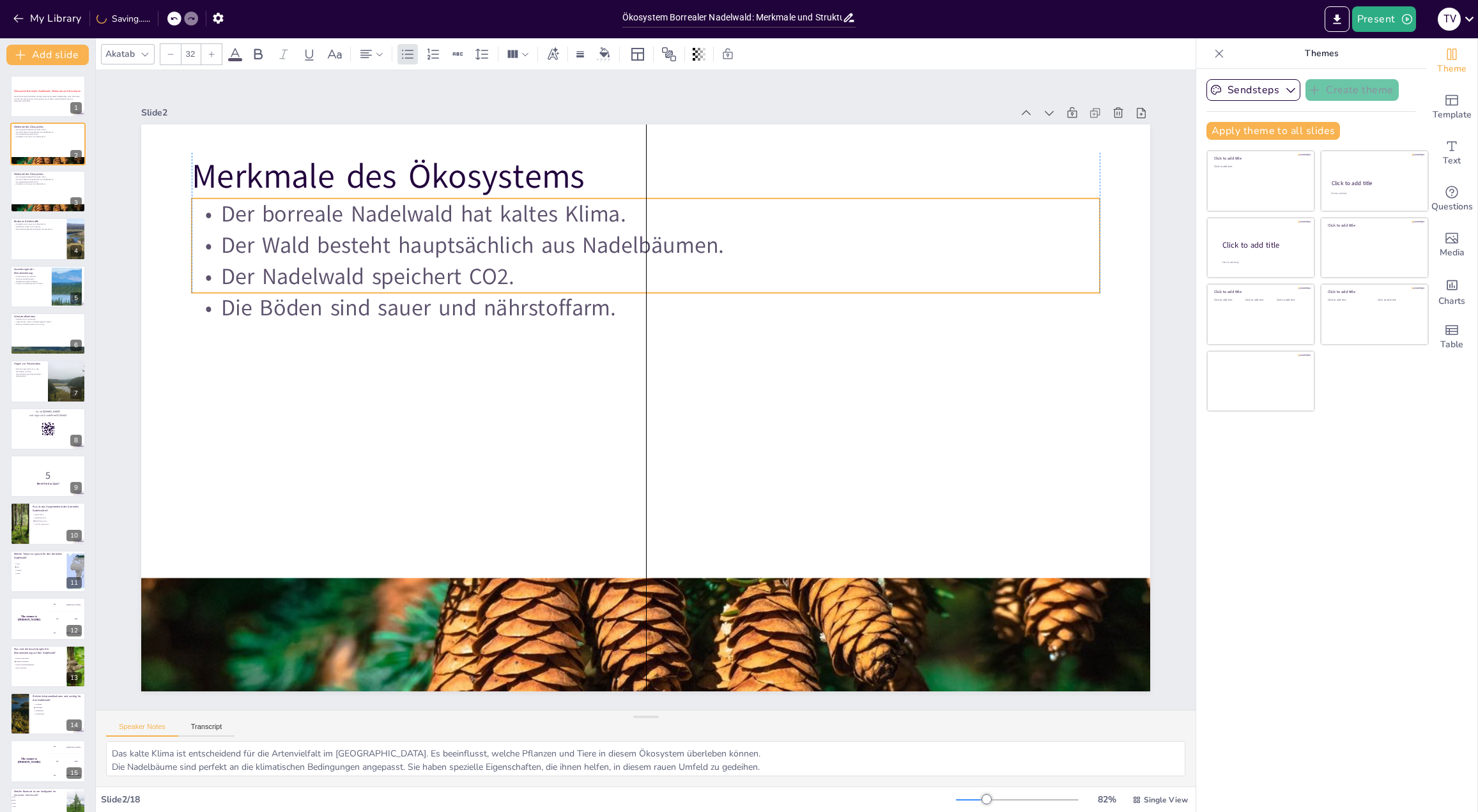
checkbox input "true"
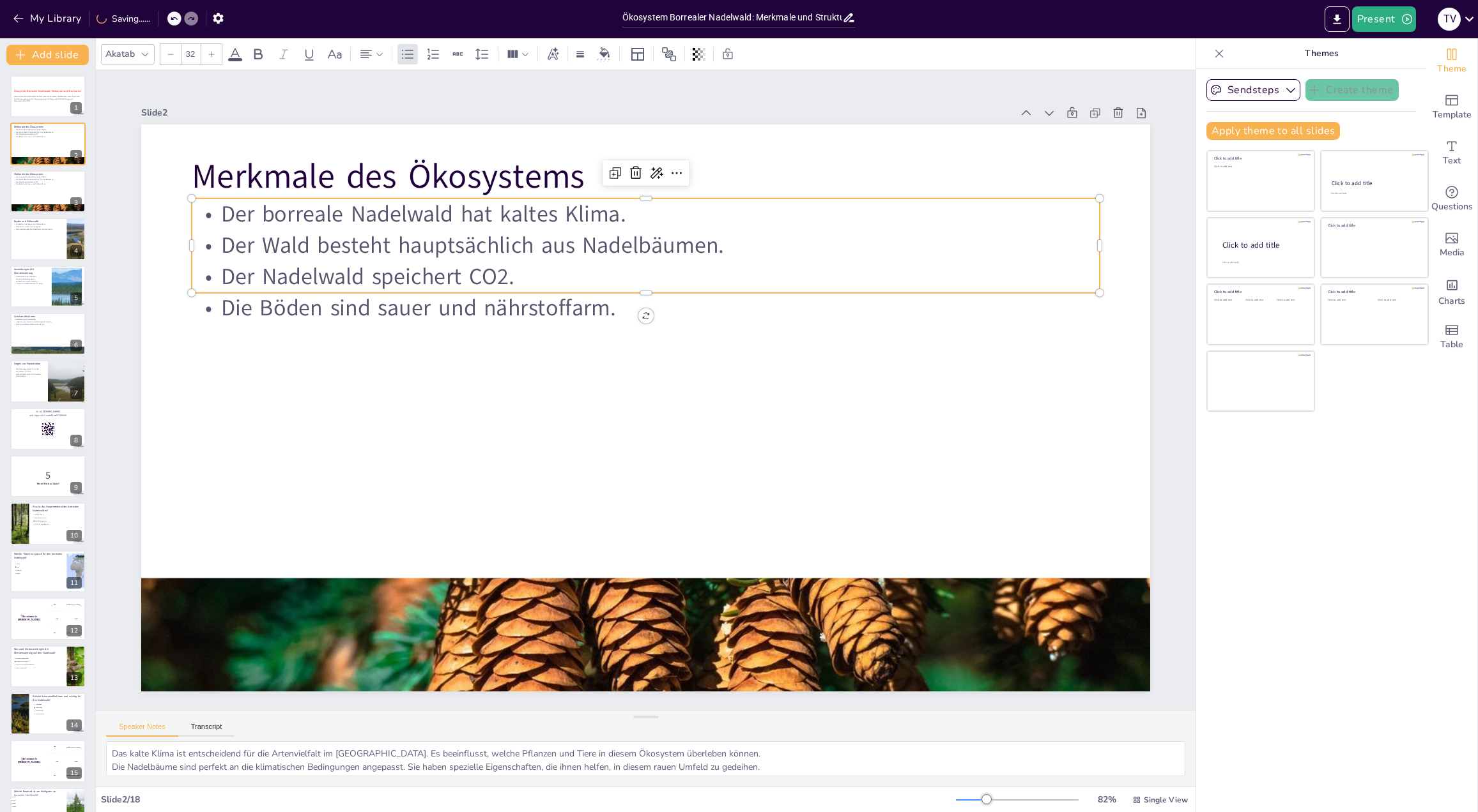
click at [505, 270] on p "Der Nadelwald speichert CO2." at bounding box center [645, 277] width 908 height 31
checkbox input "true"
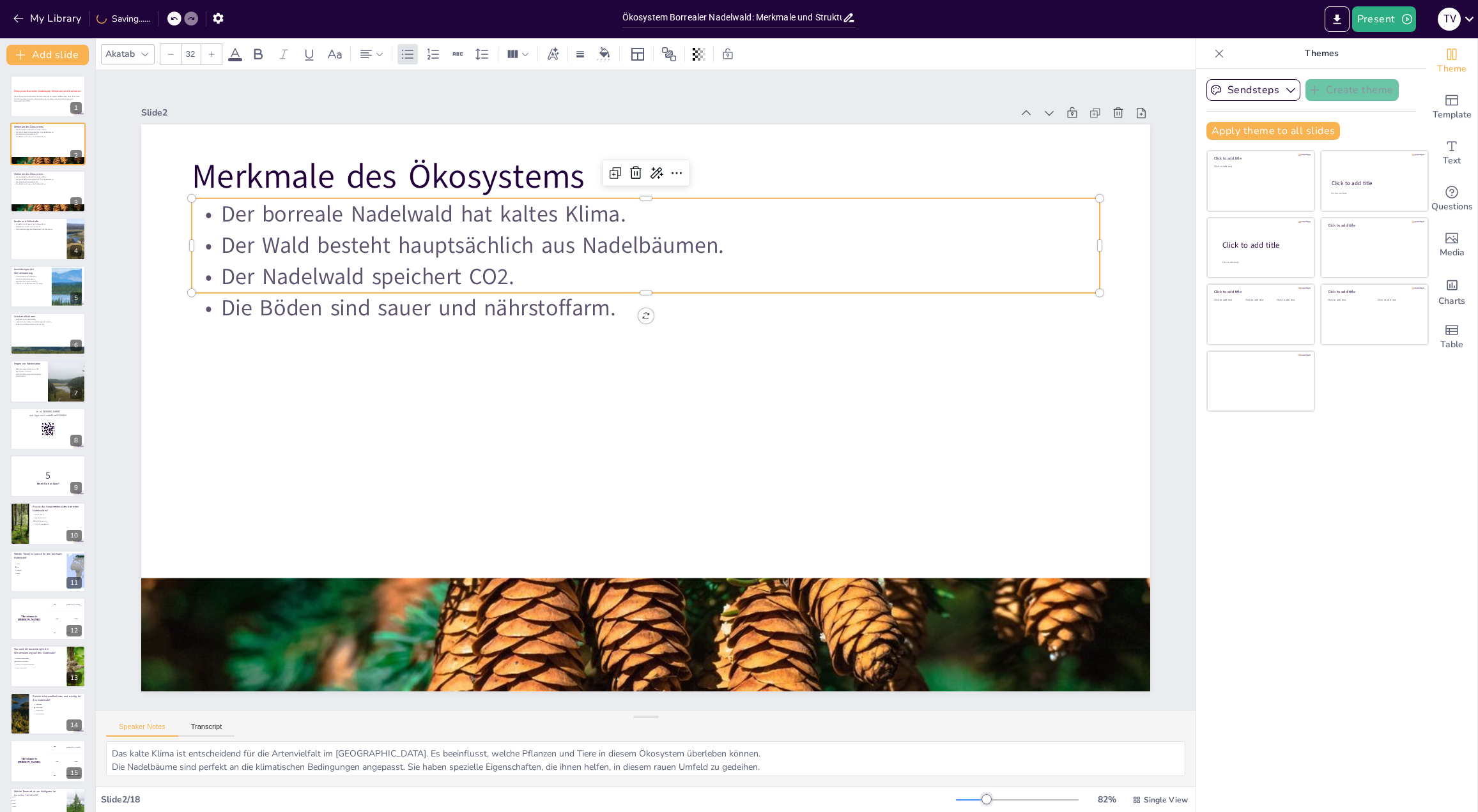
checkbox input "true"
click at [485, 269] on p "Der Nadelwald speichert CO2." at bounding box center [645, 277] width 908 height 31
checkbox input "true"
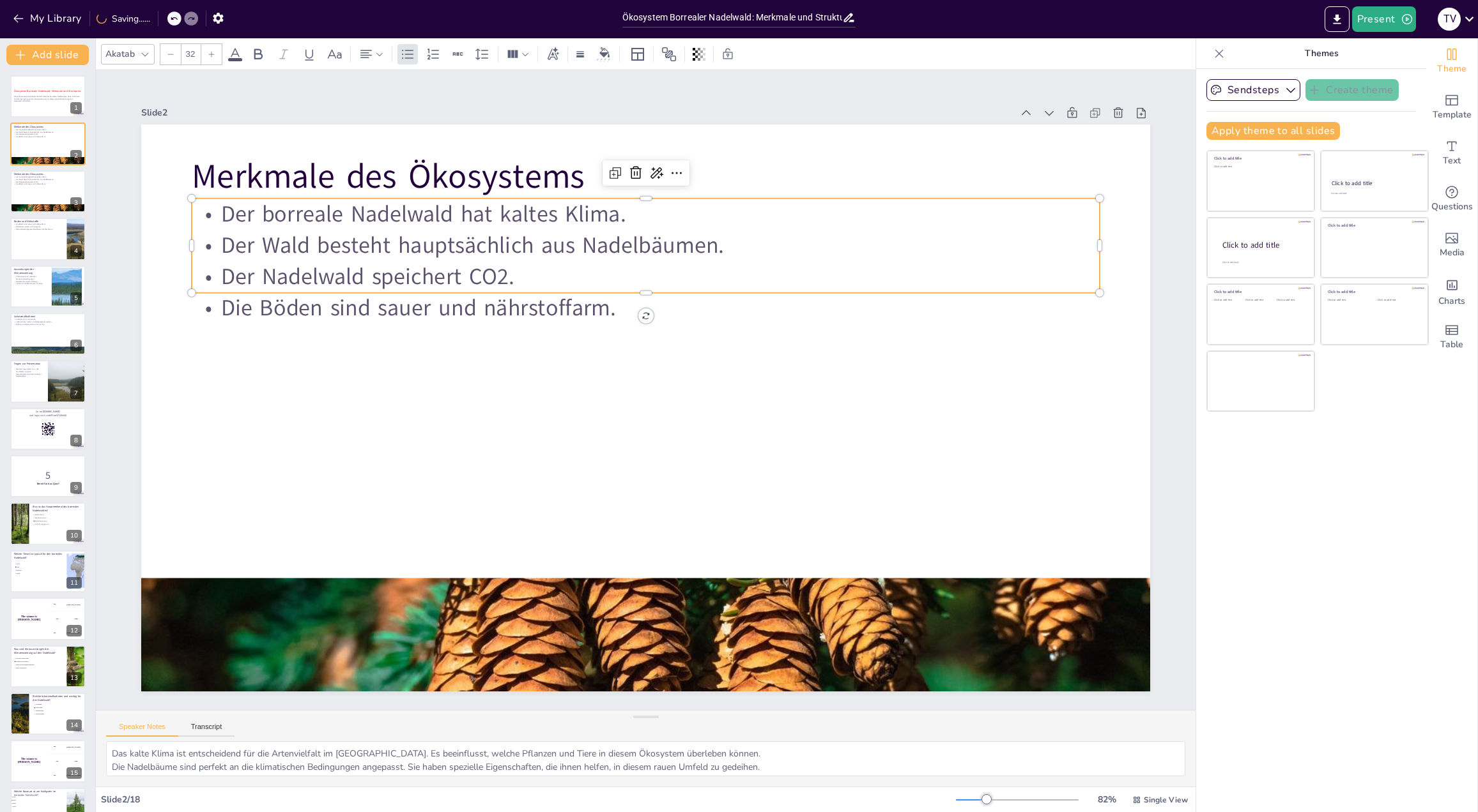
checkbox input "true"
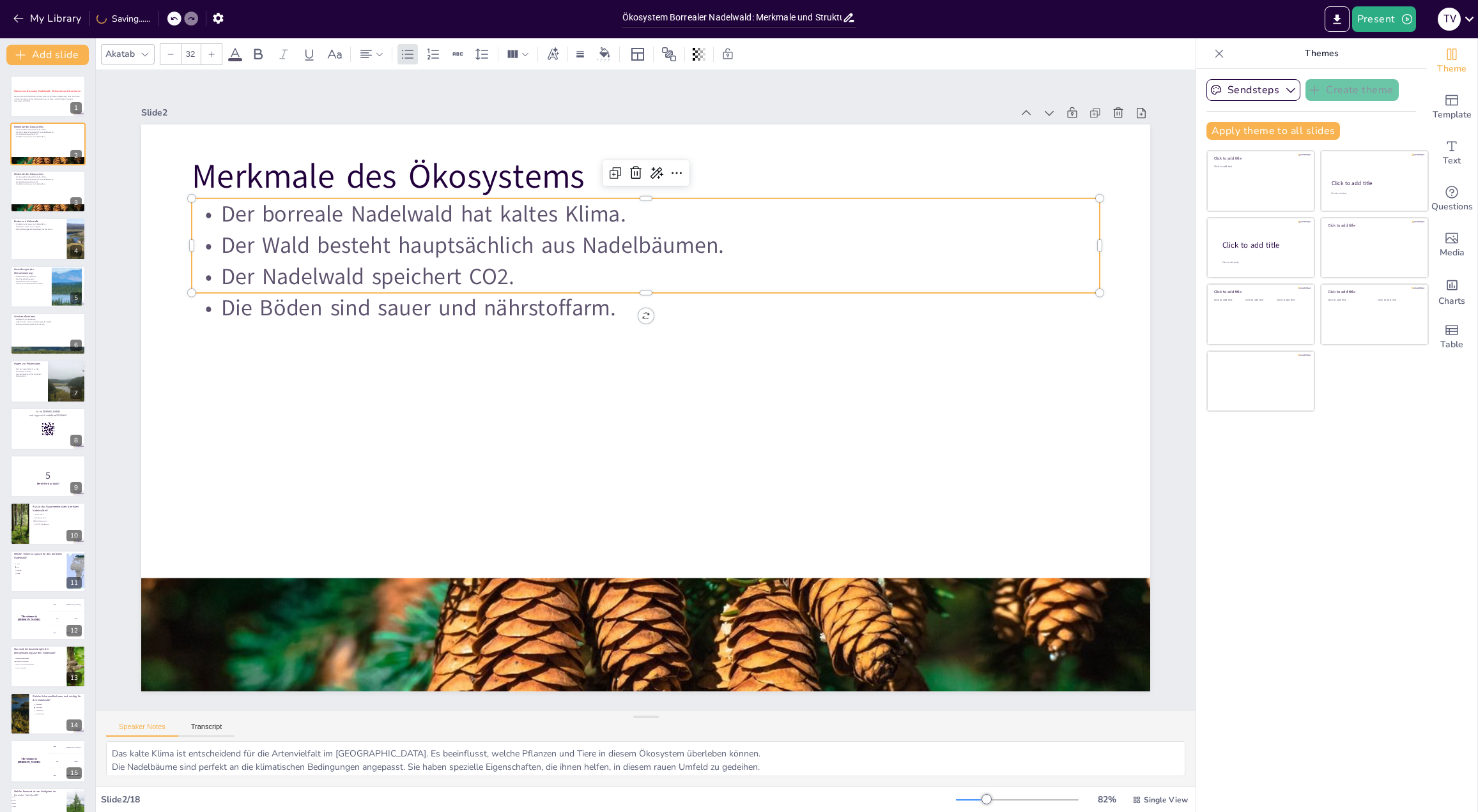
checkbox input "true"
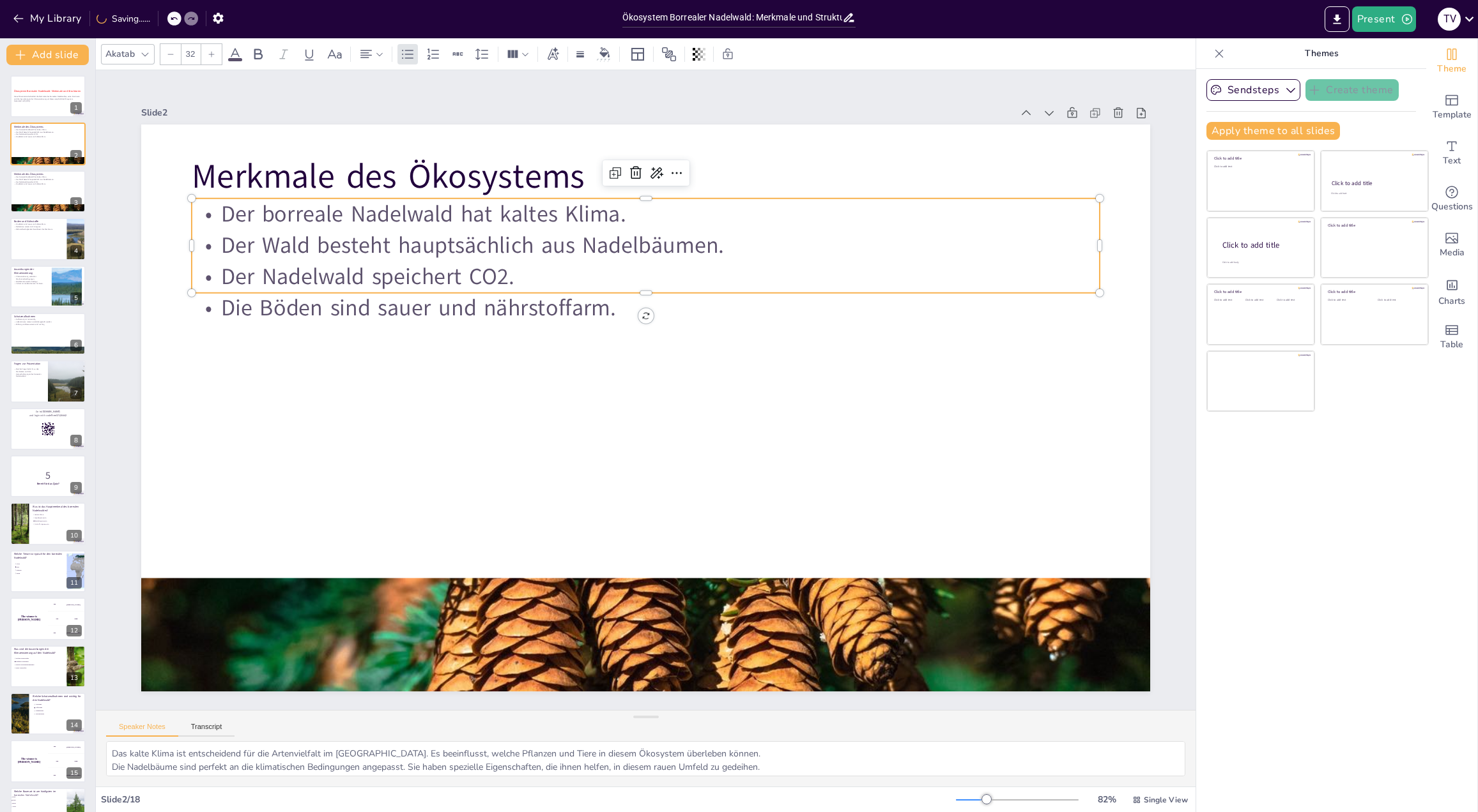
click at [485, 269] on p "Der Nadelwald speichert CO2." at bounding box center [645, 277] width 908 height 31
checkbox input "true"
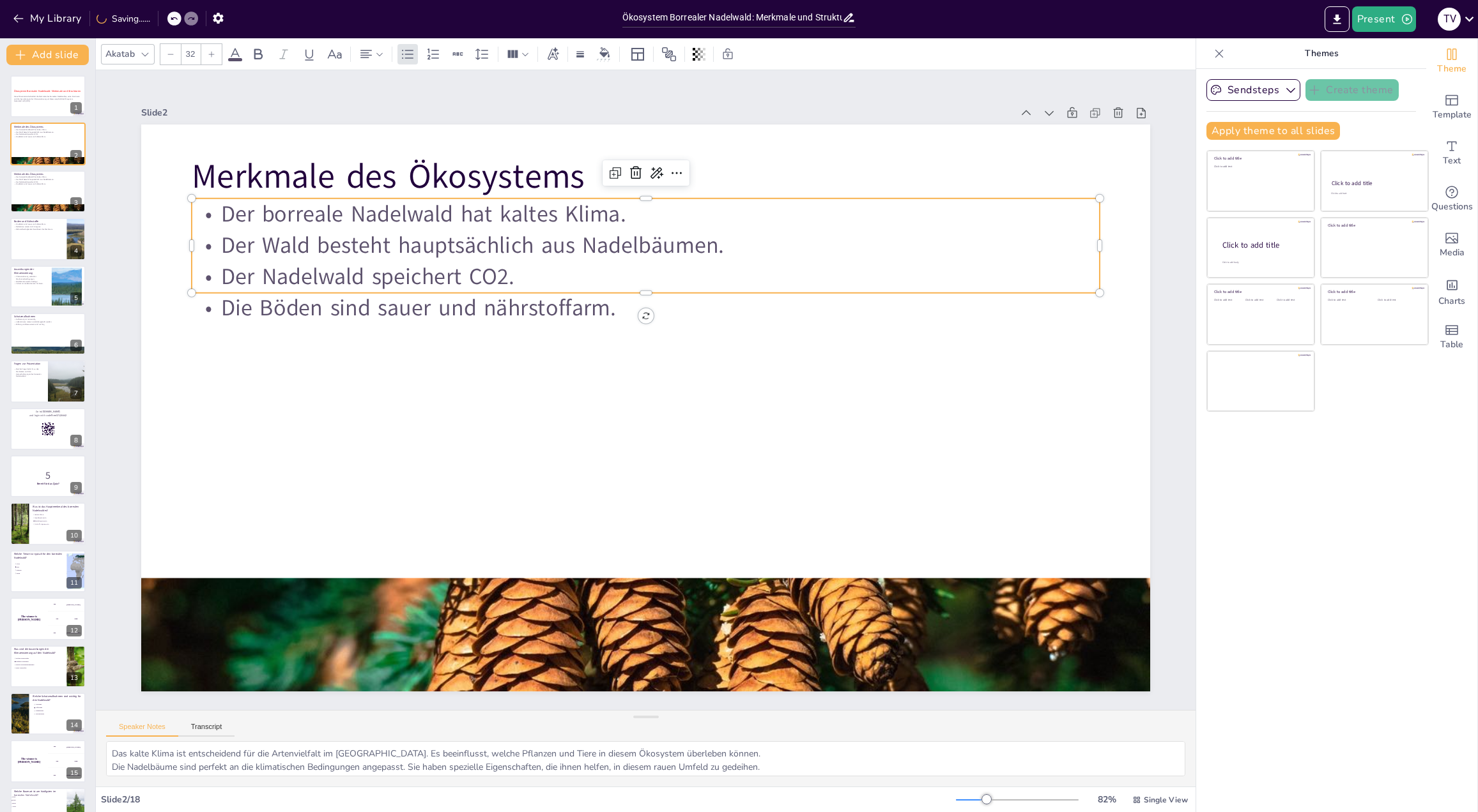
checkbox input "true"
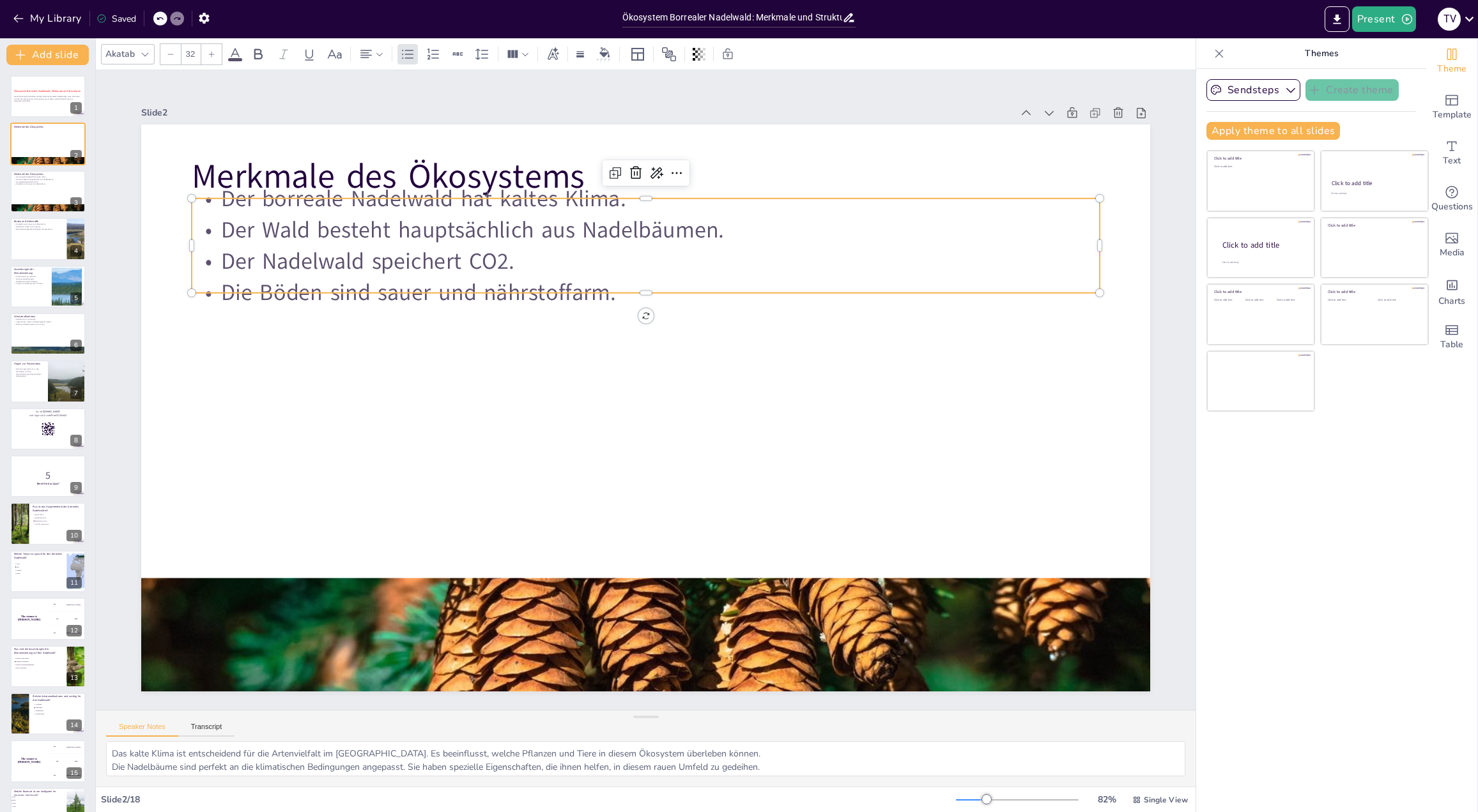
checkbox input "true"
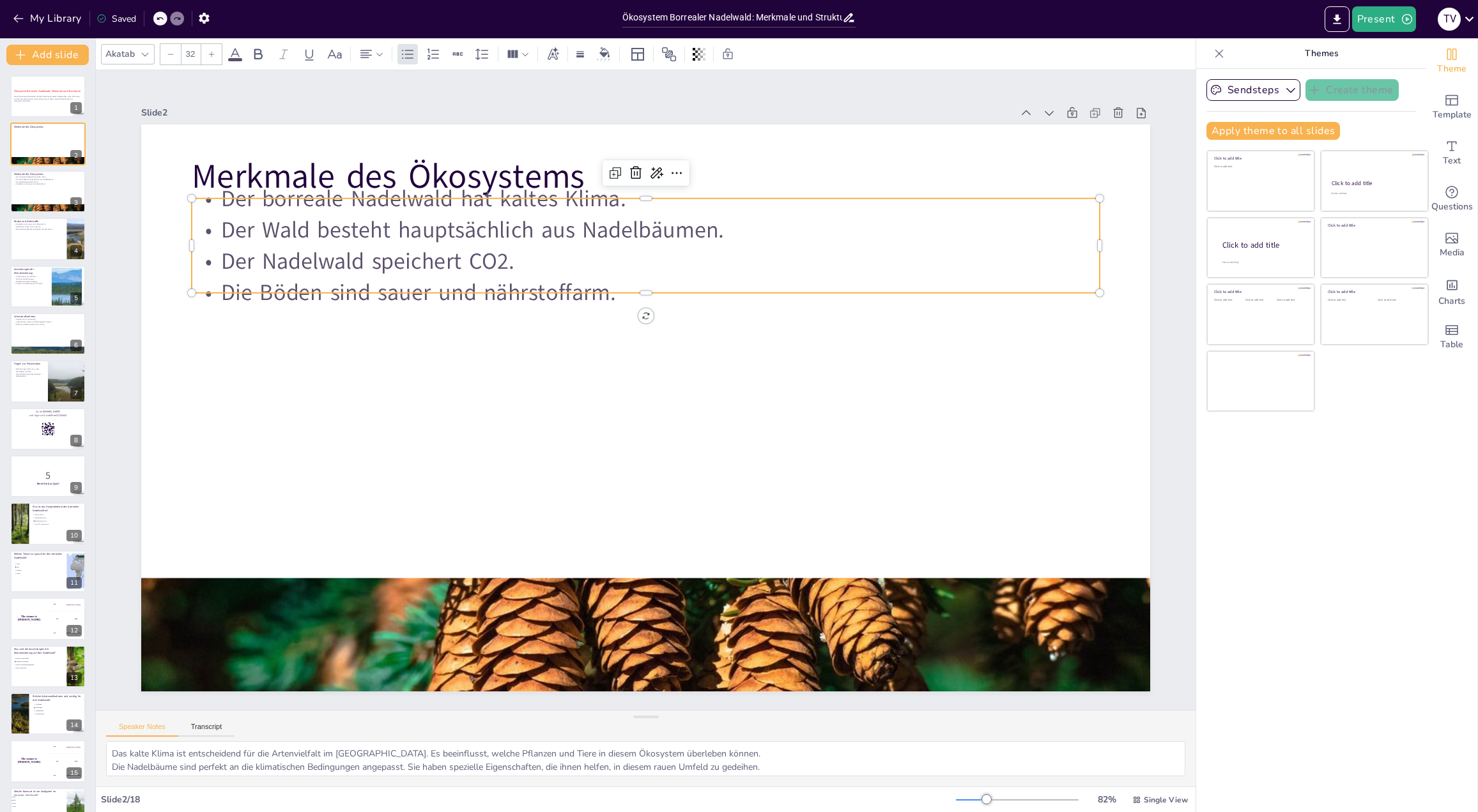
checkbox input "true"
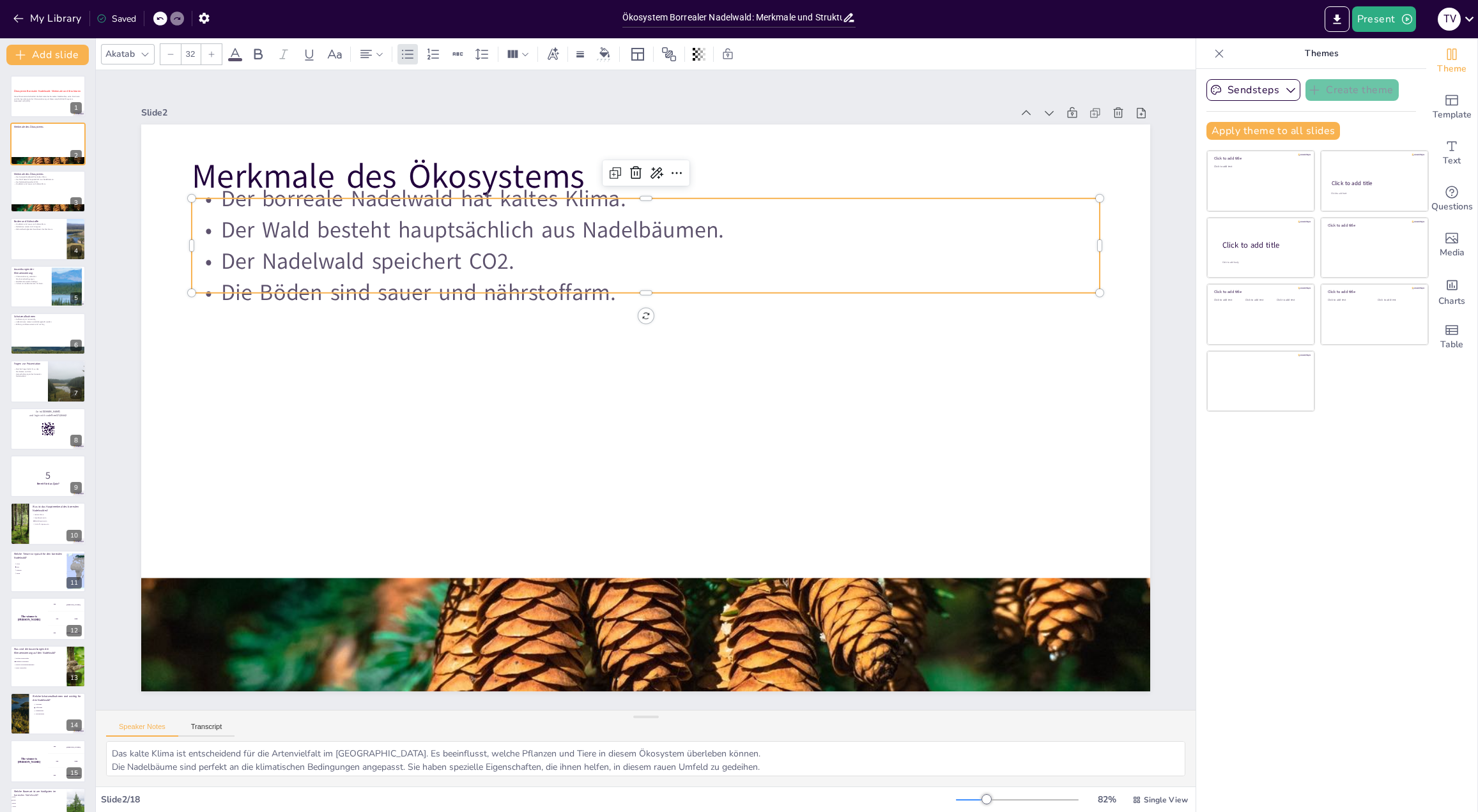
checkbox input "true"
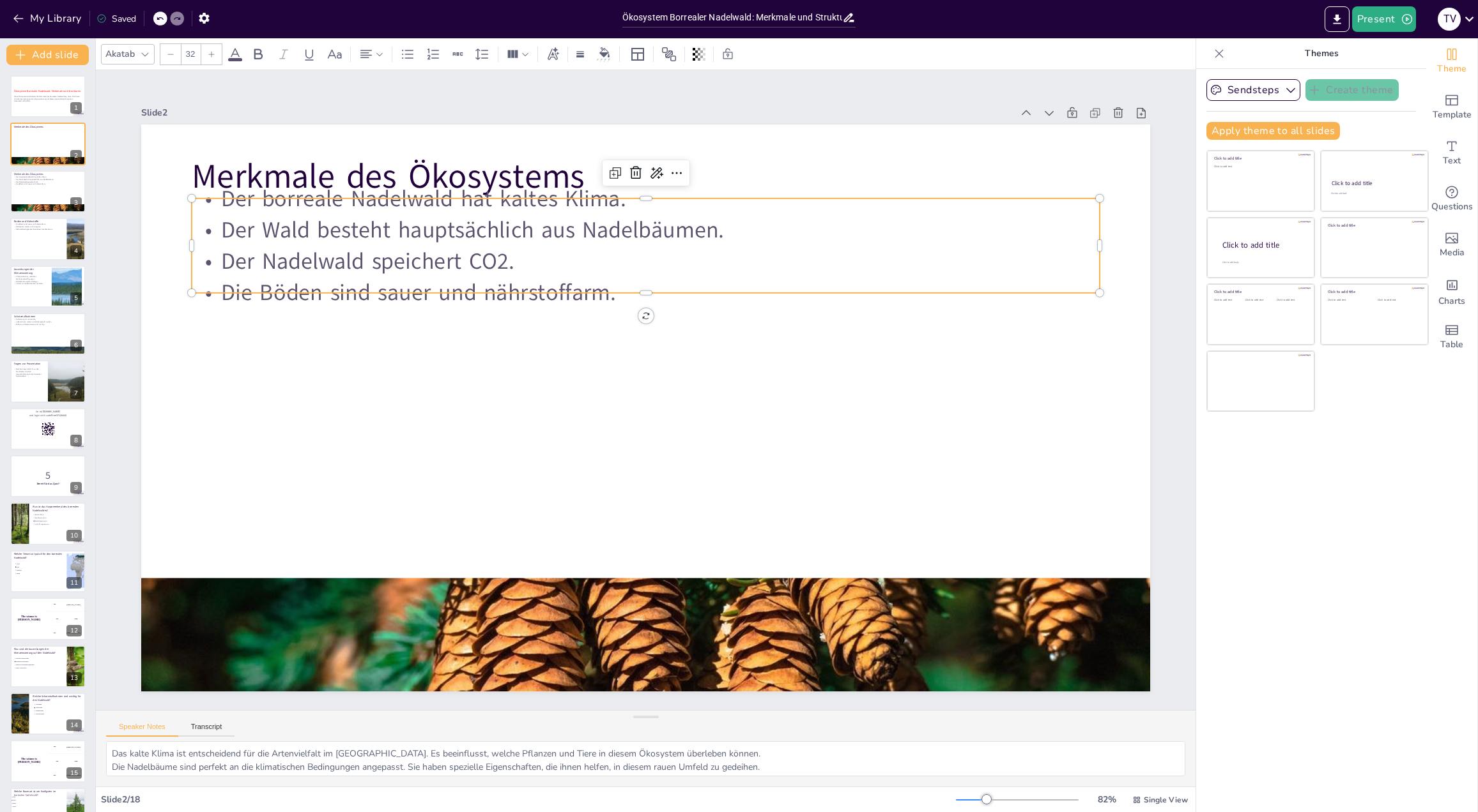
checkbox input "true"
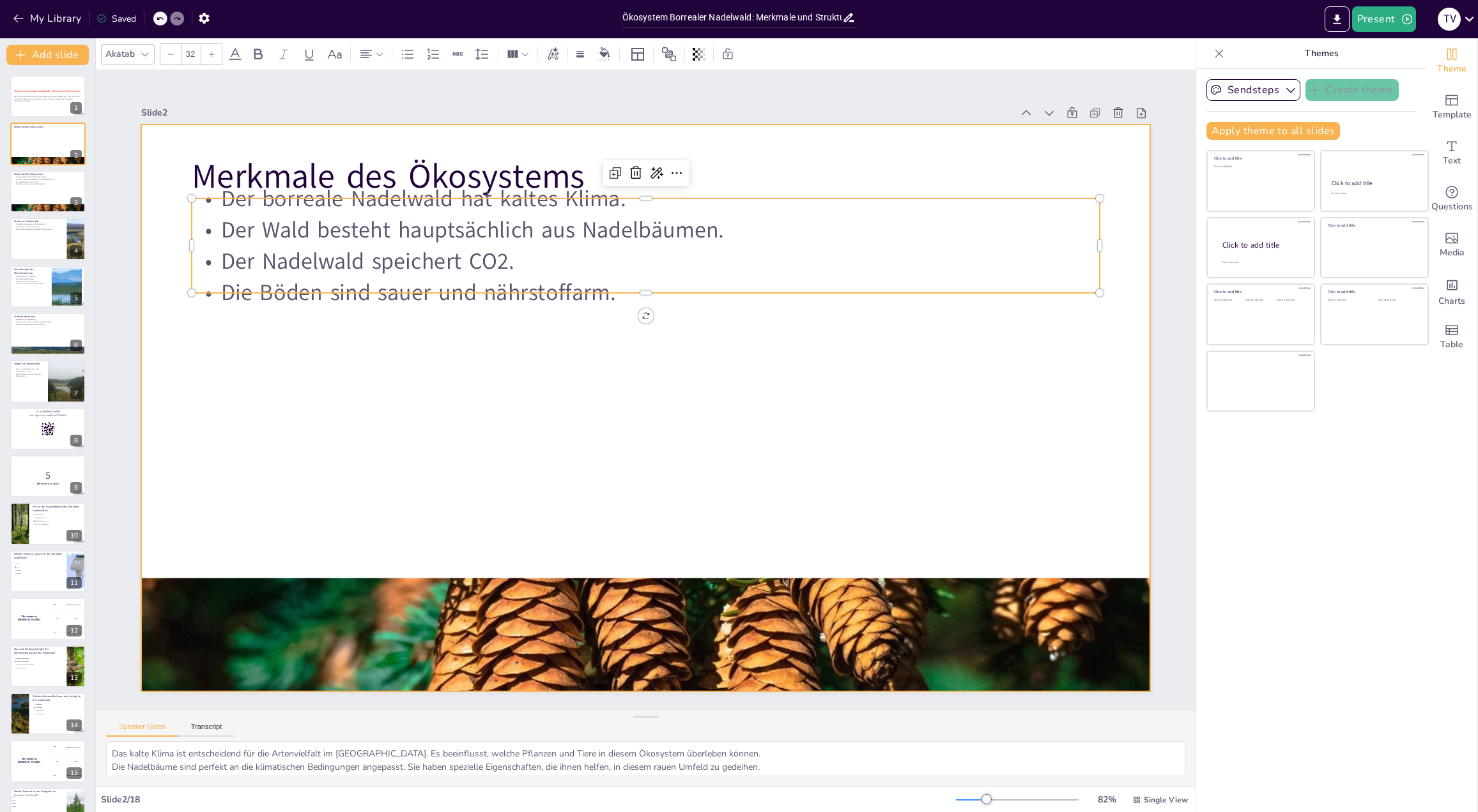
drag, startPoint x: 609, startPoint y: 287, endPoint x: 609, endPoint y: 319, distance: 32.0
click at [609, 319] on div "Merkmale des Ökosystems Der borreale Nadelwald hat kaltes Klima. Der Wald beste…" at bounding box center [645, 408] width 1009 height 567
checkbox input "true"
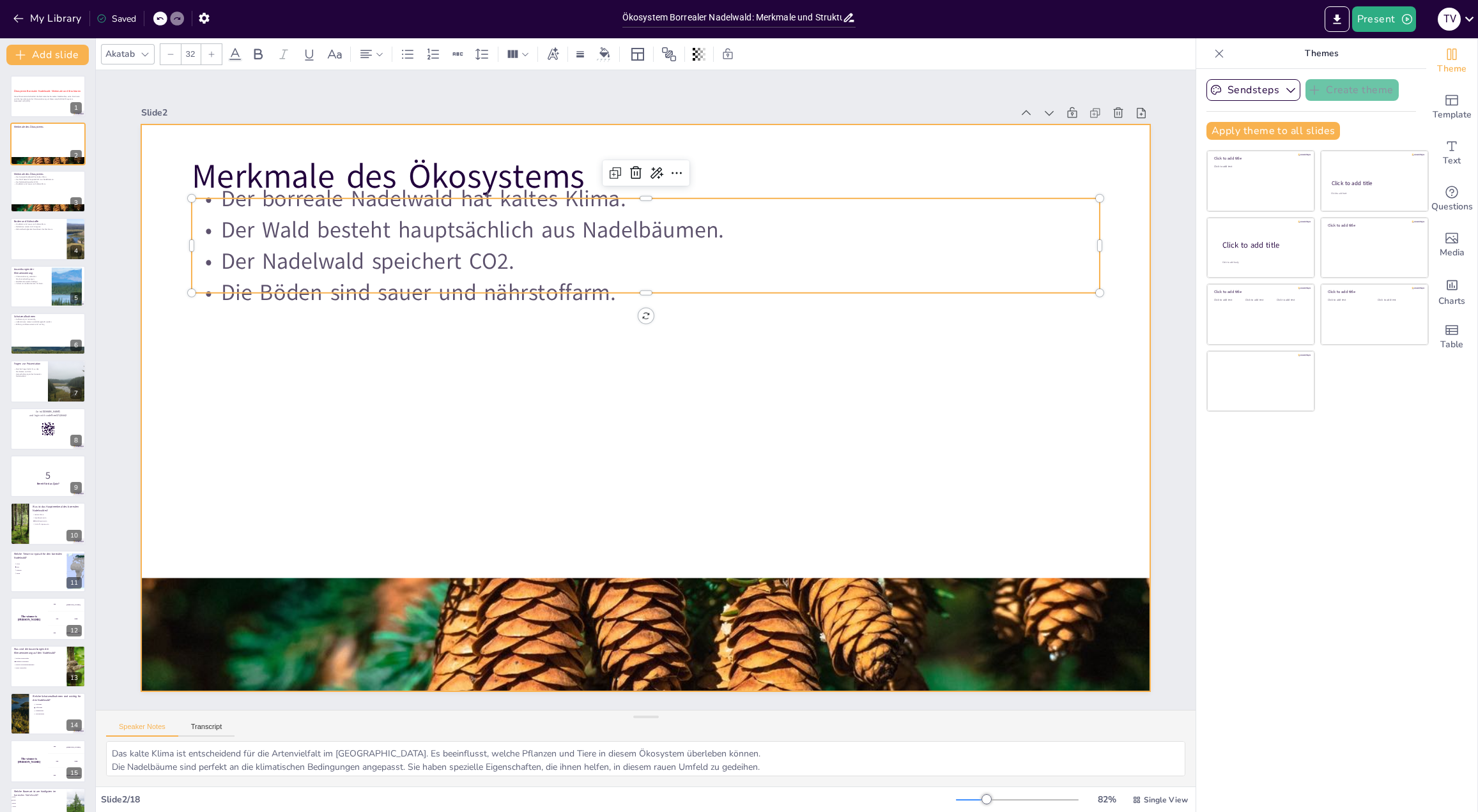
checkbox input "true"
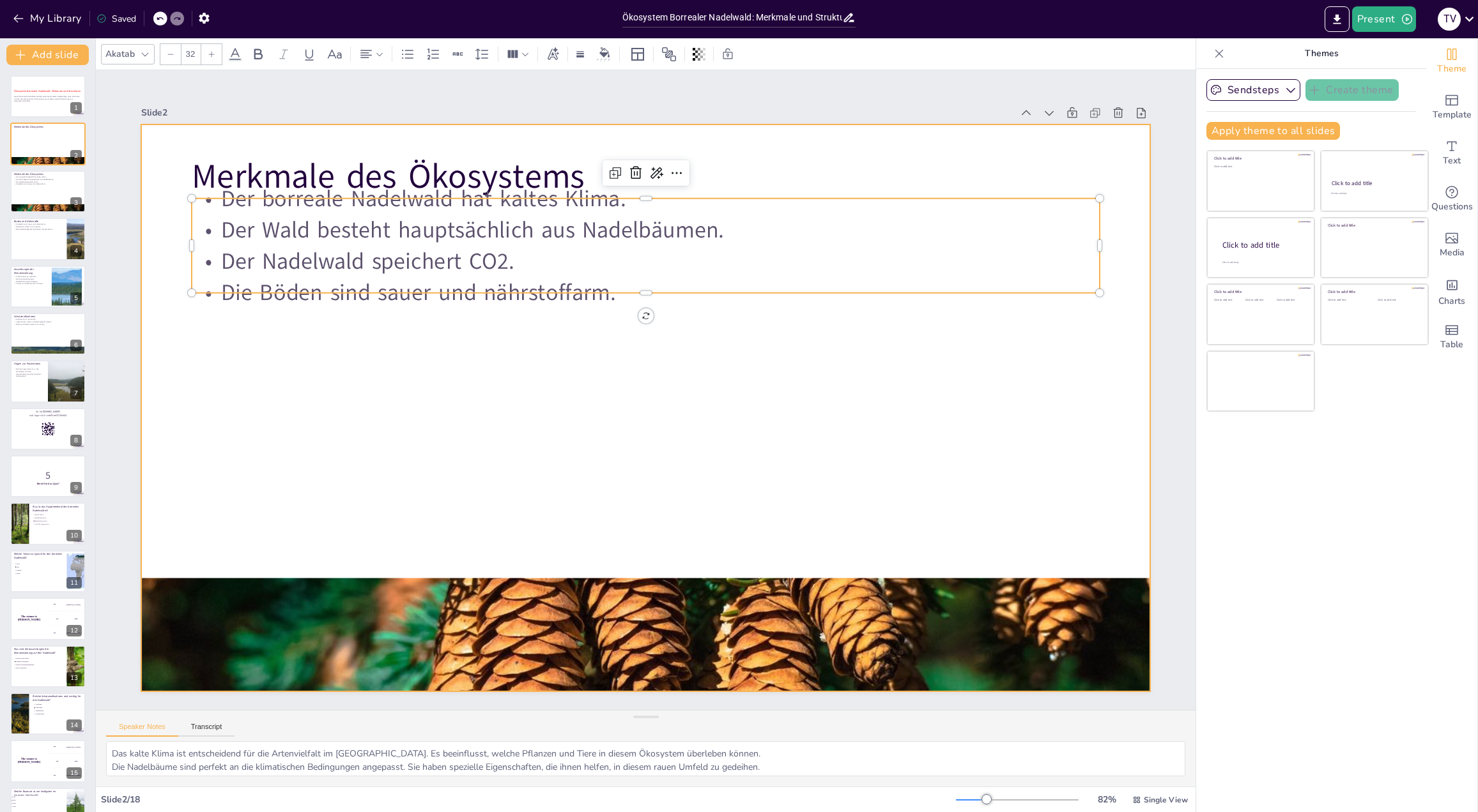
checkbox input "true"
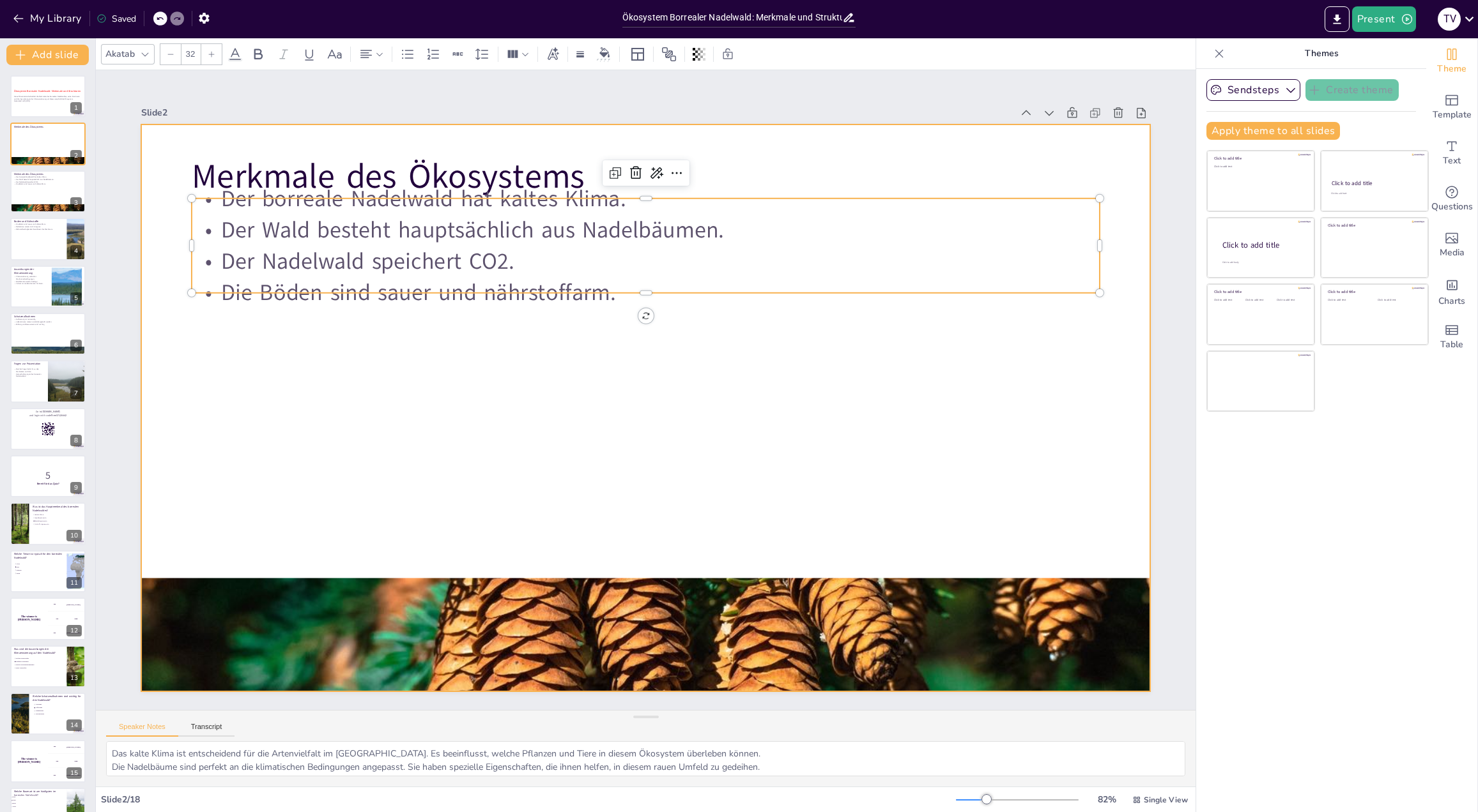
checkbox input "true"
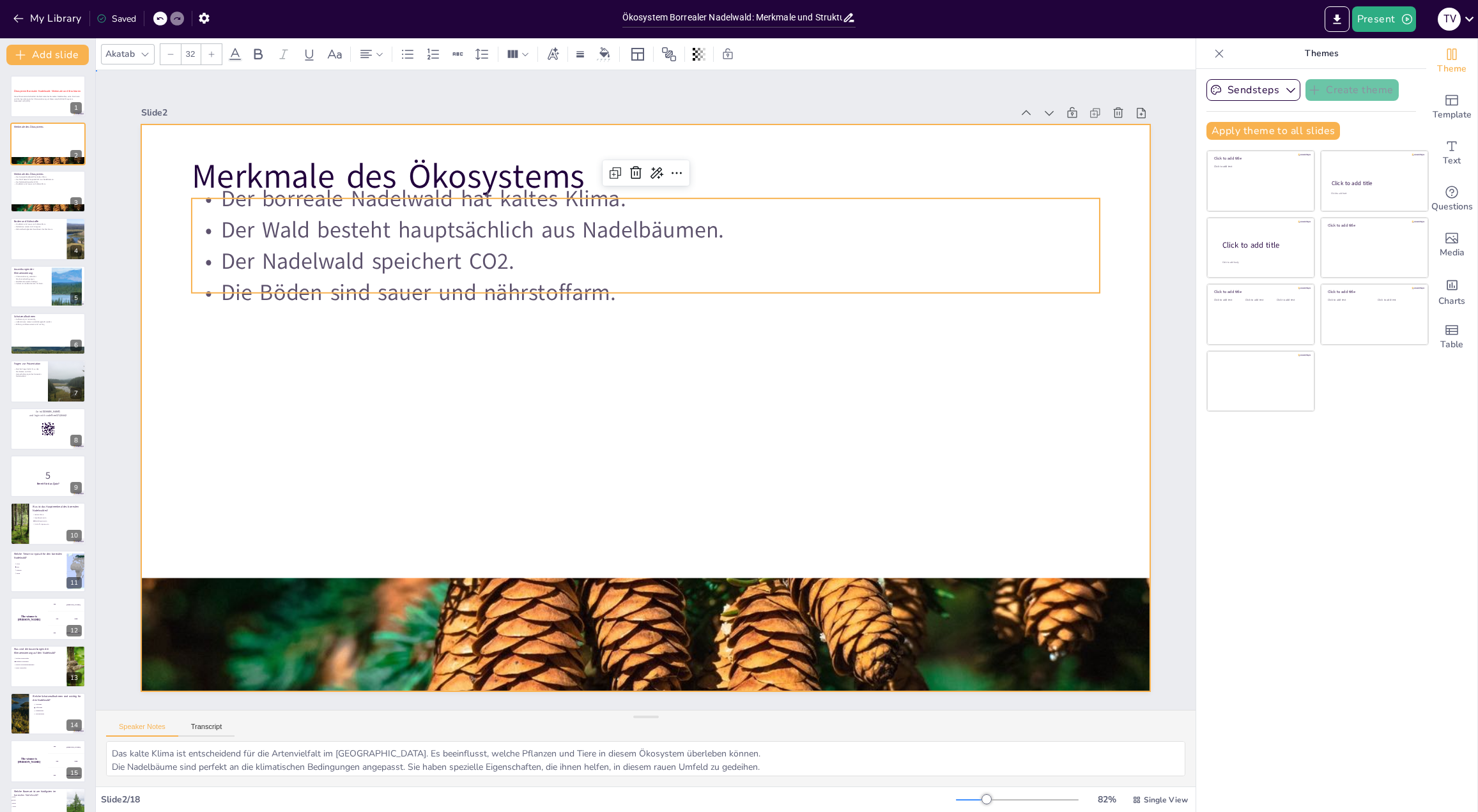
drag, startPoint x: 546, startPoint y: 343, endPoint x: 496, endPoint y: 368, distance: 55.9
click at [534, 350] on div at bounding box center [645, 408] width 1009 height 567
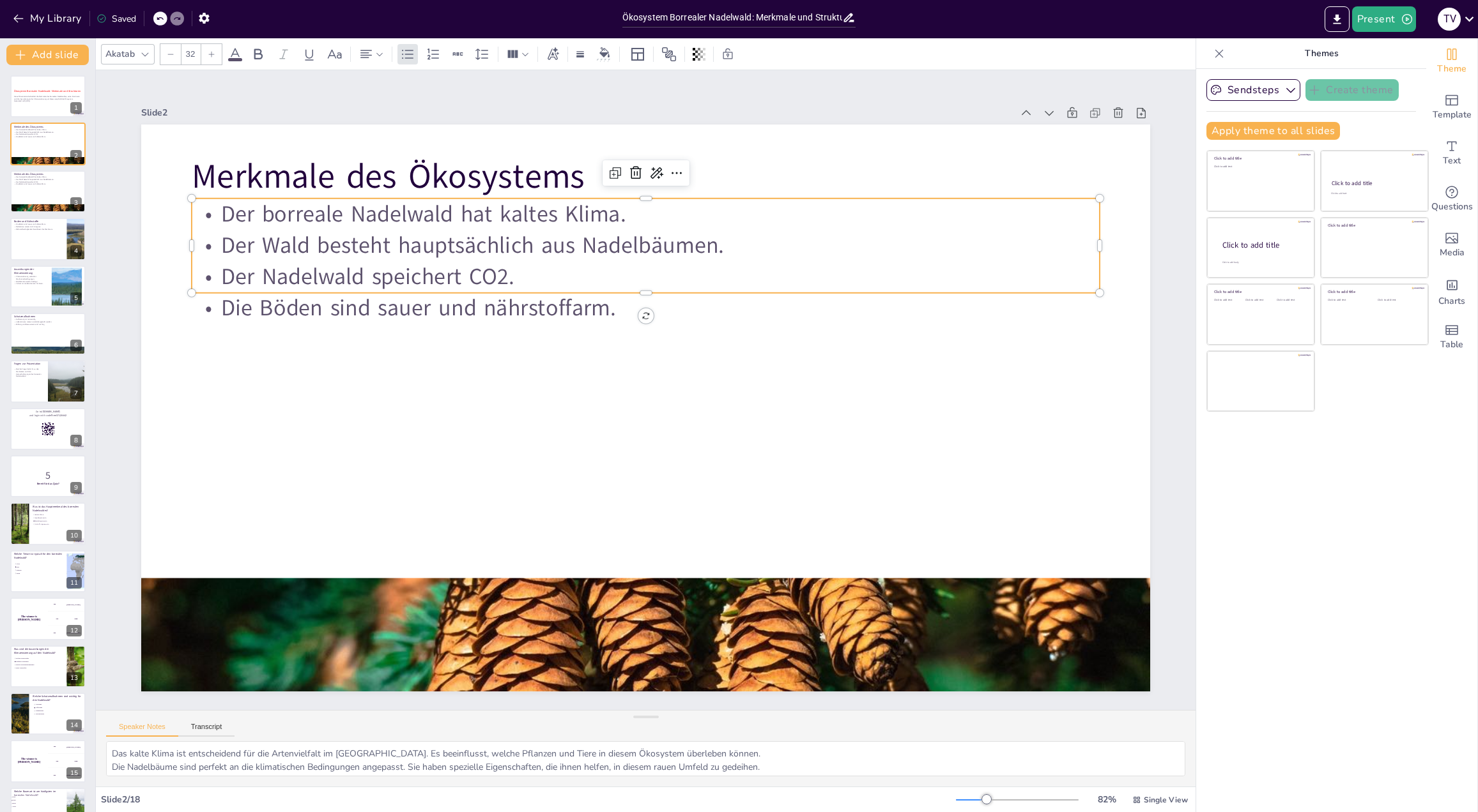
click at [258, 234] on p "Der Wald besteht hauptsächlich aus Nadelbäumen." at bounding box center [645, 245] width 908 height 31
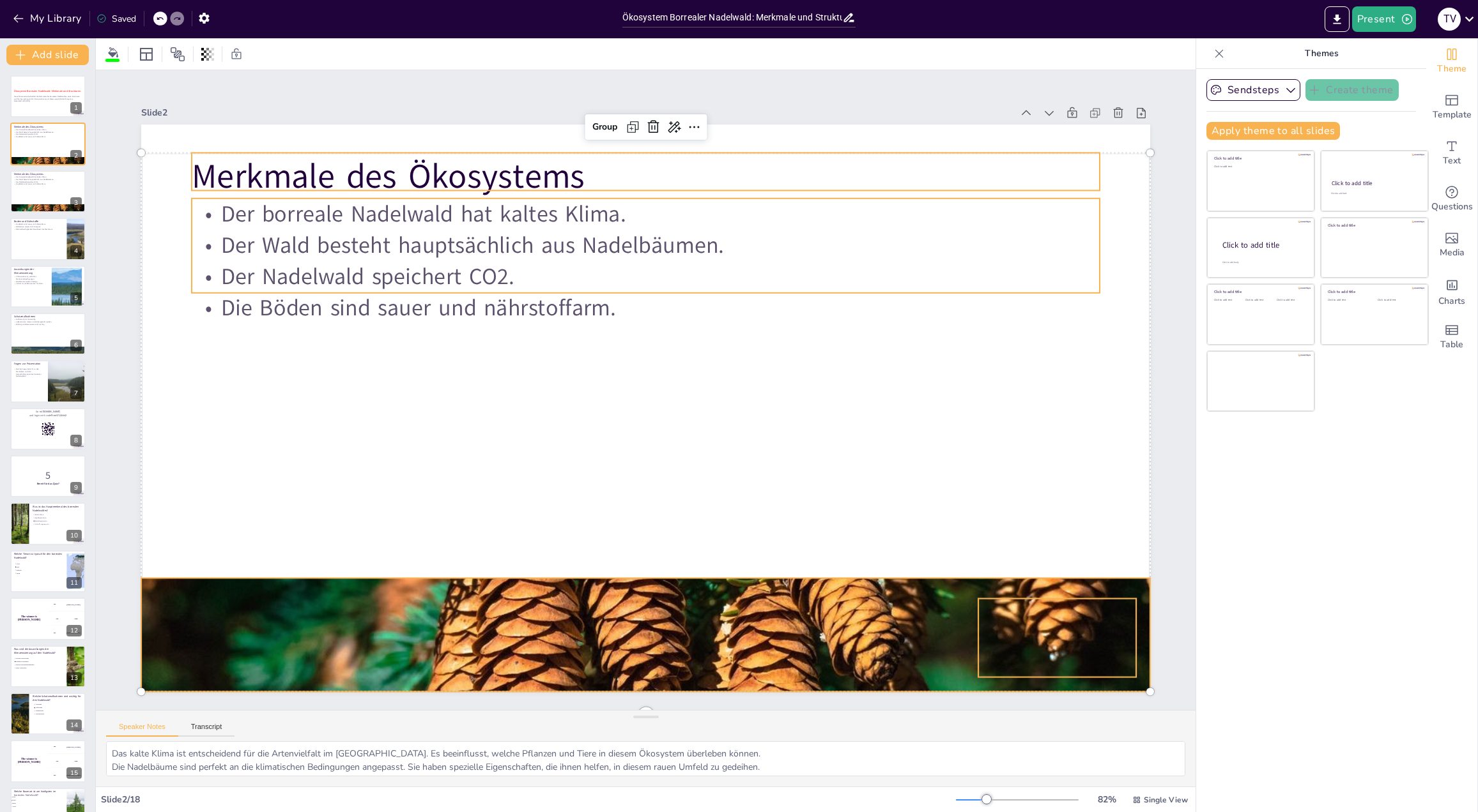
click at [597, 237] on p "Der Wald besteht hauptsächlich aus Nadelbäumen." at bounding box center [645, 245] width 908 height 31
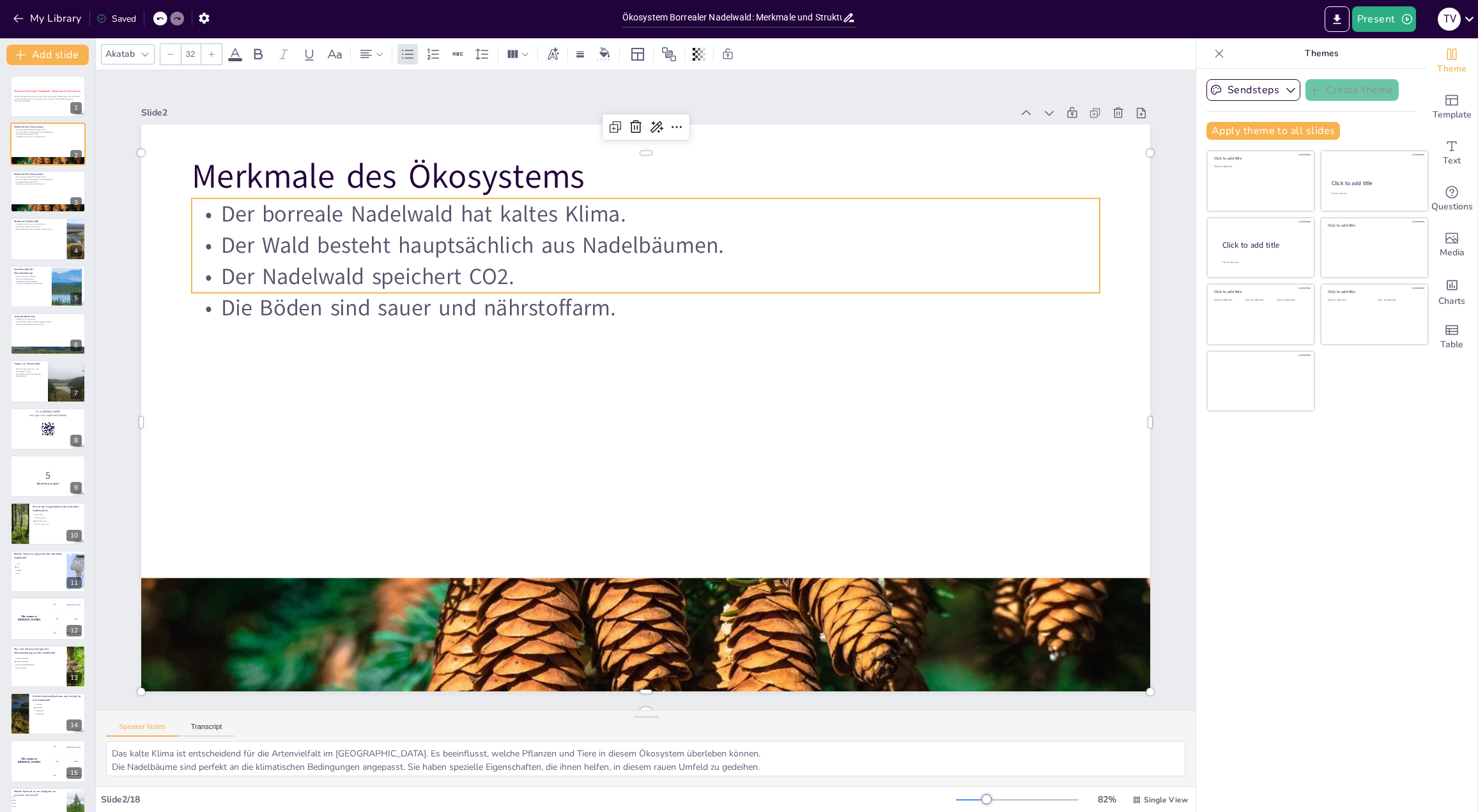
click at [597, 237] on p "Der Wald besteht hauptsächlich aus Nadelbäumen." at bounding box center [645, 245] width 908 height 31
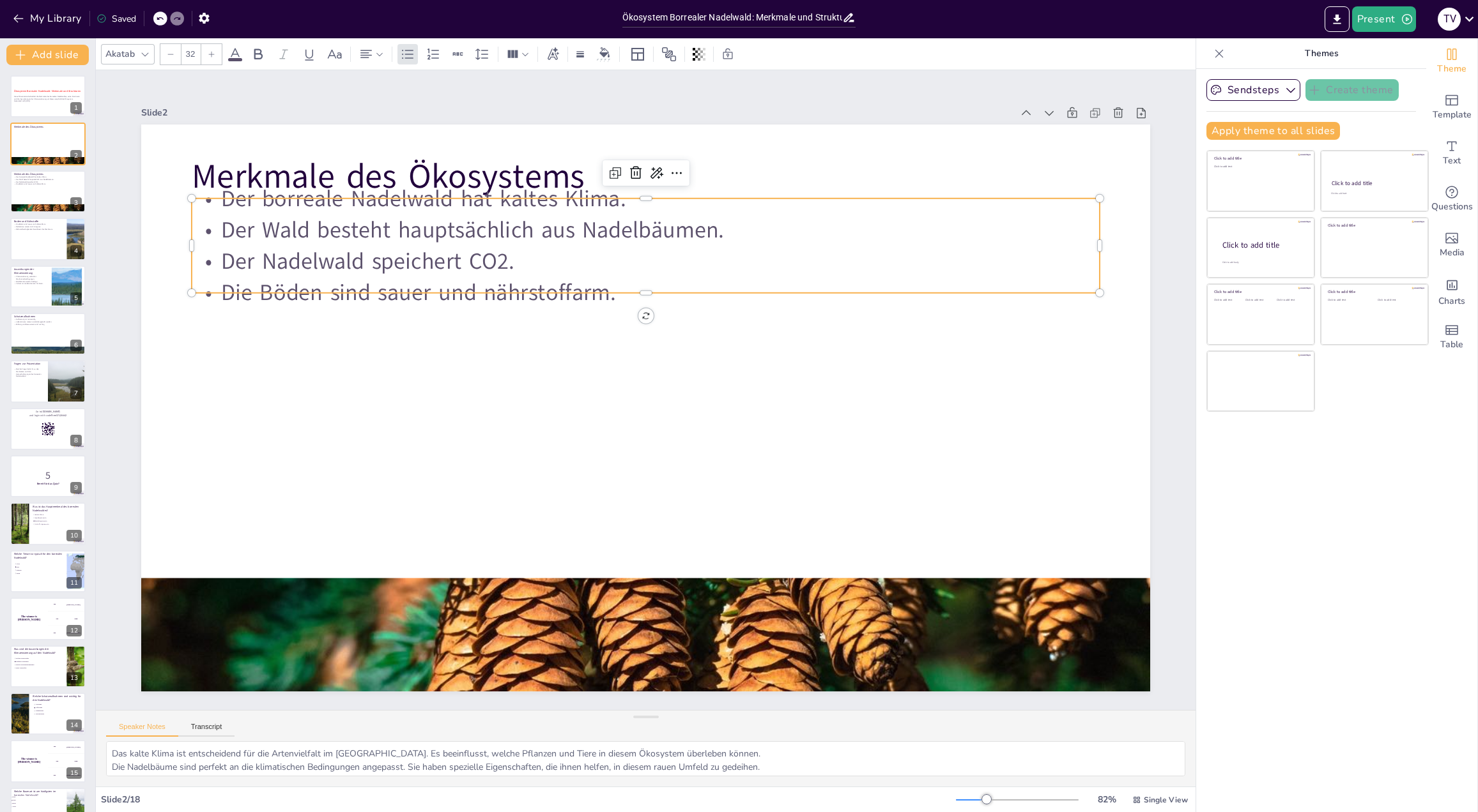
click at [597, 237] on p "Der Wald besteht hauptsächlich aus Nadelbäumen." at bounding box center [645, 230] width 908 height 31
click at [486, 247] on p "Der Nadelwald speichert CO2." at bounding box center [645, 262] width 908 height 31
click at [271, 207] on p "Der borreale Nadelwald hat kaltes Klima." at bounding box center [645, 198] width 908 height 31
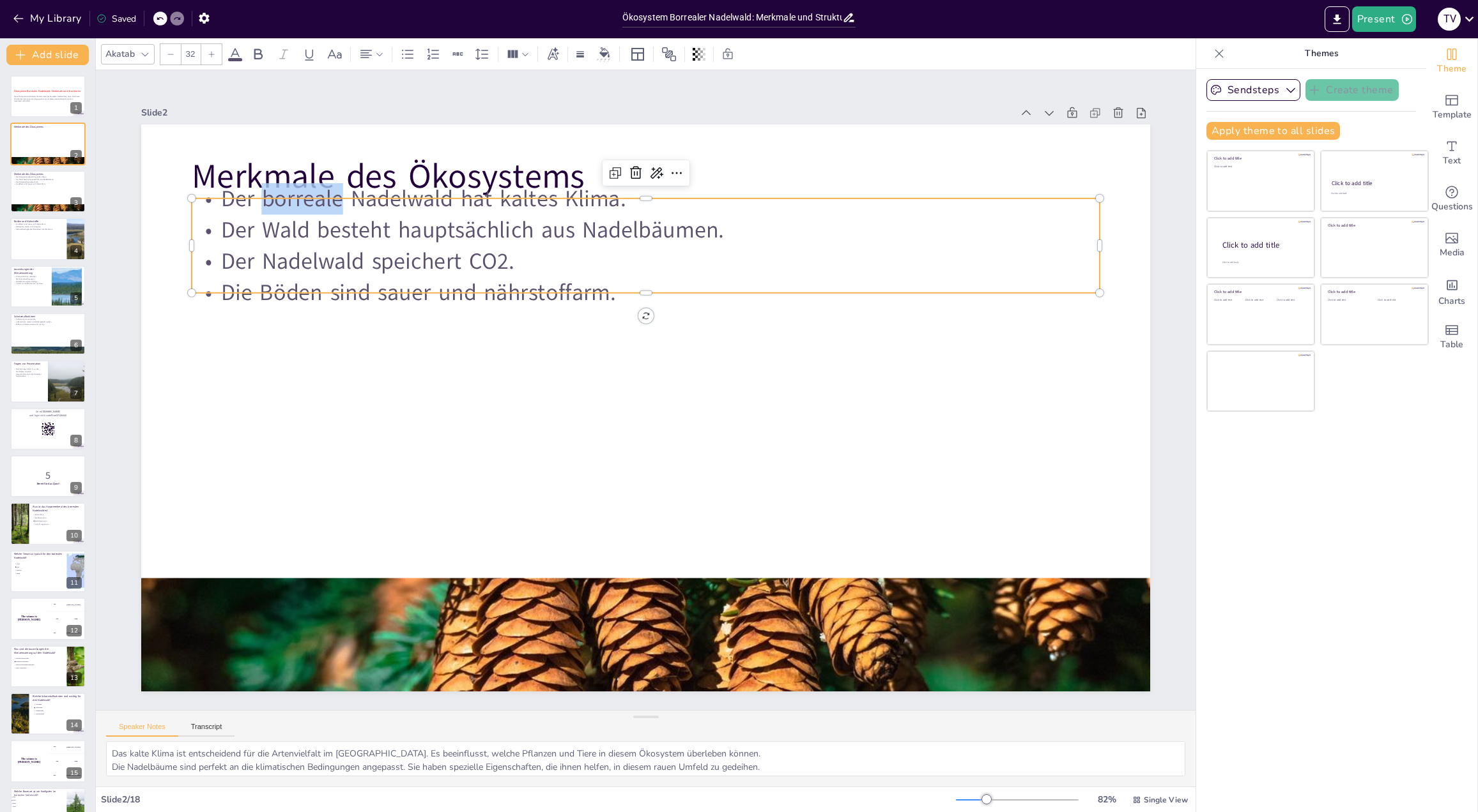
click at [271, 208] on p "Der borreale Nadelwald hat kaltes Klima." at bounding box center [645, 198] width 908 height 31
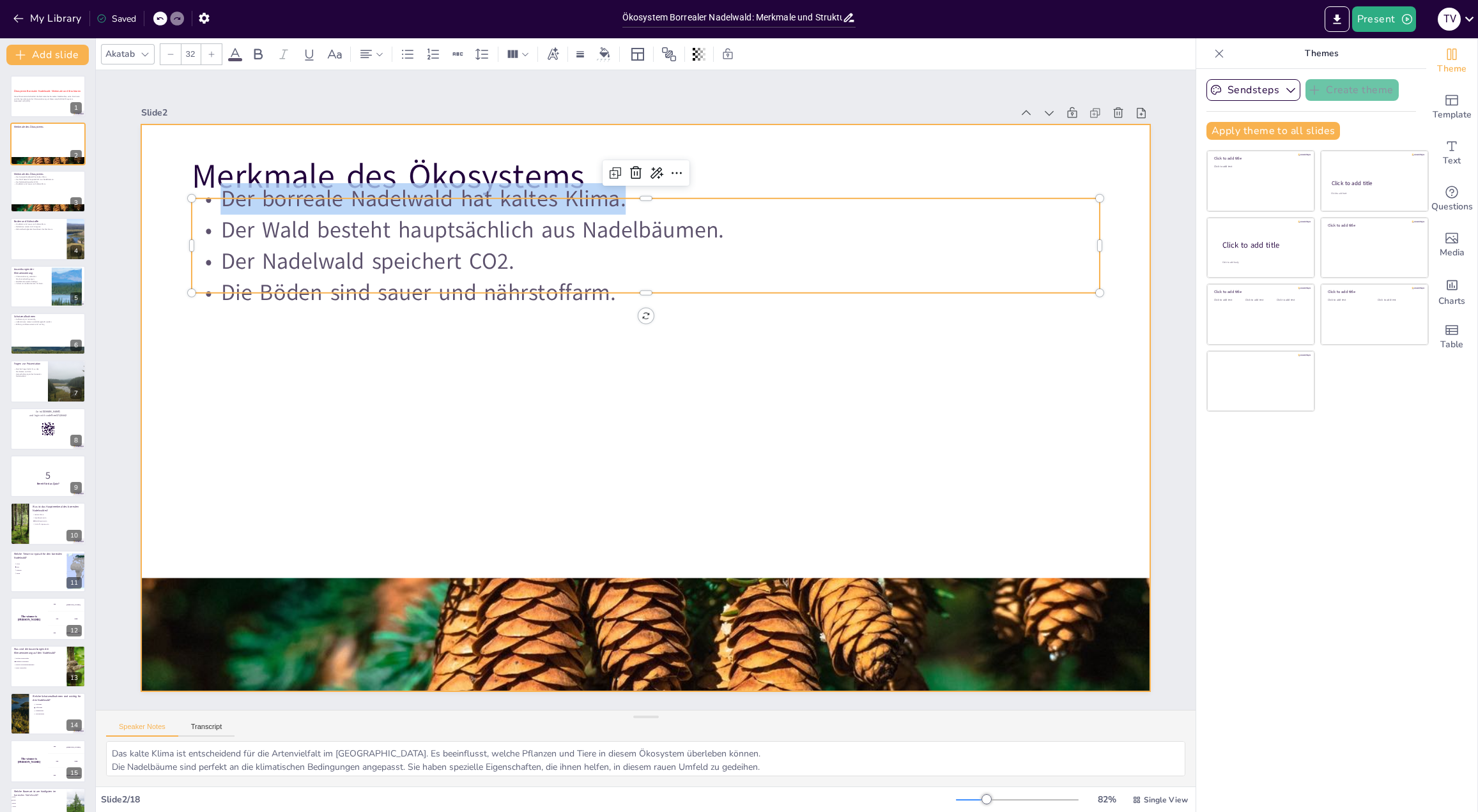
drag, startPoint x: 271, startPoint y: 208, endPoint x: 528, endPoint y: 289, distance: 269.5
click at [451, 351] on div "Merkmale des Ökosystems Der borreale Nadelwald hat kaltes Klima. Der Wald beste…" at bounding box center [645, 408] width 1009 height 567
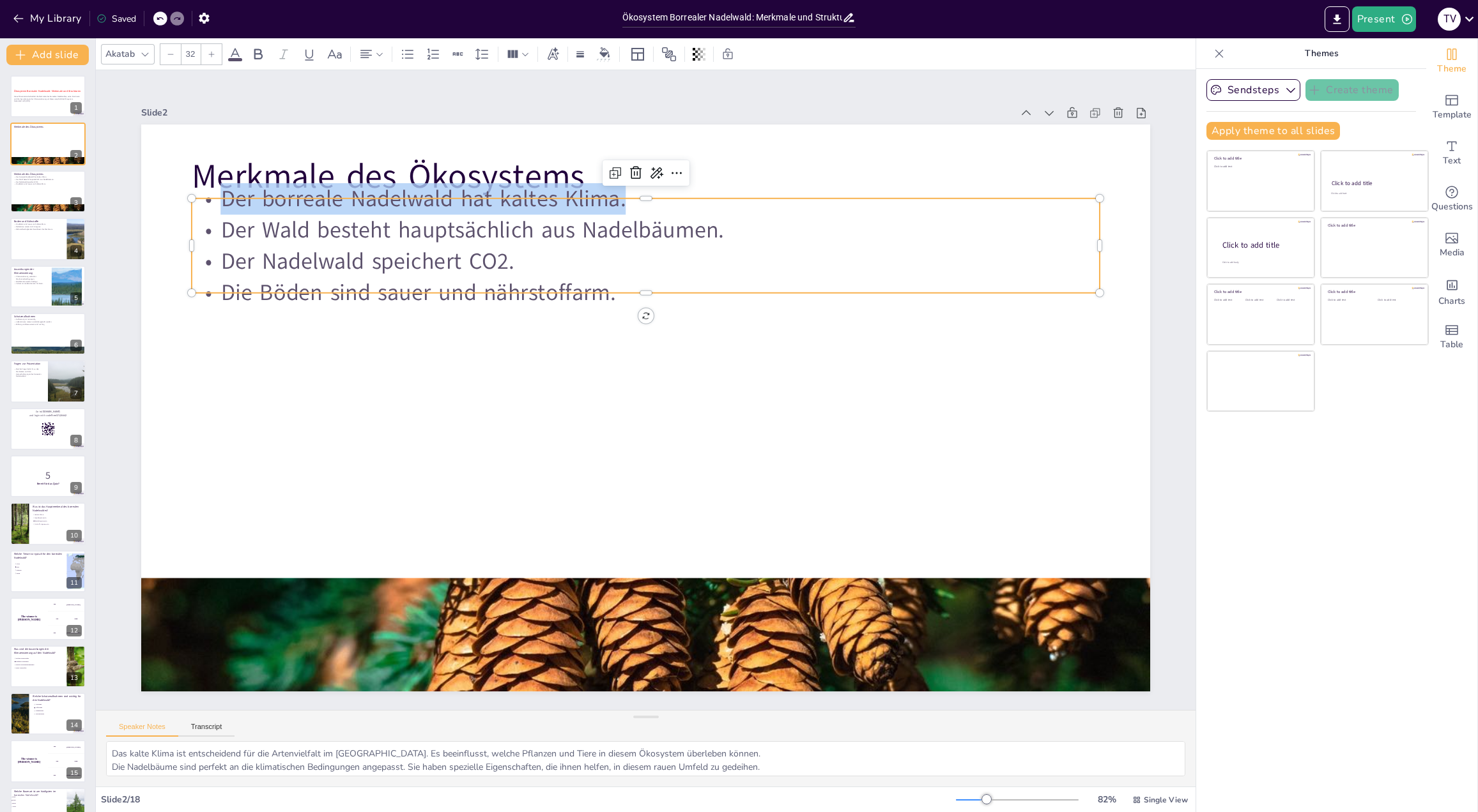
click at [623, 203] on p "Der borreale Nadelwald hat kaltes Klima." at bounding box center [645, 198] width 908 height 31
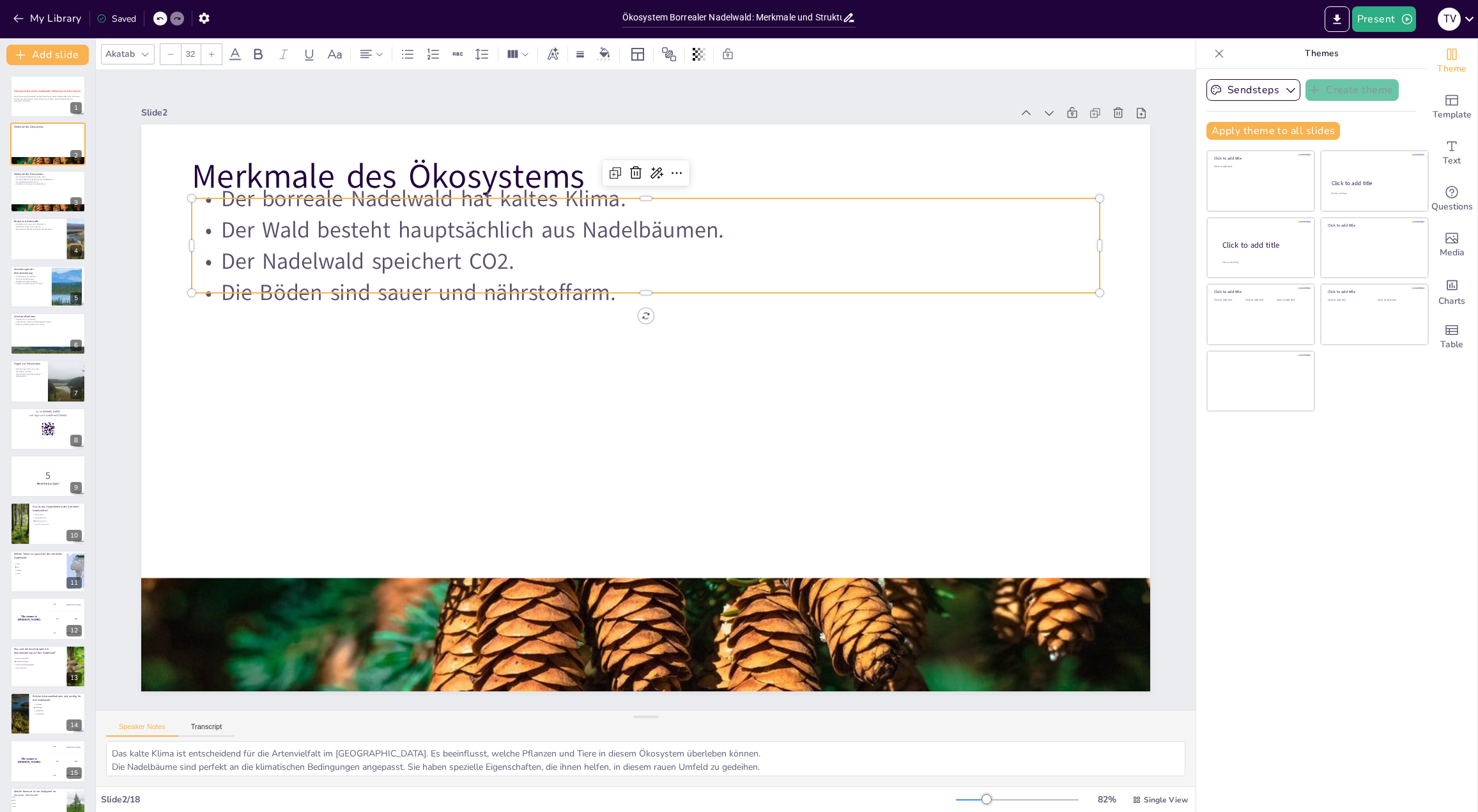
click at [210, 201] on p "Der borreale Nadelwald hat kaltes Klima." at bounding box center [645, 198] width 908 height 31
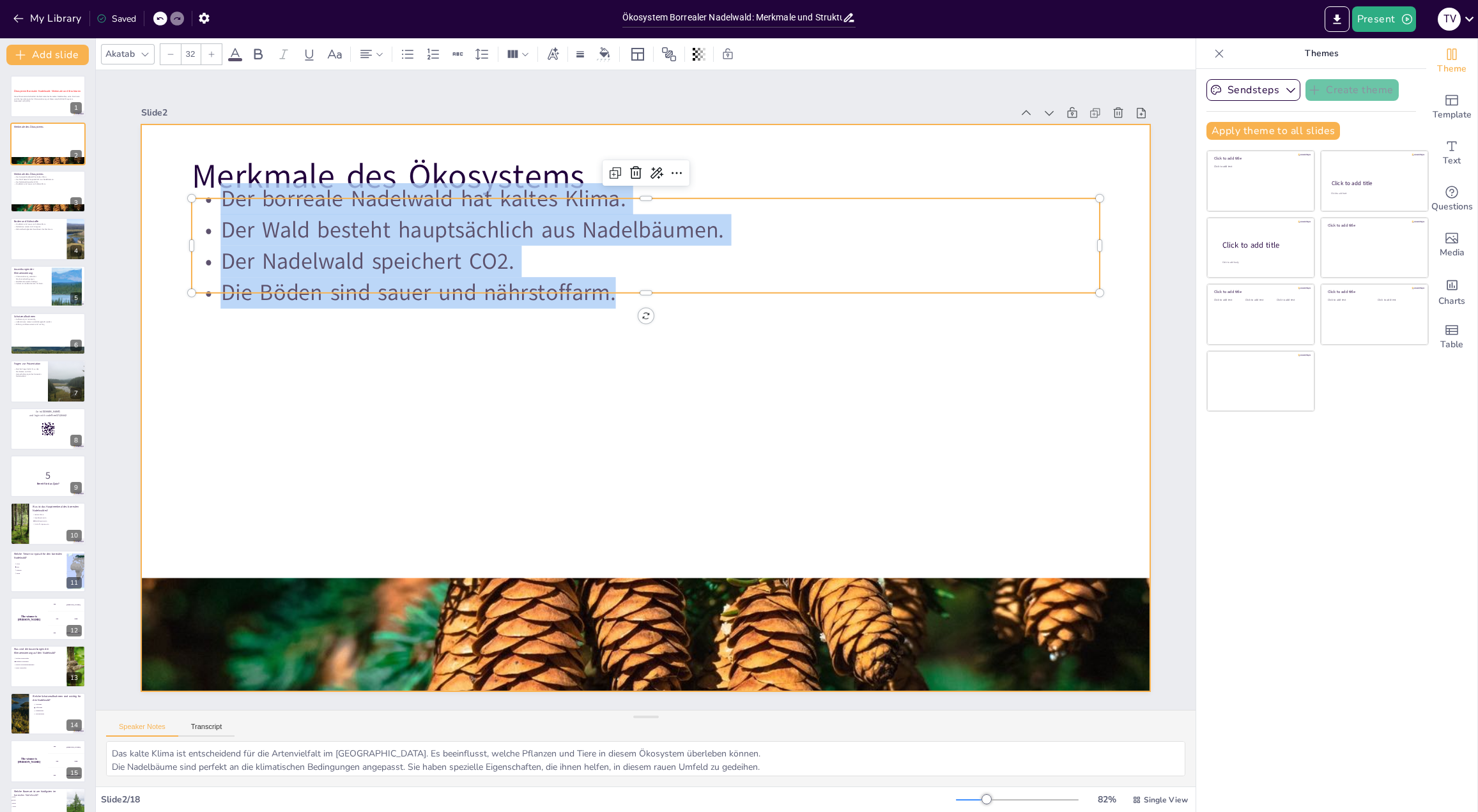
drag, startPoint x: 210, startPoint y: 201, endPoint x: 620, endPoint y: 334, distance: 431.0
click at [620, 334] on div "Merkmale des Ökosystems Der borreale Nadelwald hat kaltes Klima. Der Wald beste…" at bounding box center [645, 408] width 1009 height 567
copy div "Der borreale Nadelwald hat kaltes Klima. Der Wald besteht hauptsächlich aus Nad…"
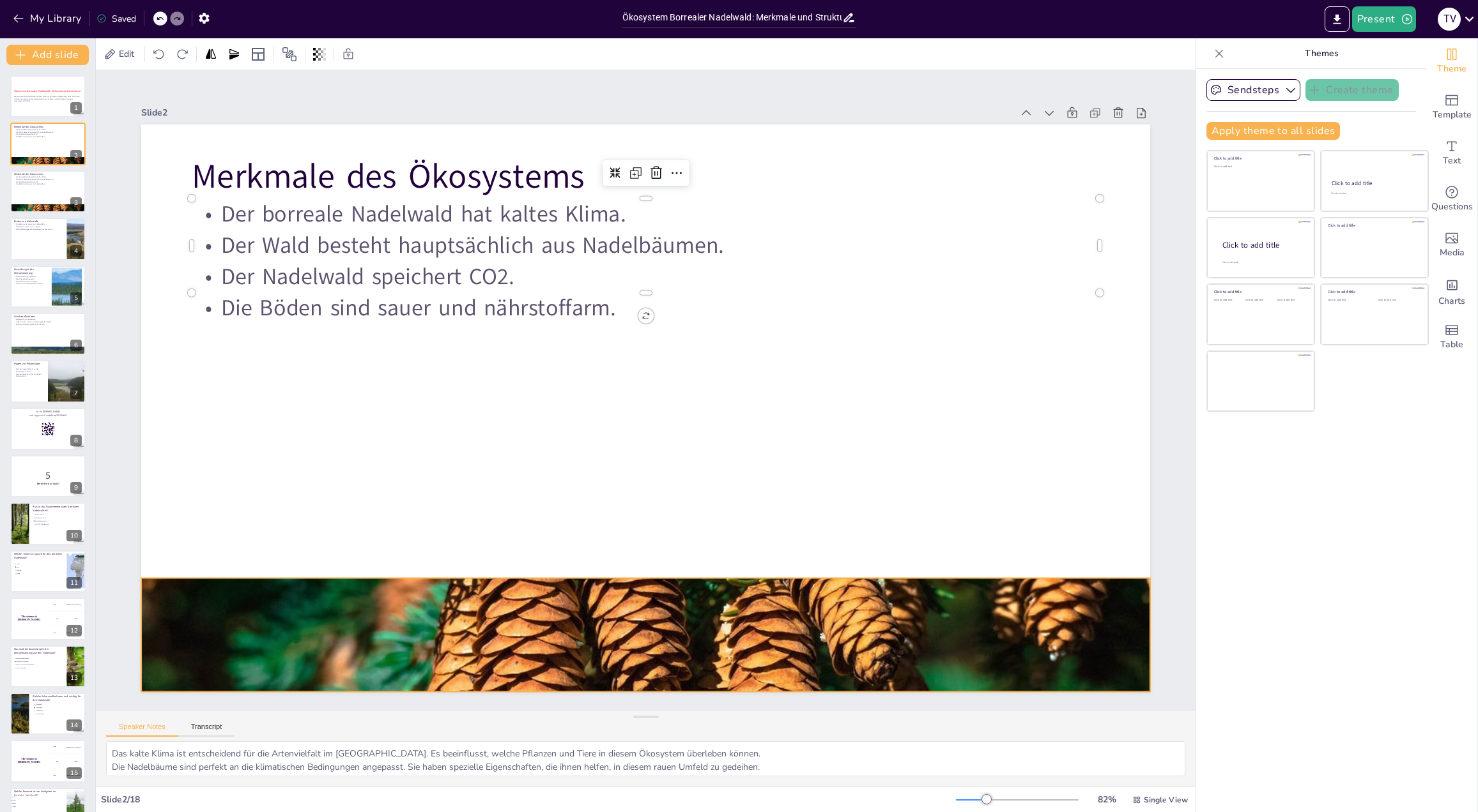
click at [1011, 642] on div at bounding box center [645, 635] width 1009 height 672
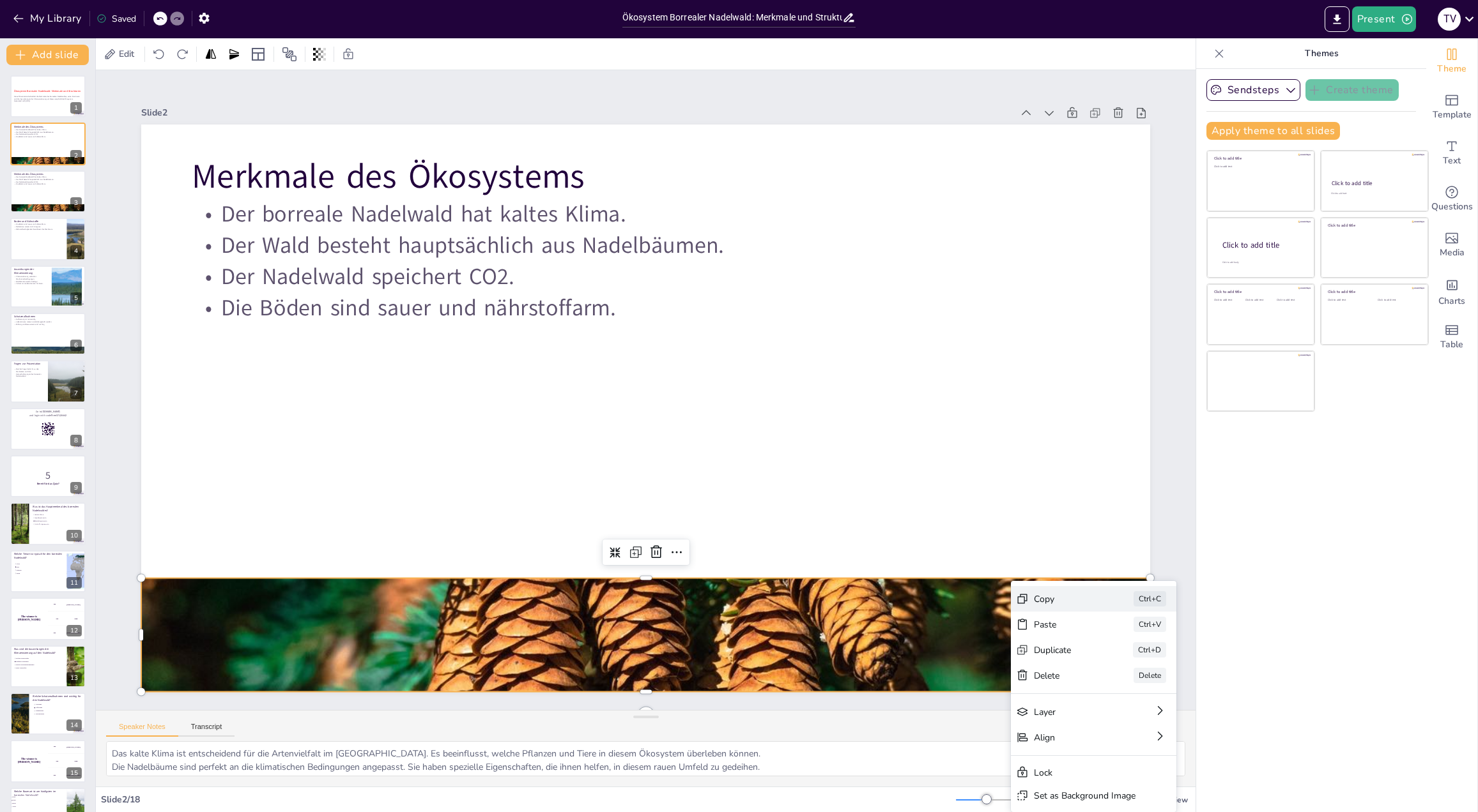
click at [1040, 593] on div "Copy" at bounding box center [1065, 599] width 64 height 12
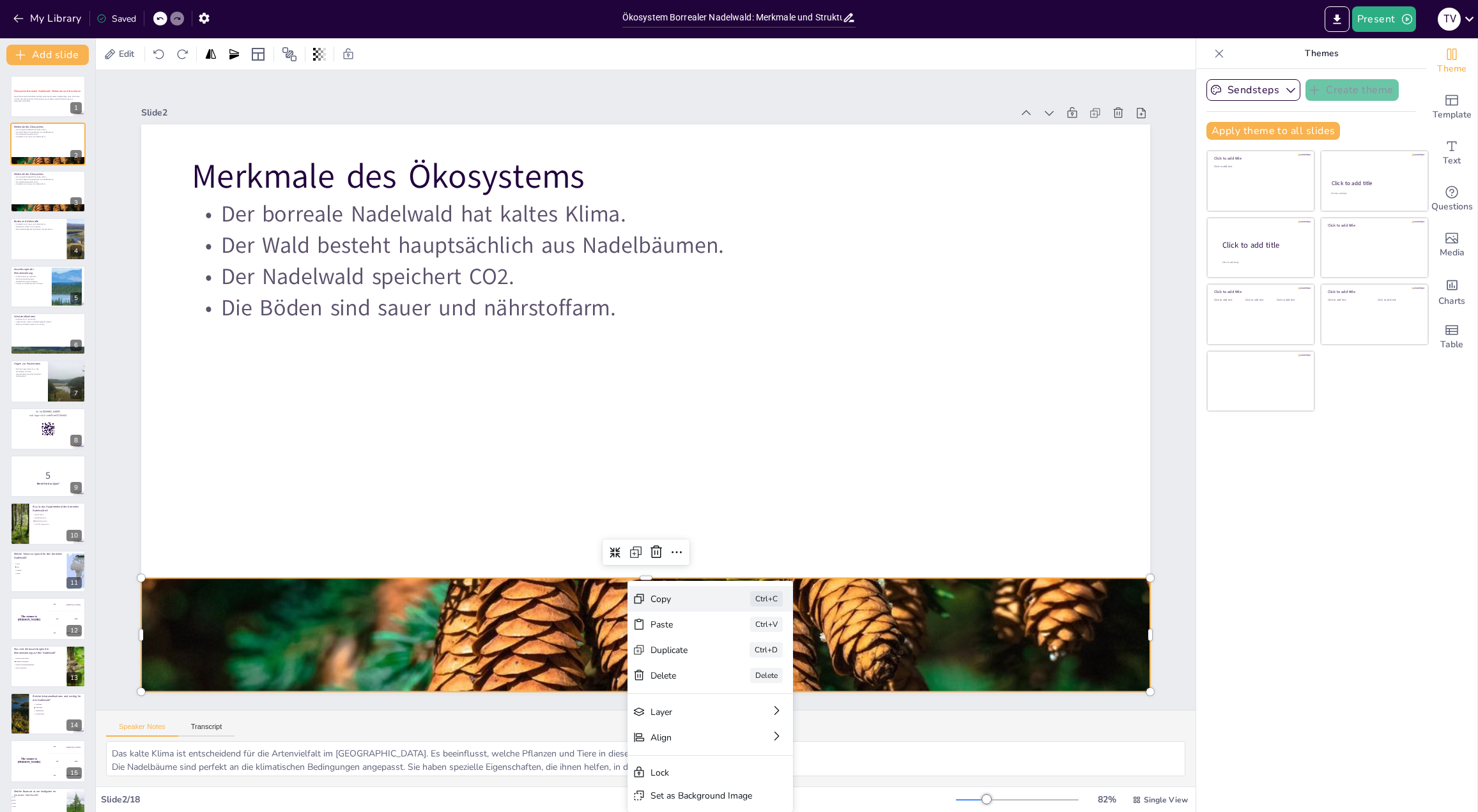
click at [666, 604] on div "Copy" at bounding box center [682, 599] width 64 height 12
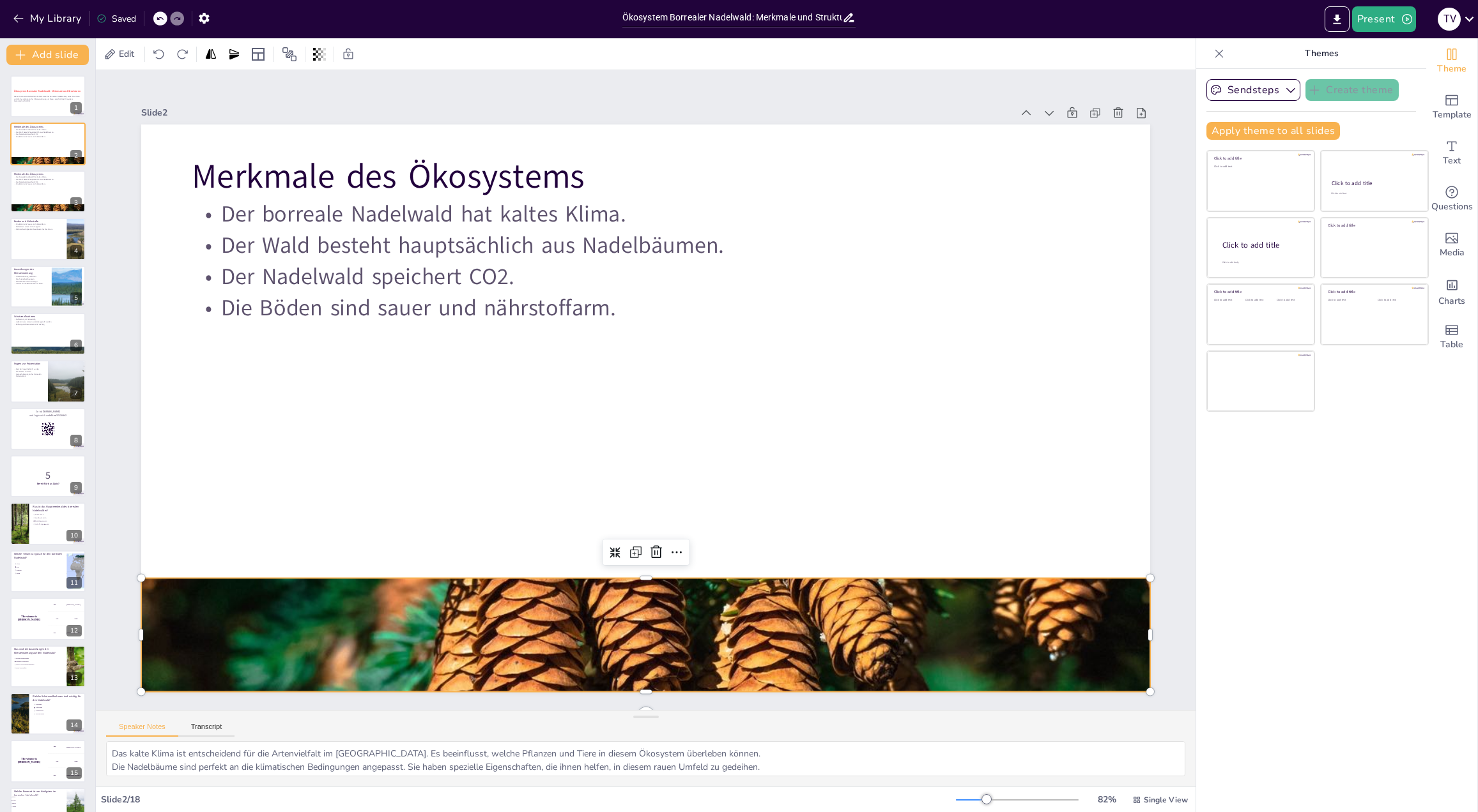
click at [619, 607] on div at bounding box center [645, 635] width 1009 height 672
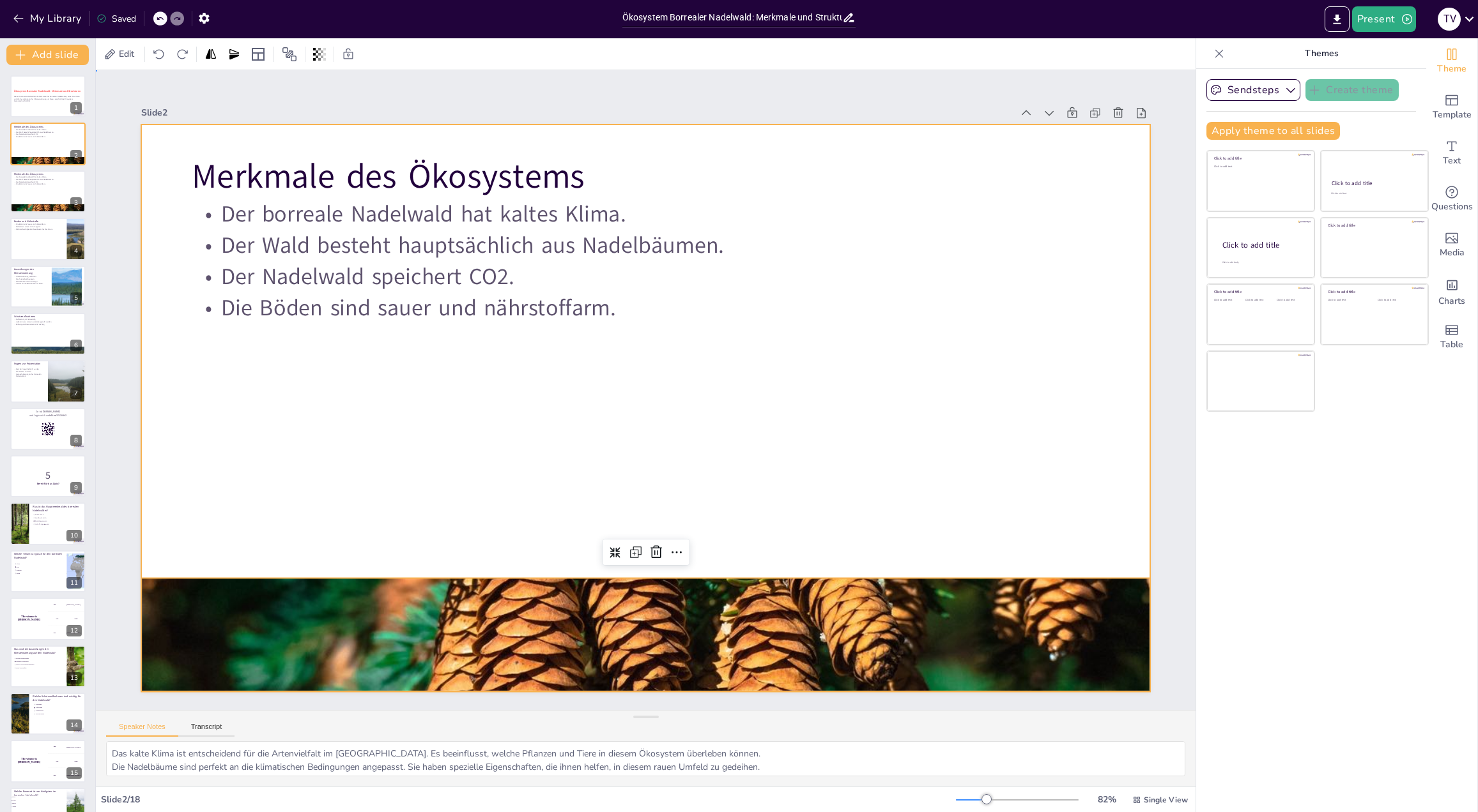
click at [502, 452] on div at bounding box center [645, 408] width 1009 height 567
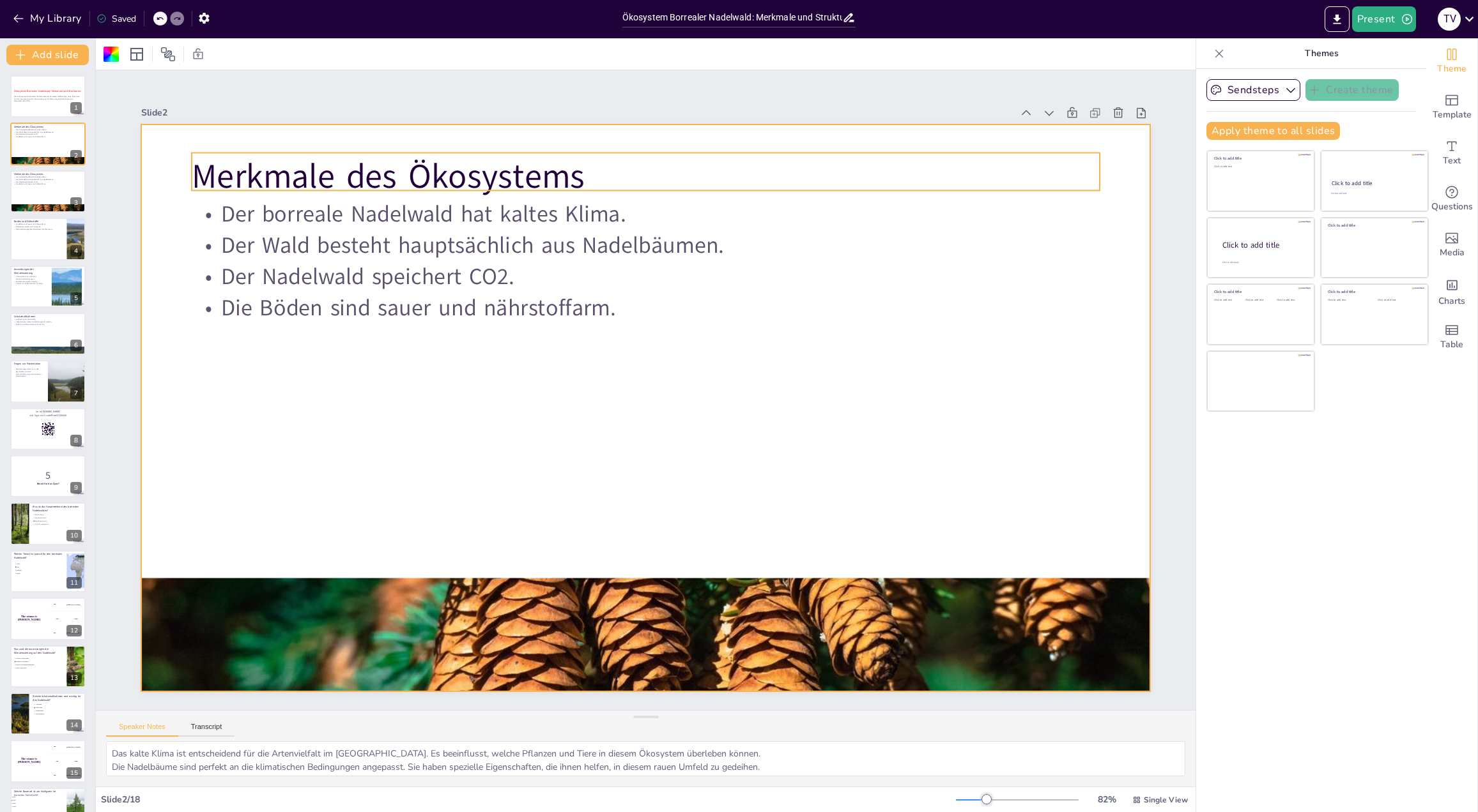
click at [382, 160] on p "Merkmale des Ökosystems" at bounding box center [645, 176] width 908 height 47
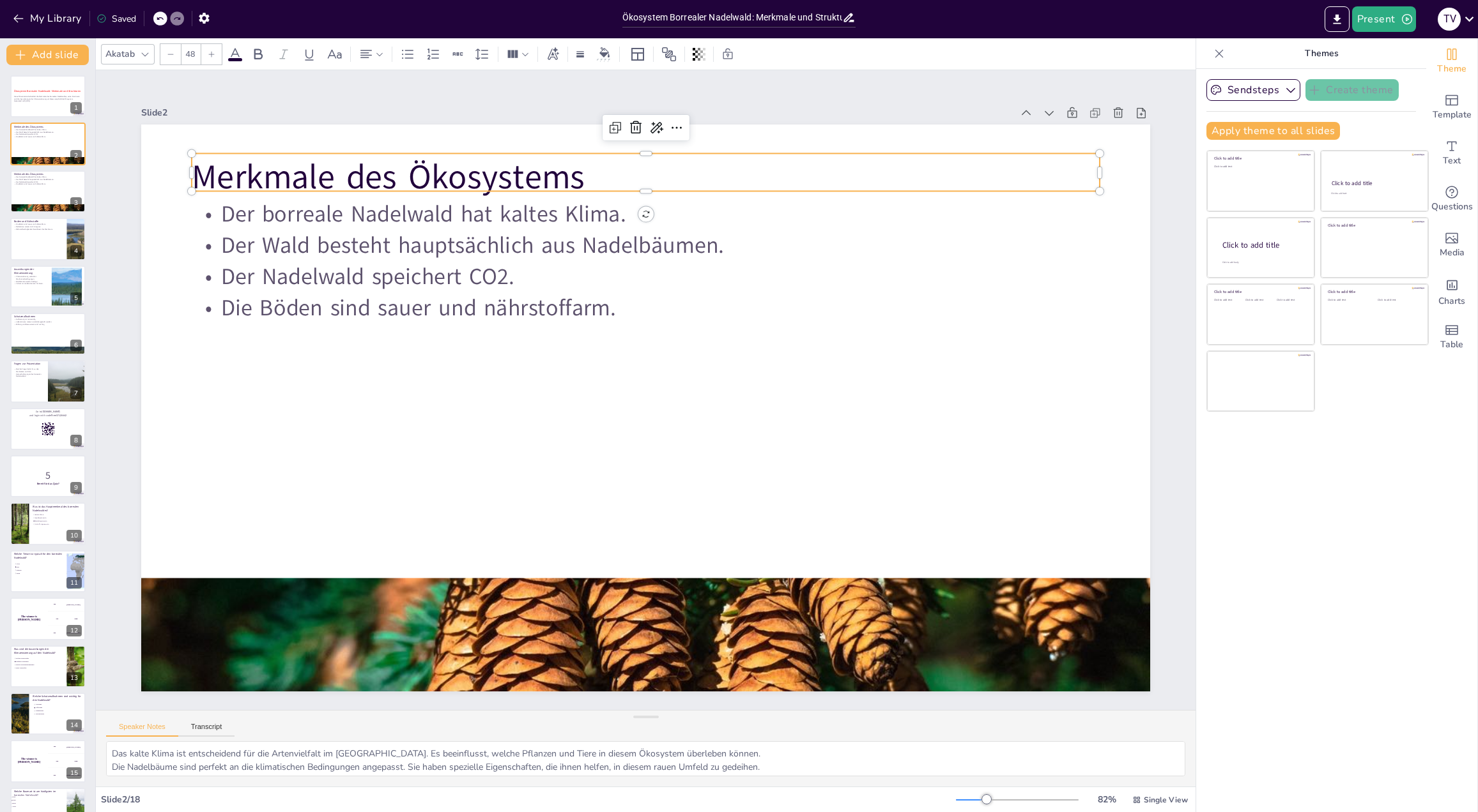
click at [382, 163] on p "Merkmale des Ökosystems" at bounding box center [645, 177] width 908 height 47
click at [382, 163] on p "Merkmale des Ökosystems" at bounding box center [645, 172] width 908 height 47
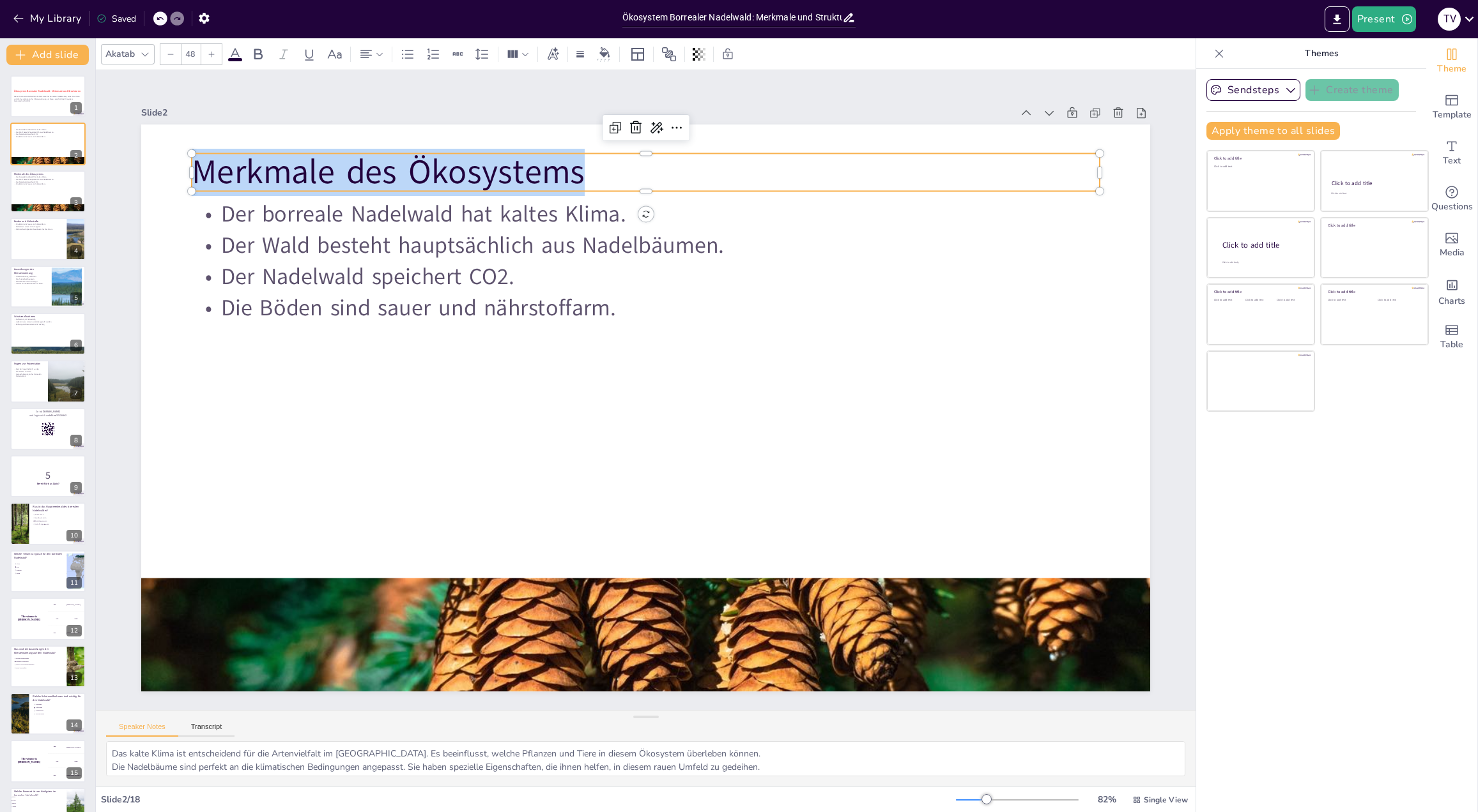
click at [524, 176] on p "Merkmale des Ökosystems" at bounding box center [645, 172] width 908 height 47
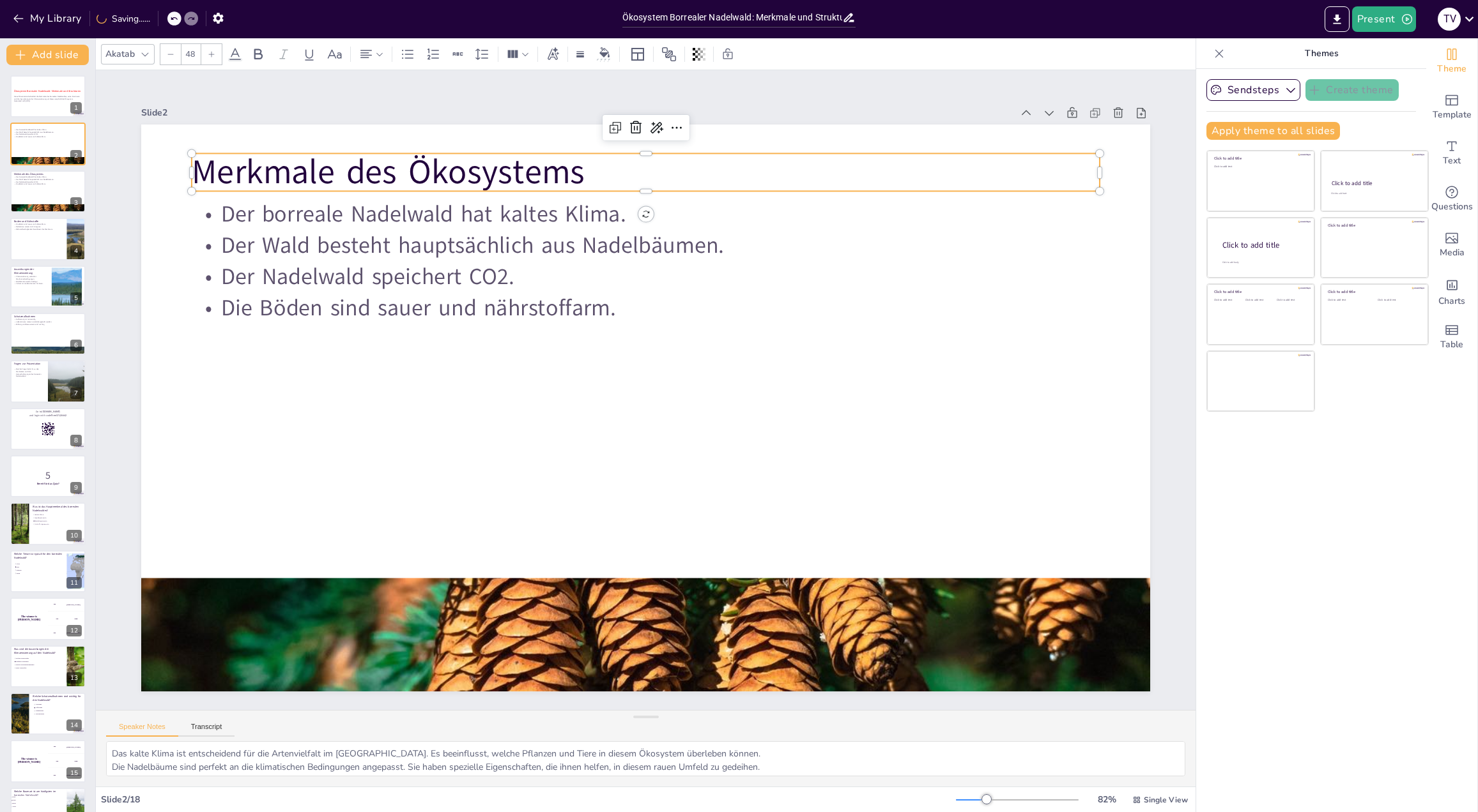
click at [524, 176] on p "Merkmale des Ökosystems" at bounding box center [645, 172] width 908 height 47
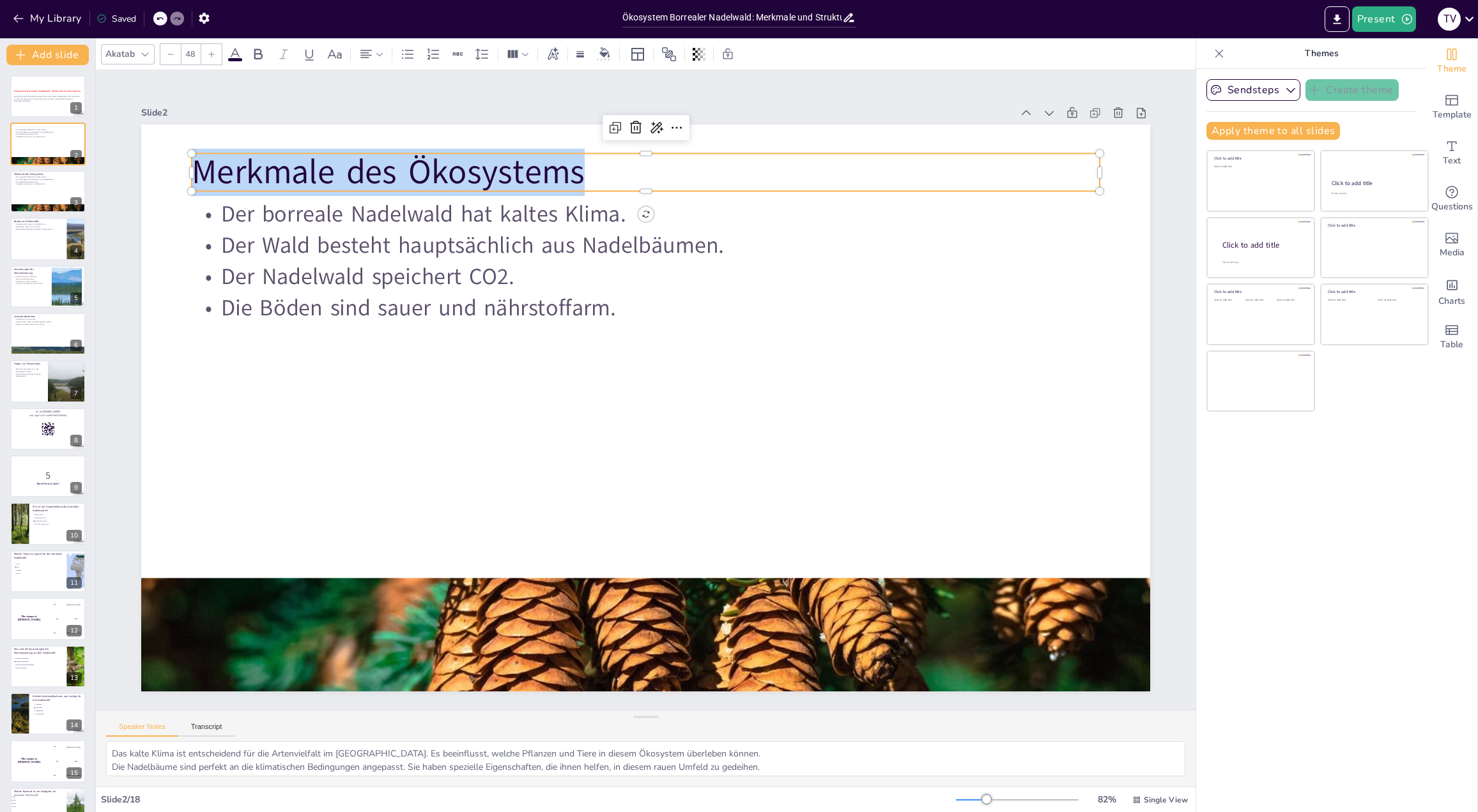
copy p "Merkmale des Ökosystems"
click at [55, 510] on icon at bounding box center [55, 514] width 7 height 7
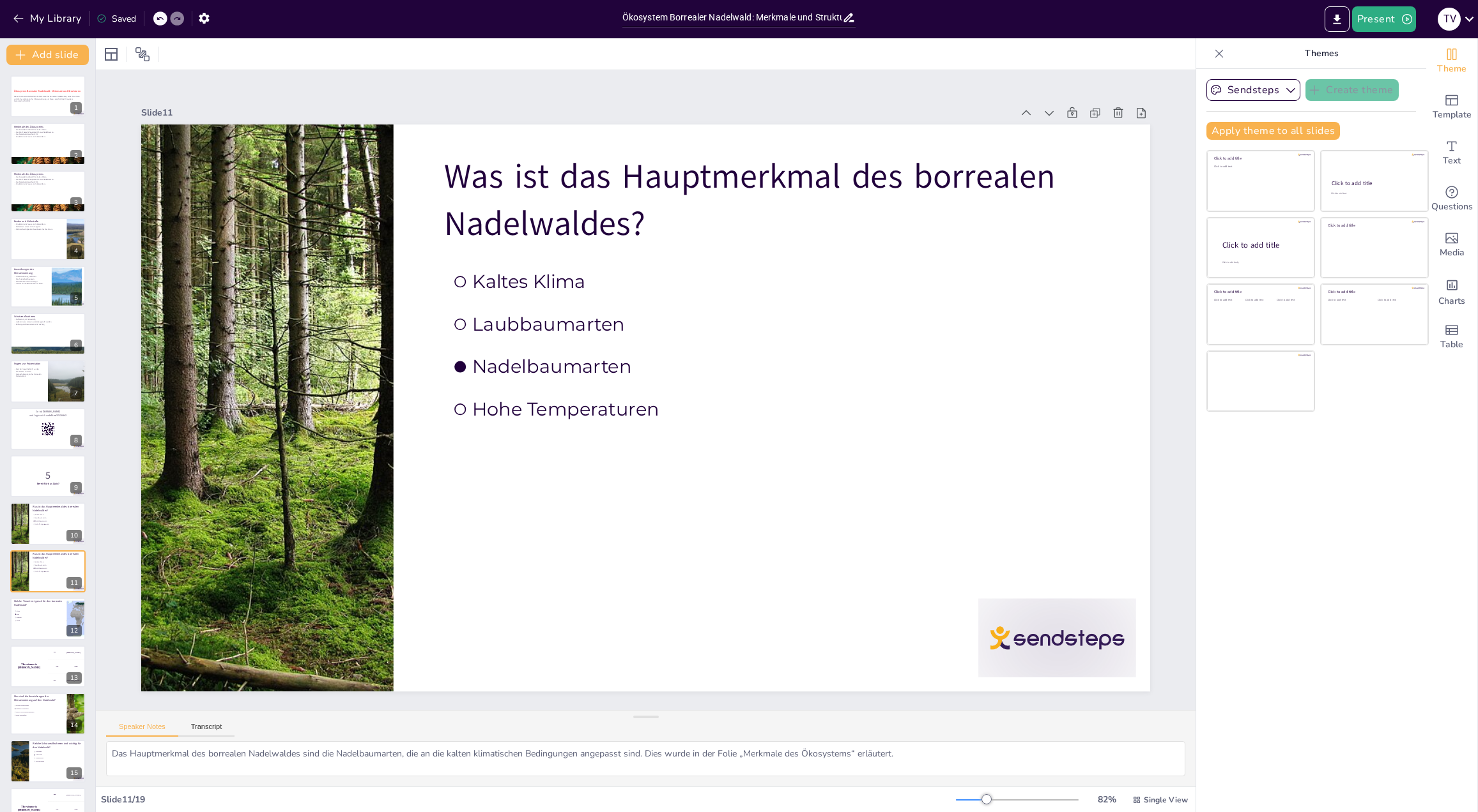
scroll to position [133, 0]
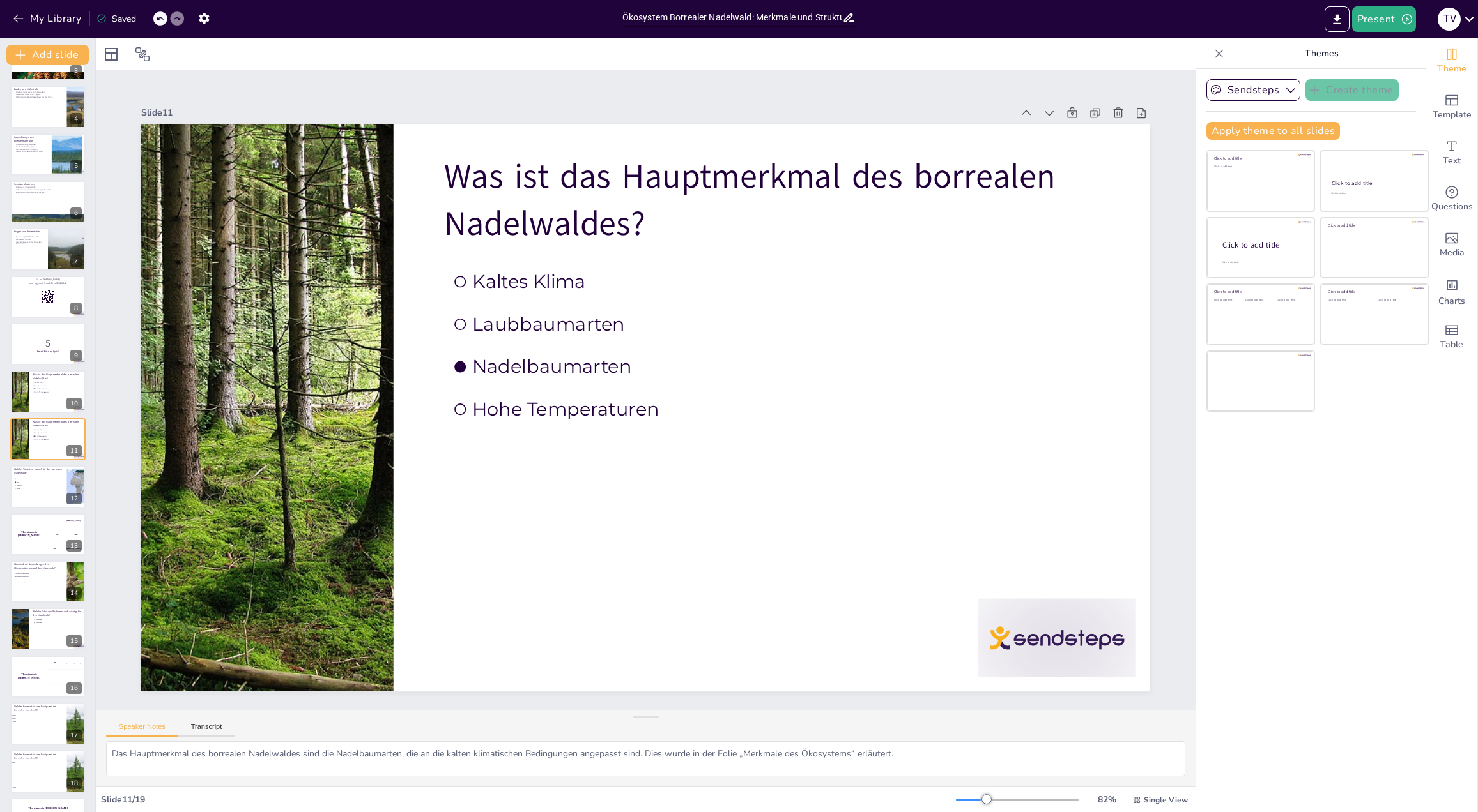
click at [42, 558] on div "Ökosystem Borrealer Nadelwald: Merkmale und Strukturen Diese Präsentation behan…" at bounding box center [47, 391] width 95 height 897
click at [53, 443] on div at bounding box center [47, 439] width 76 height 43
click at [52, 487] on div at bounding box center [47, 487] width 76 height 43
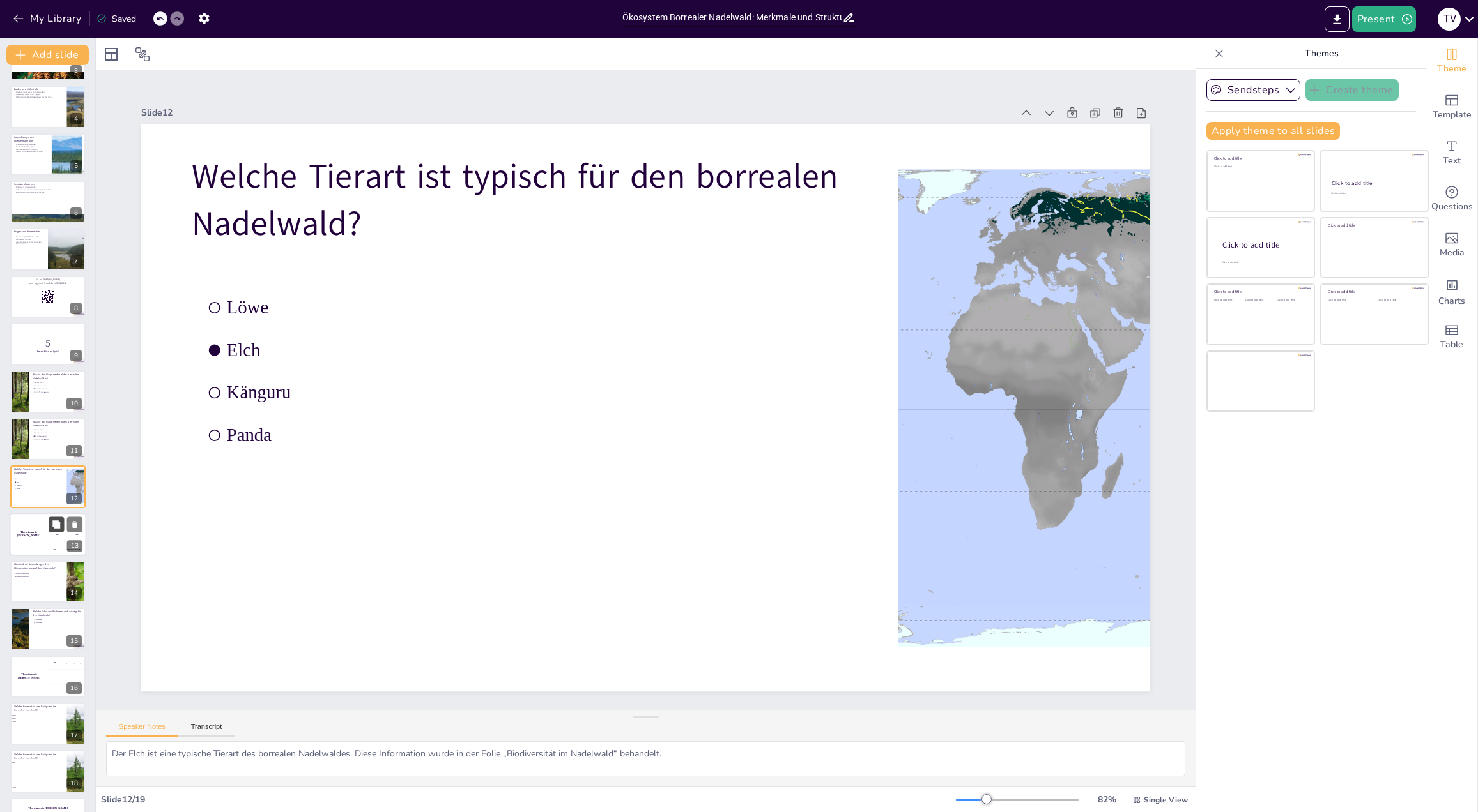
scroll to position [170, 0]
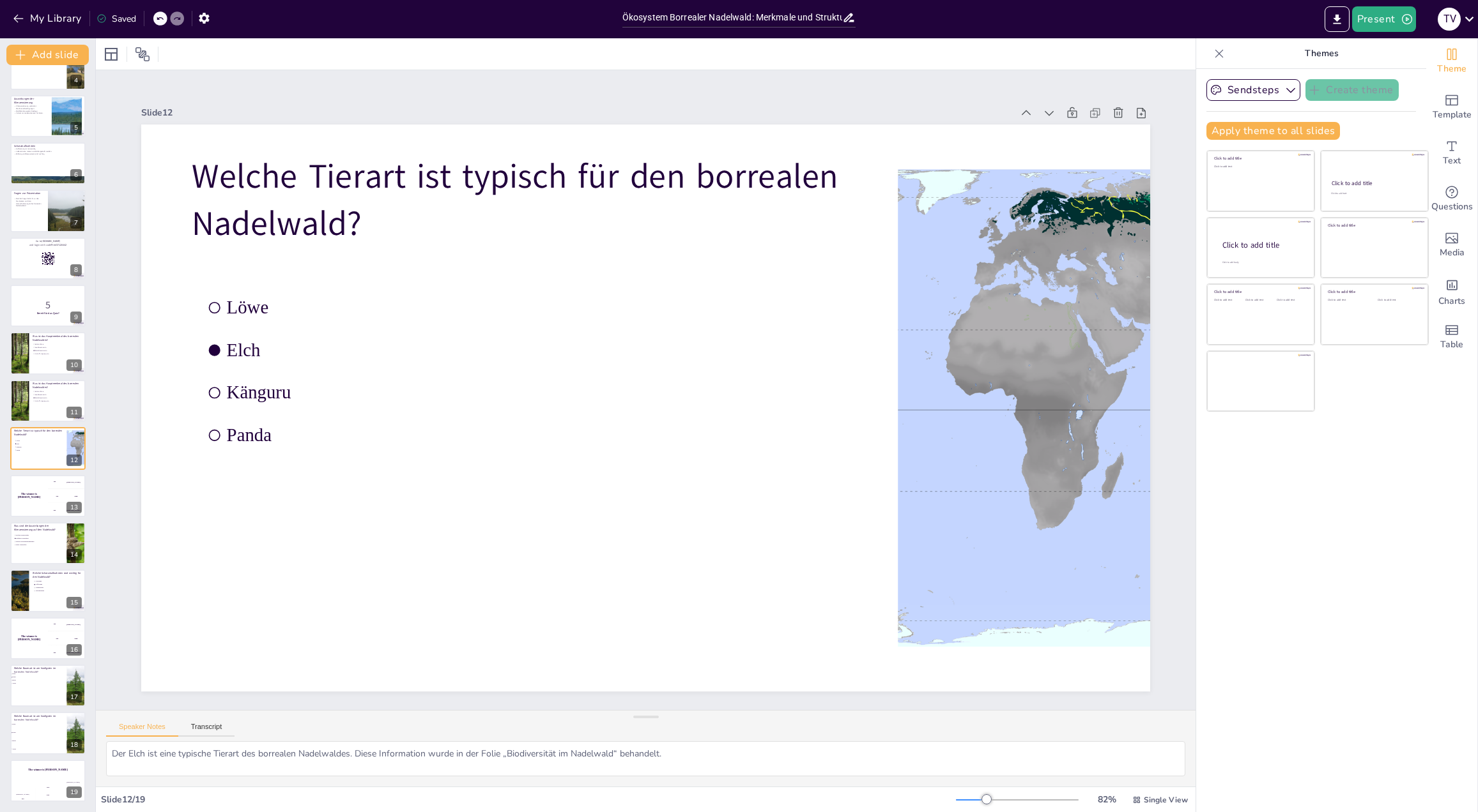
click at [199, 98] on div "Slide 1 Ökosystem Borrealer Nadelwald: Merkmale und Strukturen Diese Präsentati…" at bounding box center [645, 390] width 1009 height 603
click at [95, 78] on div at bounding box center [95, 425] width 5 height 774
click at [93, 82] on div "Add slide Ökosystem Borrealer Nadelwald: Merkmale und Strukturen Diese Präsenta…" at bounding box center [48, 425] width 96 height 774
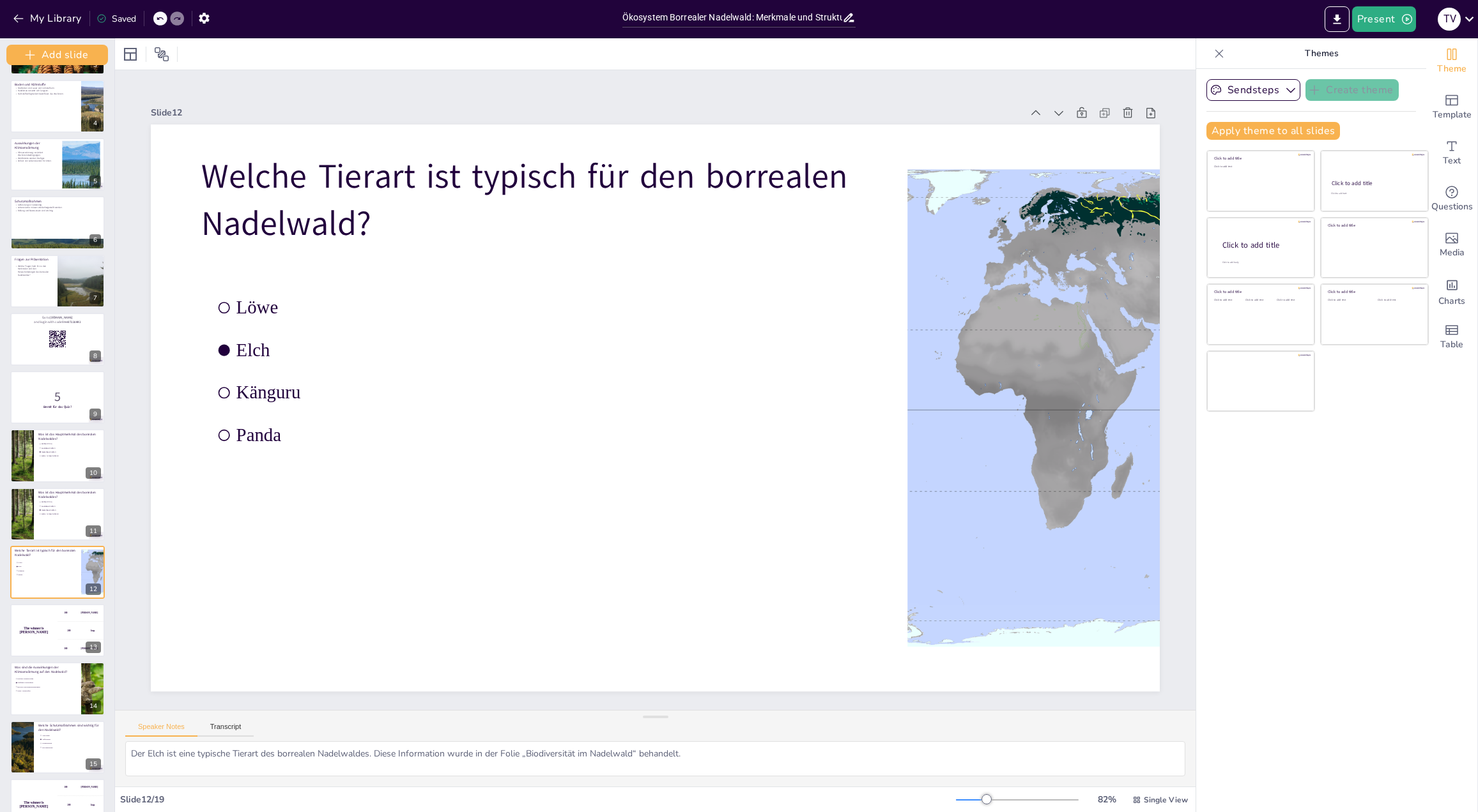
click at [92, 87] on div "Ökosystem Borrealer Nadelwald: Merkmale und Strukturen Diese Präsentation behan…" at bounding box center [57, 456] width 114 height 1102
drag, startPoint x: 112, startPoint y: 95, endPoint x: 112, endPoint y: 126, distance: 31.0
click at [112, 126] on div at bounding box center [114, 425] width 5 height 774
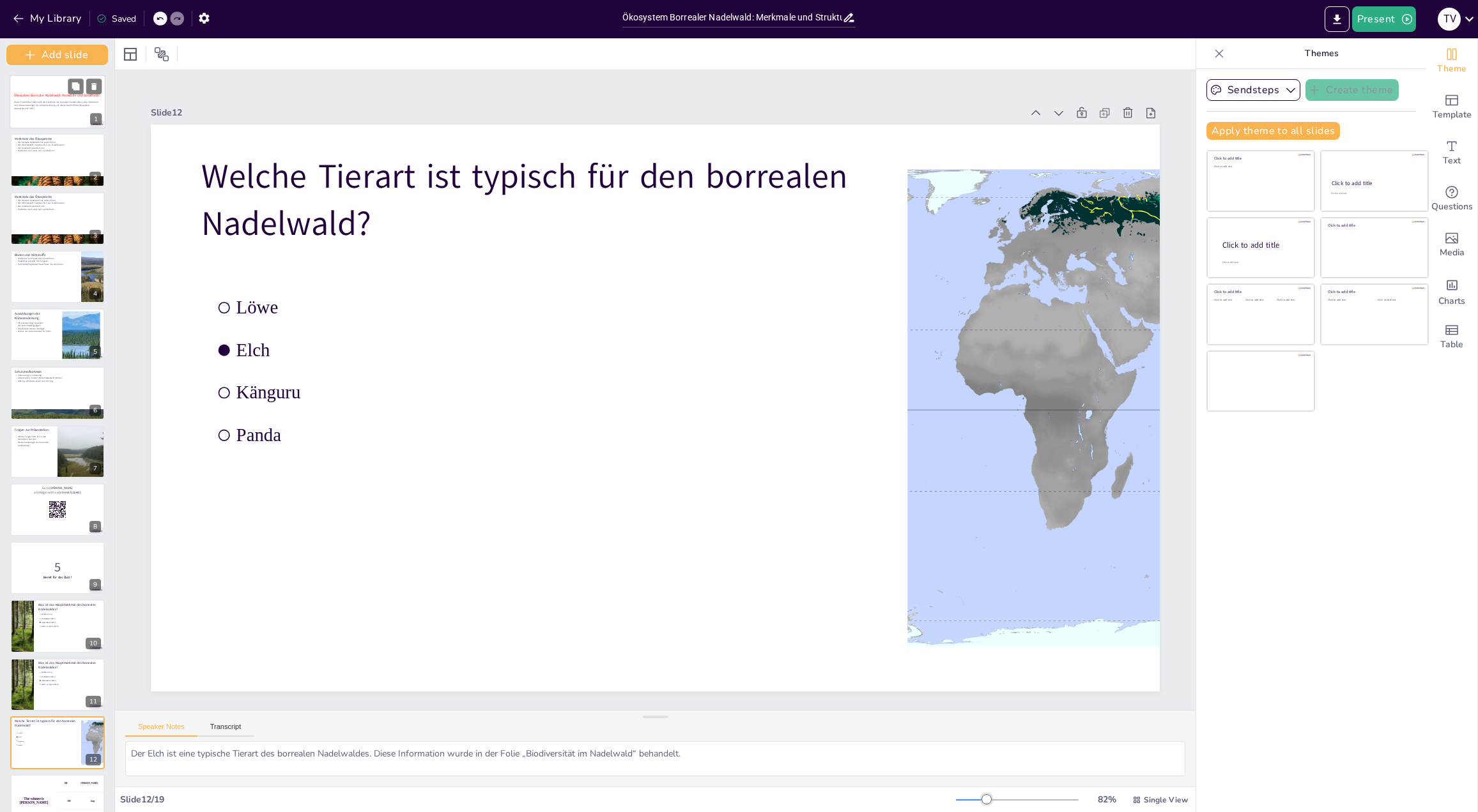
click at [51, 96] on span "Ökosystem Borrealer Nadelwald: Merkmale und Strukturen" at bounding box center [57, 95] width 85 height 5
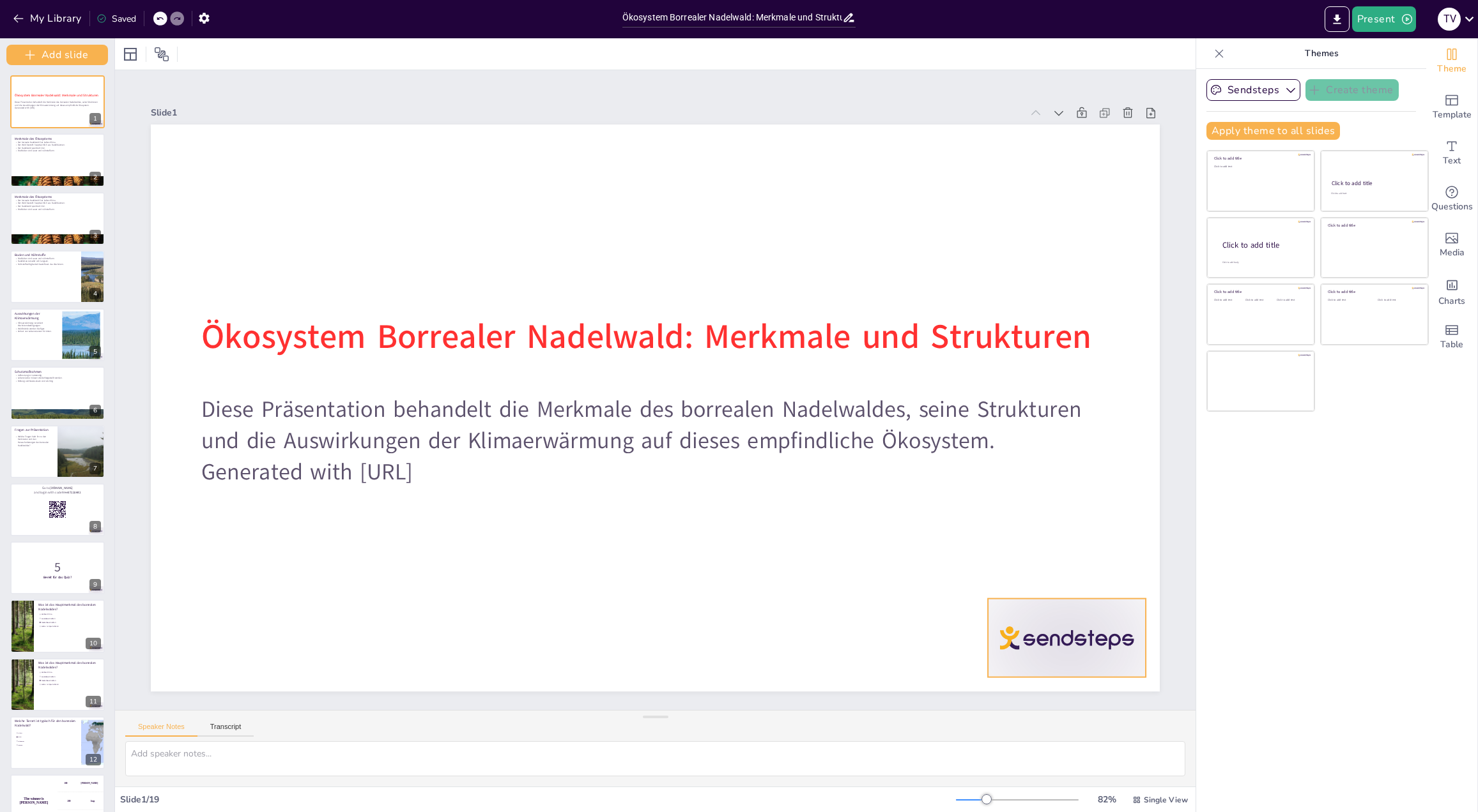
click at [1059, 636] on div at bounding box center [1066, 638] width 158 height 78
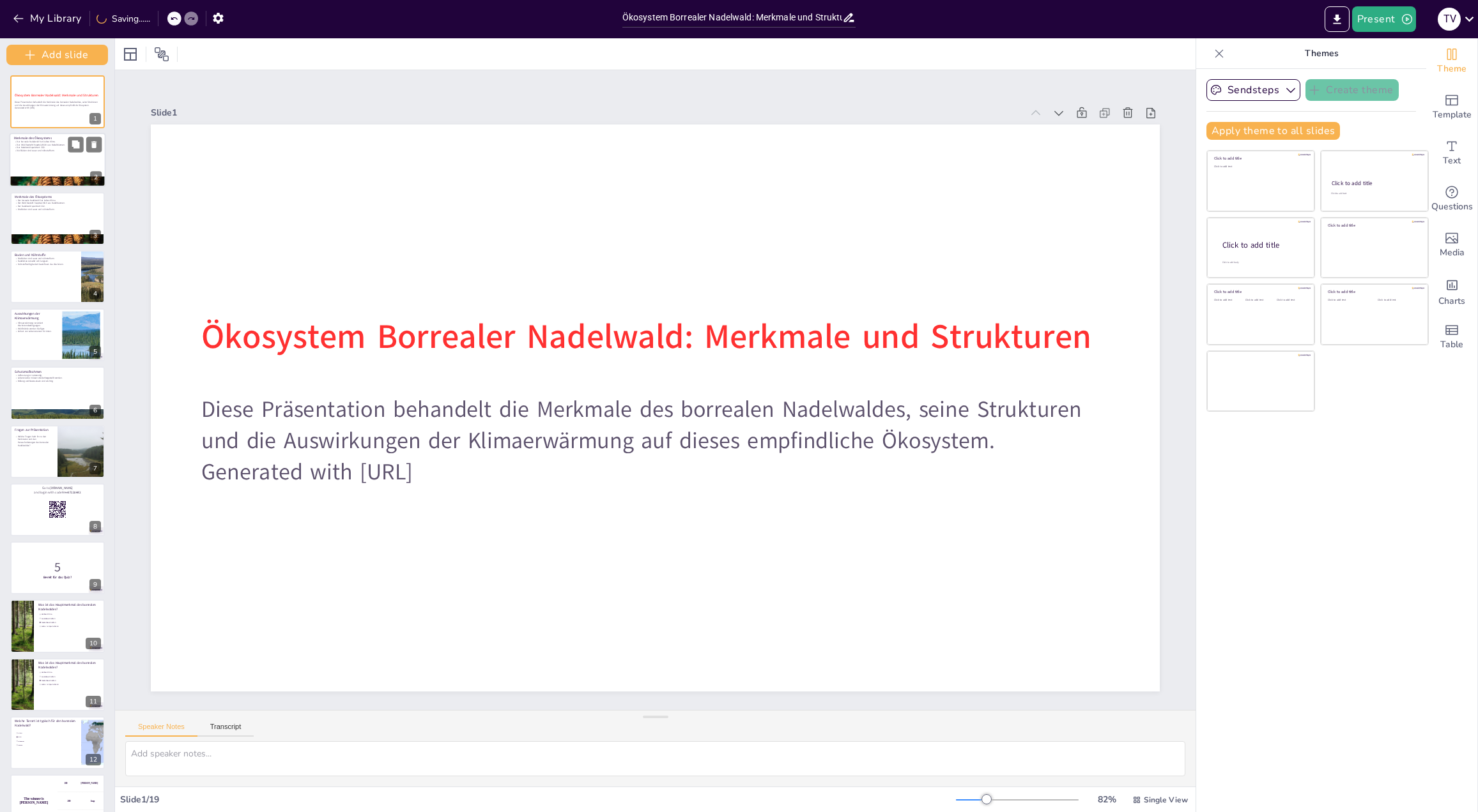
click at [85, 152] on div at bounding box center [85, 145] width 34 height 16
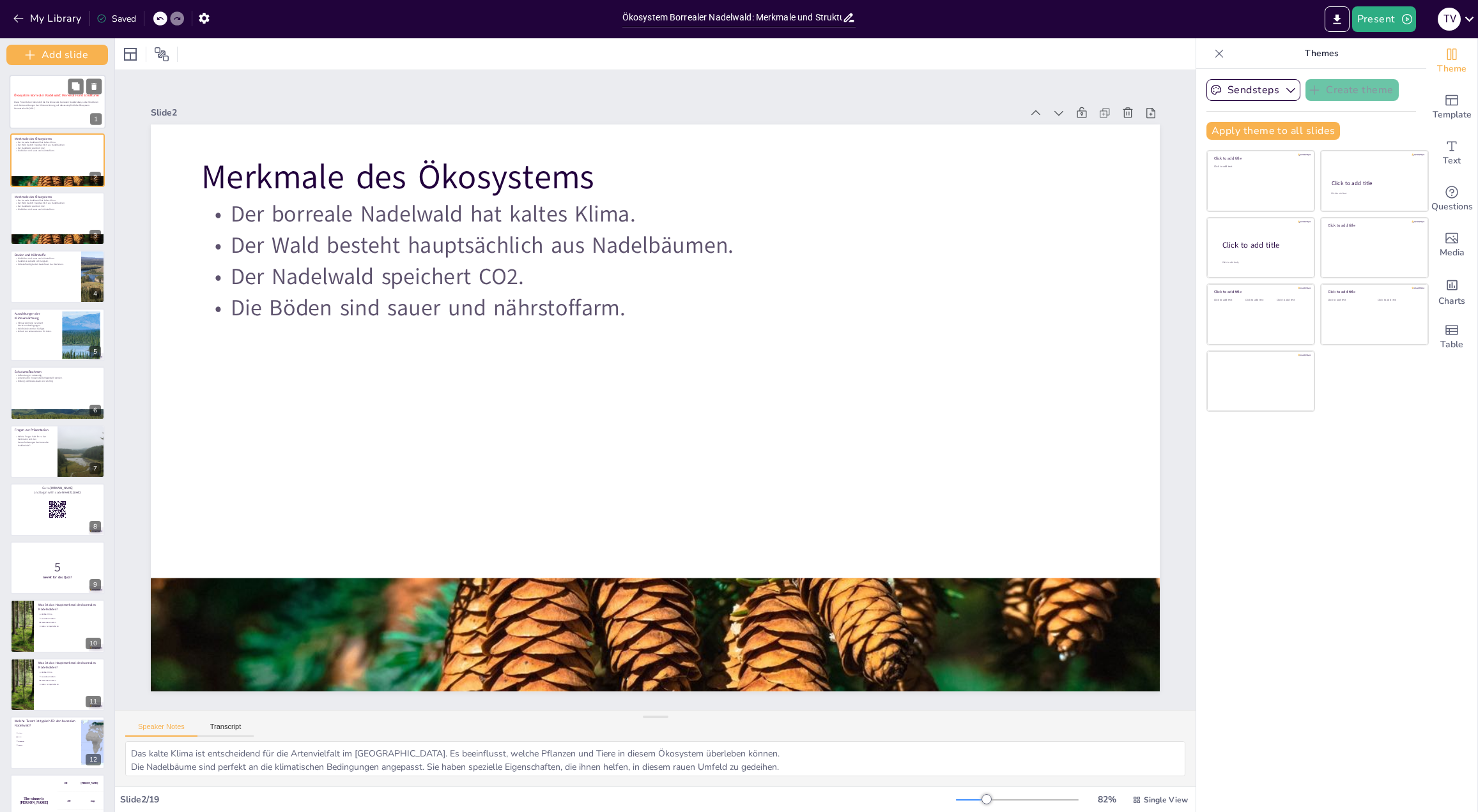
click at [76, 108] on p "Generated with [URL]" at bounding box center [57, 108] width 87 height 3
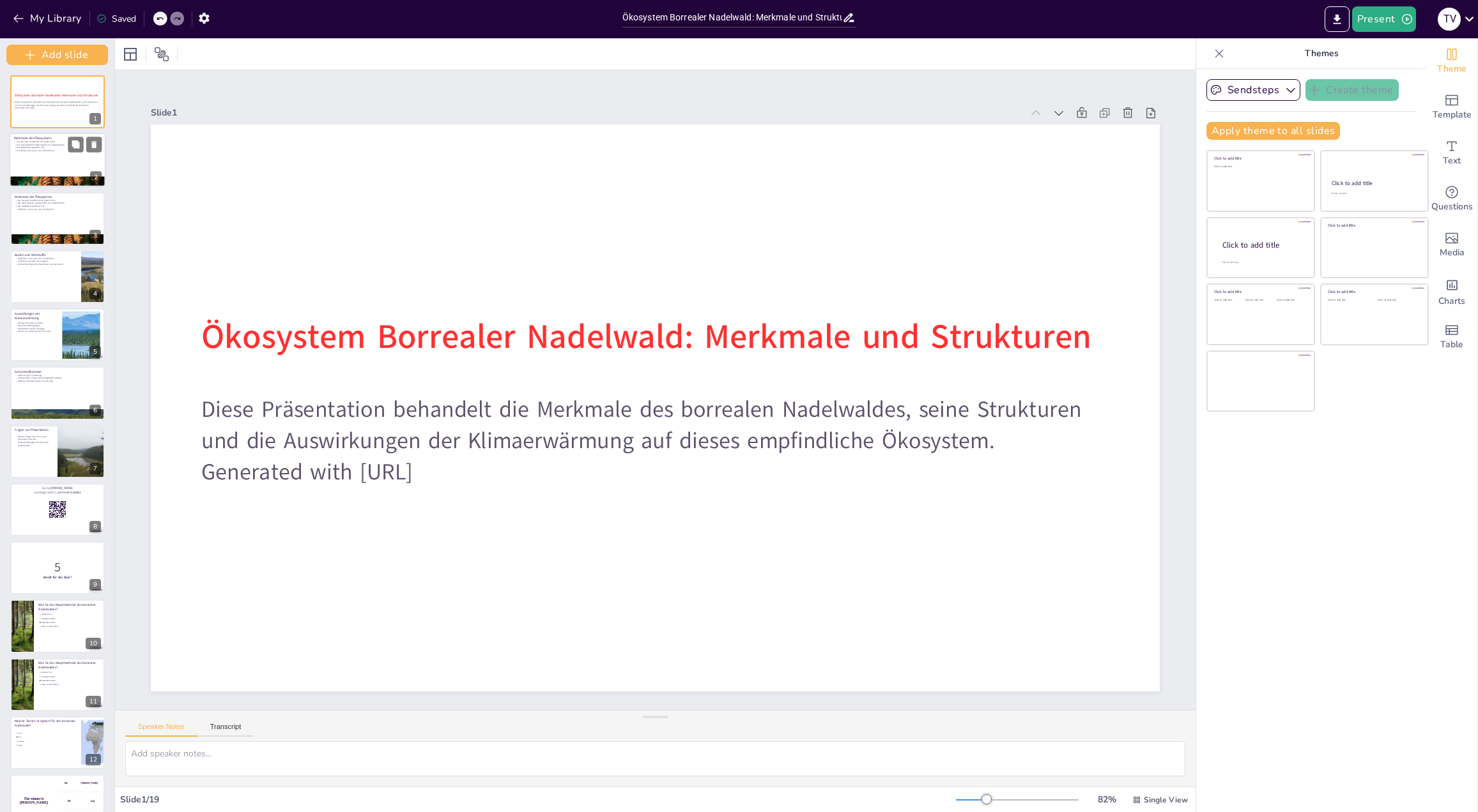
click at [83, 150] on div at bounding box center [85, 145] width 34 height 16
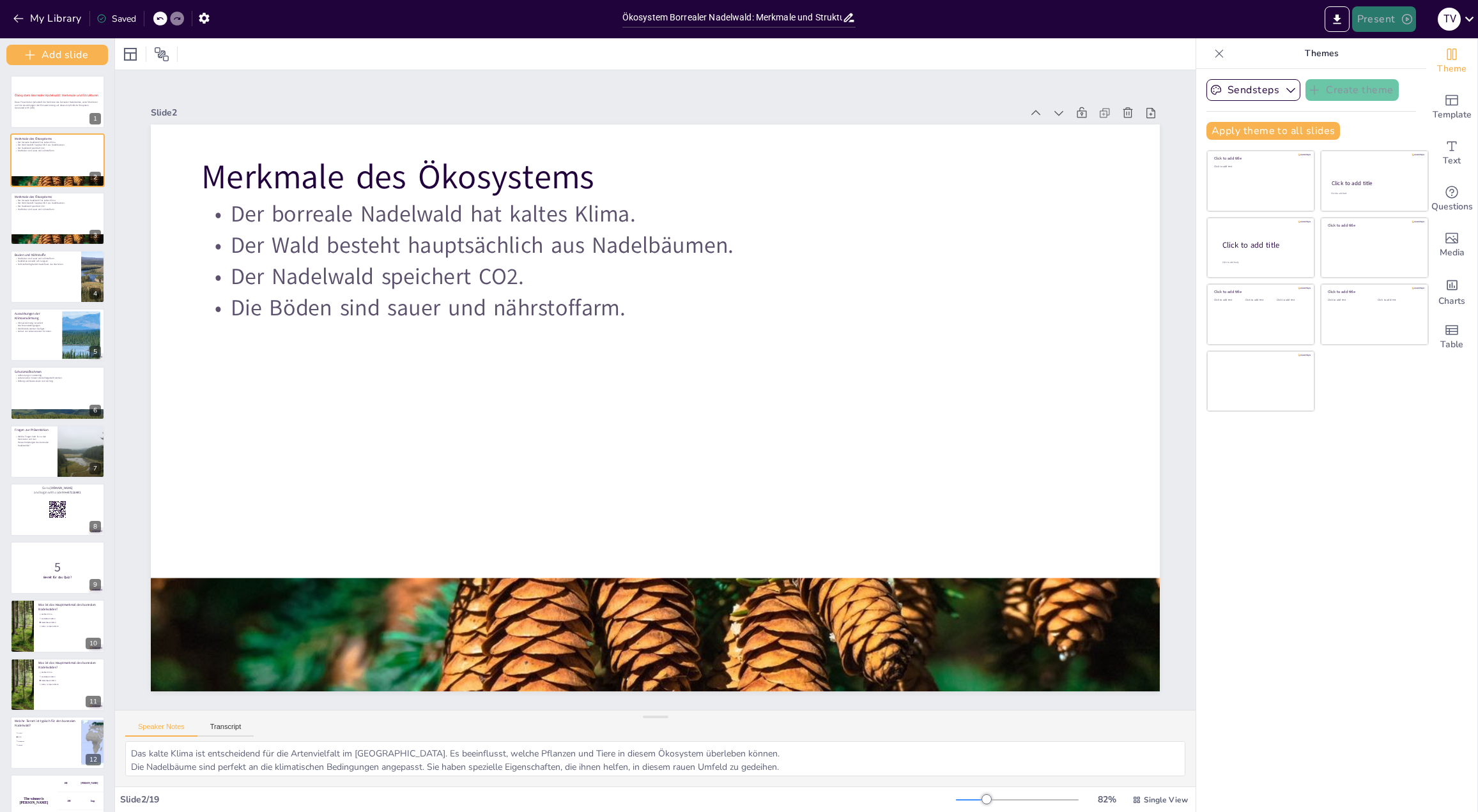
click at [1372, 22] on button "Present" at bounding box center [1383, 19] width 64 height 26
click at [1400, 80] on li "Play presentation" at bounding box center [1403, 78] width 100 height 20
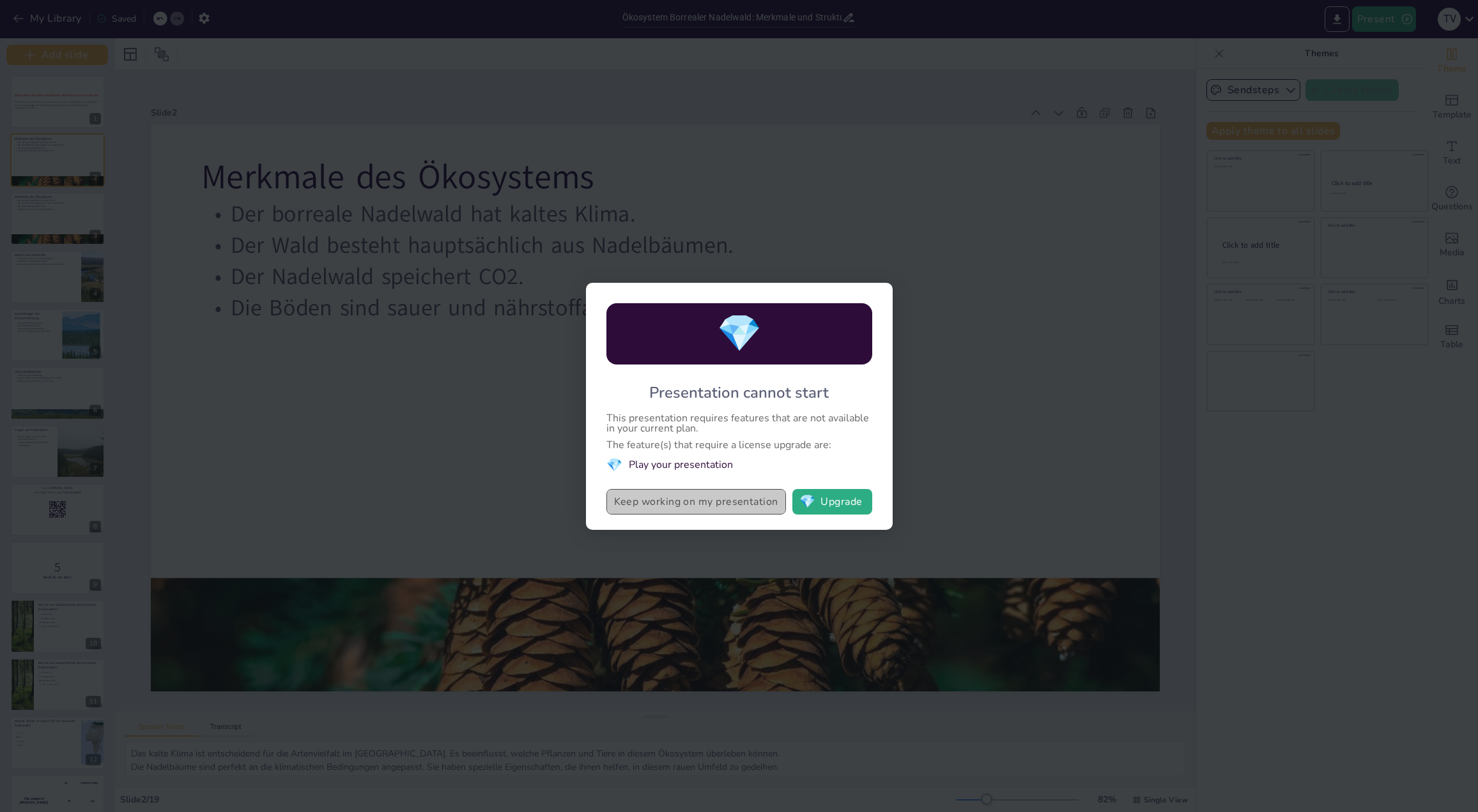
click at [723, 508] on button "Keep working on my presentation" at bounding box center [695, 502] width 179 height 26
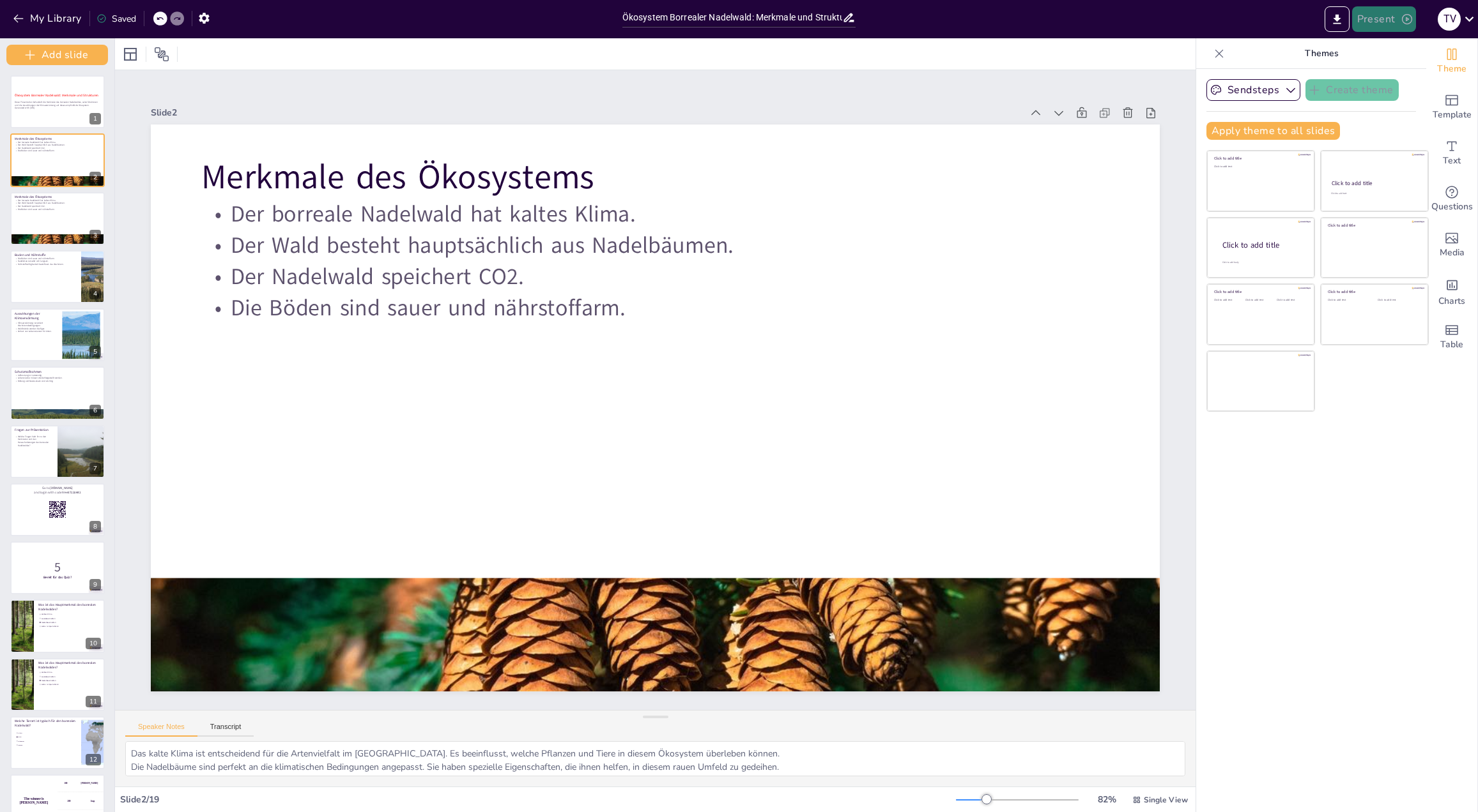
click at [1385, 26] on button "Present" at bounding box center [1383, 19] width 64 height 26
click at [1389, 50] on li "Preview presentation" at bounding box center [1403, 47] width 100 height 20
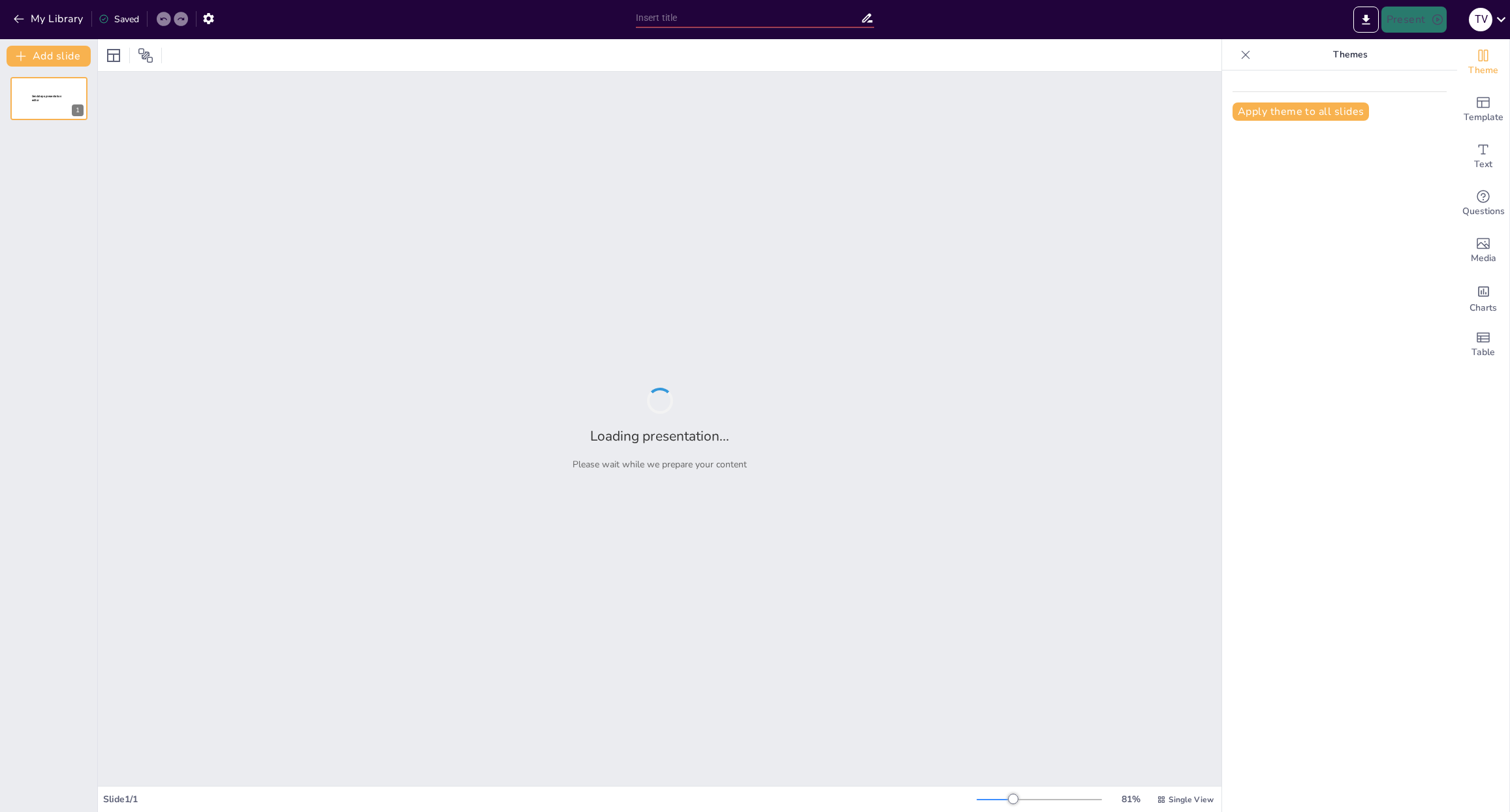
type input "Ökosystem Borrealer Nadelwald: Merkmale und Strukturen"
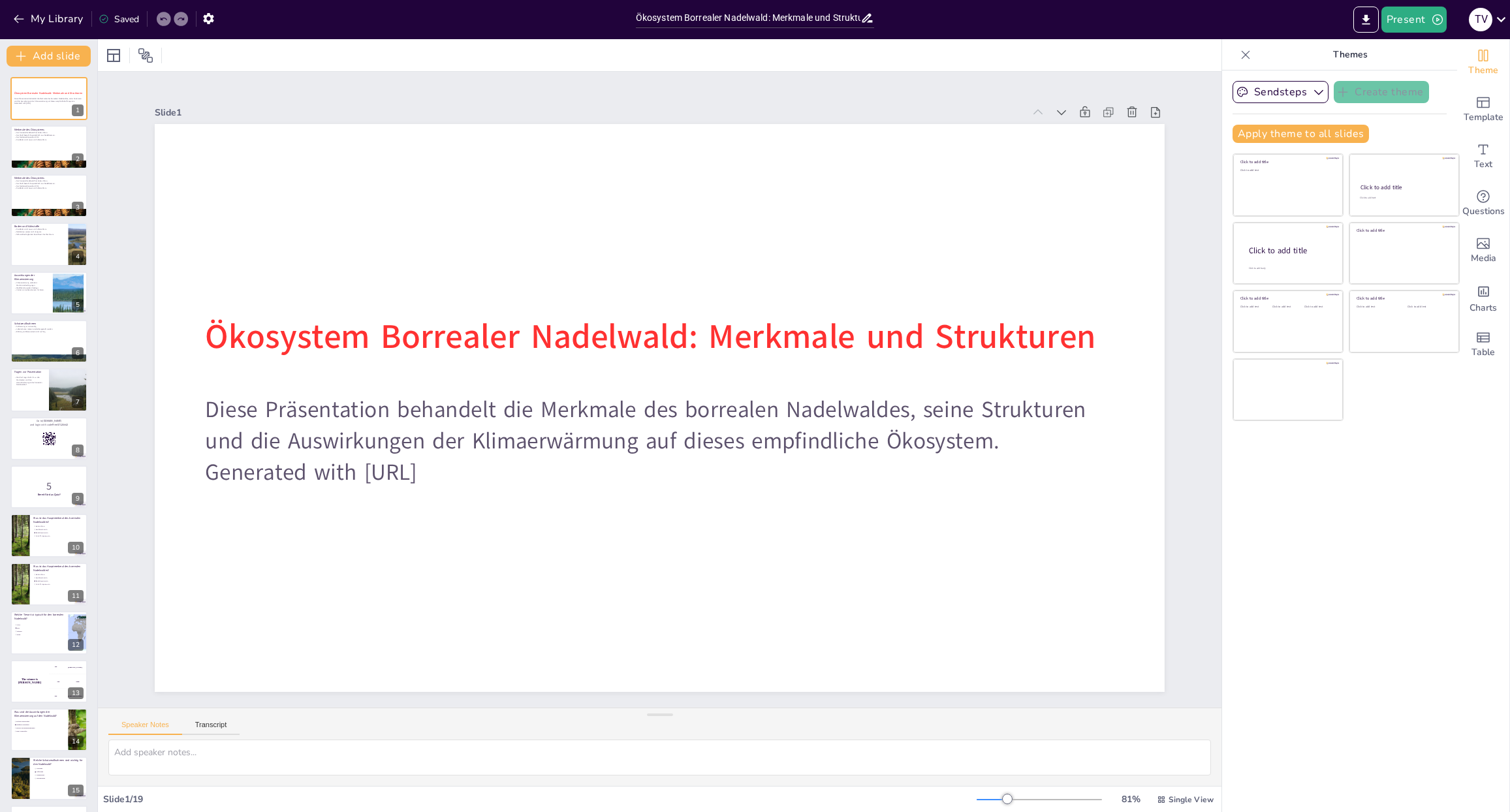
checkbox input "true"
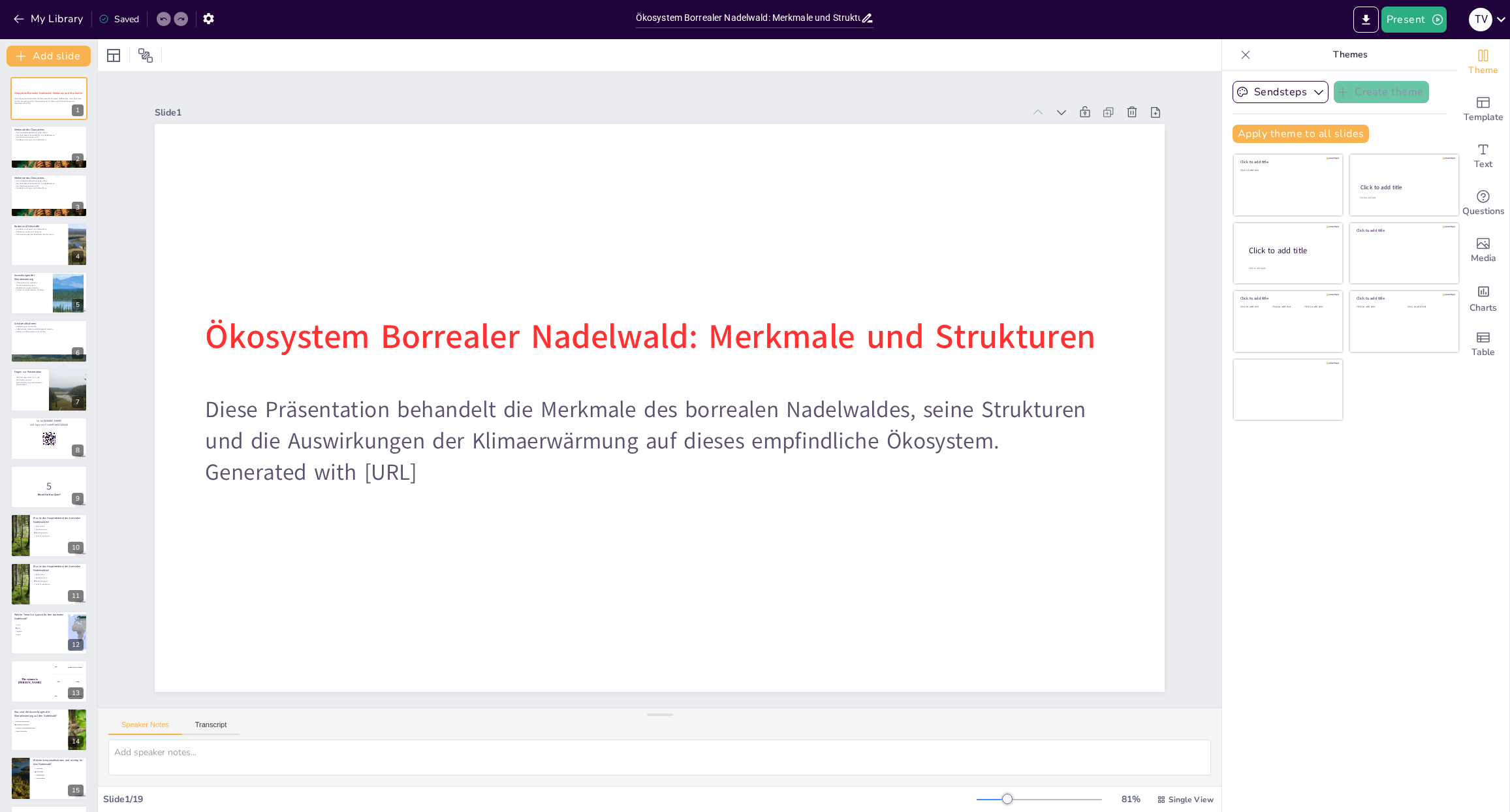
checkbox input "true"
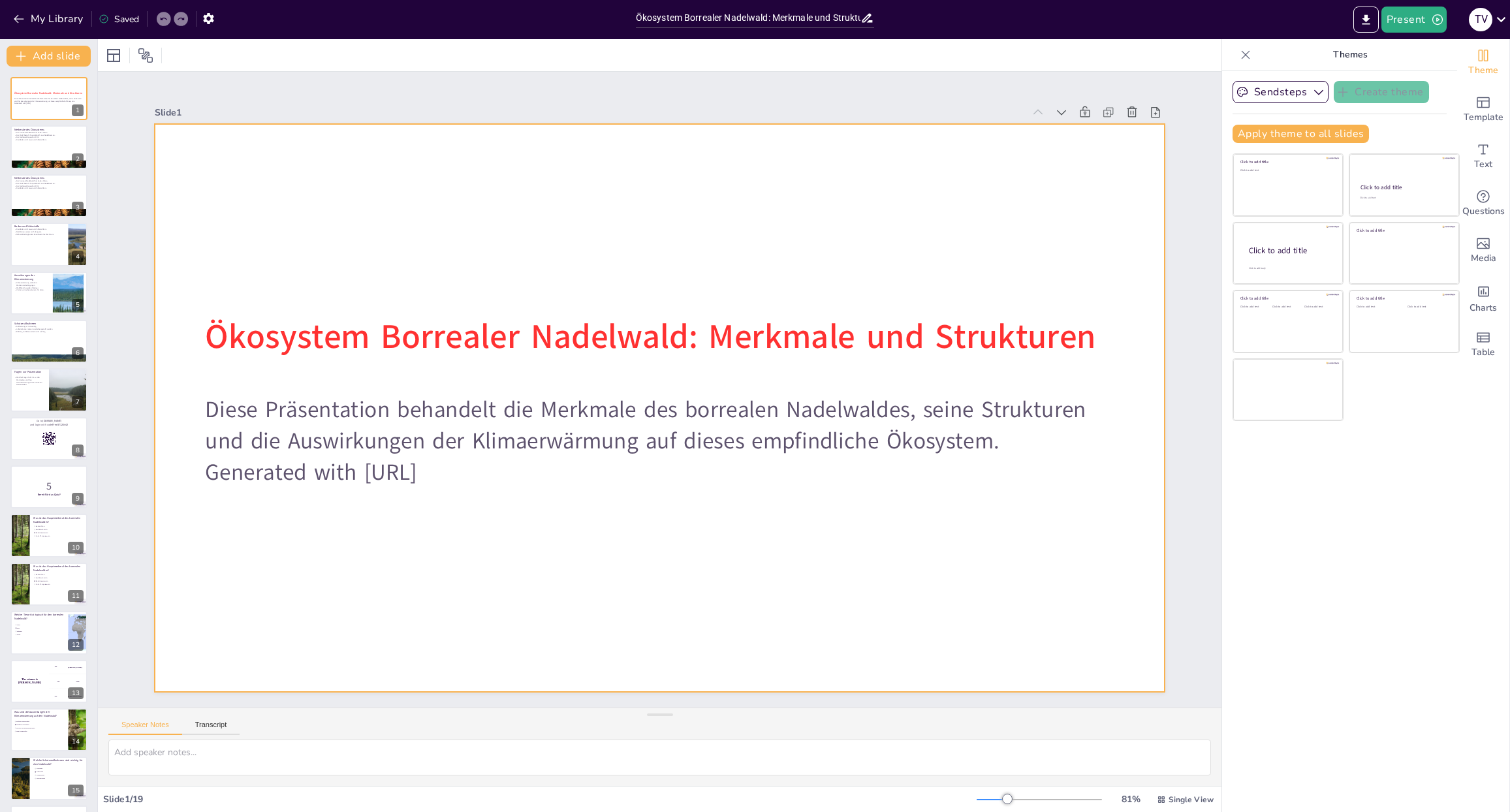
checkbox input "true"
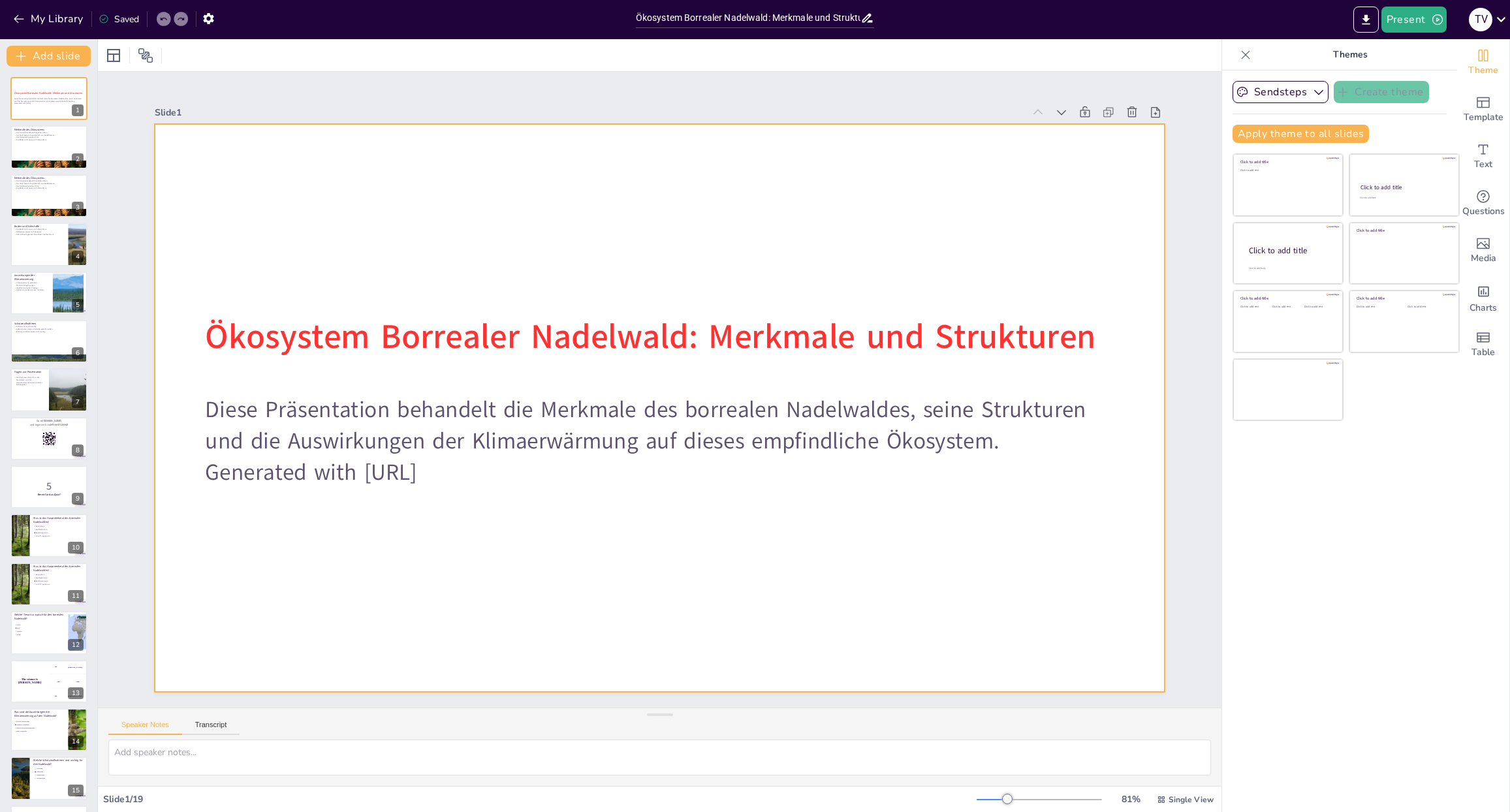
checkbox input "true"
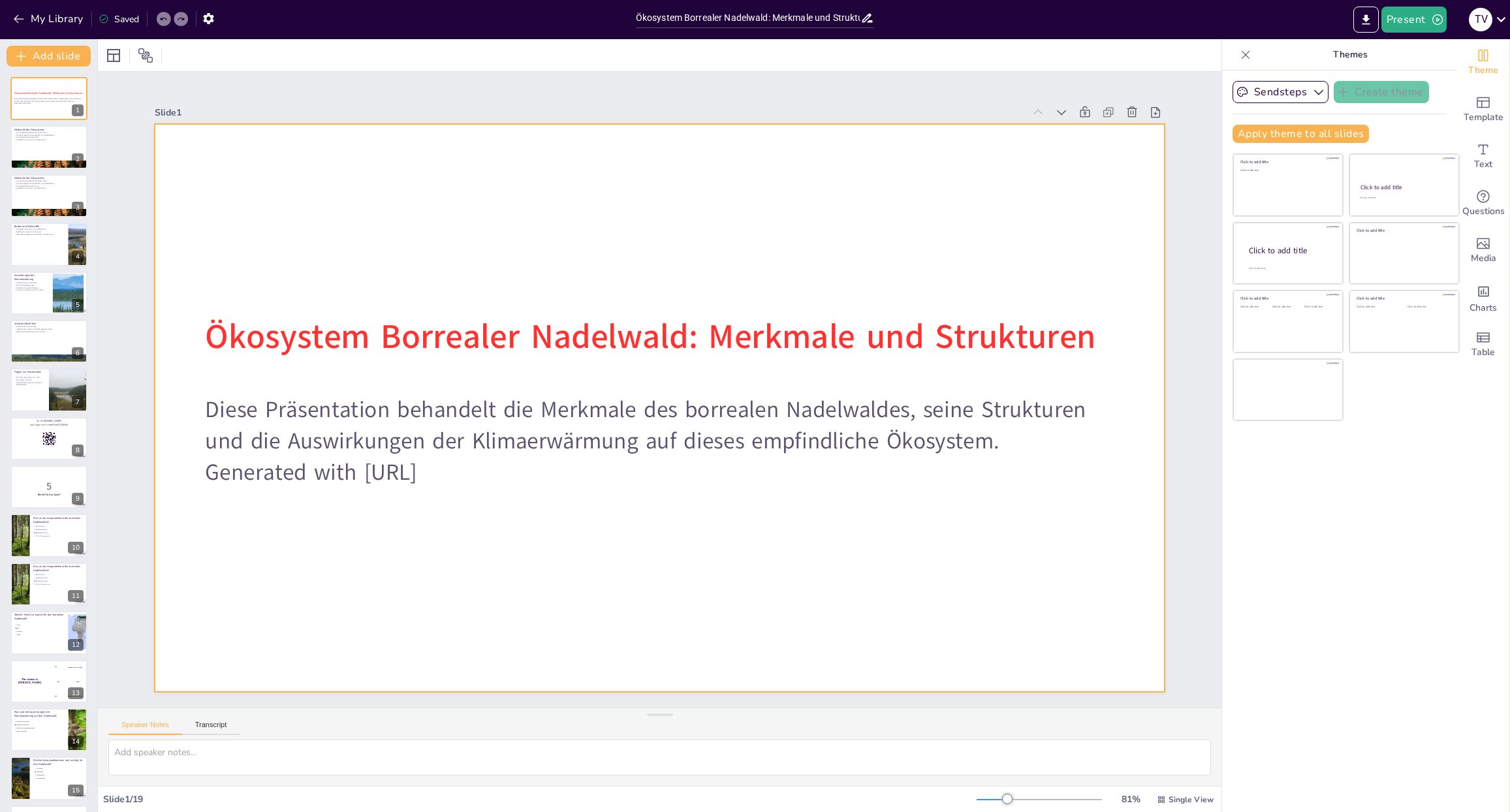
checkbox input "true"
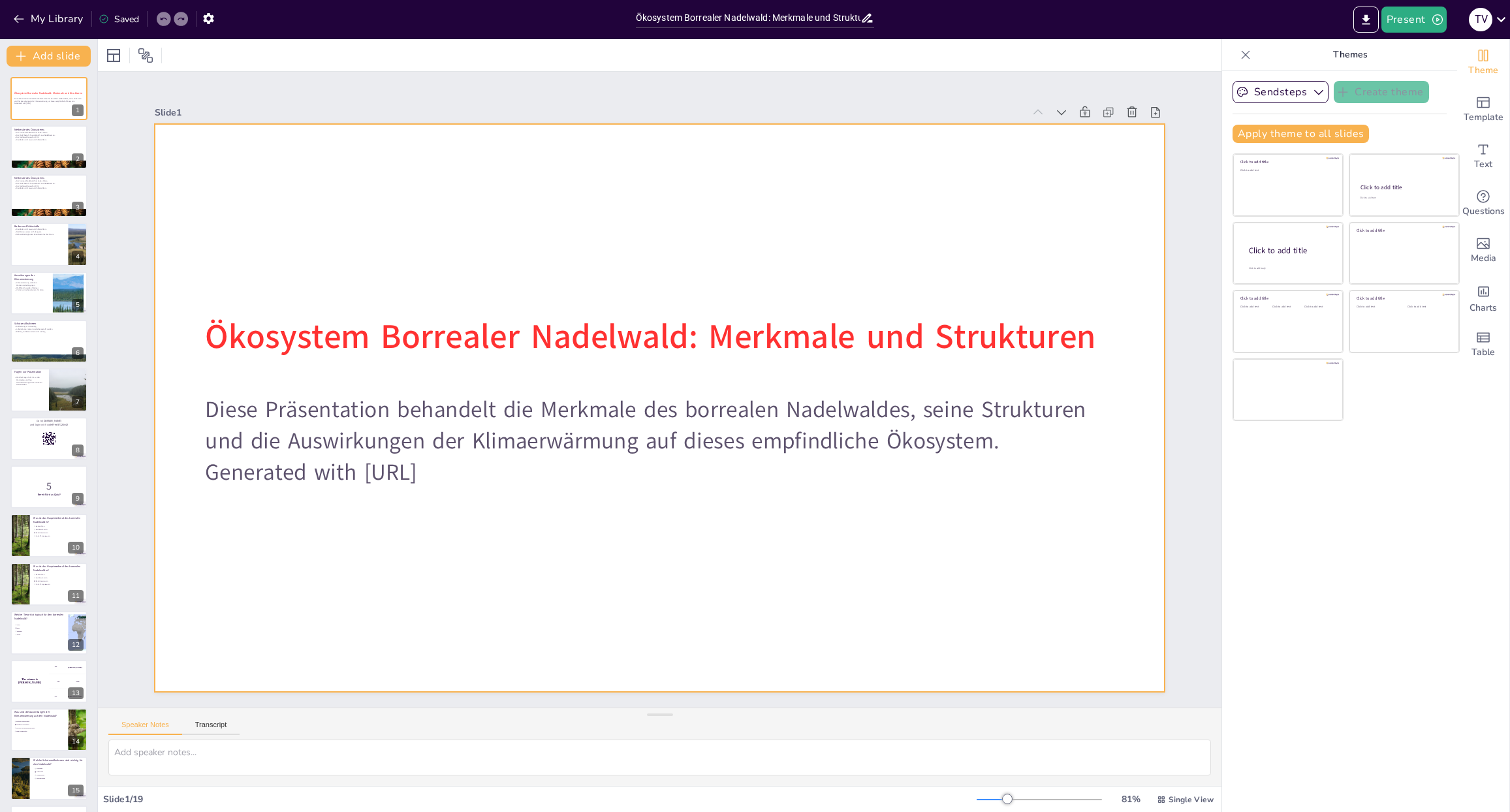
checkbox input "true"
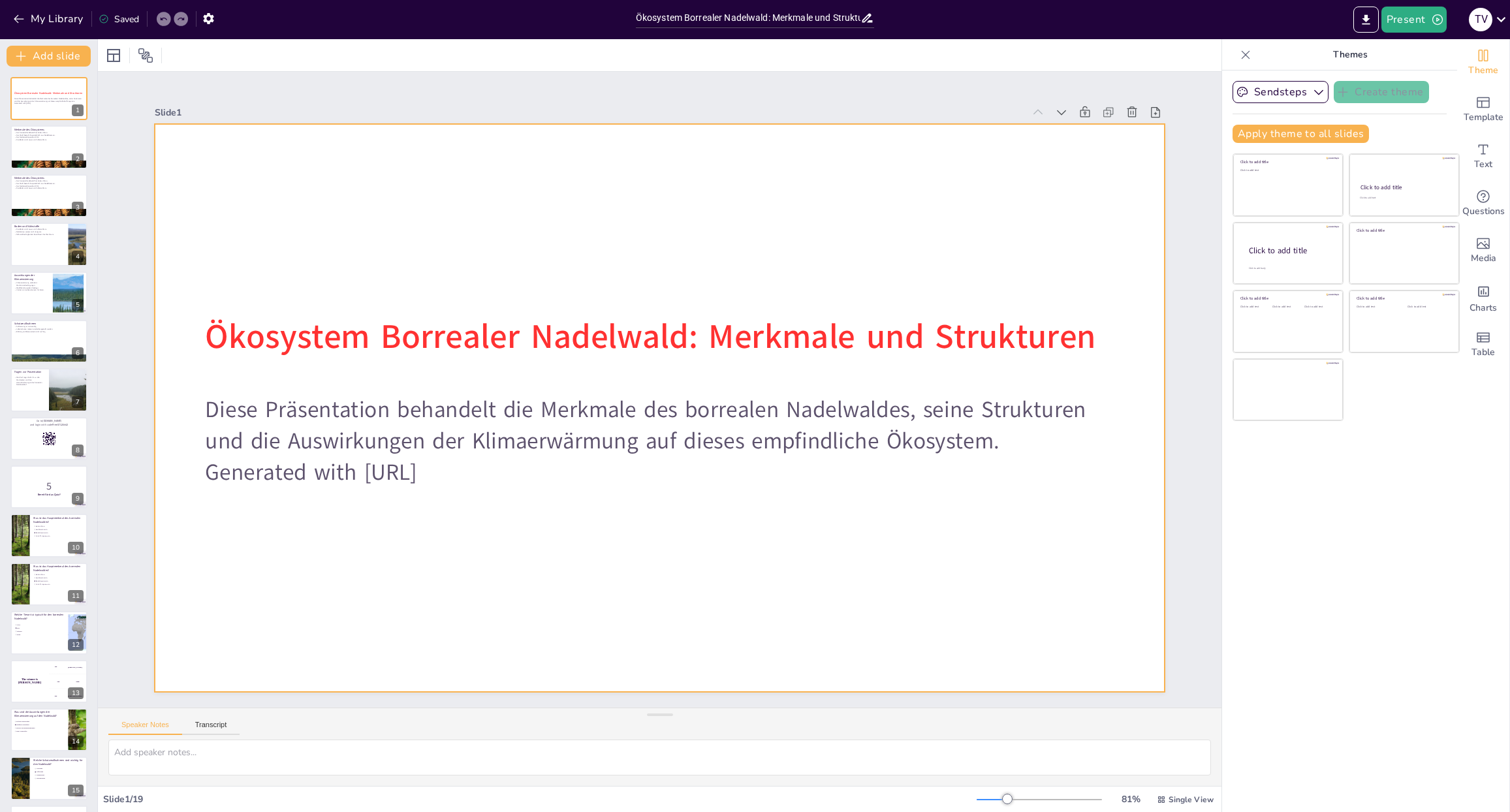
checkbox input "true"
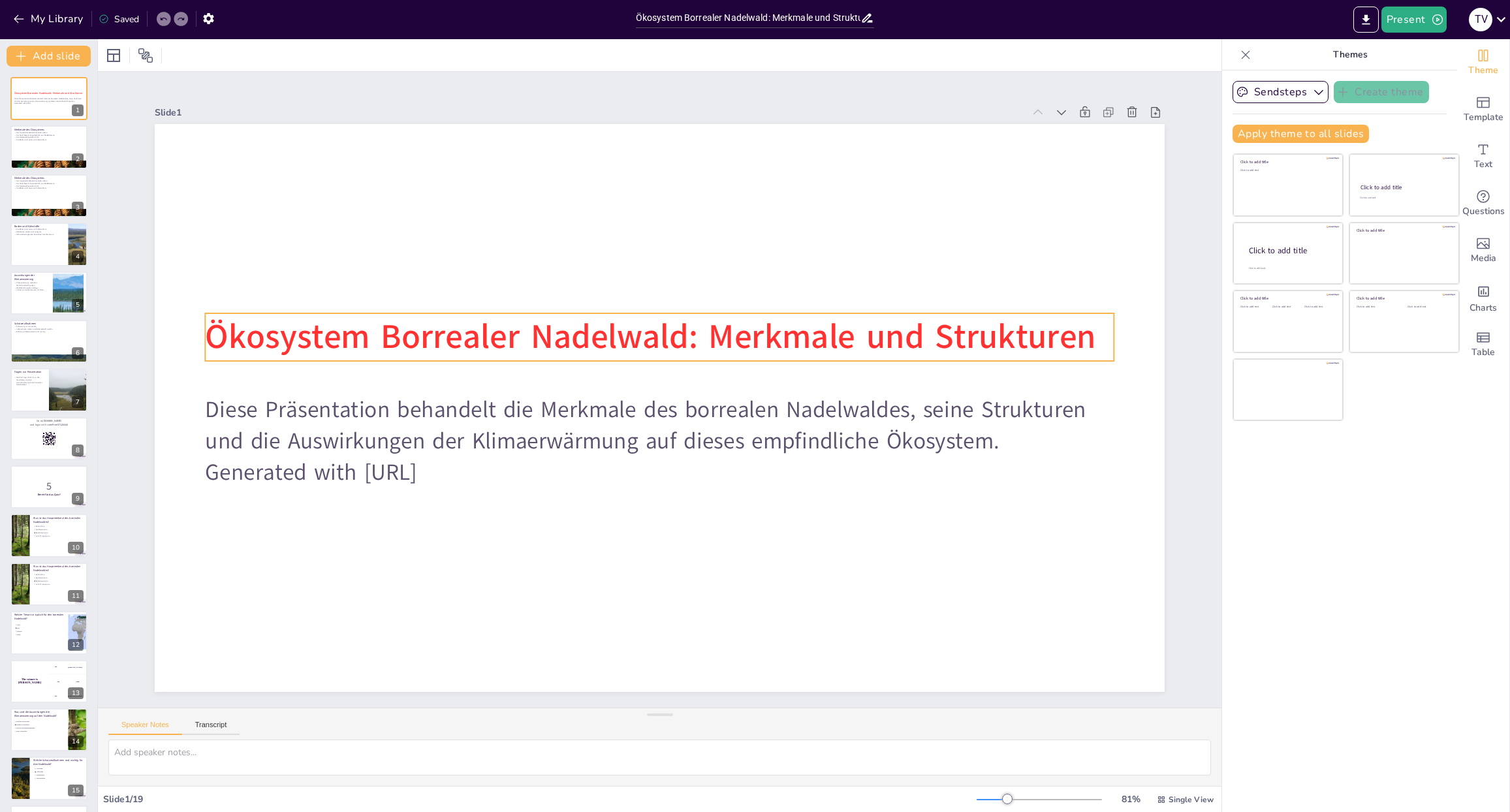
checkbox input "true"
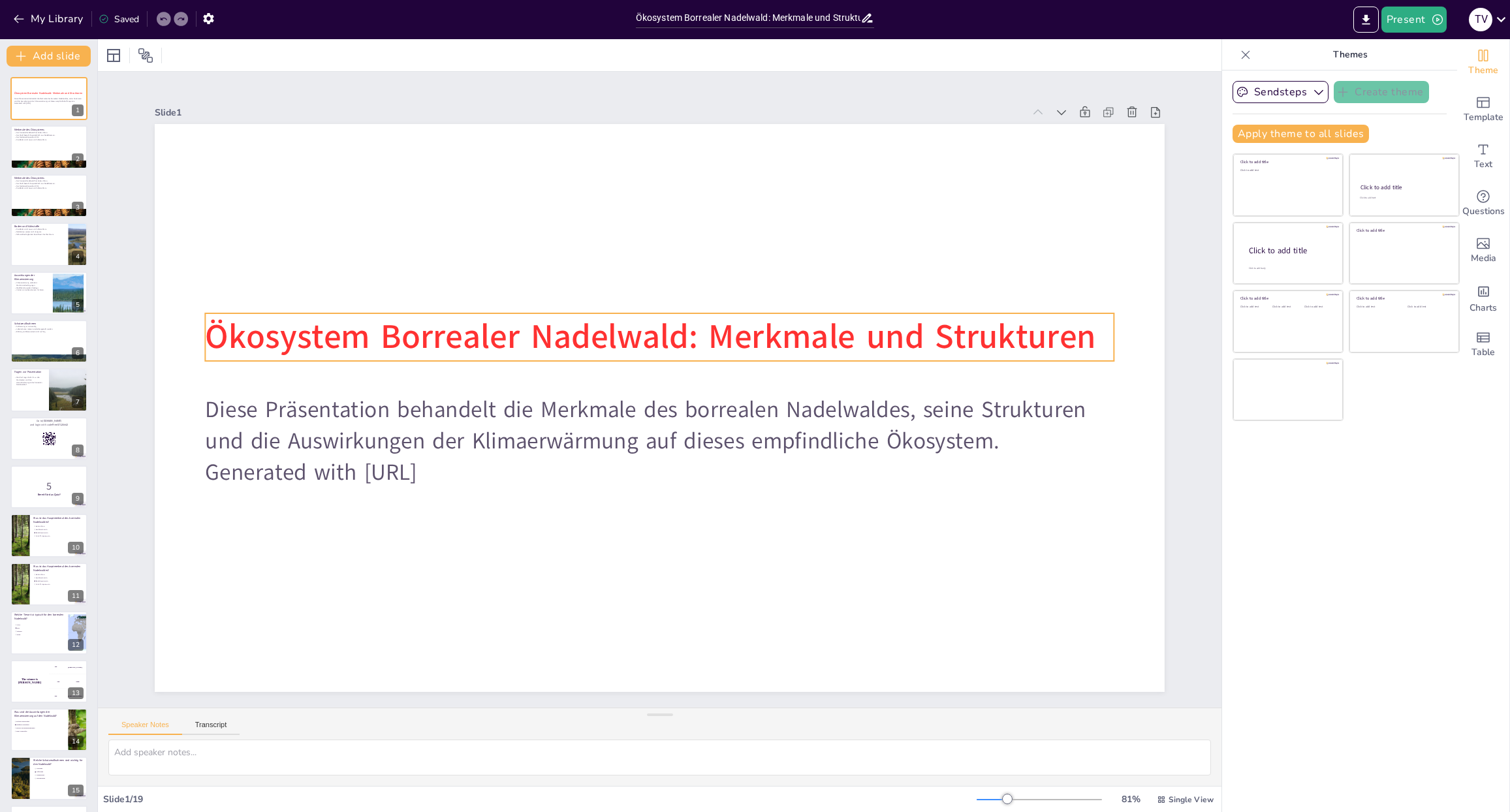
checkbox input "true"
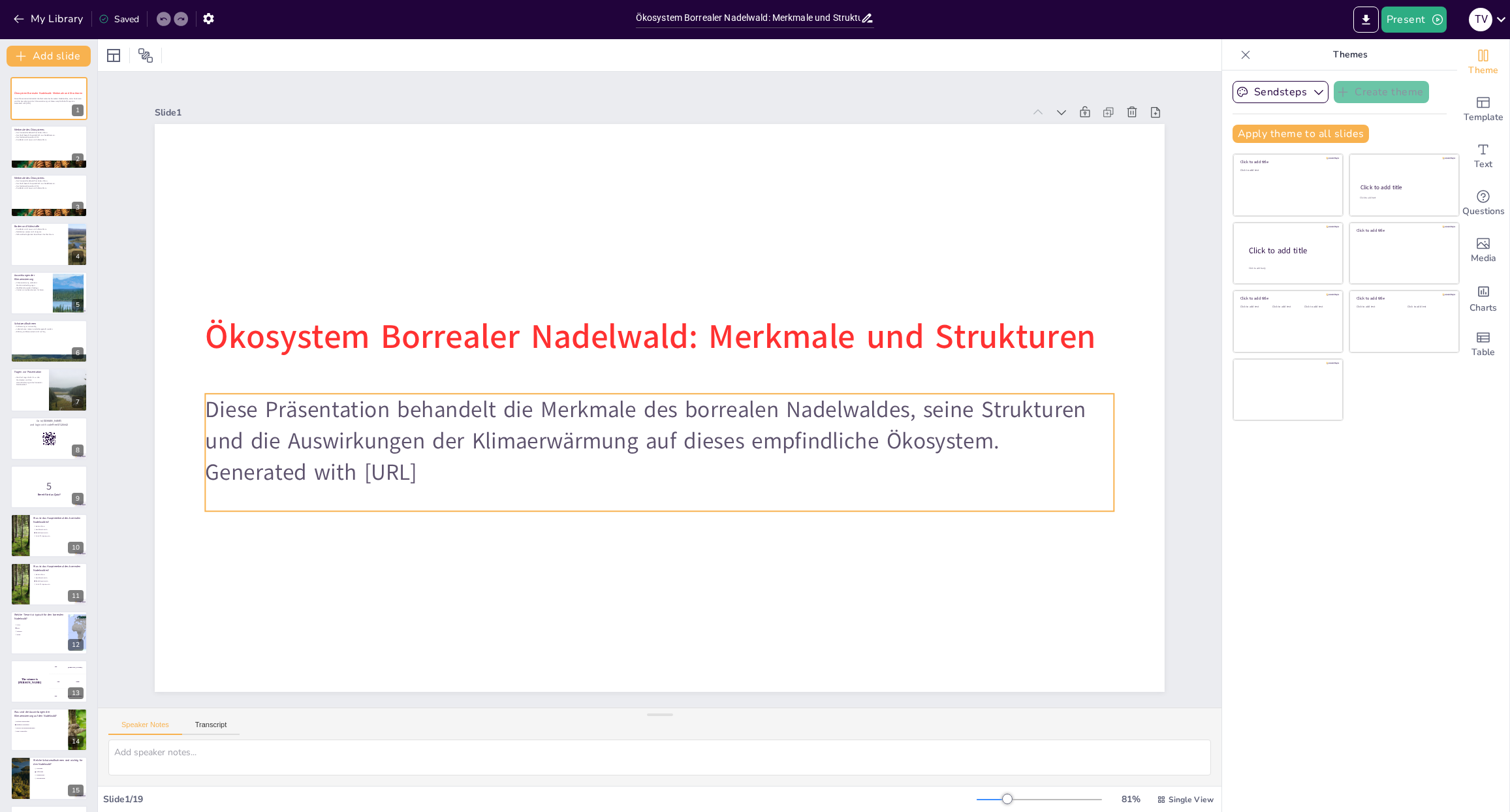
checkbox input "true"
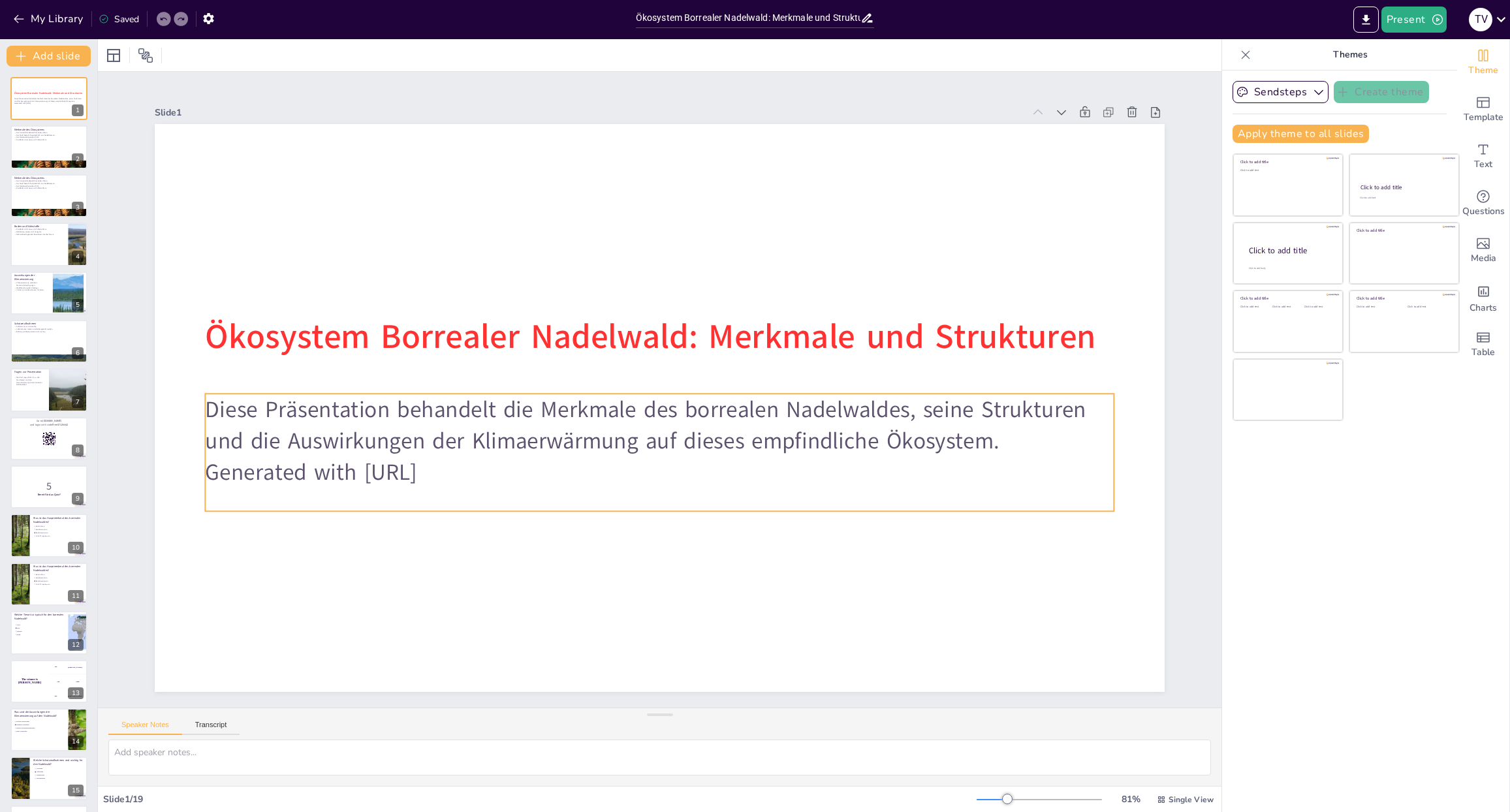
checkbox input "true"
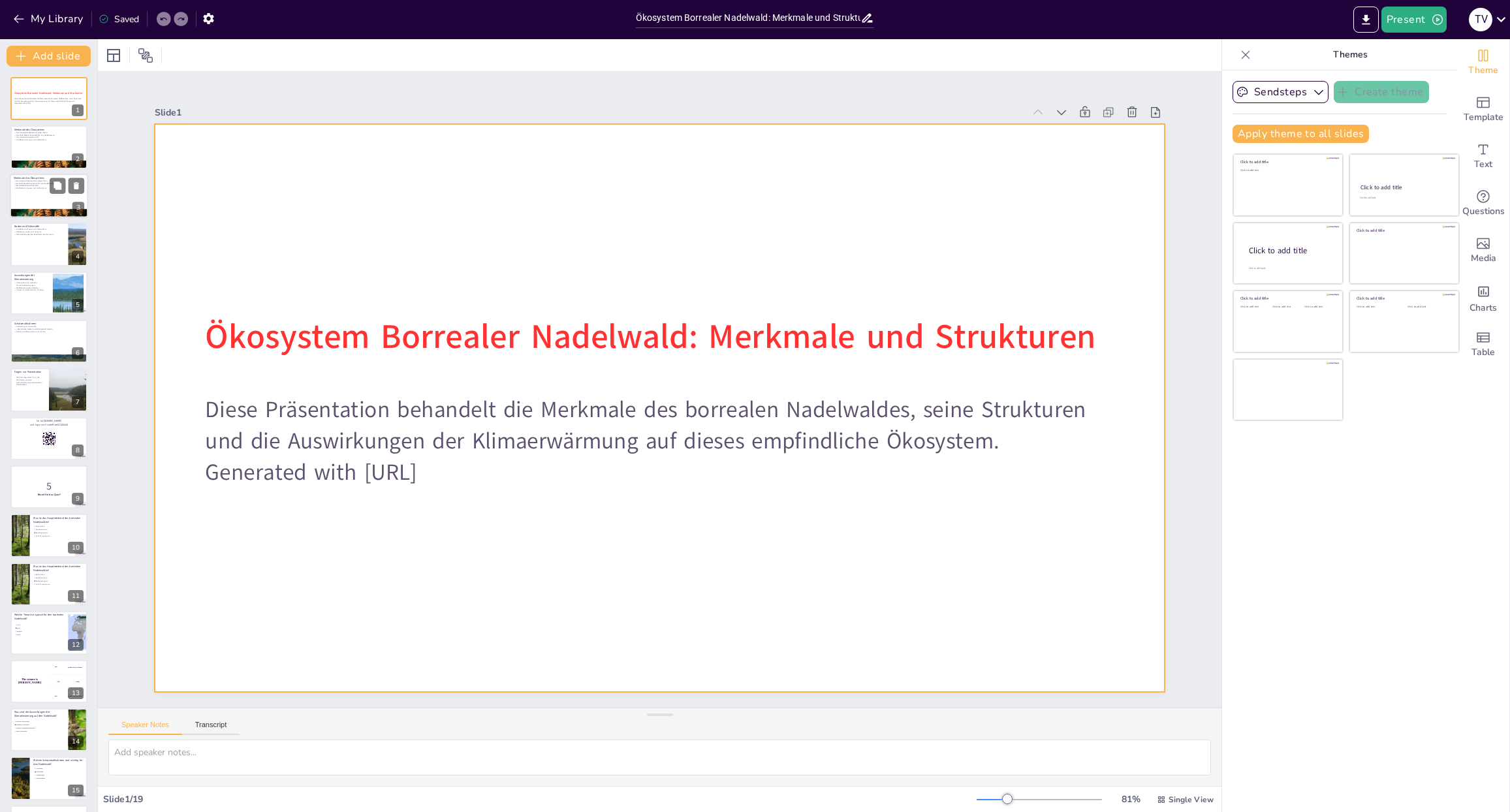
checkbox input "true"
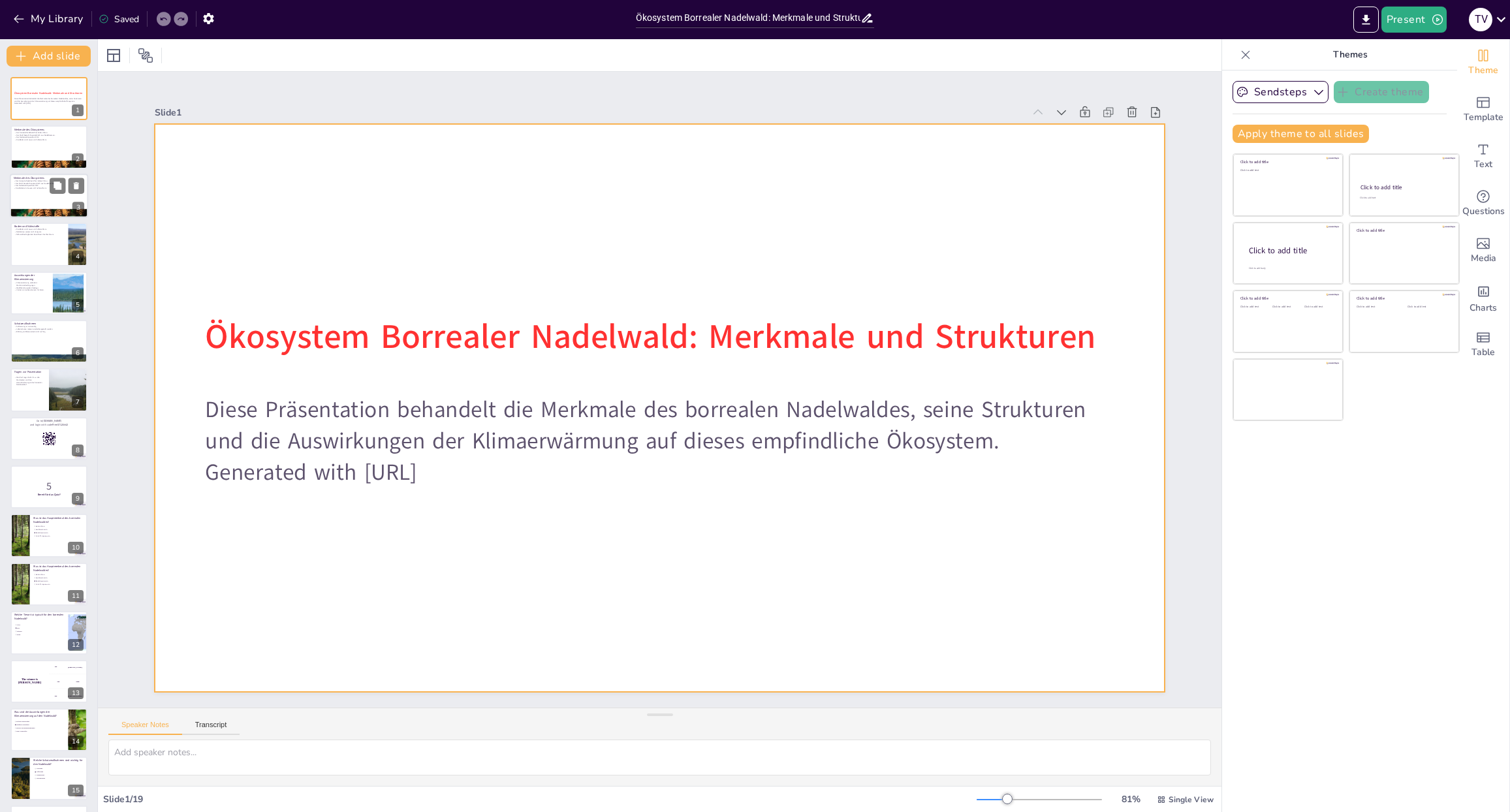
checkbox input "true"
click at [46, 185] on p "Der Nadelwald speichert CO2." at bounding box center [49, 185] width 70 height 3
type textarea "Das kalte Klima ist entscheidend für die Artenvielfalt im Nadelwald. Es beeinfl…"
checkbox input "true"
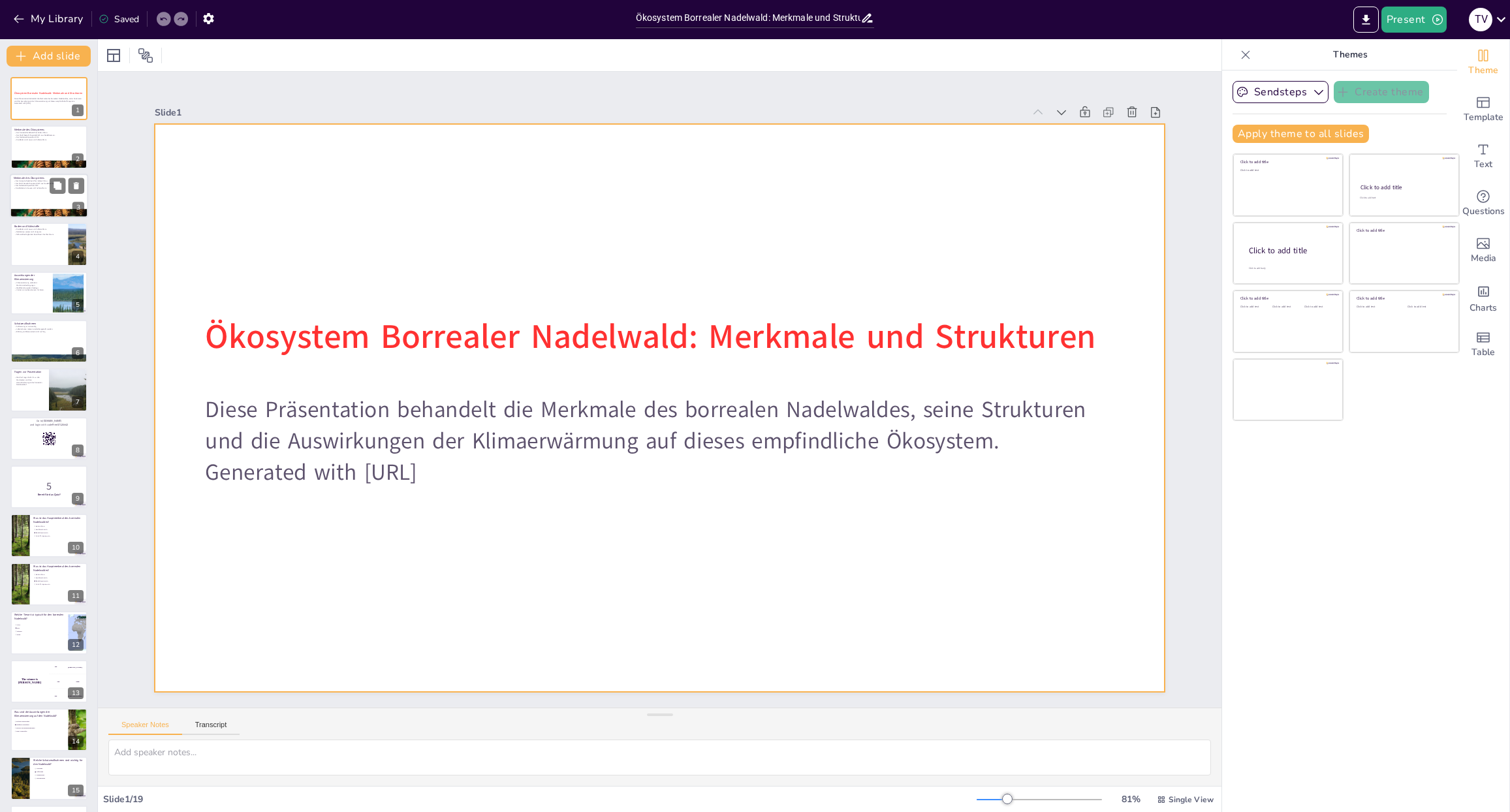
checkbox input "true"
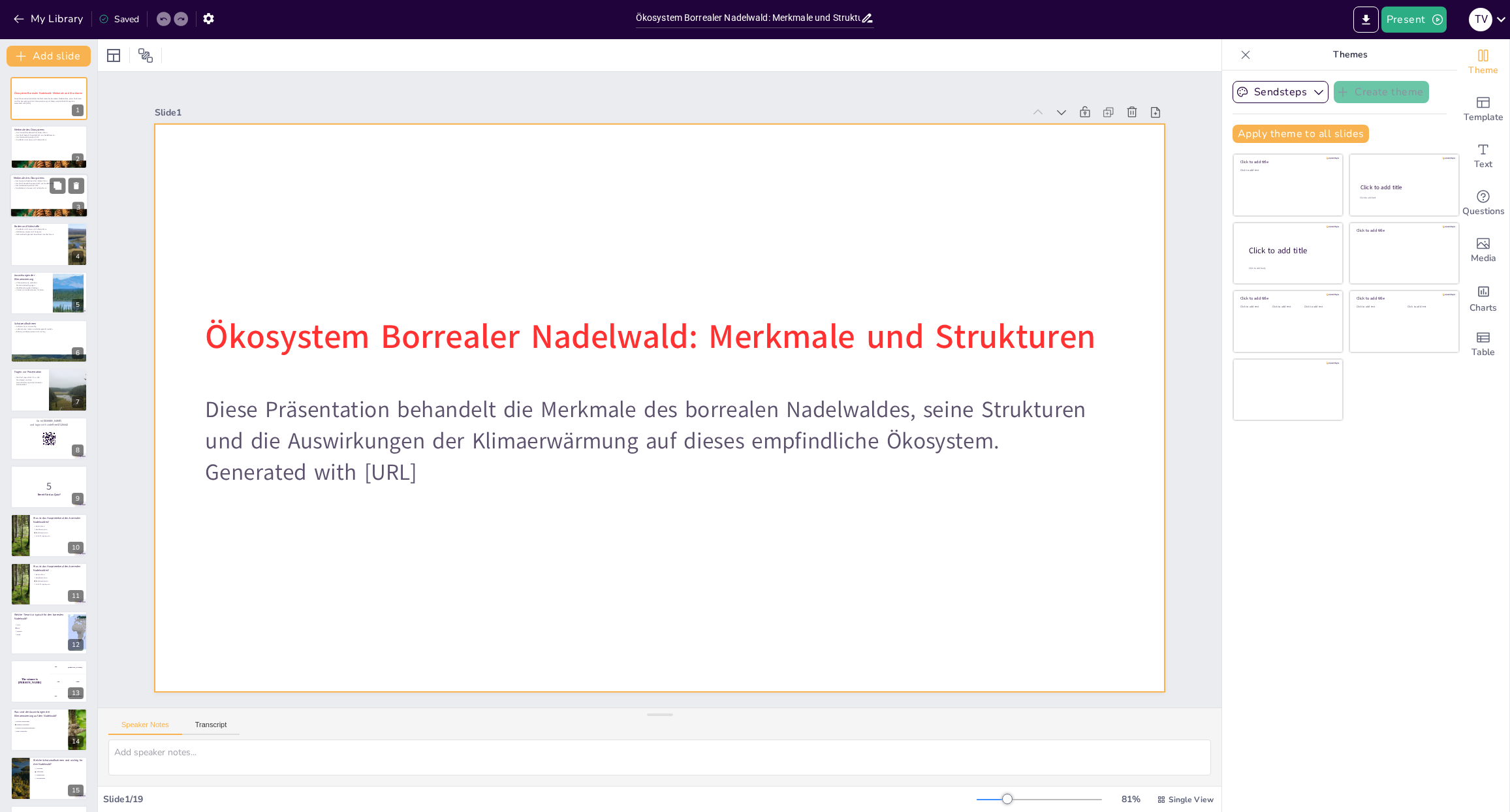
checkbox input "true"
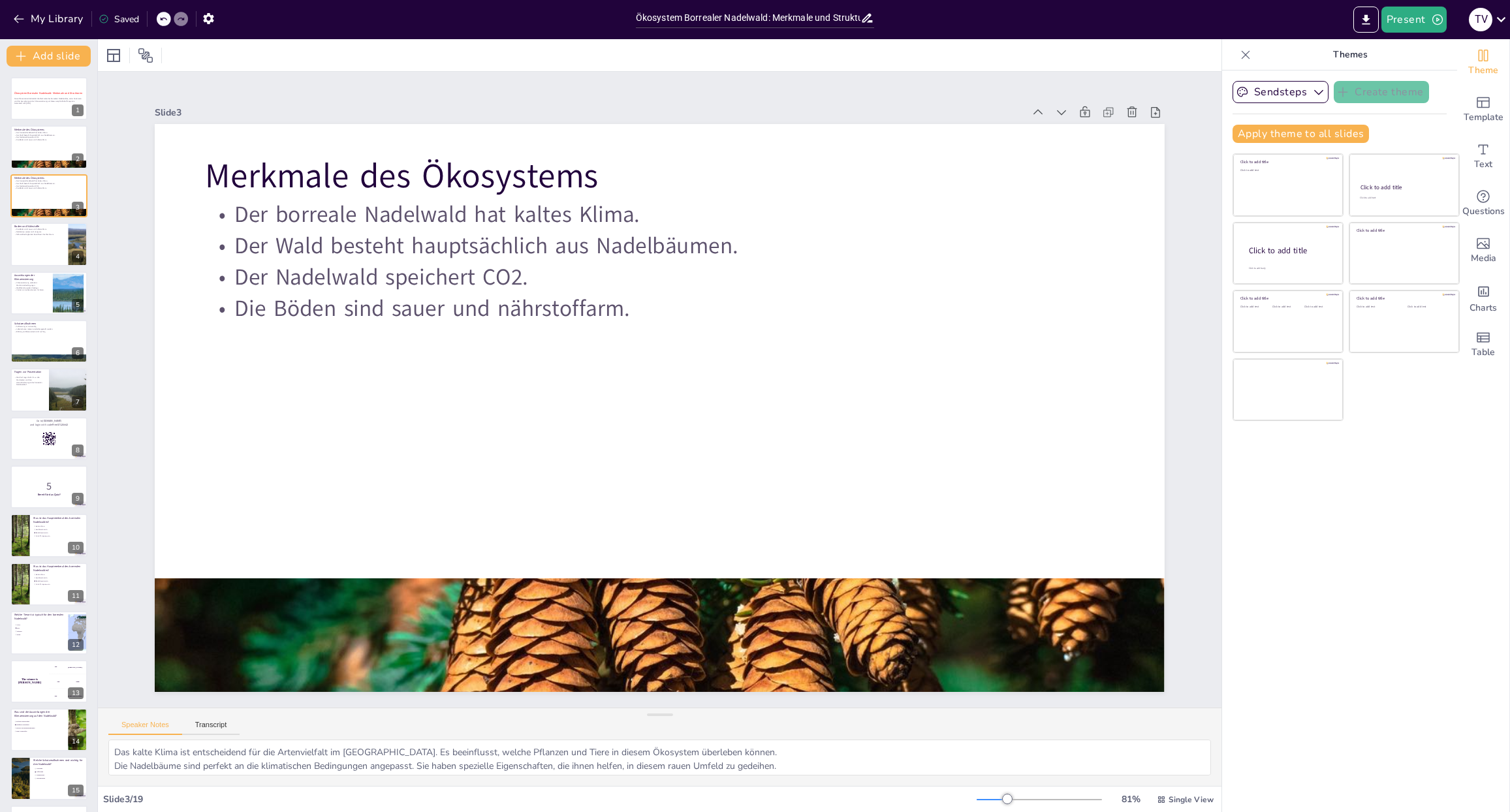
checkbox input "true"
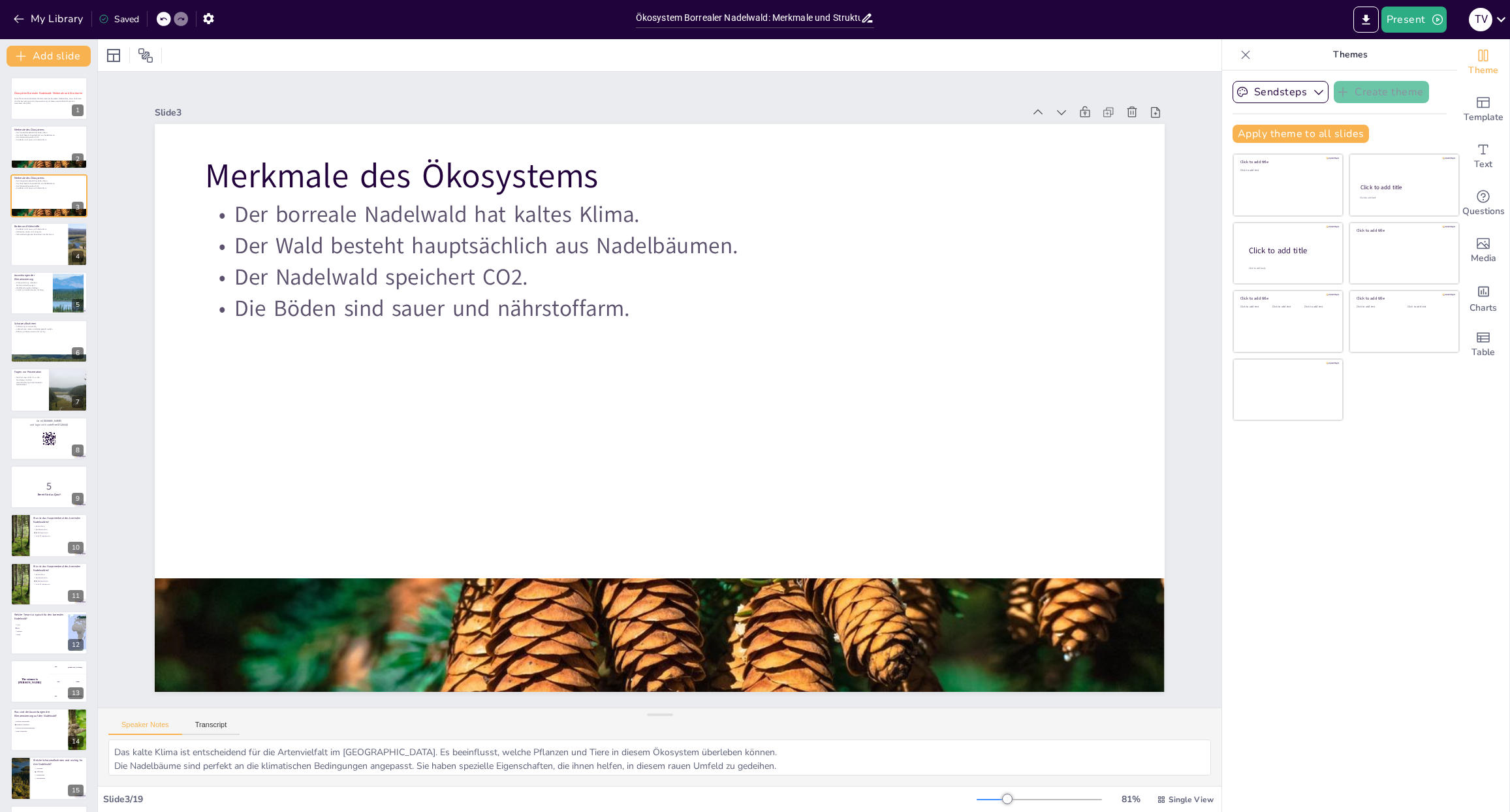
checkbox input "true"
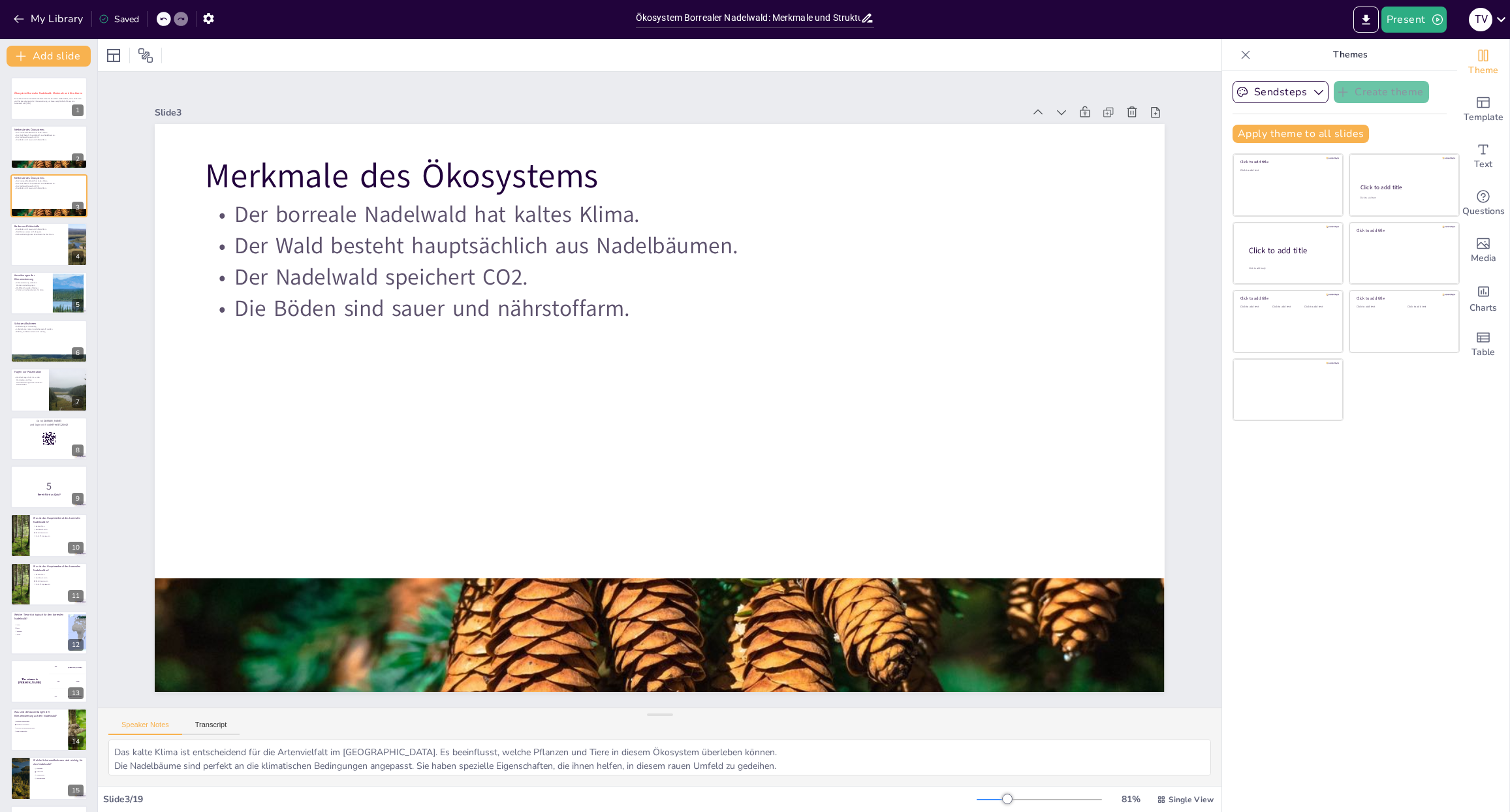
checkbox input "true"
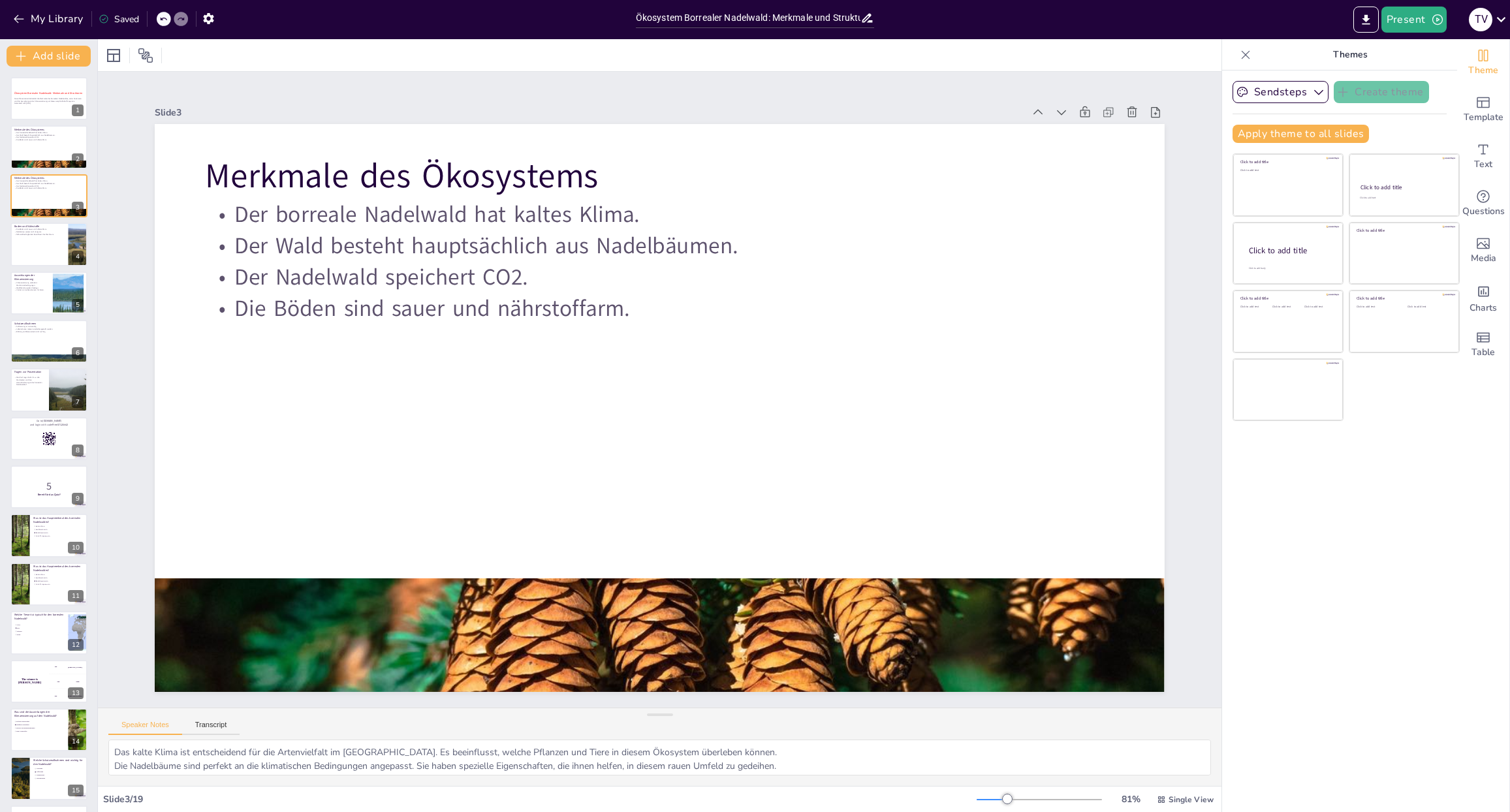
checkbox input "true"
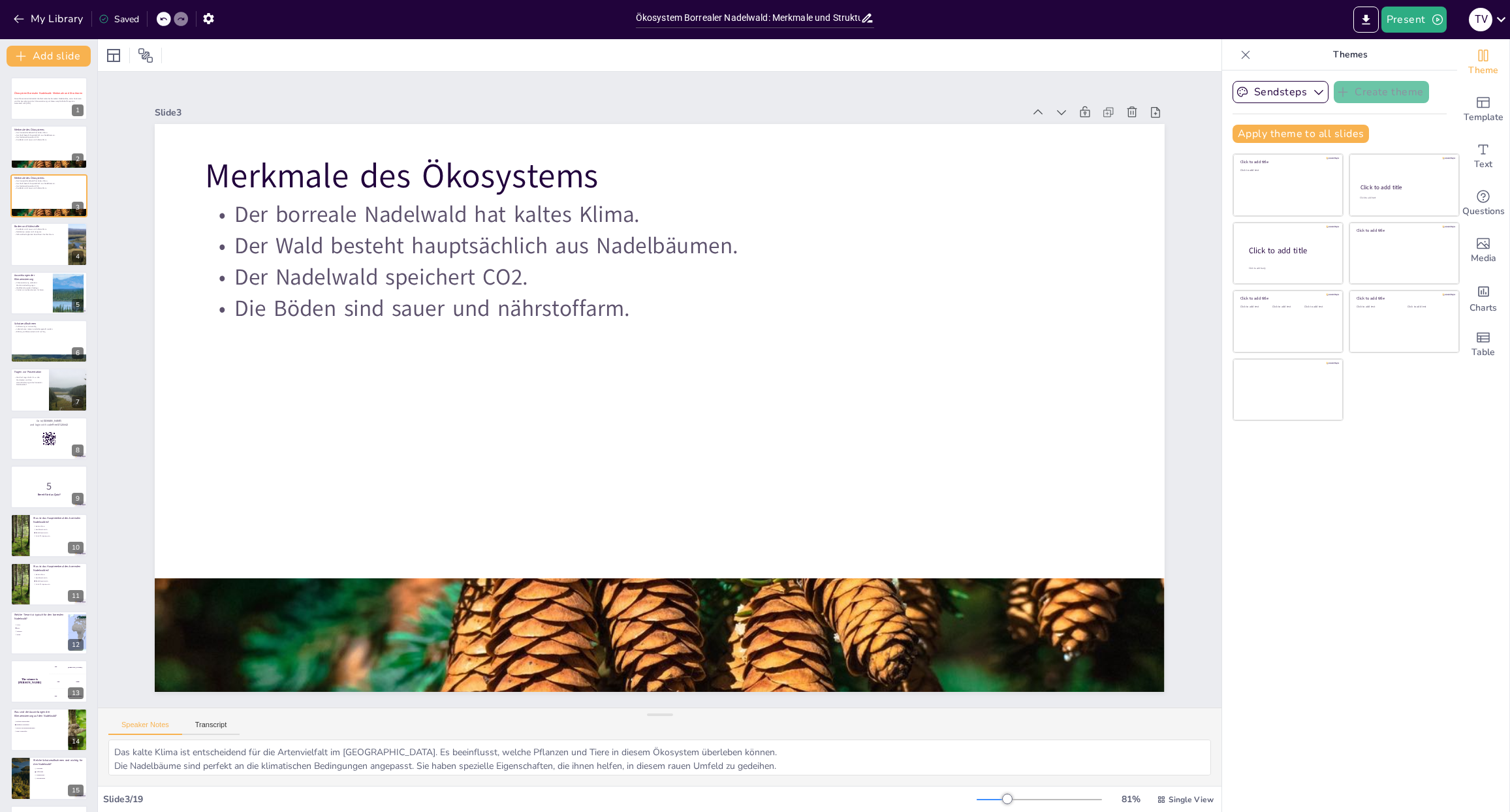
checkbox input "true"
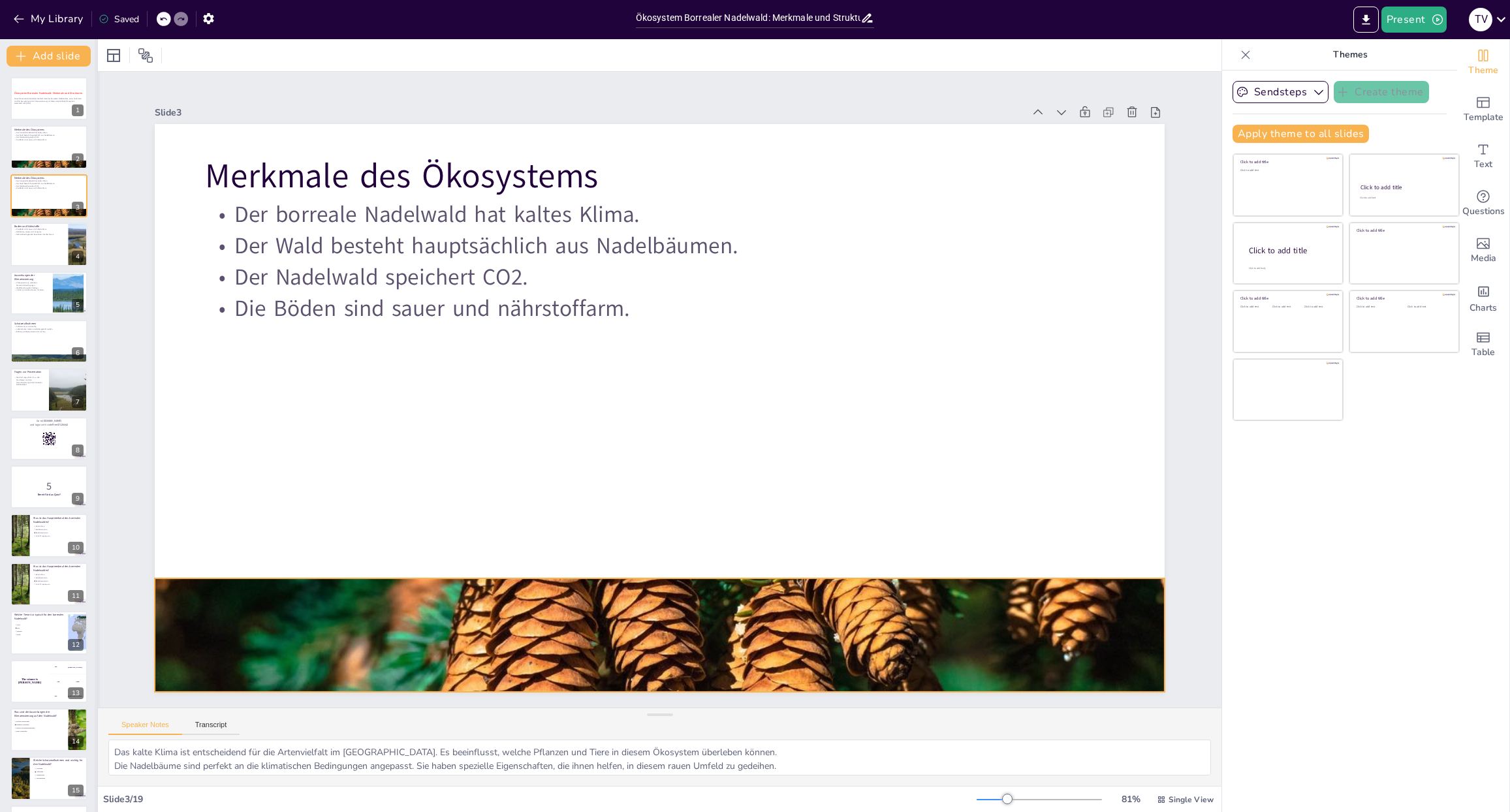
checkbox input "true"
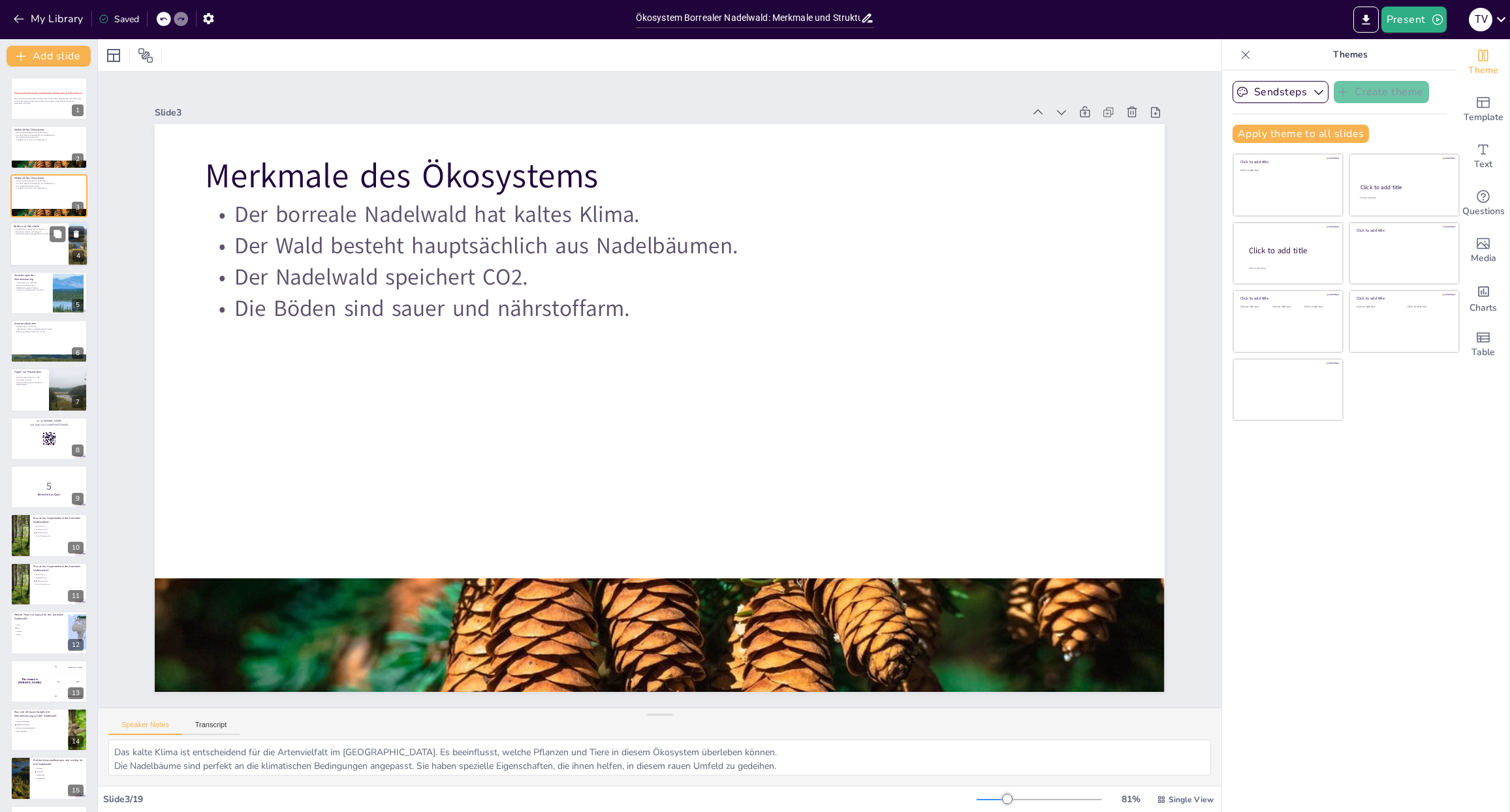
checkbox input "true"
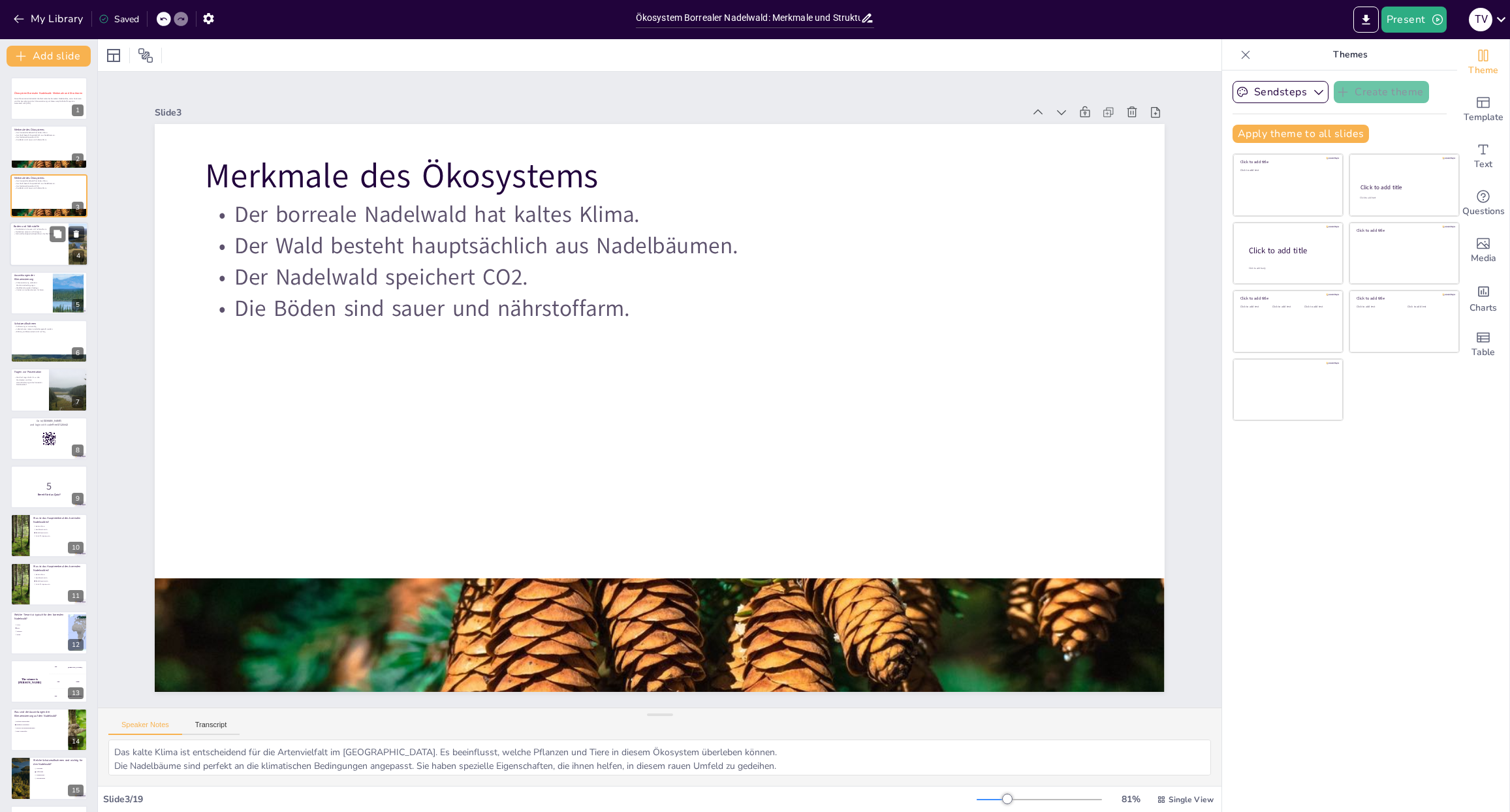
click at [28, 252] on div at bounding box center [48, 244] width 78 height 44
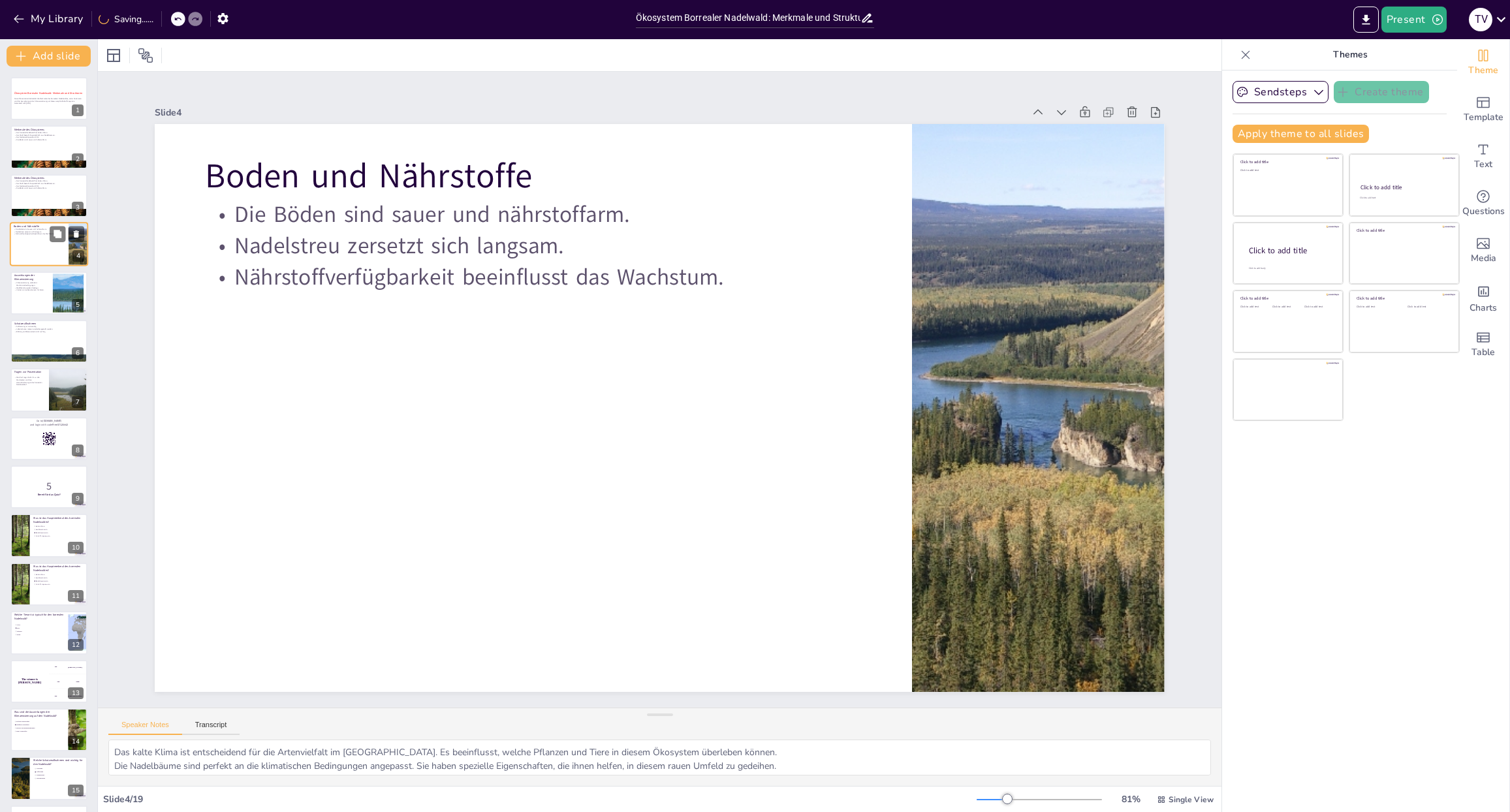
type textarea "Die Bodeneigenschaften sind entscheidend für das Wachstum von Pflanzen und die …"
checkbox input "true"
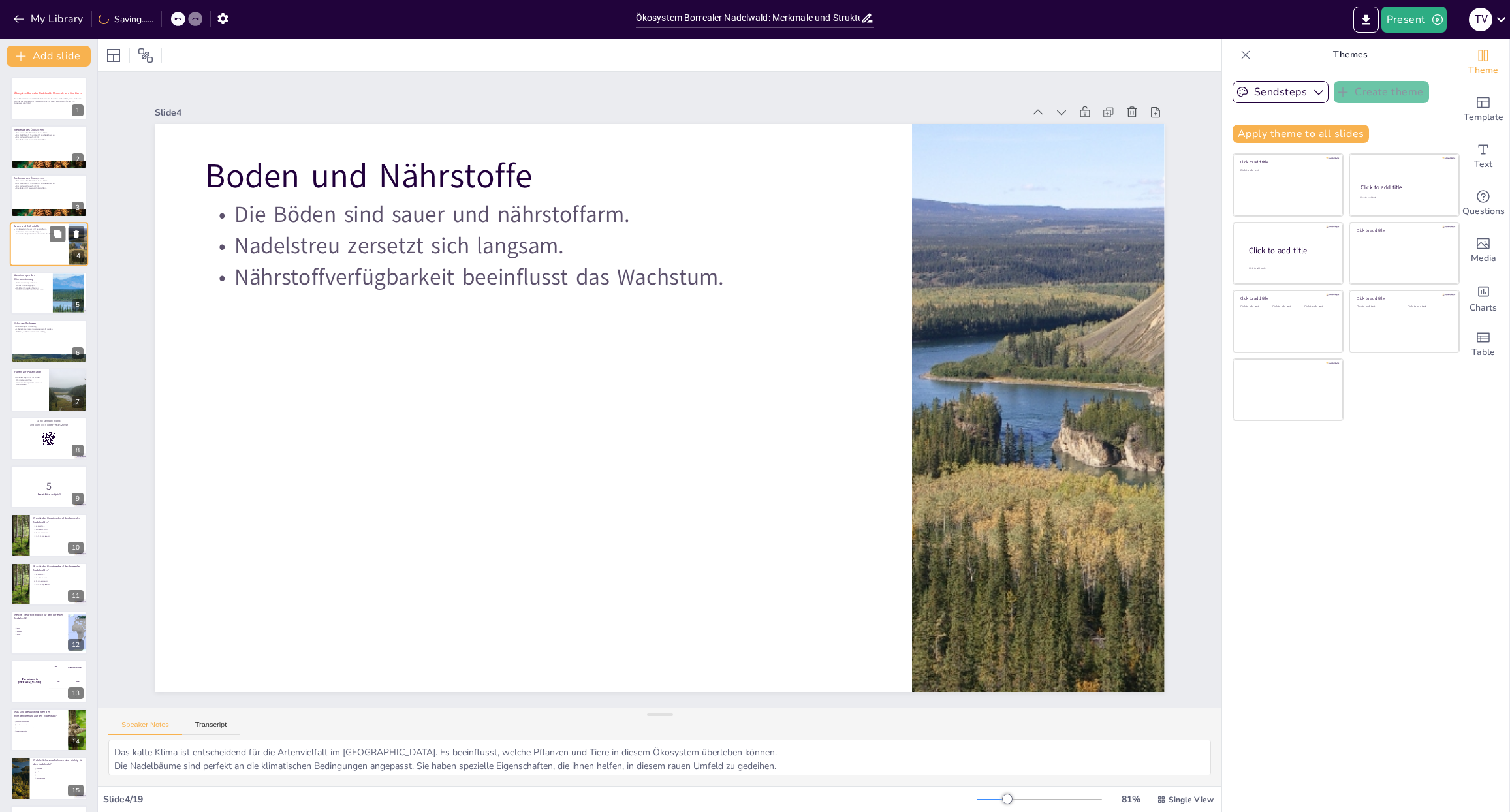
checkbox input "true"
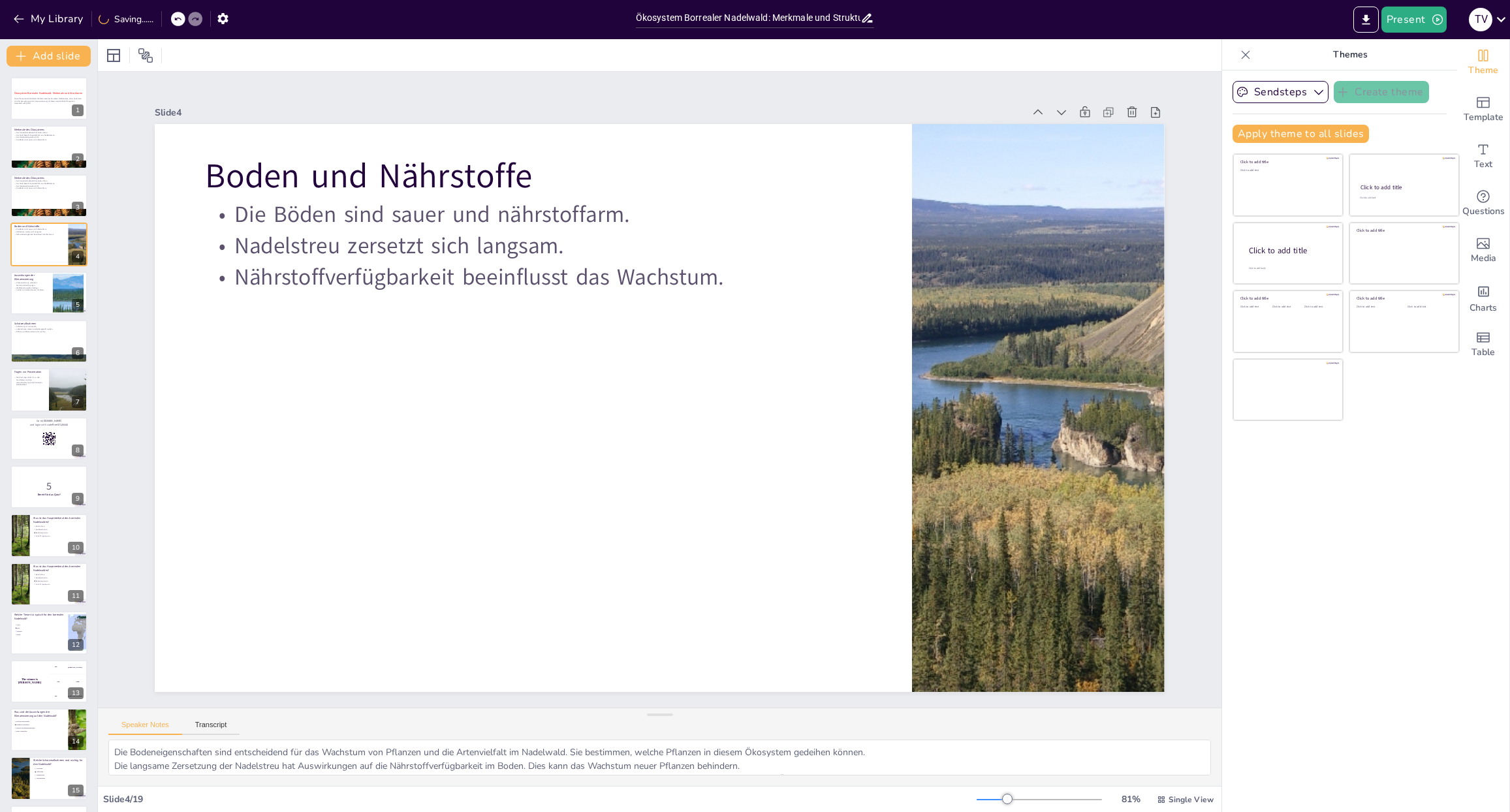
checkbox input "true"
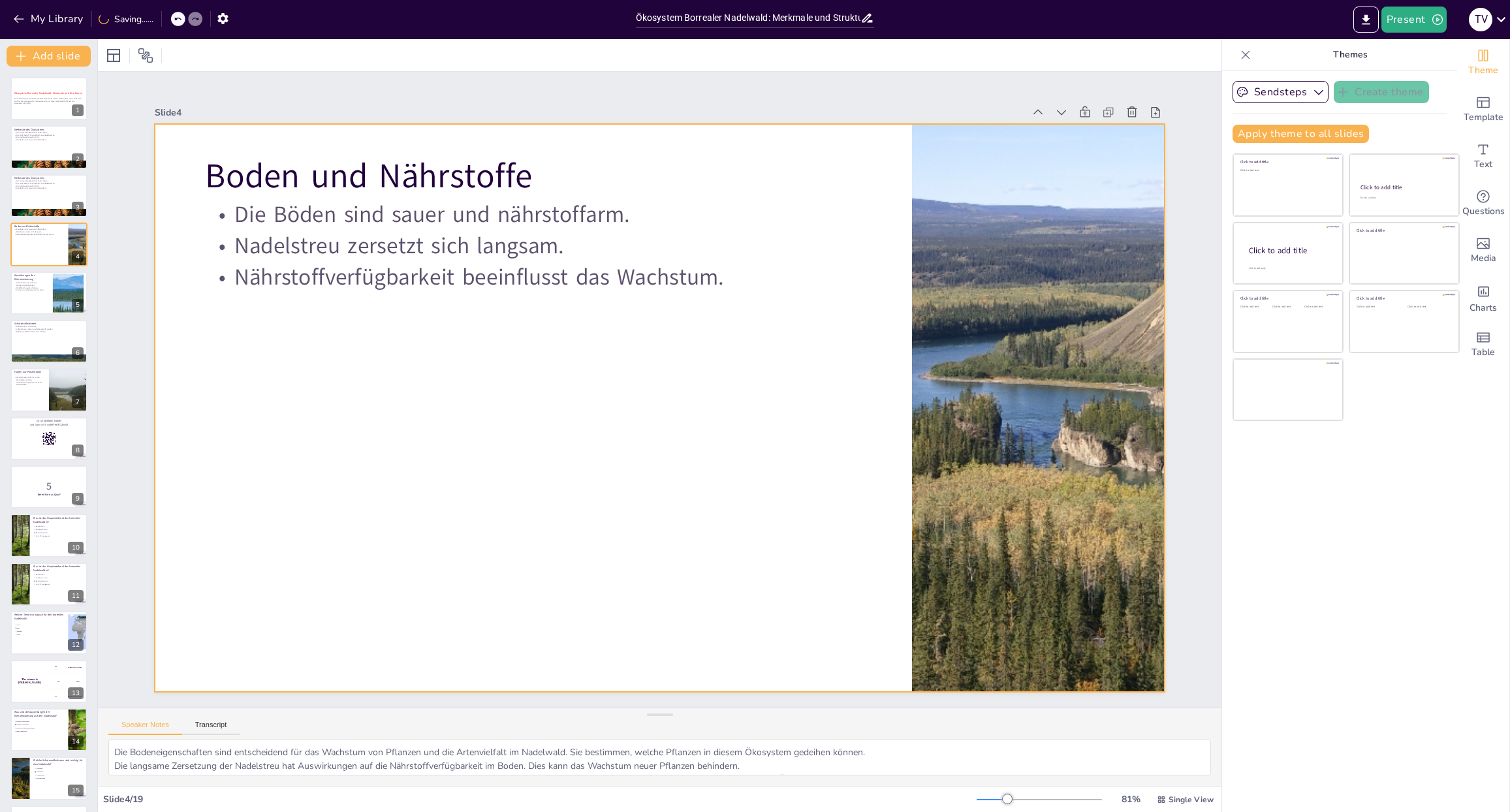
checkbox input "true"
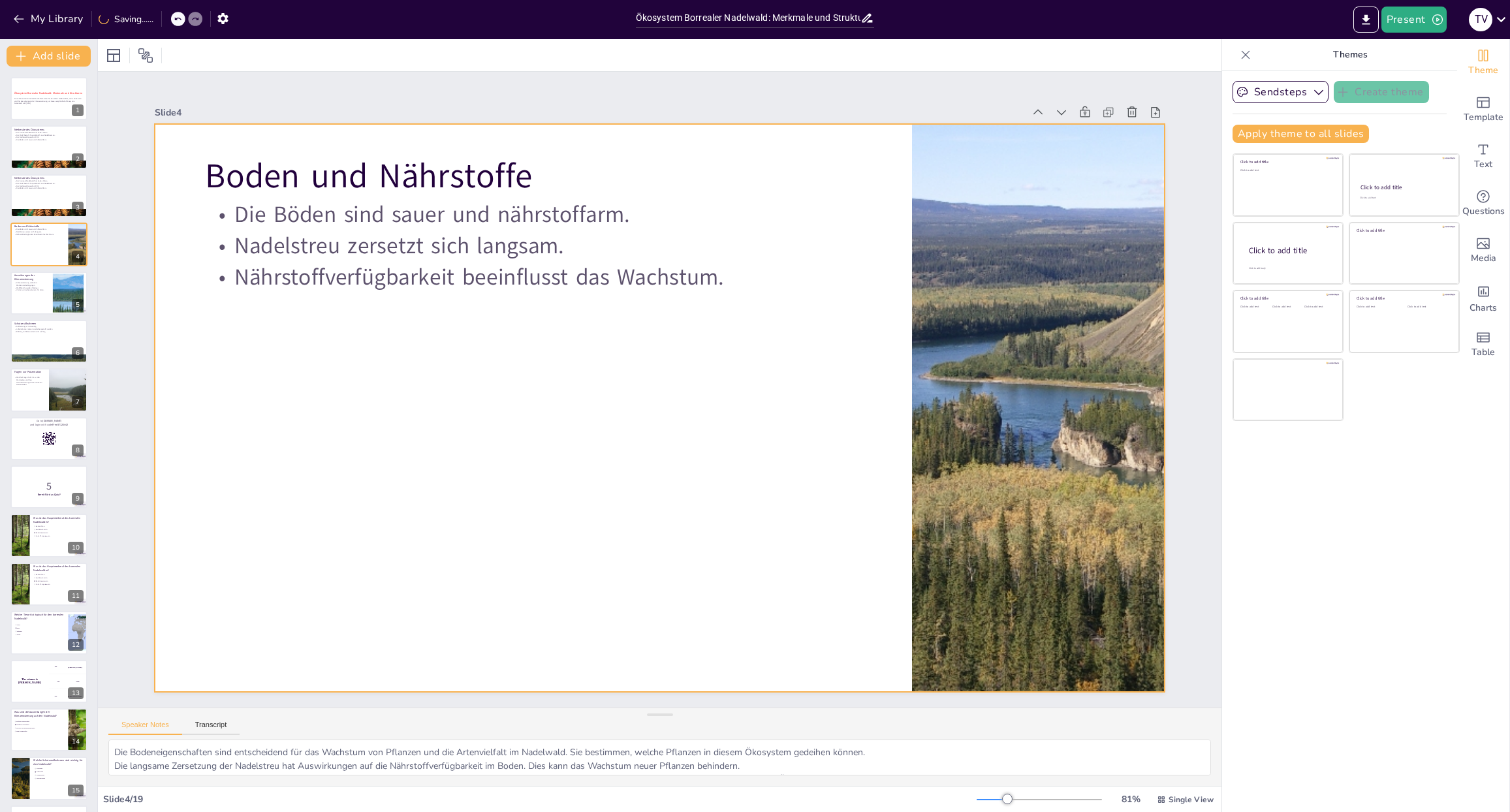
checkbox input "true"
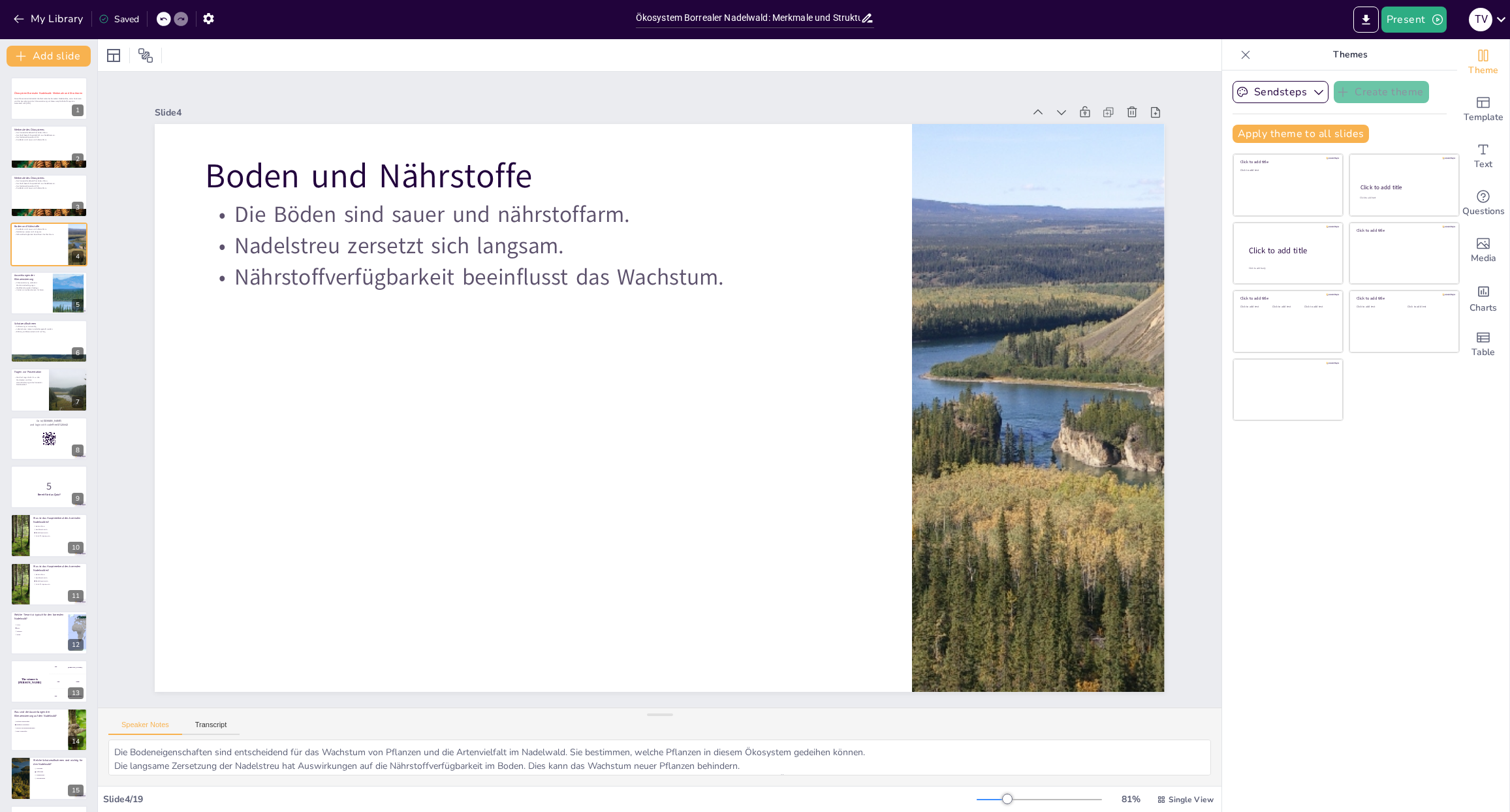
checkbox input "true"
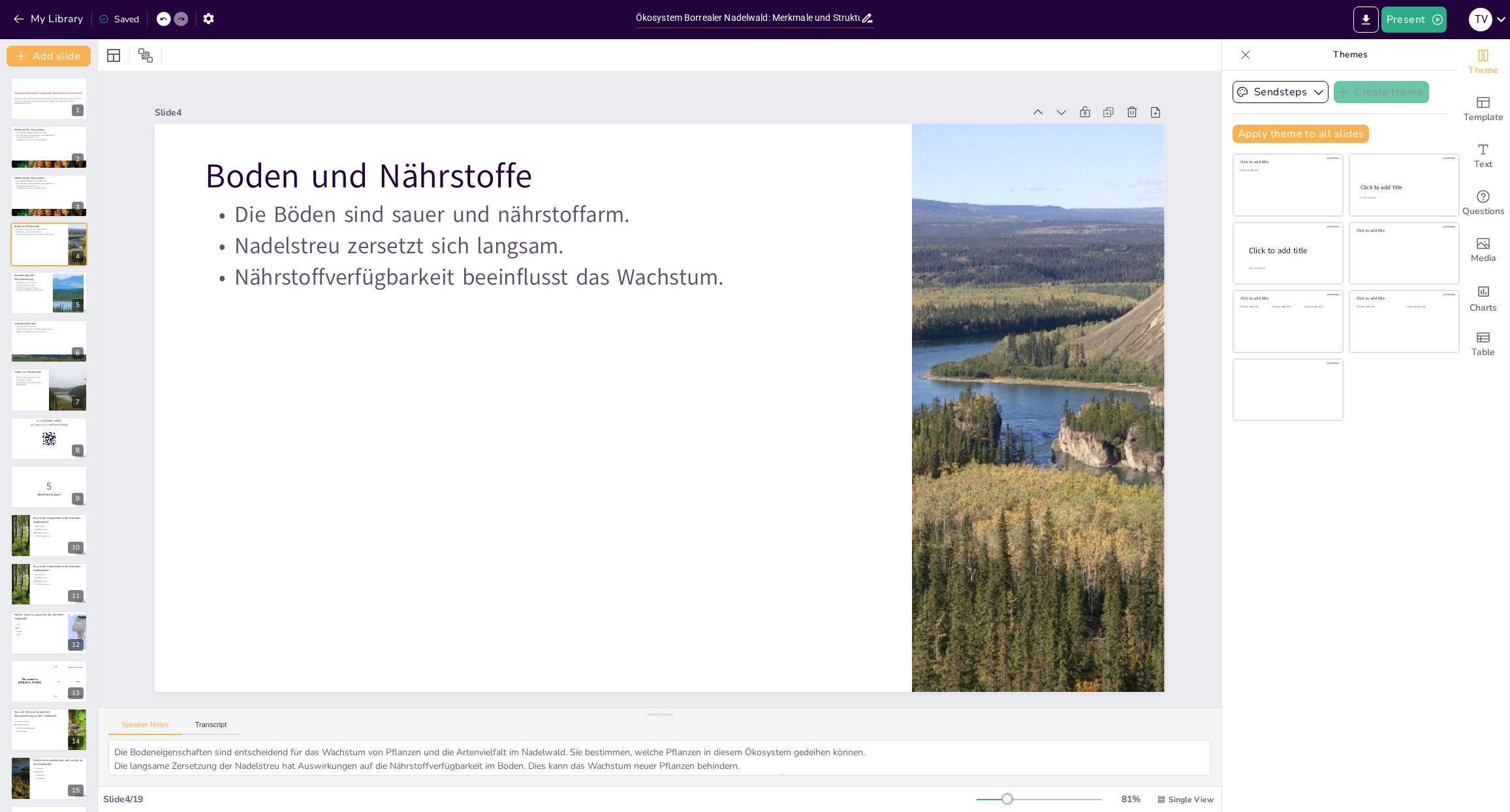
checkbox input "true"
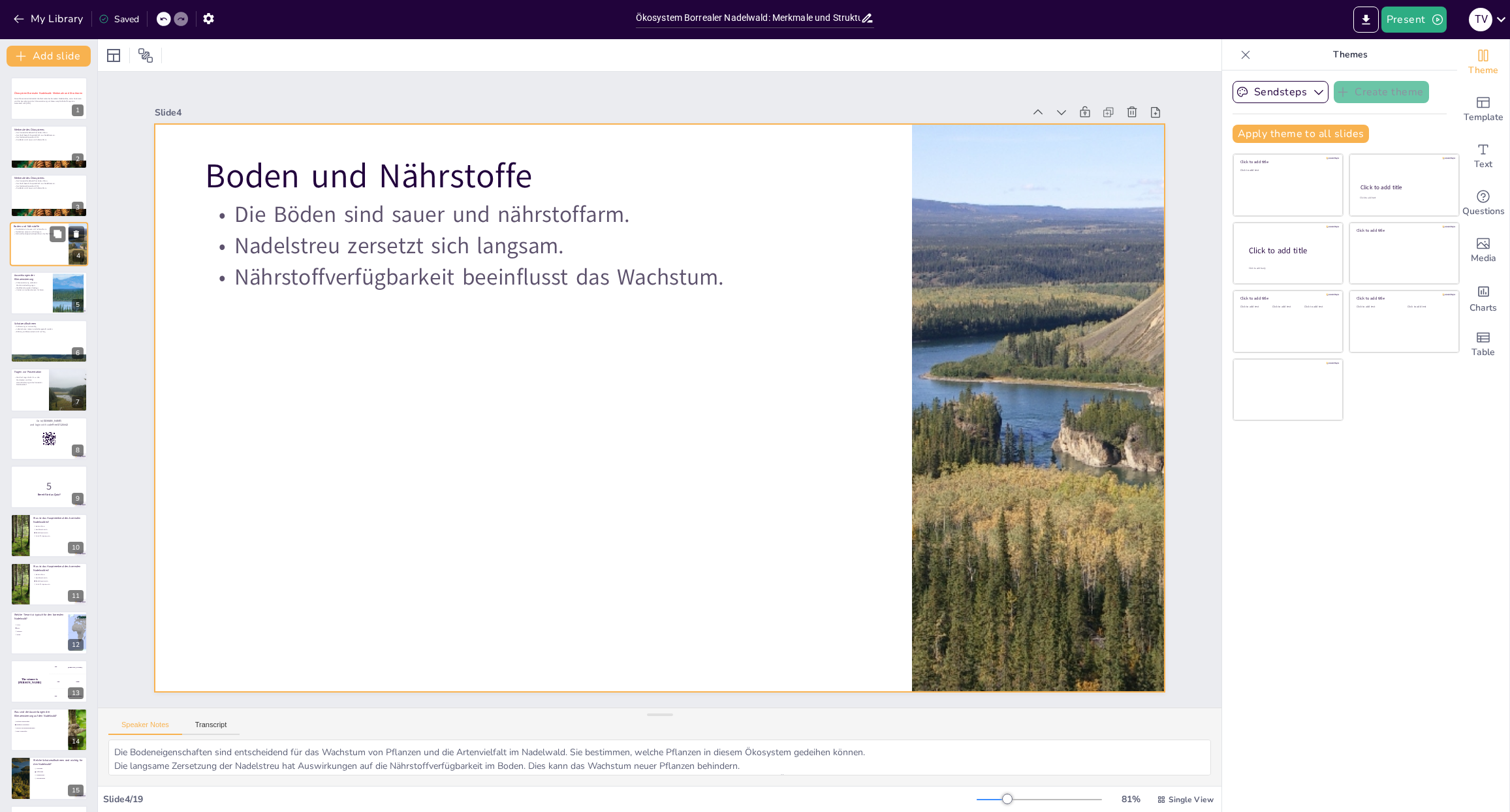
checkbox input "true"
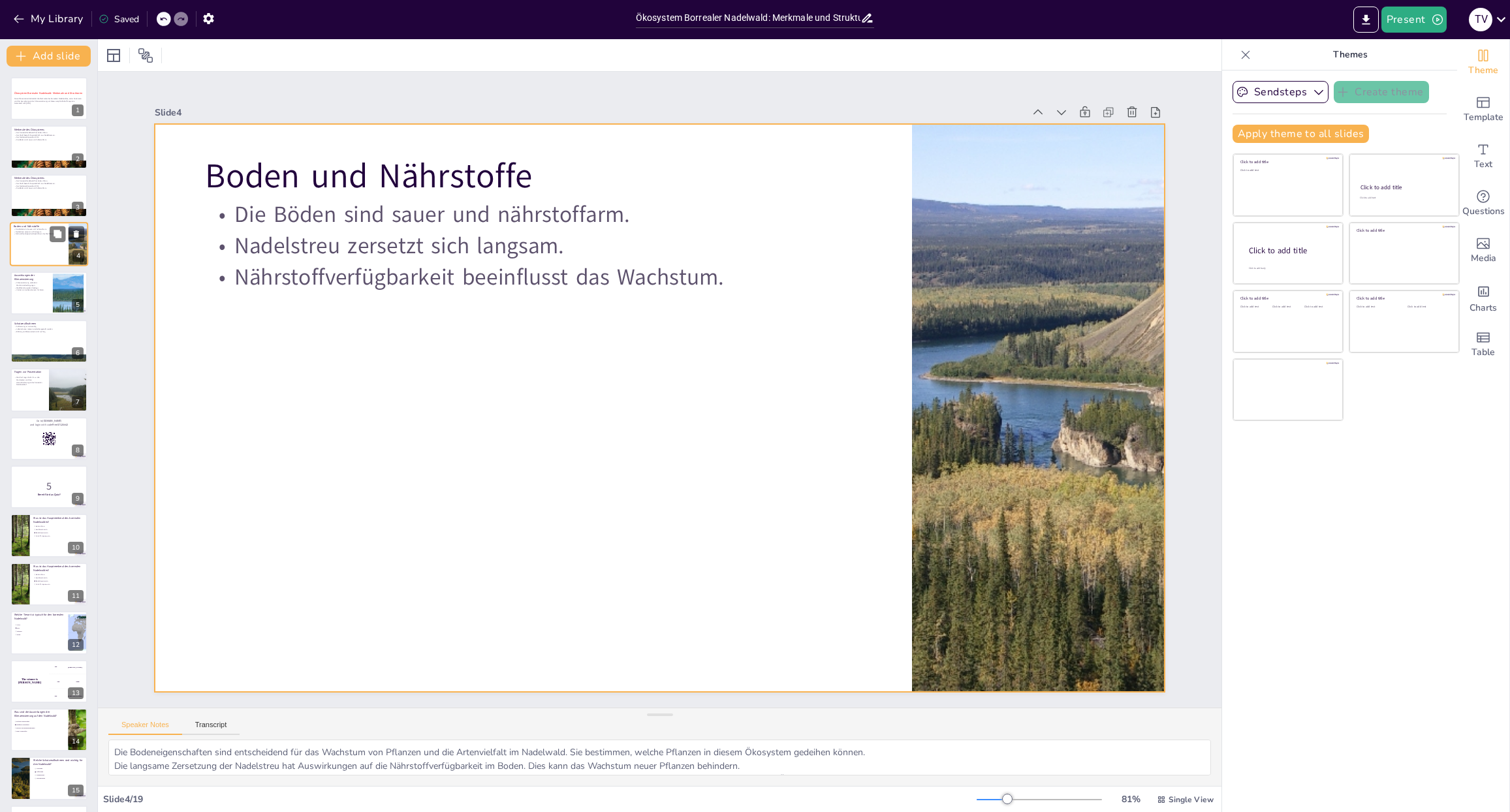
checkbox input "true"
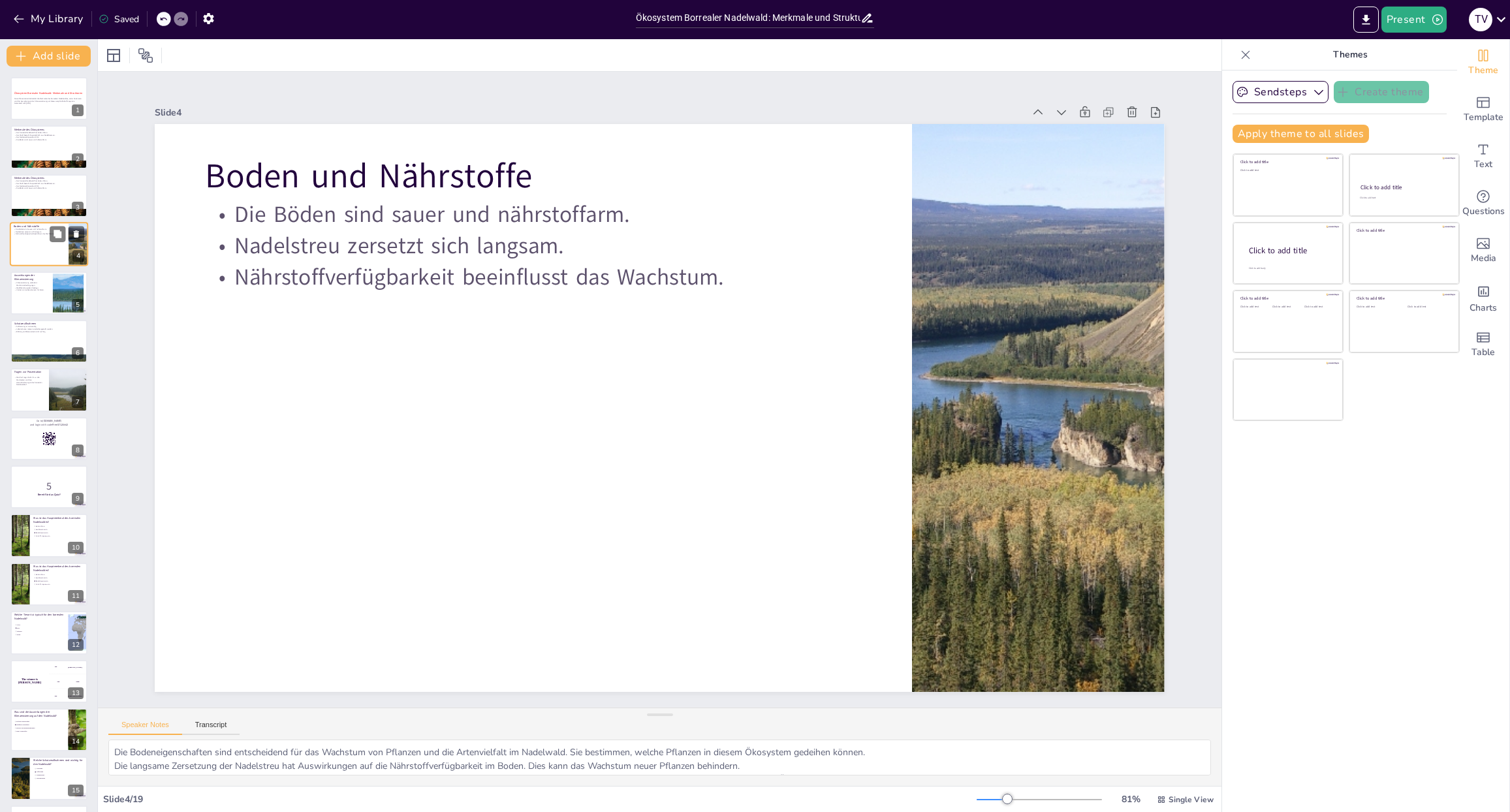
checkbox input "true"
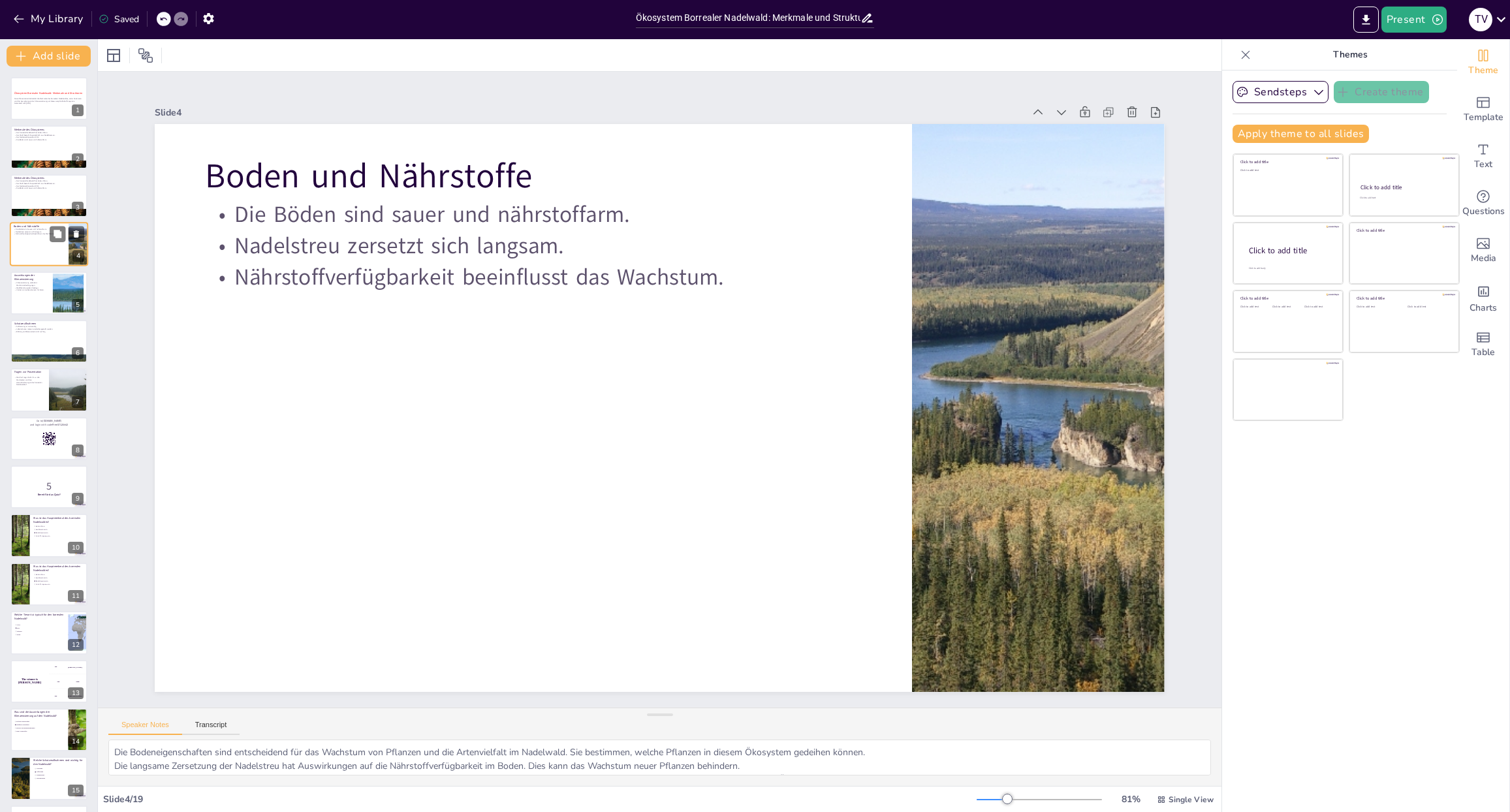
checkbox input "true"
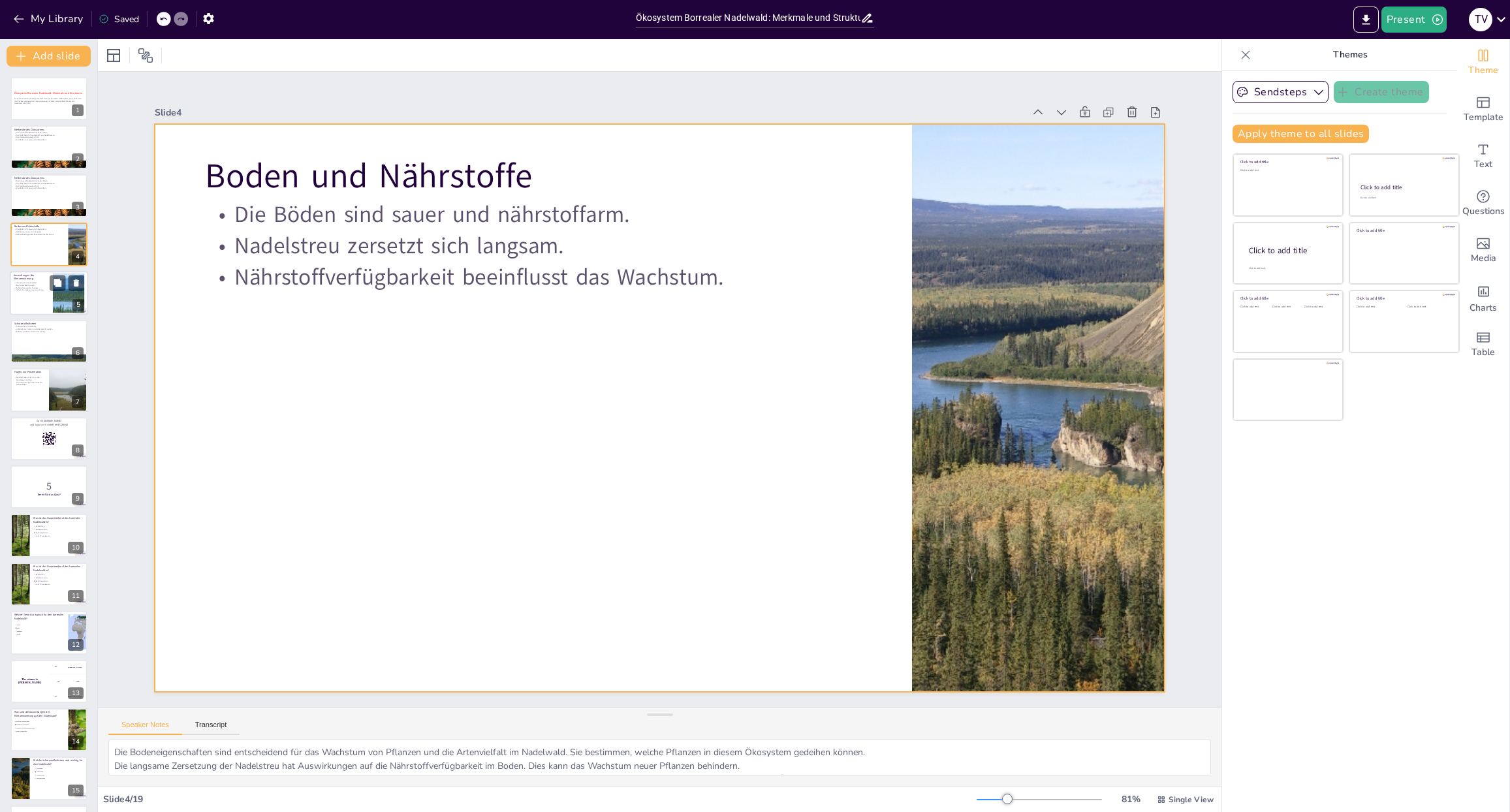
checkbox input "true"
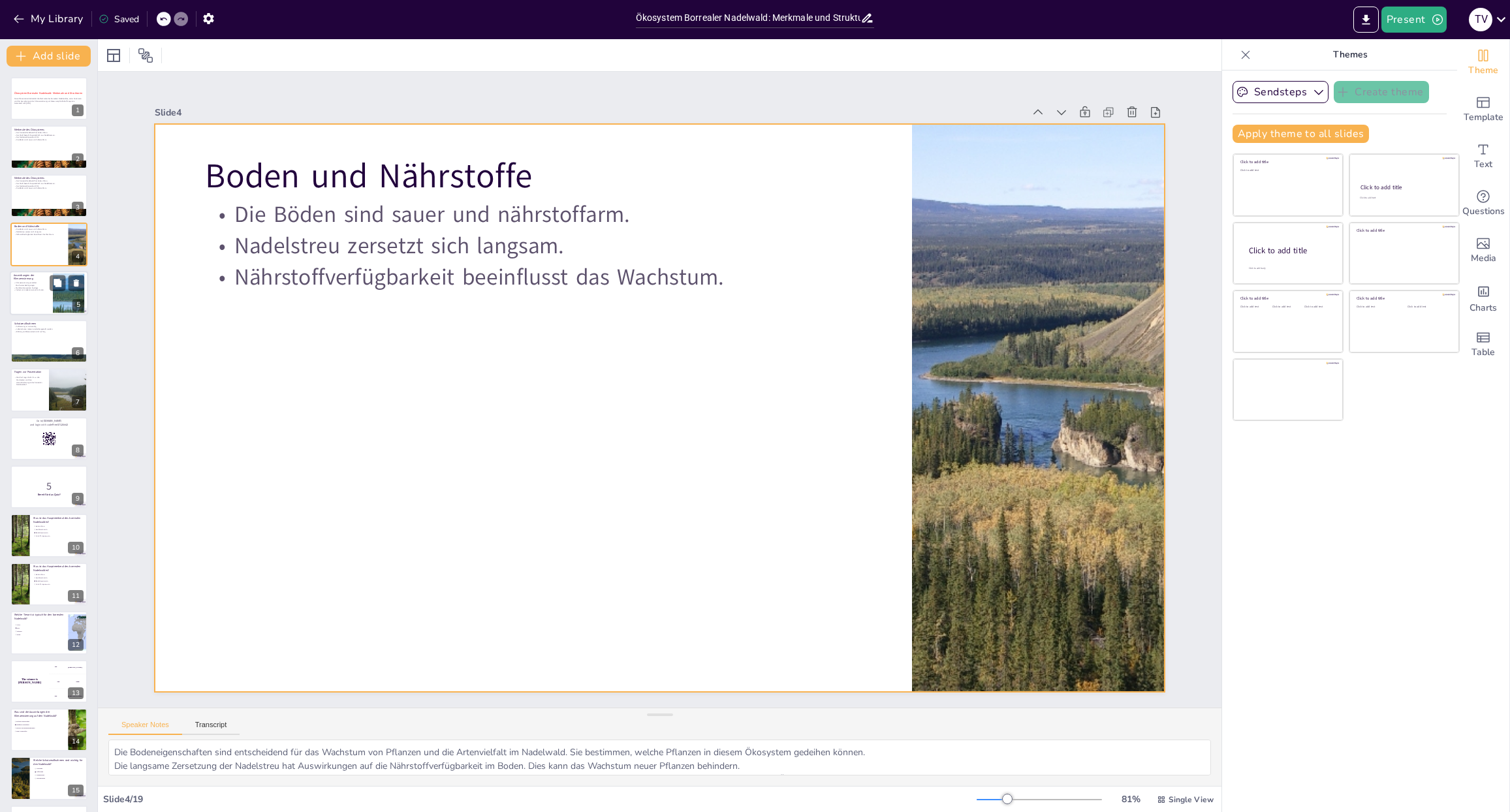
checkbox input "true"
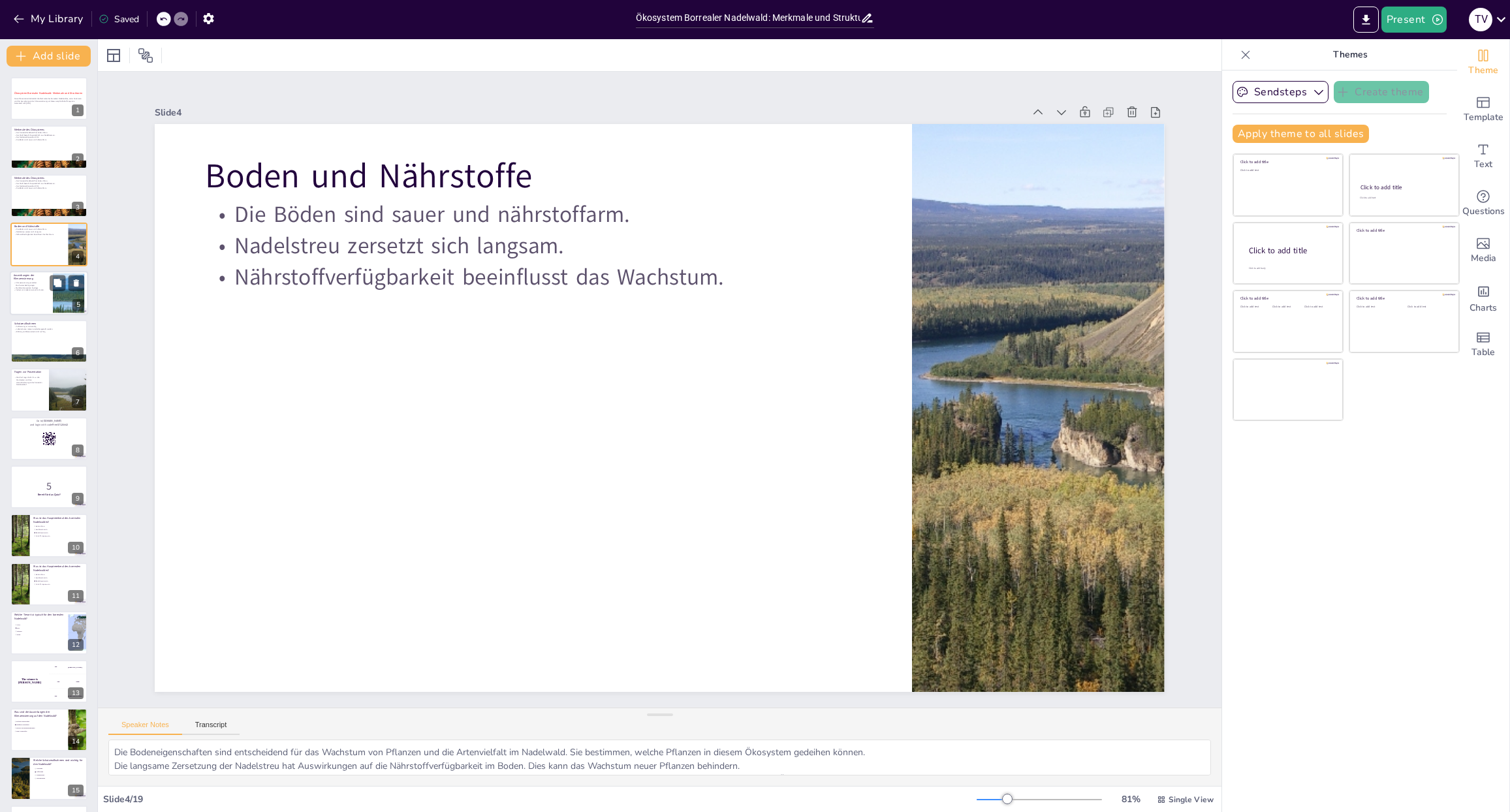
checkbox input "true"
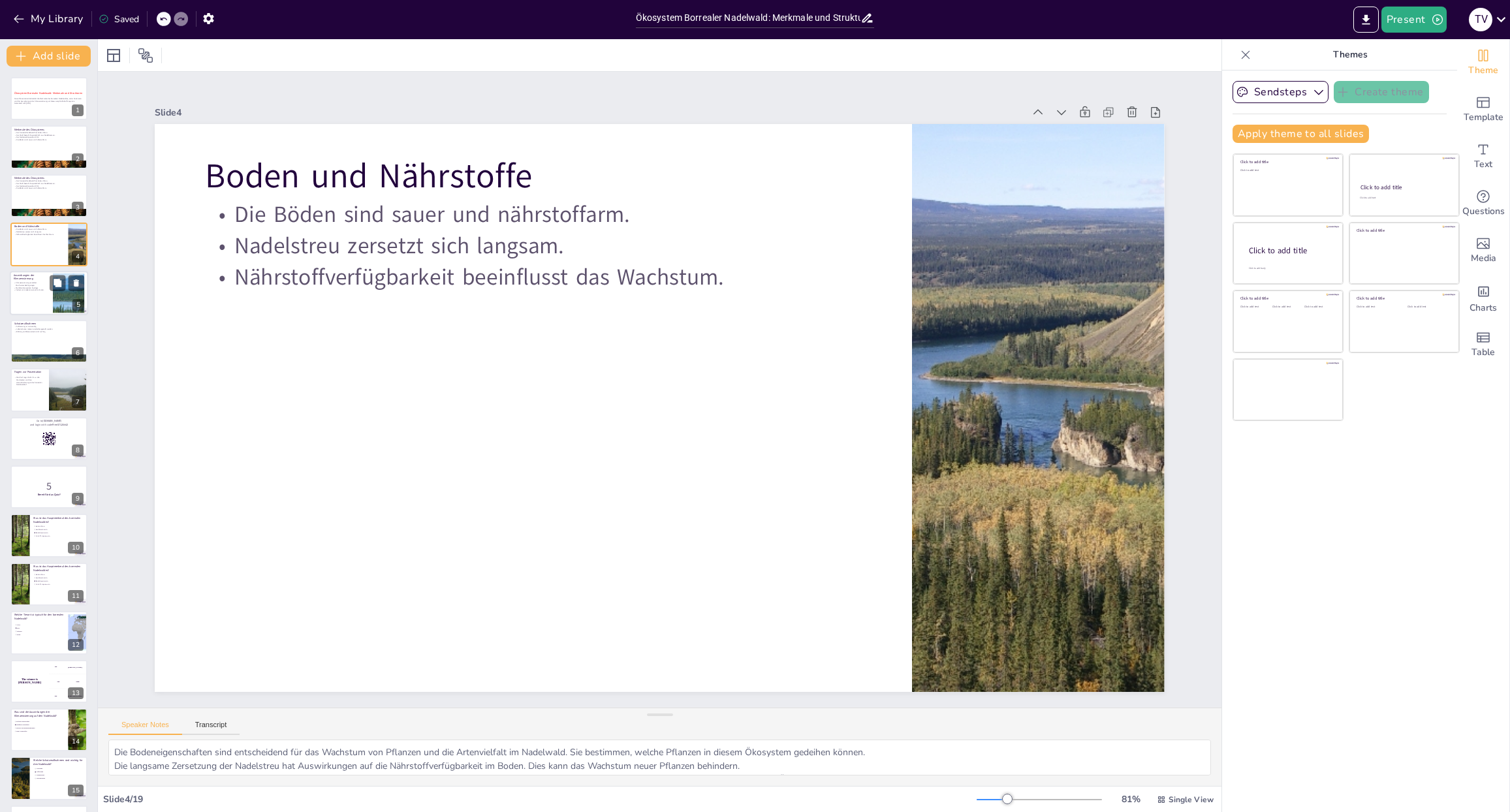
checkbox input "true"
click at [21, 295] on div at bounding box center [48, 293] width 78 height 44
type textarea "Die veränderten Wachstumsbedingungen sind eine direkte Folge der Klimaerwärmung…"
checkbox input "true"
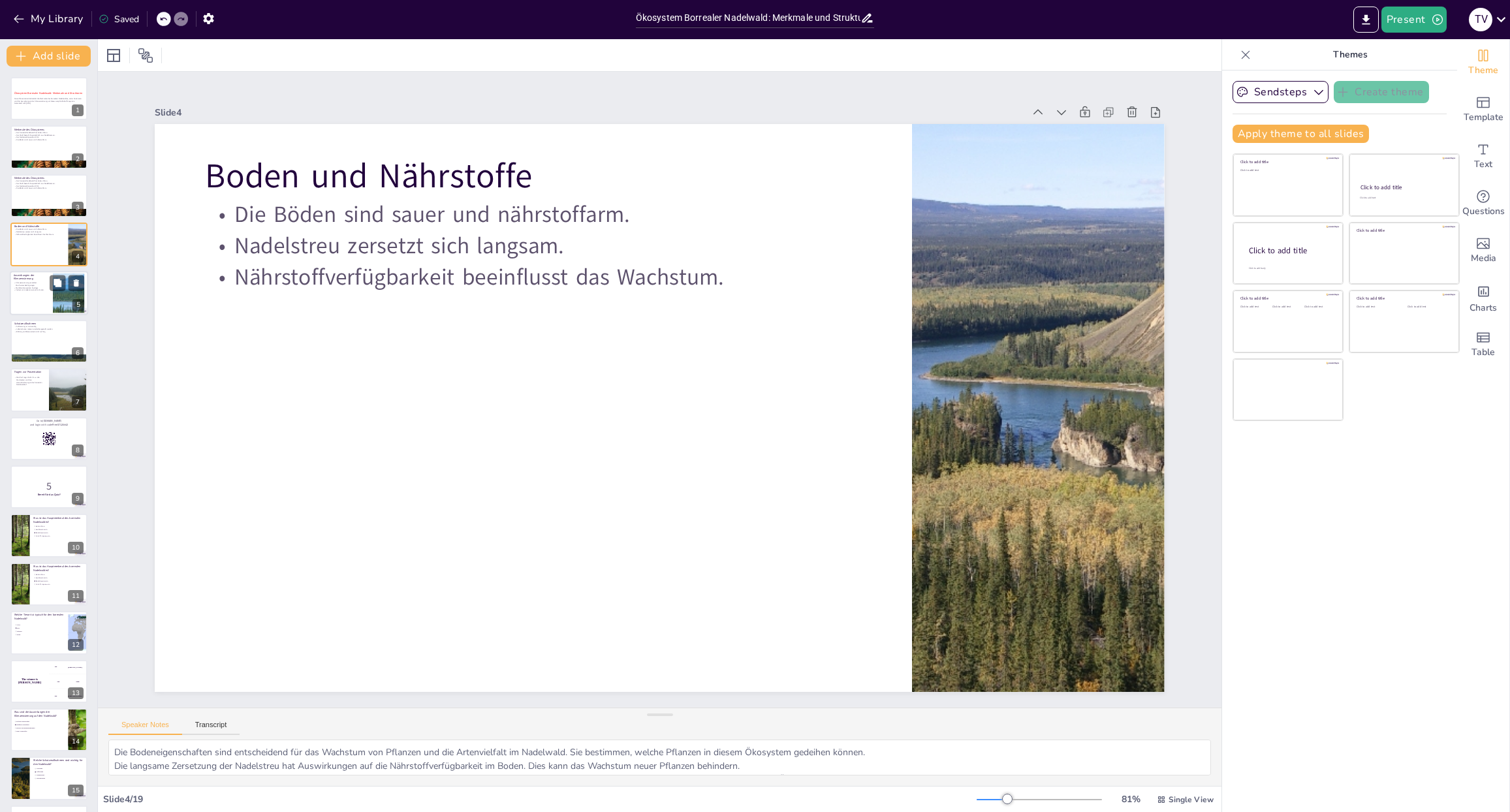
checkbox input "true"
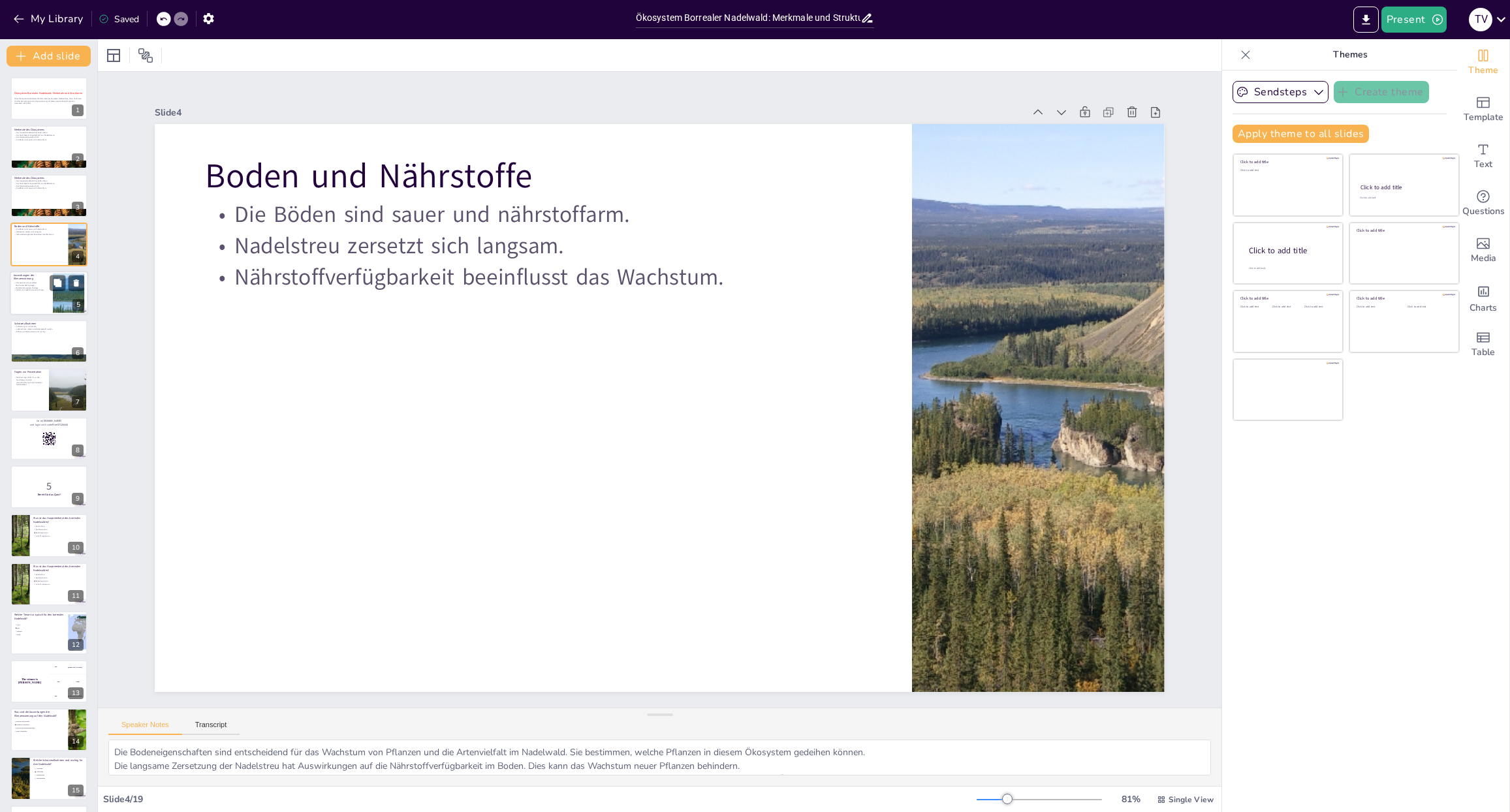
checkbox input "true"
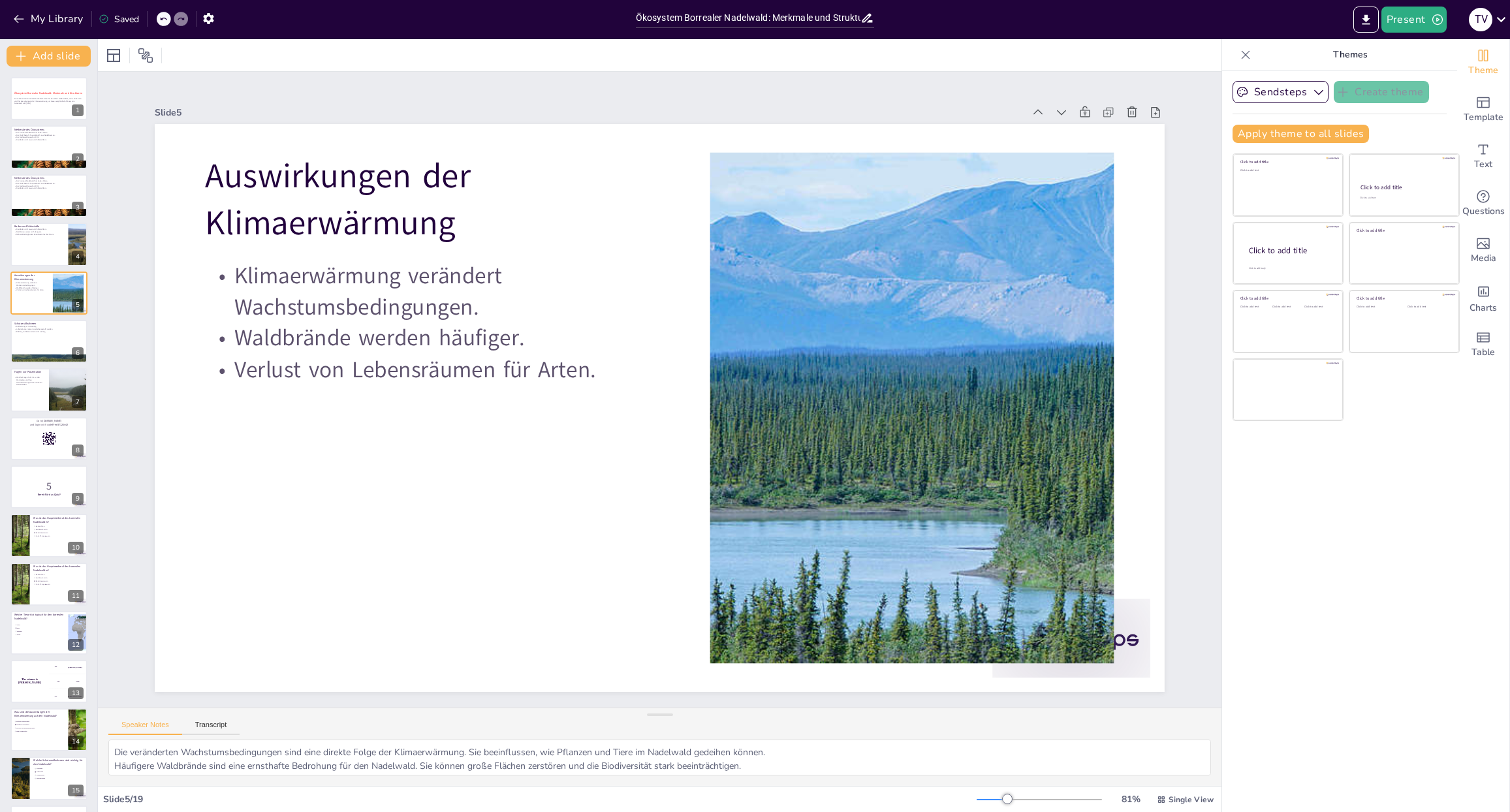
checkbox input "true"
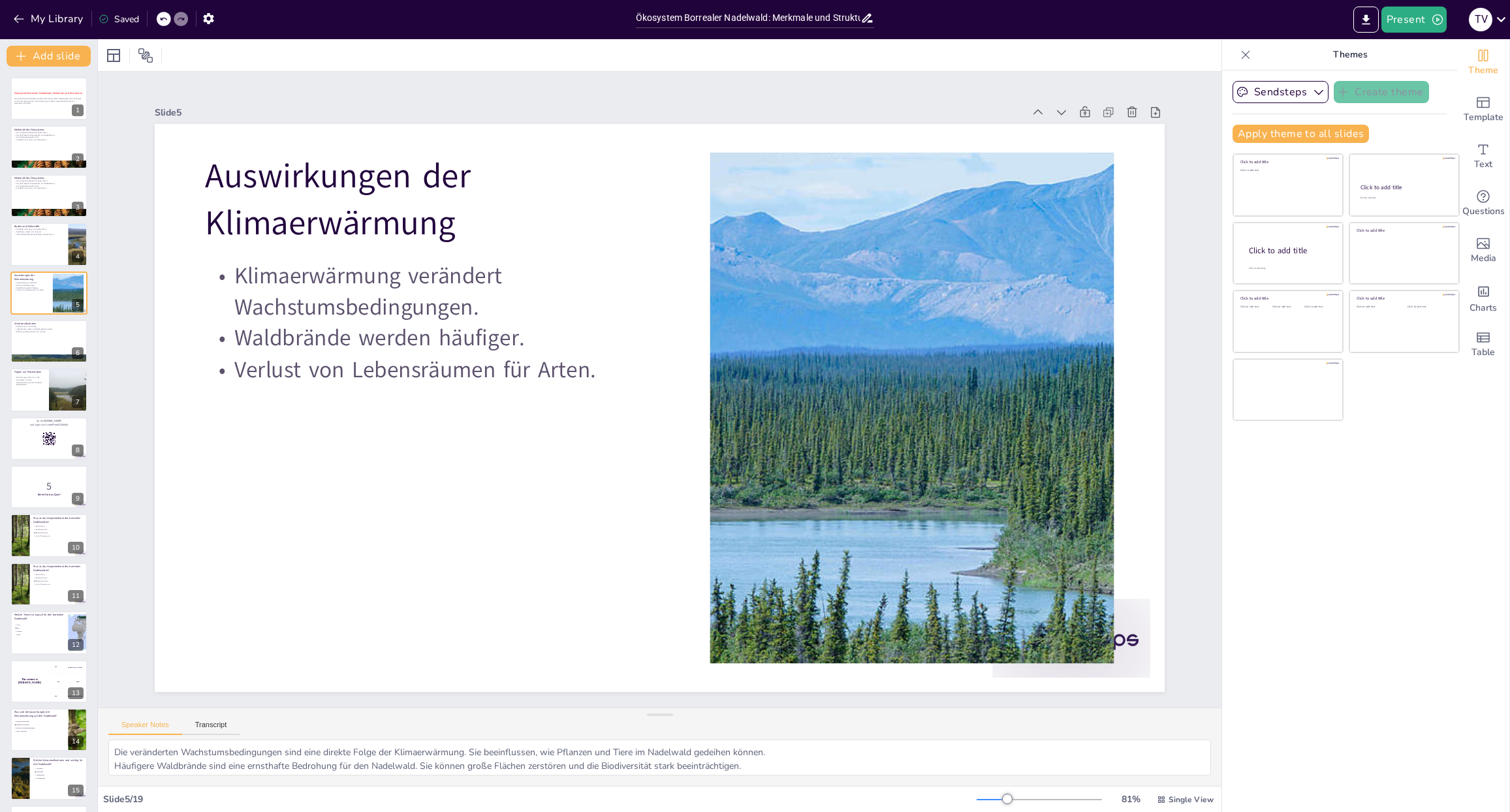
checkbox input "true"
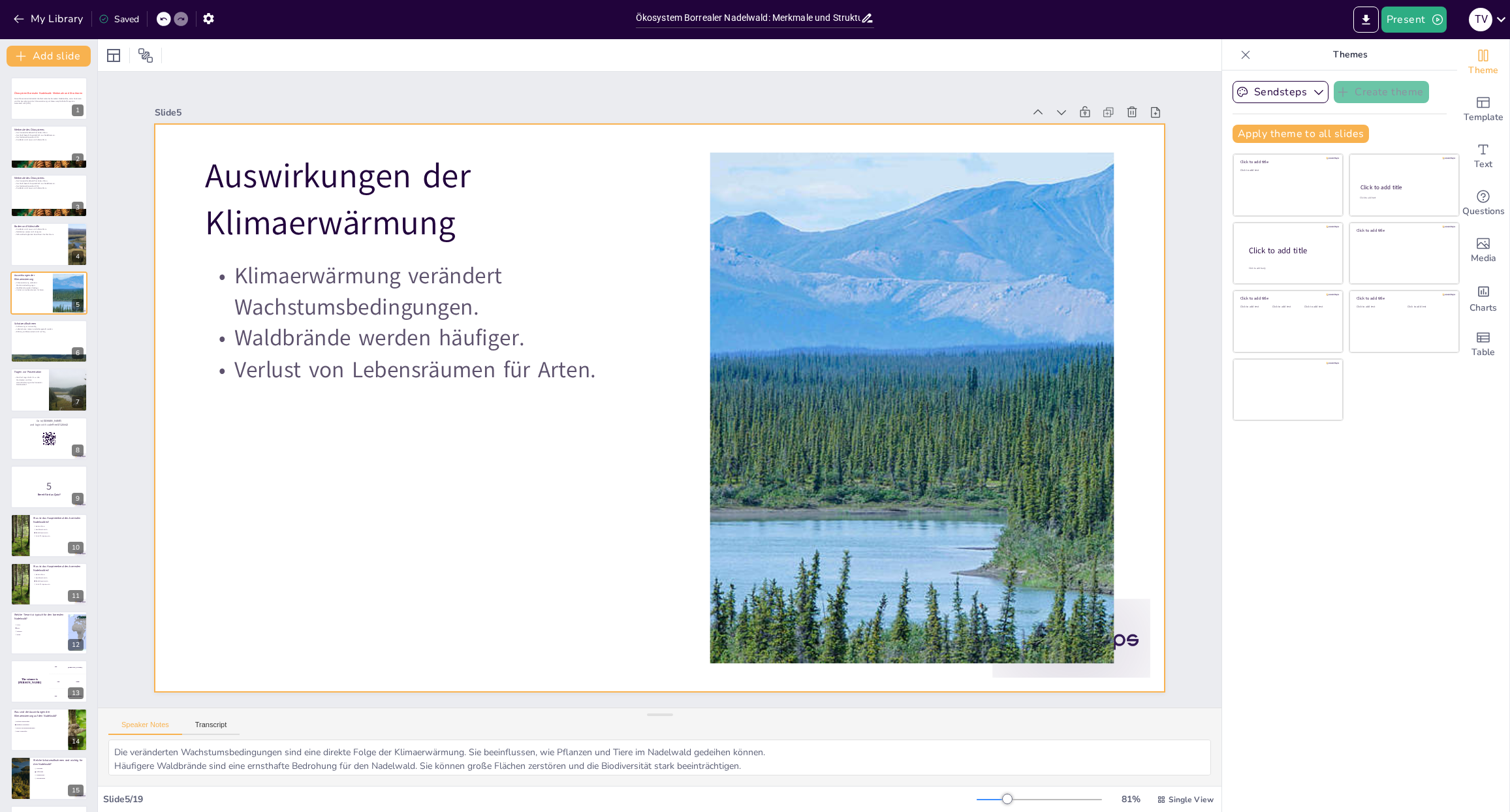
checkbox input "true"
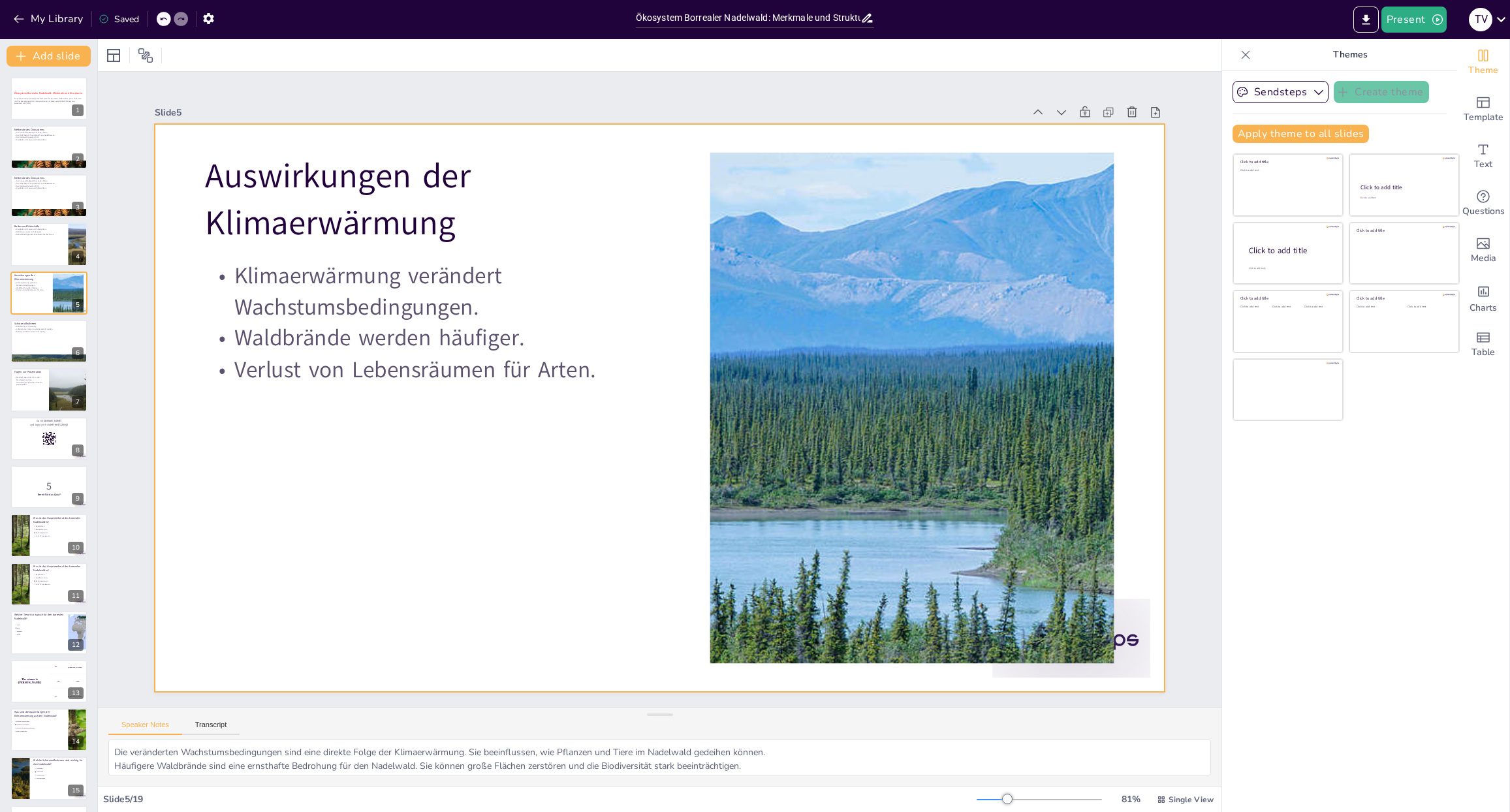
checkbox input "true"
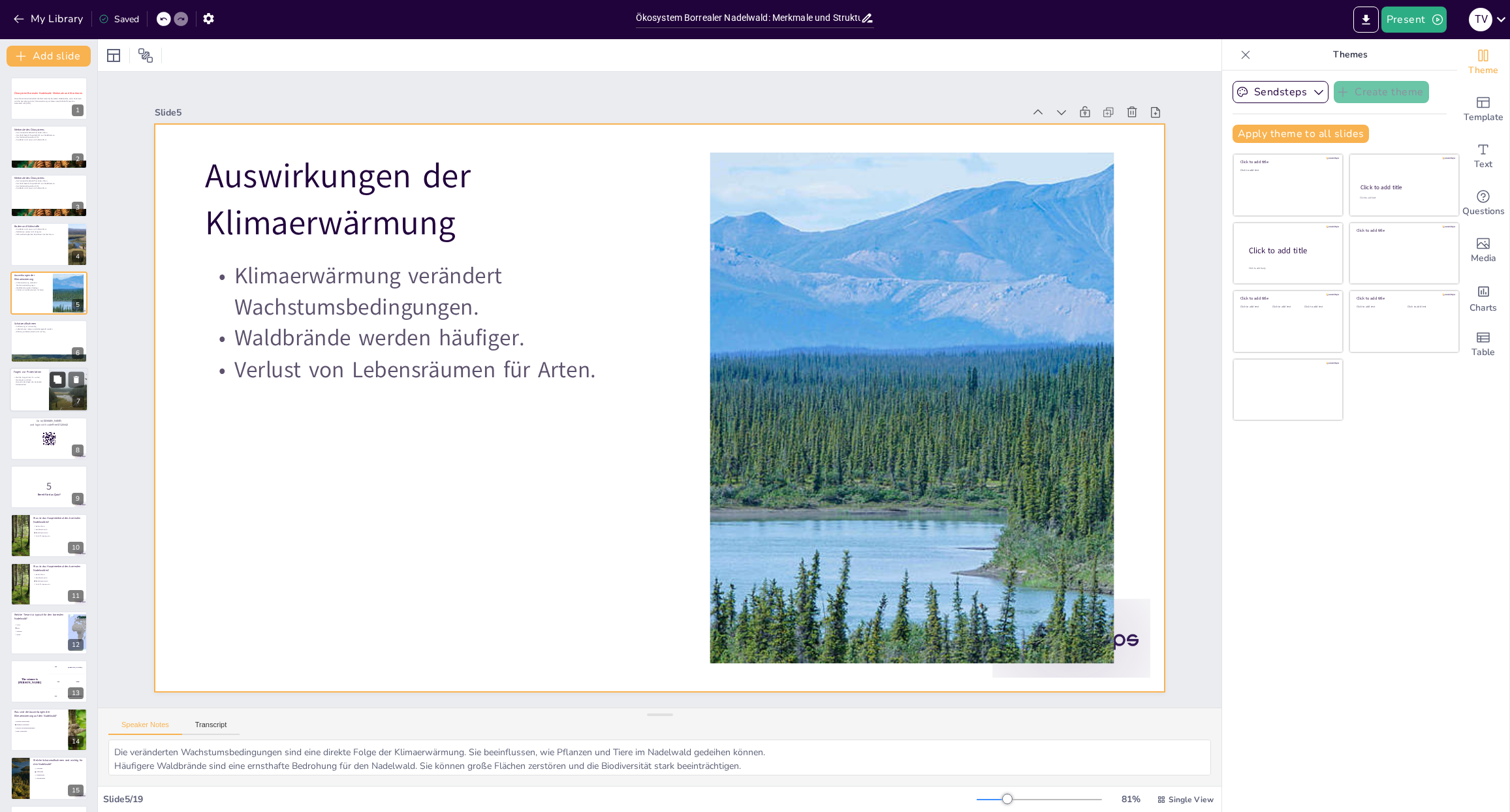
checkbox input "true"
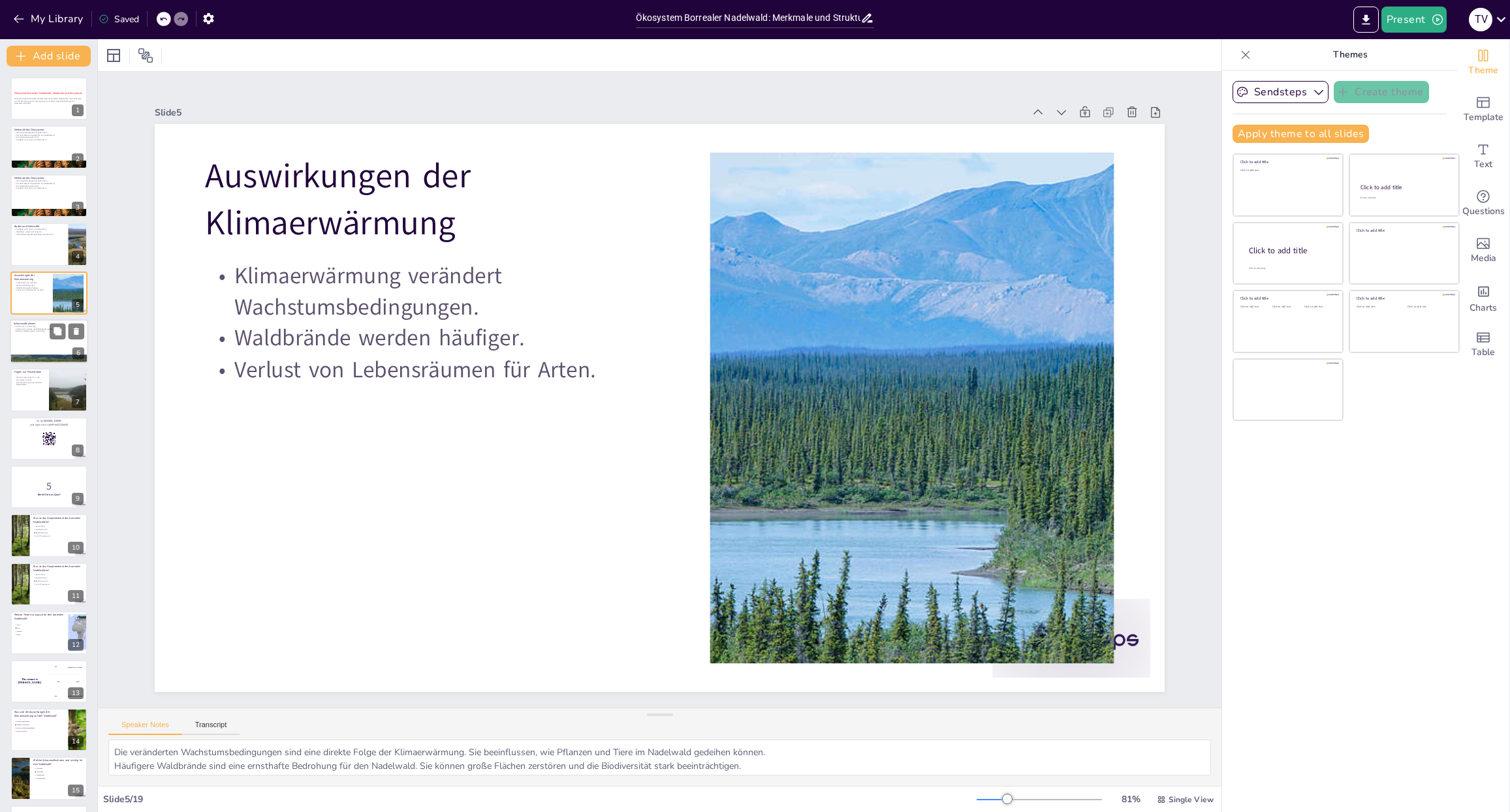
checkbox input "true"
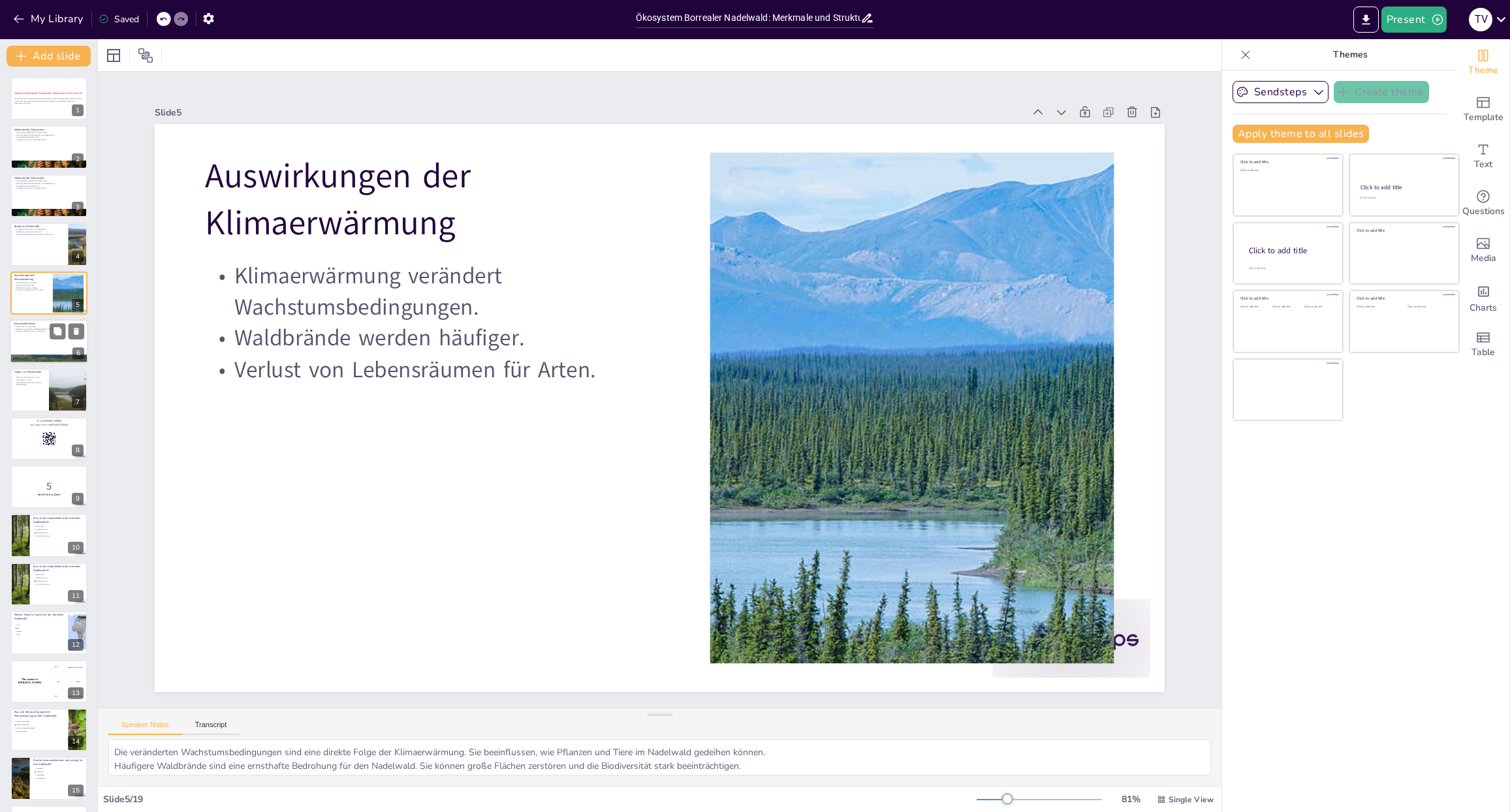
checkbox input "true"
click at [35, 348] on div at bounding box center [48, 341] width 78 height 44
type textarea "Aufforstung ist eine wichtige Maßnahme, um geschädigte Flächen wiederherzustell…"
checkbox input "true"
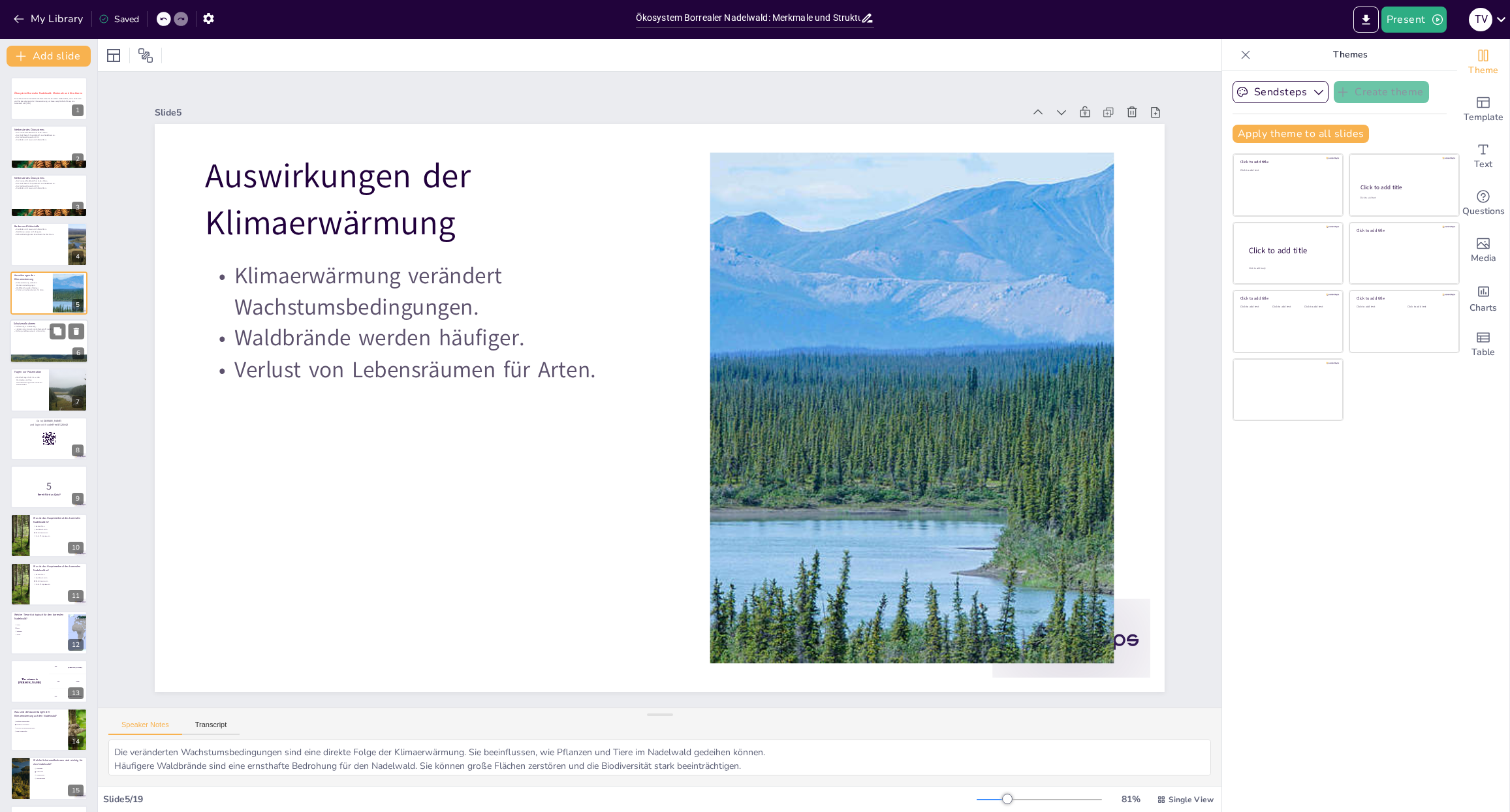
checkbox input "true"
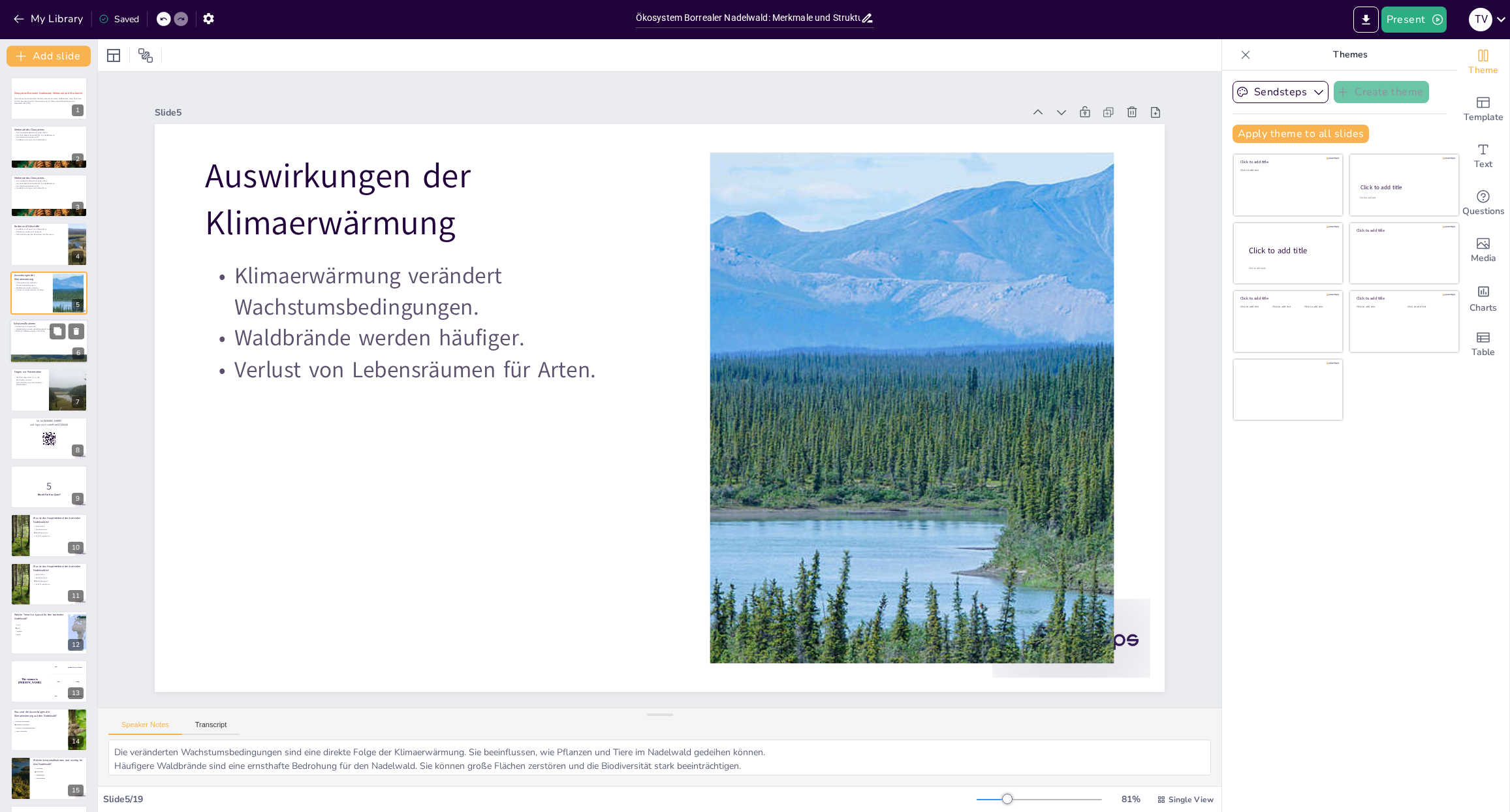
checkbox input "true"
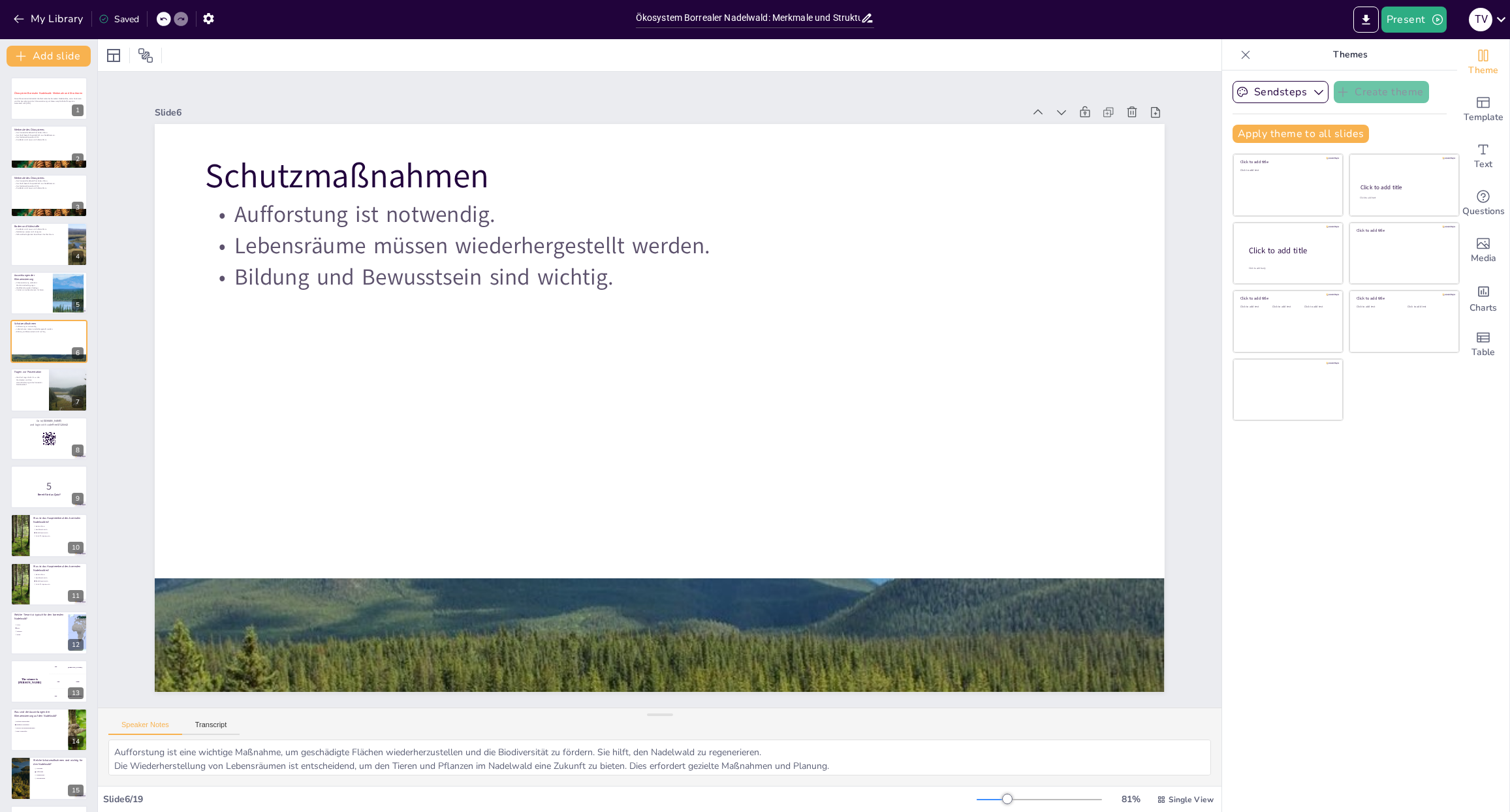
checkbox input "true"
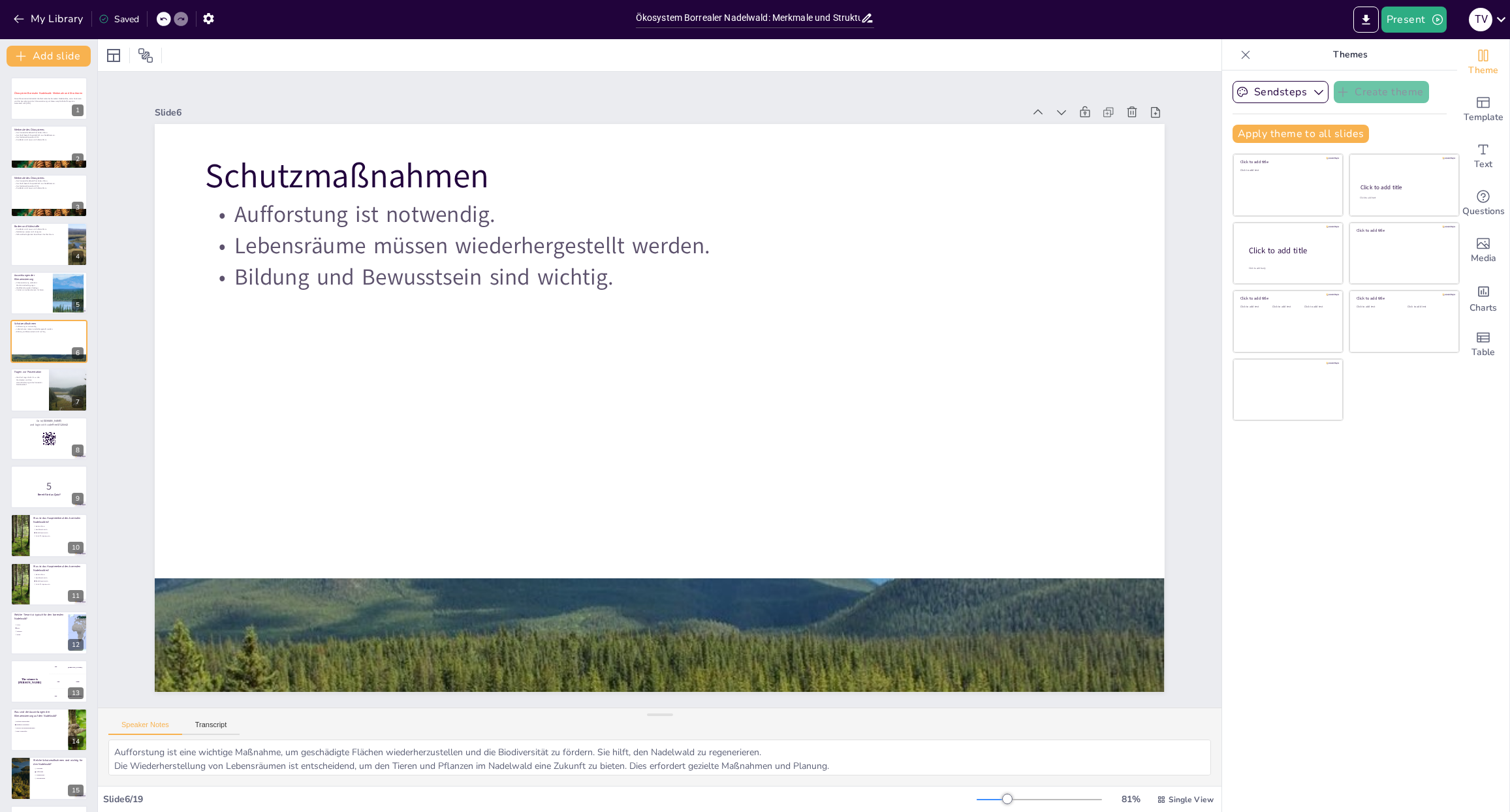
checkbox input "true"
click at [42, 384] on p "Welche Fragen habt ihr zu den Merkmalen und den Herausforderungen des borrealen…" at bounding box center [29, 381] width 31 height 10
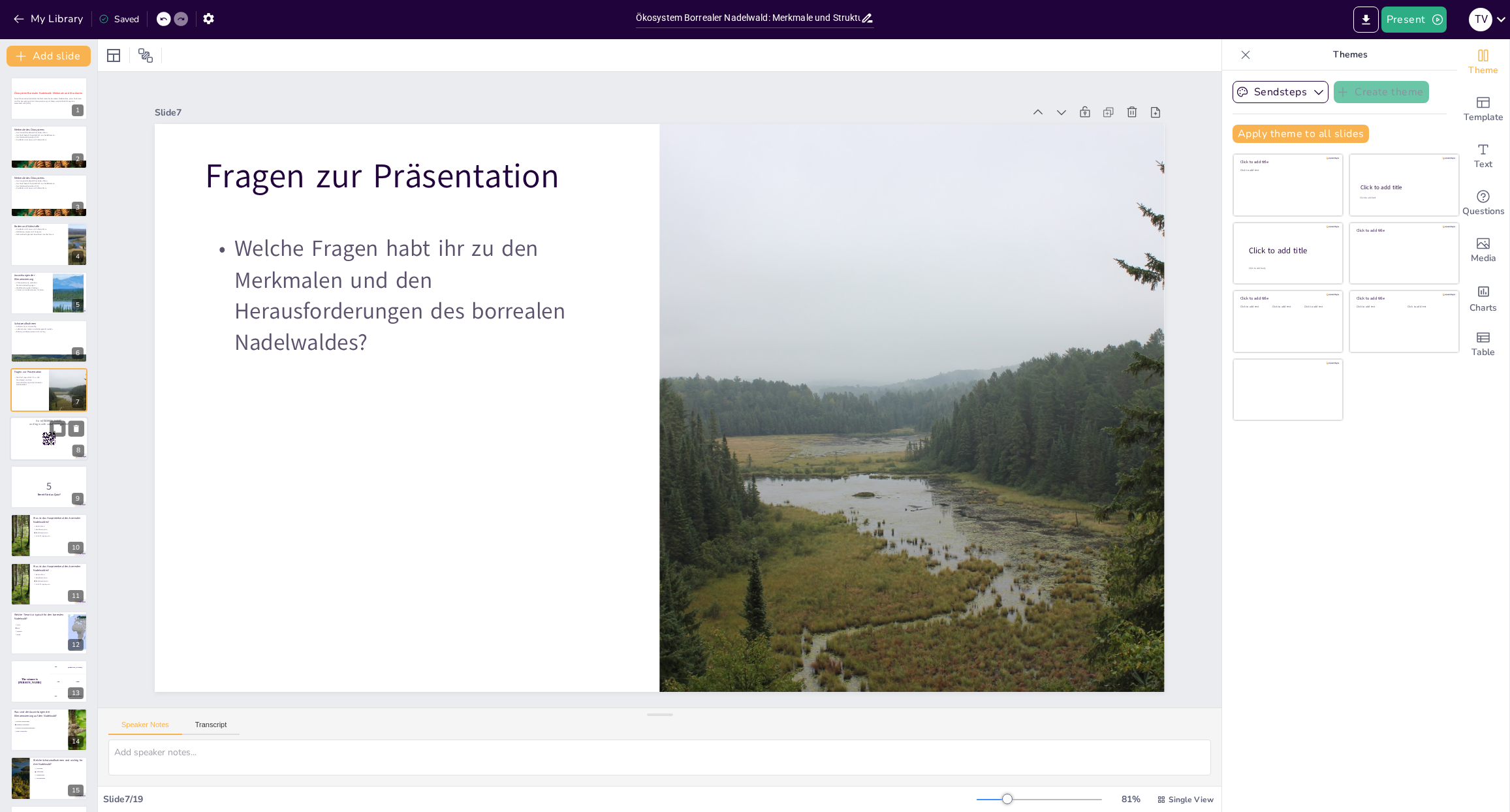
click at [20, 435] on div at bounding box center [48, 439] width 78 height 44
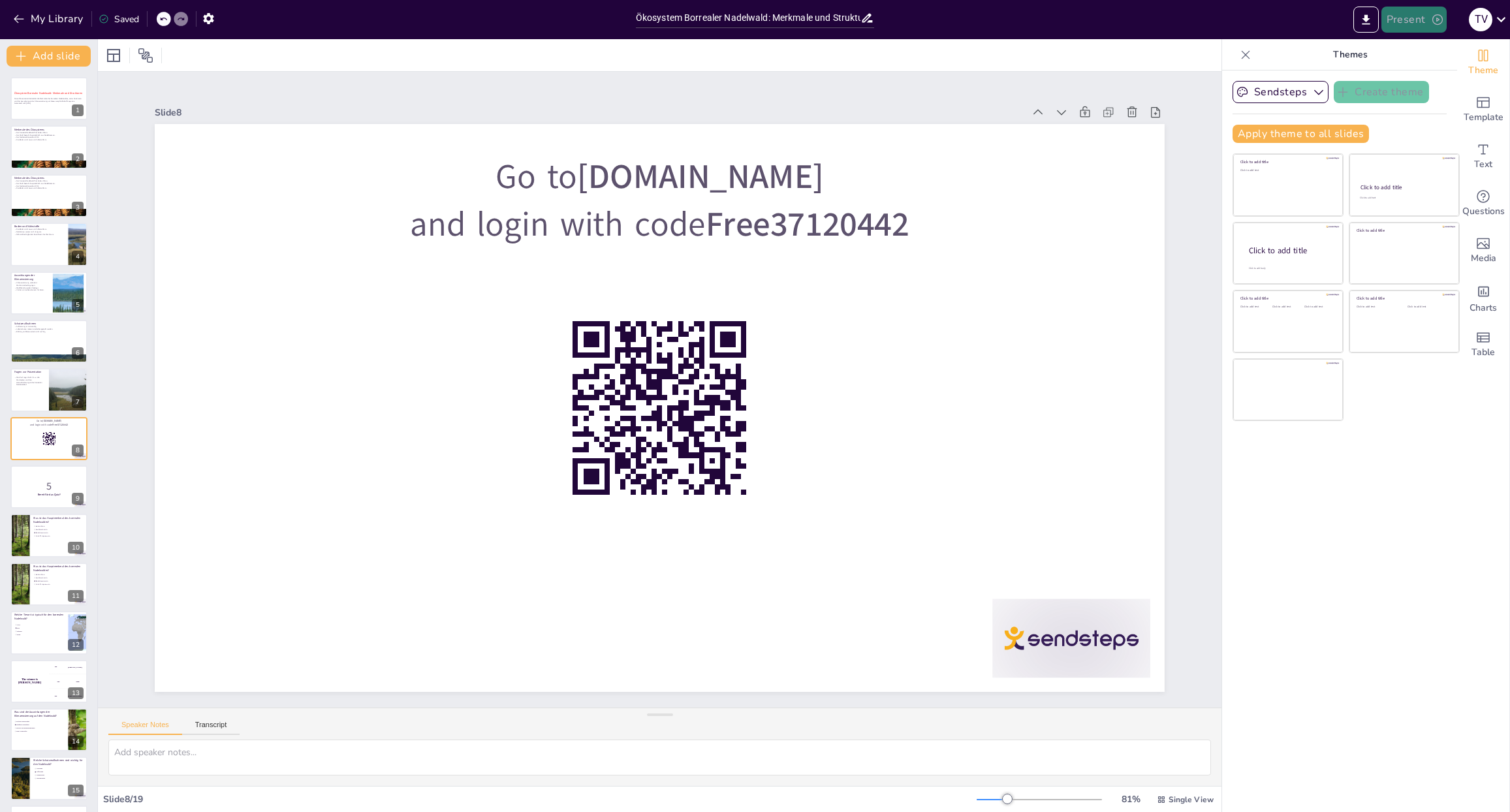
click at [1424, 20] on button "Present" at bounding box center [1413, 19] width 65 height 26
click at [1416, 46] on li "Preview presentation" at bounding box center [1433, 48] width 102 height 21
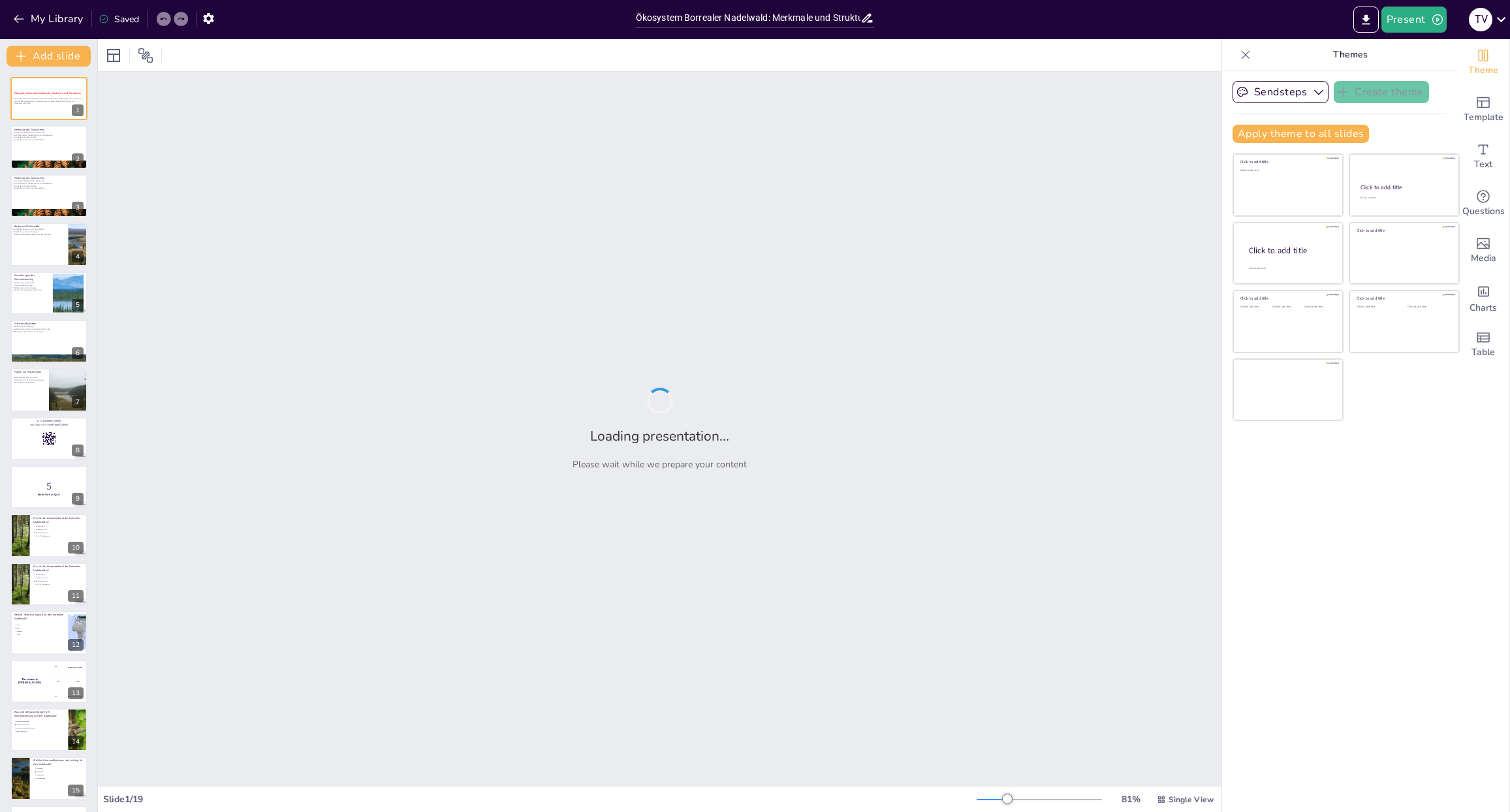
checkbox input "true"
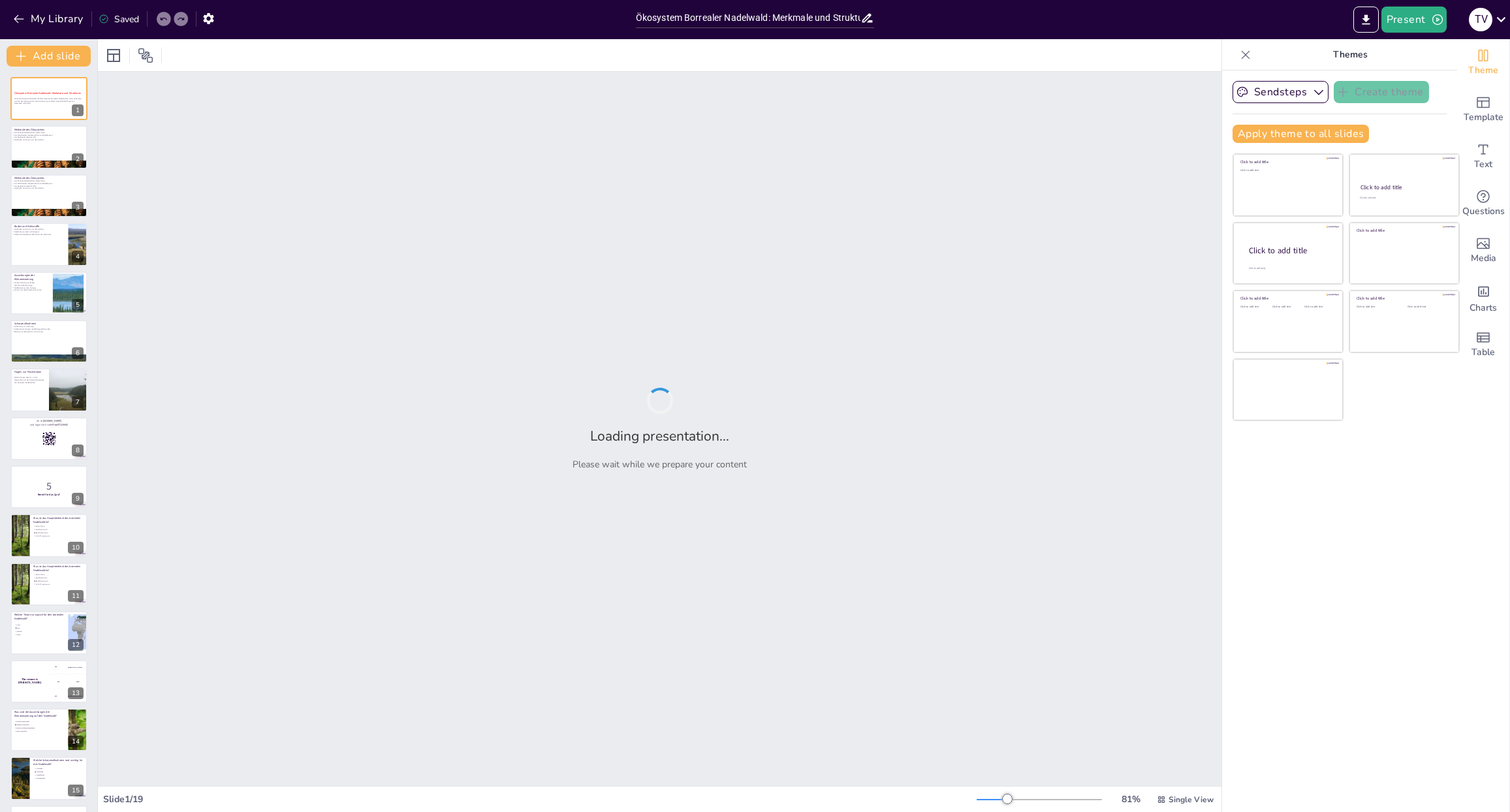
checkbox input "true"
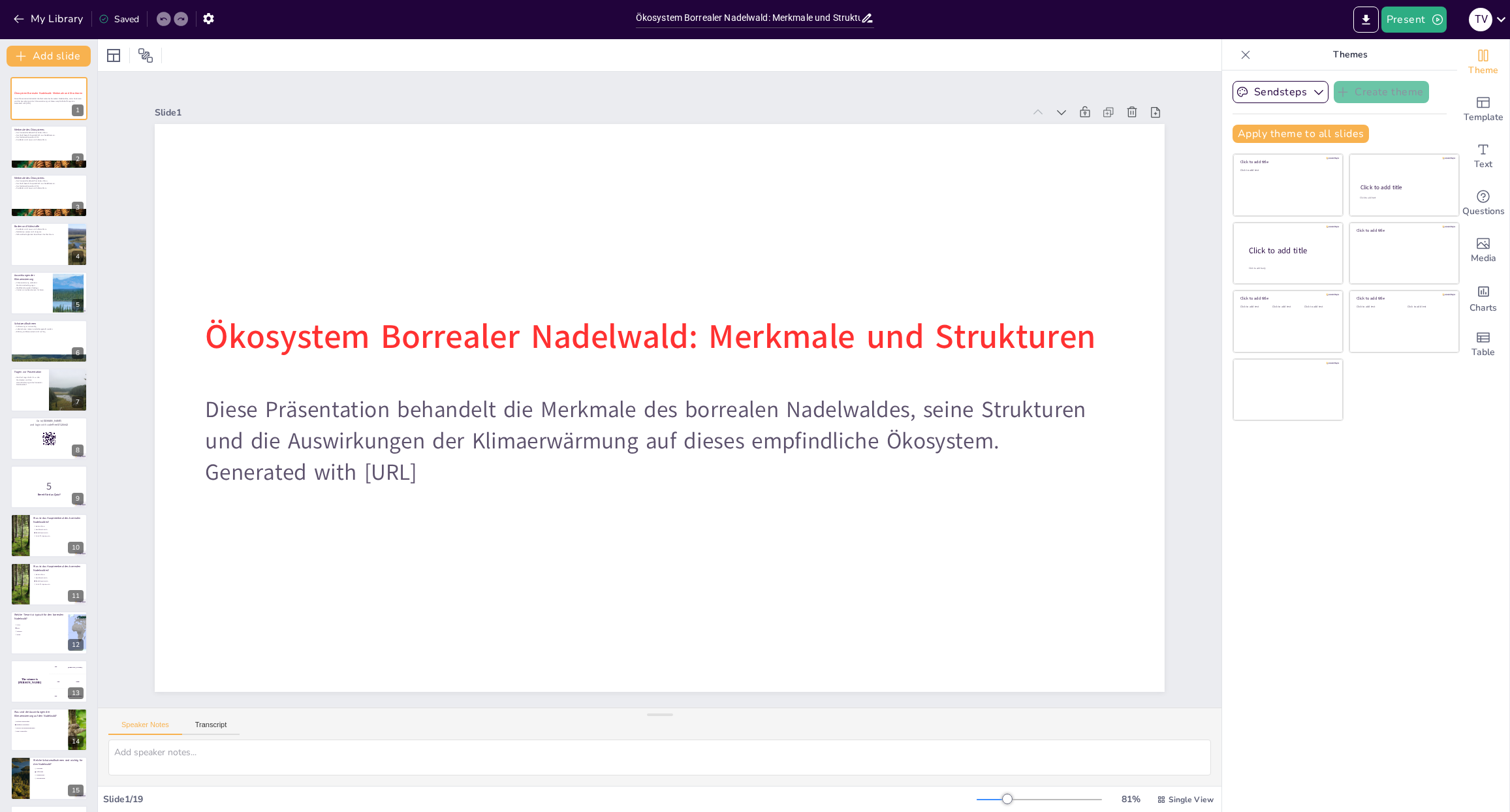
checkbox input "true"
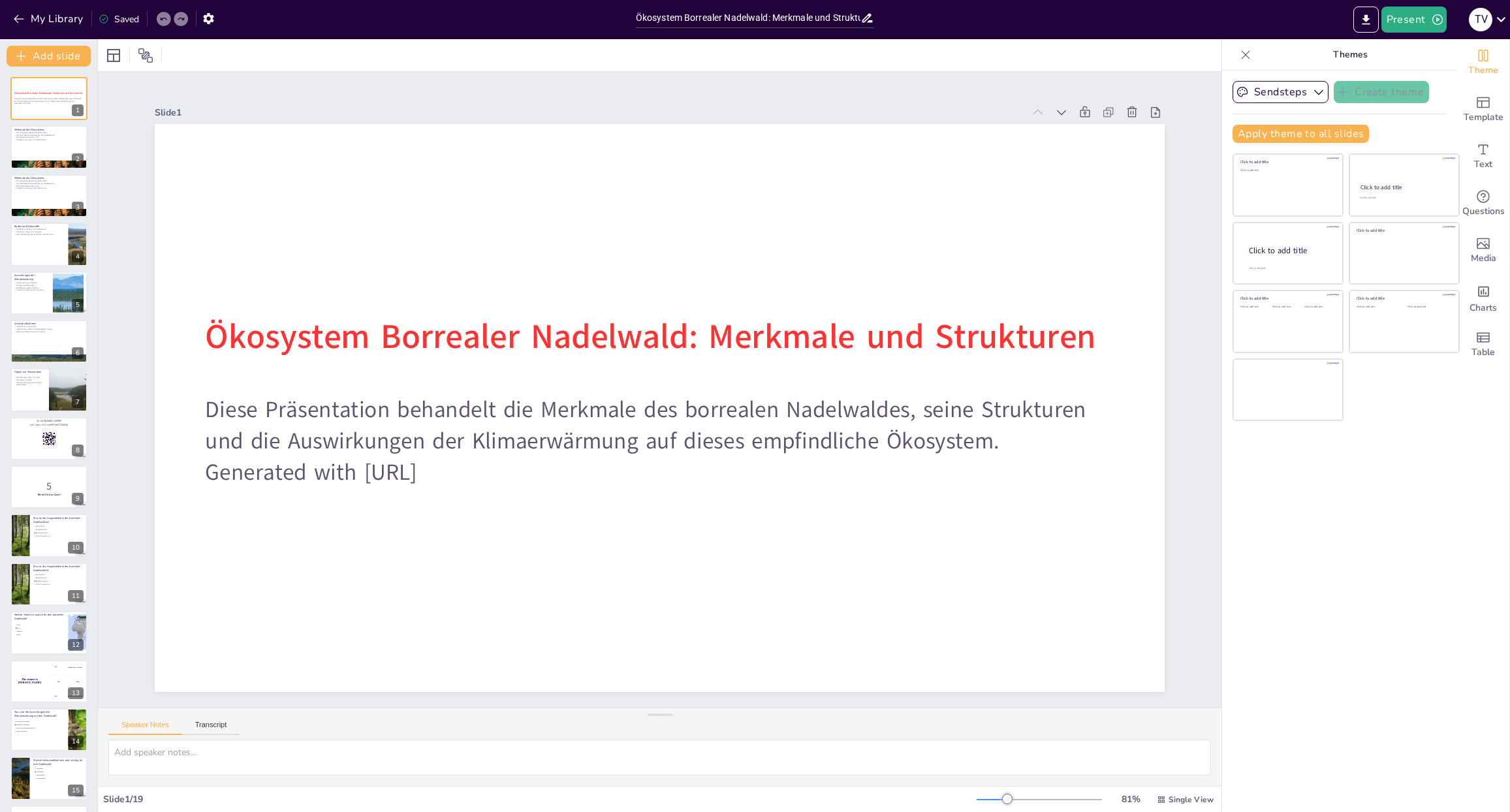
checkbox input "true"
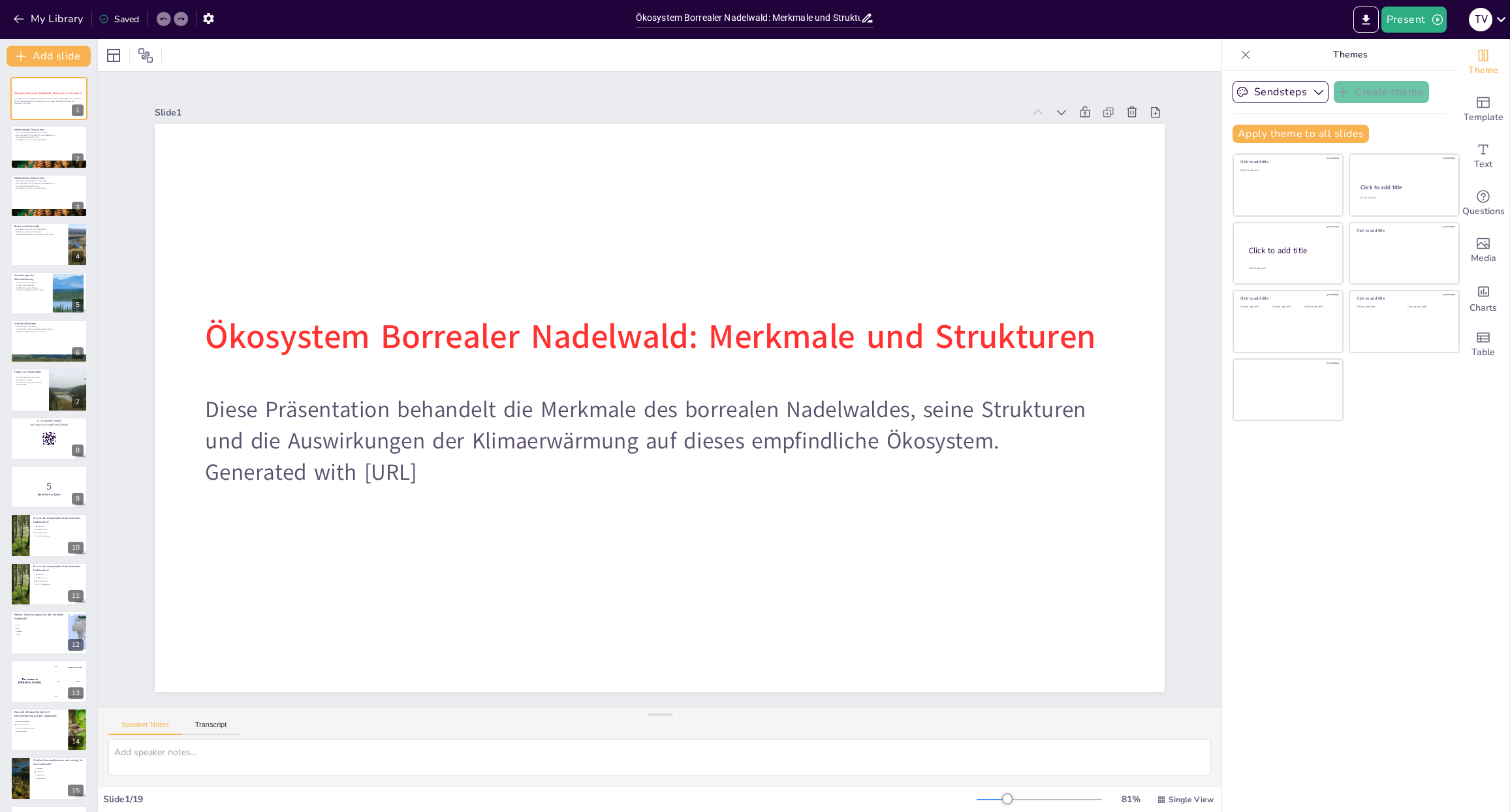
checkbox input "true"
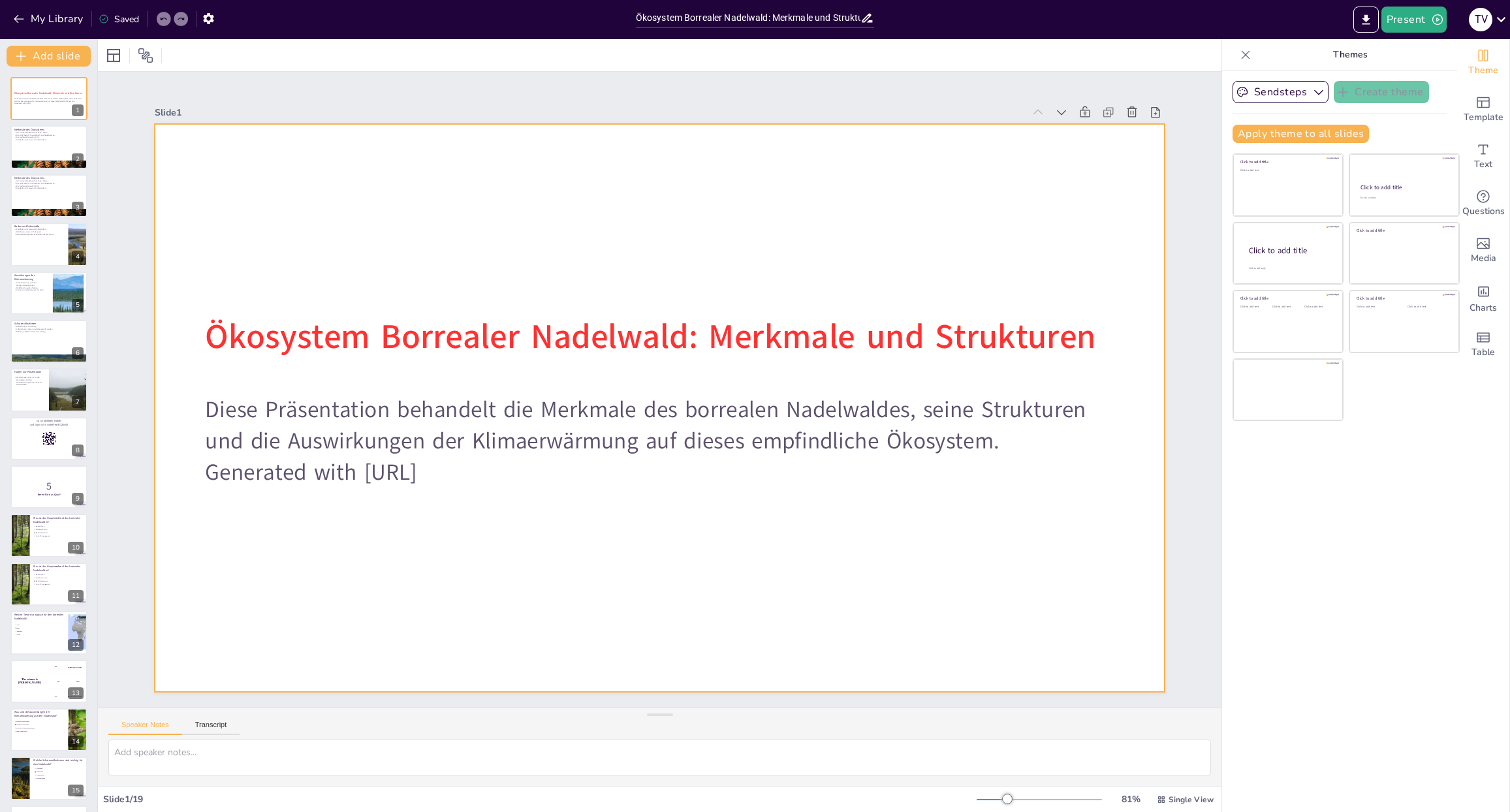
checkbox input "true"
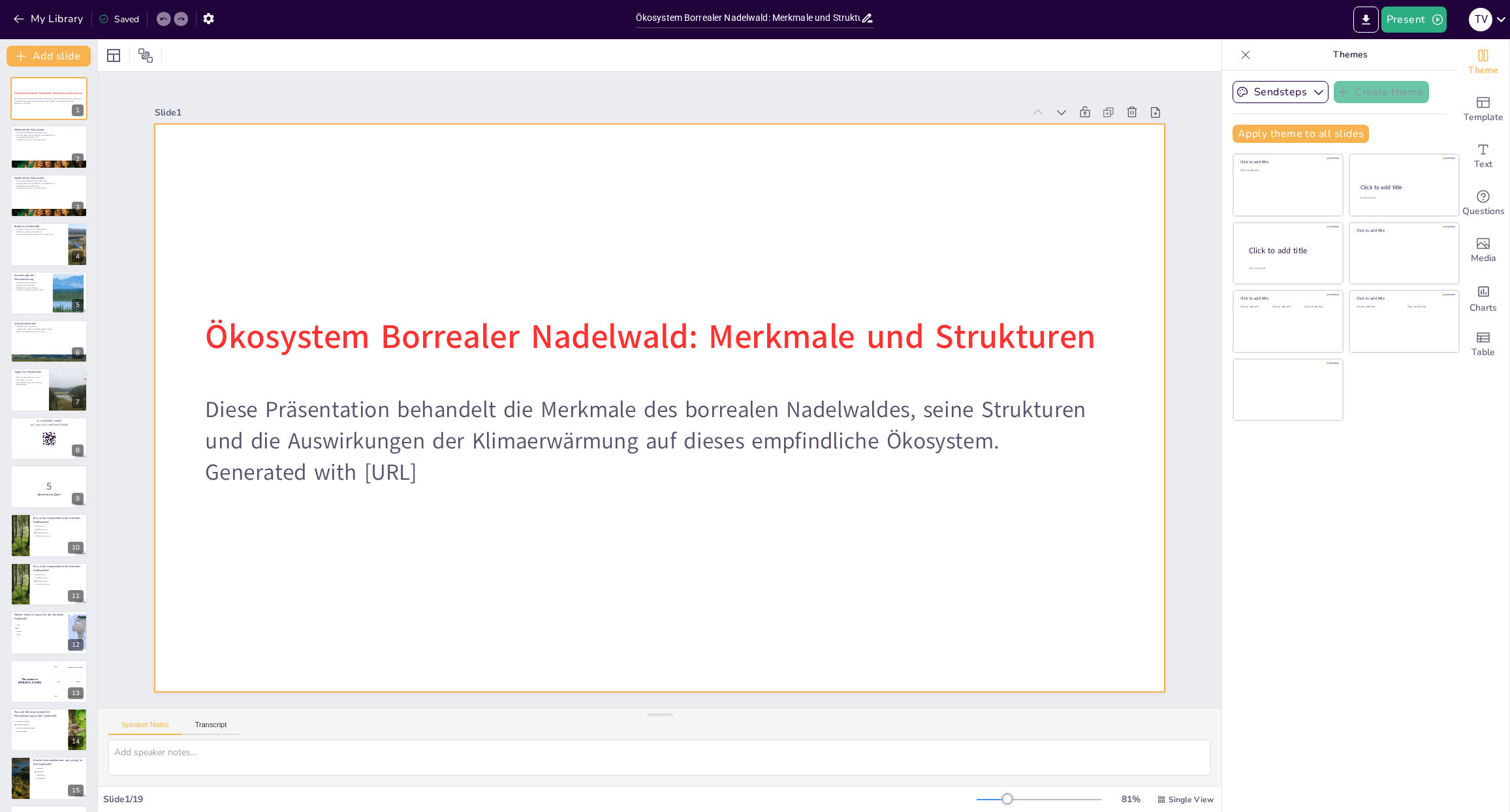
checkbox input "true"
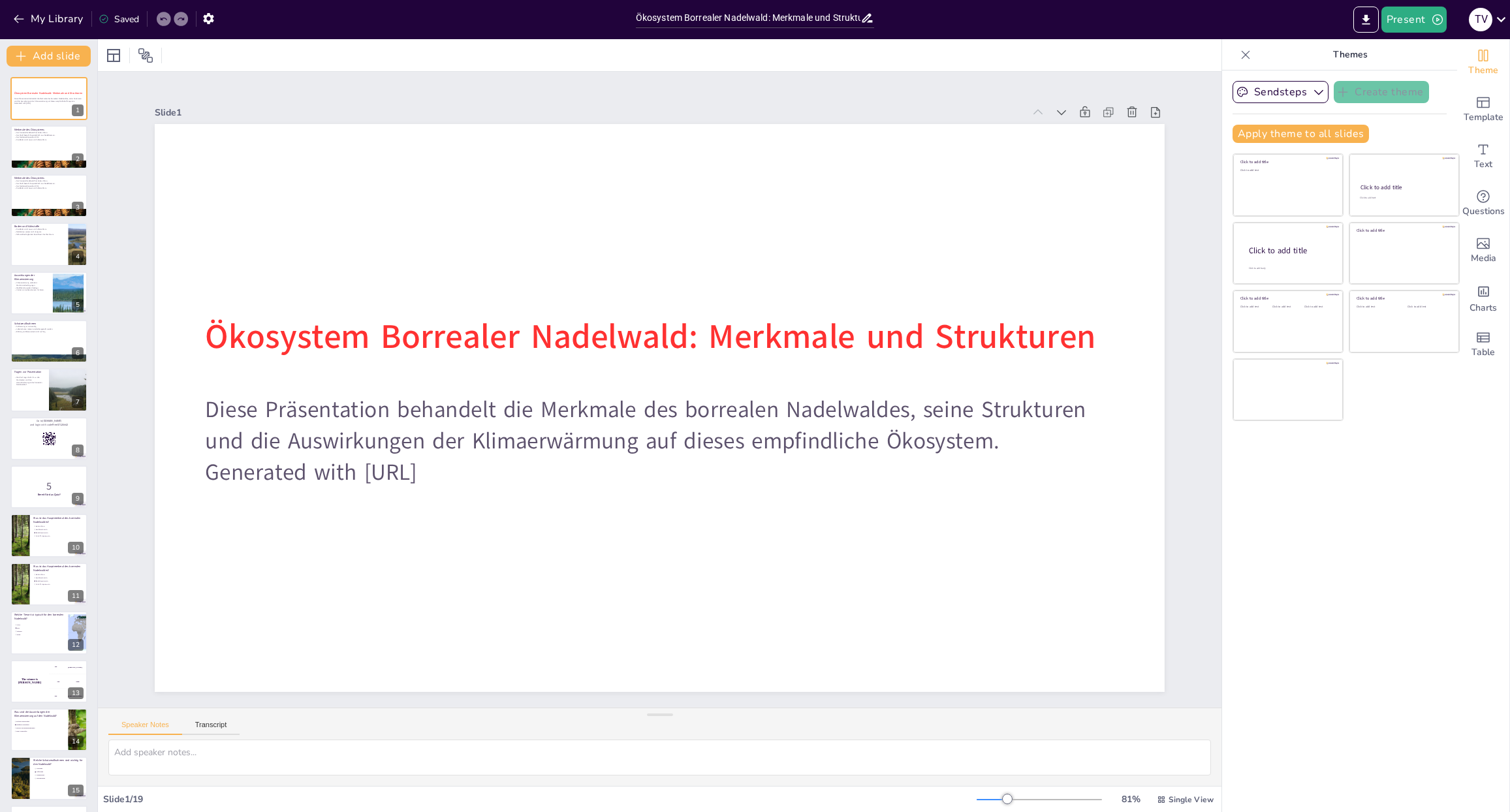
checkbox input "true"
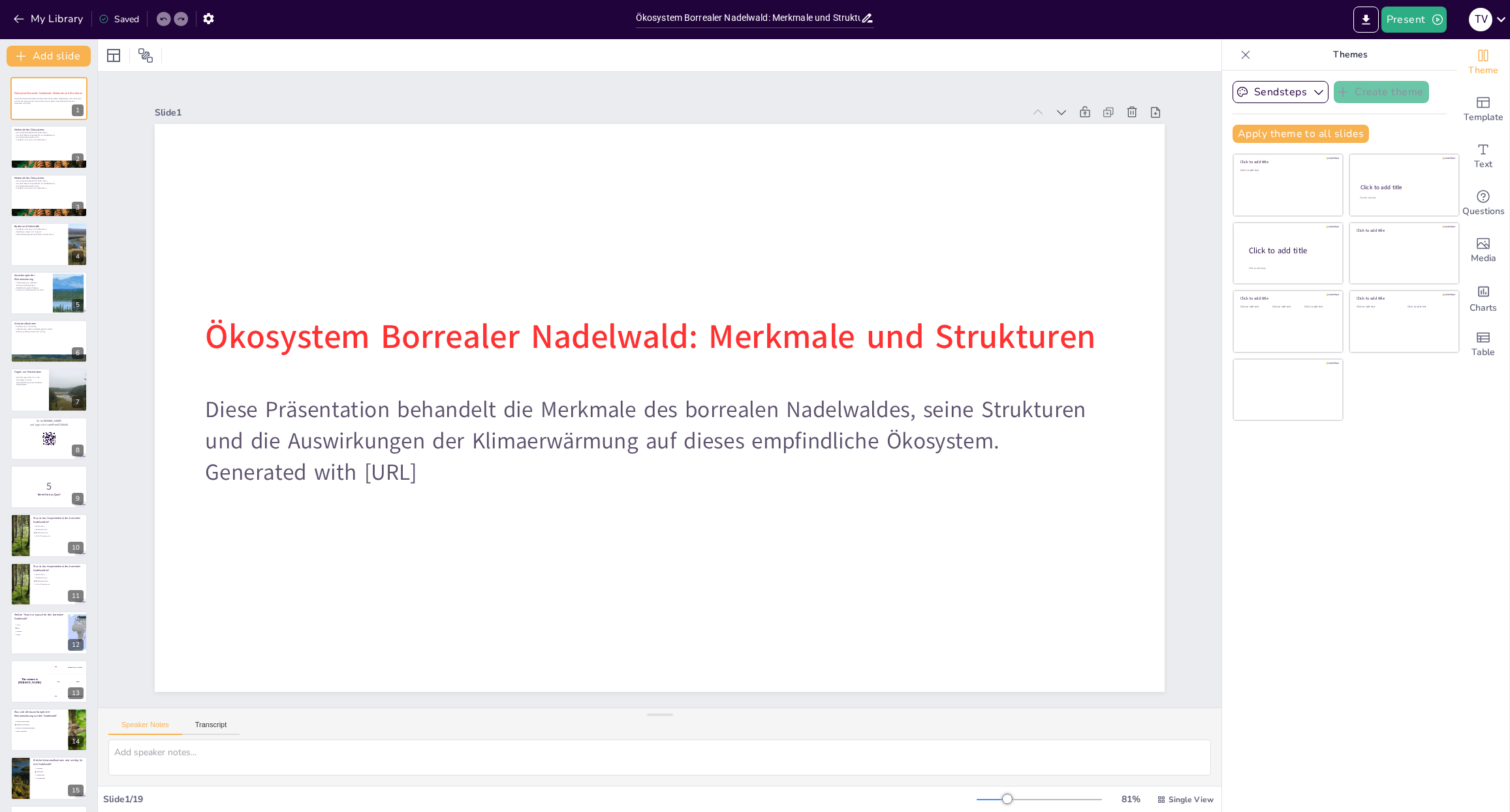
checkbox input "true"
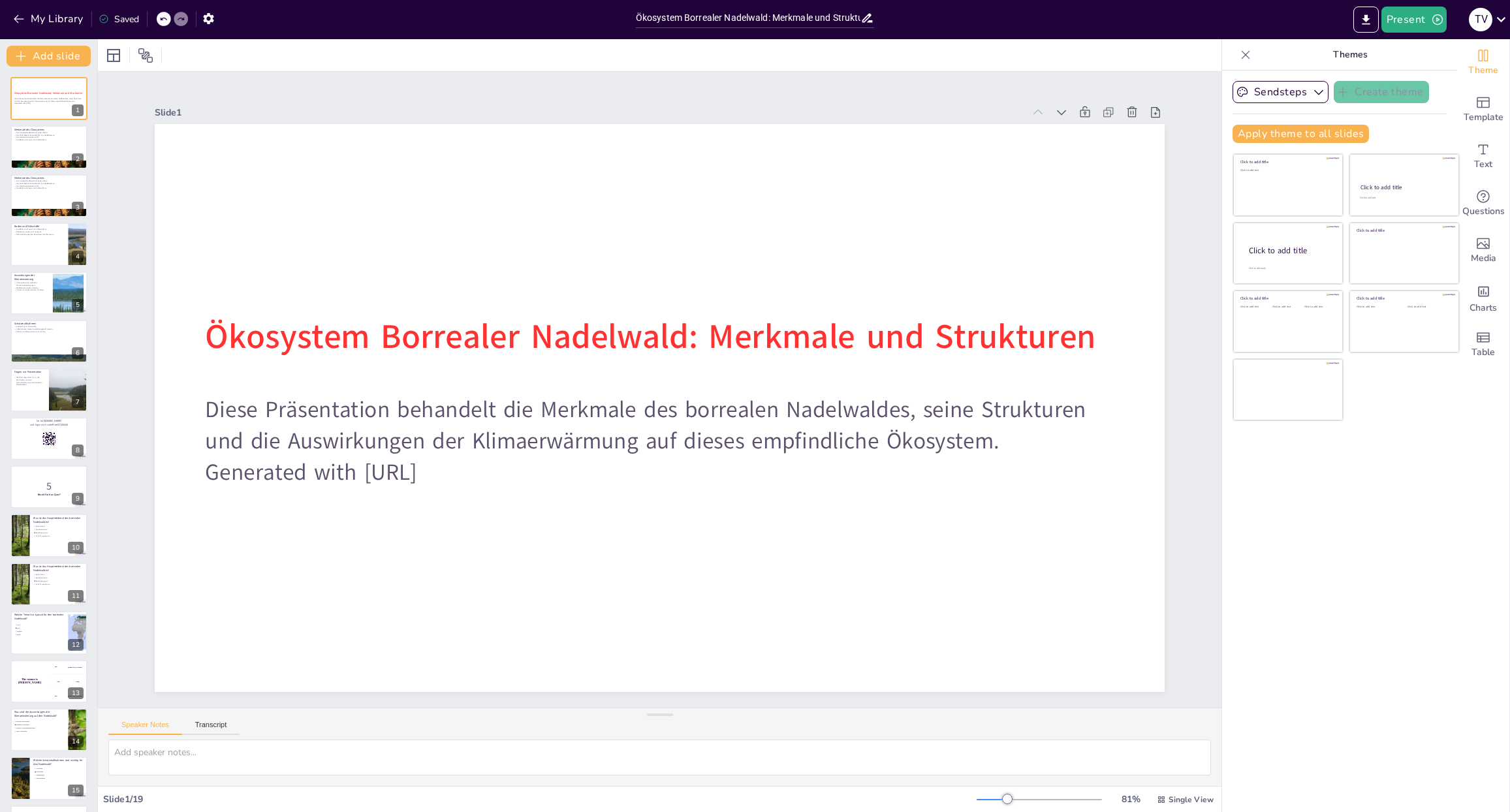
checkbox input "true"
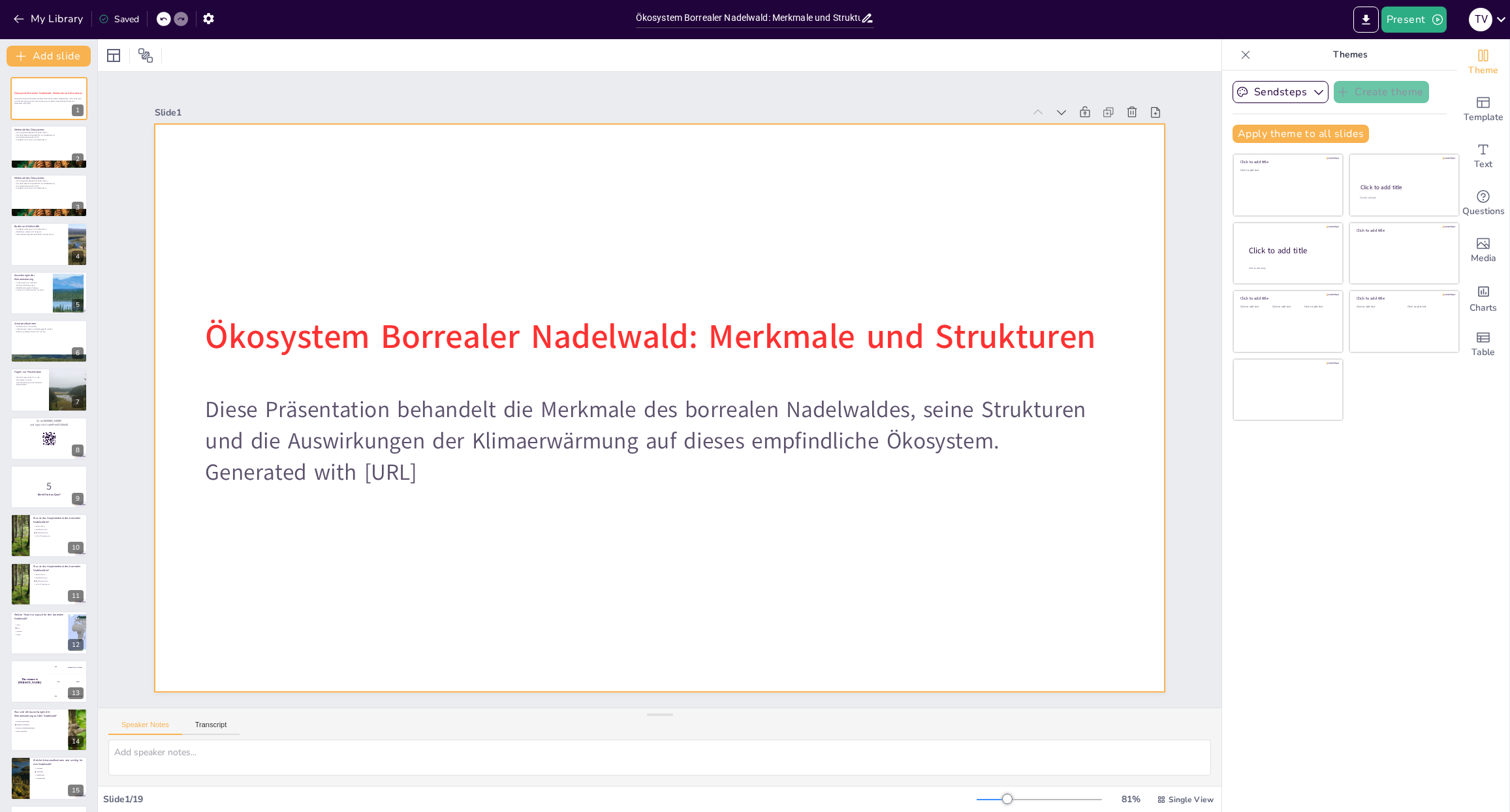
checkbox input "true"
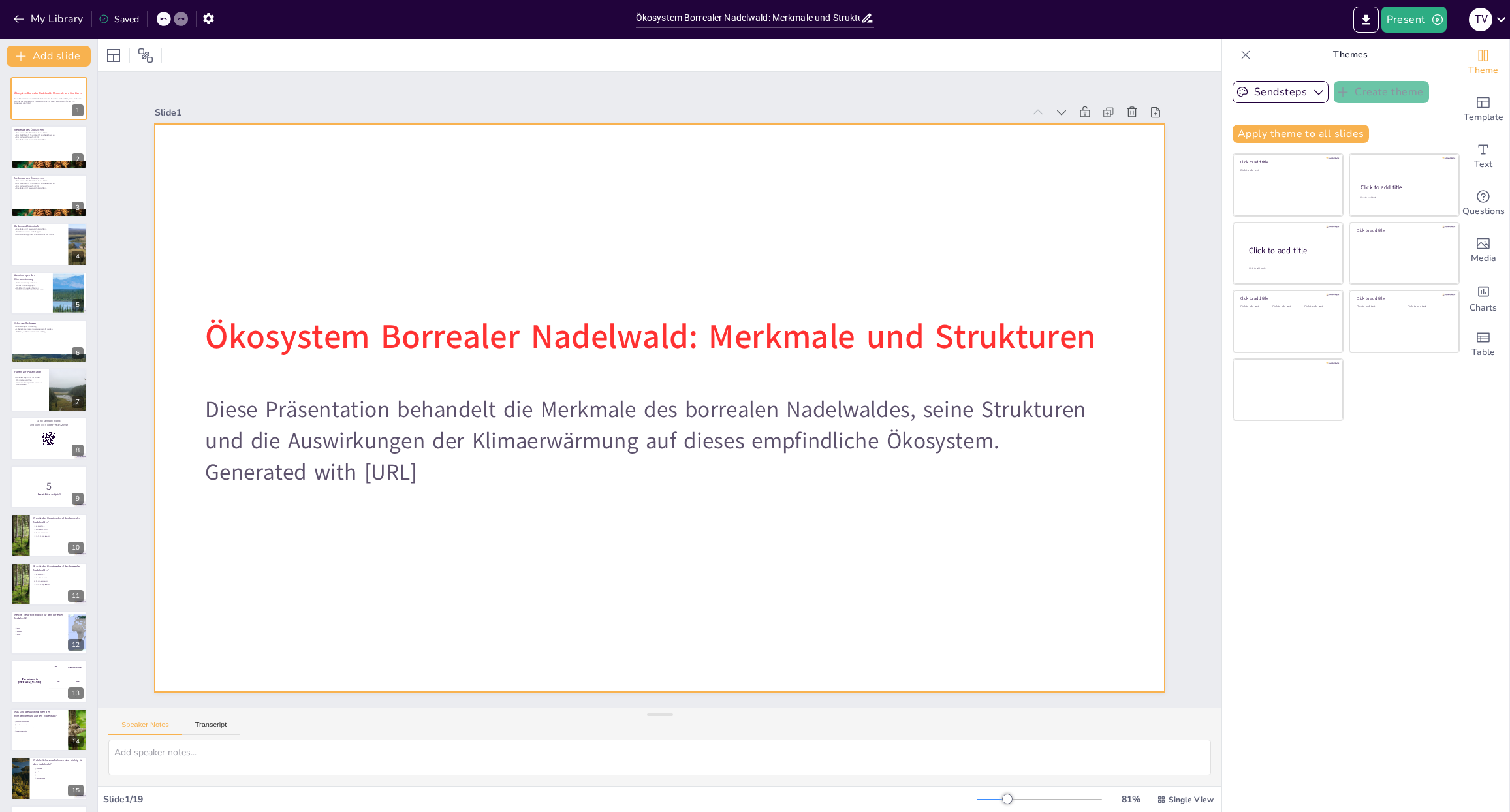
checkbox input "true"
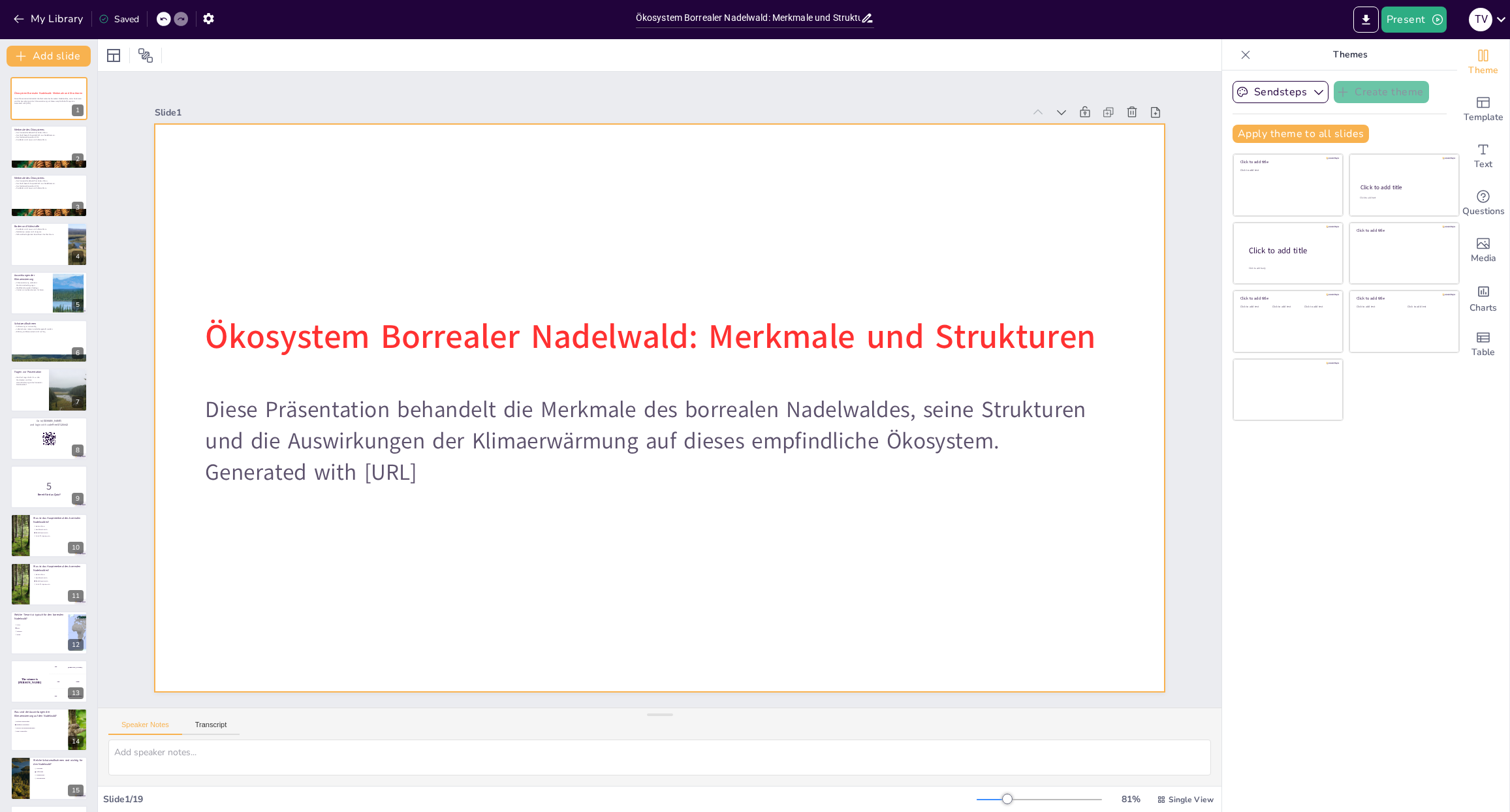
checkbox input "true"
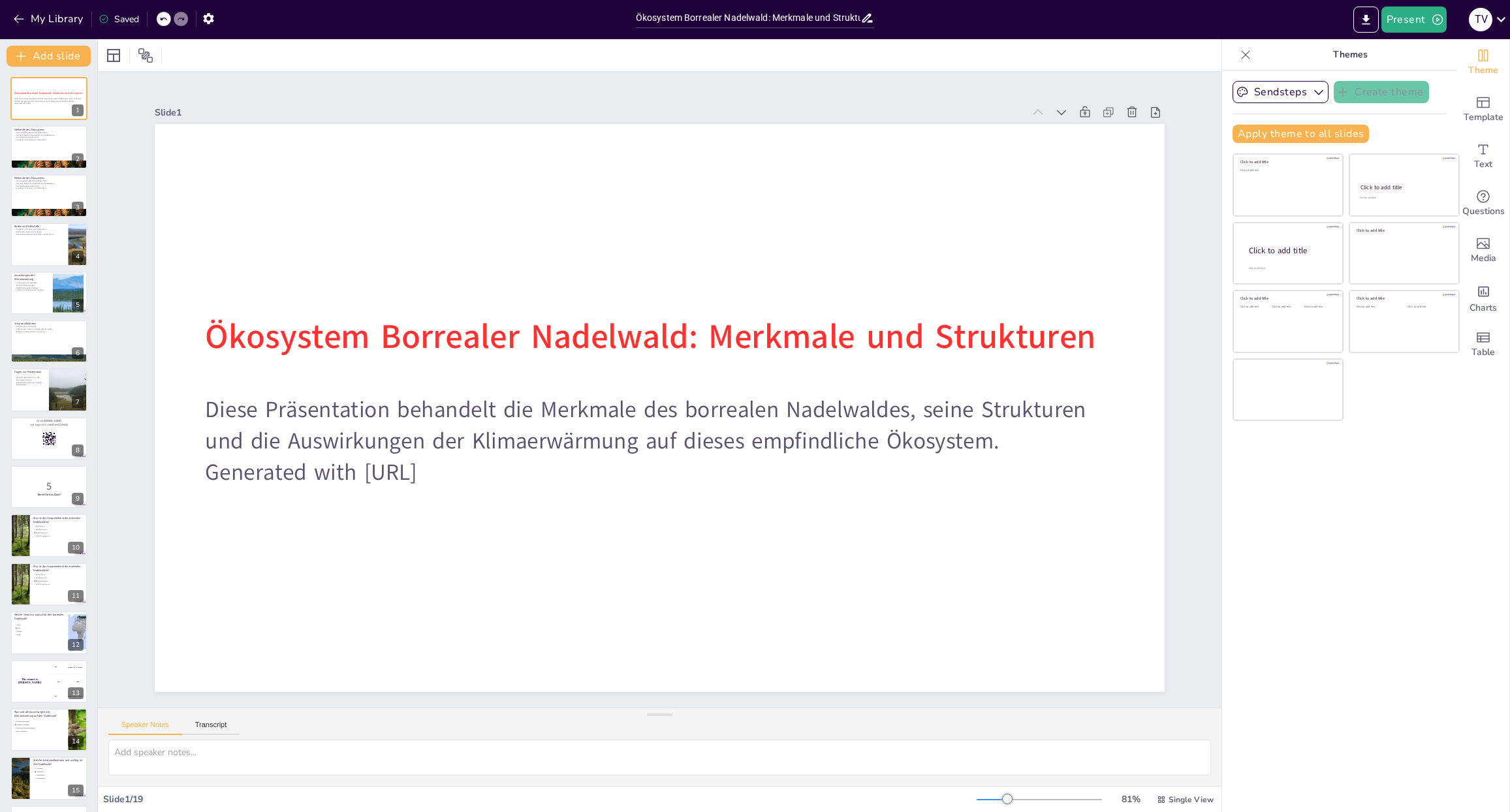
checkbox input "true"
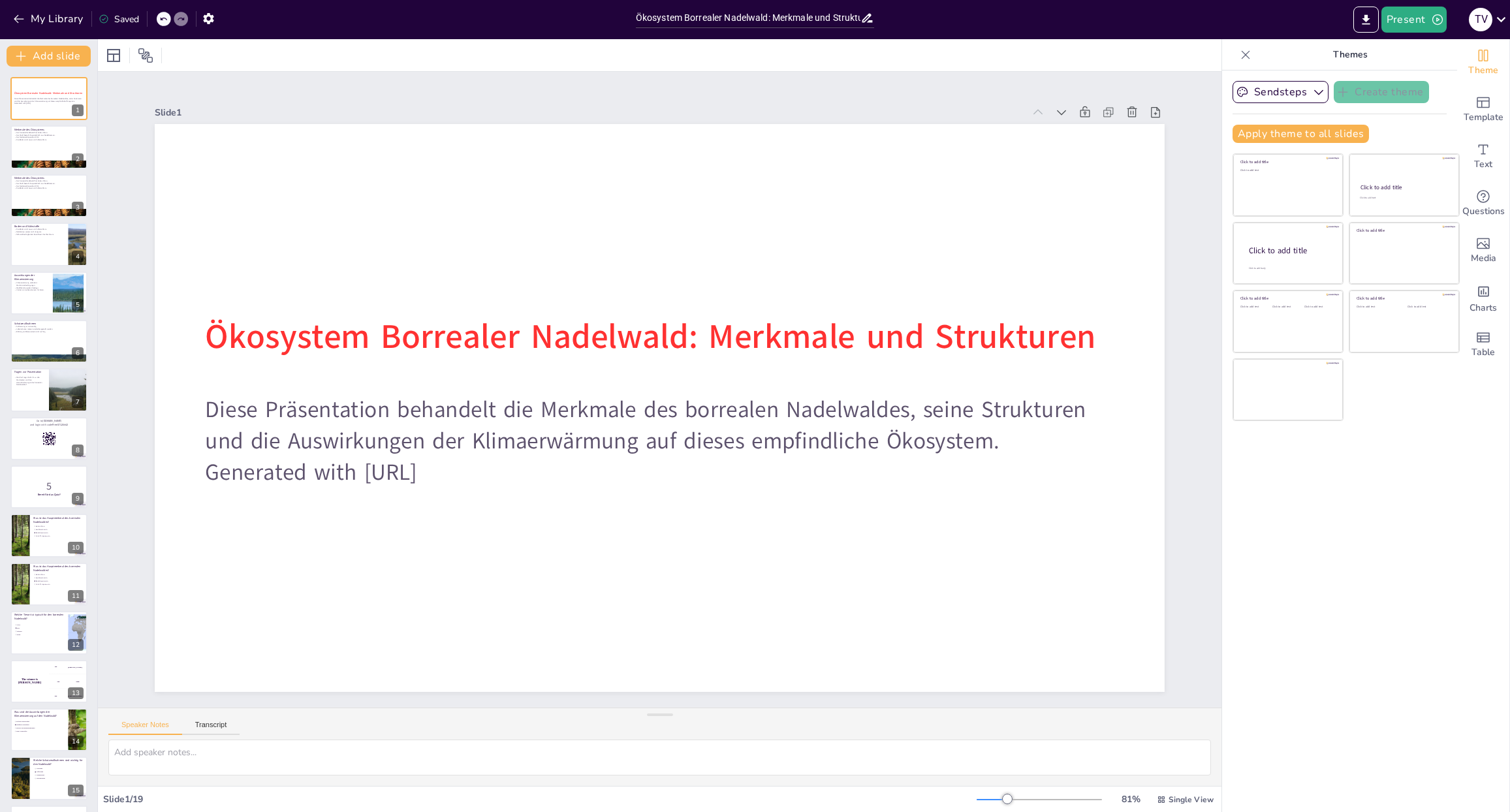
checkbox input "true"
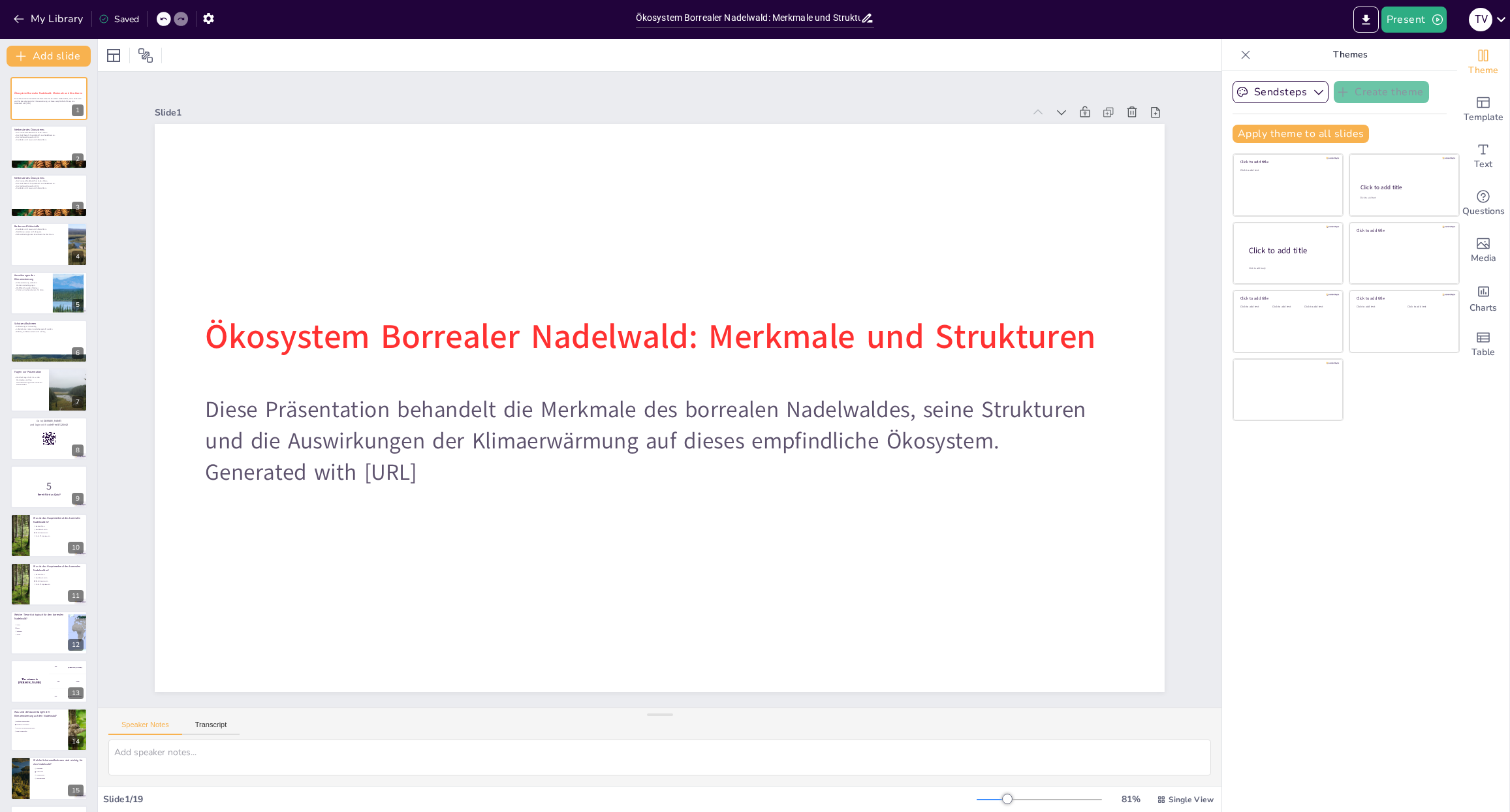
checkbox input "true"
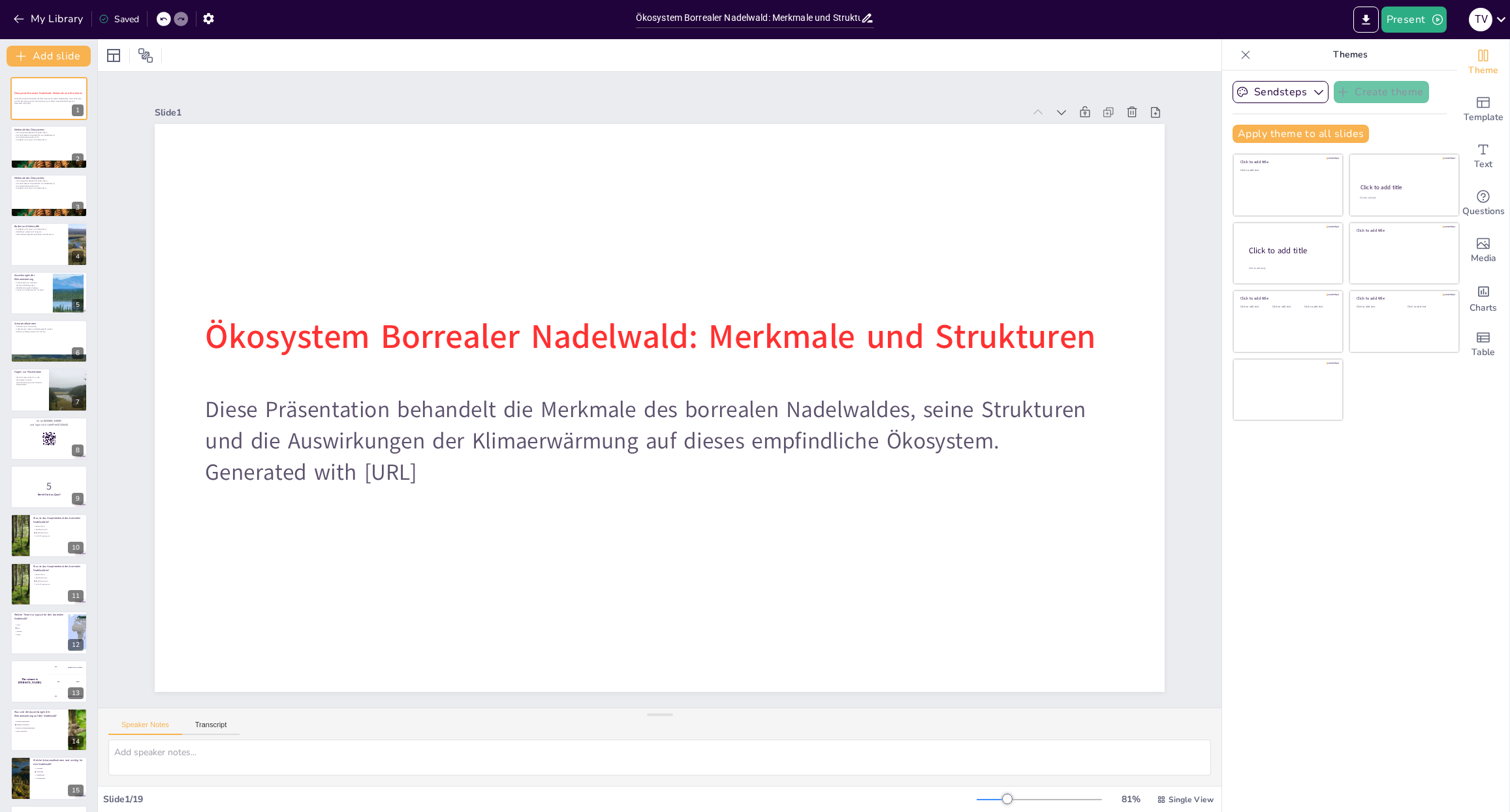
checkbox input "true"
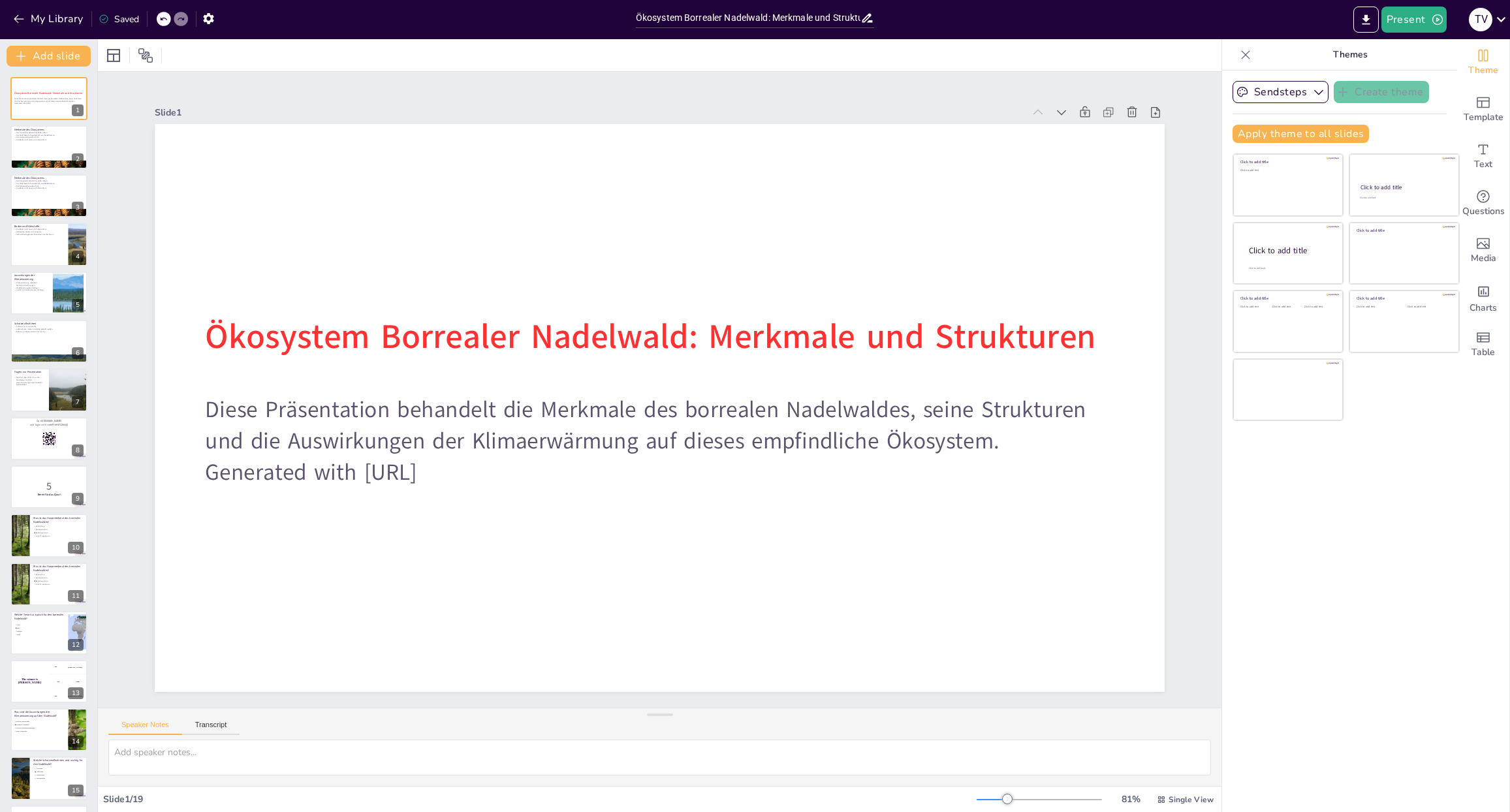
checkbox input "true"
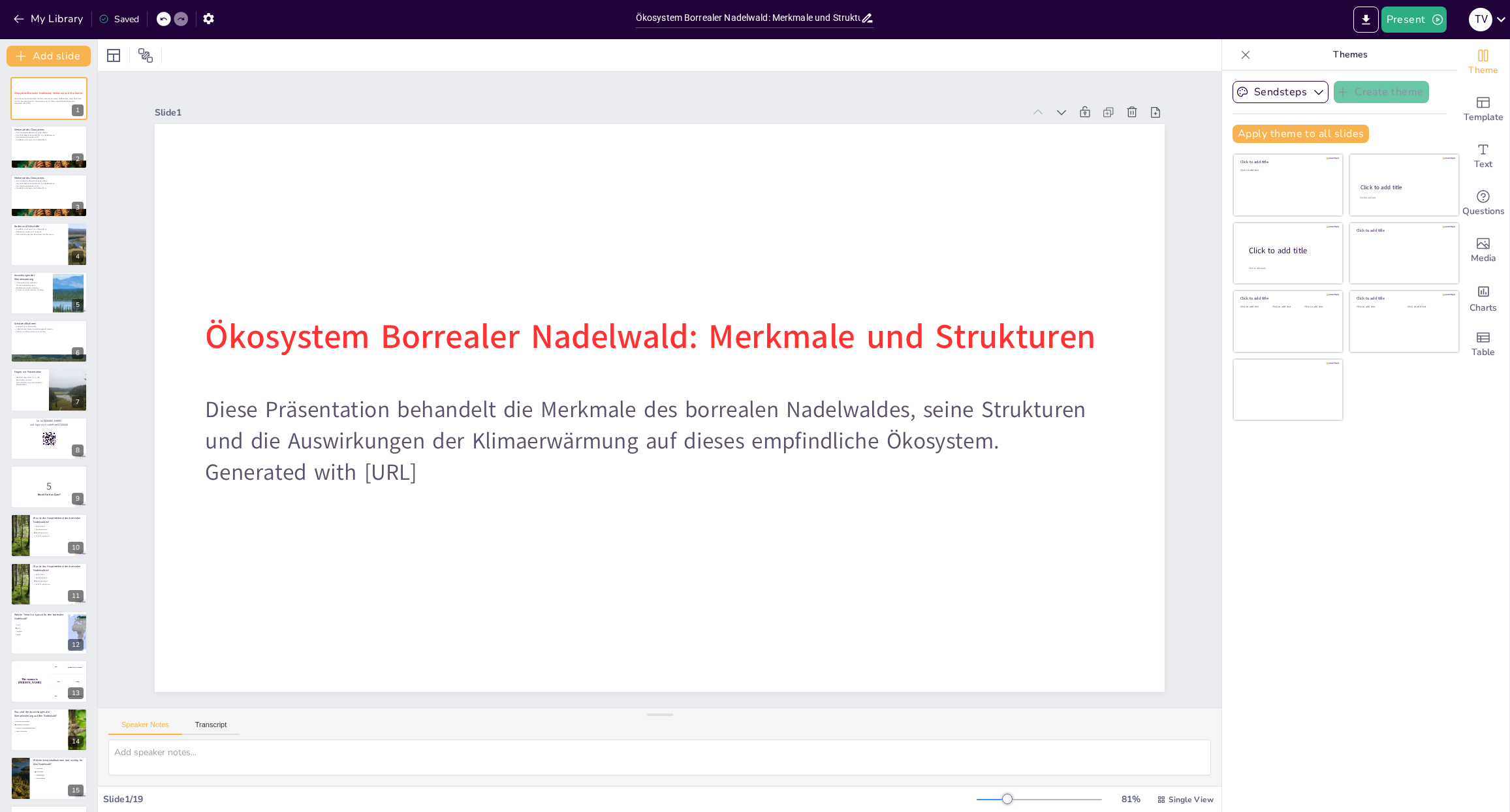
checkbox input "true"
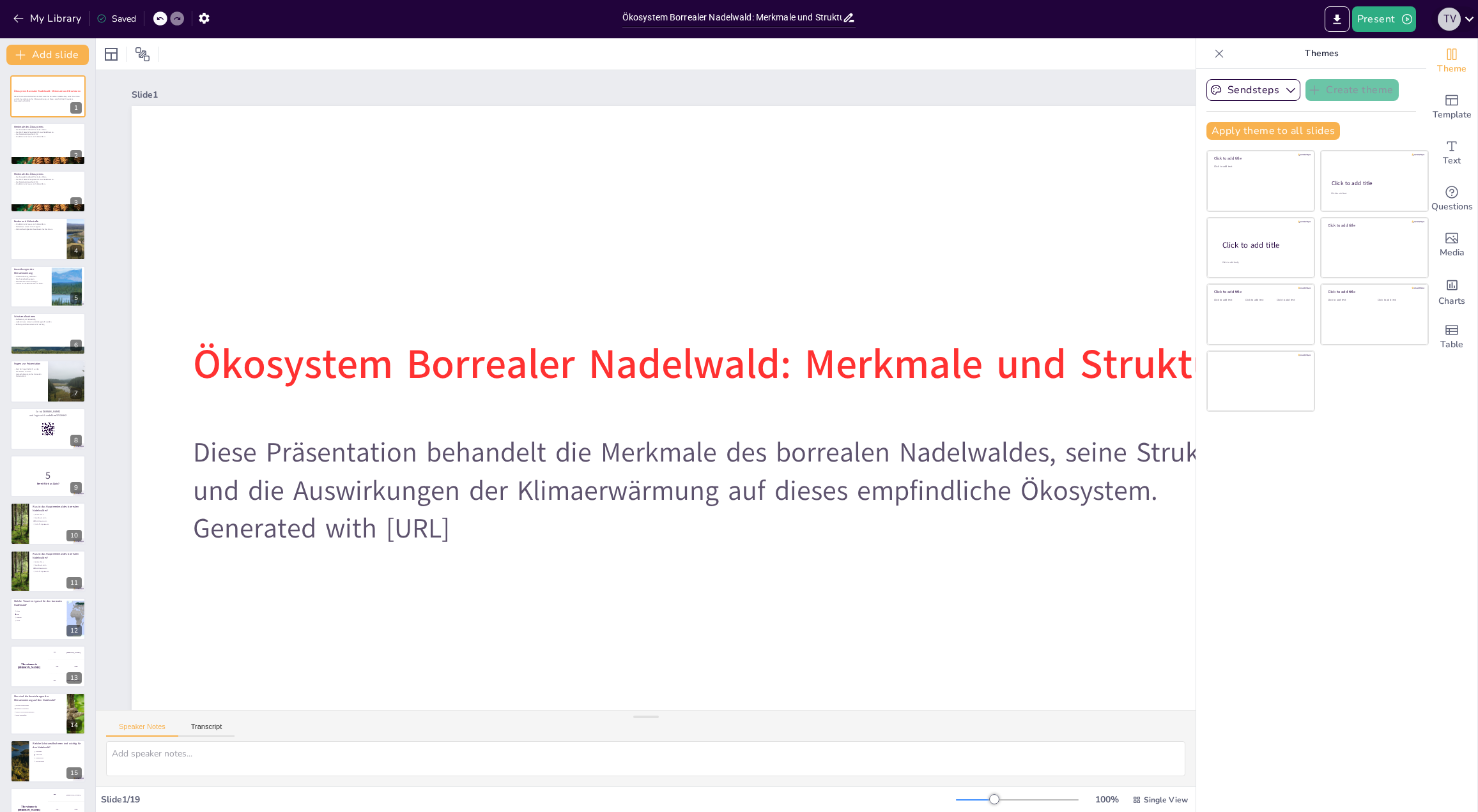
click at [1452, 24] on div "T V" at bounding box center [1449, 19] width 23 height 23
click at [1466, 21] on div at bounding box center [739, 406] width 1478 height 812
click at [1466, 21] on icon at bounding box center [1469, 19] width 18 height 18
click at [1370, 179] on p "Log out" at bounding box center [1379, 185] width 27 height 11
